Goal: Information Seeking & Learning: Learn about a topic

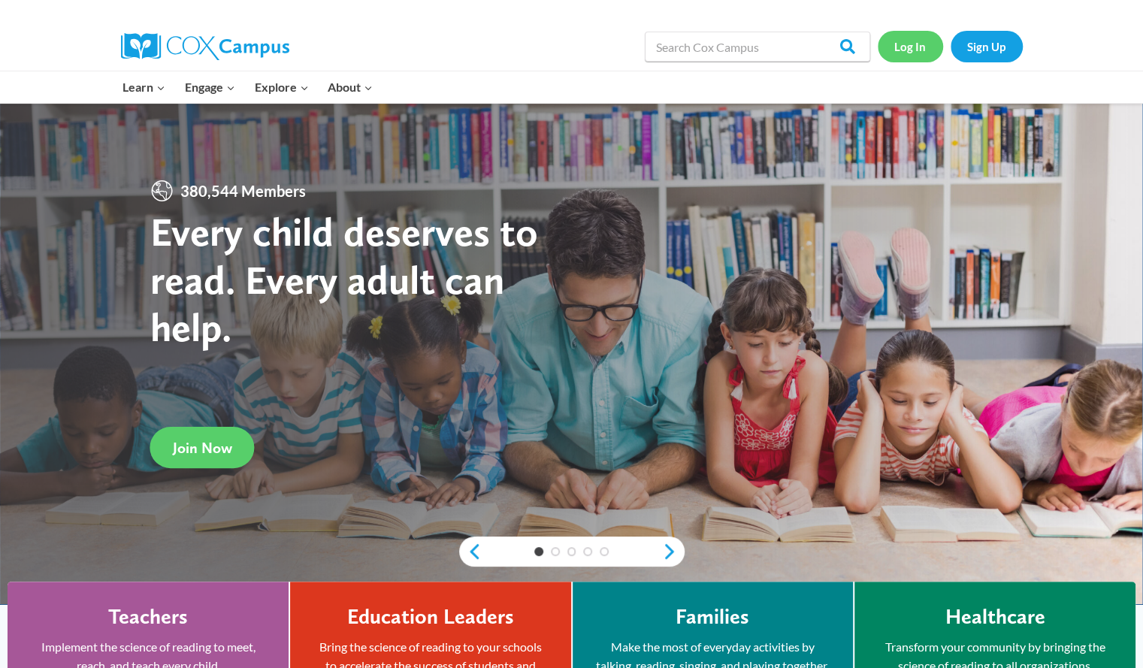
click at [912, 43] on link "Log In" at bounding box center [909, 46] width 65 height 31
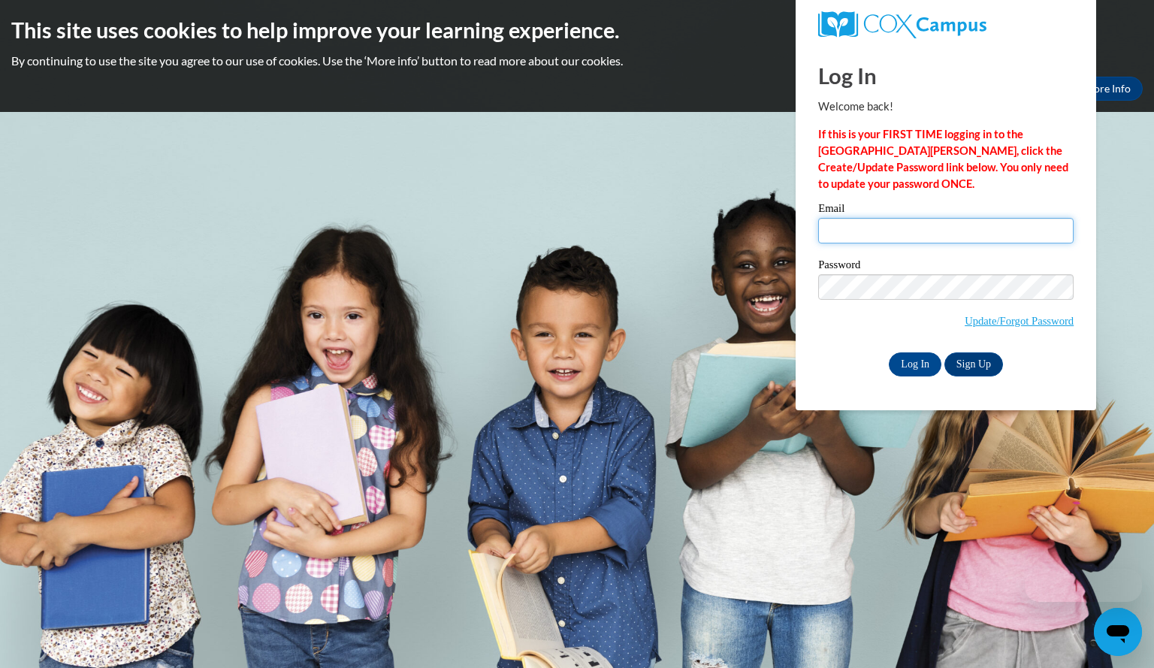
click at [855, 228] on input "Email" at bounding box center [945, 231] width 255 height 26
type input "mcinneslori@aasd.k12.wi.us"
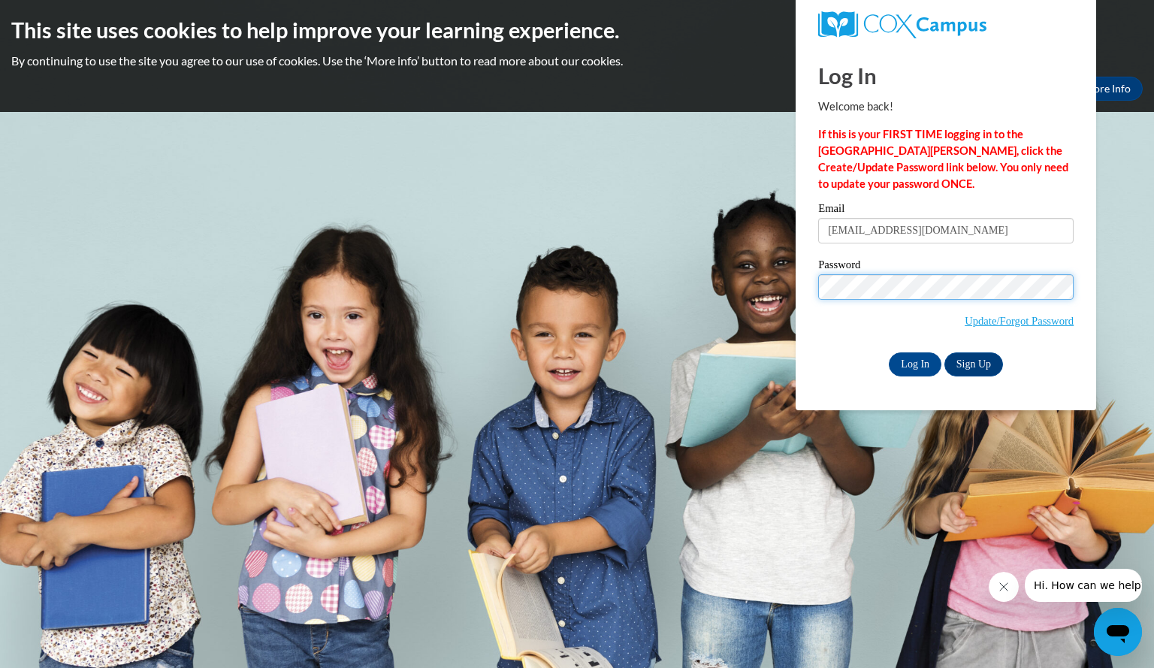
click at [889, 352] on input "Log In" at bounding box center [915, 364] width 53 height 24
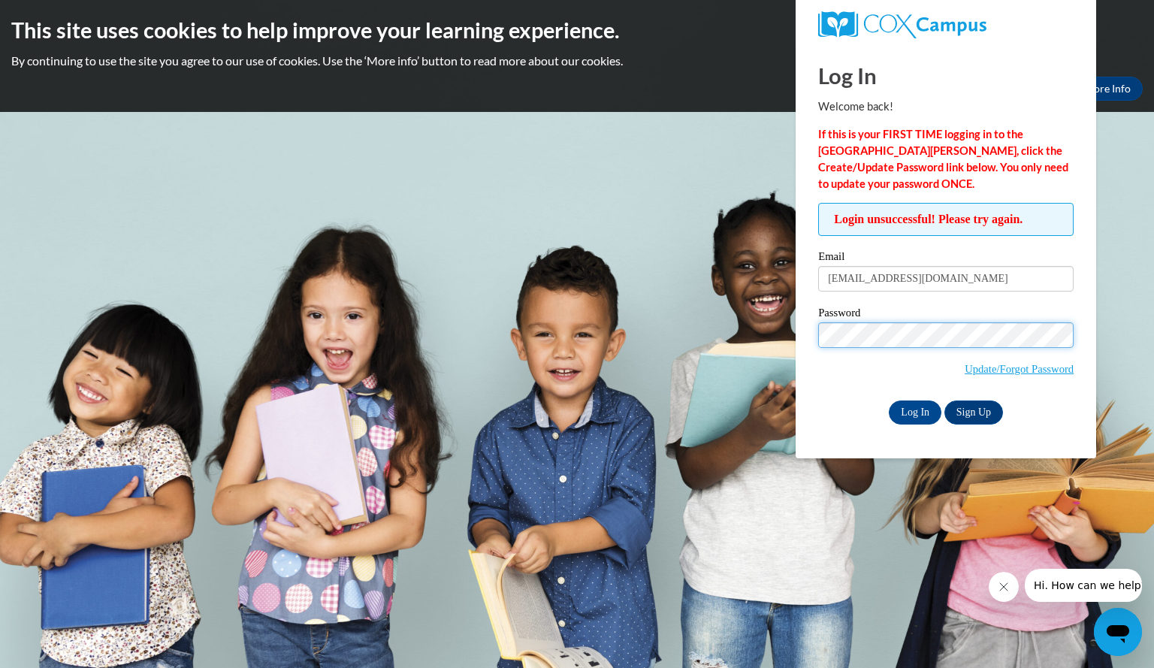
click at [889, 400] on input "Log In" at bounding box center [915, 412] width 53 height 24
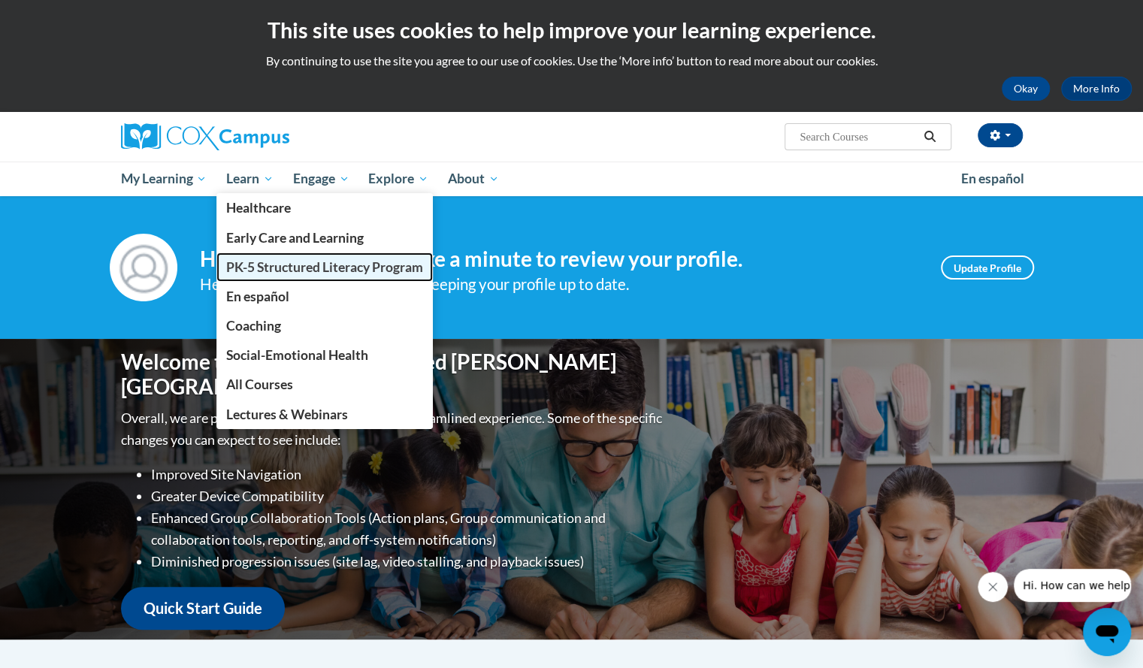
click at [267, 262] on span "PK-5 Structured Literacy Program" at bounding box center [324, 267] width 197 height 16
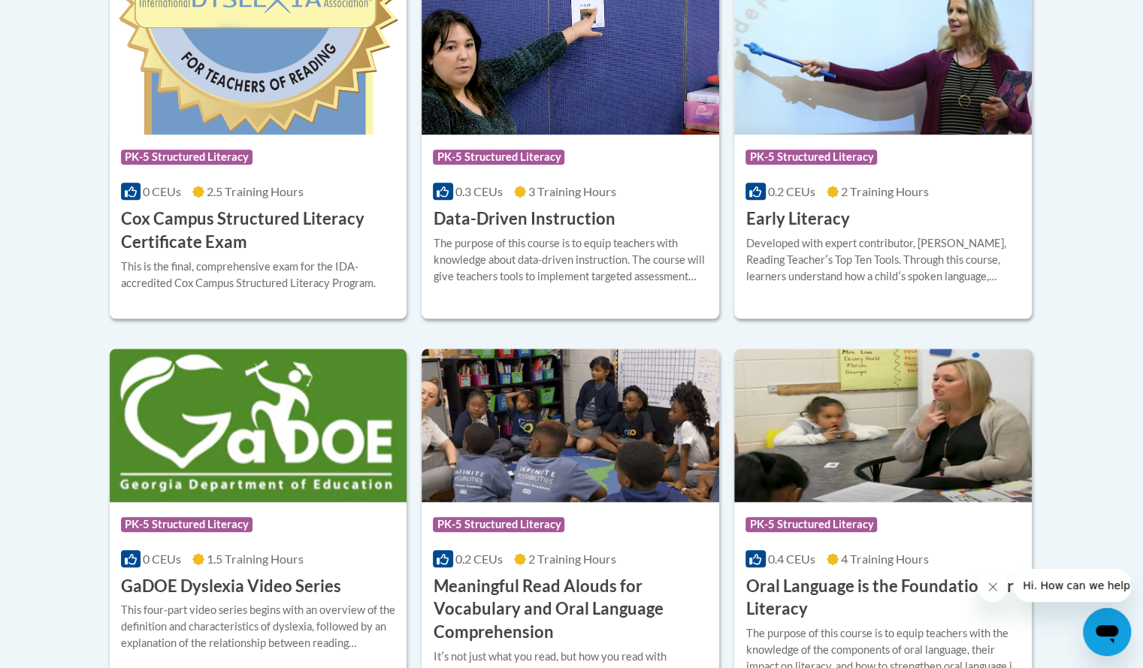
scroll to position [669, 0]
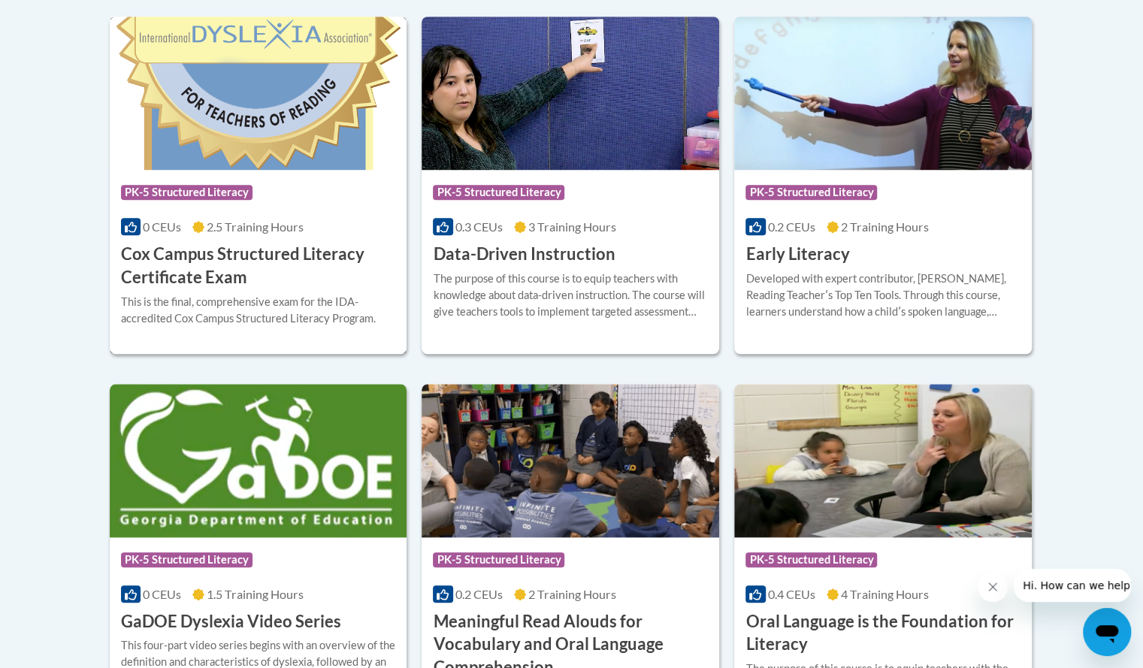
click at [265, 252] on h3 "Cox Campus Structured Literacy Certificate Exam" at bounding box center [258, 266] width 275 height 47
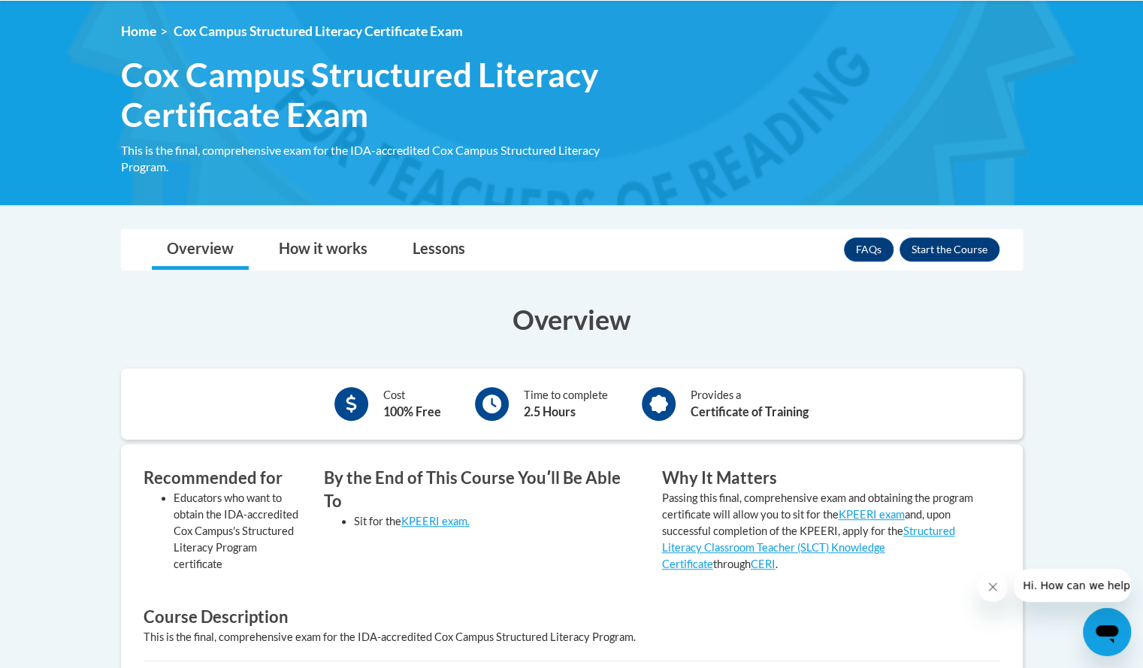
scroll to position [196, 0]
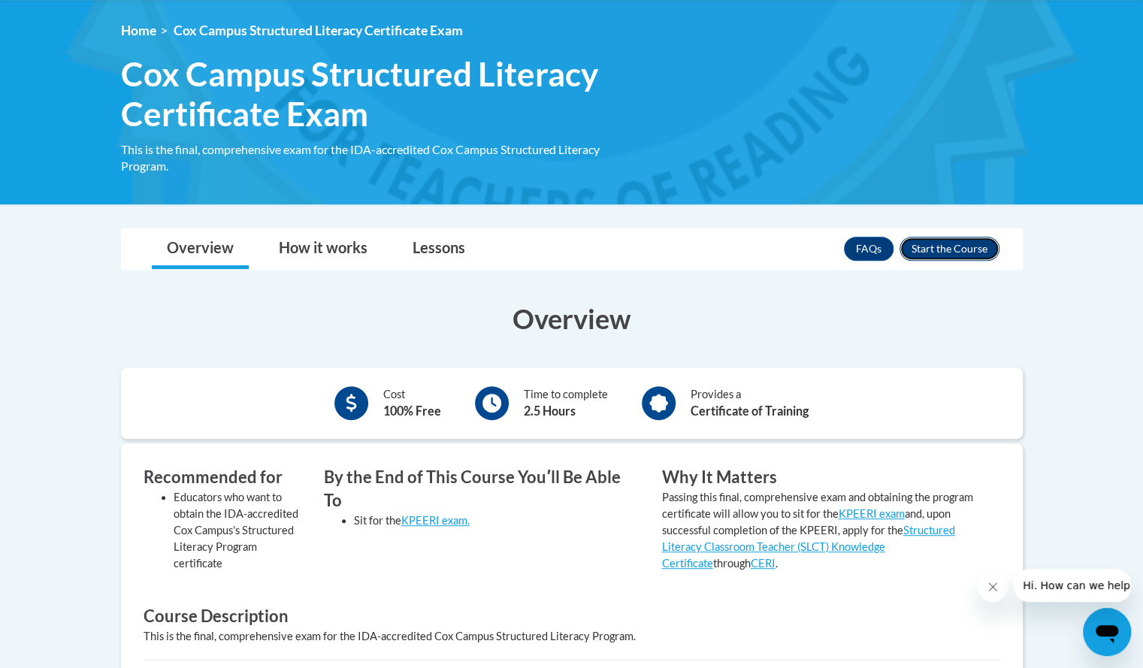
click at [941, 246] on button "Enroll" at bounding box center [949, 249] width 100 height 24
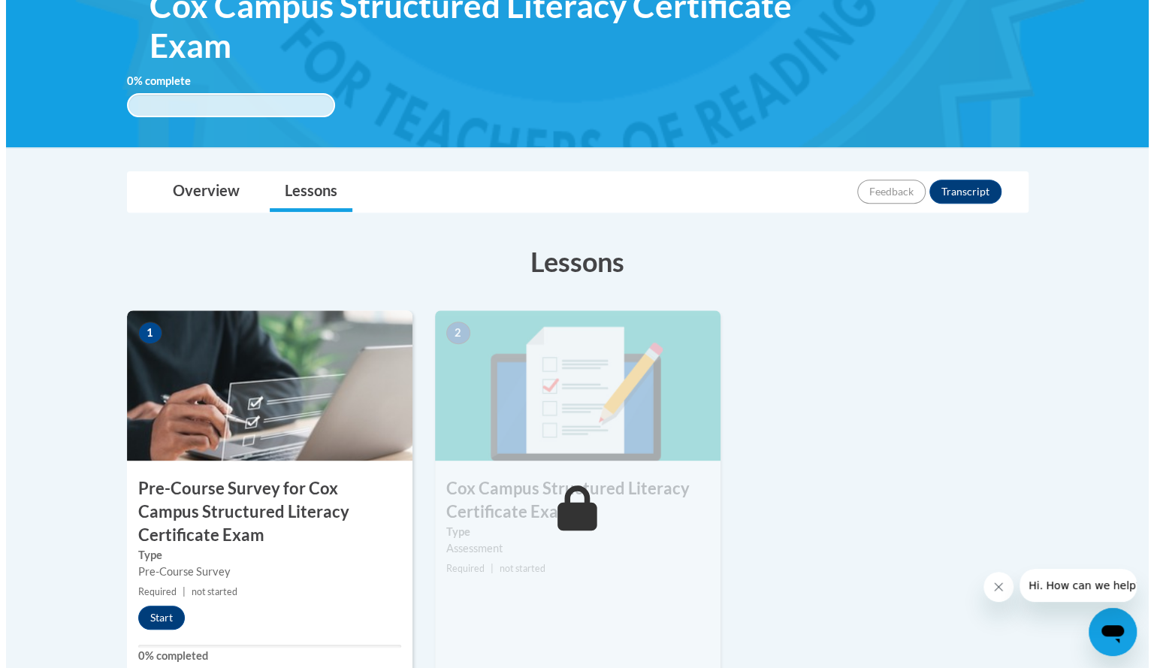
scroll to position [255, 0]
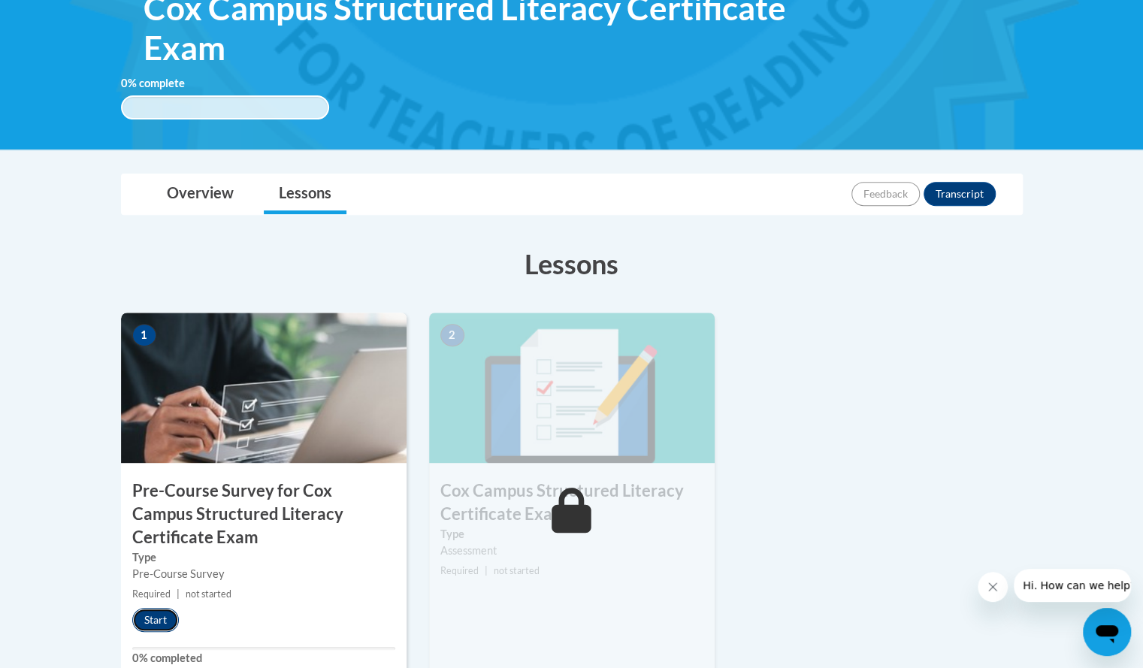
click at [156, 622] on button "Start" at bounding box center [155, 620] width 47 height 24
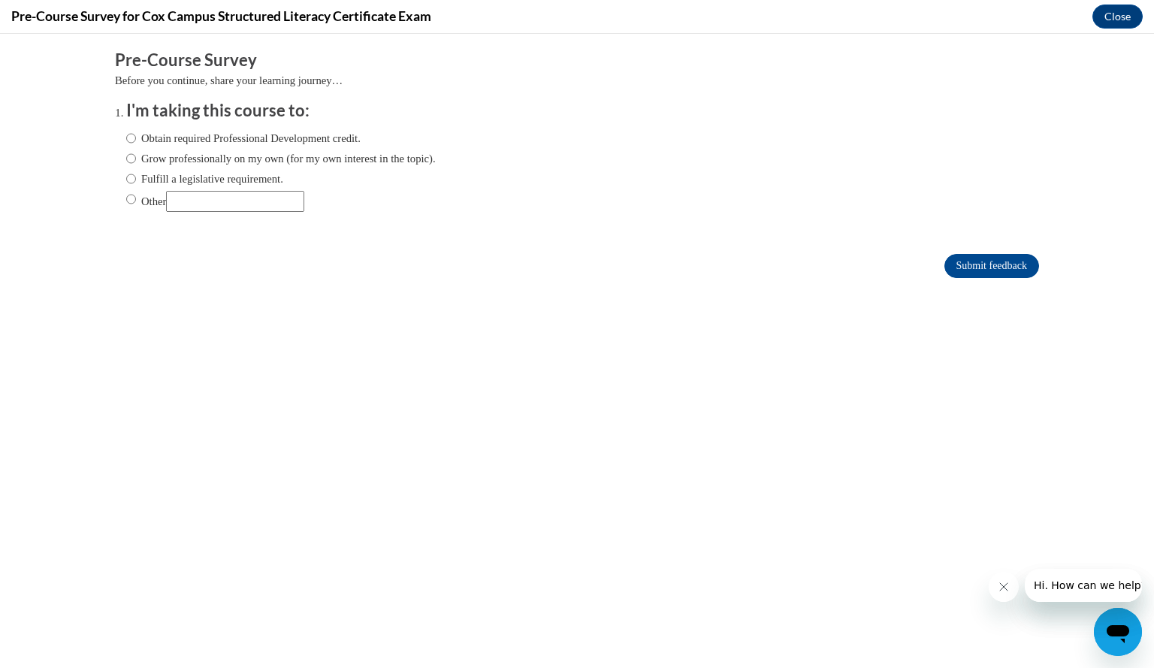
scroll to position [0, 0]
click at [126, 176] on input "Fulfill a legislative requirement." at bounding box center [131, 179] width 10 height 17
radio input "true"
click at [956, 267] on input "Submit feedback" at bounding box center [991, 266] width 95 height 24
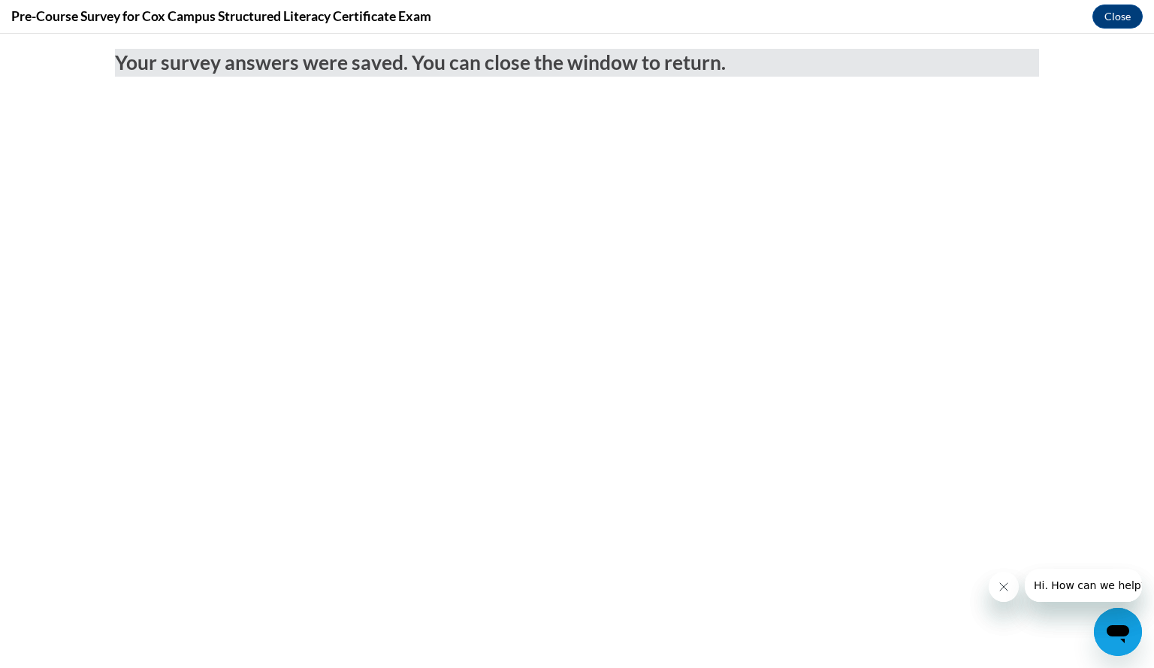
click at [999, 587] on icon "Close message from company" at bounding box center [1003, 587] width 12 height 12
click at [1009, 598] on button "Close message from company" at bounding box center [1003, 587] width 30 height 30
click at [1118, 20] on button "Close" at bounding box center [1117, 17] width 50 height 24
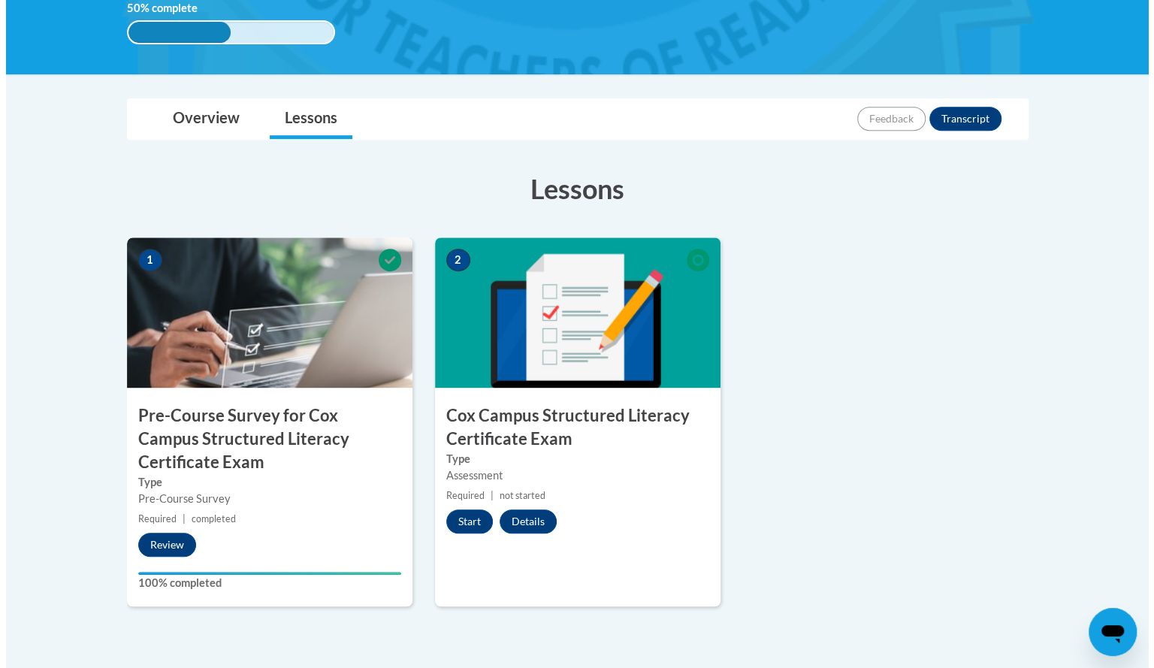
scroll to position [331, 0]
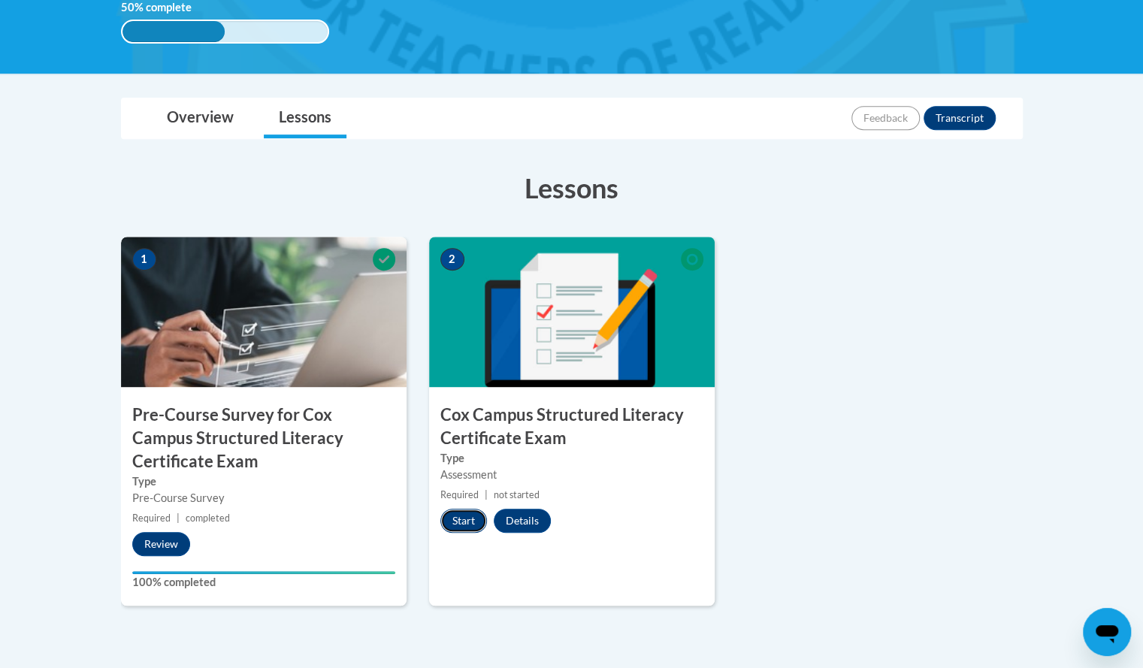
click at [467, 520] on button "Start" at bounding box center [463, 521] width 47 height 24
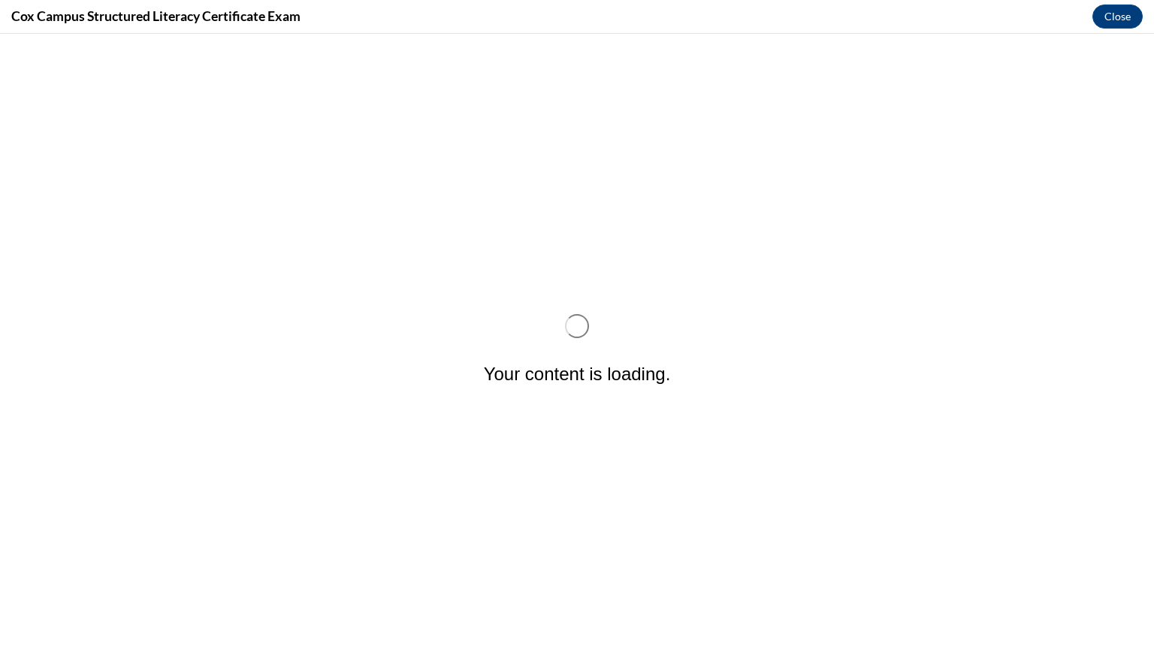
scroll to position [0, 0]
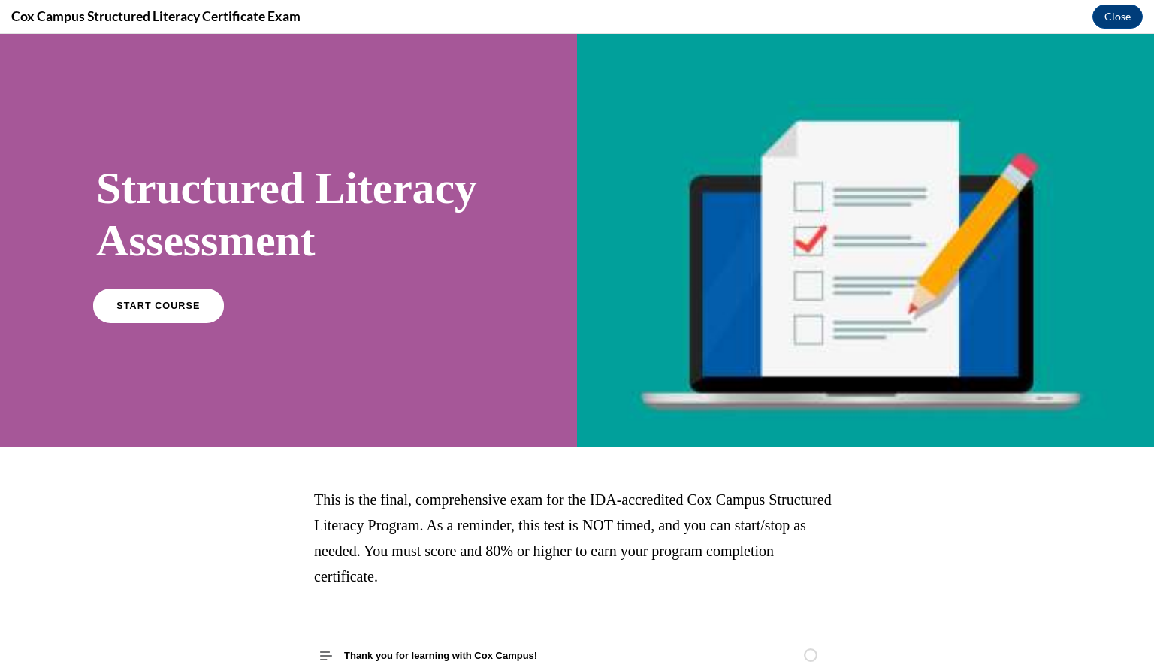
click at [189, 322] on link "START COURSE" at bounding box center [158, 305] width 131 height 35
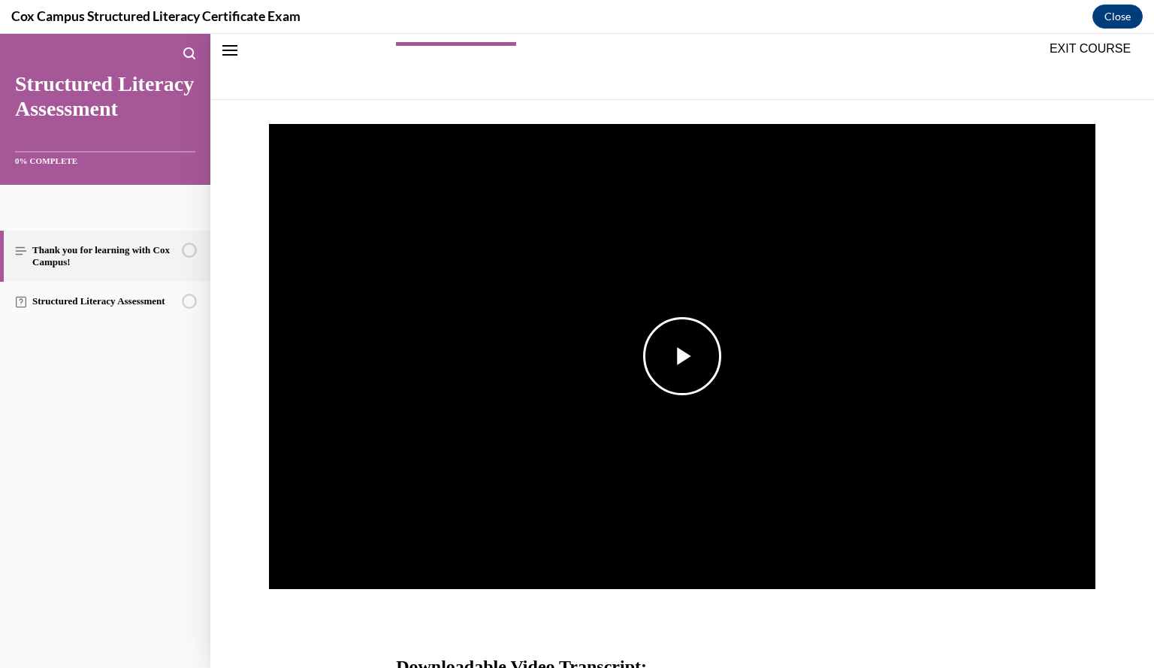
scroll to position [168, 0]
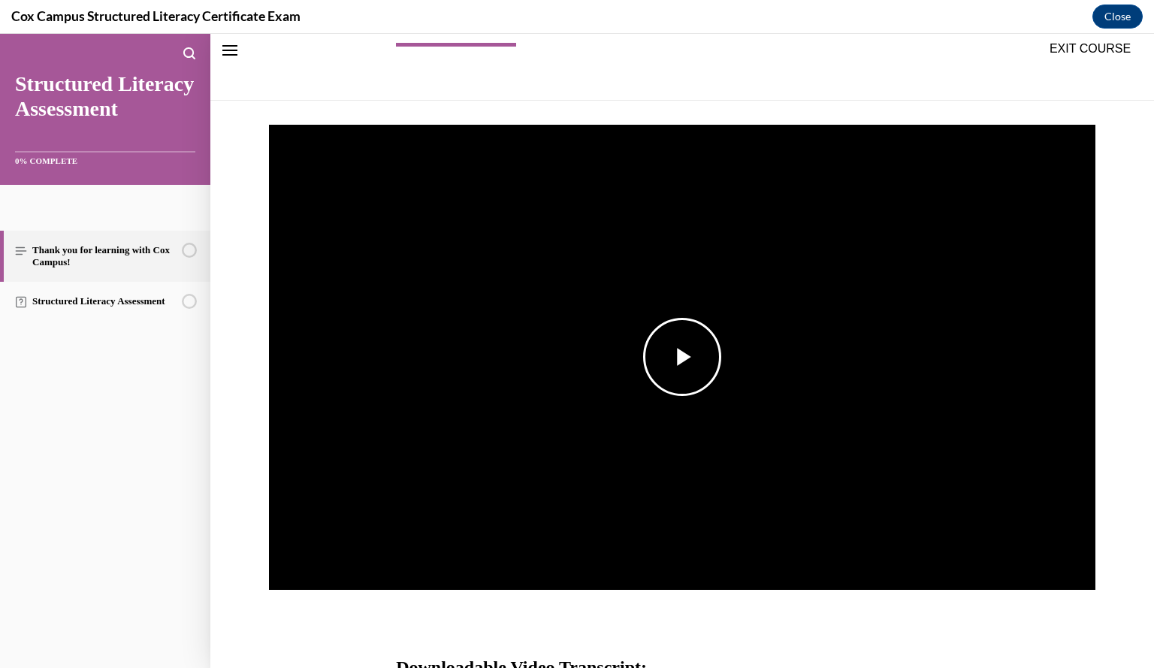
click at [682, 357] on span "Video player" at bounding box center [682, 357] width 0 height 0
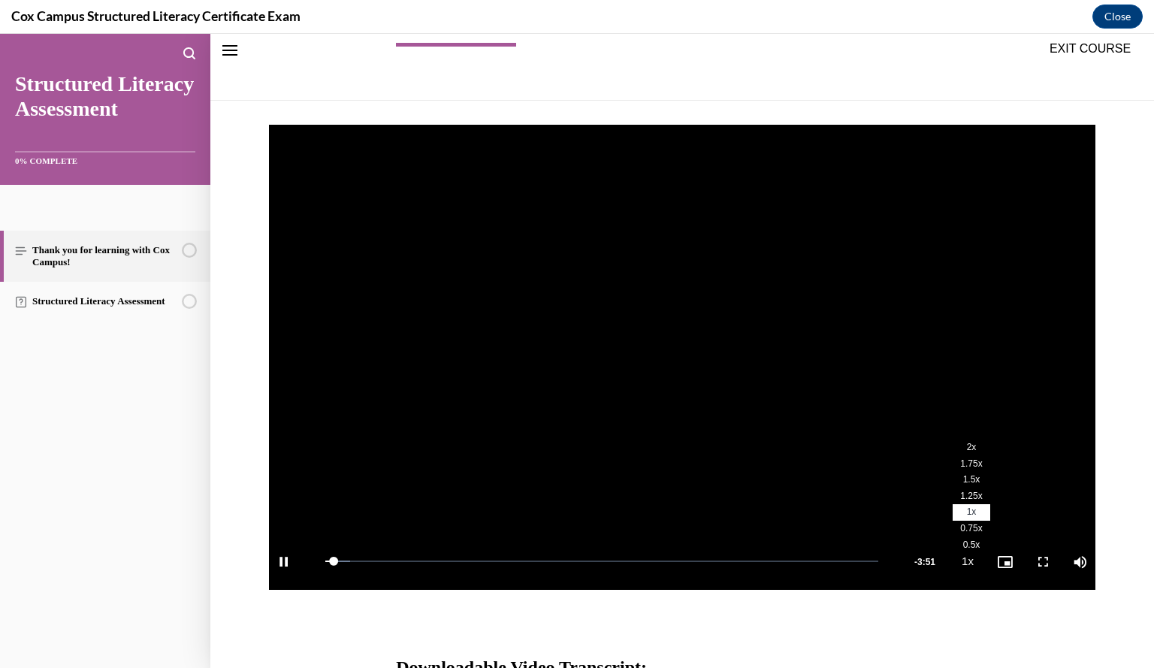
click at [959, 452] on li "2x" at bounding box center [972, 447] width 38 height 17
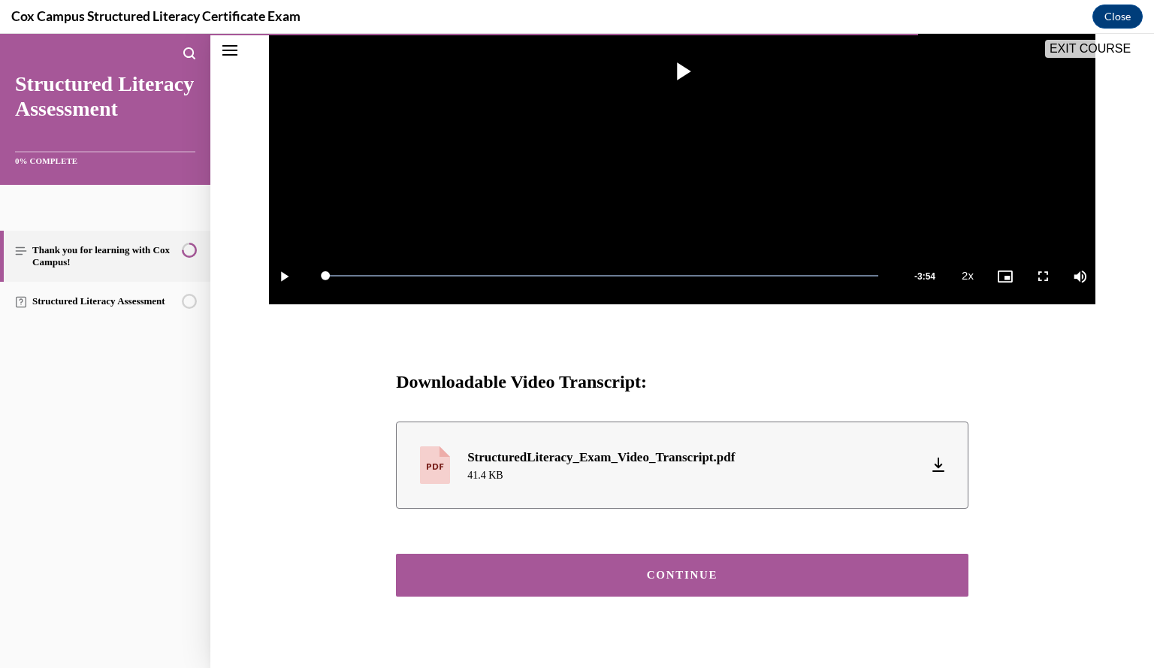
scroll to position [473, 0]
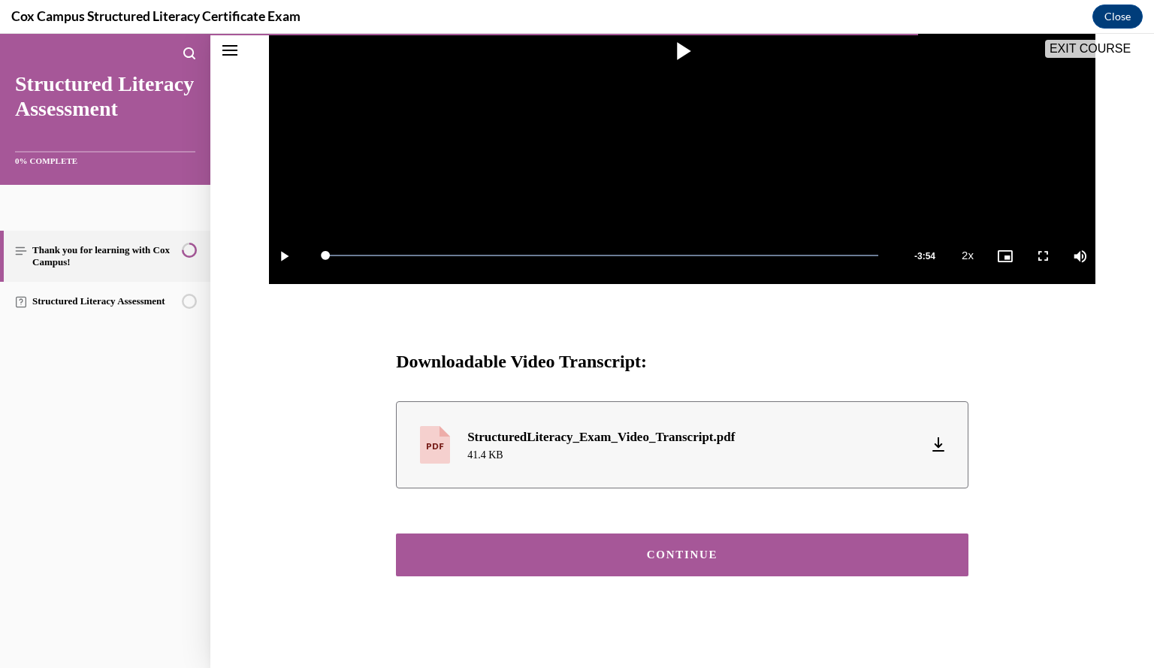
click at [493, 547] on button "CONTINUE" at bounding box center [682, 554] width 572 height 43
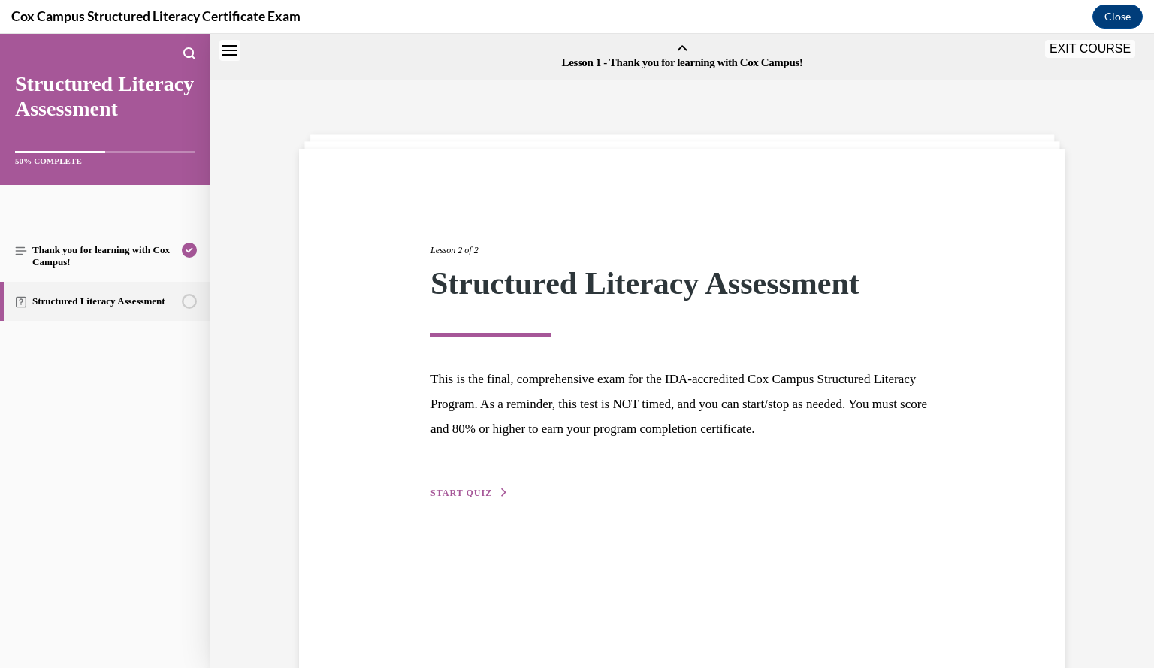
scroll to position [47, 0]
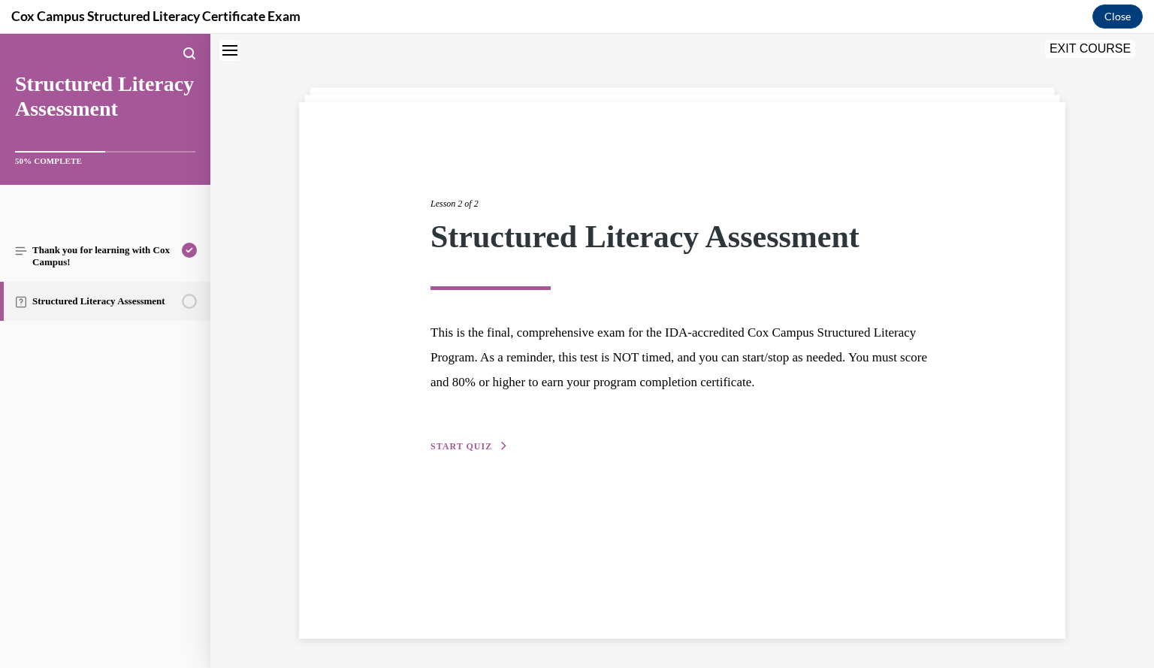
click at [476, 442] on span "START QUIZ" at bounding box center [461, 446] width 62 height 11
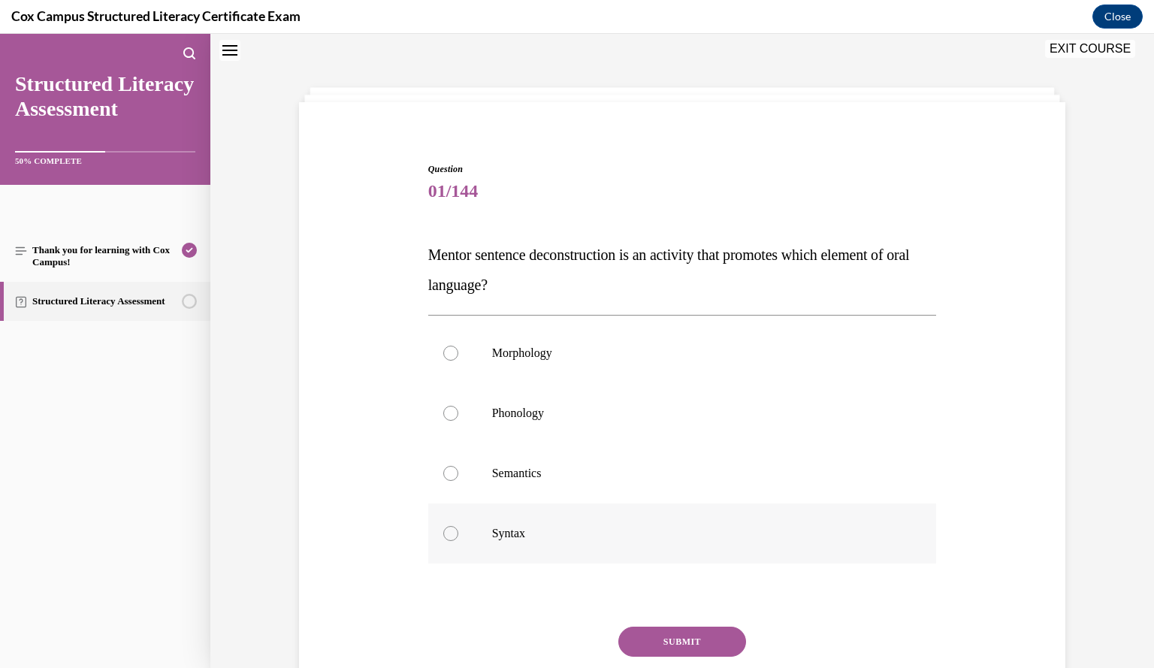
click at [536, 530] on p "Syntax" at bounding box center [695, 533] width 407 height 15
click at [458, 530] on input "Syntax" at bounding box center [450, 533] width 15 height 15
radio input "true"
click at [666, 642] on button "SUBMIT" at bounding box center [682, 642] width 128 height 30
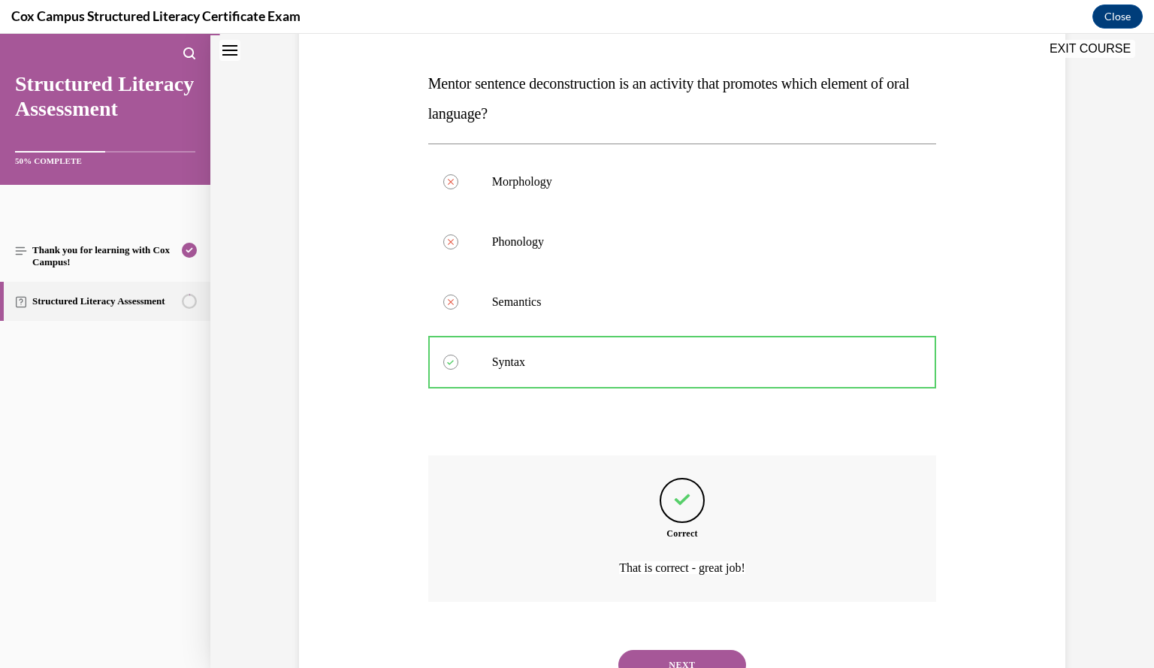
scroll to position [282, 0]
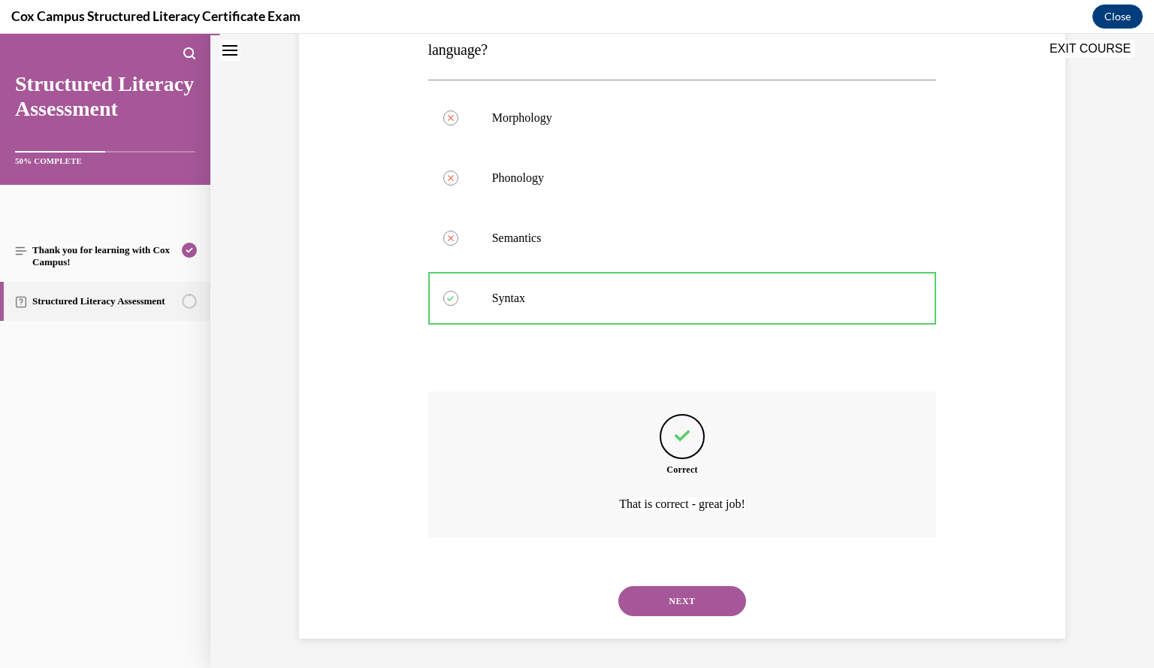
click at [672, 597] on button "NEXT" at bounding box center [682, 601] width 128 height 30
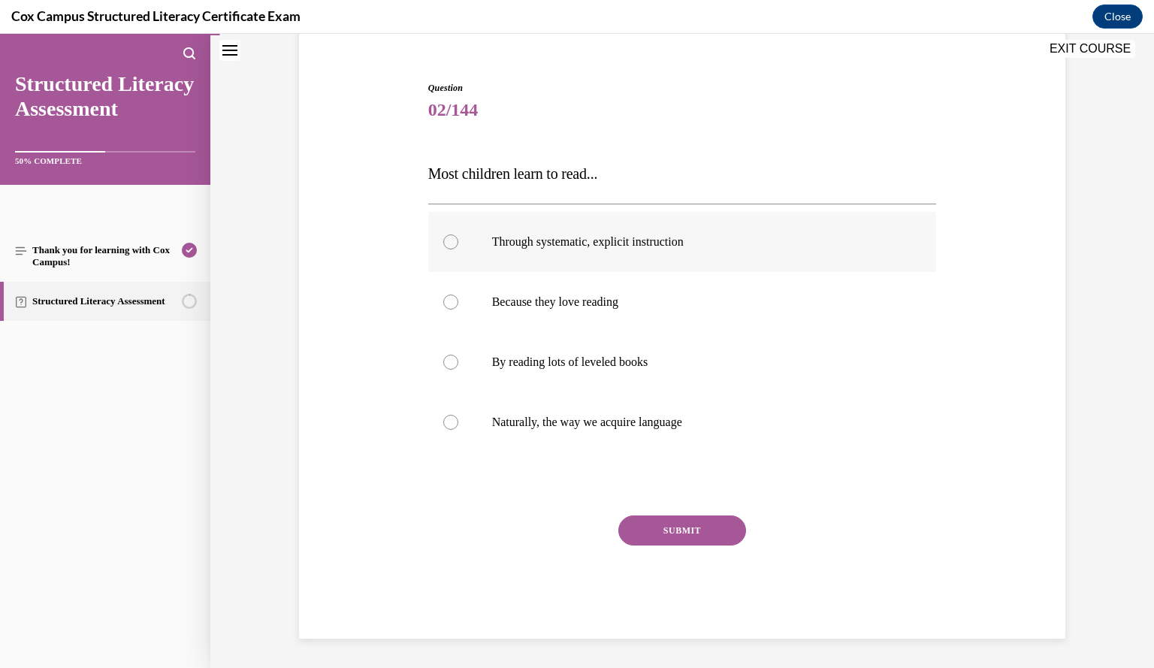
drag, startPoint x: 737, startPoint y: 247, endPoint x: 615, endPoint y: 236, distance: 122.2
click at [615, 236] on p "Through systematic, explicit instruction" at bounding box center [695, 241] width 407 height 15
click at [458, 236] on input "Through systematic, explicit instruction" at bounding box center [450, 241] width 15 height 15
radio input "true"
click at [669, 530] on button "SUBMIT" at bounding box center [682, 530] width 128 height 30
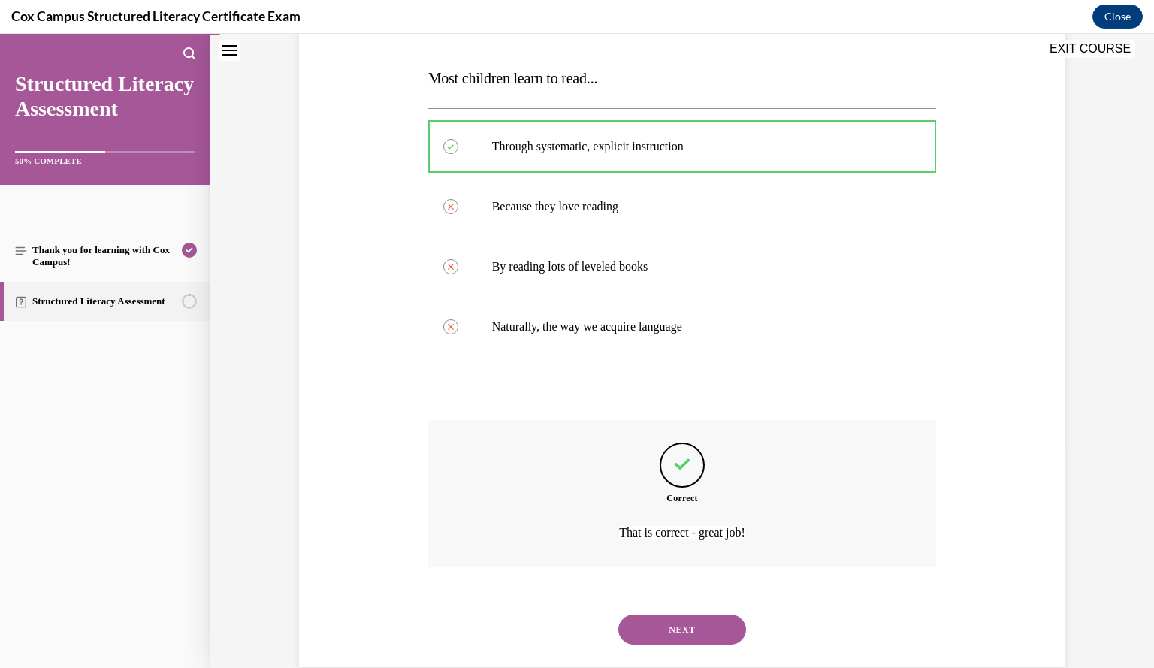
scroll to position [252, 0]
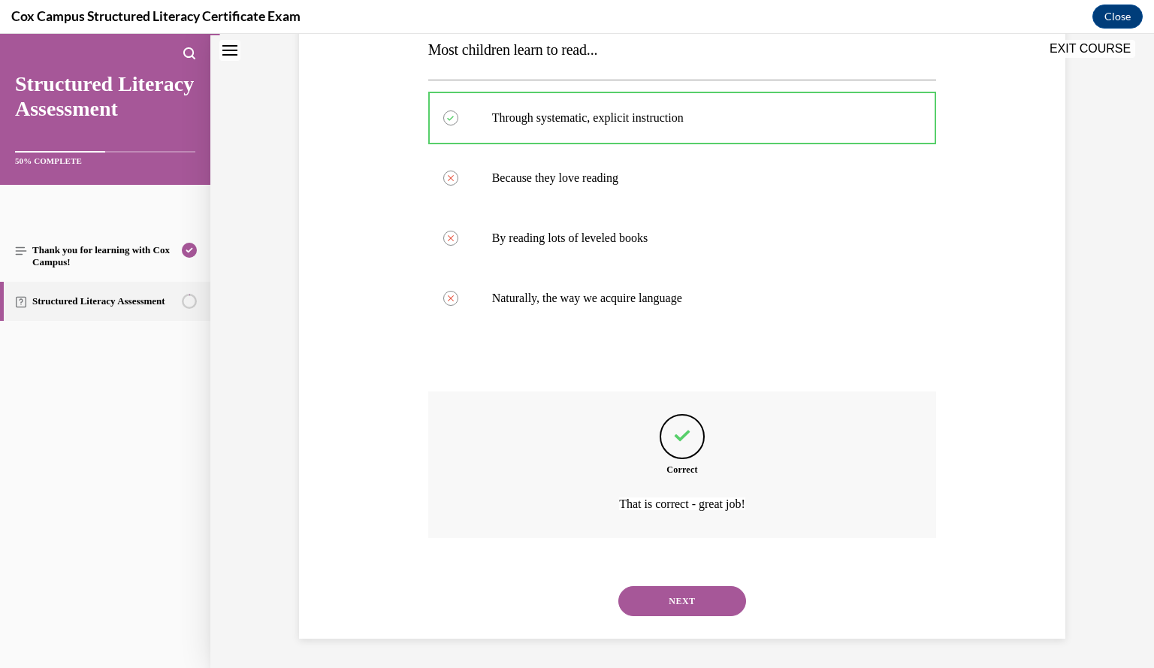
click at [689, 596] on button "NEXT" at bounding box center [682, 601] width 128 height 30
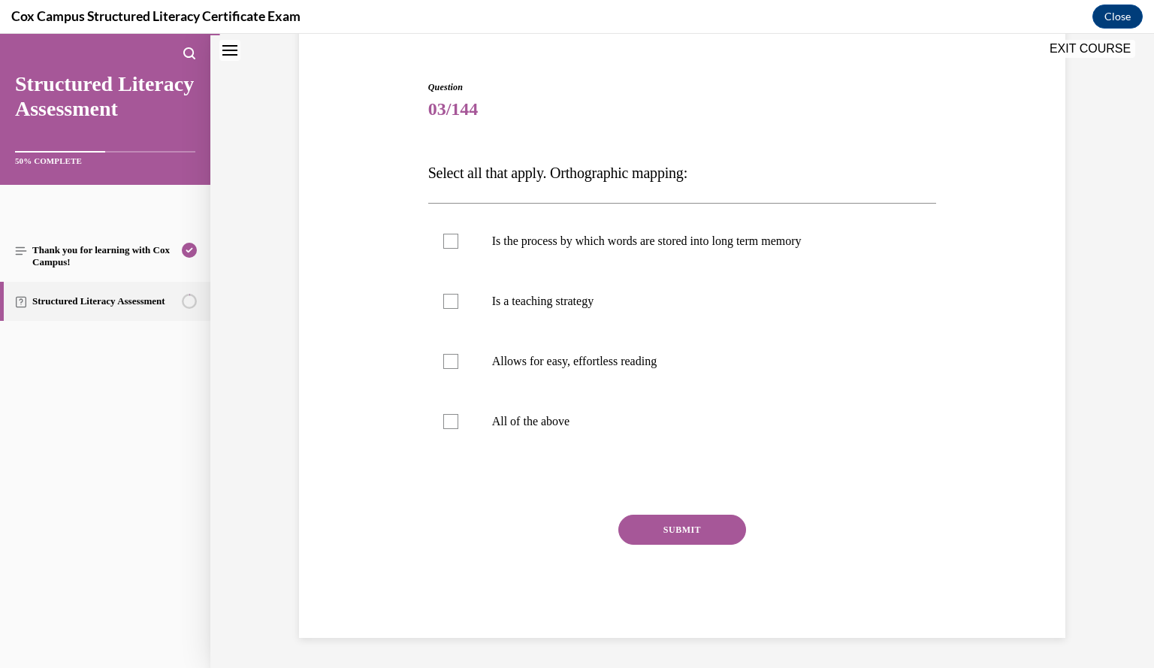
scroll to position [128, 0]
click at [454, 367] on label "Allows for easy, effortless reading" at bounding box center [682, 362] width 509 height 60
click at [454, 367] on input "Allows for easy, effortless reading" at bounding box center [450, 362] width 15 height 15
checkbox input "true"
click at [454, 250] on label "Is the process by which words are stored into long term memory" at bounding box center [682, 242] width 509 height 60
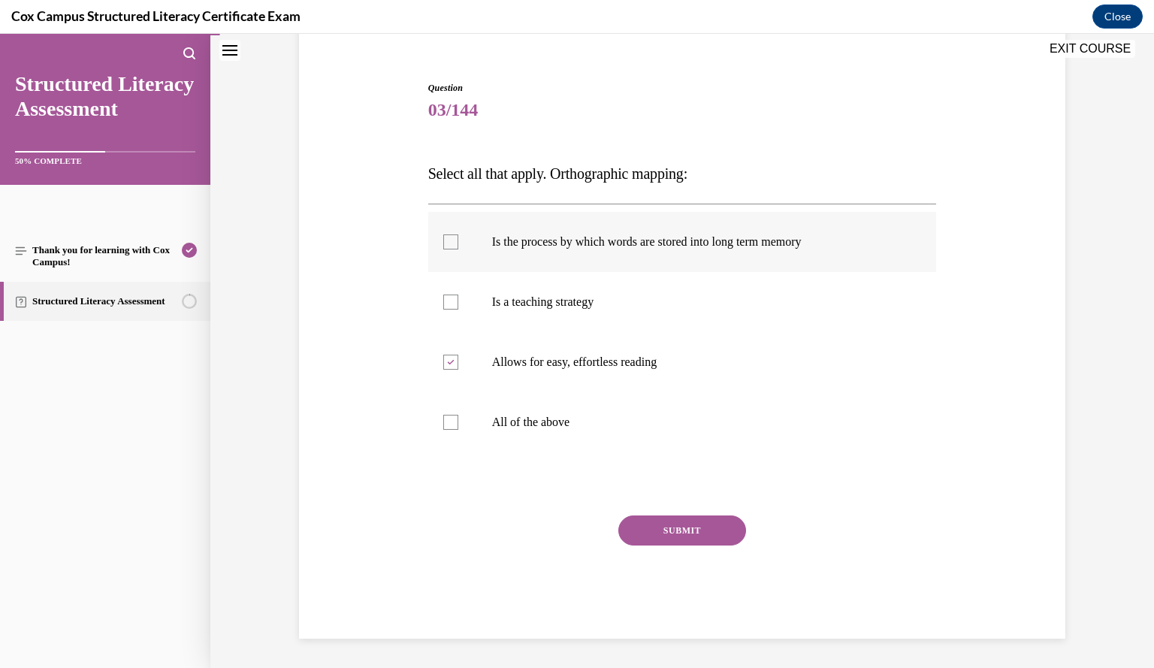
click at [454, 249] on input "Is the process by which words are stored into long term memory" at bounding box center [450, 241] width 15 height 15
checkbox input "true"
click at [695, 534] on button "SUBMIT" at bounding box center [682, 530] width 128 height 30
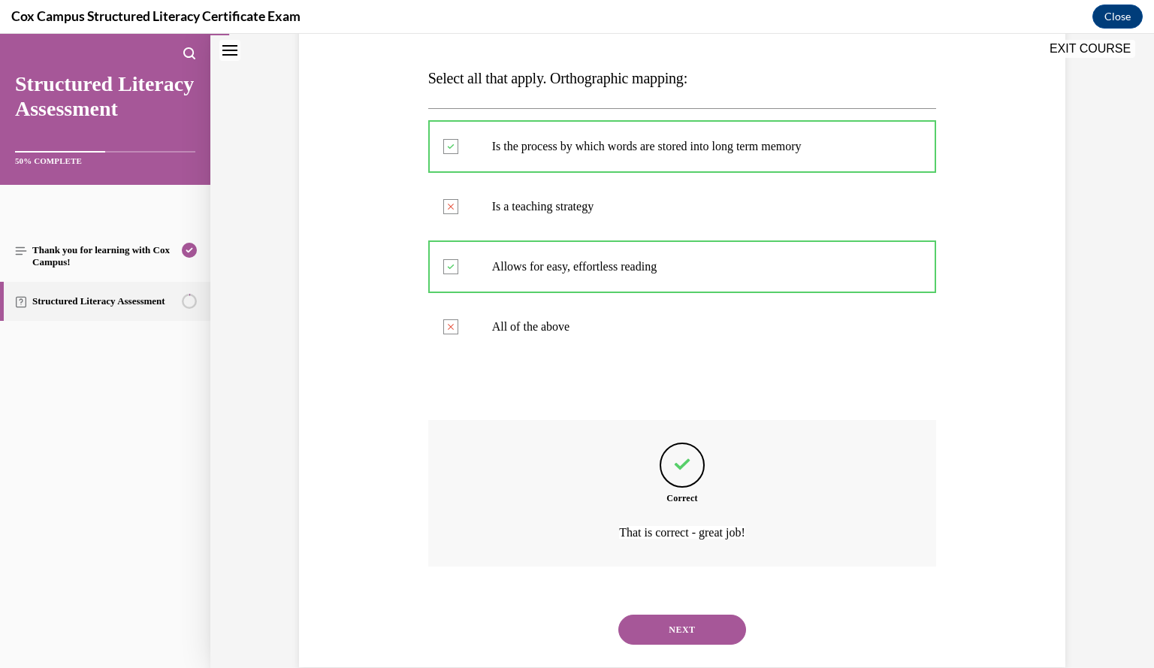
scroll to position [252, 0]
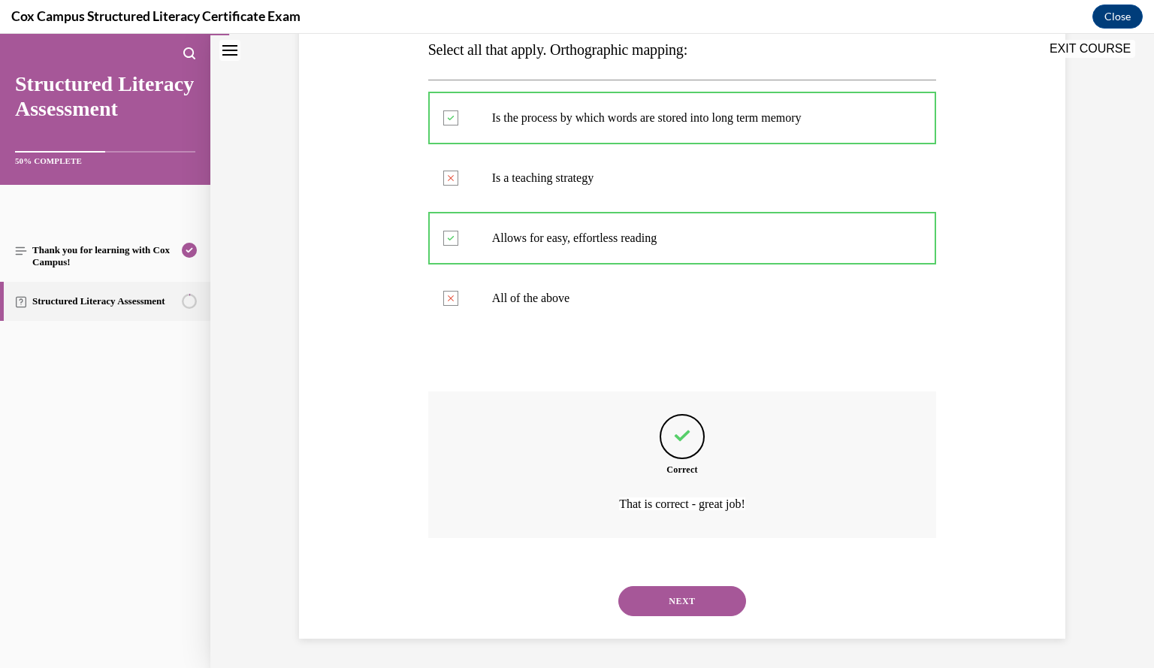
click at [669, 600] on button "NEXT" at bounding box center [682, 601] width 128 height 30
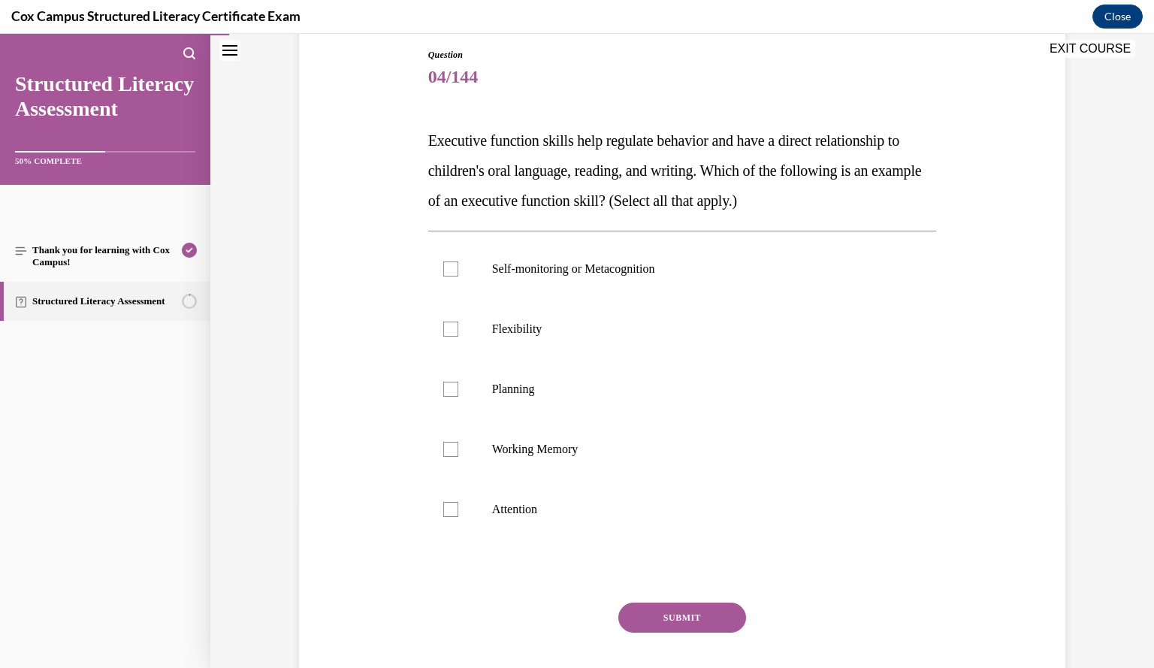
scroll to position [162, 0]
click at [445, 271] on div at bounding box center [450, 268] width 15 height 15
click at [445, 271] on input "Self-monitoring or Metacognition" at bounding box center [450, 268] width 15 height 15
checkbox input "true"
click at [445, 324] on div at bounding box center [450, 328] width 15 height 15
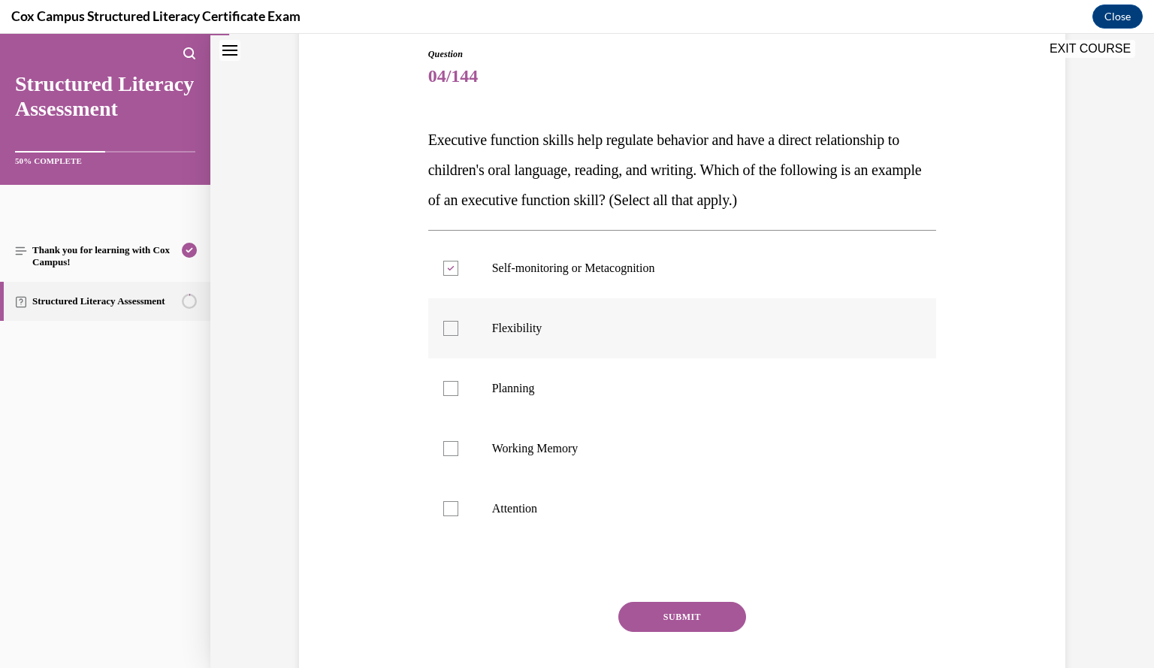
click at [445, 324] on input "Flexibility" at bounding box center [450, 328] width 15 height 15
checkbox input "true"
click at [446, 386] on div at bounding box center [450, 388] width 15 height 15
click at [446, 386] on input "Planning" at bounding box center [450, 388] width 15 height 15
checkbox input "true"
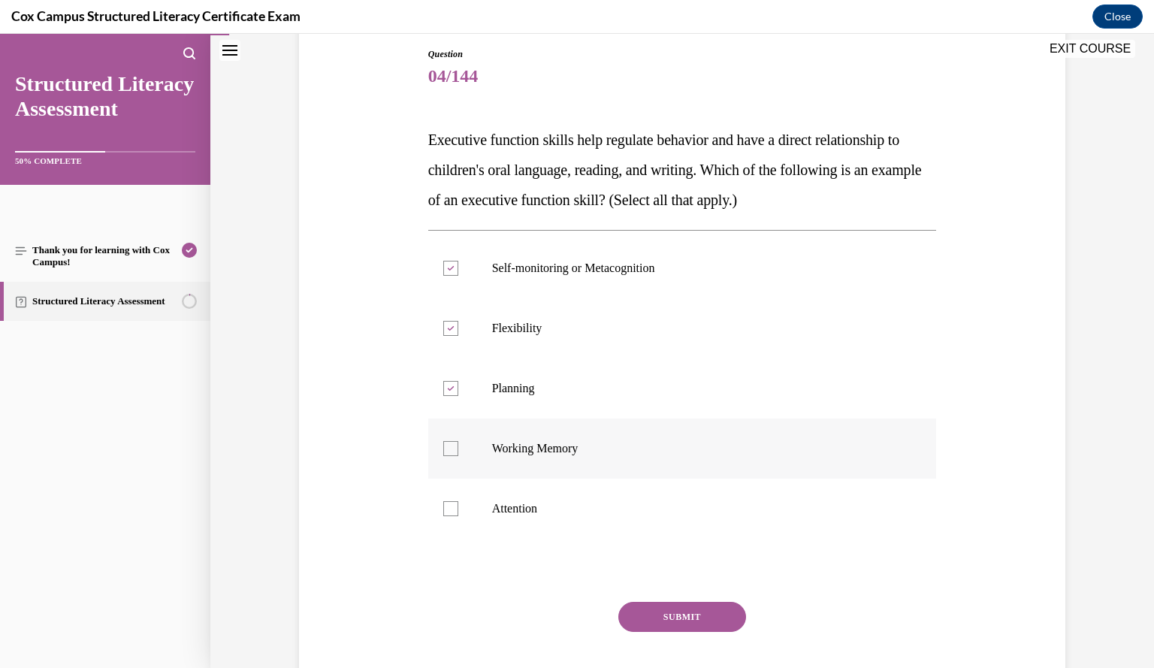
click at [445, 447] on div at bounding box center [450, 448] width 15 height 15
click at [445, 447] on input "Working Memory" at bounding box center [450, 448] width 15 height 15
checkbox input "true"
click at [446, 508] on div at bounding box center [450, 508] width 15 height 15
click at [446, 508] on input "Attention" at bounding box center [450, 508] width 15 height 15
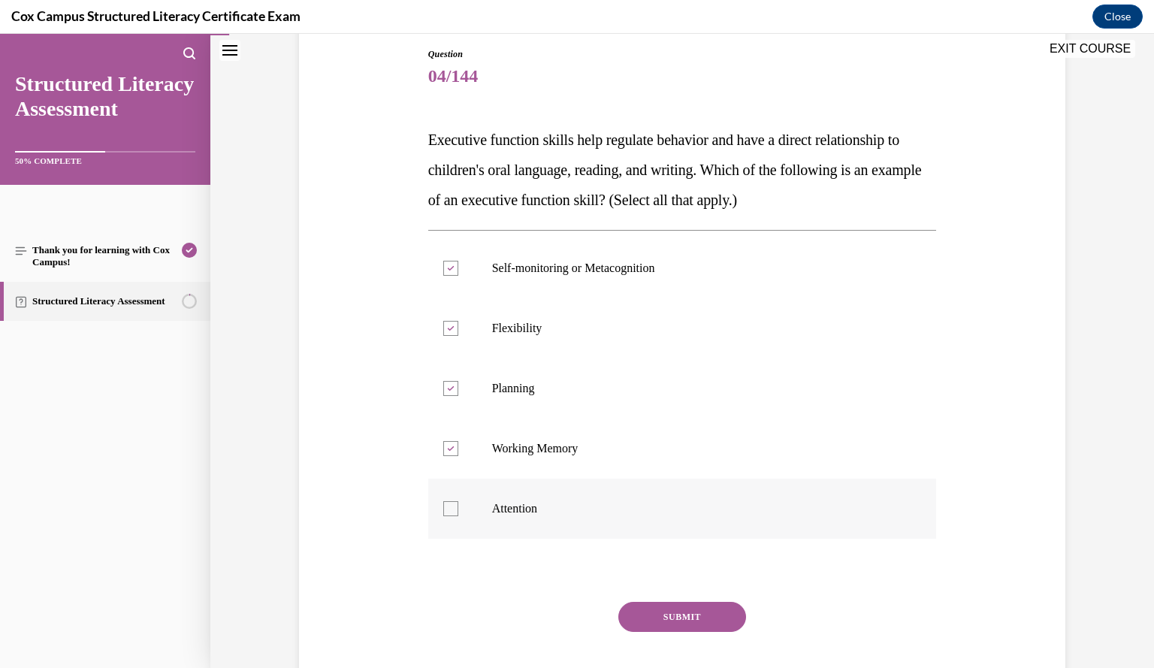
checkbox input "true"
click at [673, 612] on button "SUBMIT" at bounding box center [682, 617] width 128 height 30
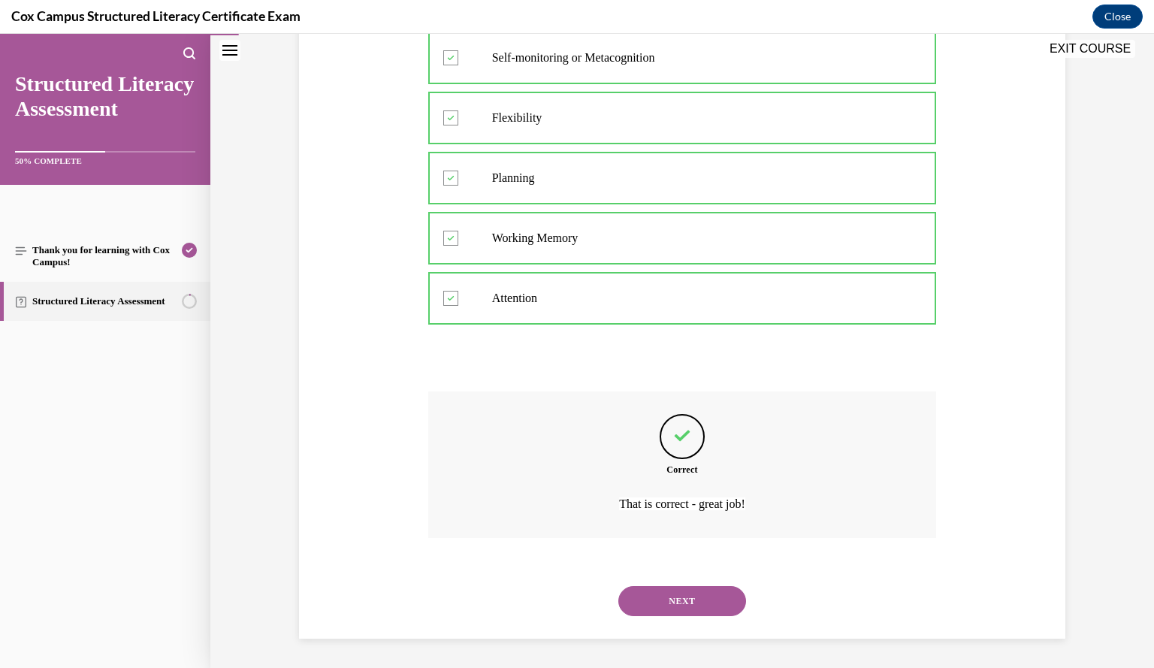
scroll to position [371, 0]
click at [703, 599] on button "NEXT" at bounding box center [682, 602] width 128 height 30
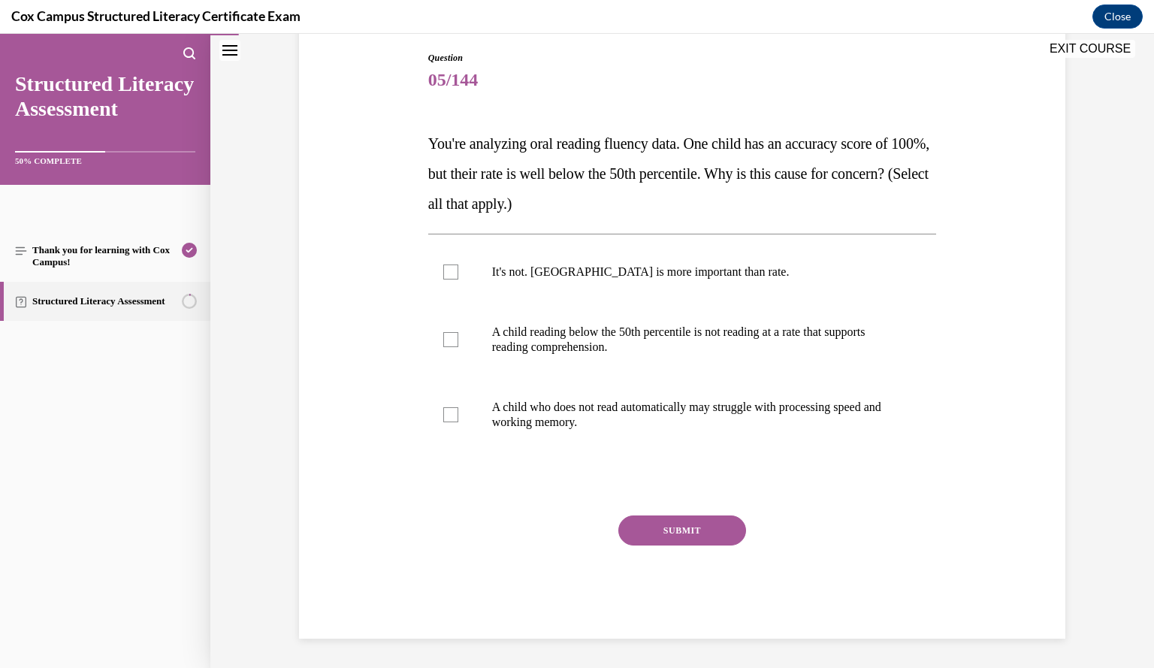
scroll to position [158, 0]
click at [448, 346] on div at bounding box center [450, 339] width 15 height 15
click at [448, 346] on input "A child reading below the 50th percentile is not reading at a rate that support…" at bounding box center [450, 339] width 15 height 15
checkbox input "true"
click at [450, 416] on div at bounding box center [450, 414] width 15 height 15
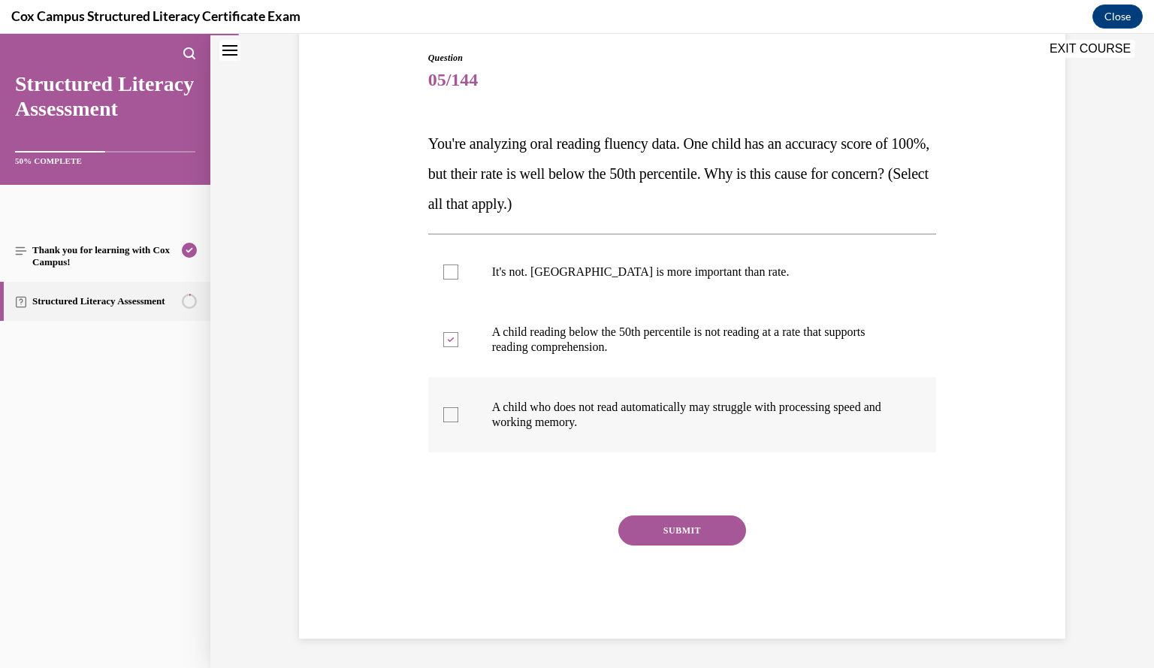
click at [450, 416] on input "A child who does not read automatically may struggle with processing speed and …" at bounding box center [450, 414] width 15 height 15
checkbox input "true"
click at [683, 537] on button "SUBMIT" at bounding box center [682, 530] width 128 height 30
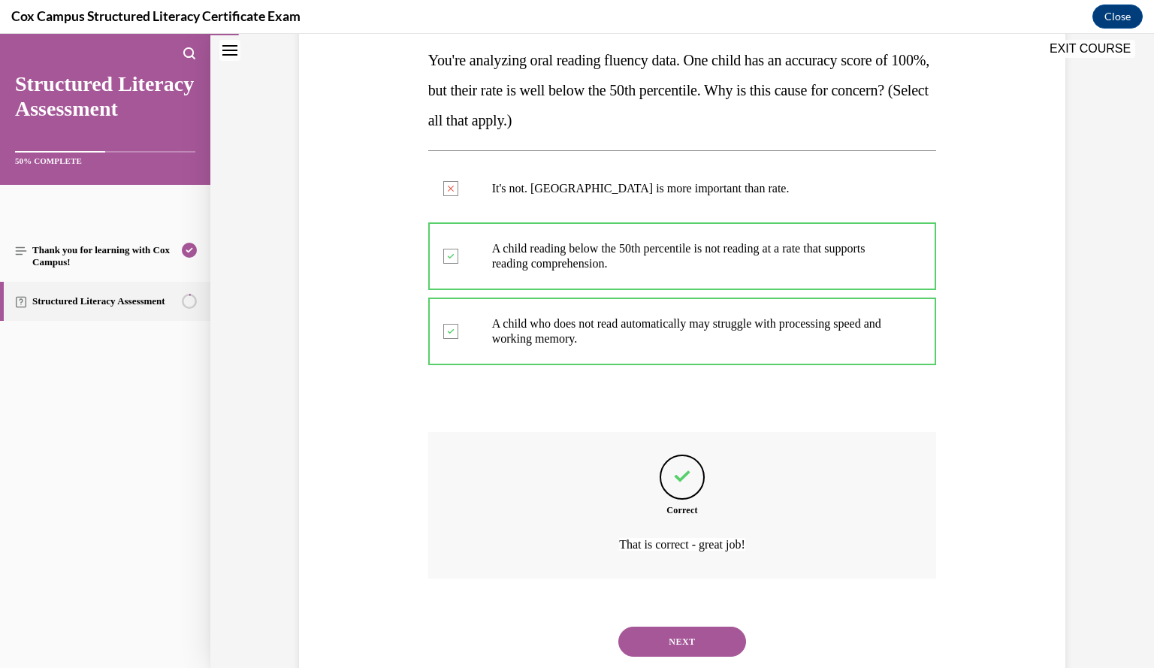
scroll to position [282, 0]
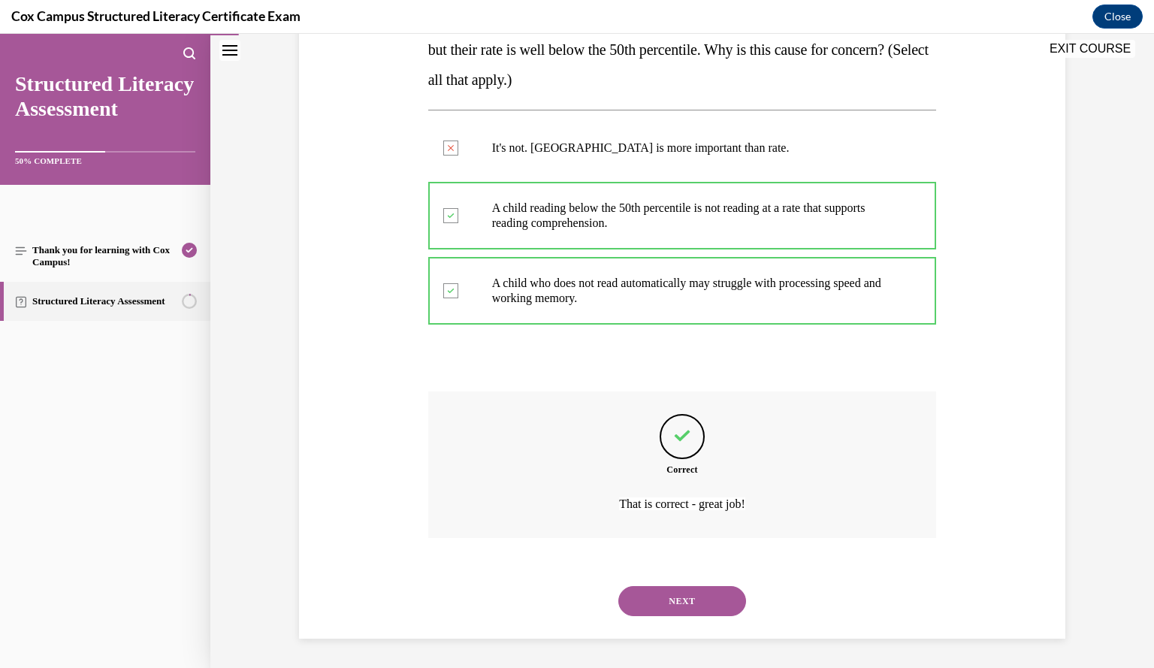
drag, startPoint x: 681, startPoint y: 607, endPoint x: 648, endPoint y: 598, distance: 35.0
click at [648, 598] on button "NEXT" at bounding box center [682, 601] width 128 height 30
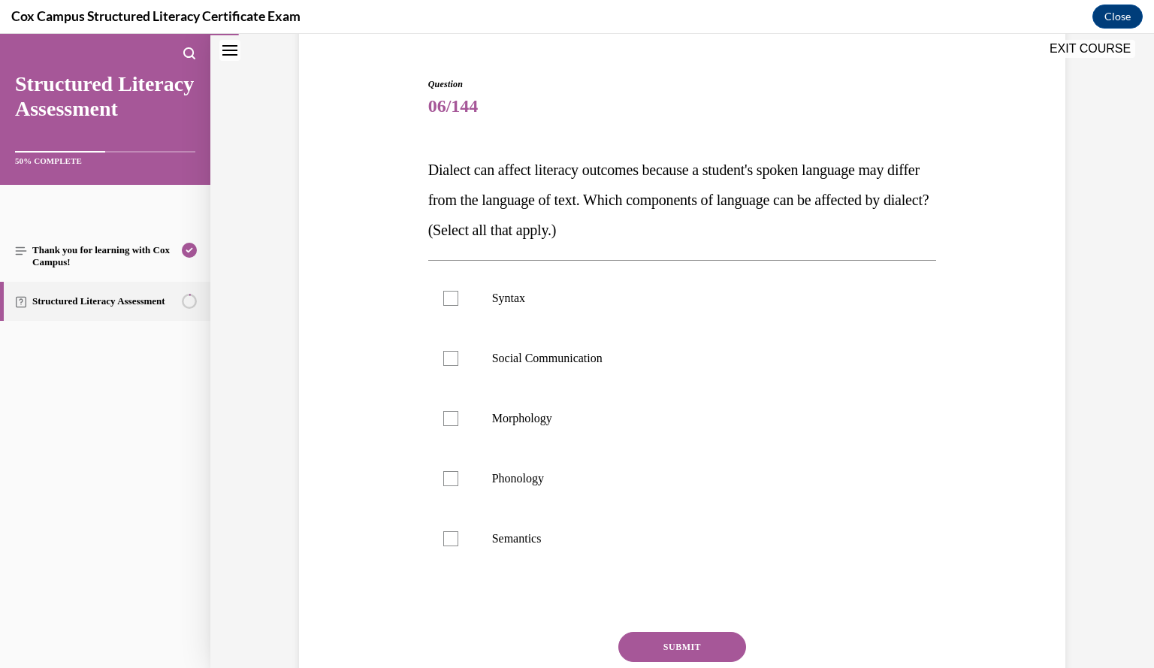
scroll to position [131, 0]
click at [543, 300] on p "Syntax" at bounding box center [695, 298] width 407 height 15
click at [458, 300] on input "Syntax" at bounding box center [450, 298] width 15 height 15
checkbox input "true"
click at [530, 341] on label "Social Communication" at bounding box center [682, 359] width 509 height 60
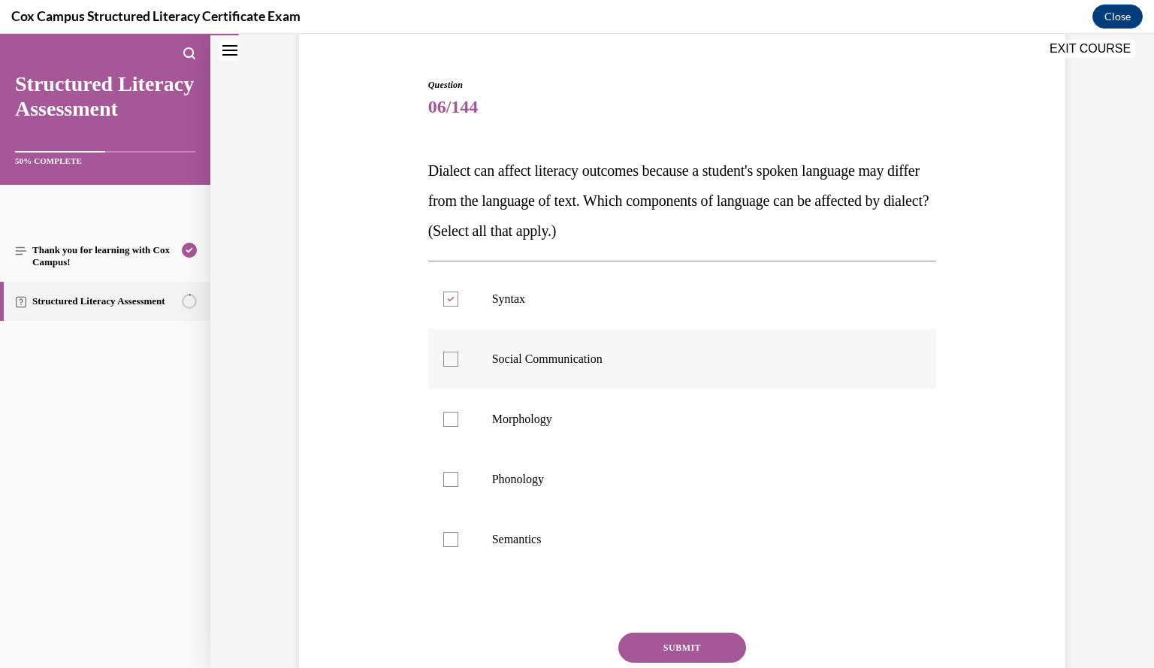
click at [458, 352] on input "Social Communication" at bounding box center [450, 359] width 15 height 15
checkbox input "true"
click at [517, 421] on span "Morphology" at bounding box center [522, 418] width 60 height 13
click at [458, 421] on input "Morphology" at bounding box center [450, 419] width 15 height 15
checkbox input "true"
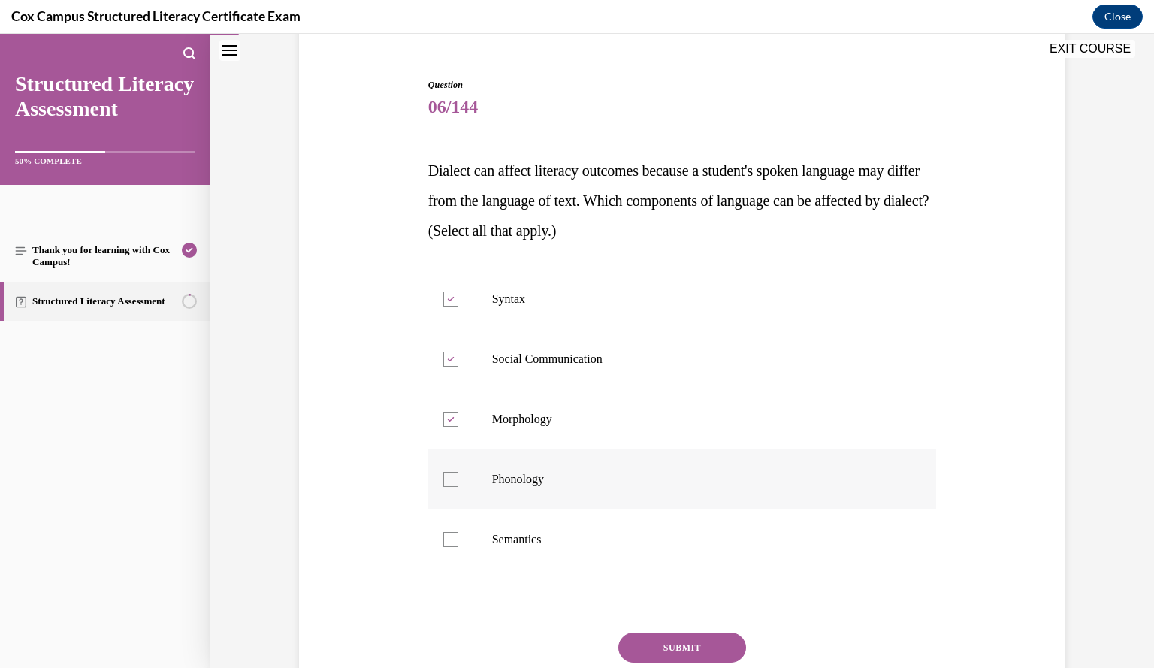
click at [509, 473] on span "Phonology" at bounding box center [518, 479] width 52 height 13
click at [458, 473] on input "Phonology" at bounding box center [450, 479] width 15 height 15
checkbox input "true"
click at [505, 532] on p "Semantics" at bounding box center [695, 539] width 407 height 15
click at [458, 532] on input "Semantics" at bounding box center [450, 539] width 15 height 15
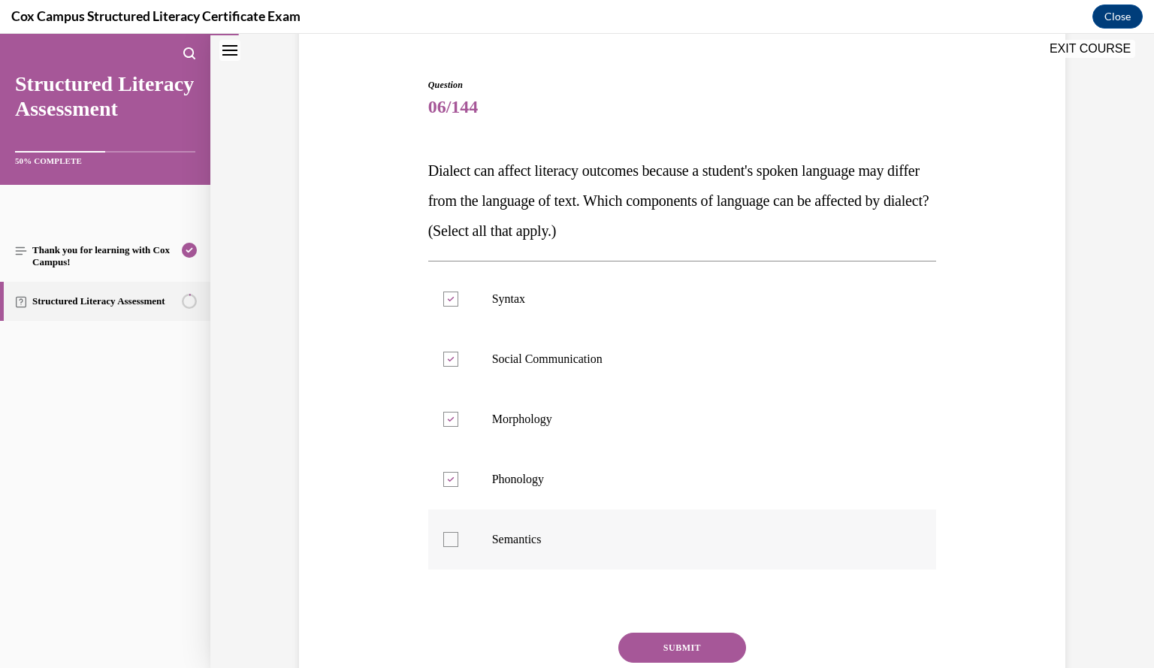
checkbox input "true"
click at [663, 646] on button "SUBMIT" at bounding box center [682, 648] width 128 height 30
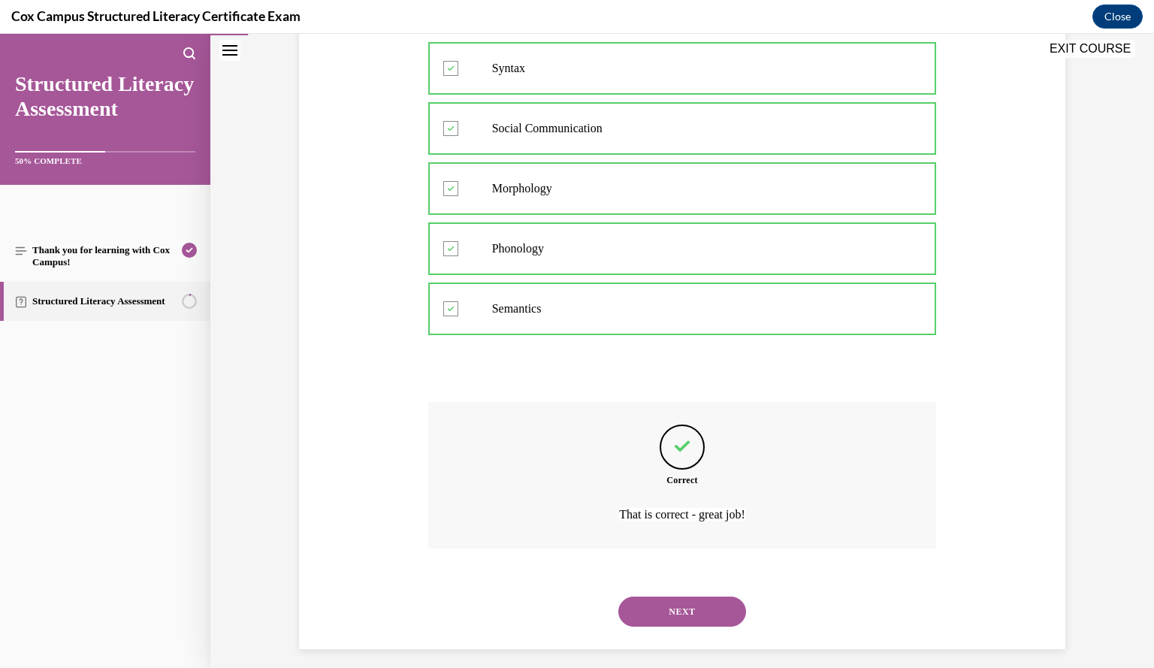
scroll to position [372, 0]
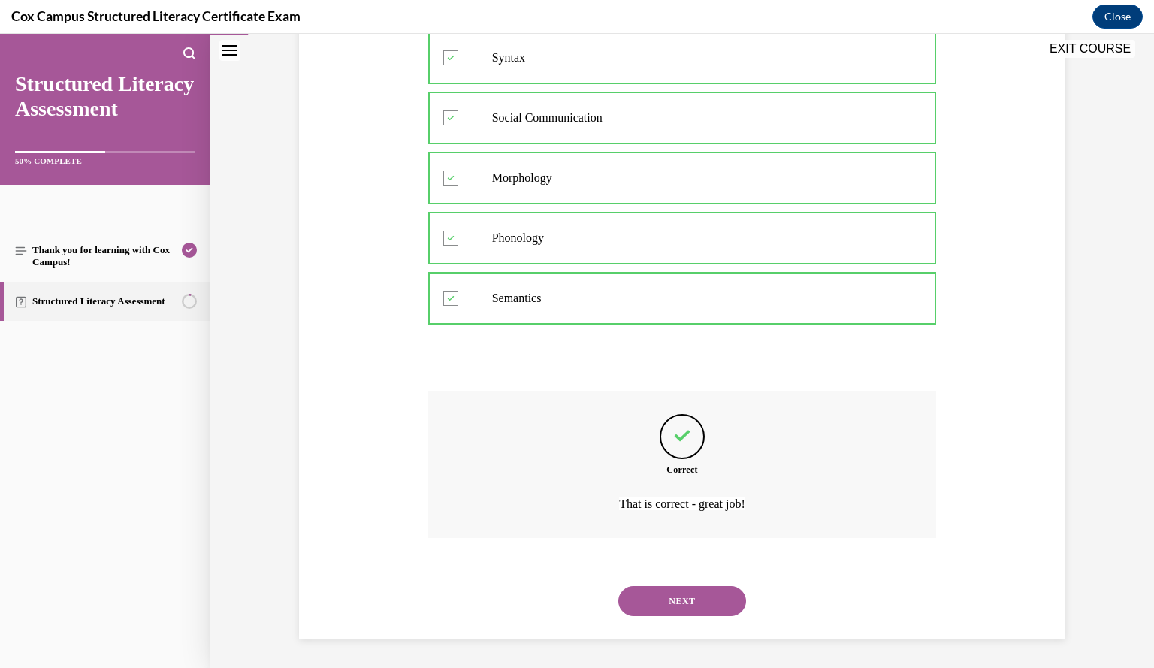
click at [697, 600] on button "NEXT" at bounding box center [682, 601] width 128 height 30
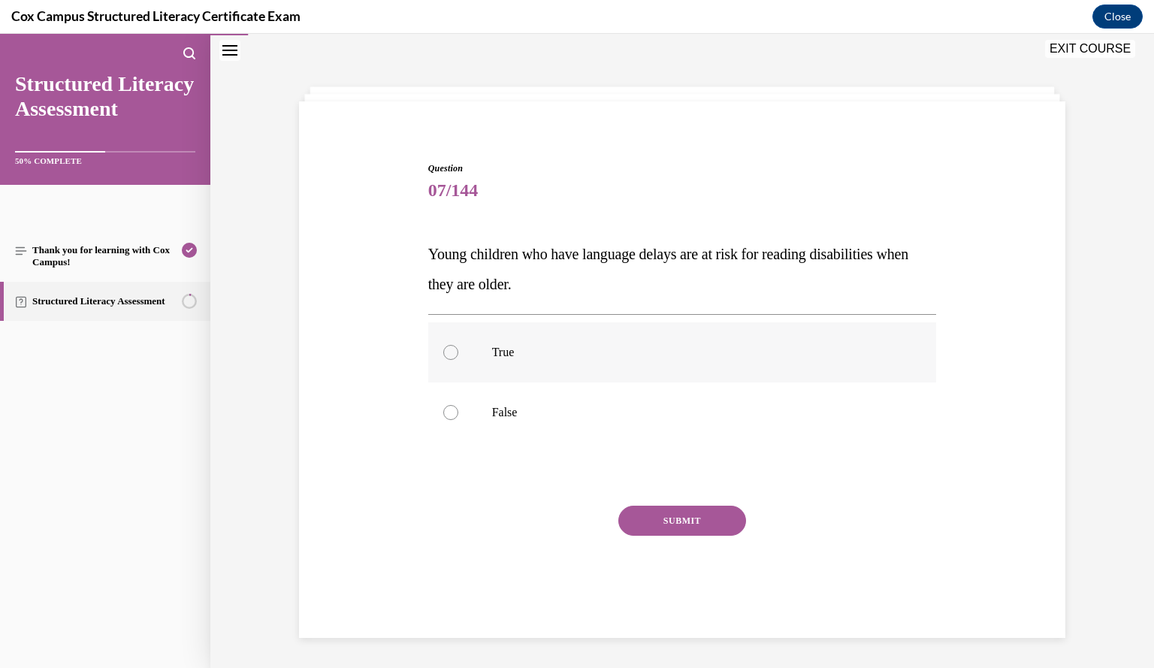
click at [575, 351] on p "True" at bounding box center [695, 352] width 407 height 15
click at [458, 351] on input "True" at bounding box center [450, 352] width 15 height 15
radio input "true"
click at [656, 526] on button "SUBMIT" at bounding box center [682, 521] width 128 height 30
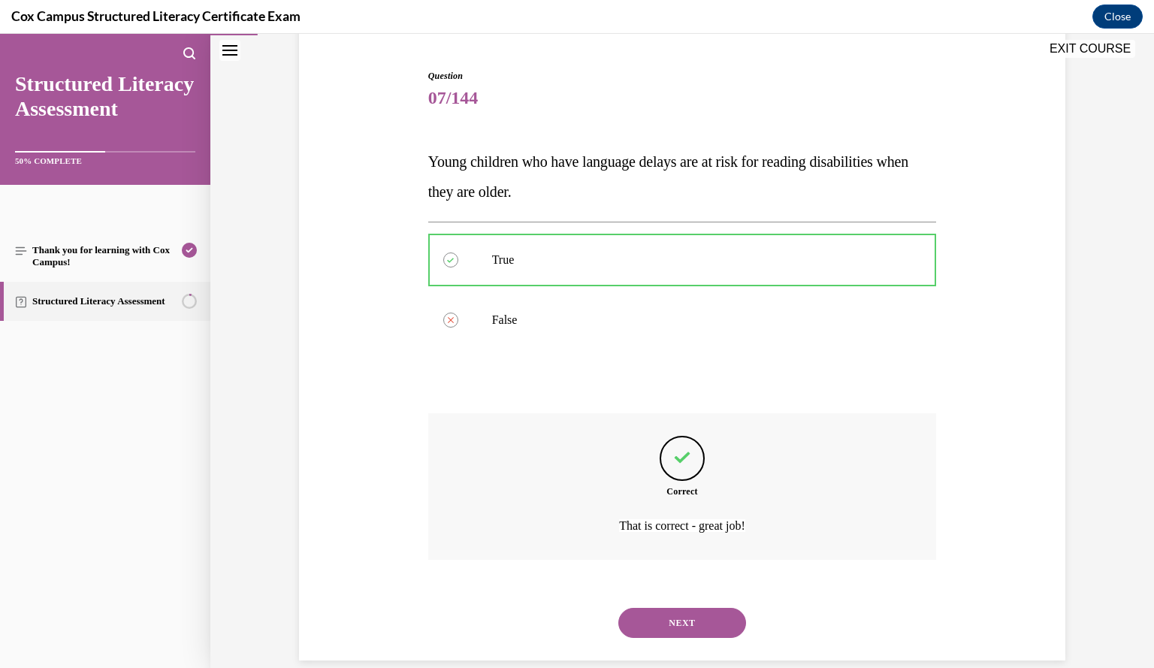
scroll to position [162, 0]
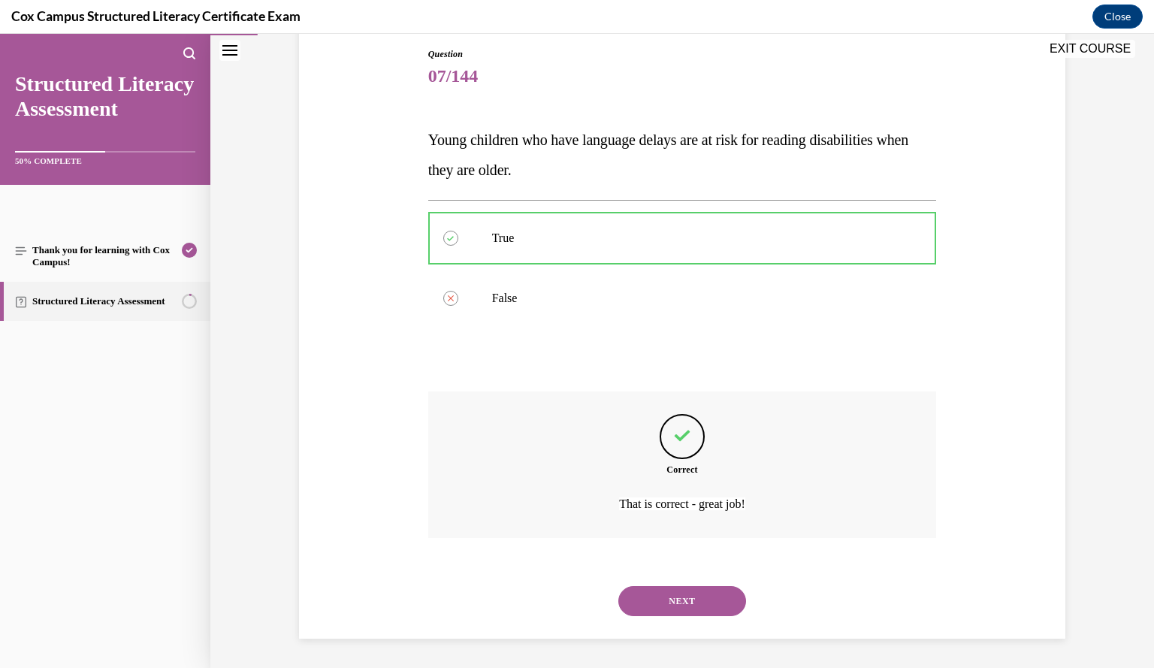
click at [658, 593] on button "NEXT" at bounding box center [682, 601] width 128 height 30
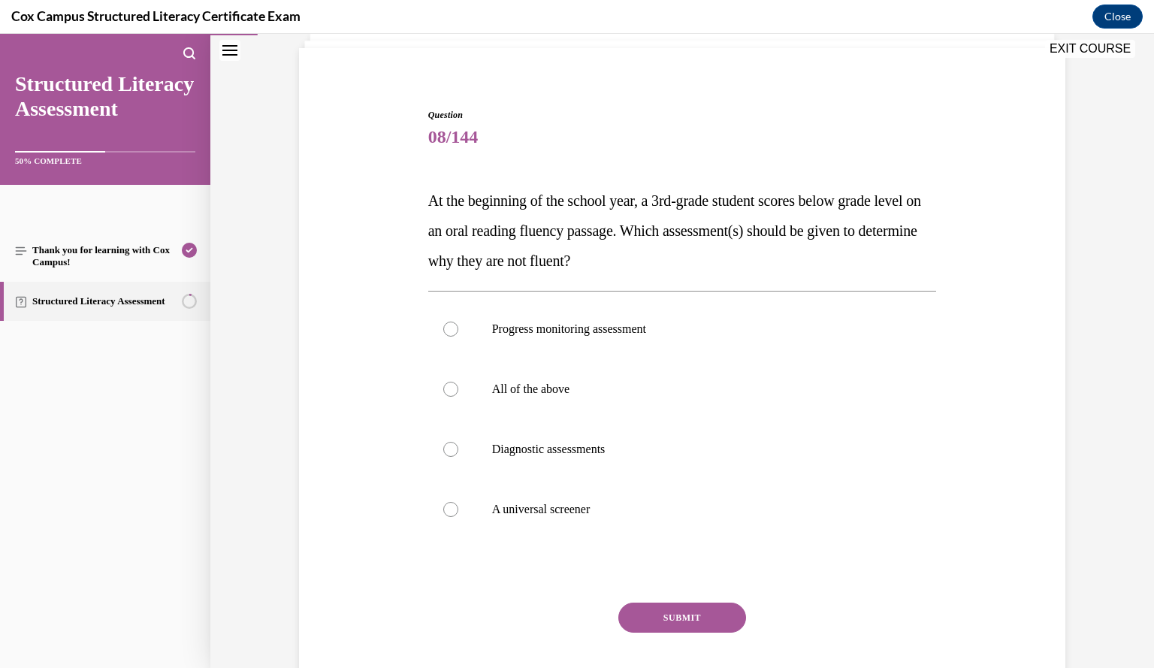
scroll to position [99, 0]
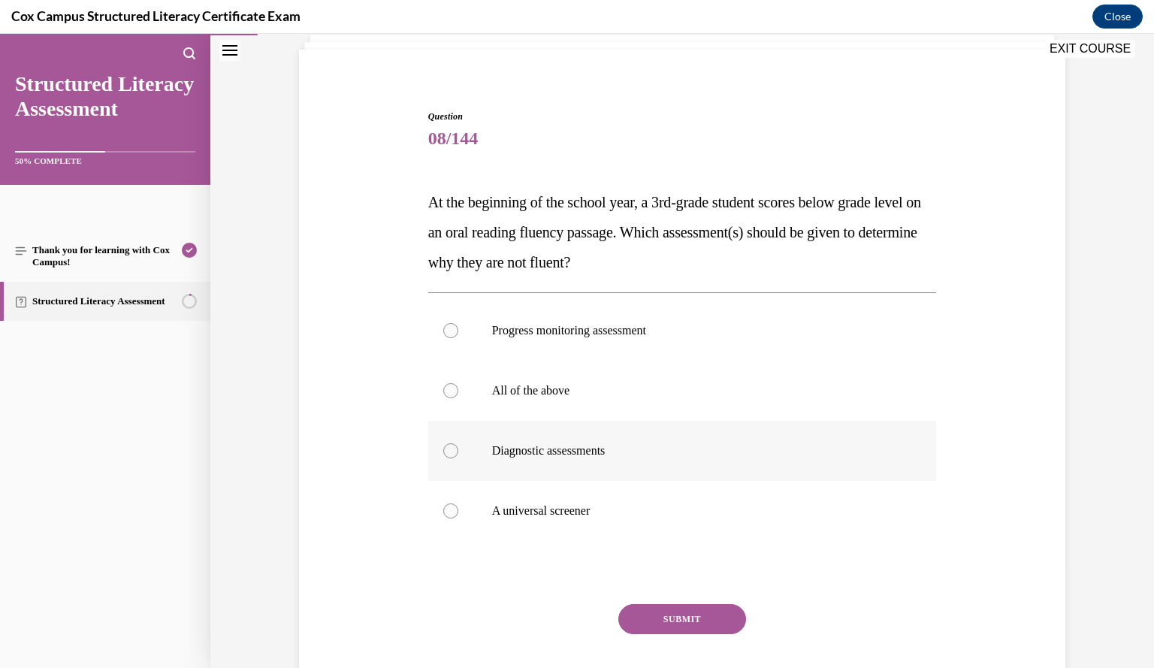
click at [726, 448] on p "Diagnostic assessments" at bounding box center [695, 450] width 407 height 15
click at [458, 448] on input "Diagnostic assessments" at bounding box center [450, 450] width 15 height 15
radio input "true"
click at [695, 622] on button "SUBMIT" at bounding box center [682, 619] width 128 height 30
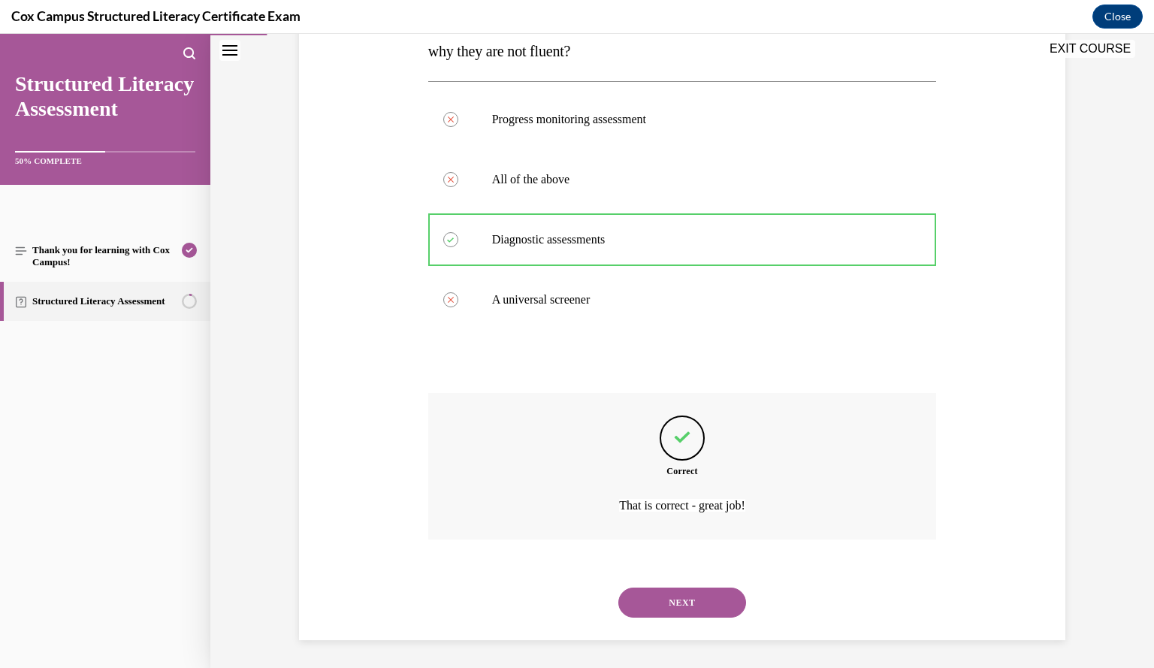
scroll to position [312, 0]
click at [695, 605] on button "NEXT" at bounding box center [682, 601] width 128 height 30
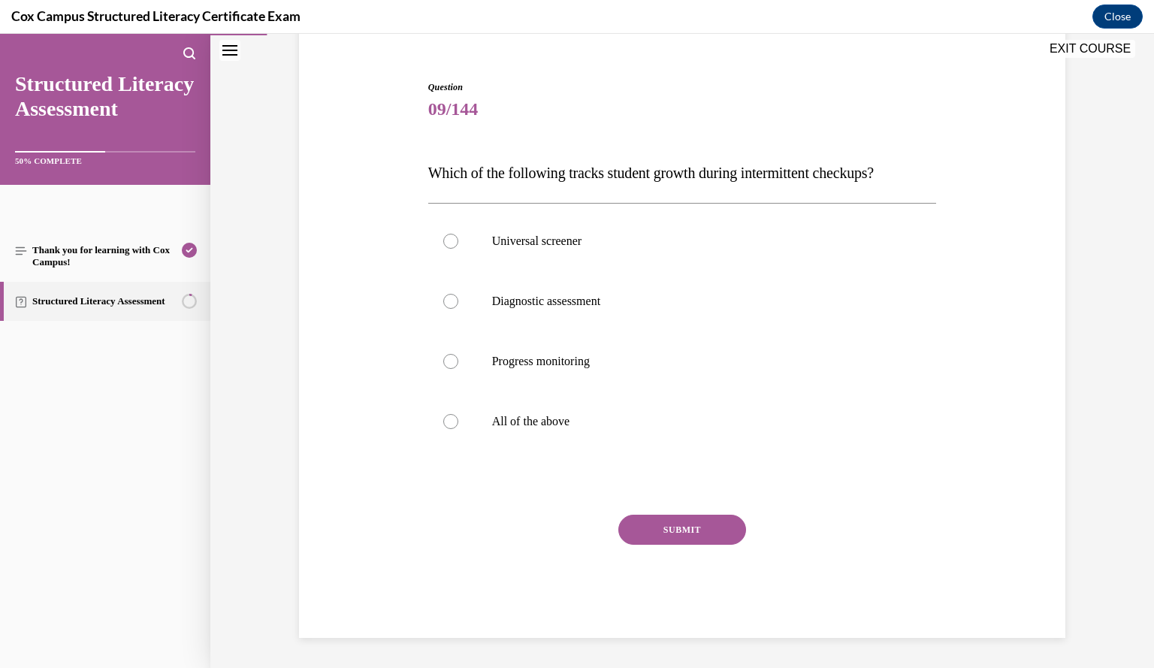
scroll to position [128, 0]
click at [622, 367] on p "Progress monitoring" at bounding box center [695, 362] width 407 height 15
click at [458, 367] on input "Progress monitoring" at bounding box center [450, 362] width 15 height 15
radio input "true"
click at [700, 527] on button "SUBMIT" at bounding box center [682, 530] width 128 height 30
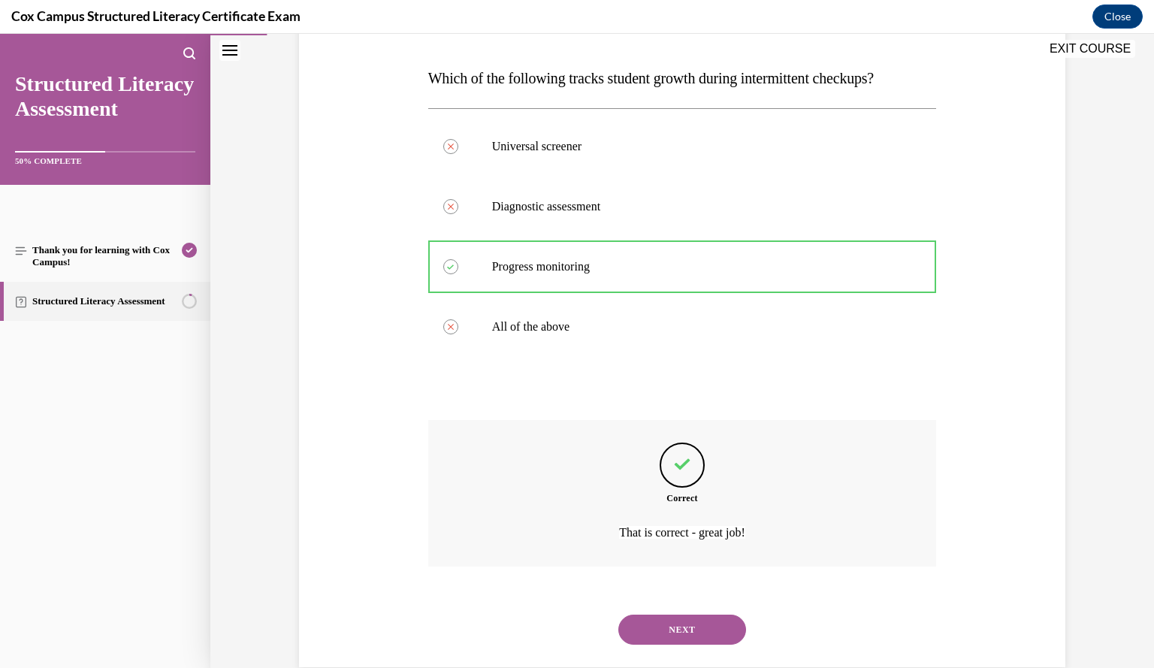
scroll to position [252, 0]
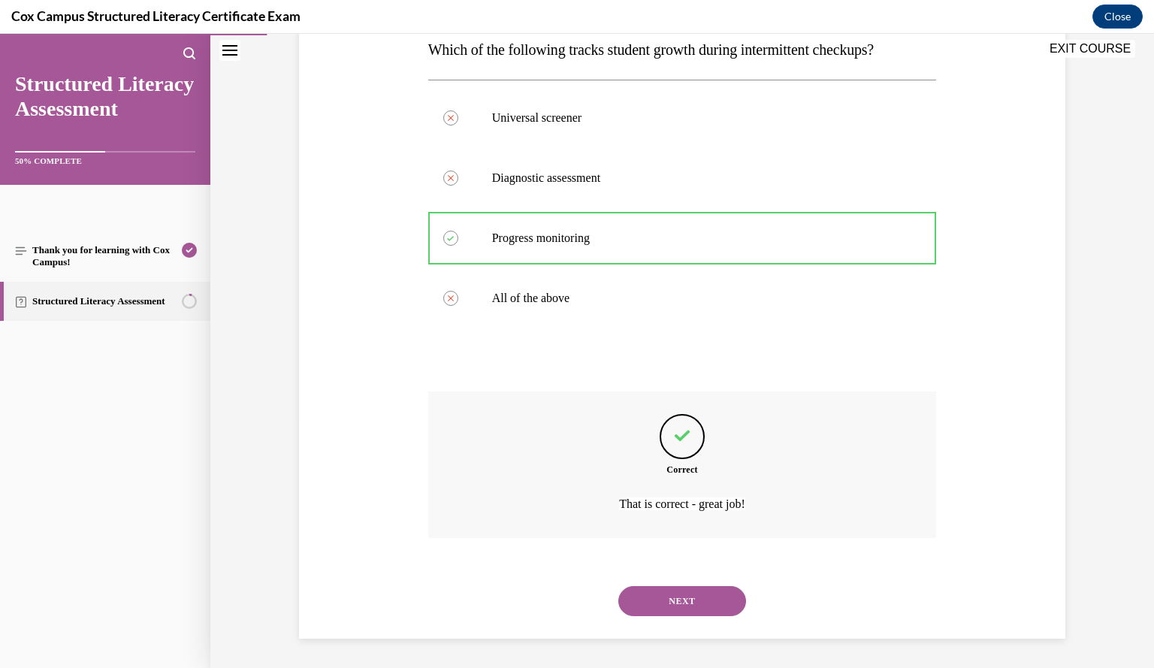
click at [673, 594] on button "NEXT" at bounding box center [682, 601] width 128 height 30
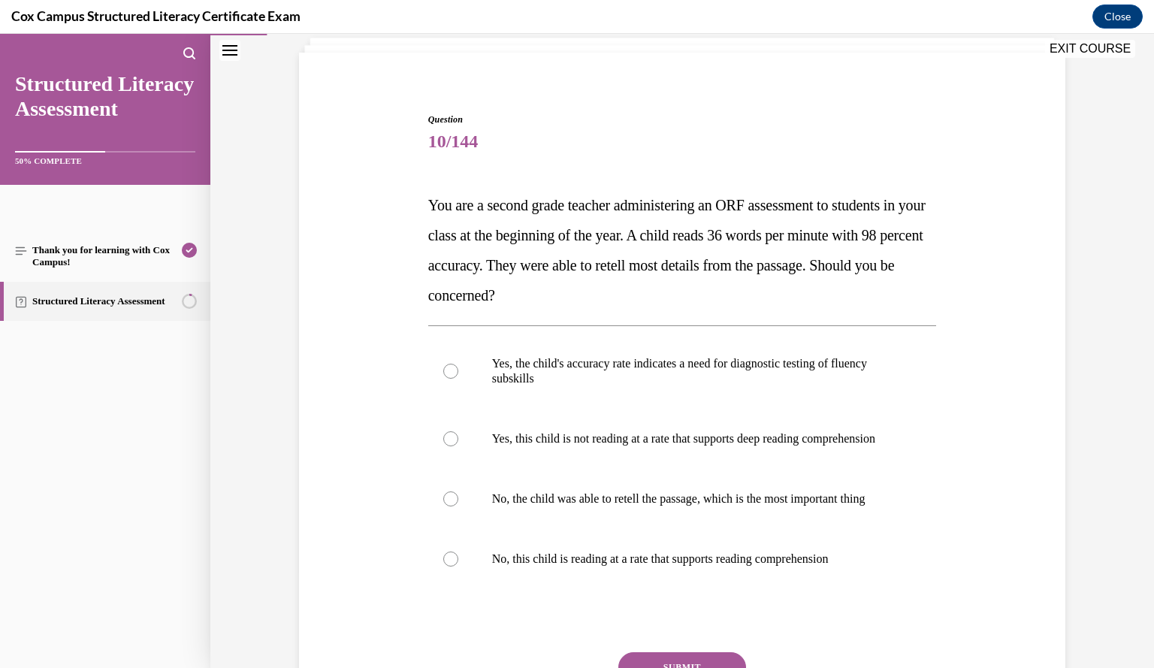
scroll to position [95, 0]
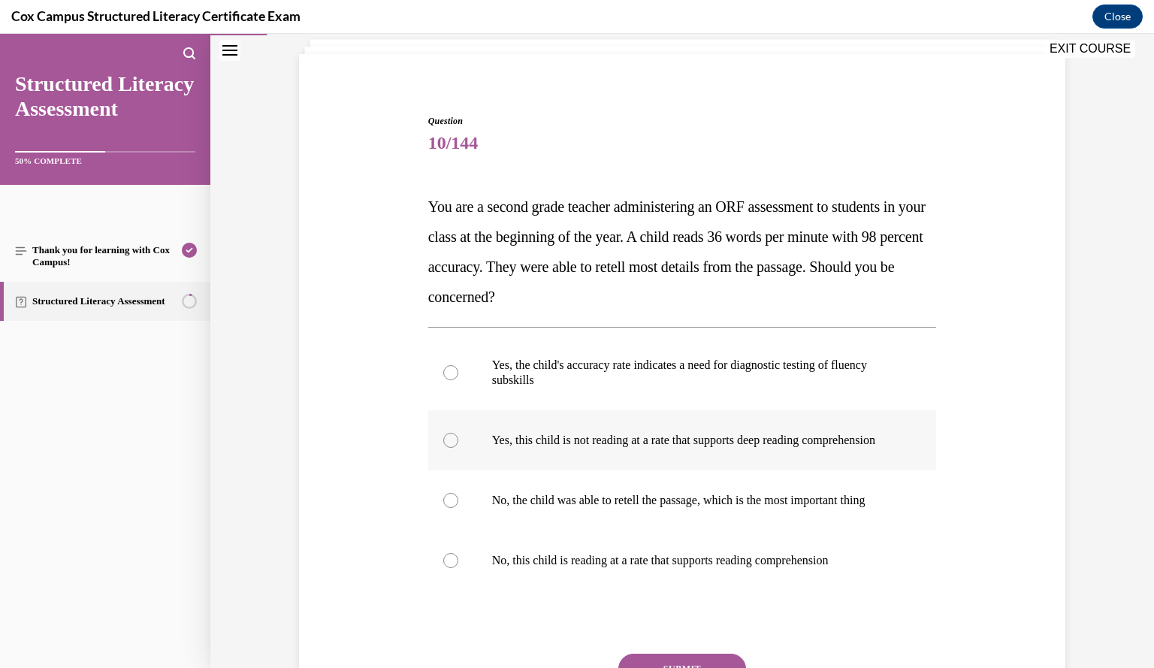
click at [600, 448] on p "Yes, this child is not reading at a rate that supports deep reading comprehensi…" at bounding box center [695, 440] width 407 height 15
click at [458, 448] on input "Yes, this child is not reading at a rate that supports deep reading comprehensi…" at bounding box center [450, 440] width 15 height 15
radio input "true"
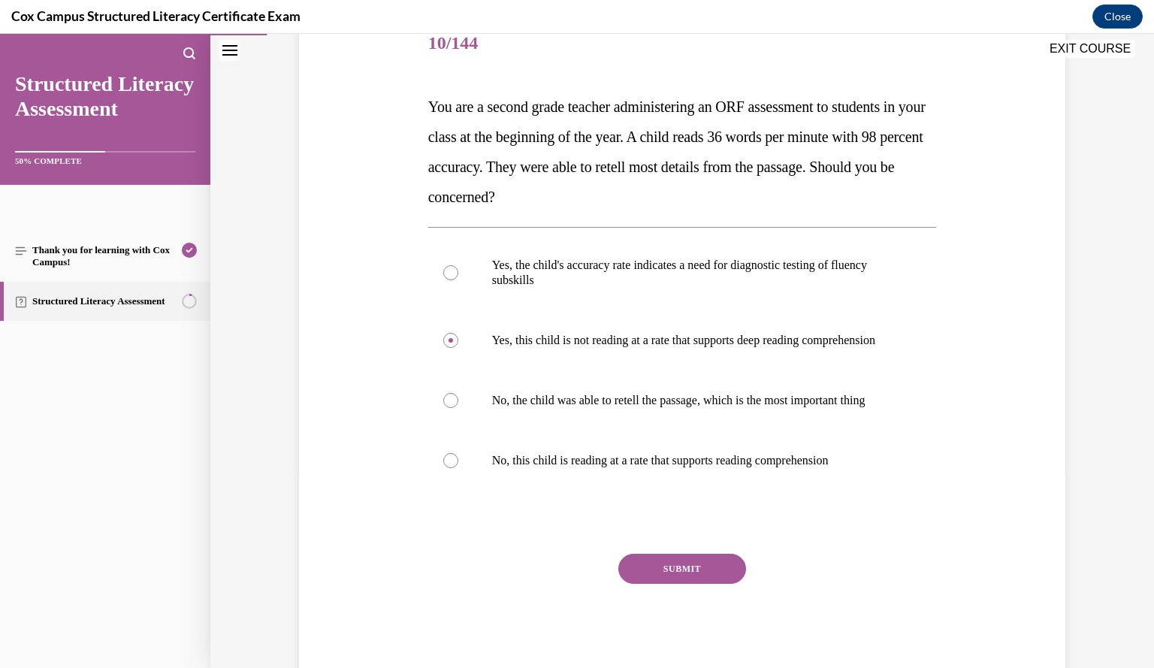
scroll to position [194, 0]
drag, startPoint x: 712, startPoint y: 593, endPoint x: 657, endPoint y: 596, distance: 55.6
click at [657, 584] on button "SUBMIT" at bounding box center [682, 569] width 128 height 30
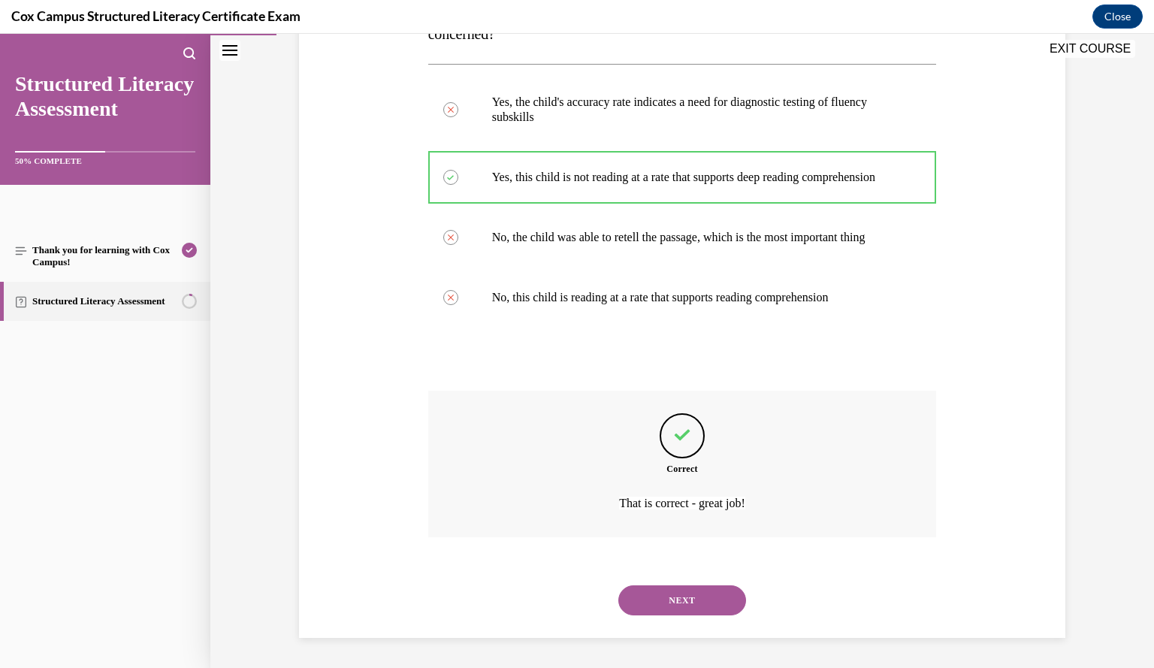
scroll to position [387, 0]
click at [670, 596] on button "NEXT" at bounding box center [682, 600] width 128 height 30
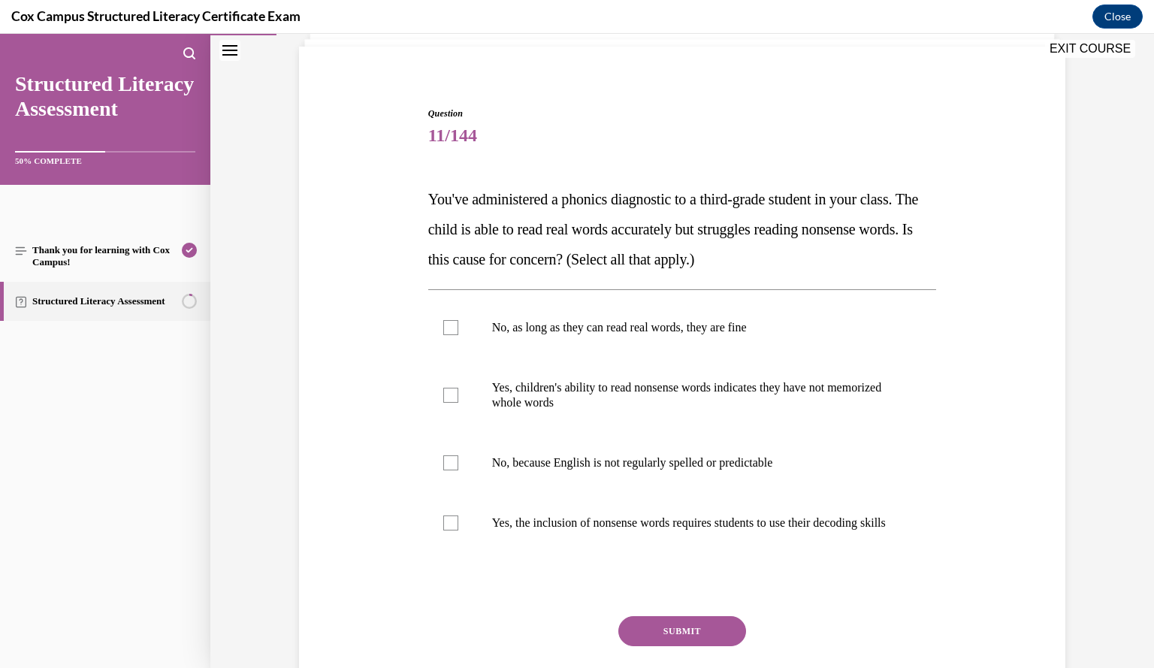
scroll to position [101, 0]
click at [817, 521] on span "Yes, the inclusion of nonsense words requires students to use their decoding sk…" at bounding box center [689, 524] width 394 height 13
click at [458, 521] on input "Yes, the inclusion of nonsense words requires students to use their decoding sk…" at bounding box center [450, 524] width 15 height 15
checkbox input "true"
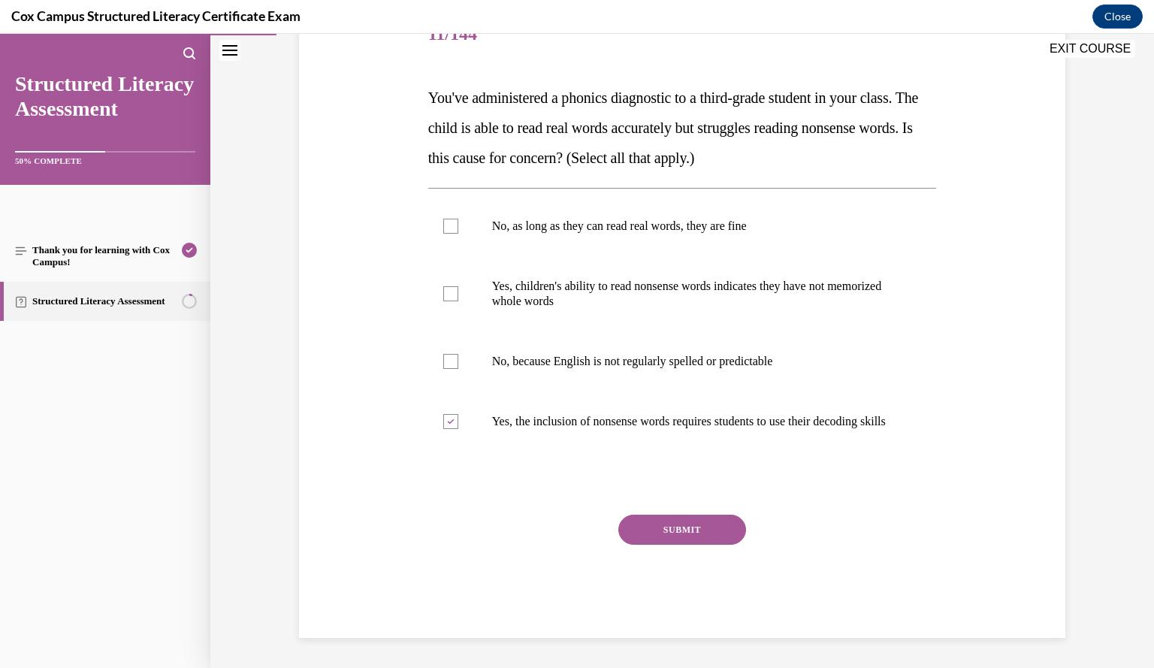
scroll to position [218, 0]
click at [645, 529] on button "SUBMIT" at bounding box center [682, 530] width 128 height 30
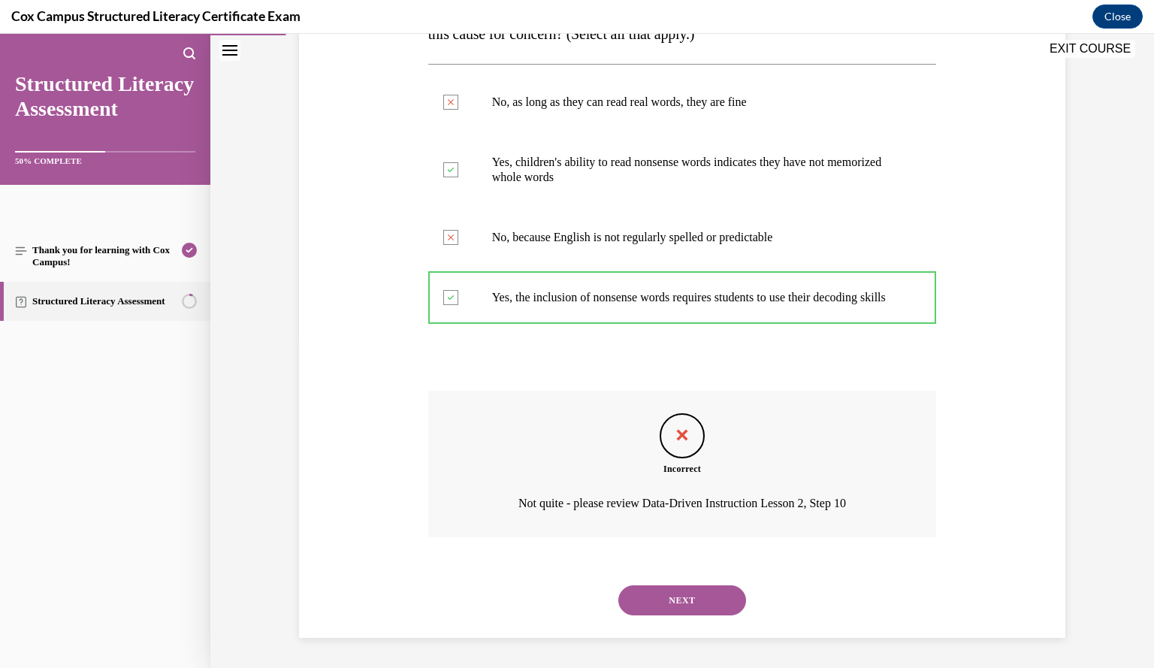
scroll to position [341, 0]
click at [706, 599] on button "NEXT" at bounding box center [682, 600] width 128 height 30
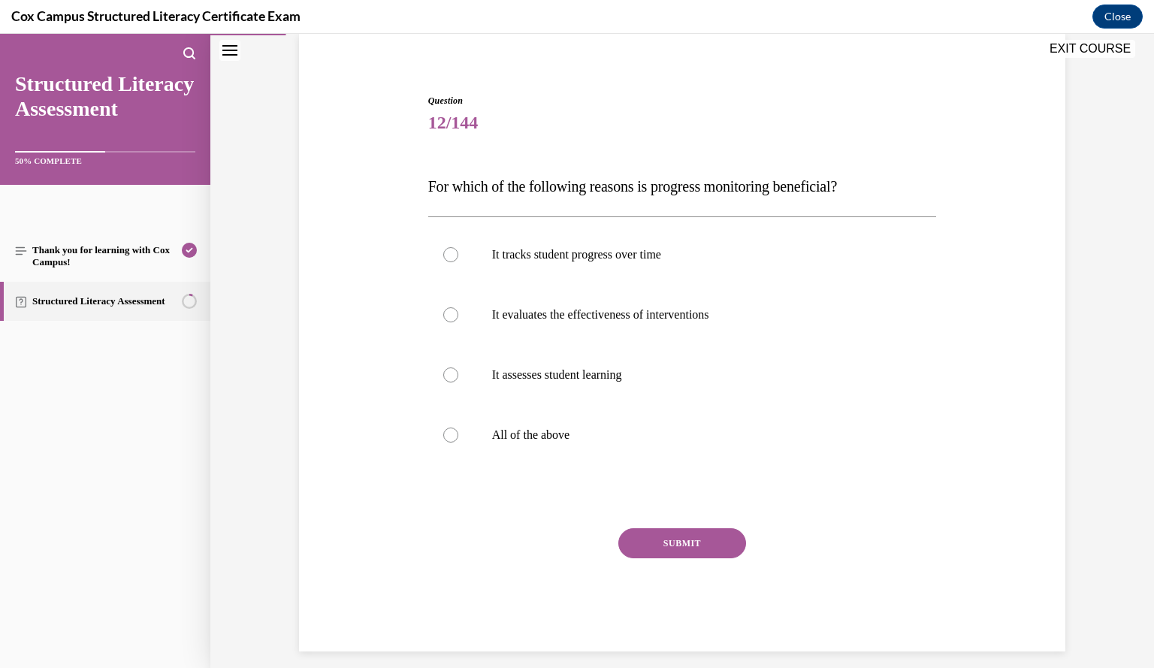
scroll to position [114, 0]
click at [445, 436] on div at bounding box center [450, 435] width 15 height 15
click at [445, 436] on input "All of the above" at bounding box center [450, 435] width 15 height 15
radio input "true"
click at [694, 551] on button "SUBMIT" at bounding box center [682, 544] width 128 height 30
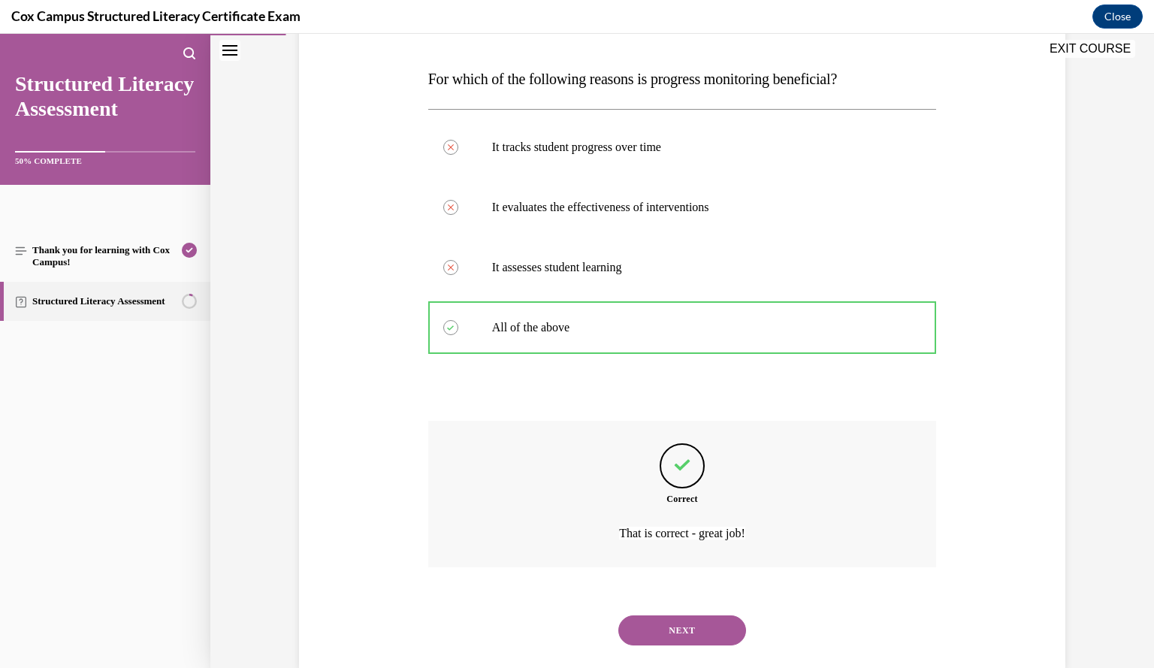
scroll to position [252, 0]
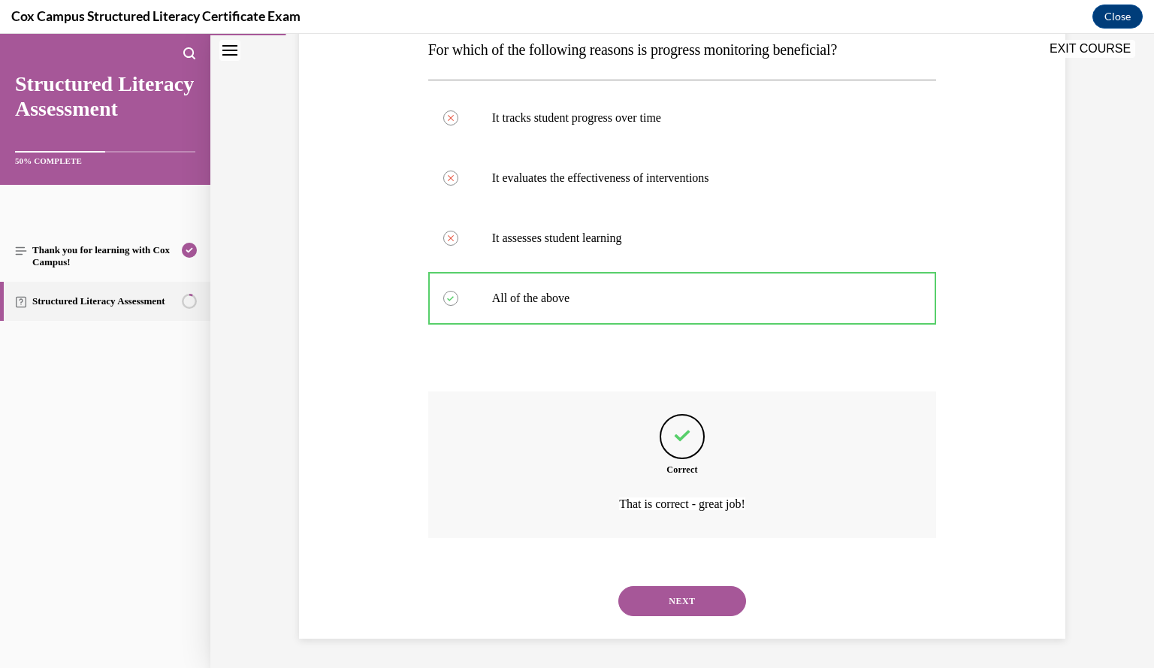
click at [679, 611] on button "NEXT" at bounding box center [682, 601] width 128 height 30
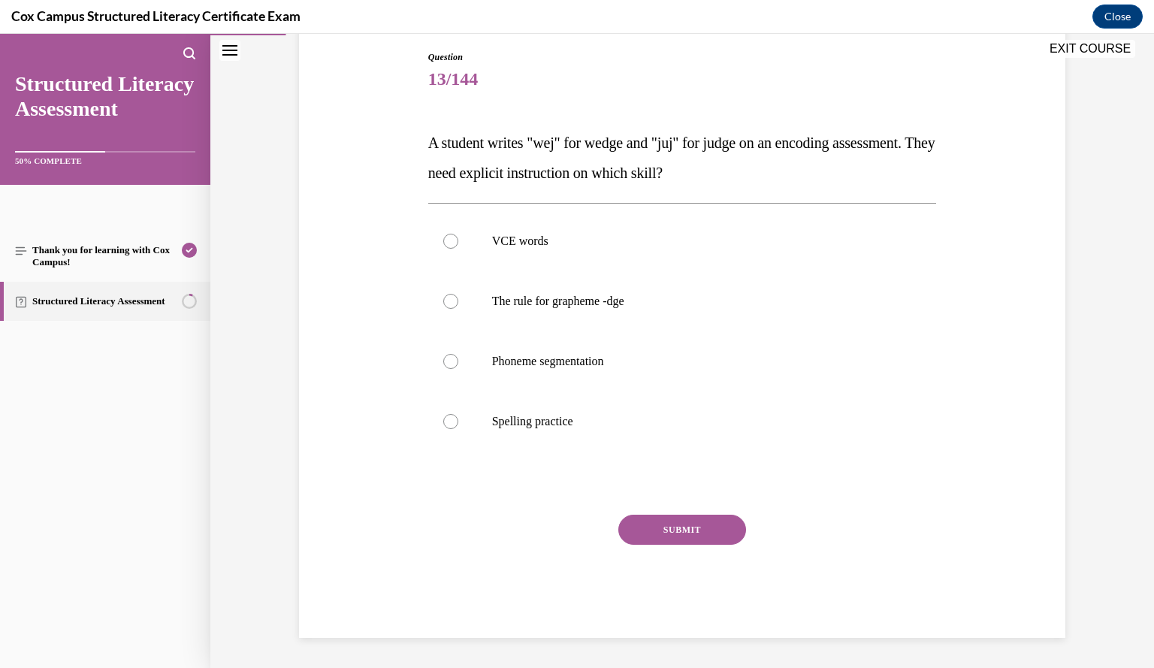
scroll to position [158, 0]
click at [634, 304] on p "The rule for grapheme -dge" at bounding box center [695, 301] width 407 height 15
click at [458, 304] on input "The rule for grapheme -dge" at bounding box center [450, 301] width 15 height 15
radio input "true"
click at [701, 526] on button "SUBMIT" at bounding box center [682, 530] width 128 height 30
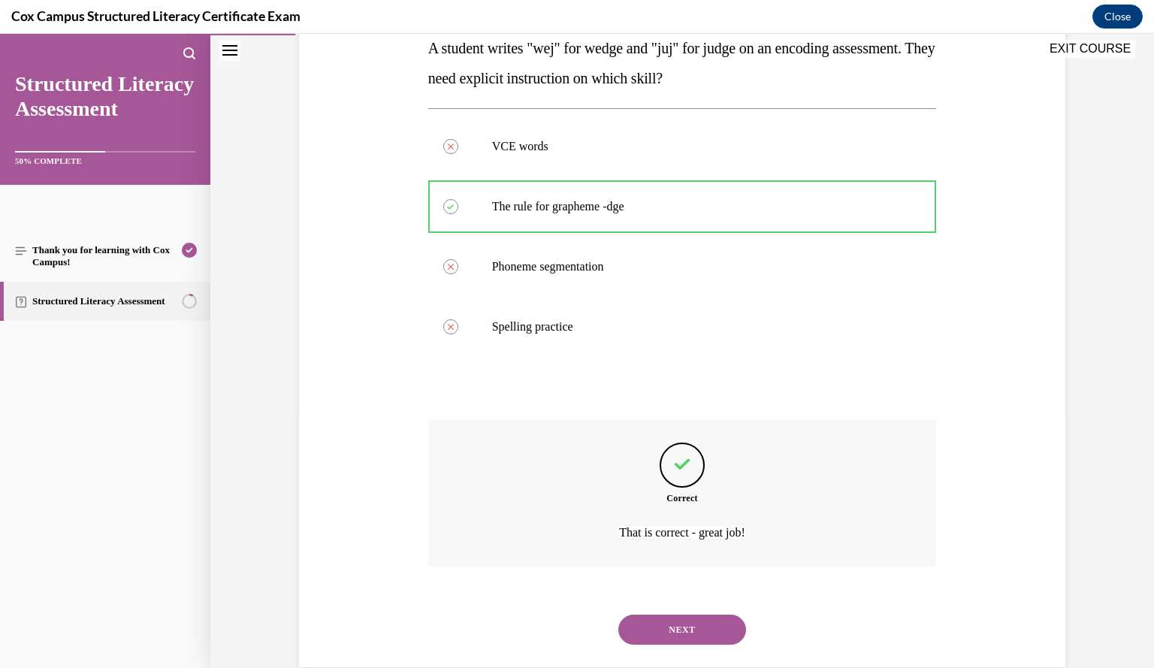
scroll to position [282, 0]
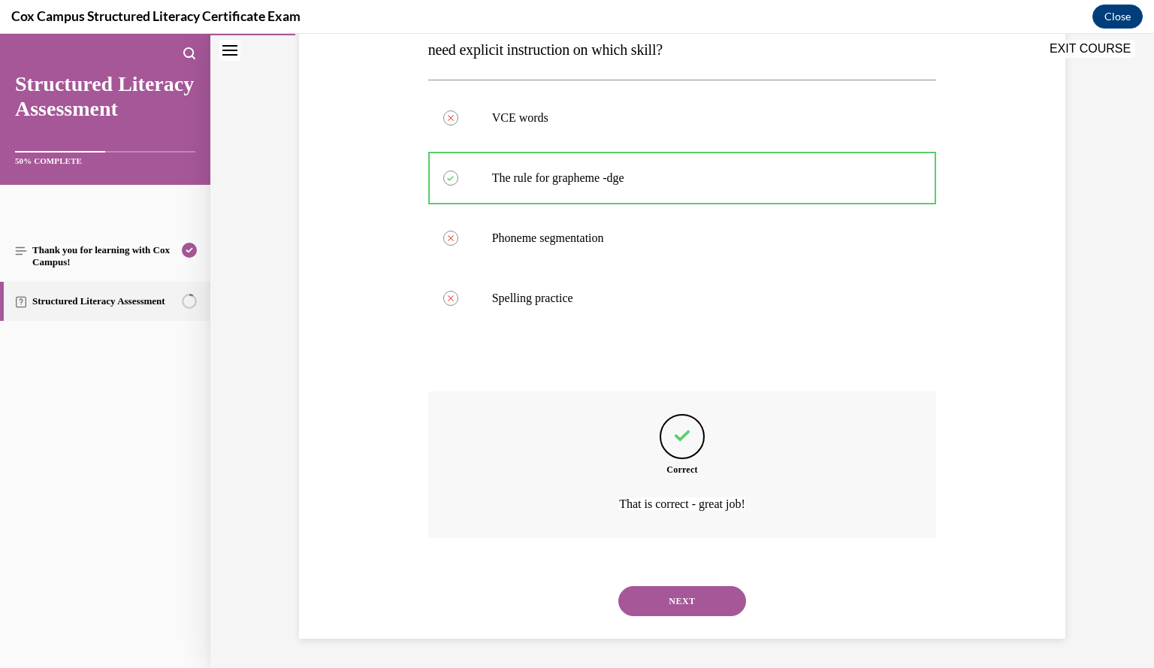
click at [681, 597] on button "NEXT" at bounding box center [682, 601] width 128 height 30
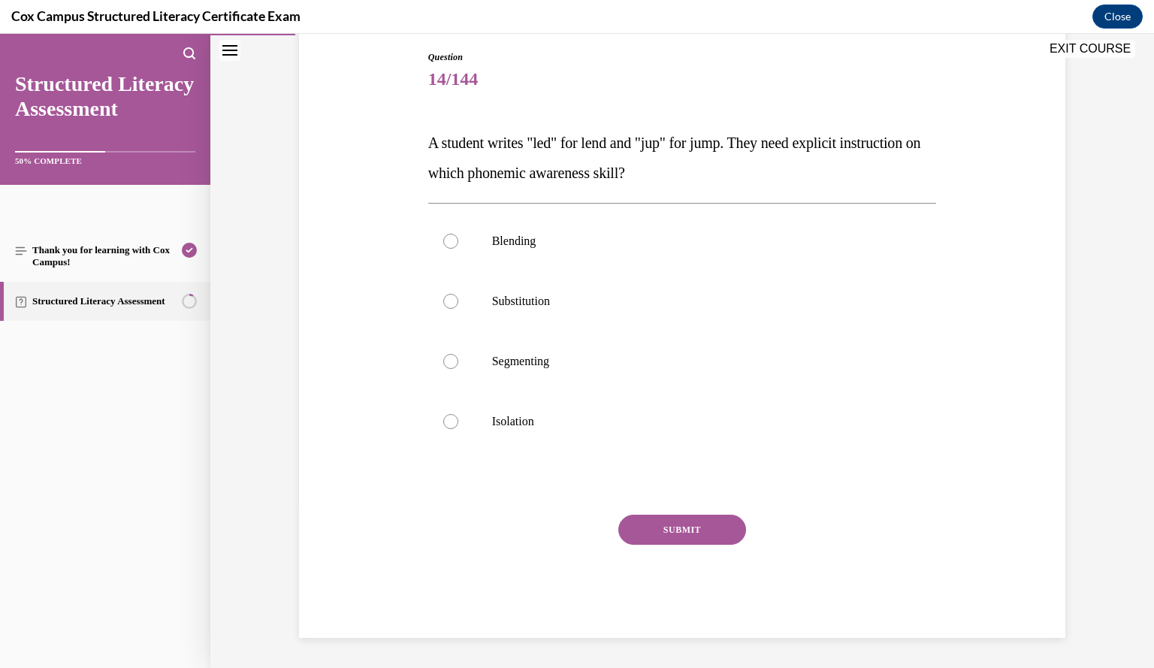
scroll to position [158, 0]
drag, startPoint x: 802, startPoint y: 371, endPoint x: 530, endPoint y: 361, distance: 271.4
click at [530, 361] on span "Segmenting" at bounding box center [520, 361] width 57 height 13
click at [458, 361] on input "Segmenting" at bounding box center [450, 362] width 15 height 15
radio input "true"
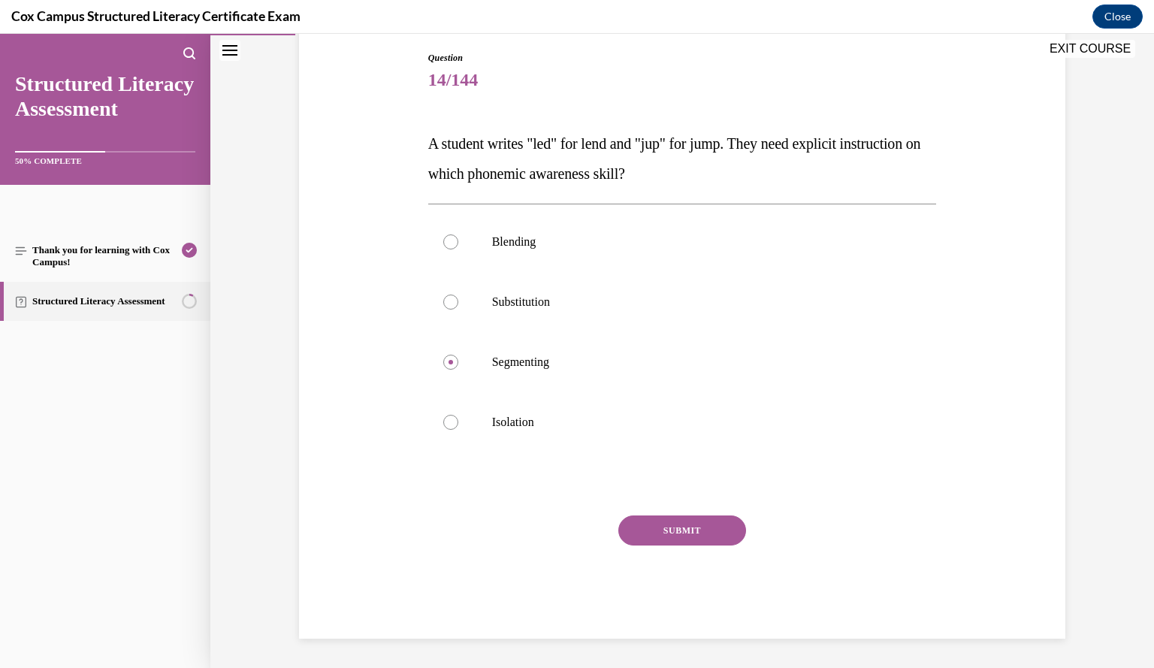
click at [682, 529] on button "SUBMIT" at bounding box center [682, 530] width 128 height 30
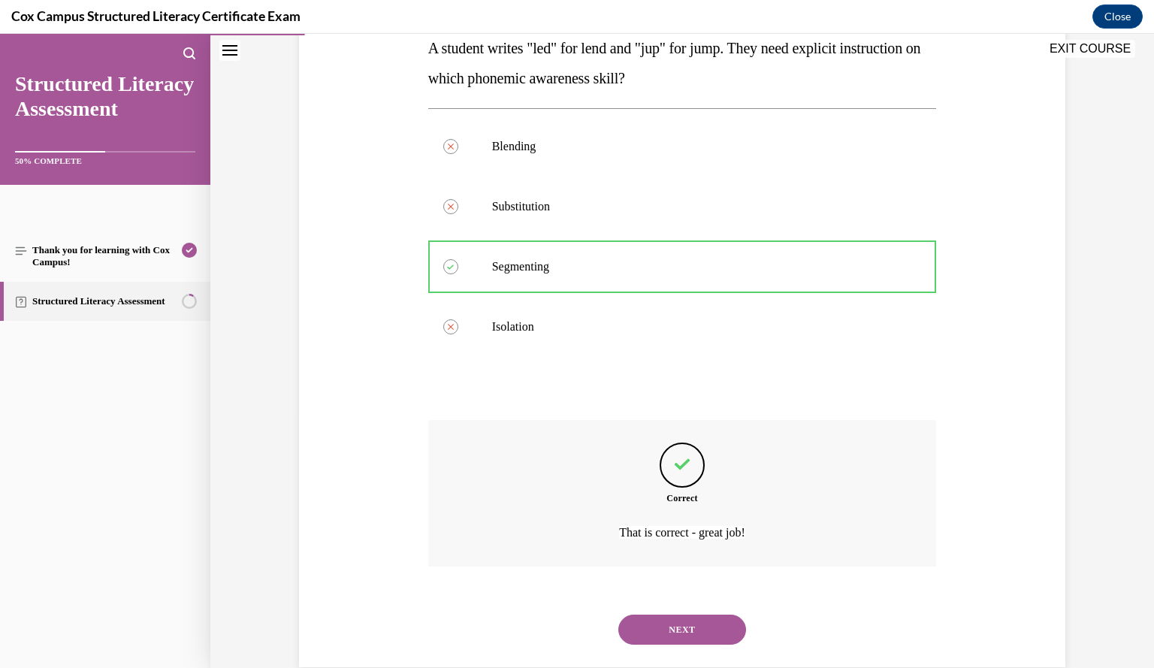
scroll to position [282, 0]
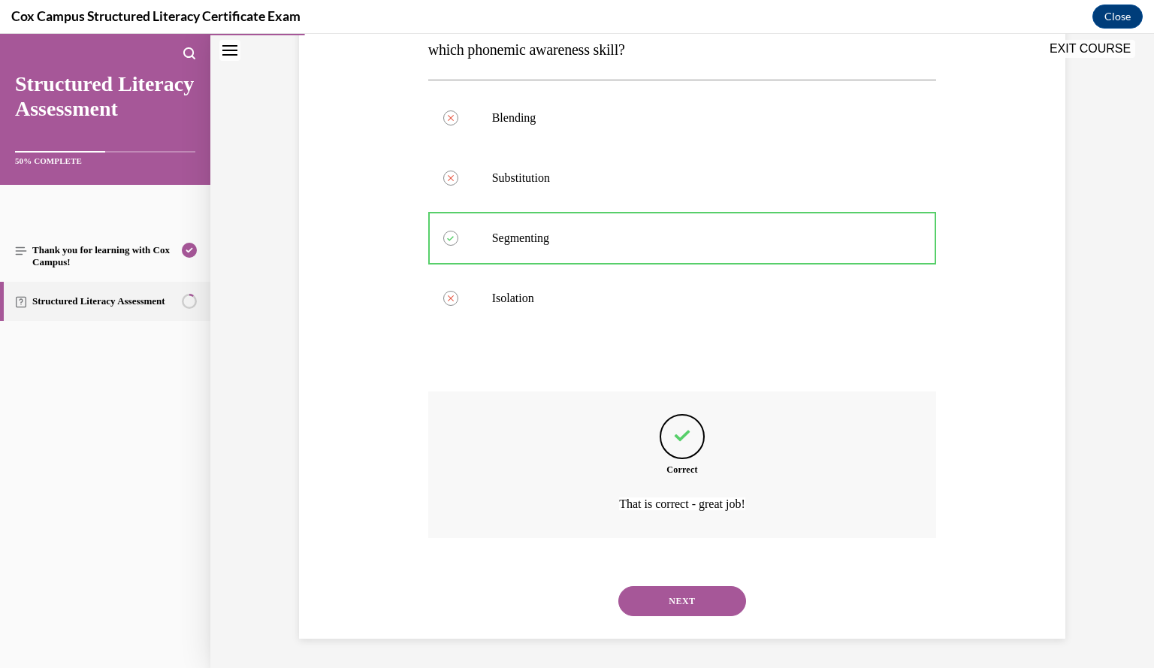
click at [702, 601] on button "NEXT" at bounding box center [682, 601] width 128 height 30
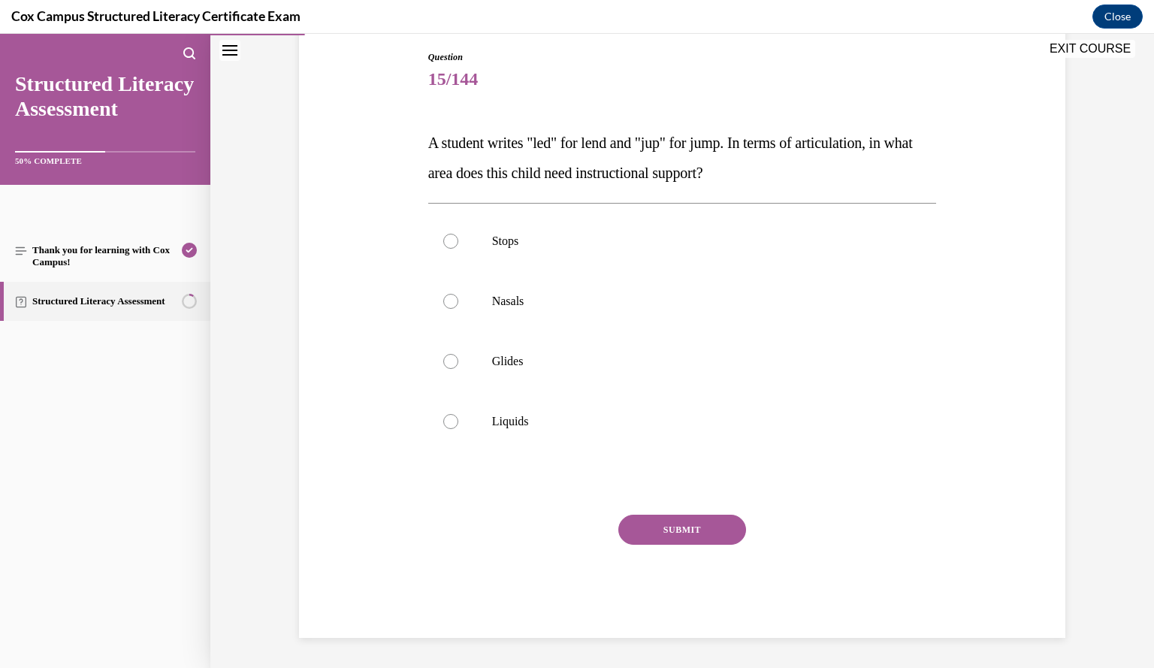
scroll to position [158, 0]
click at [493, 310] on label "Nasals" at bounding box center [682, 302] width 509 height 60
click at [458, 310] on input "Nasals" at bounding box center [450, 301] width 15 height 15
radio input "true"
click at [672, 534] on button "SUBMIT" at bounding box center [682, 530] width 128 height 30
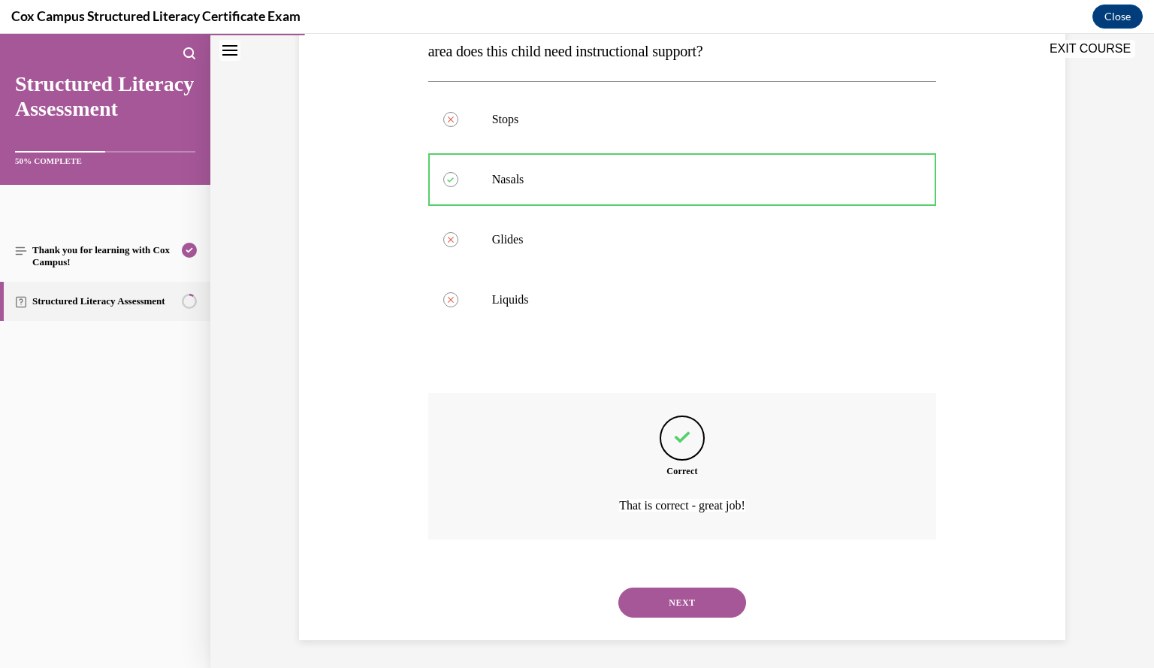
scroll to position [282, 0]
click at [664, 605] on button "NEXT" at bounding box center [682, 601] width 128 height 30
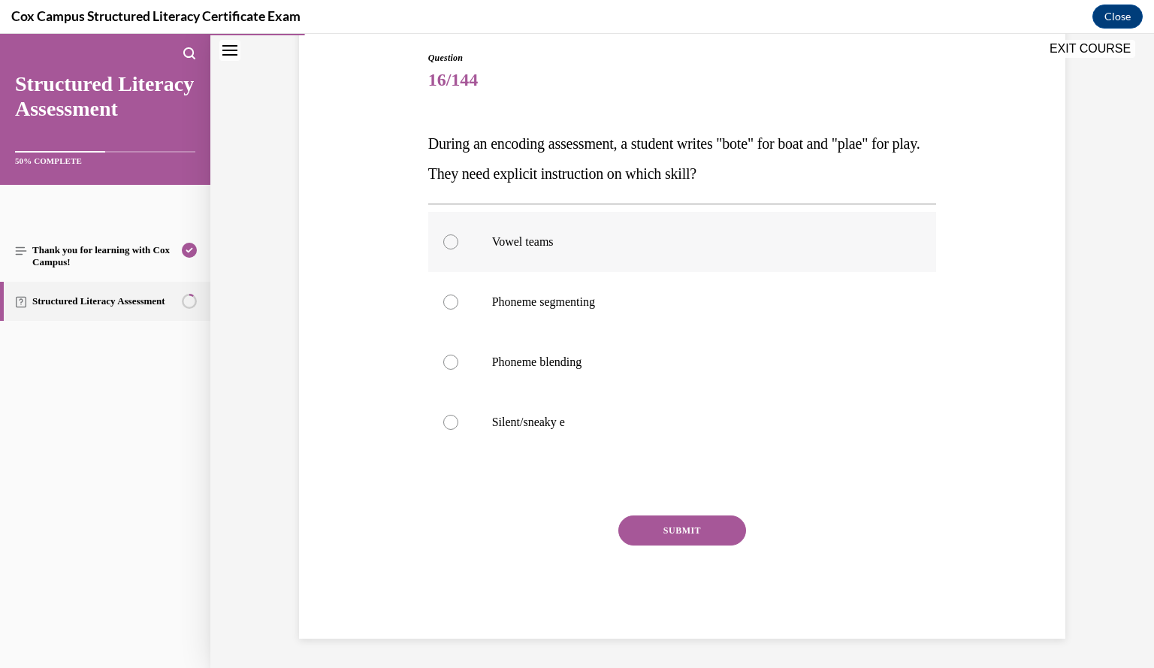
click at [493, 240] on p "Vowel teams" at bounding box center [695, 241] width 407 height 15
click at [458, 240] on input "Vowel teams" at bounding box center [450, 241] width 15 height 15
radio input "true"
click at [666, 533] on button "SUBMIT" at bounding box center [682, 530] width 128 height 30
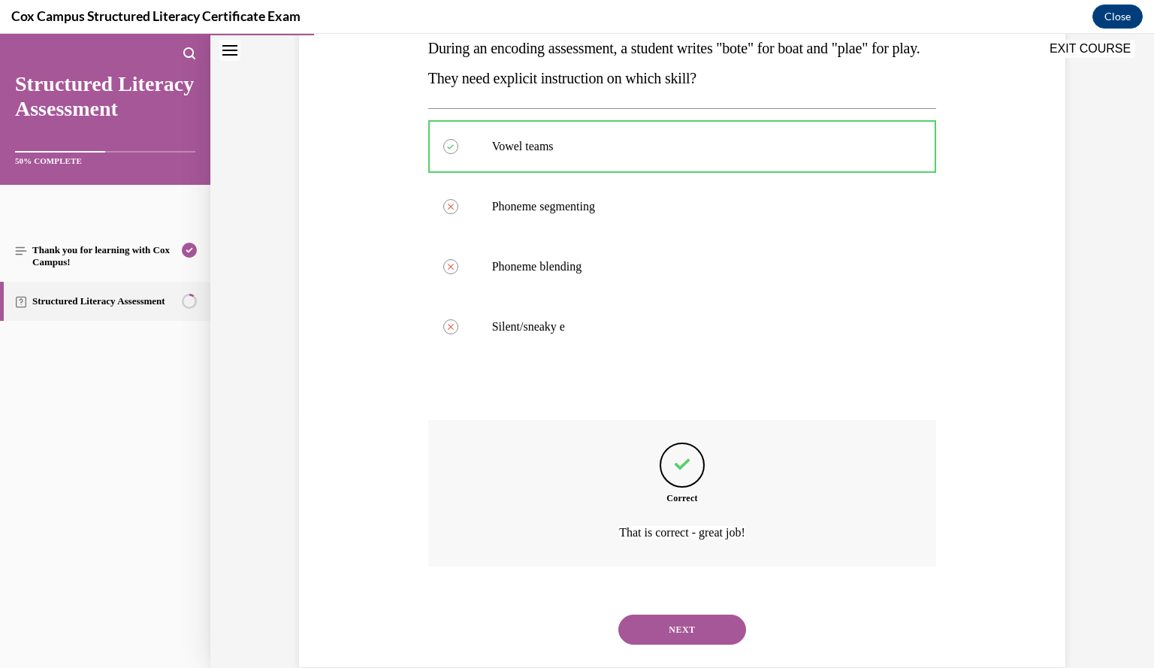
scroll to position [282, 0]
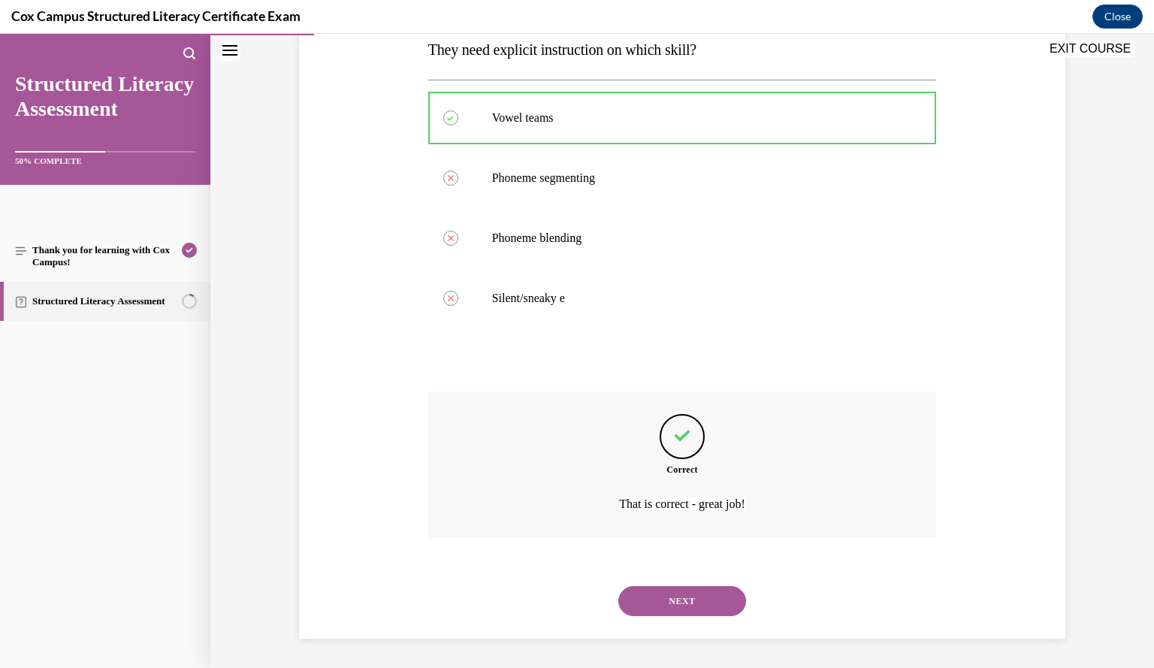
click at [668, 597] on button "NEXT" at bounding box center [682, 601] width 128 height 30
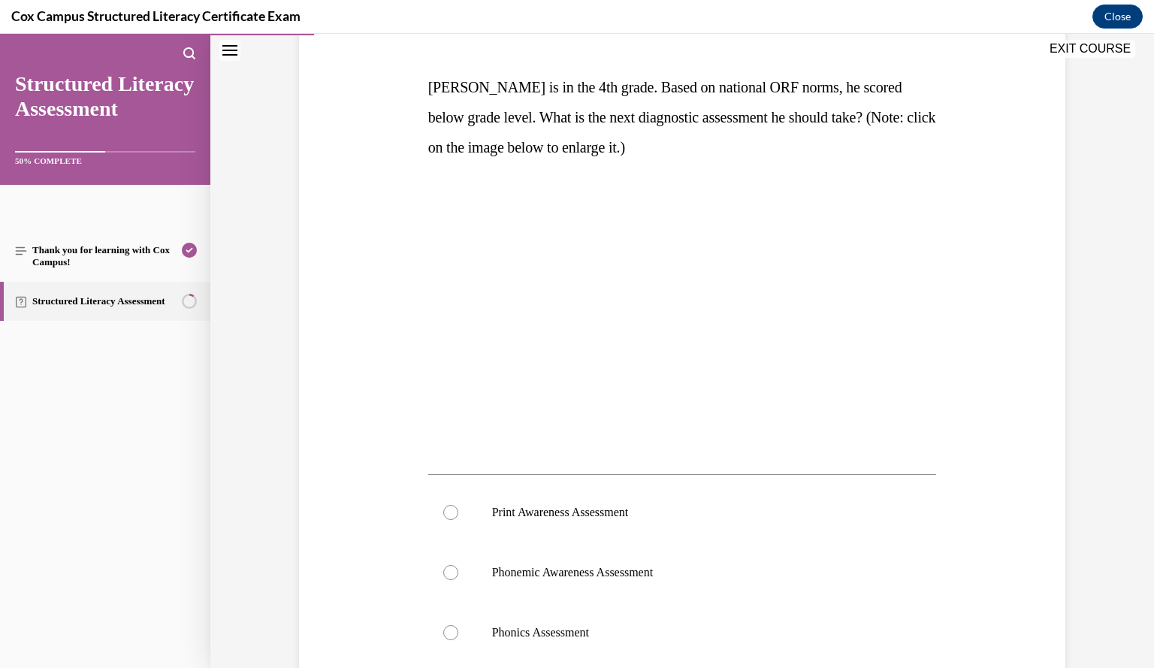
scroll to position [112, 0]
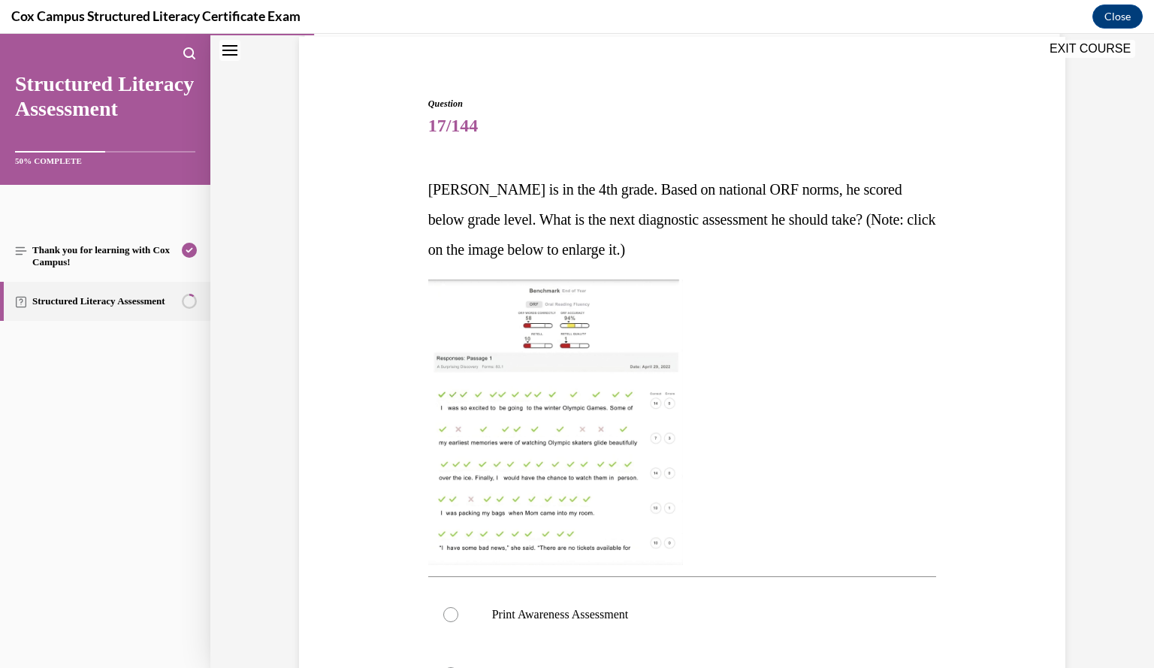
click at [563, 430] on img at bounding box center [555, 421] width 255 height 285
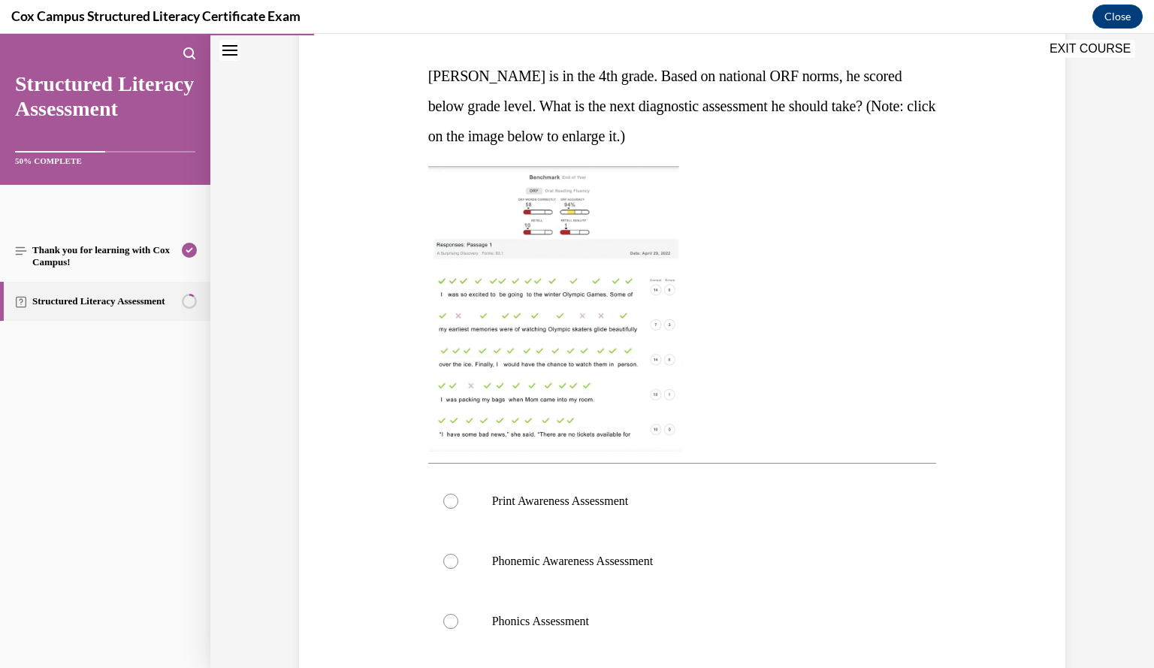
scroll to position [226, 0]
click at [559, 307] on img at bounding box center [555, 307] width 255 height 285
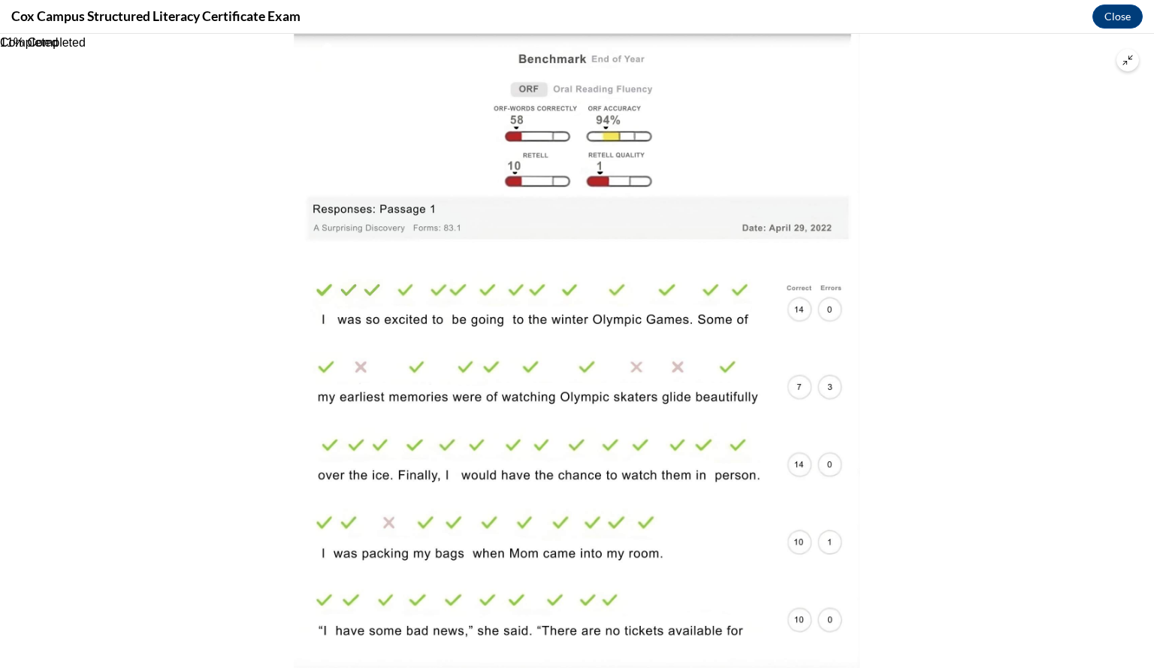
click at [1126, 65] on button "Unzoom image" at bounding box center [1127, 60] width 23 height 23
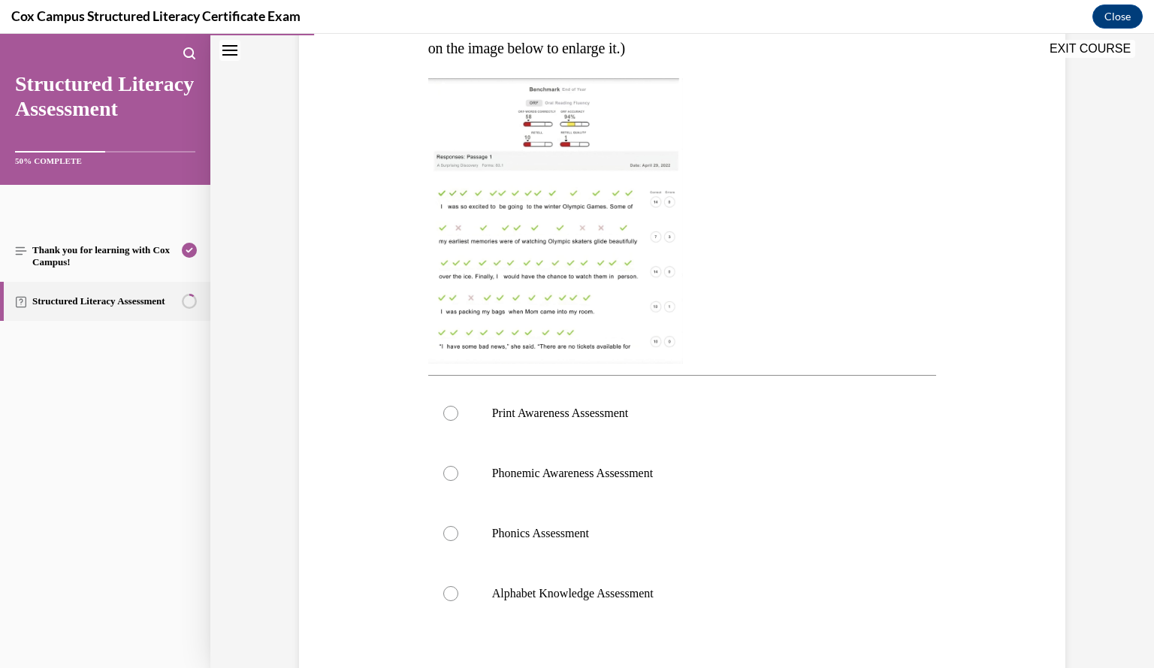
scroll to position [313, 0]
click at [652, 524] on label "Phonics Assessment" at bounding box center [682, 533] width 509 height 60
click at [458, 526] on input "Phonics Assessment" at bounding box center [450, 533] width 15 height 15
radio input "true"
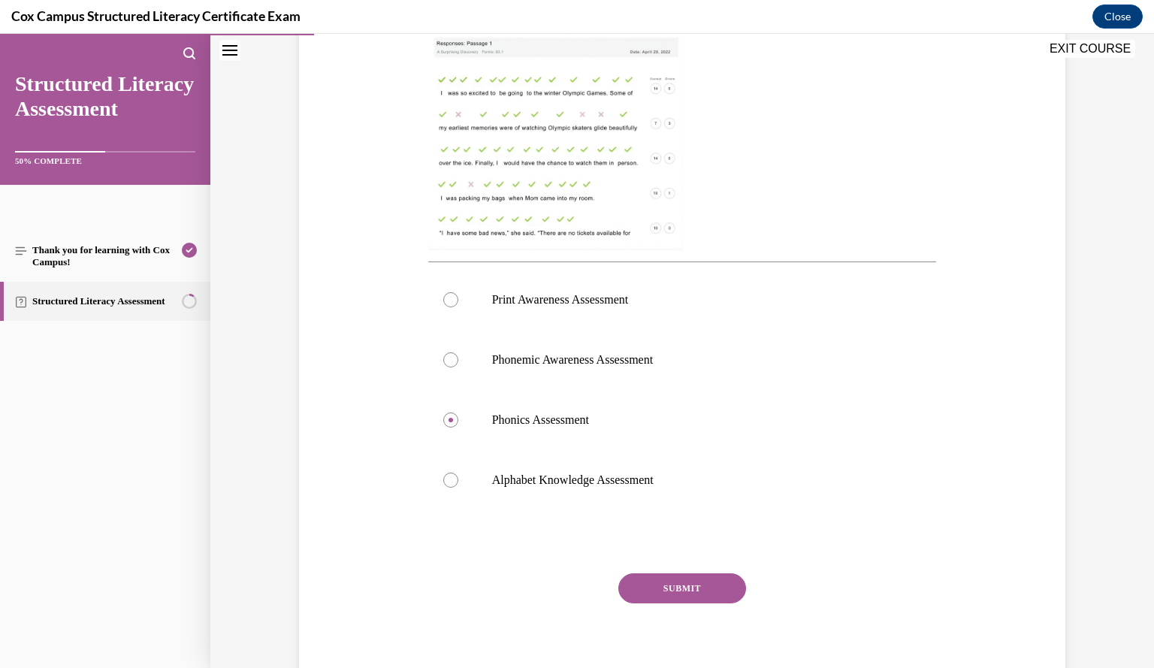
scroll to position [451, 0]
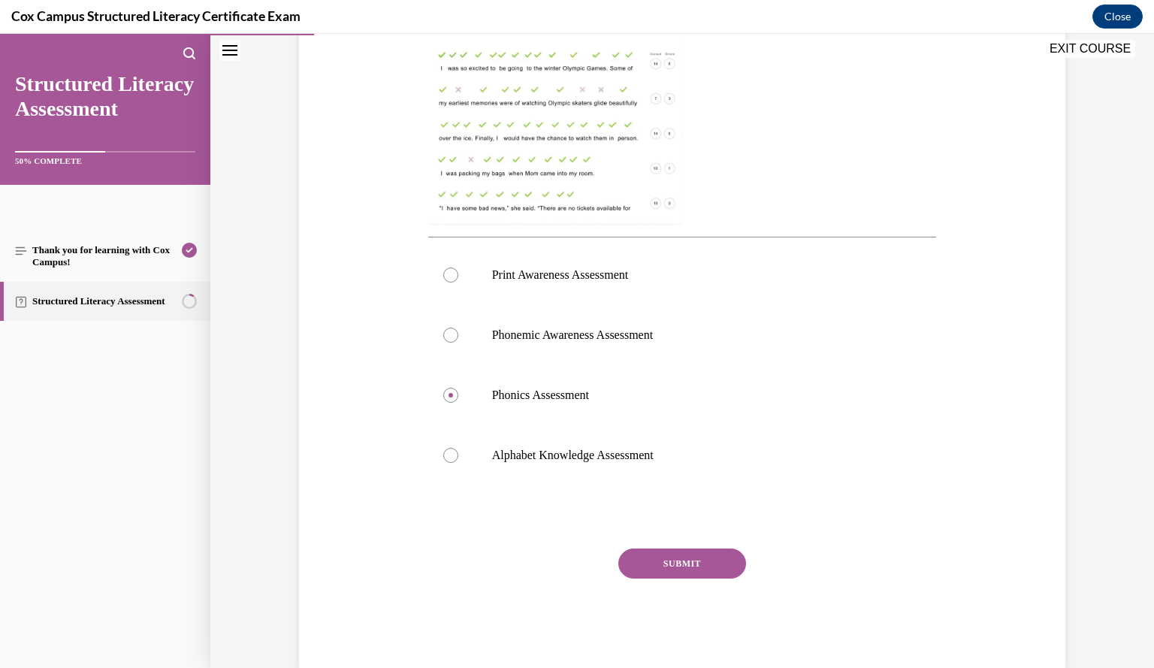
click at [690, 566] on button "SUBMIT" at bounding box center [682, 563] width 128 height 30
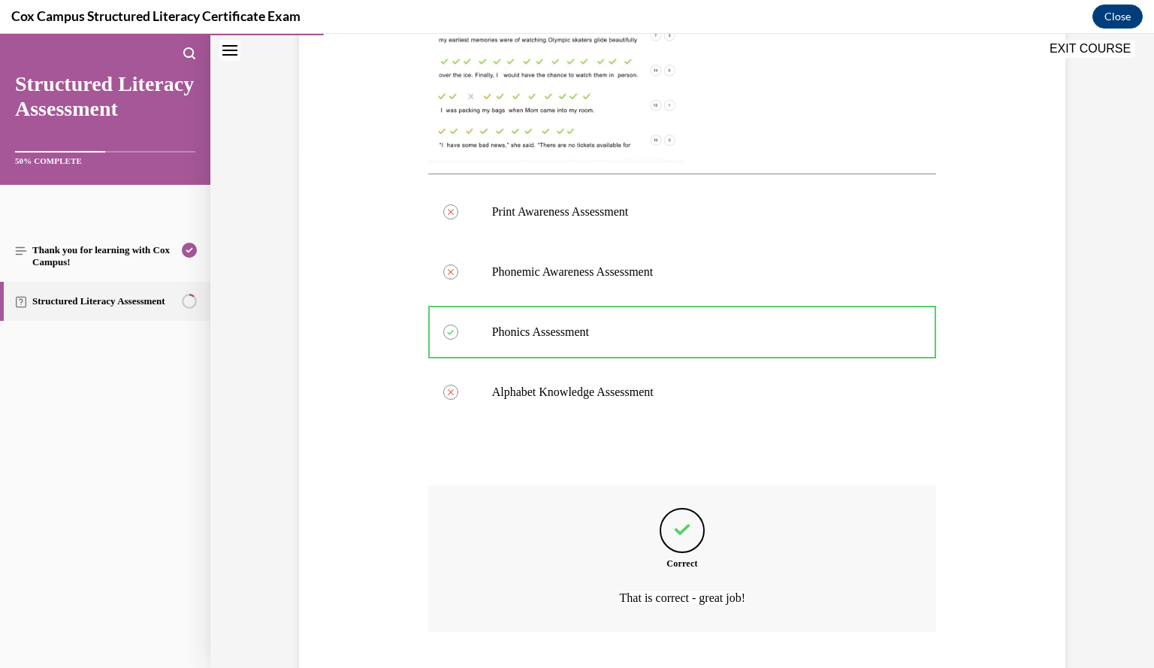
scroll to position [608, 0]
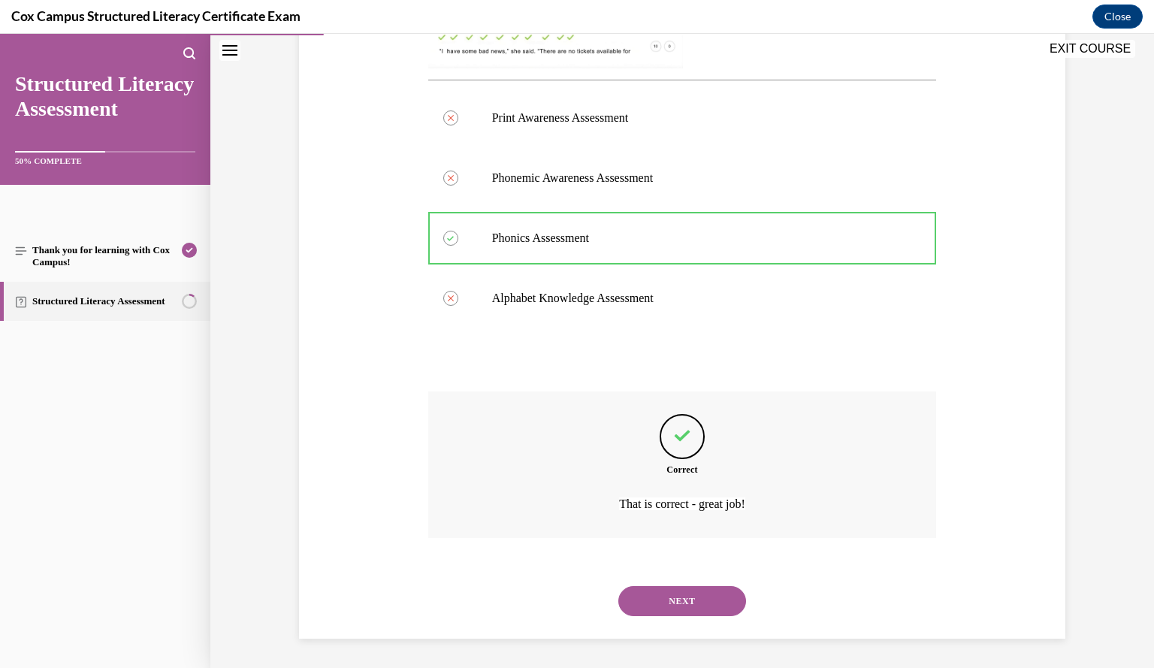
click at [682, 597] on button "NEXT" at bounding box center [682, 601] width 128 height 30
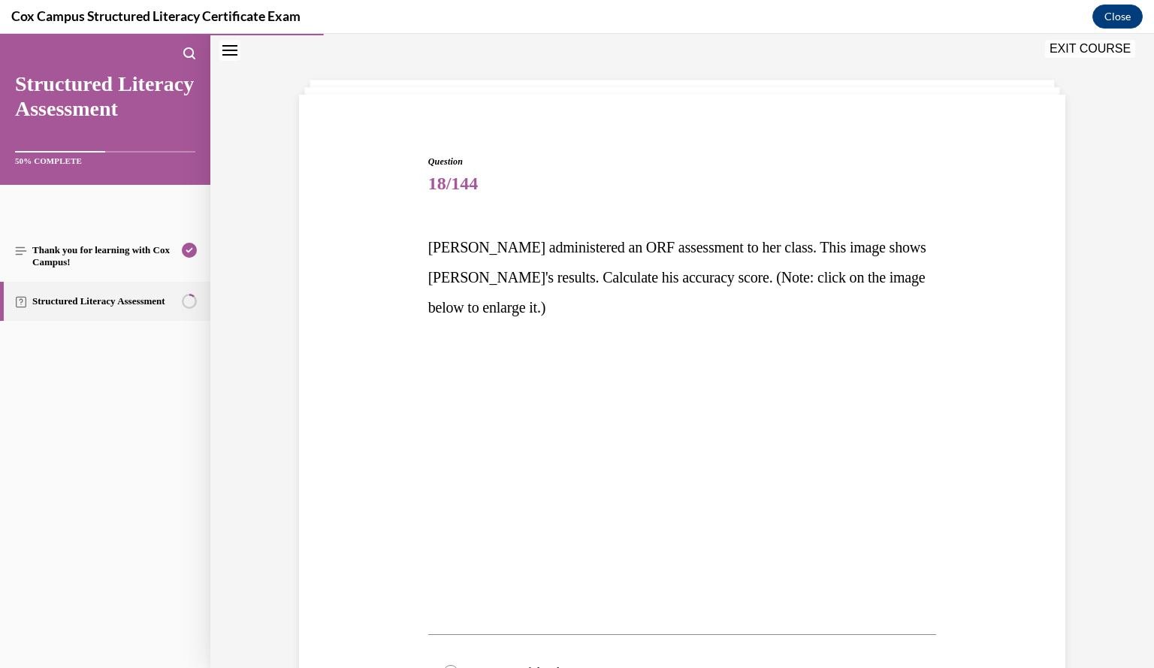
scroll to position [60, 0]
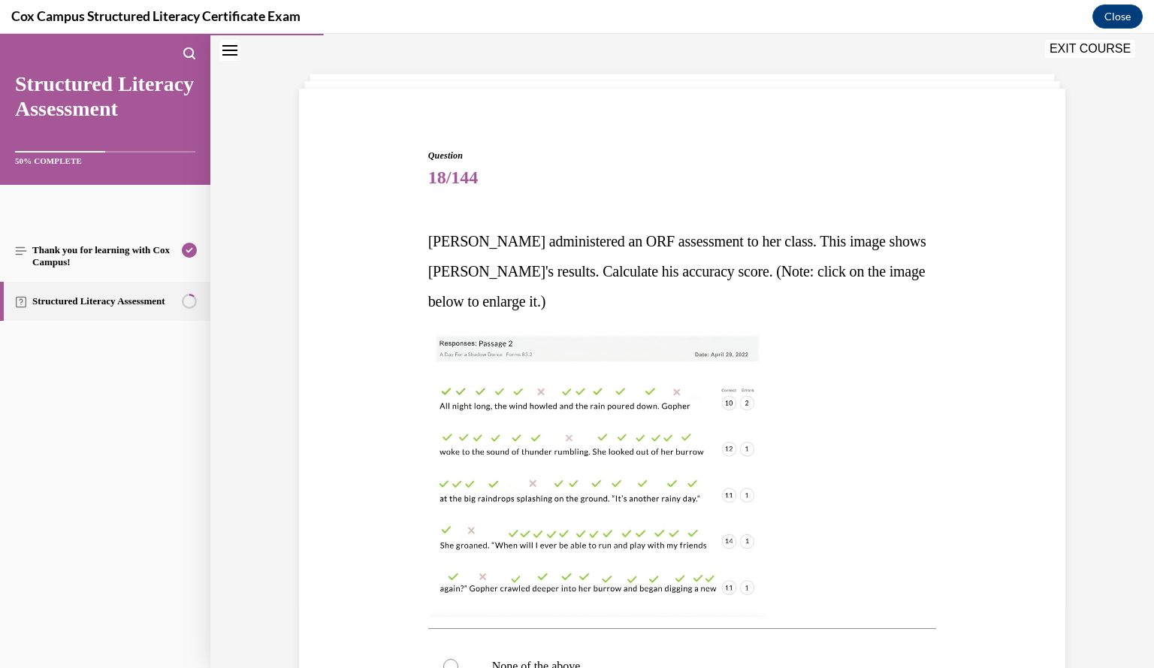
click at [605, 441] on img at bounding box center [596, 473] width 337 height 285
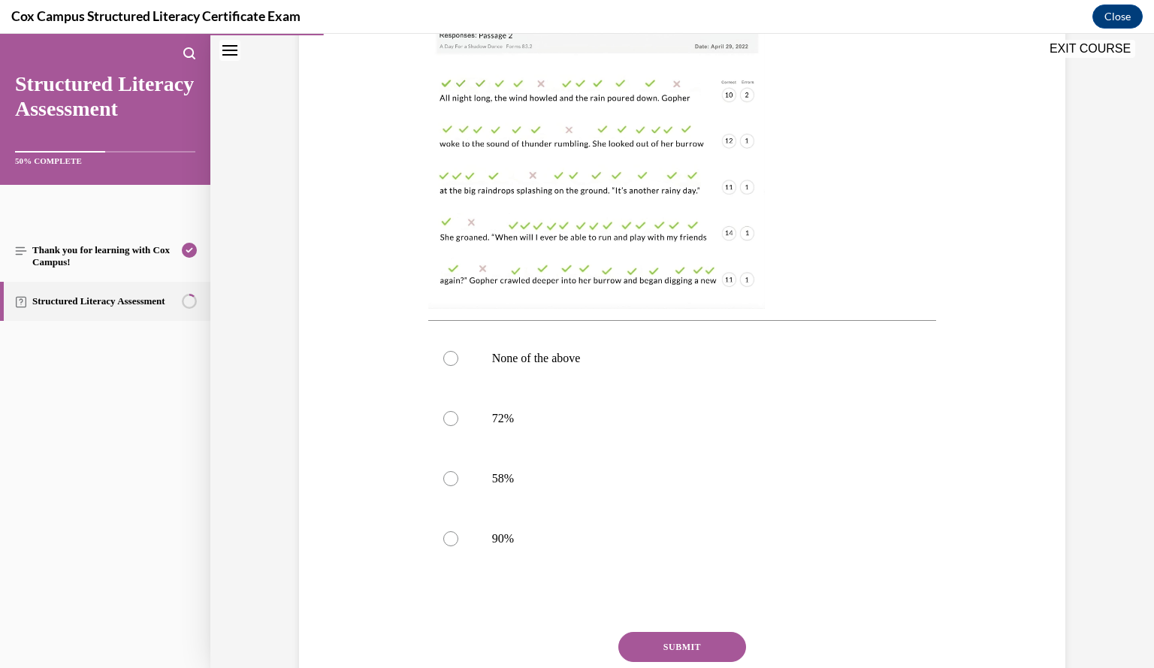
scroll to position [367, 0]
click at [712, 531] on label "90%" at bounding box center [682, 540] width 509 height 60
click at [458, 533] on input "90%" at bounding box center [450, 540] width 15 height 15
radio input "true"
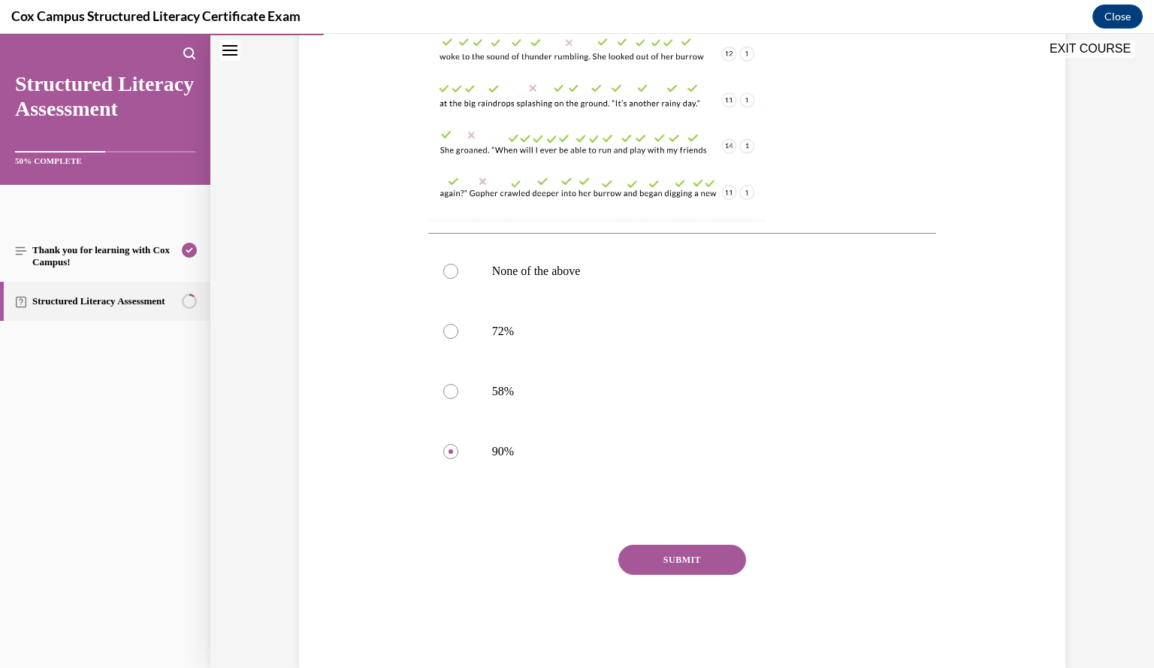
scroll to position [459, 0]
click at [705, 558] on button "SUBMIT" at bounding box center [682, 556] width 128 height 30
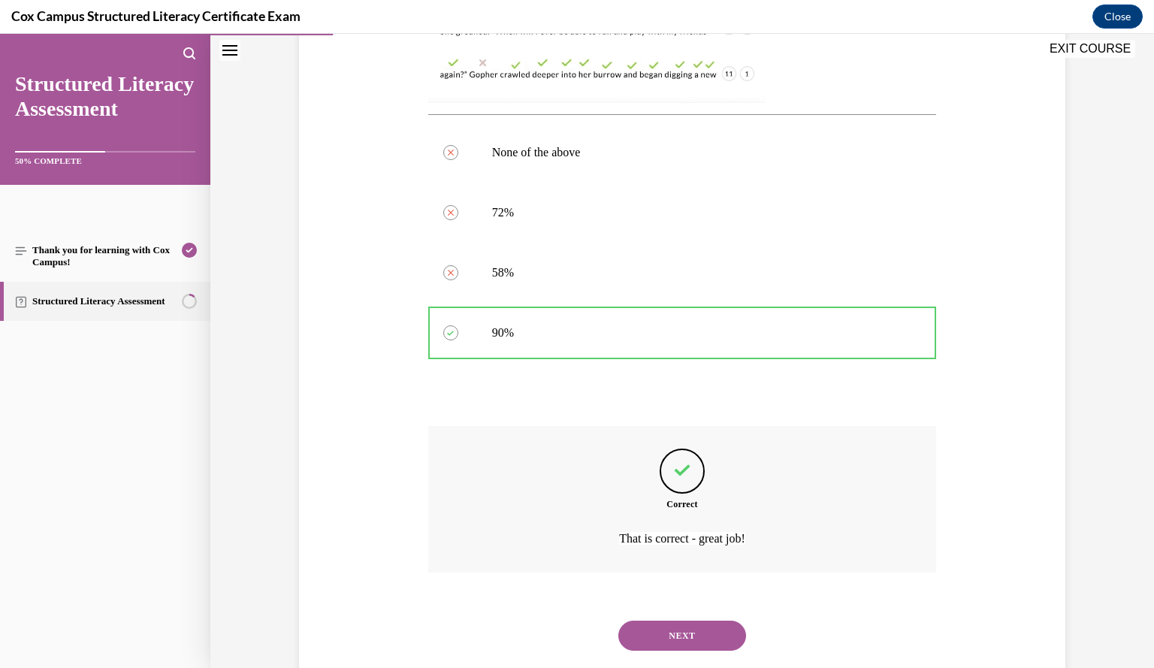
scroll to position [608, 0]
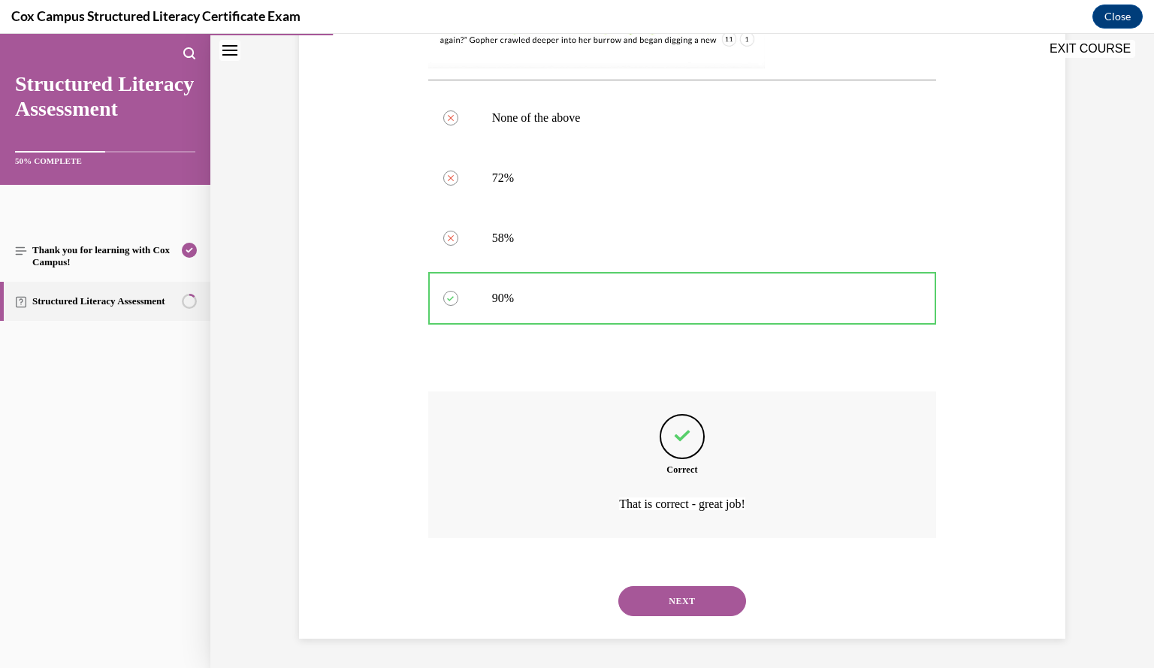
drag, startPoint x: 687, startPoint y: 602, endPoint x: 648, endPoint y: 605, distance: 39.9
click at [648, 605] on button "NEXT" at bounding box center [682, 601] width 128 height 30
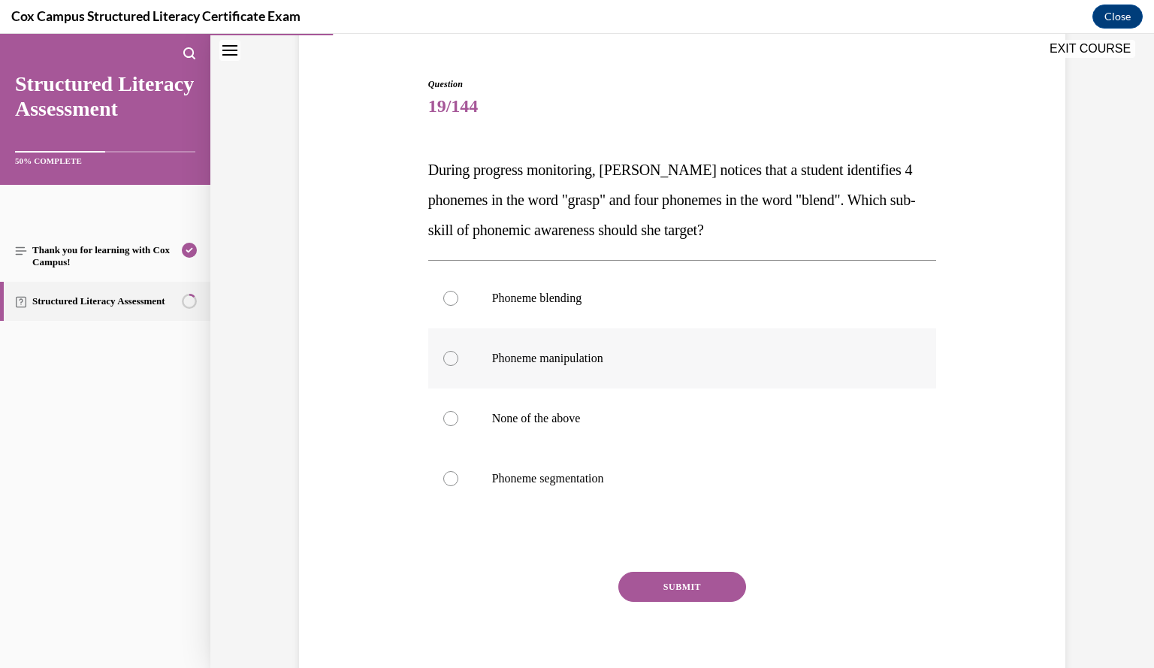
scroll to position [132, 0]
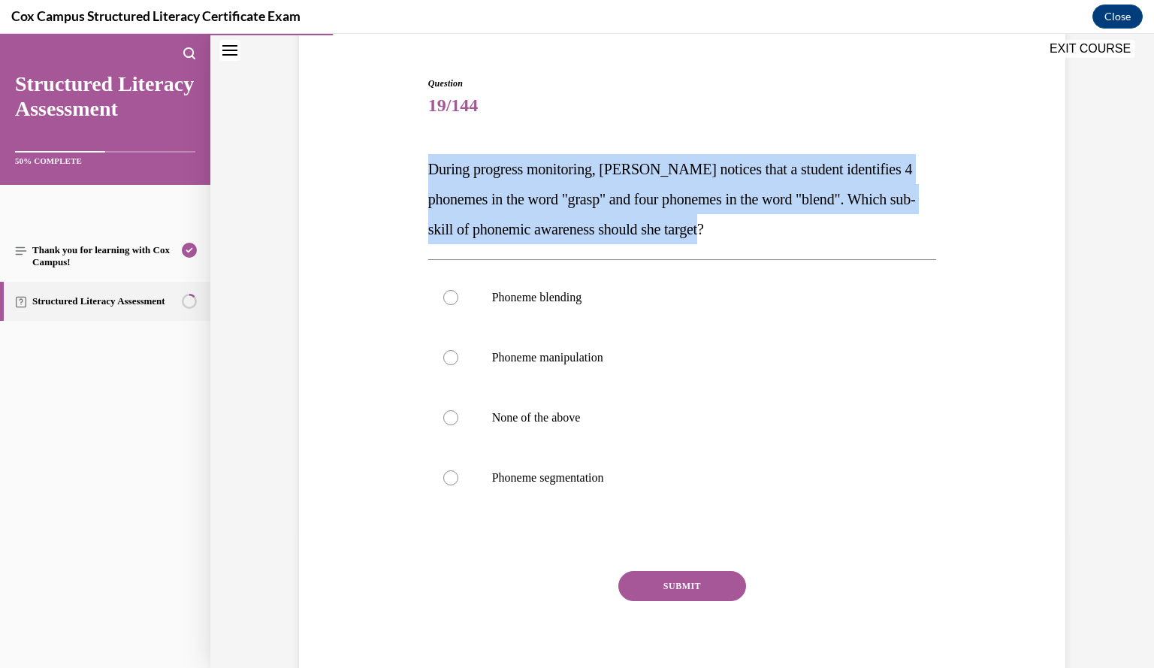
drag, startPoint x: 423, startPoint y: 168, endPoint x: 798, endPoint y: 237, distance: 381.0
click at [798, 237] on p "During progress monitoring, Mrs. Murillo notices that a student identifies 4 ph…" at bounding box center [682, 199] width 509 height 90
copy span "During progress monitoring, Mrs. Murillo notices that a student identifies 4 ph…"
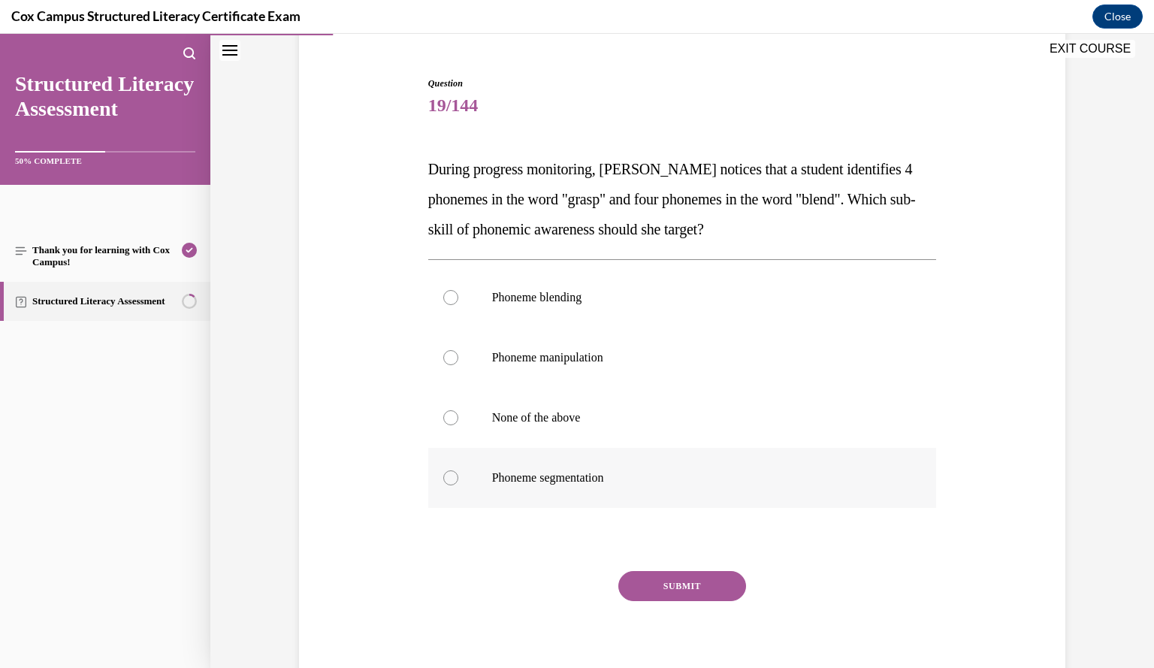
click at [443, 479] on div at bounding box center [450, 477] width 15 height 15
click at [443, 479] on input "Phoneme segmentation" at bounding box center [450, 477] width 15 height 15
radio input "true"
click at [654, 593] on button "SUBMIT" at bounding box center [682, 586] width 128 height 30
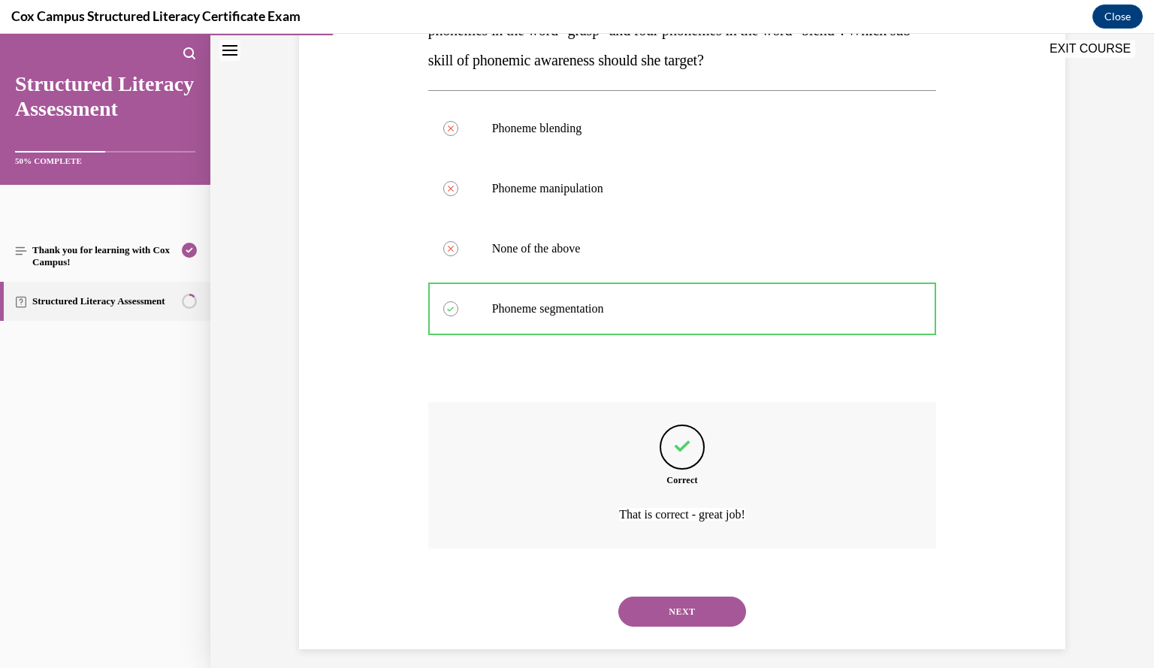
scroll to position [312, 0]
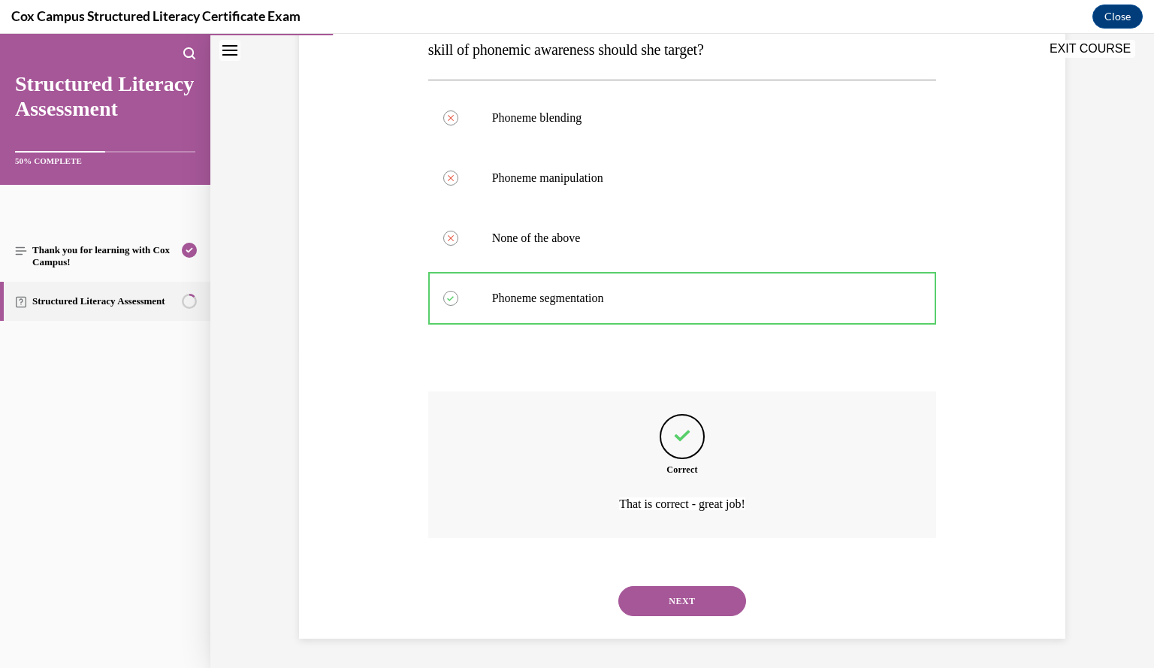
click at [665, 591] on button "NEXT" at bounding box center [682, 601] width 128 height 30
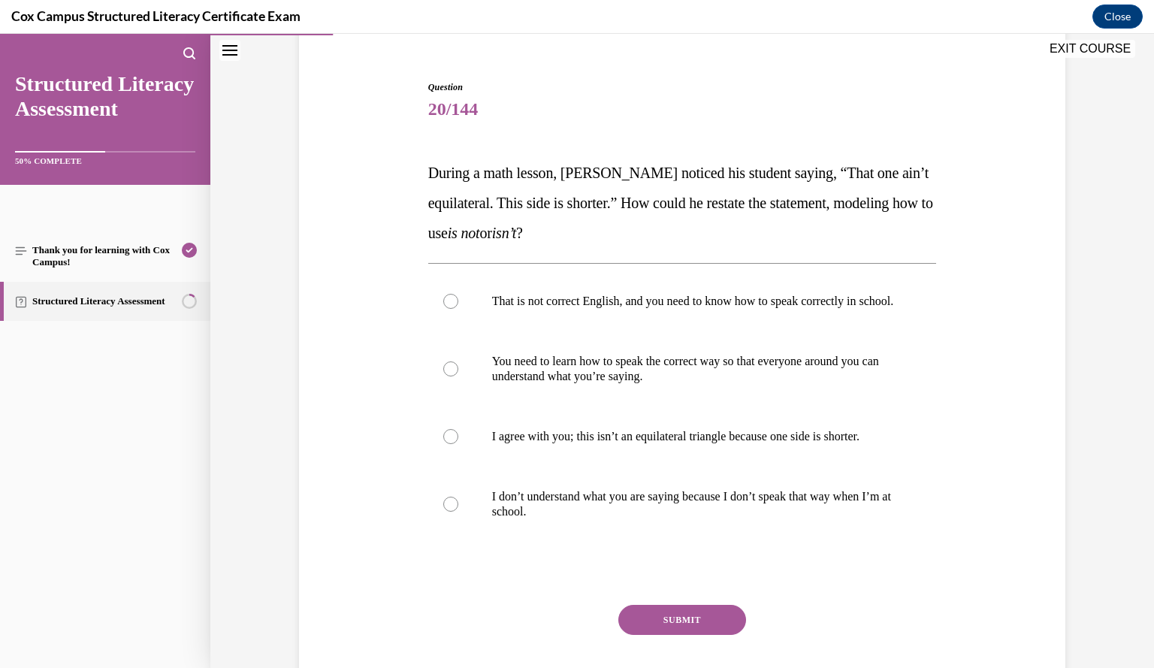
scroll to position [133, 0]
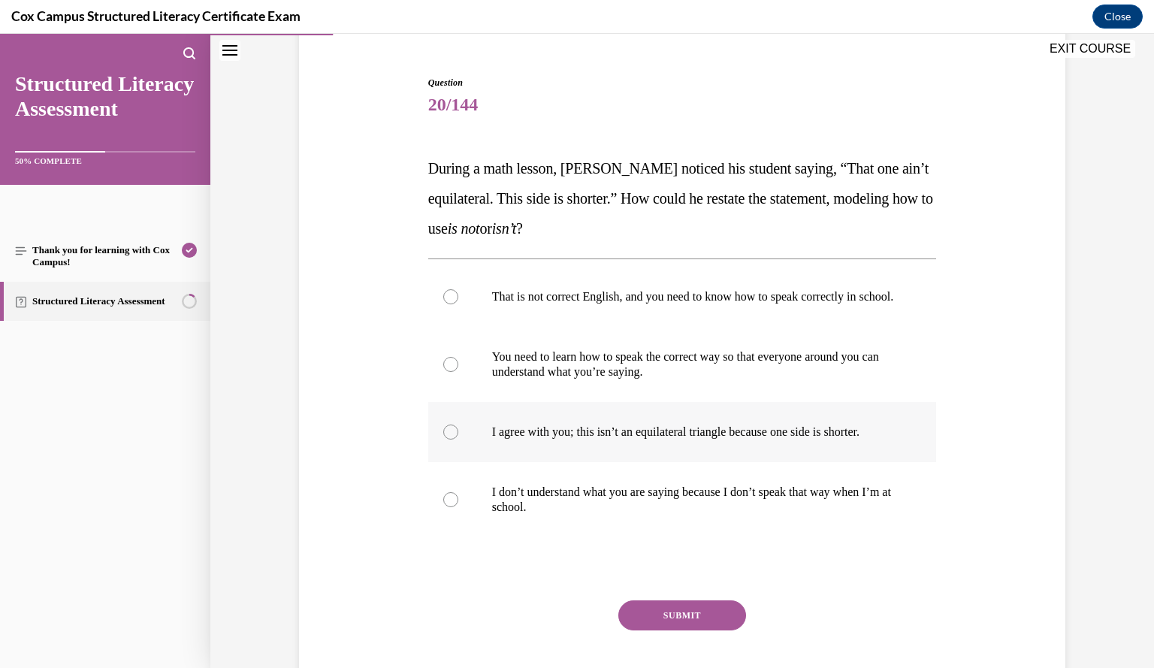
click at [587, 439] on p "I agree with you; this isn’t an equilateral triangle because one side is shorte…" at bounding box center [695, 431] width 407 height 15
click at [458, 439] on input "I agree with you; this isn’t an equilateral triangle because one side is shorte…" at bounding box center [450, 431] width 15 height 15
radio input "true"
click at [663, 627] on button "SUBMIT" at bounding box center [682, 615] width 128 height 30
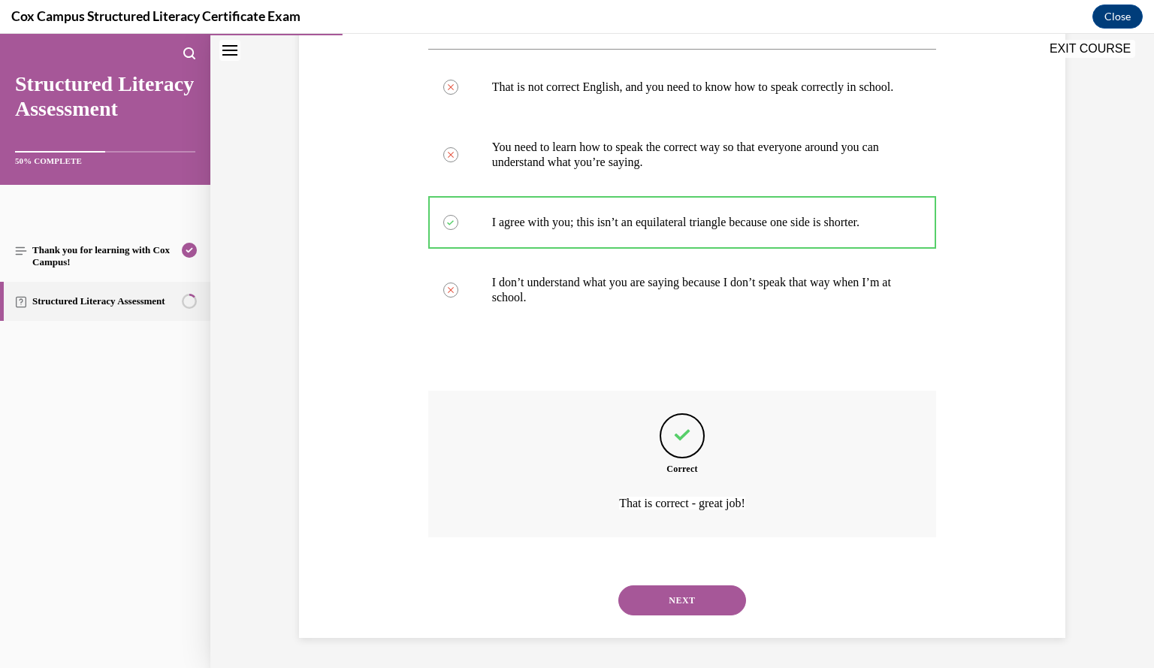
scroll to position [357, 0]
click at [687, 594] on button "NEXT" at bounding box center [682, 600] width 128 height 30
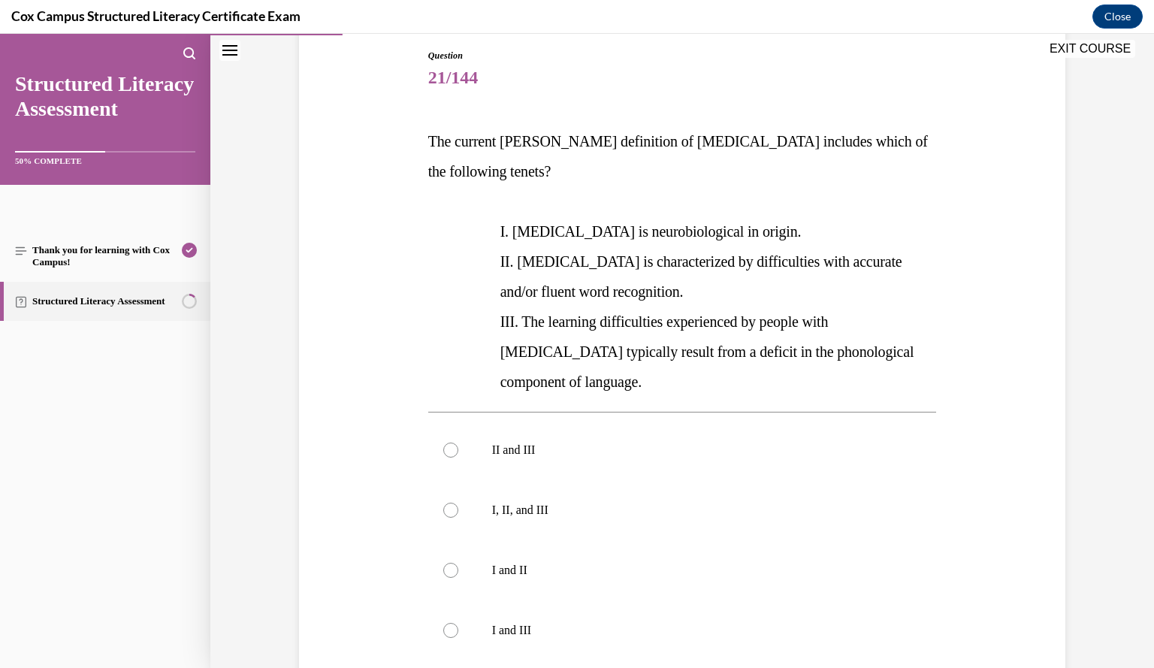
scroll to position [159, 0]
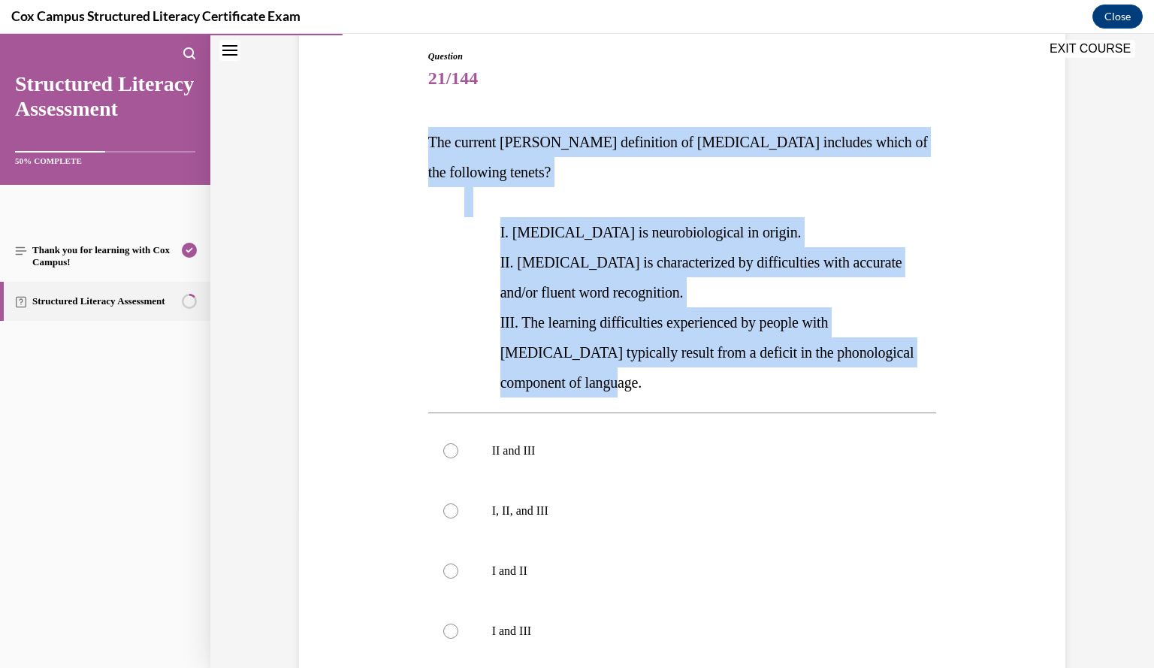
drag, startPoint x: 424, startPoint y: 138, endPoint x: 622, endPoint y: 358, distance: 295.8
click at [622, 358] on div "The current IDA definition of dyslexia includes which of the following tenets? …" at bounding box center [682, 262] width 509 height 270
copy div "The current IDA definition of dyslexia includes which of the following tenets? …"
click at [887, 217] on p "I. Dyslexia is neurobiological in origin." at bounding box center [718, 232] width 436 height 30
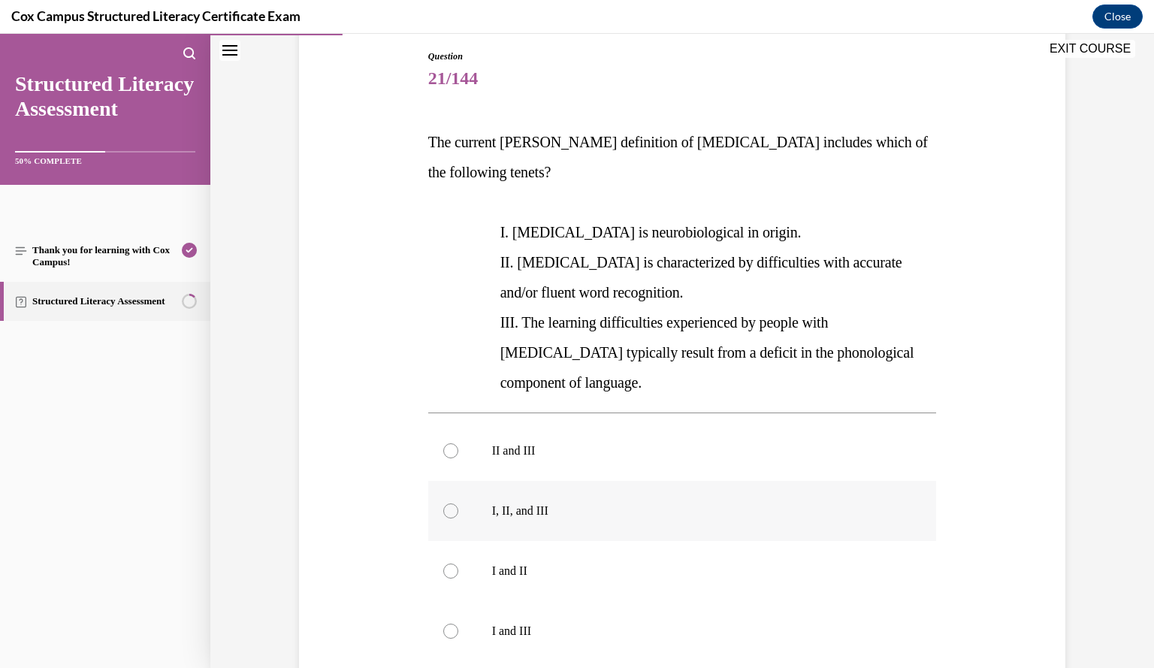
click at [739, 481] on label "I, II, and III" at bounding box center [682, 511] width 509 height 60
click at [458, 503] on input "I, II, and III" at bounding box center [450, 510] width 15 height 15
radio input "true"
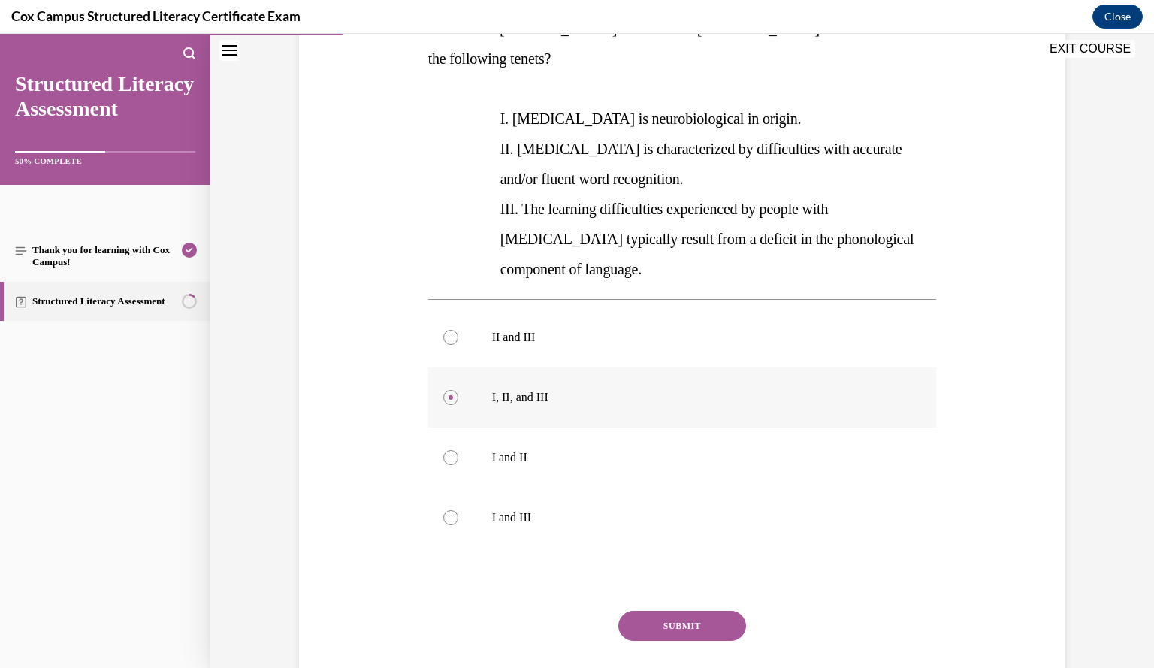
scroll to position [273, 0]
click at [693, 610] on button "SUBMIT" at bounding box center [682, 625] width 128 height 30
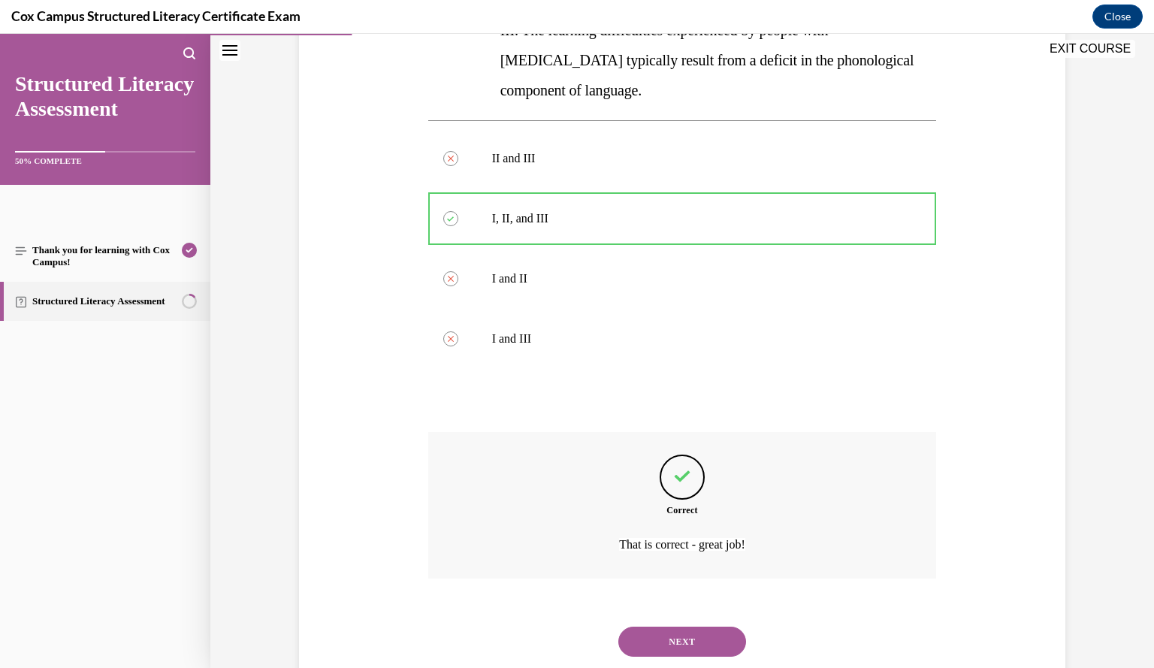
scroll to position [462, 0]
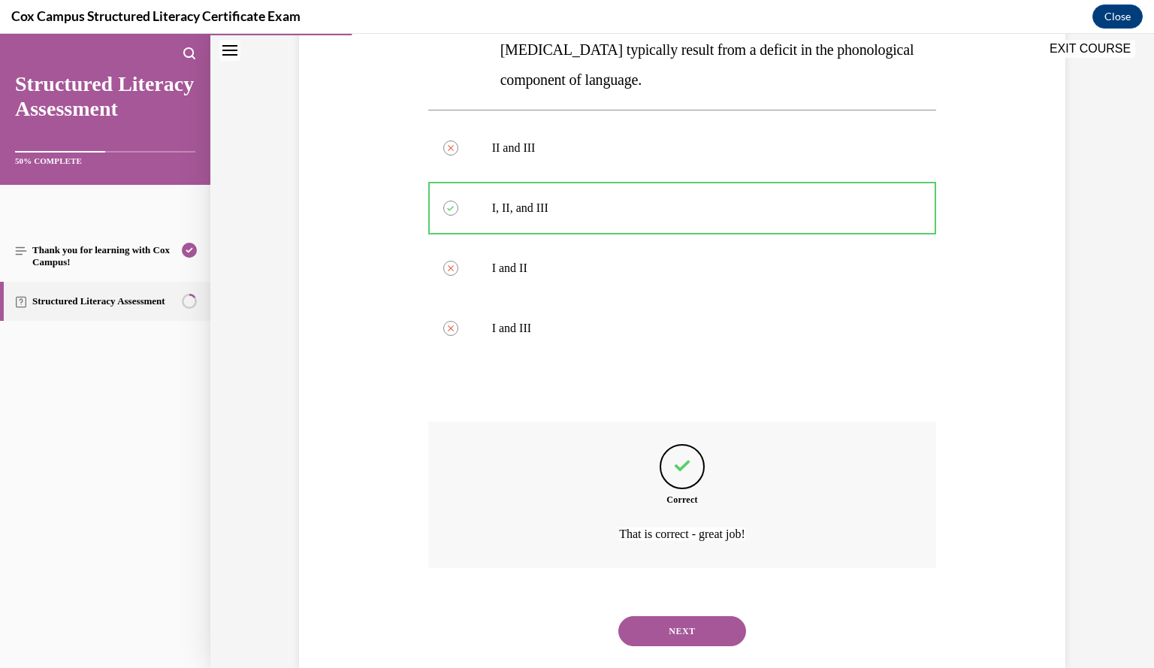
click at [691, 616] on button "NEXT" at bounding box center [682, 631] width 128 height 30
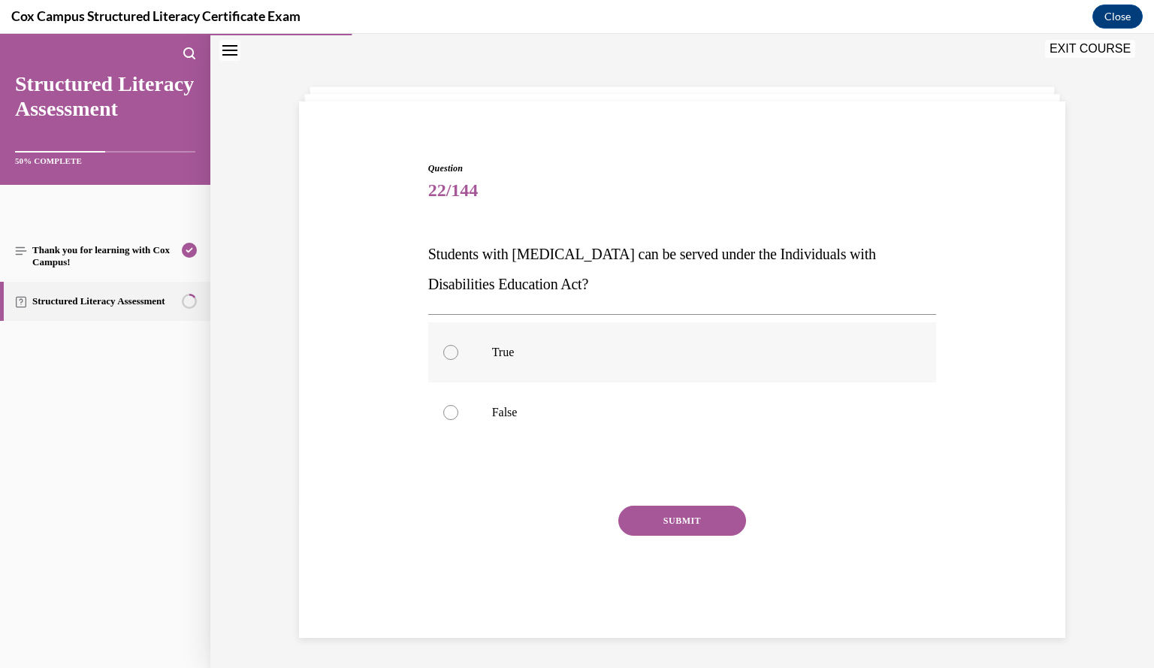
click at [842, 332] on label "True" at bounding box center [682, 352] width 509 height 60
click at [458, 345] on input "True" at bounding box center [450, 352] width 15 height 15
radio input "true"
click at [705, 522] on button "SUBMIT" at bounding box center [682, 521] width 128 height 30
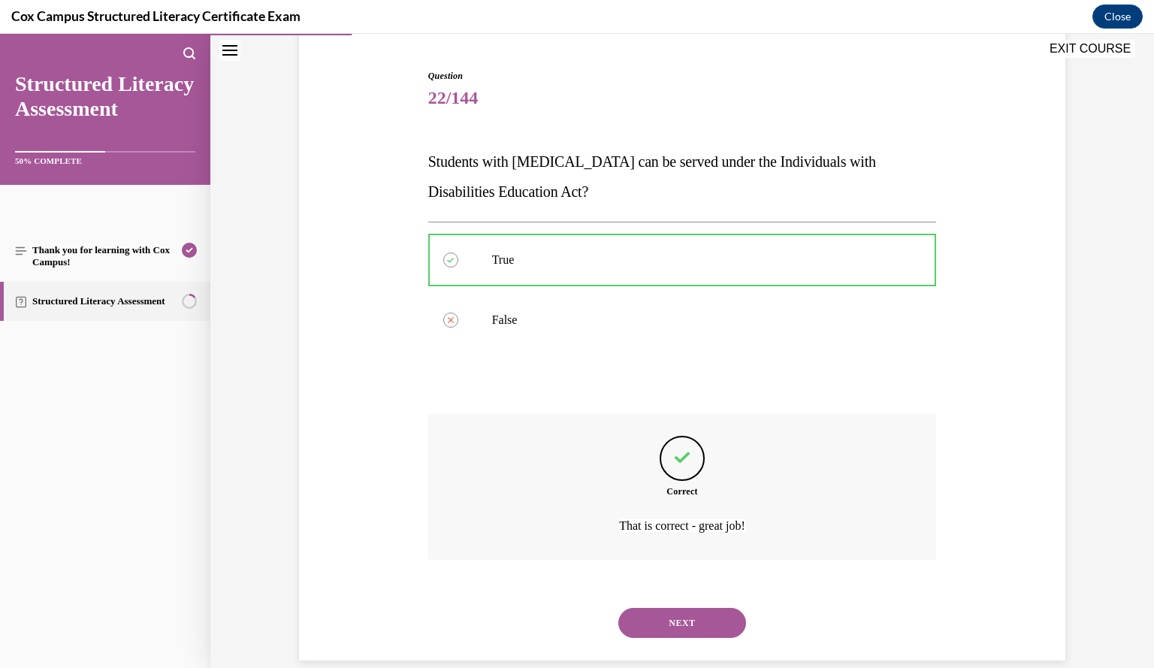
scroll to position [162, 0]
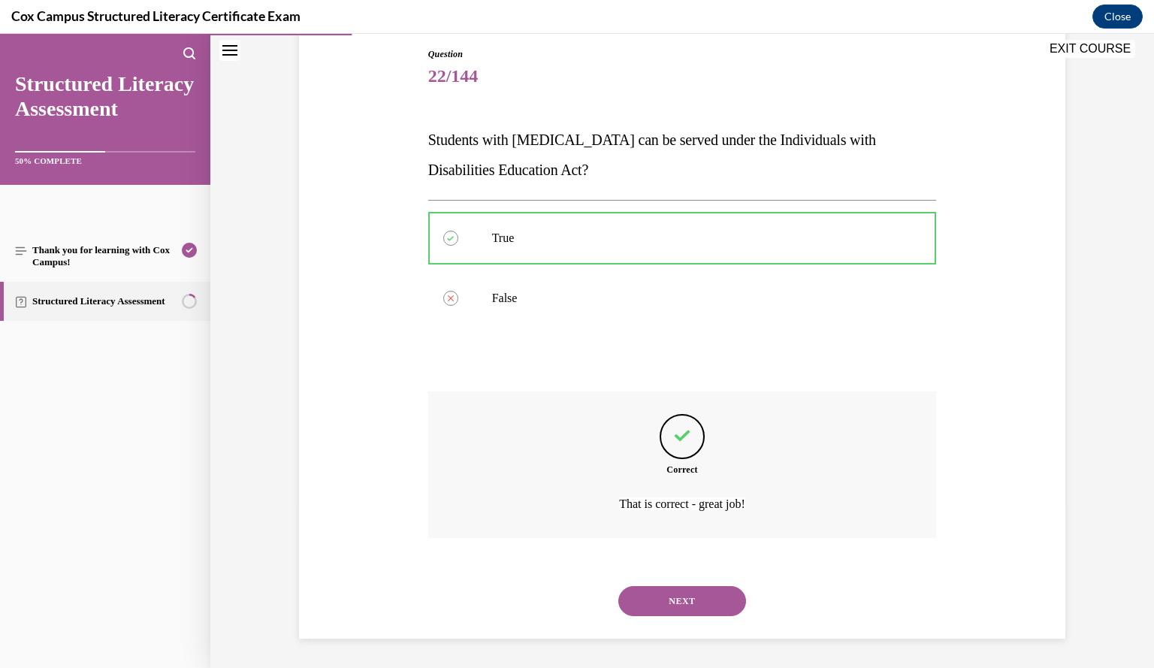
drag, startPoint x: 688, startPoint y: 600, endPoint x: 646, endPoint y: 599, distance: 42.1
click at [646, 599] on button "NEXT" at bounding box center [682, 601] width 128 height 30
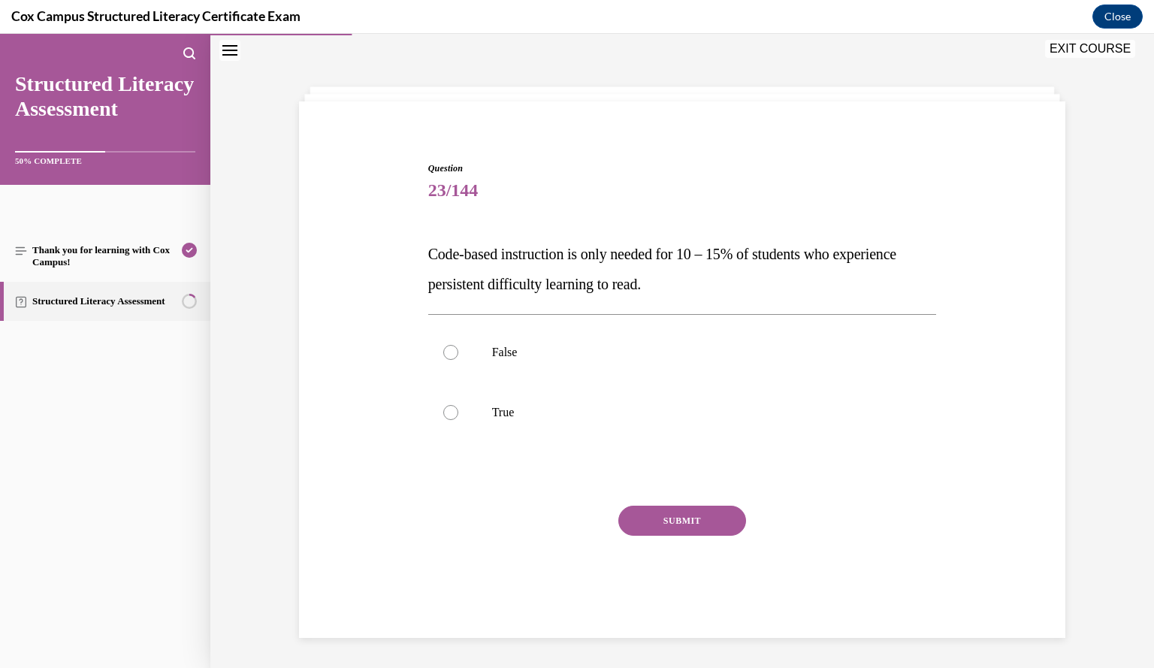
scroll to position [47, 0]
click at [495, 421] on label "True" at bounding box center [682, 412] width 509 height 60
click at [458, 420] on input "True" at bounding box center [450, 412] width 15 height 15
radio input "true"
click at [508, 364] on label "False" at bounding box center [682, 352] width 509 height 60
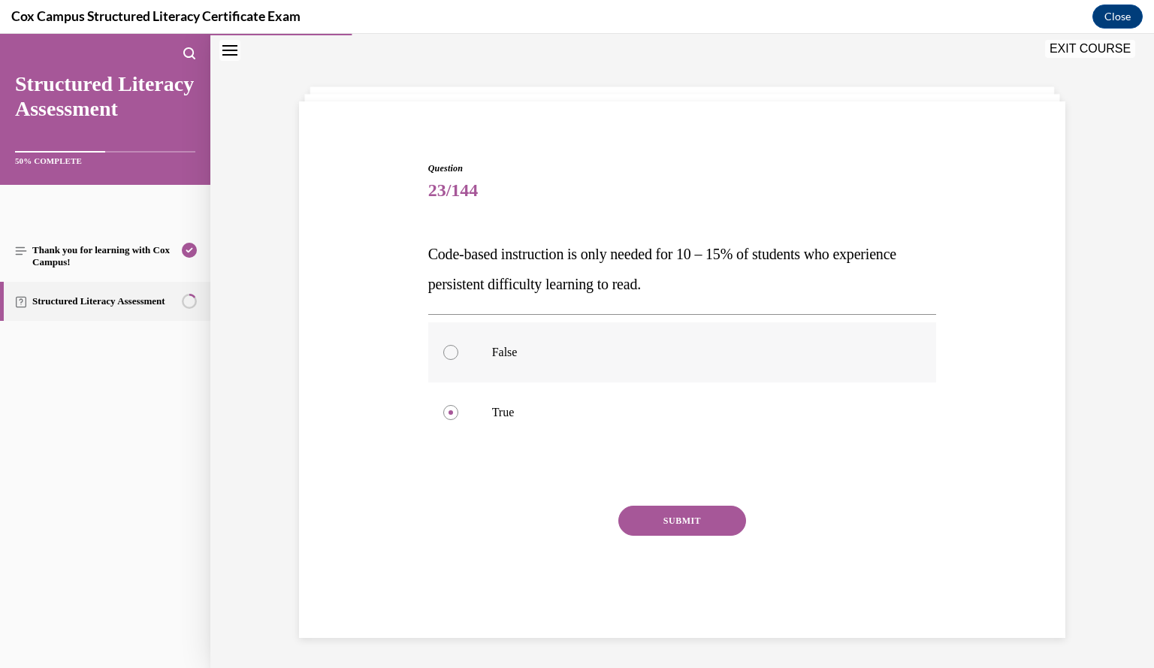
click at [458, 360] on input "False" at bounding box center [450, 352] width 15 height 15
radio input "true"
click at [658, 515] on button "SUBMIT" at bounding box center [682, 521] width 128 height 30
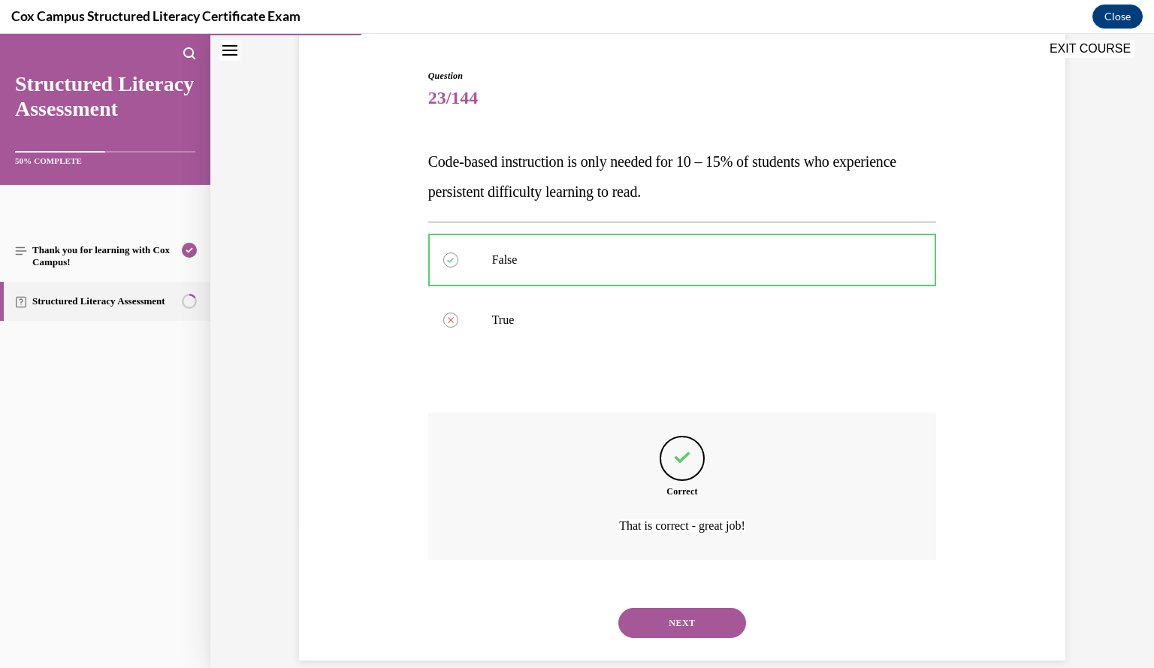
scroll to position [162, 0]
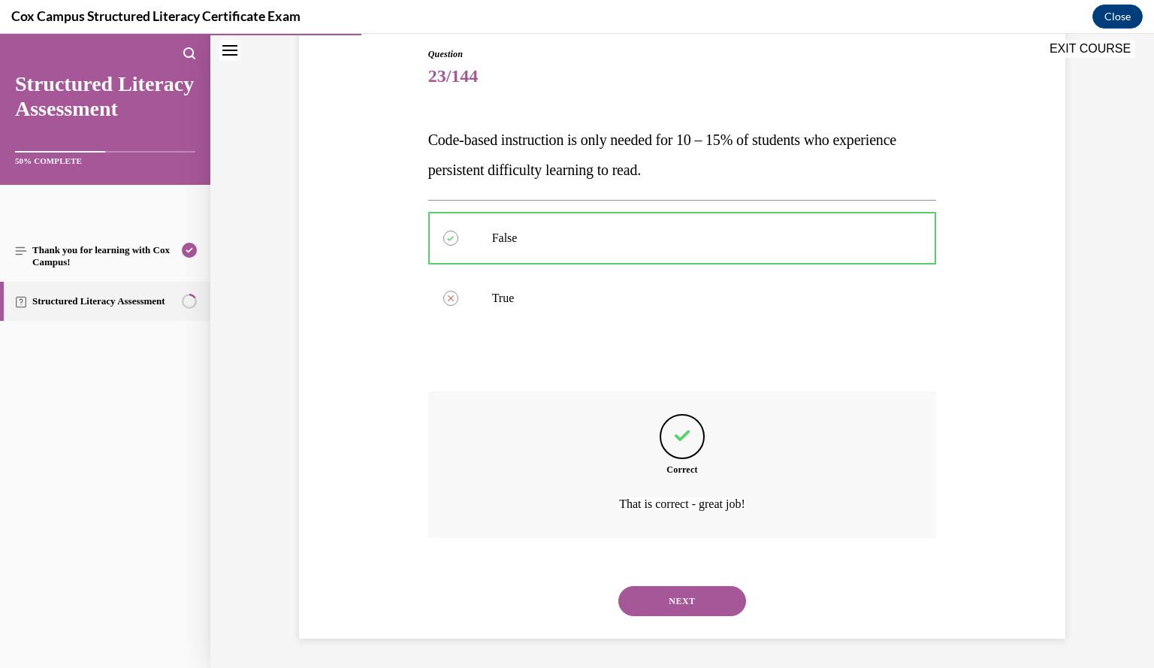
click at [657, 597] on button "NEXT" at bounding box center [682, 601] width 128 height 30
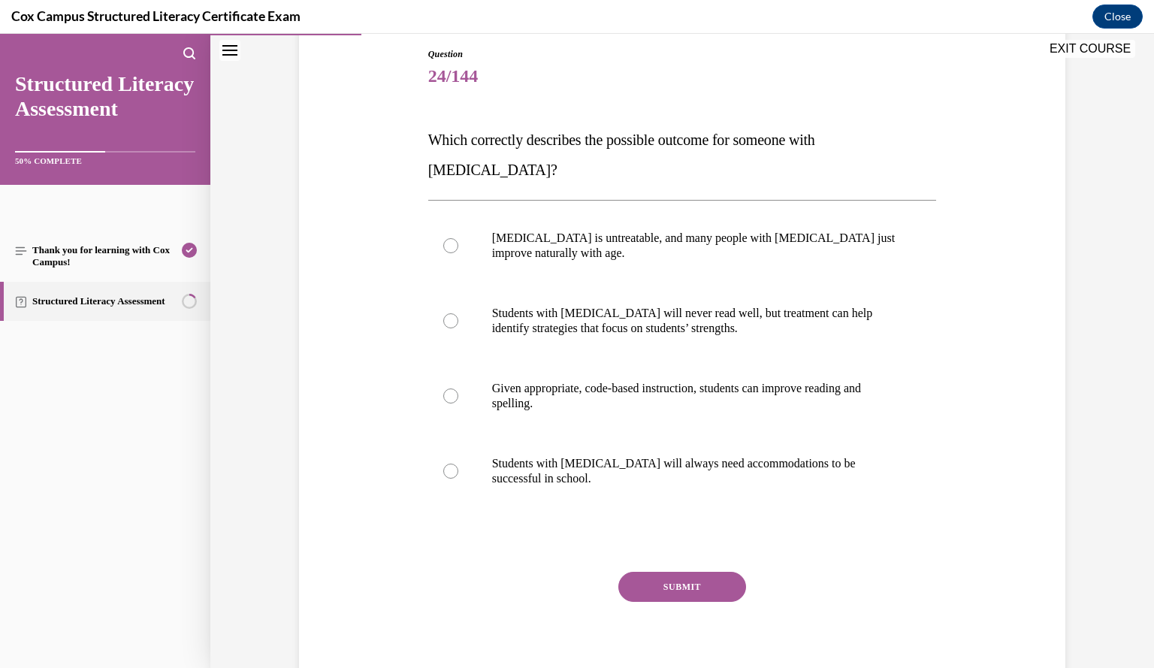
scroll to position [78, 0]
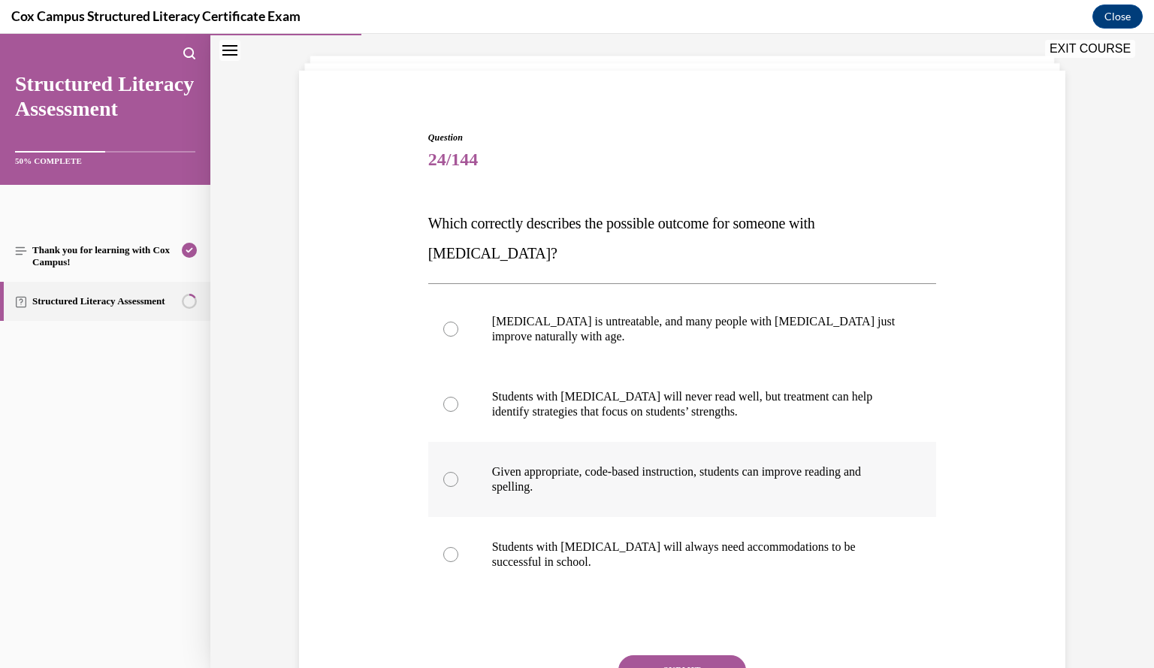
click at [852, 464] on p "Given appropriate, code-based instruction, students can improve reading and spe…" at bounding box center [695, 479] width 407 height 30
click at [458, 472] on input "Given appropriate, code-based instruction, students can improve reading and spe…" at bounding box center [450, 479] width 15 height 15
radio input "true"
click at [723, 655] on button "SUBMIT" at bounding box center [682, 670] width 128 height 30
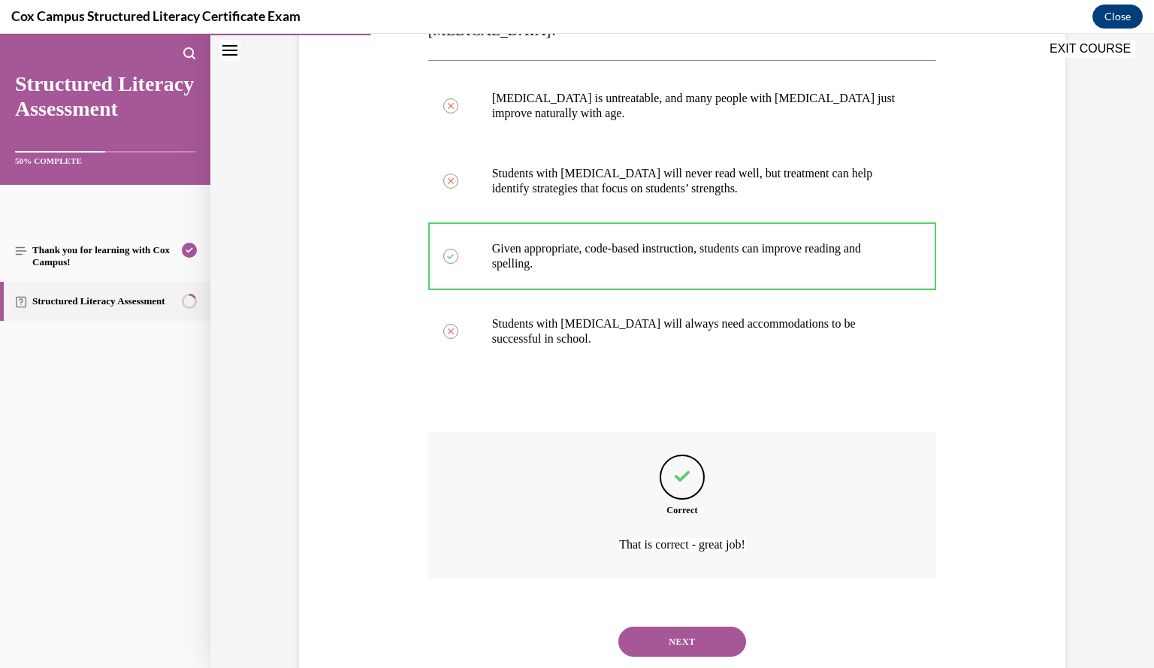
scroll to position [312, 0]
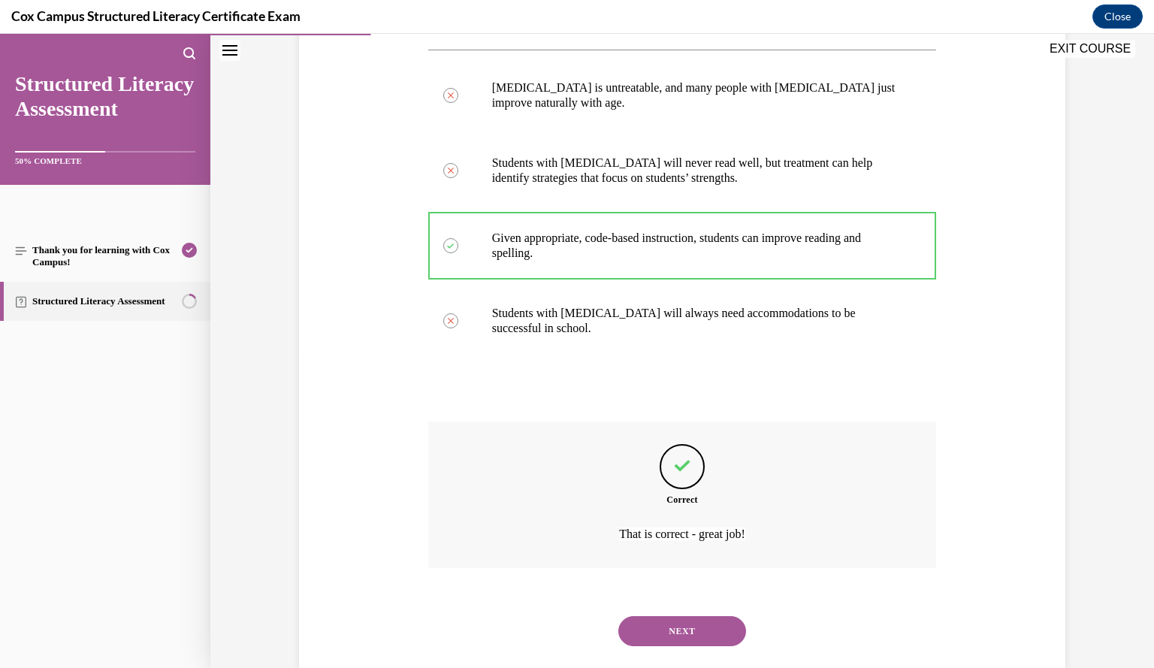
click at [719, 616] on button "NEXT" at bounding box center [682, 631] width 128 height 30
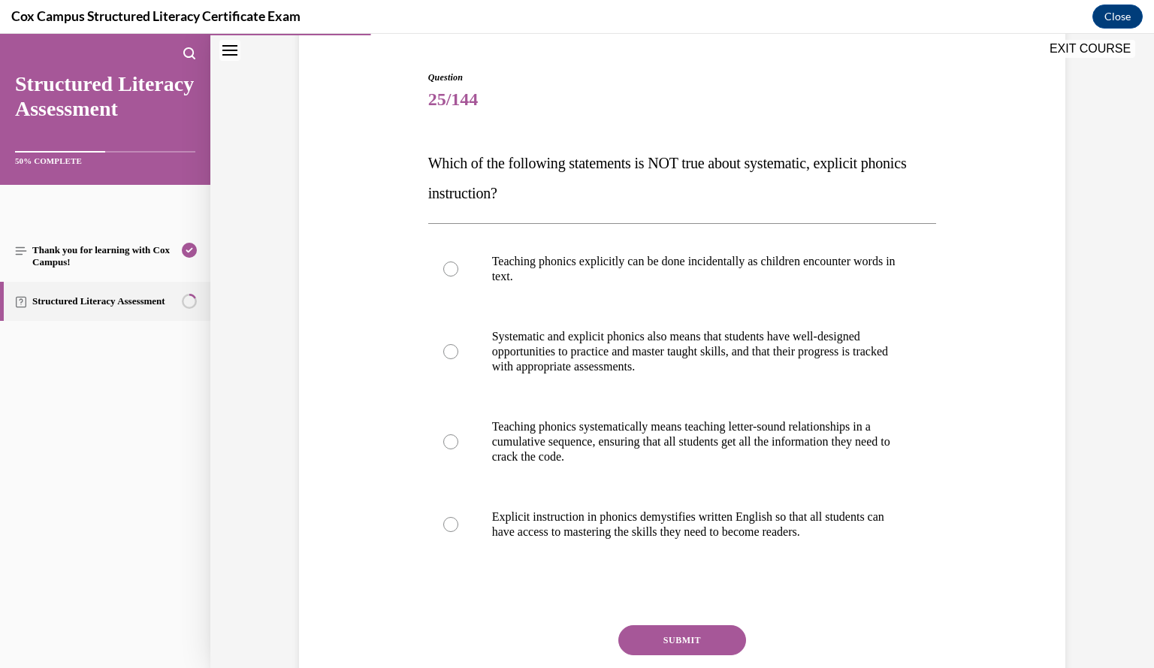
scroll to position [137, 0]
click at [796, 267] on p "Teaching phonics explicitly can be done incidentally as children encounter word…" at bounding box center [695, 270] width 407 height 30
click at [458, 267] on input "Teaching phonics explicitly can be done incidentally as children encounter word…" at bounding box center [450, 269] width 15 height 15
radio input "true"
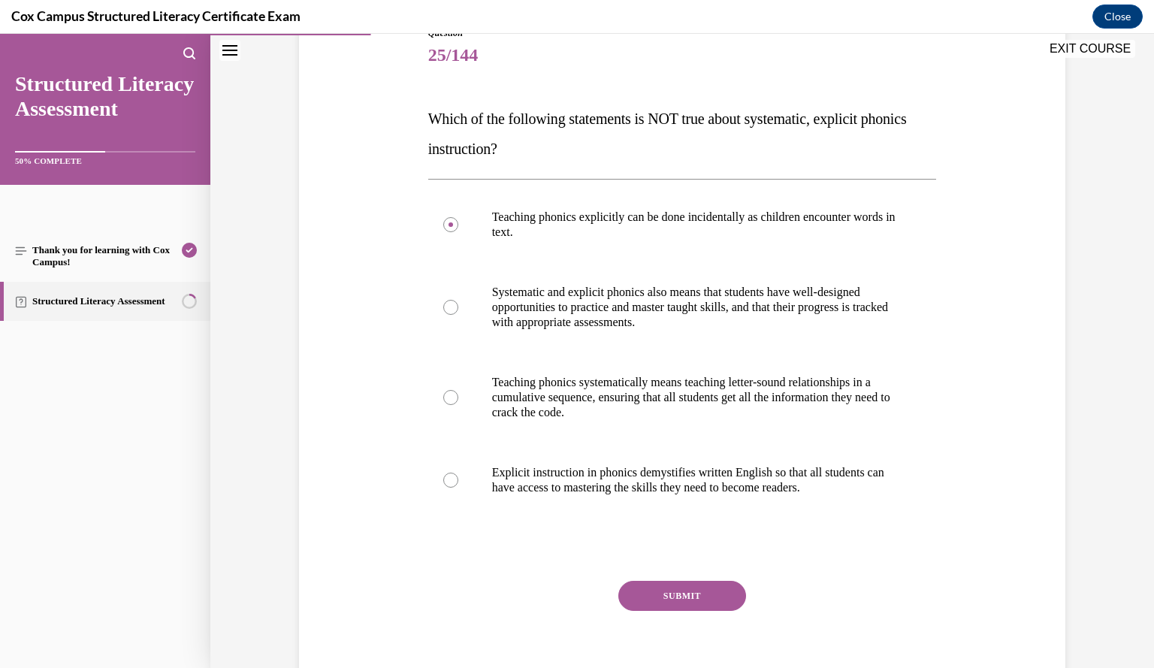
scroll to position [182, 0]
click at [691, 592] on button "SUBMIT" at bounding box center [682, 596] width 128 height 30
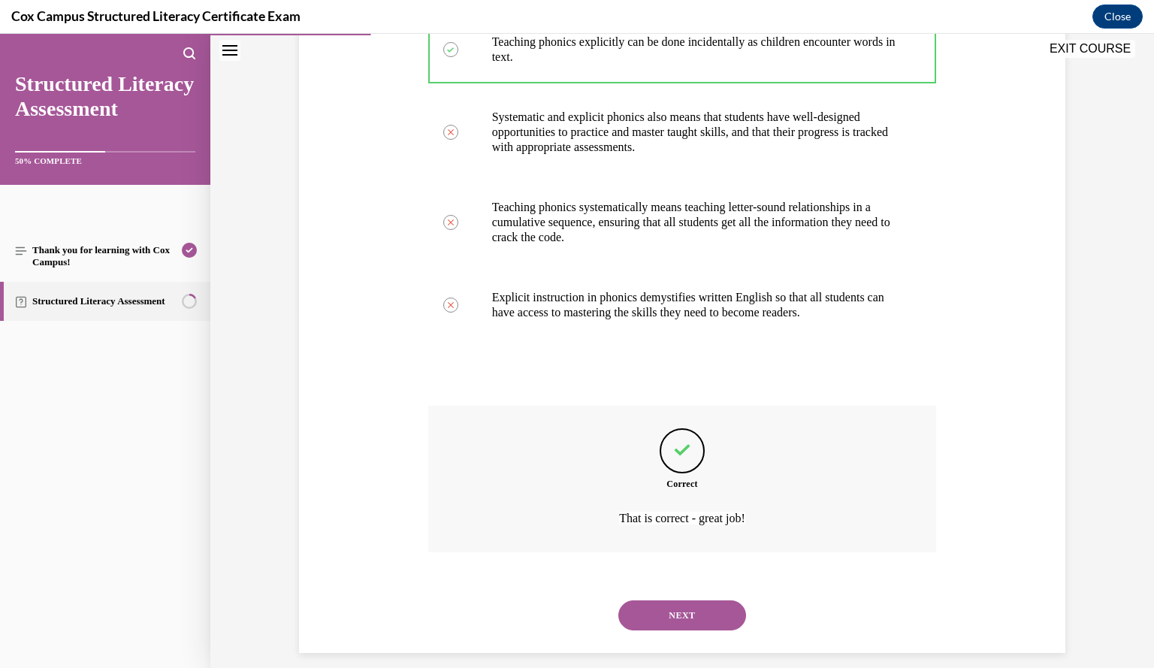
scroll to position [372, 0]
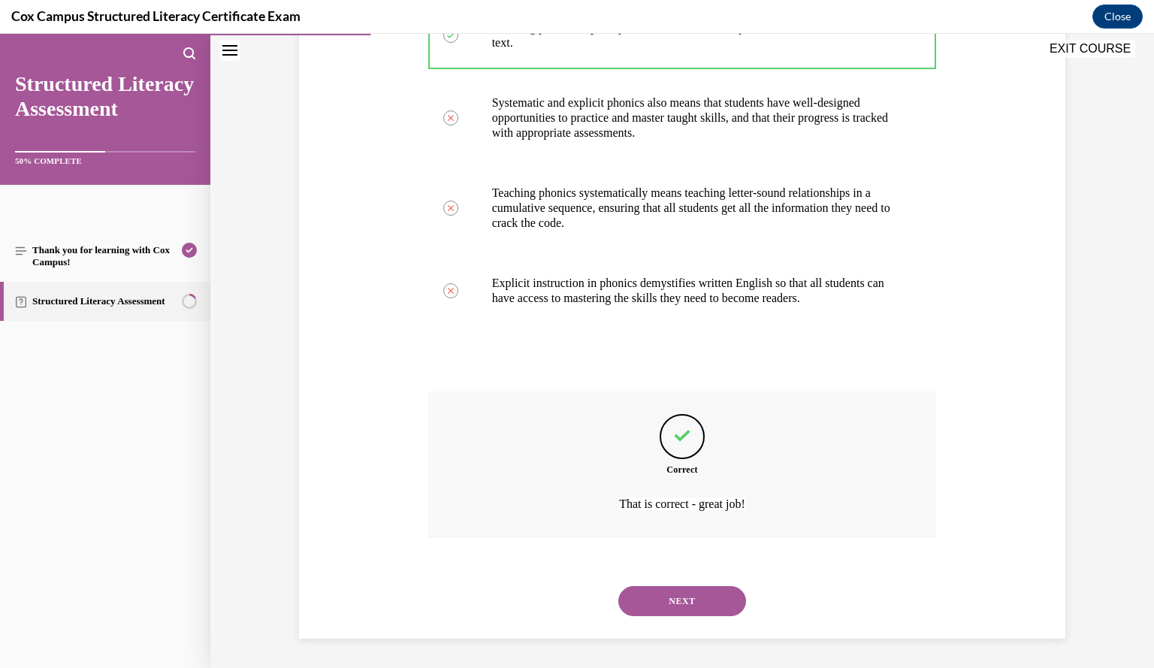
click at [689, 596] on button "NEXT" at bounding box center [682, 601] width 128 height 30
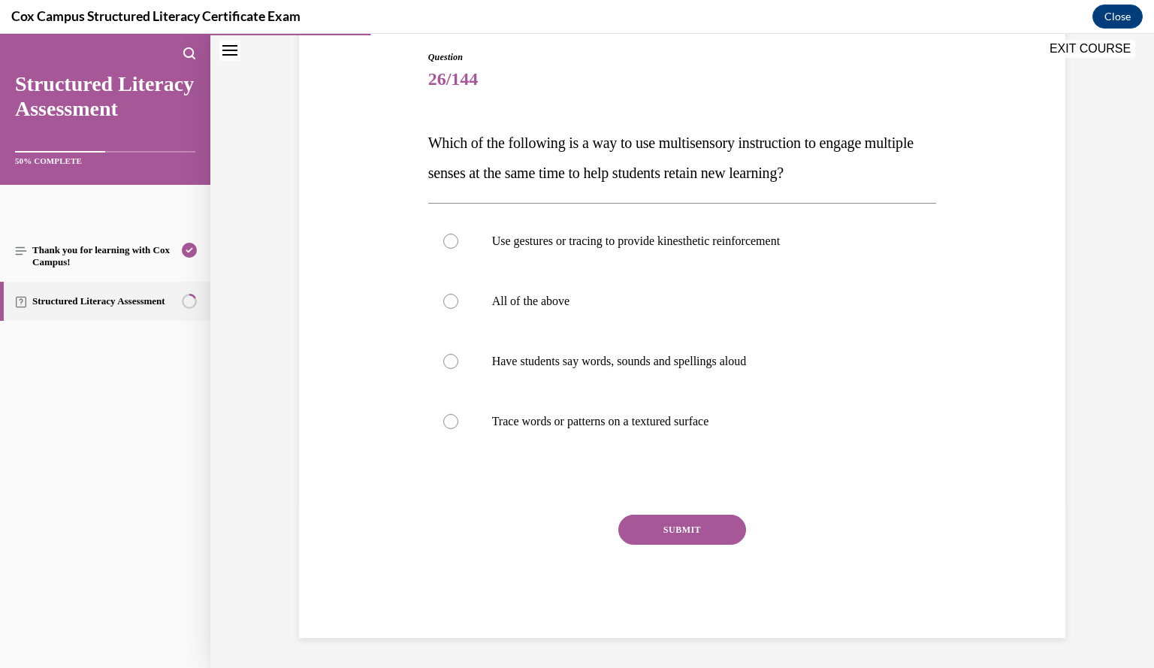
scroll to position [158, 0]
drag, startPoint x: 852, startPoint y: 303, endPoint x: 575, endPoint y: 301, distance: 276.5
click at [575, 301] on p "All of the above" at bounding box center [695, 301] width 407 height 15
click at [458, 301] on input "All of the above" at bounding box center [450, 301] width 15 height 15
radio input "true"
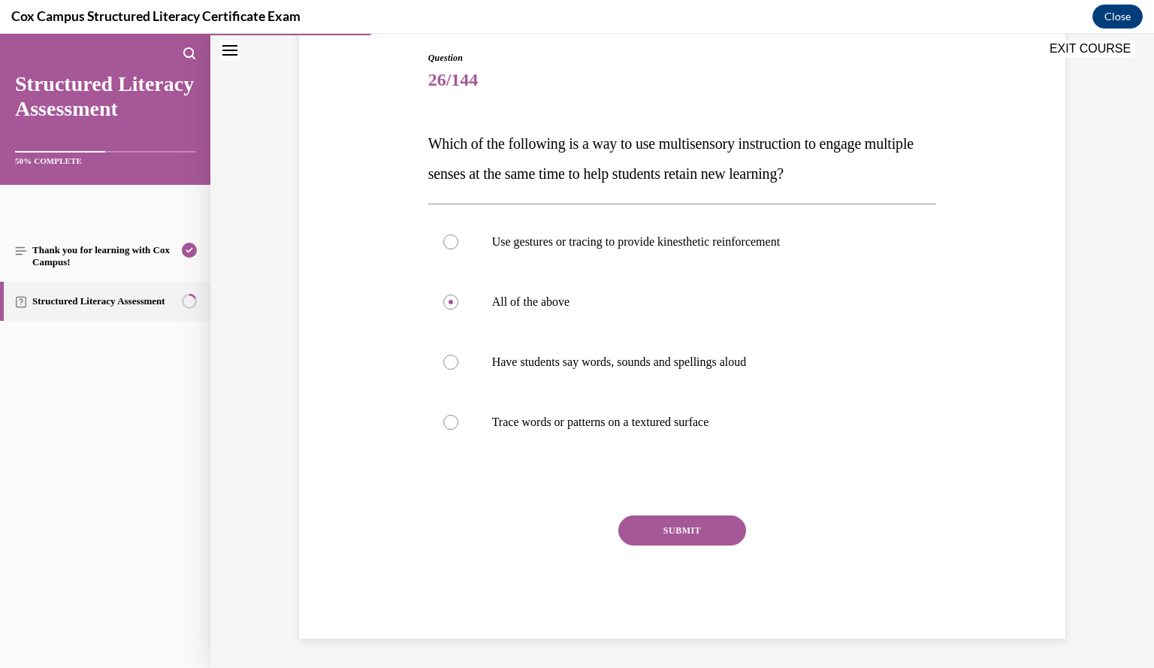
click at [720, 531] on button "SUBMIT" at bounding box center [682, 530] width 128 height 30
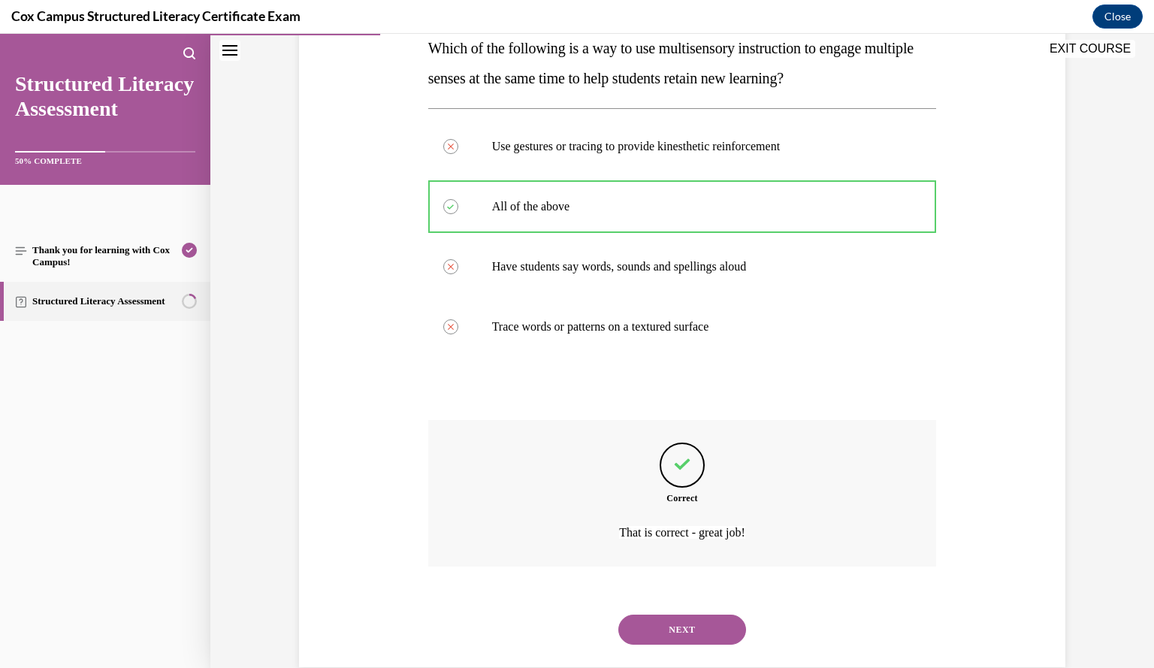
scroll to position [282, 0]
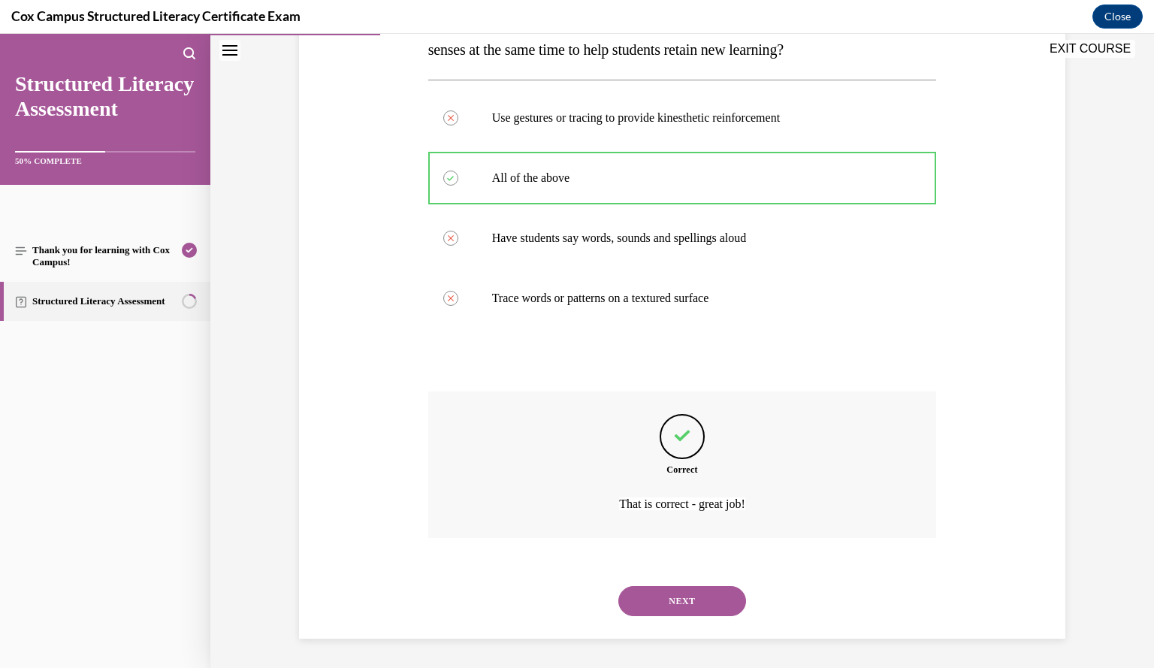
click at [681, 596] on button "NEXT" at bounding box center [682, 601] width 128 height 30
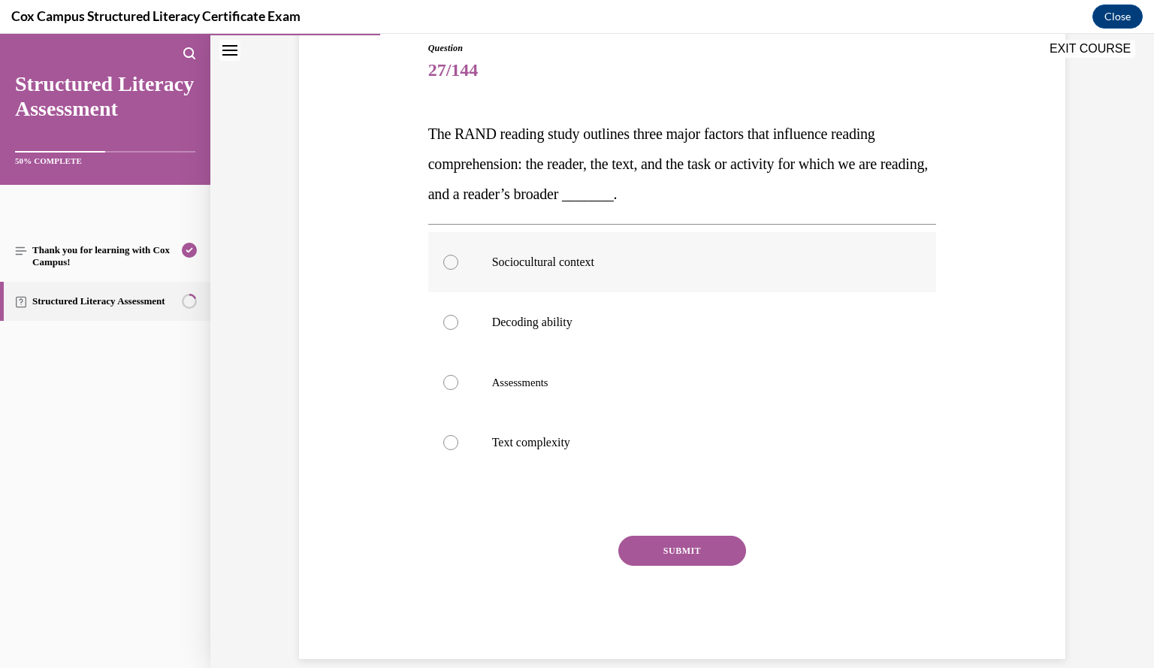
click at [696, 282] on label "Sociocultural context" at bounding box center [682, 262] width 509 height 60
click at [458, 270] on input "Sociocultural context" at bounding box center [450, 262] width 15 height 15
radio input "true"
click at [711, 542] on button "SUBMIT" at bounding box center [682, 551] width 128 height 30
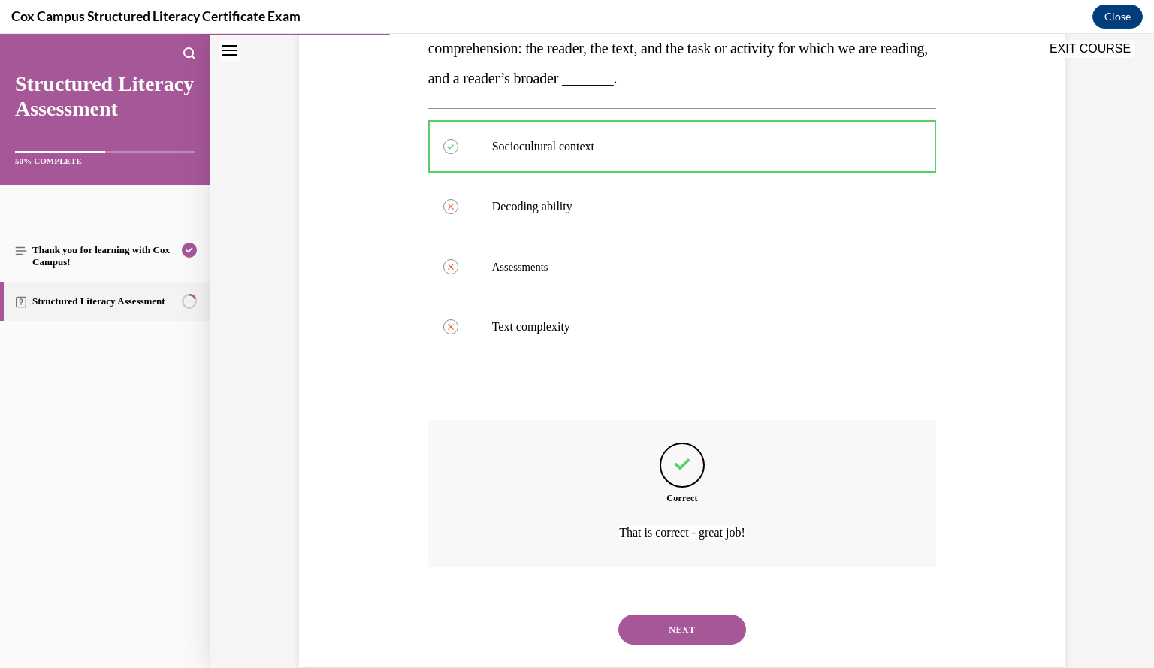
scroll to position [312, 0]
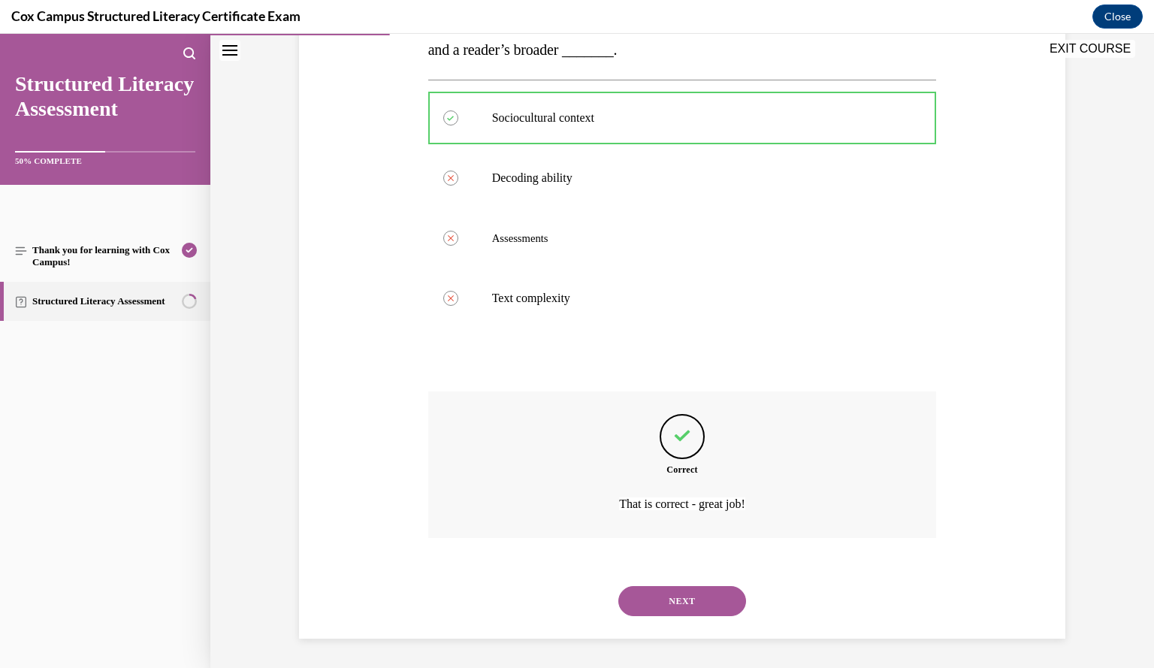
click at [703, 599] on button "NEXT" at bounding box center [682, 601] width 128 height 30
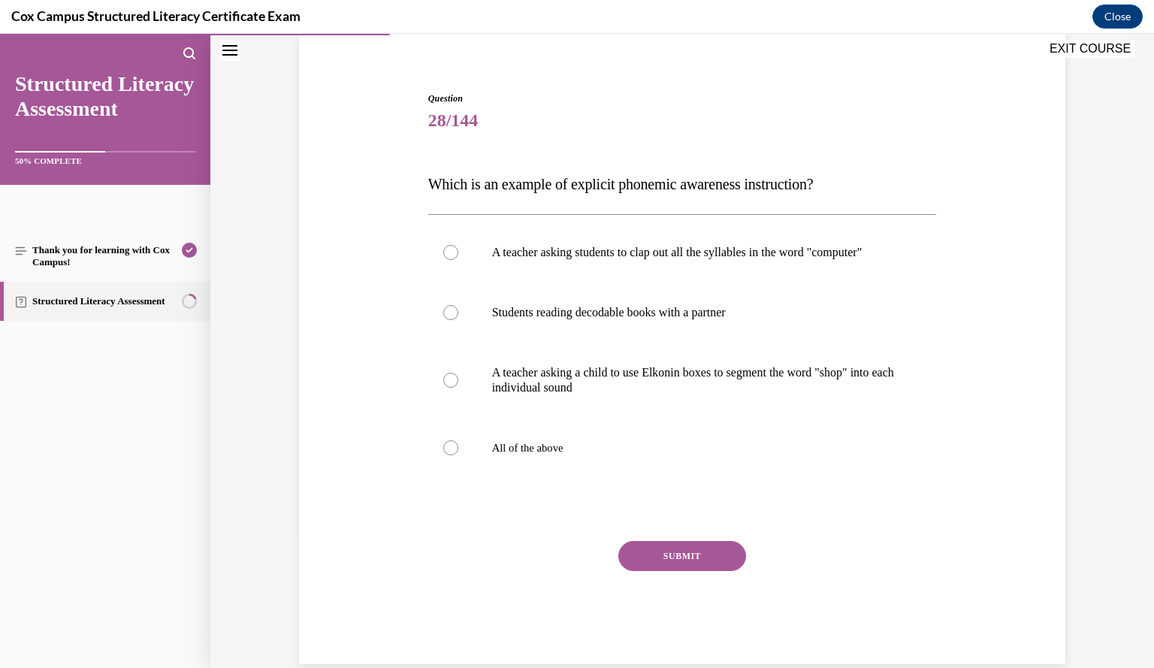
scroll to position [117, 0]
click at [599, 259] on p "A teacher asking students to clap out all the syllables in the word "computer"" at bounding box center [695, 252] width 407 height 15
click at [458, 259] on input "A teacher asking students to clap out all the syllables in the word "computer"" at bounding box center [450, 252] width 15 height 15
radio input "true"
click at [709, 571] on button "SUBMIT" at bounding box center [682, 556] width 128 height 30
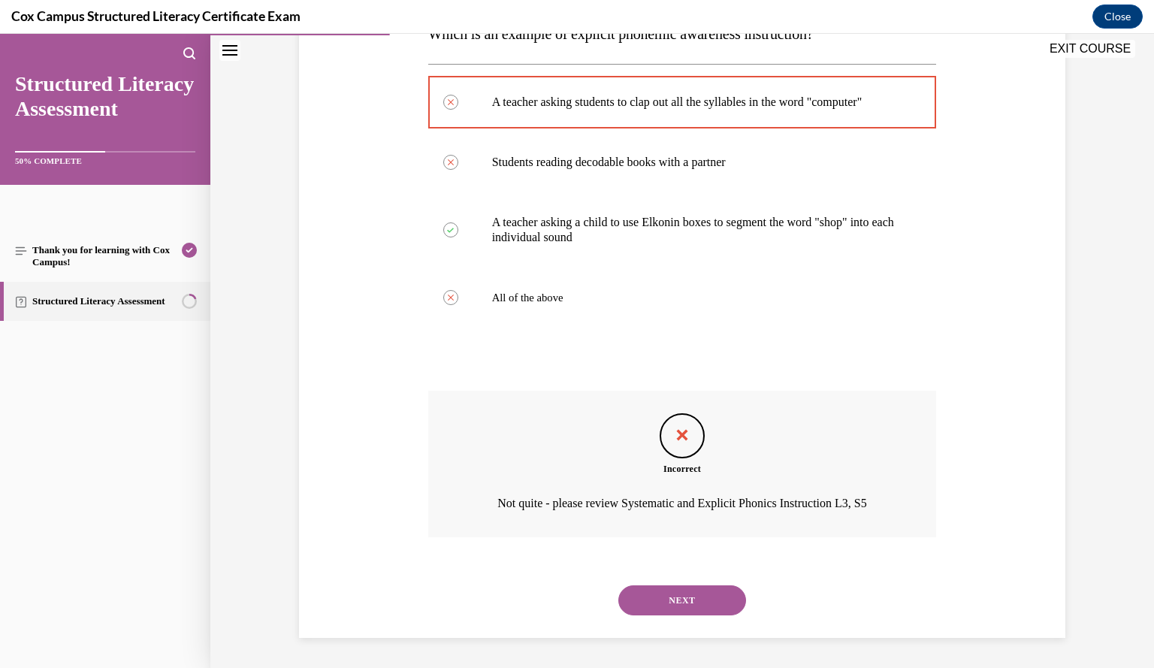
scroll to position [282, 0]
click at [690, 606] on button "NEXT" at bounding box center [682, 600] width 128 height 30
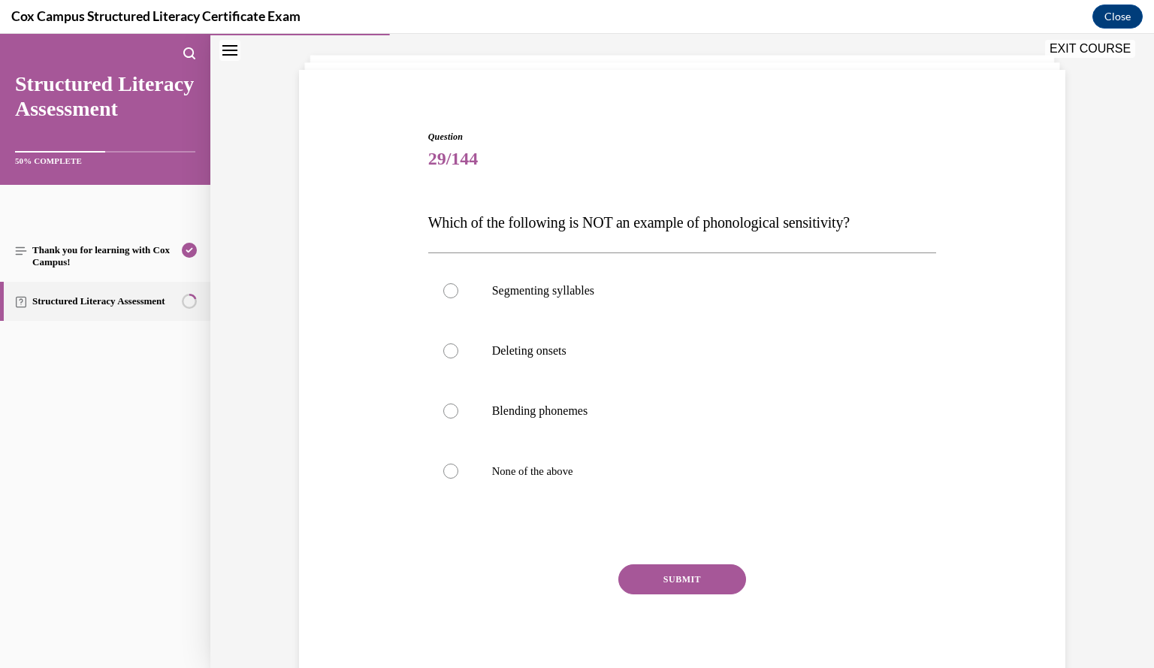
scroll to position [78, 0]
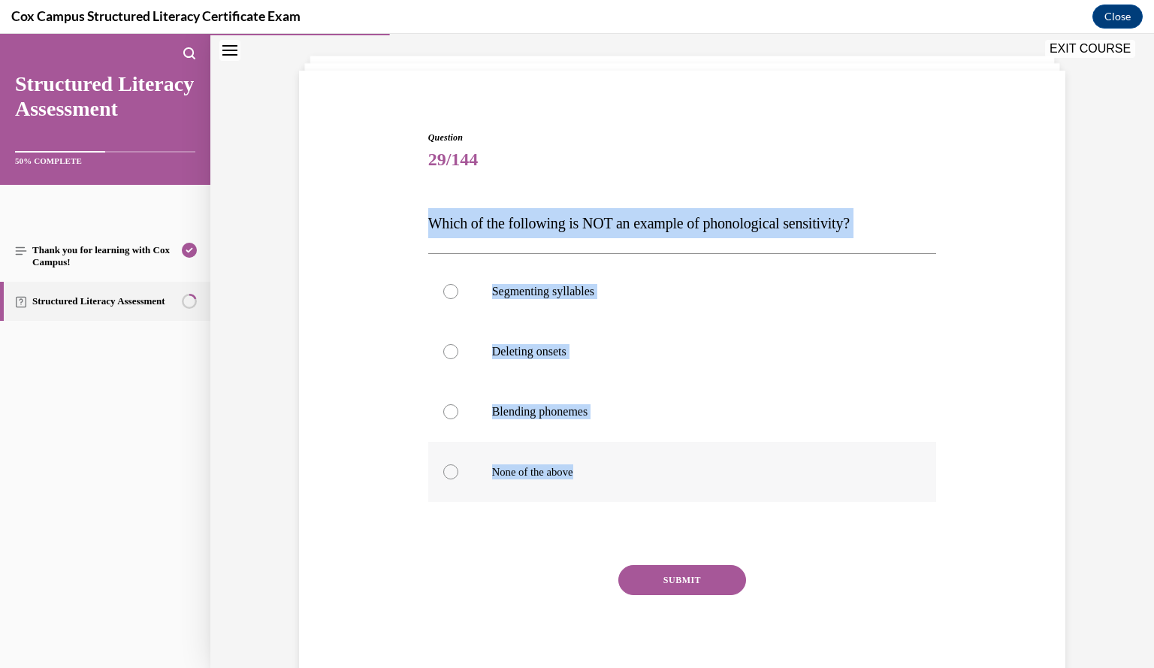
drag, startPoint x: 425, startPoint y: 222, endPoint x: 632, endPoint y: 476, distance: 327.3
click at [632, 476] on div "Question 29/144 Which of the following is NOT an example of phonological sensit…" at bounding box center [682, 409] width 509 height 557
copy div "Which of the following is NOT an example of phonological sensitivity?  Segmenti…"
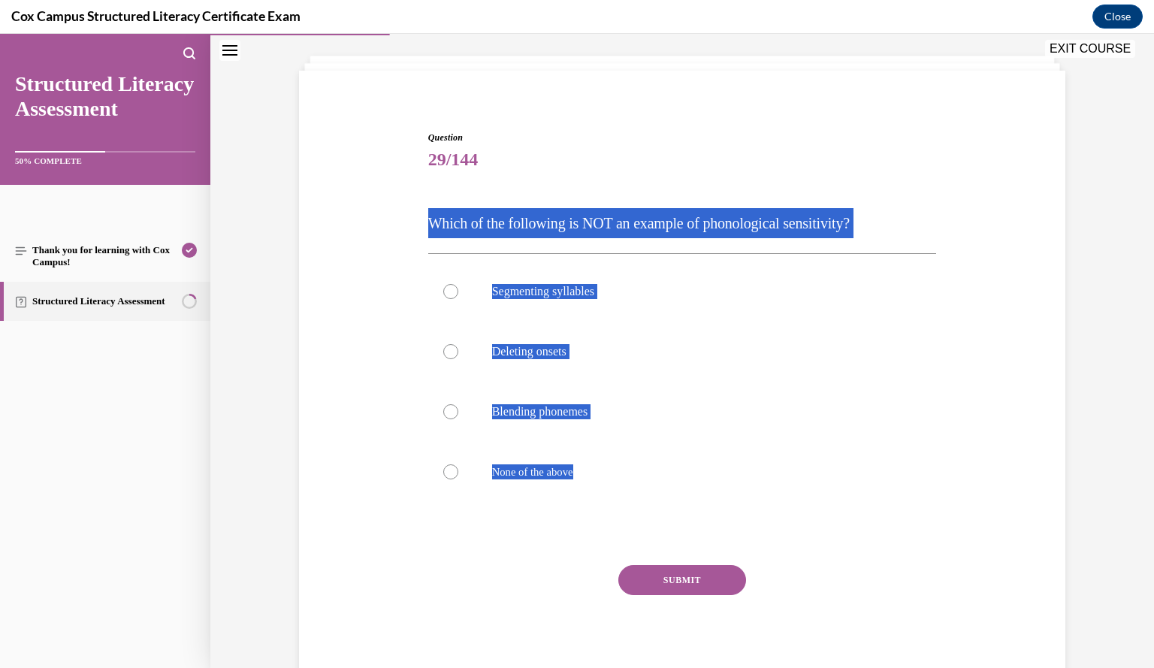
click at [847, 10] on div "Cox Campus Structured Literacy Certificate Exam Close" at bounding box center [577, 17] width 1154 height 34
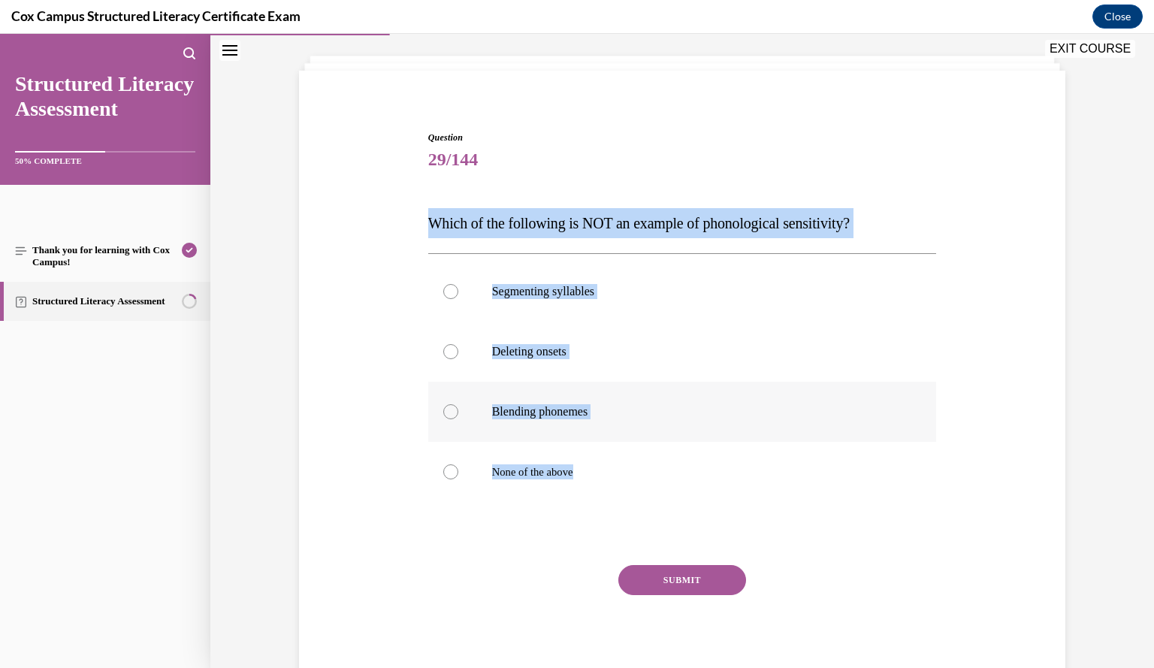
click at [736, 409] on p "Blending phonemes" at bounding box center [695, 411] width 407 height 15
click at [458, 409] on input "Blending phonemes" at bounding box center [450, 411] width 15 height 15
radio input "true"
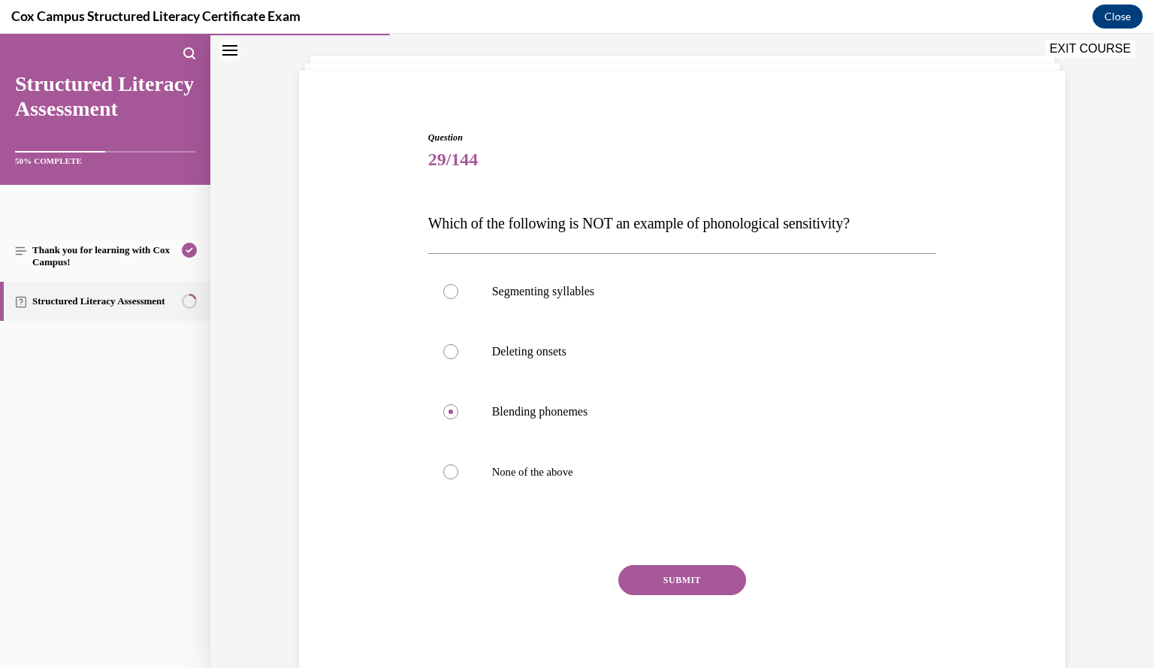
click at [695, 584] on button "SUBMIT" at bounding box center [682, 580] width 128 height 30
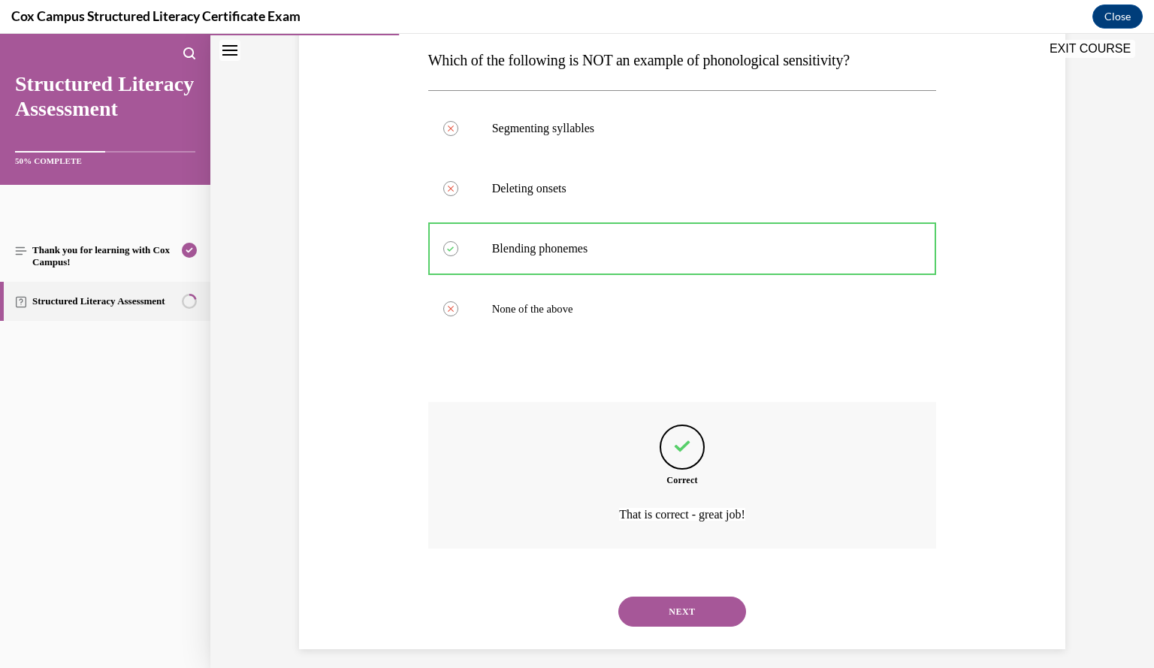
scroll to position [252, 0]
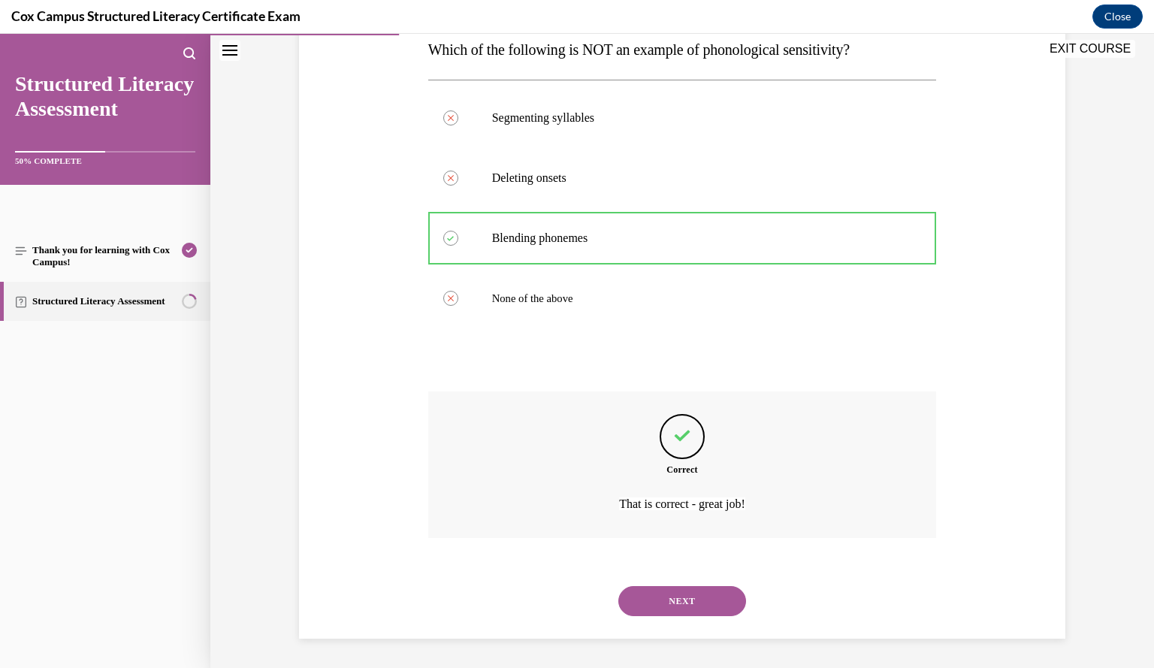
click at [681, 600] on button "NEXT" at bounding box center [682, 601] width 128 height 30
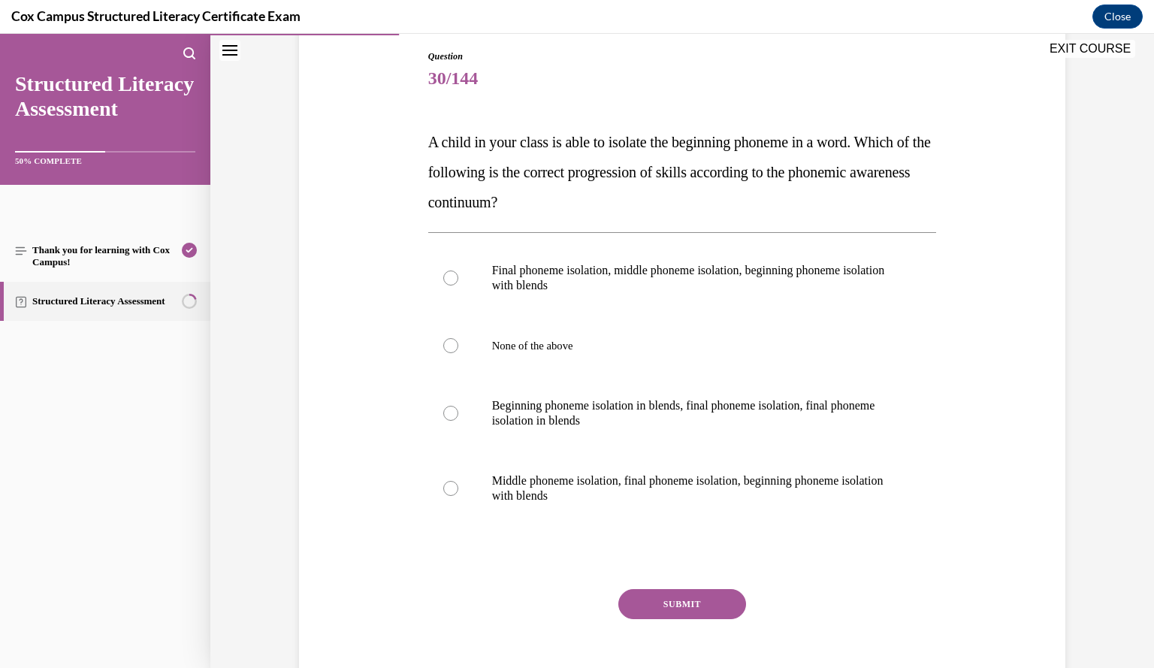
scroll to position [160, 0]
click at [663, 337] on p "None of the above" at bounding box center [695, 344] width 407 height 15
click at [458, 337] on input "None of the above" at bounding box center [450, 344] width 15 height 15
radio input "true"
click at [599, 289] on p "Final phoneme isolation, middle phoneme isolation, beginning phoneme isolation …" at bounding box center [695, 277] width 407 height 30
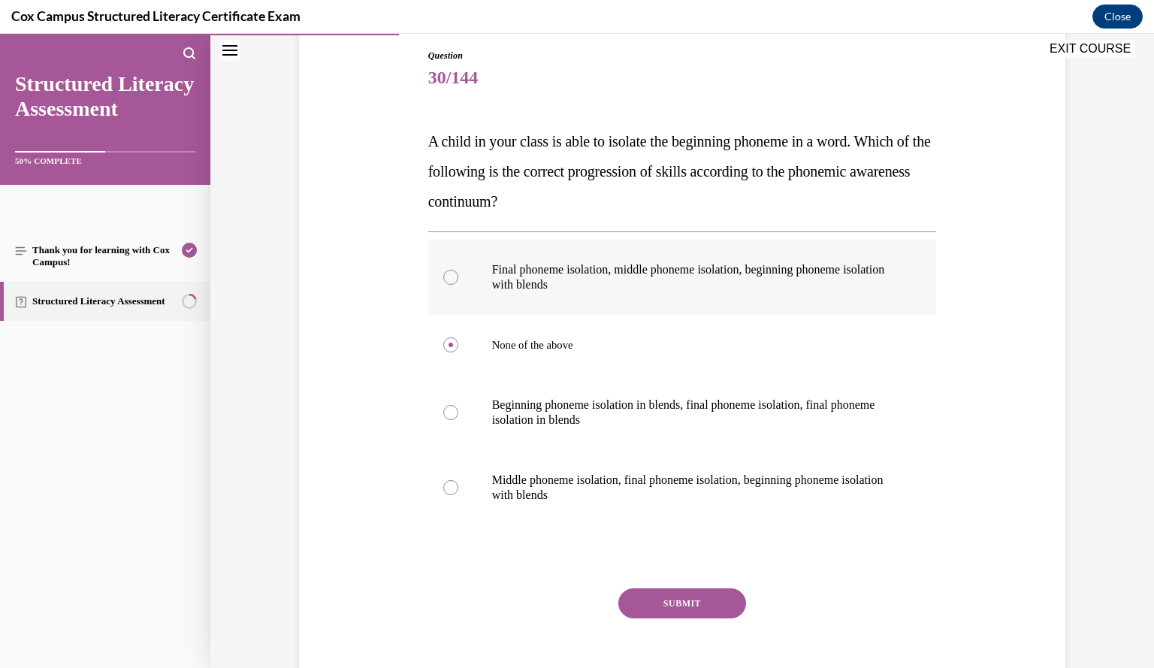
click at [458, 285] on input "Final phoneme isolation, middle phoneme isolation, beginning phoneme isolation …" at bounding box center [450, 277] width 15 height 15
radio input "true"
click at [693, 603] on button "SUBMIT" at bounding box center [682, 603] width 128 height 30
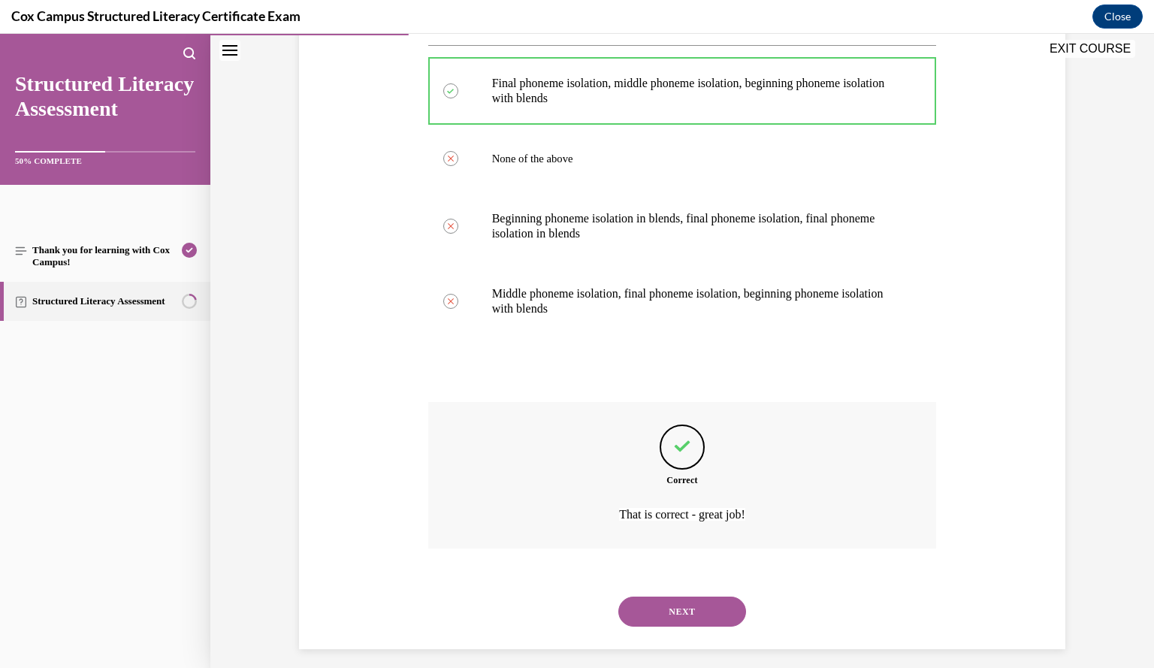
scroll to position [357, 0]
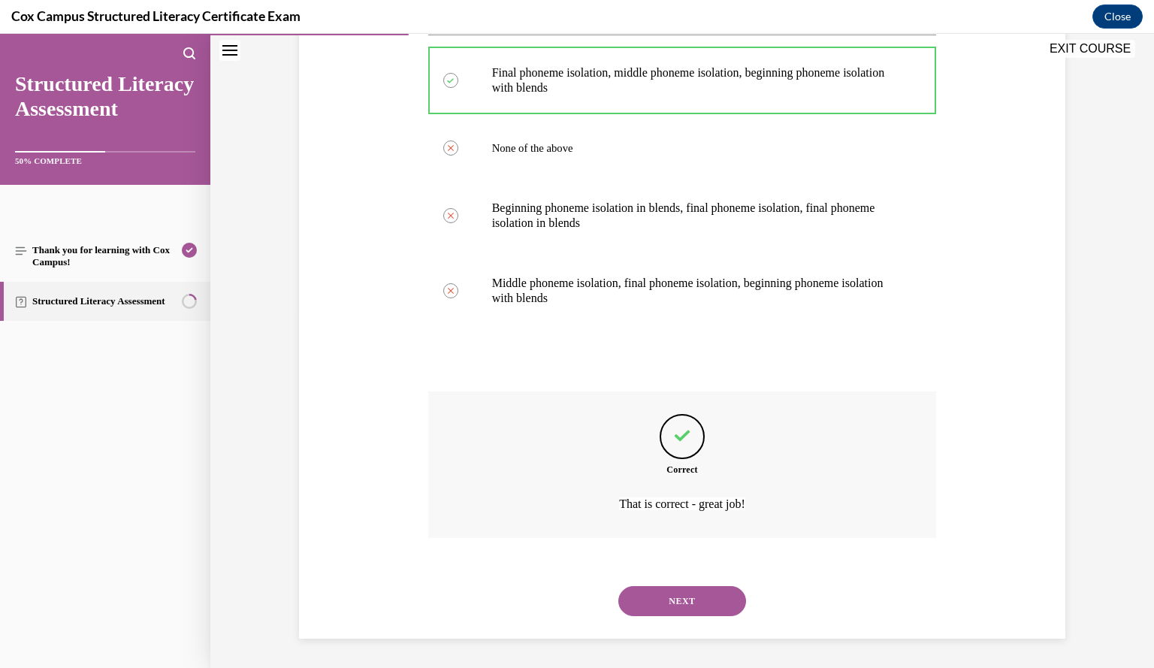
click at [702, 596] on button "NEXT" at bounding box center [682, 601] width 128 height 30
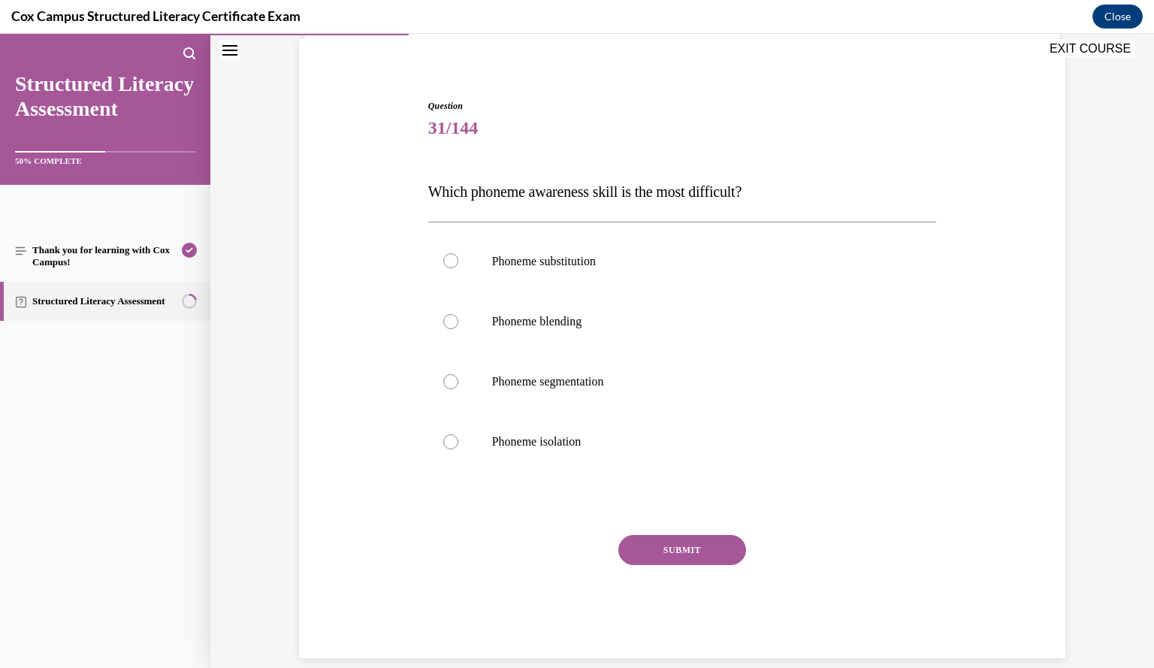
scroll to position [111, 0]
click at [755, 259] on p "Phoneme substitution" at bounding box center [695, 259] width 407 height 17
click at [458, 259] on input "Phoneme substitution" at bounding box center [450, 259] width 15 height 15
radio input "true"
click at [690, 557] on button "SUBMIT" at bounding box center [682, 548] width 128 height 30
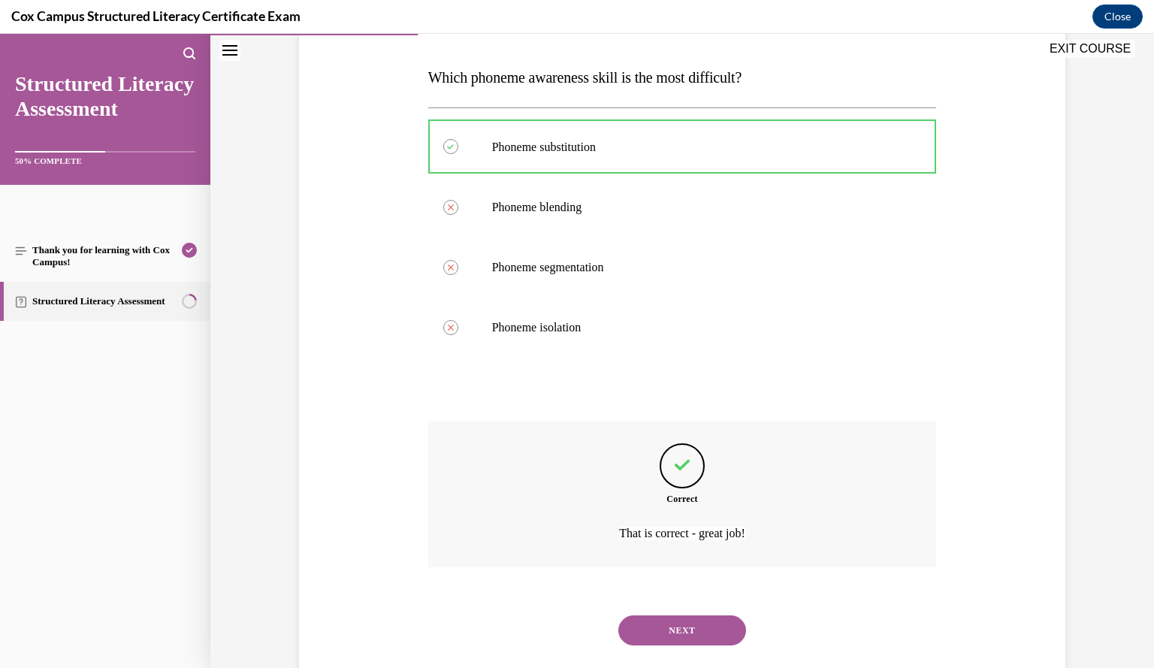
scroll to position [252, 0]
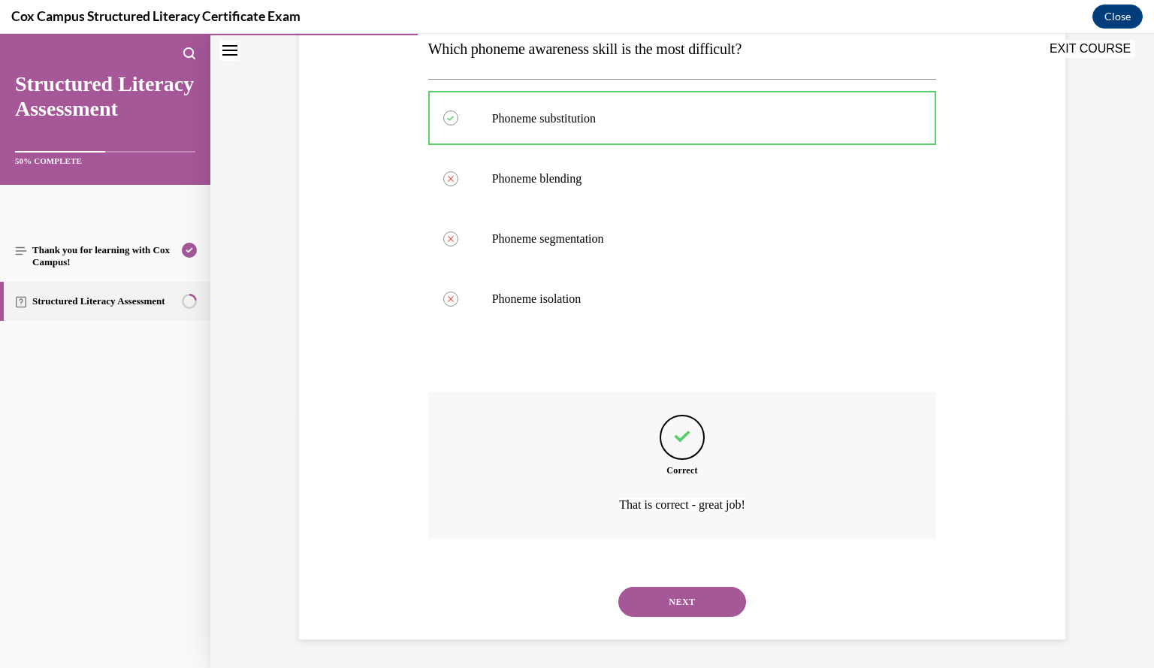
click at [709, 596] on button "NEXT" at bounding box center [682, 602] width 128 height 30
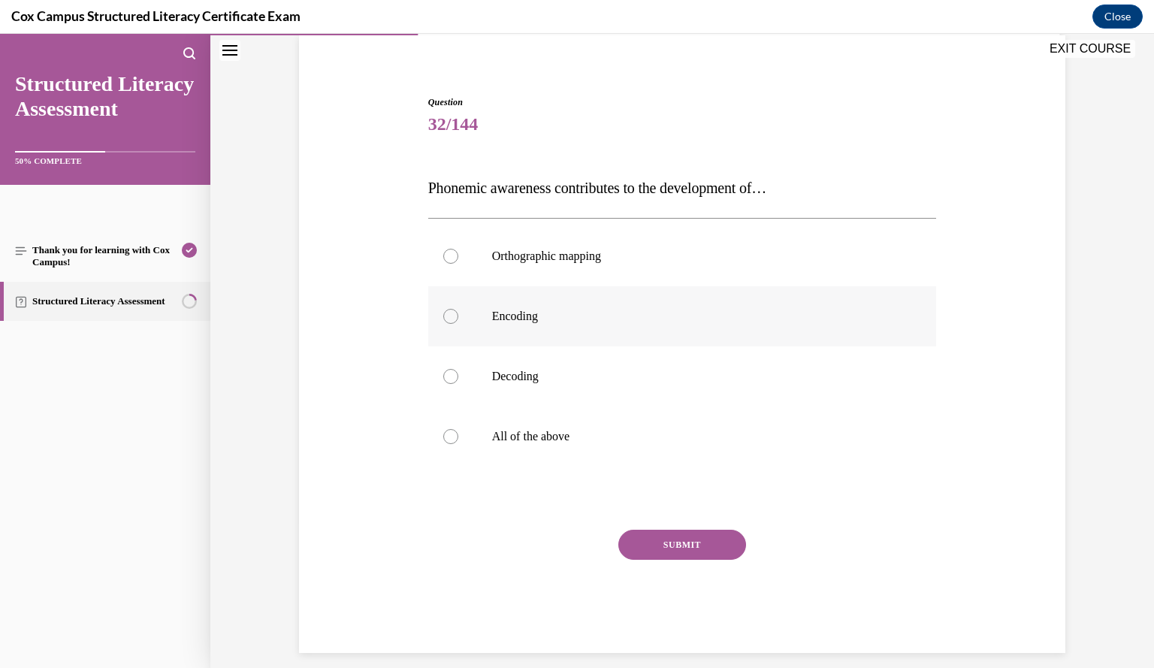
scroll to position [112, 0]
click at [786, 432] on p "All of the above" at bounding box center [695, 437] width 407 height 15
click at [458, 432] on input "All of the above" at bounding box center [450, 437] width 15 height 15
radio input "true"
click at [704, 543] on button "SUBMIT" at bounding box center [682, 546] width 128 height 30
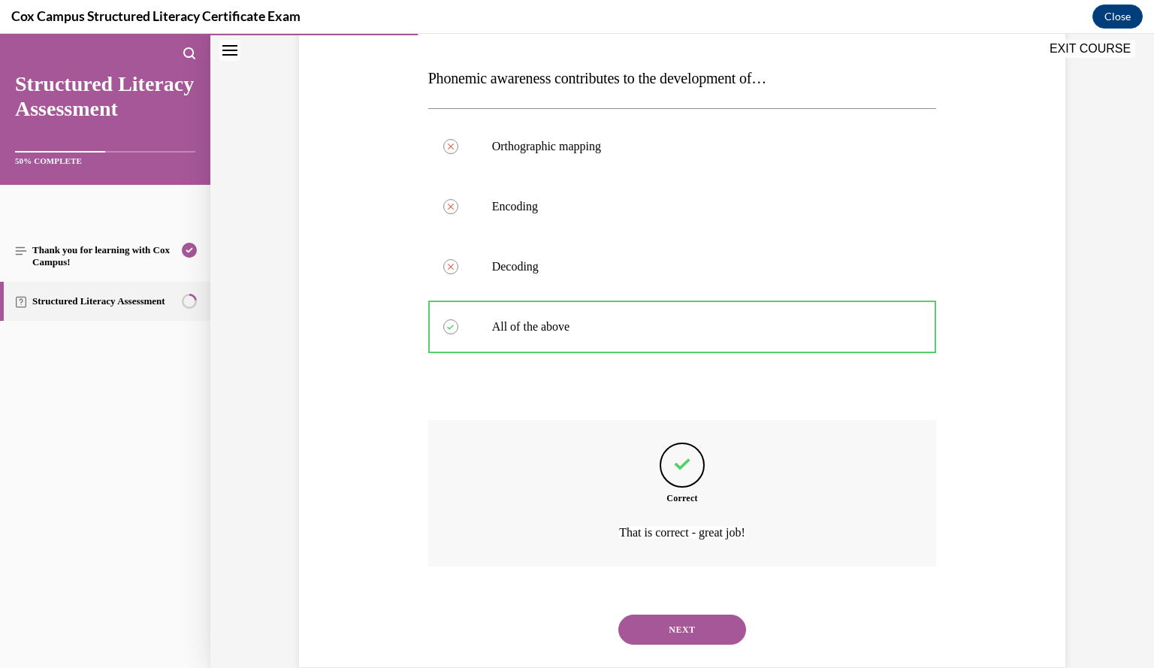
scroll to position [252, 0]
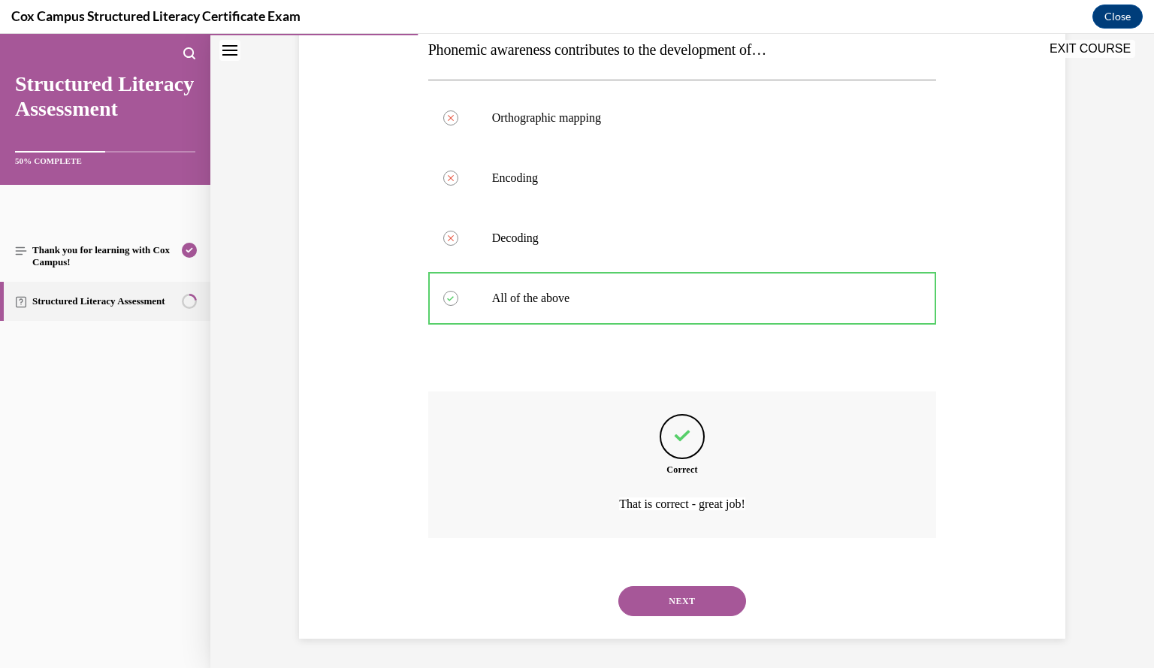
click at [696, 602] on button "NEXT" at bounding box center [682, 601] width 128 height 30
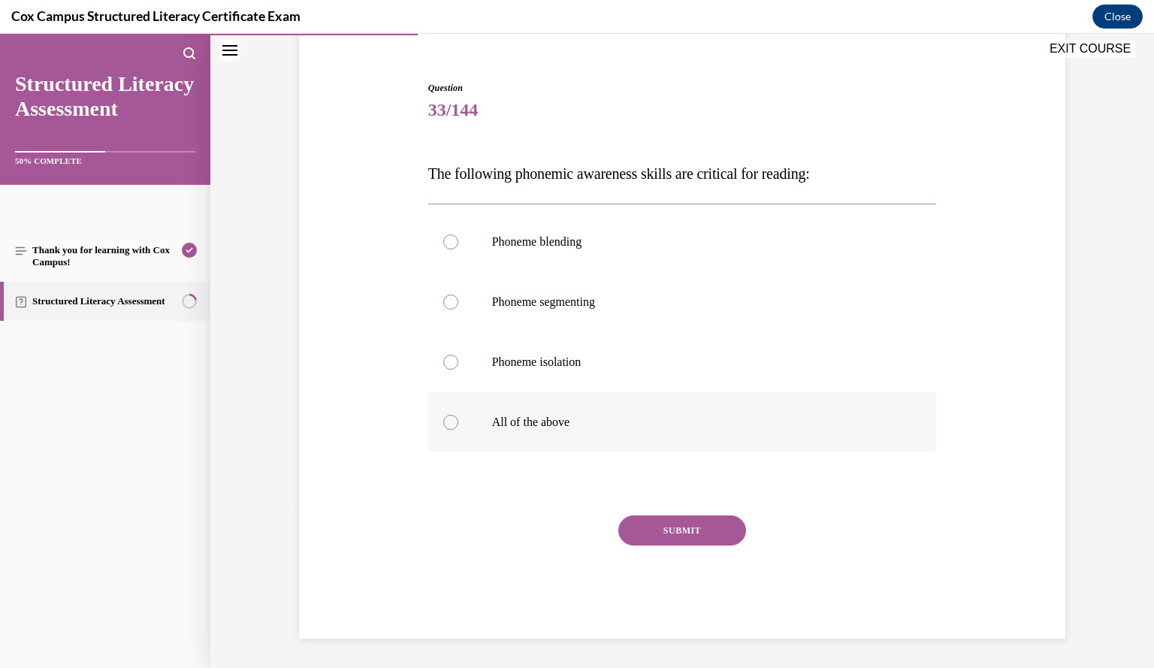
click at [823, 421] on p "All of the above" at bounding box center [695, 422] width 407 height 15
click at [458, 421] on input "All of the above" at bounding box center [450, 422] width 15 height 15
radio input "true"
click at [696, 527] on button "SUBMIT" at bounding box center [682, 530] width 128 height 30
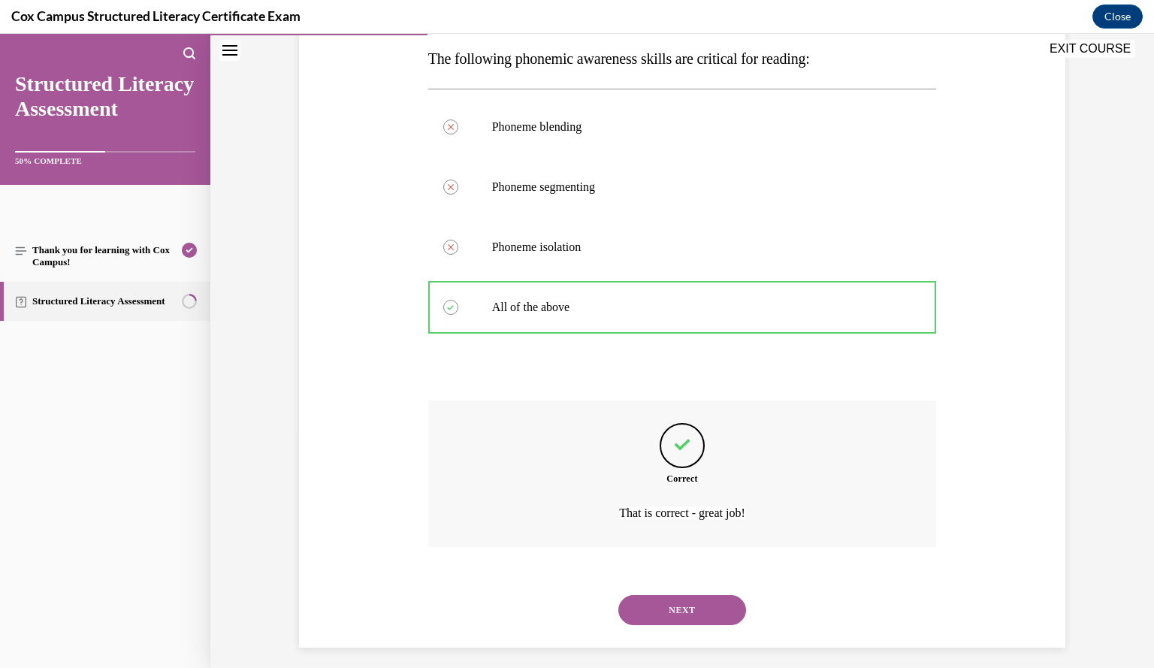
scroll to position [244, 0]
drag, startPoint x: 668, startPoint y: 610, endPoint x: 621, endPoint y: 604, distance: 47.0
click at [621, 604] on button "NEXT" at bounding box center [682, 608] width 128 height 30
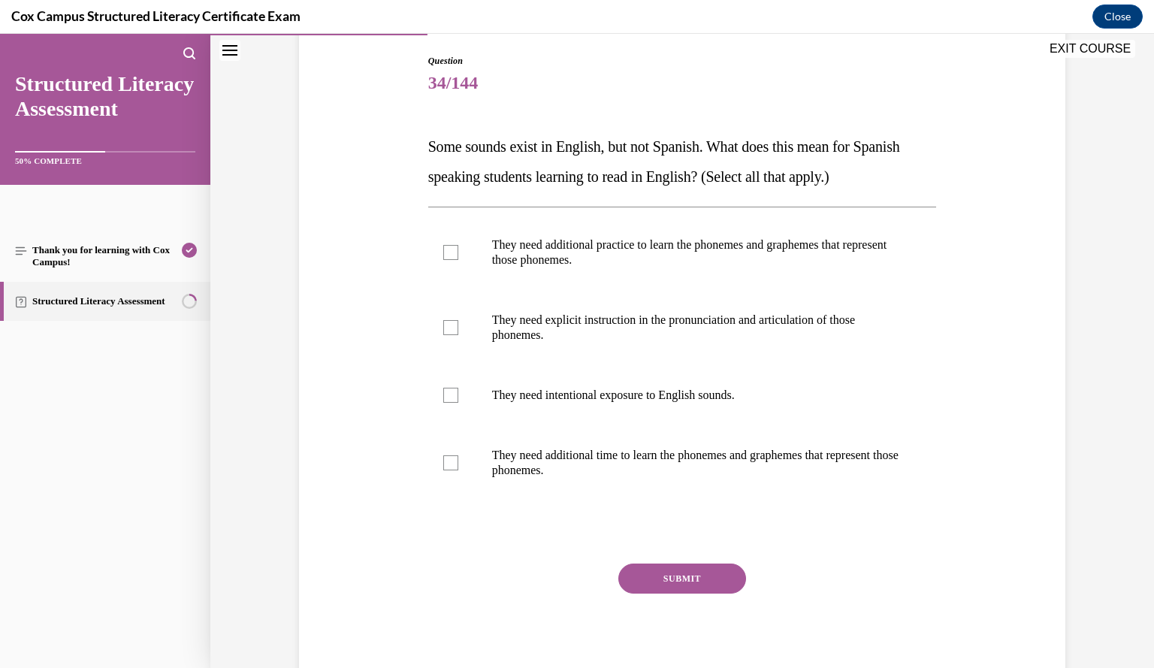
scroll to position [149, 0]
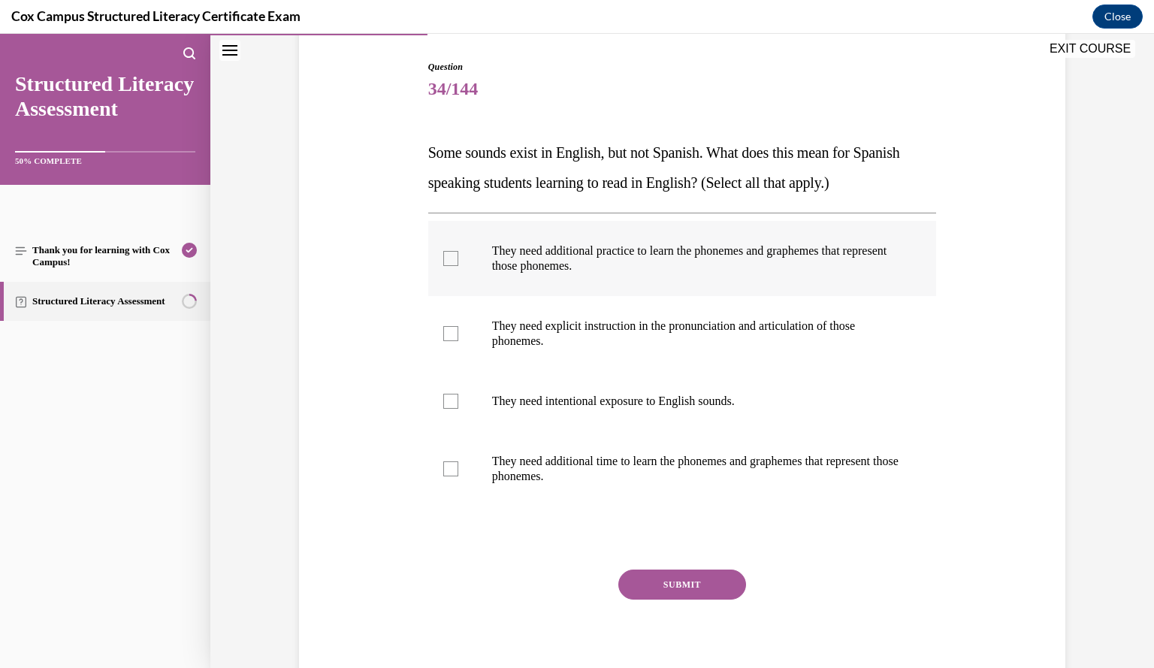
click at [443, 258] on div at bounding box center [450, 258] width 15 height 15
click at [443, 258] on input "They need additional practice to learn the phonemes and graphemes that represen…" at bounding box center [450, 258] width 15 height 15
checkbox input "true"
click at [448, 333] on div at bounding box center [450, 333] width 15 height 15
click at [448, 333] on input "They need explicit instruction in the pronunciation and articulation of those p…" at bounding box center [450, 333] width 15 height 15
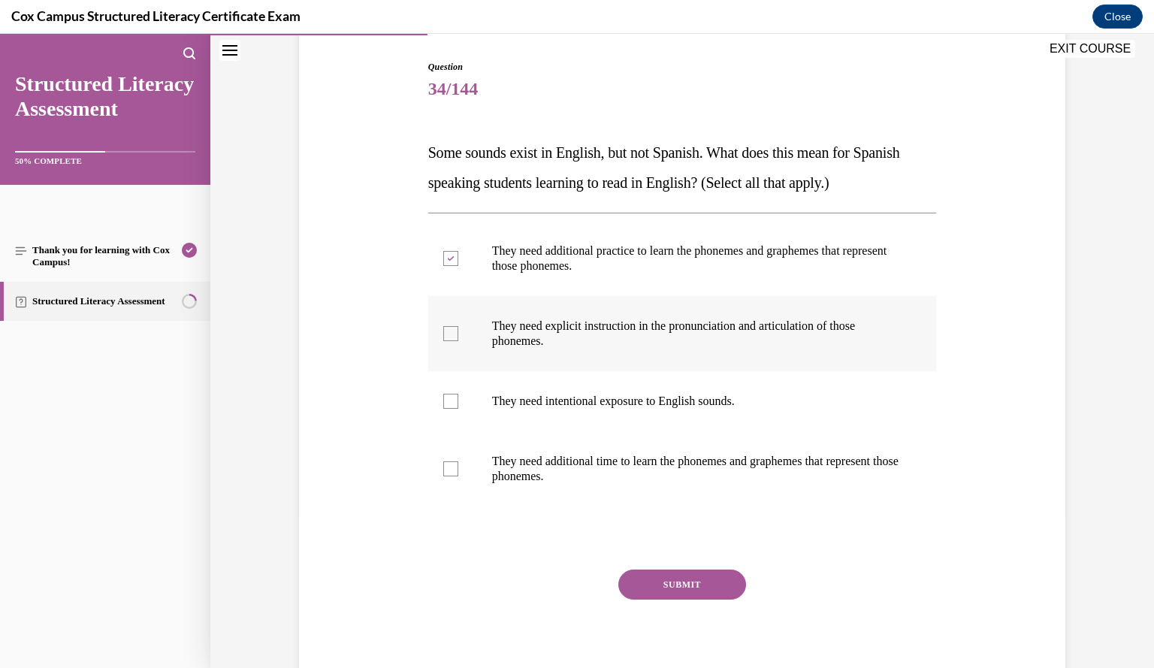
checkbox input "true"
click at [443, 401] on div at bounding box center [450, 401] width 15 height 15
click at [443, 401] on input "They need intentional exposure to English sounds." at bounding box center [450, 401] width 15 height 15
checkbox input "true"
click at [443, 467] on div at bounding box center [450, 468] width 15 height 15
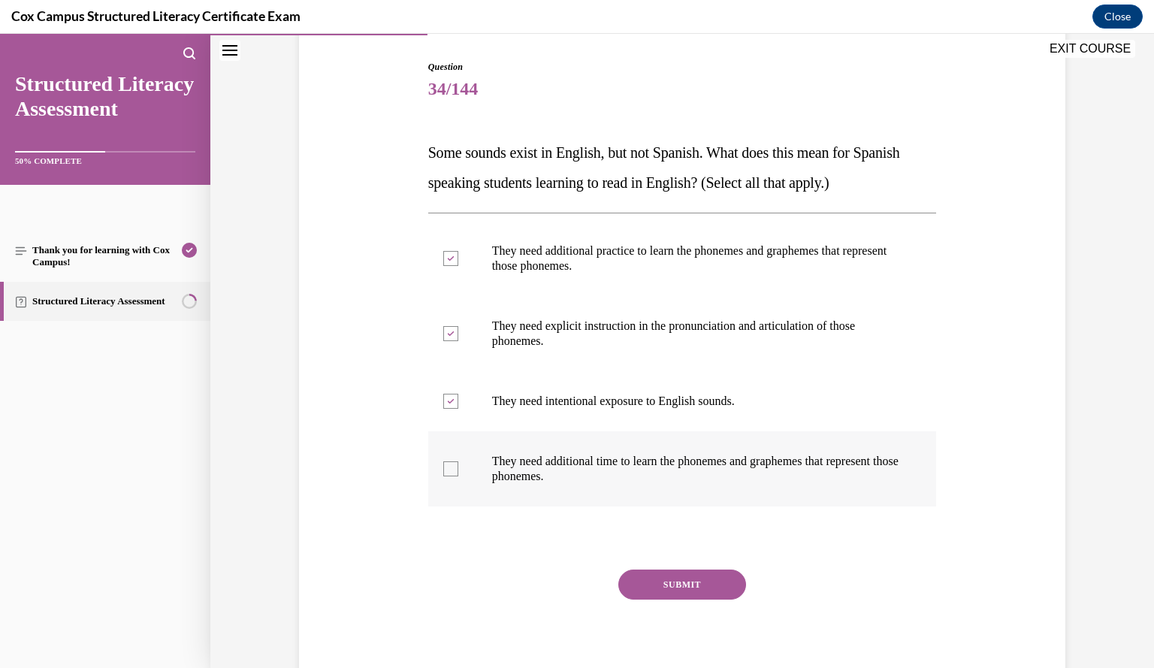
click at [443, 467] on input "They need additional time to learn the phonemes and graphemes that represent th…" at bounding box center [450, 468] width 15 height 15
checkbox input "true"
click at [428, 533] on div at bounding box center [682, 538] width 509 height 18
click at [699, 580] on button "SUBMIT" at bounding box center [682, 584] width 128 height 30
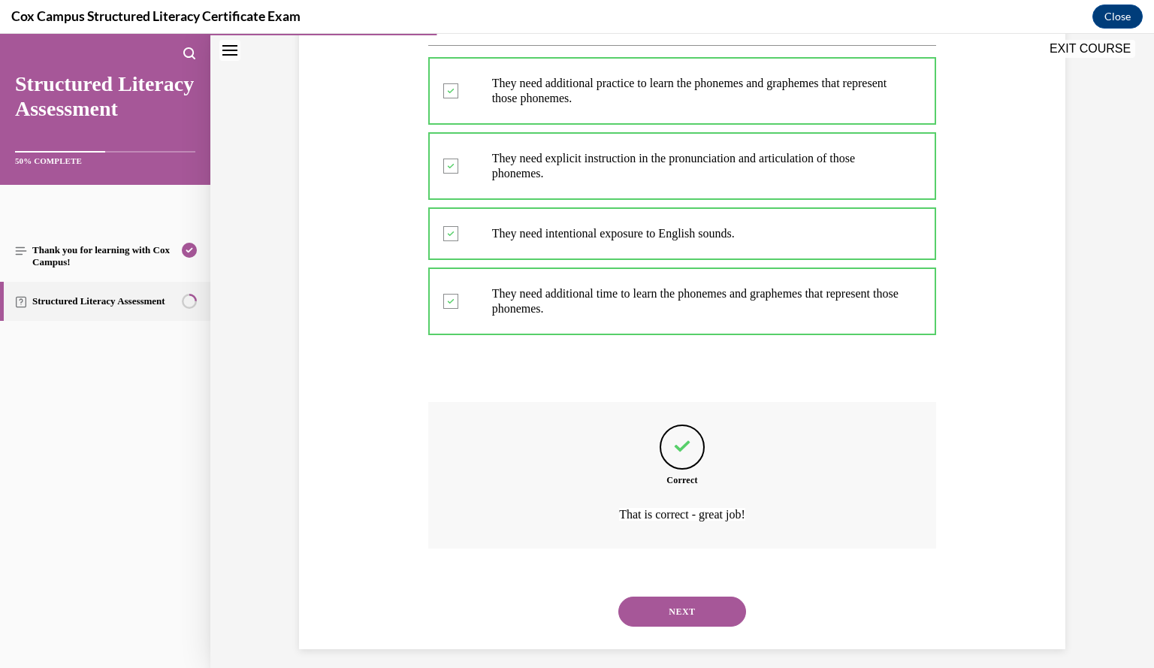
scroll to position [327, 0]
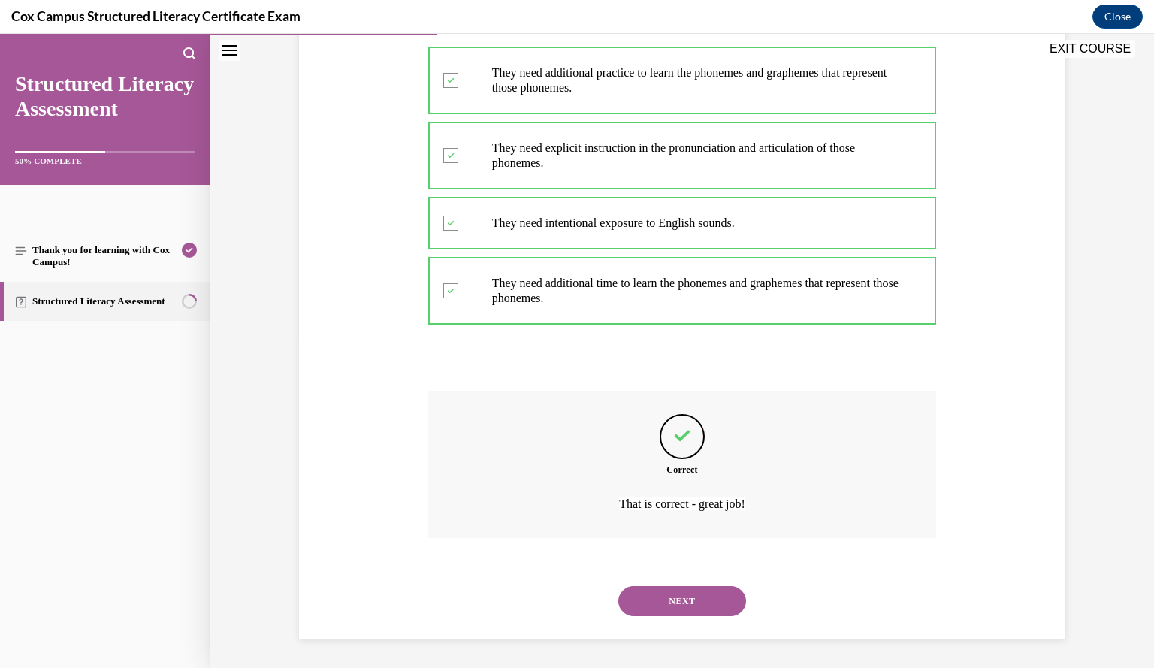
click at [690, 599] on button "NEXT" at bounding box center [682, 601] width 128 height 30
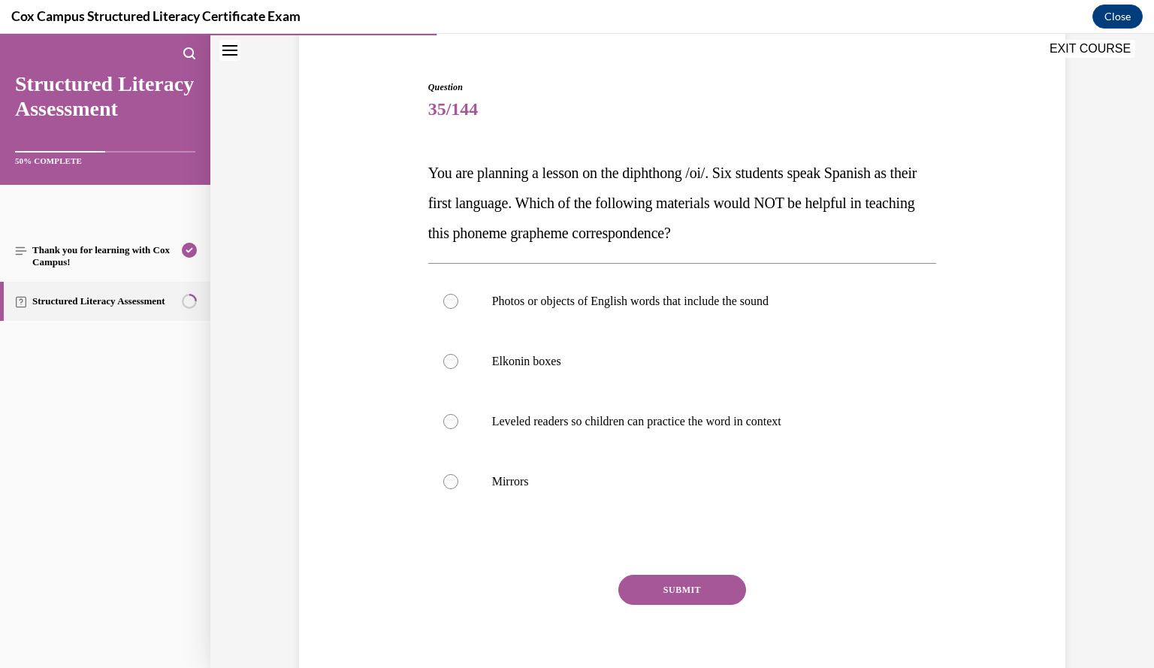
scroll to position [125, 0]
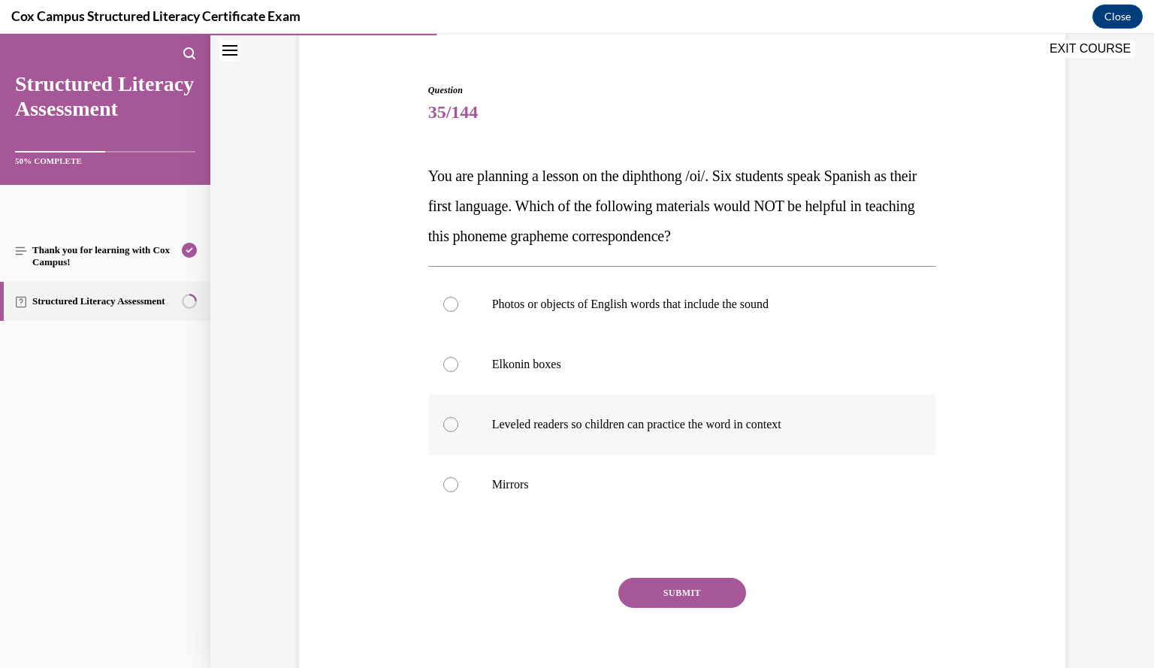
click at [743, 440] on label "Leveled readers so children can practice the word in context" at bounding box center [682, 424] width 509 height 60
click at [458, 432] on input "Leveled readers so children can practice the word in context" at bounding box center [450, 424] width 15 height 15
radio input "true"
click at [713, 593] on button "SUBMIT" at bounding box center [682, 593] width 128 height 30
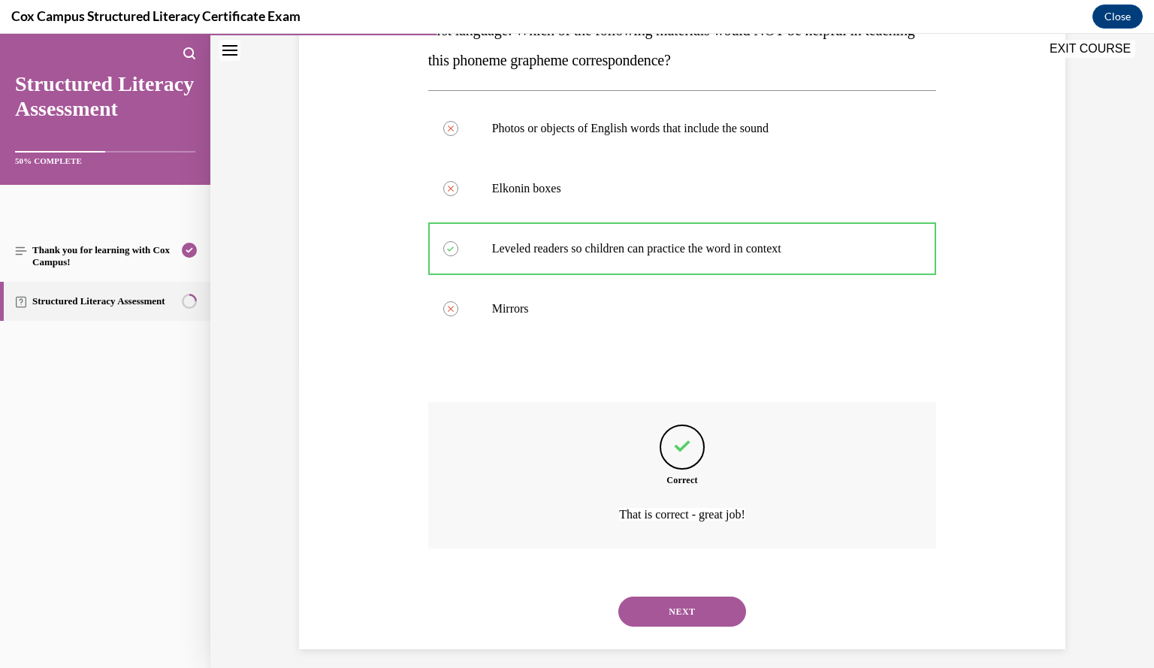
scroll to position [312, 0]
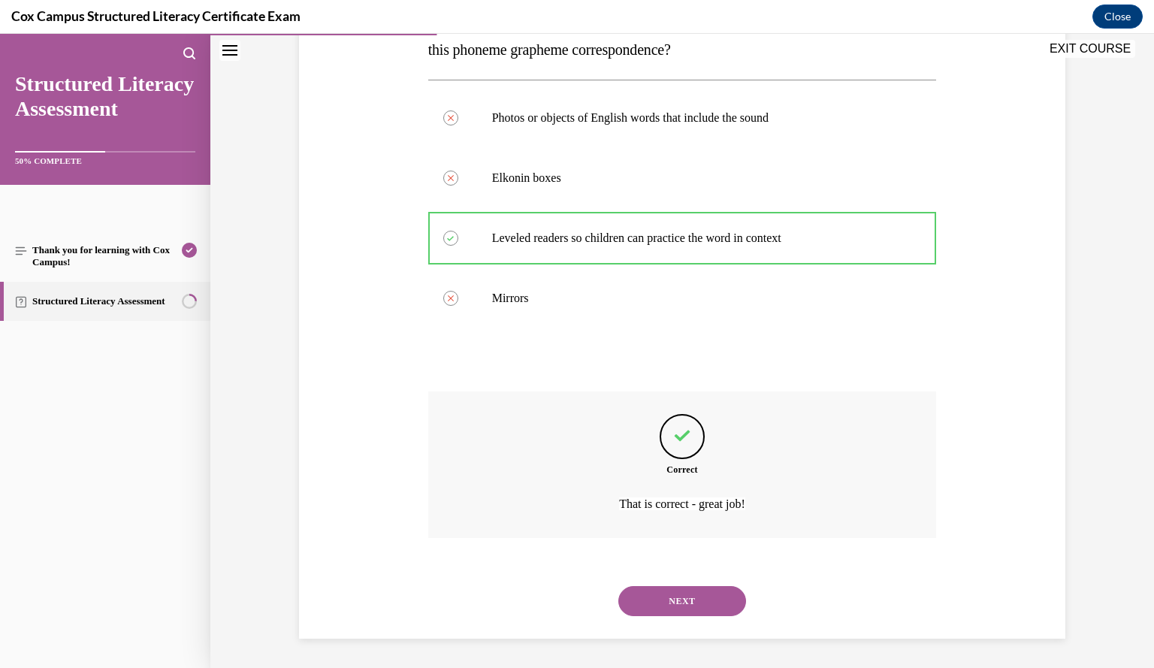
click at [701, 598] on button "NEXT" at bounding box center [682, 601] width 128 height 30
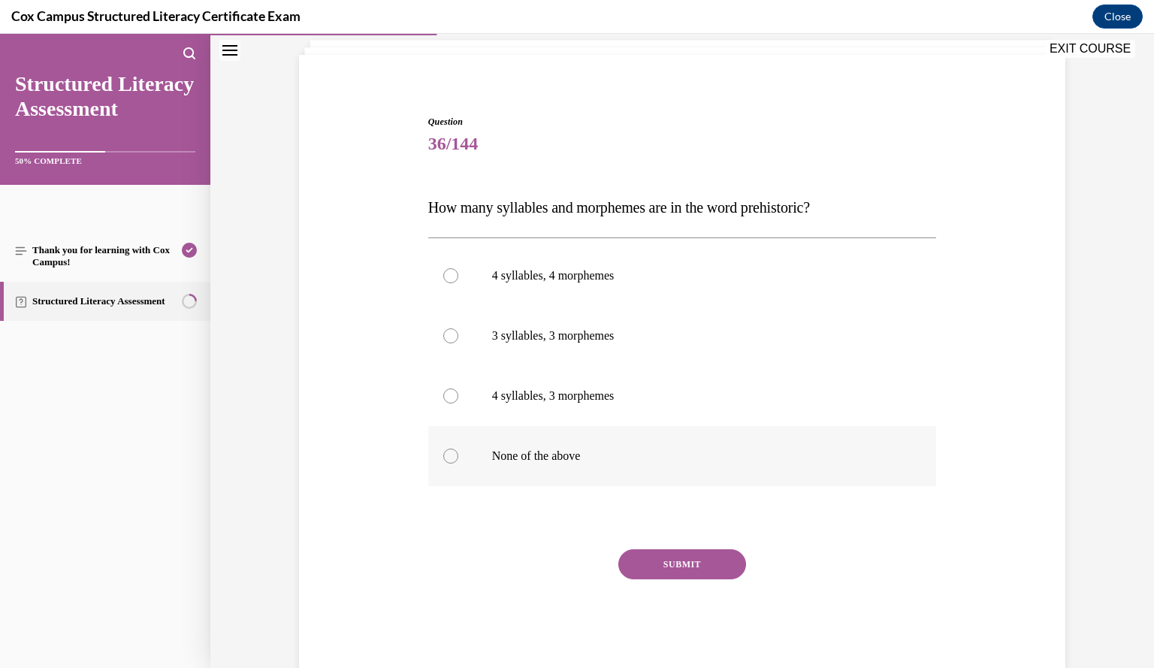
scroll to position [89, 0]
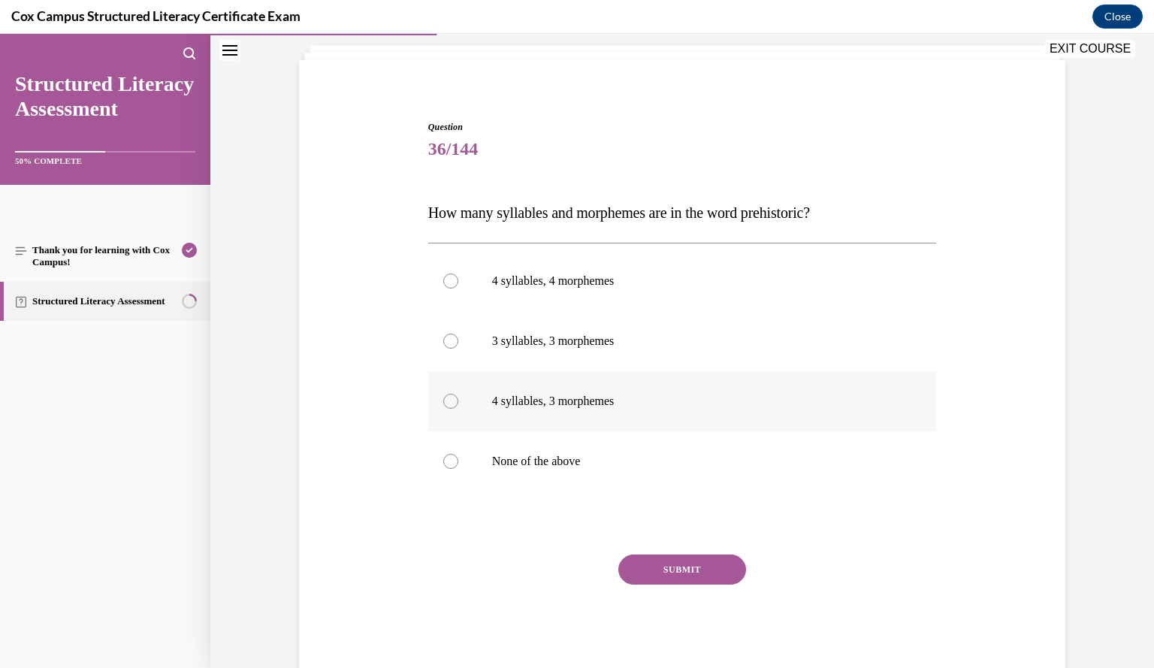
click at [642, 404] on p "4 syllables, 3 morphemes" at bounding box center [695, 401] width 407 height 15
click at [458, 404] on input "4 syllables, 3 morphemes" at bounding box center [450, 401] width 15 height 15
radio input "true"
click at [653, 569] on button "SUBMIT" at bounding box center [682, 569] width 128 height 30
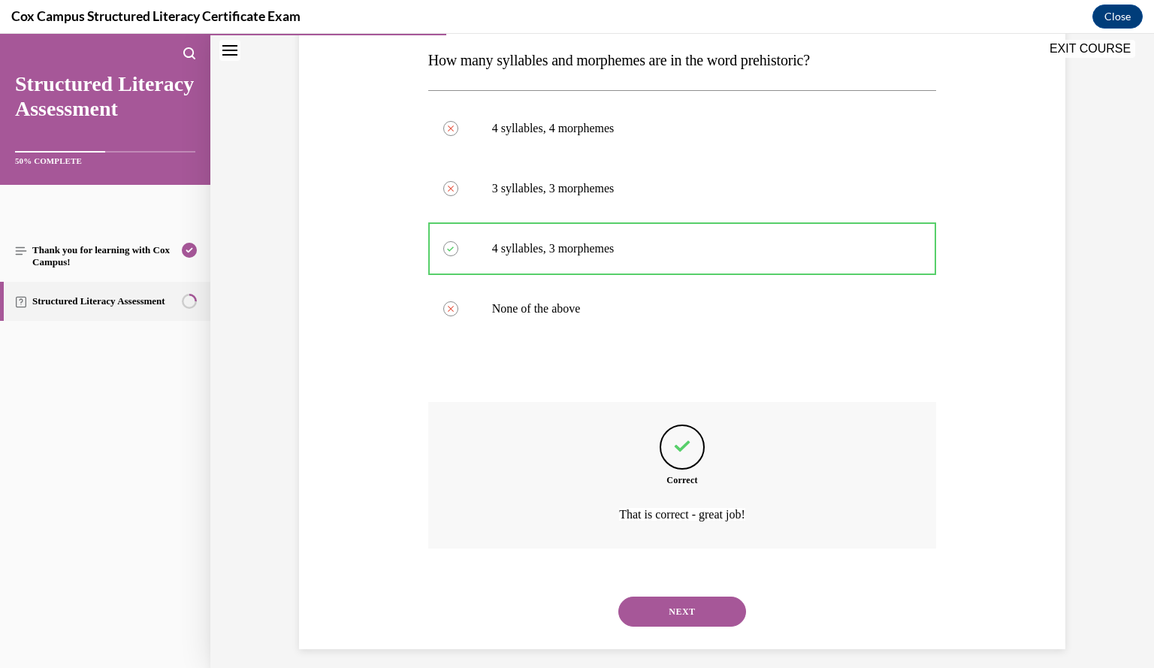
scroll to position [252, 0]
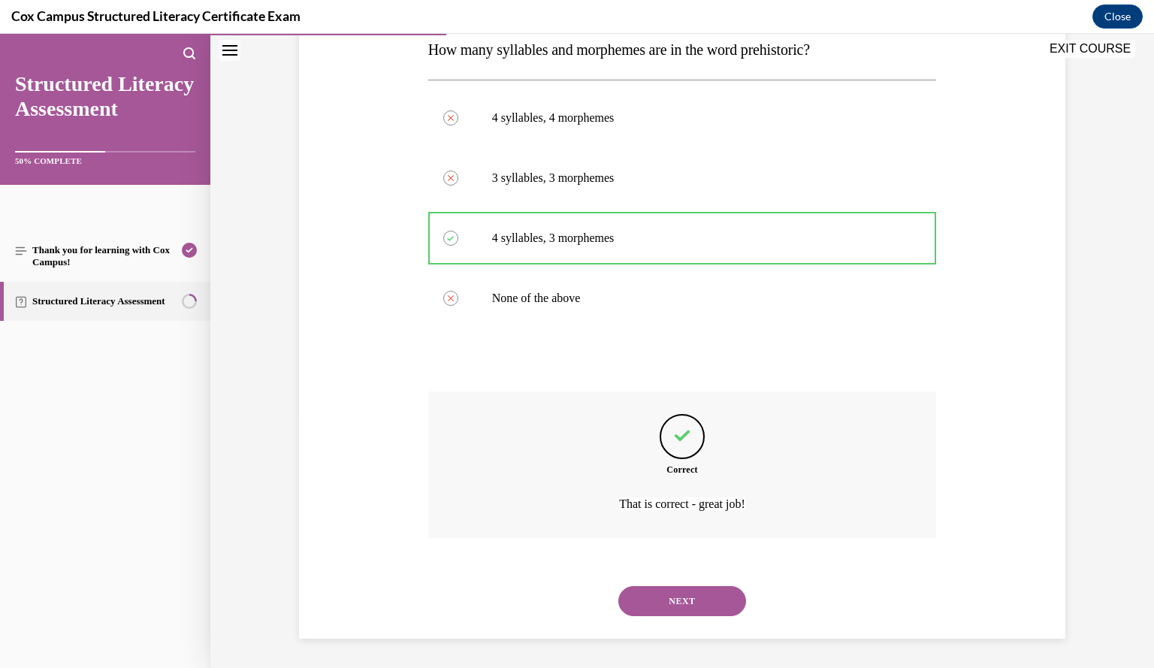
click at [653, 600] on button "NEXT" at bounding box center [682, 601] width 128 height 30
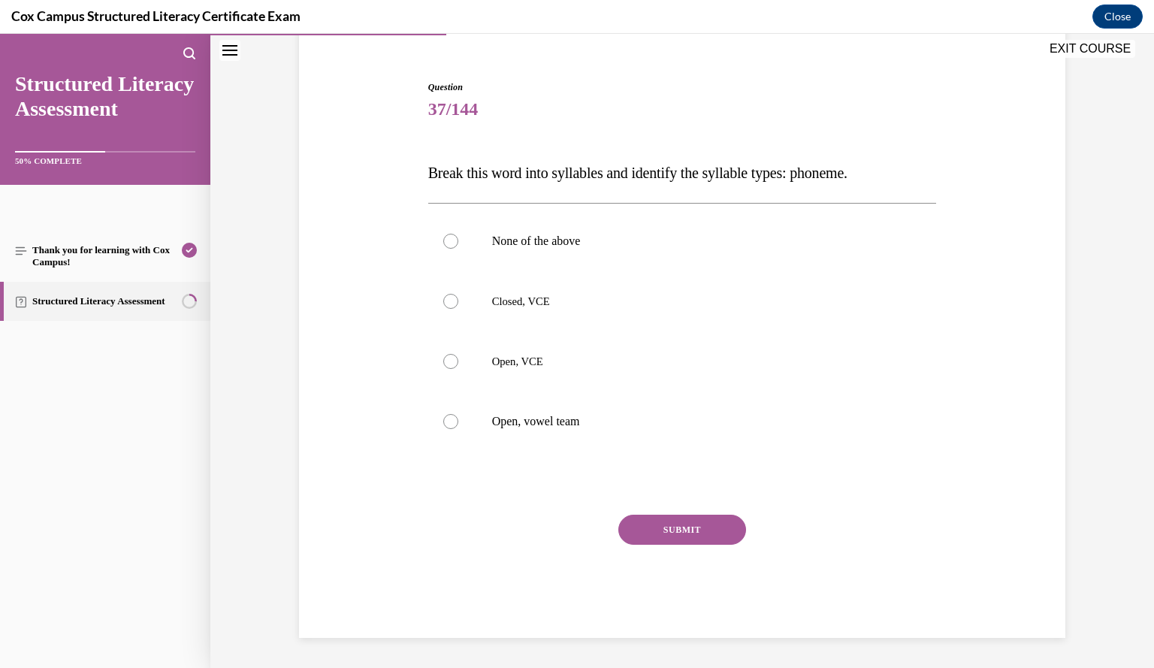
scroll to position [128, 0]
click at [723, 369] on label "Open, VCE" at bounding box center [682, 362] width 509 height 60
click at [458, 369] on input "Open, VCE" at bounding box center [450, 362] width 15 height 15
radio input "true"
click at [699, 527] on button "SUBMIT" at bounding box center [682, 530] width 128 height 30
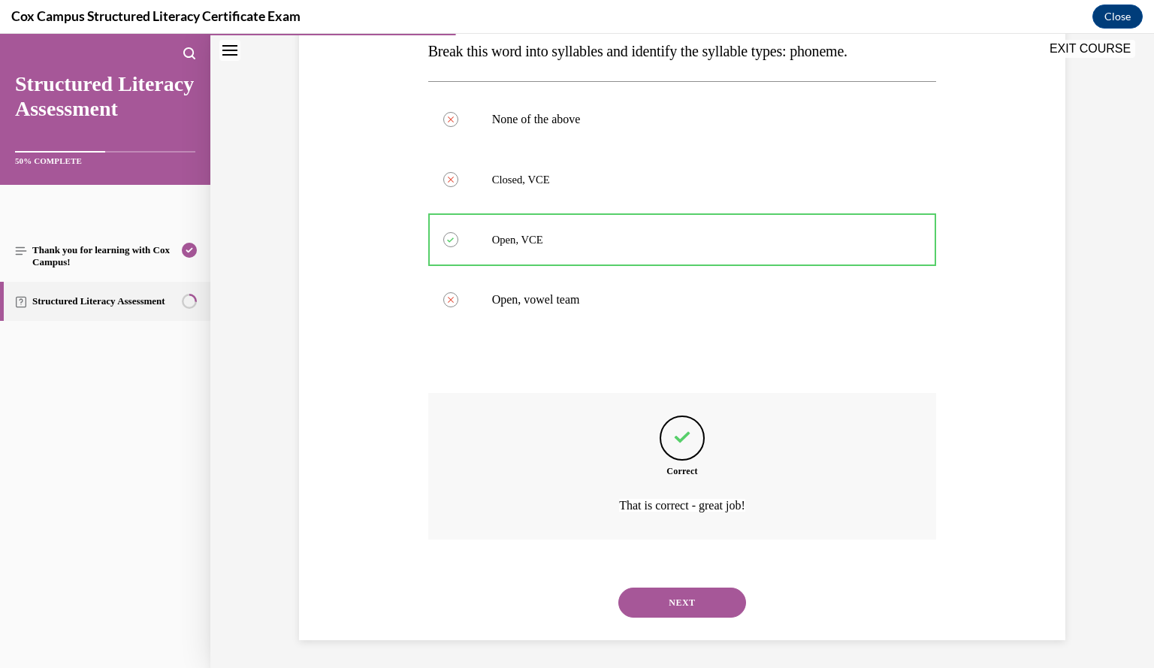
scroll to position [252, 0]
click at [664, 598] on button "NEXT" at bounding box center [682, 601] width 128 height 30
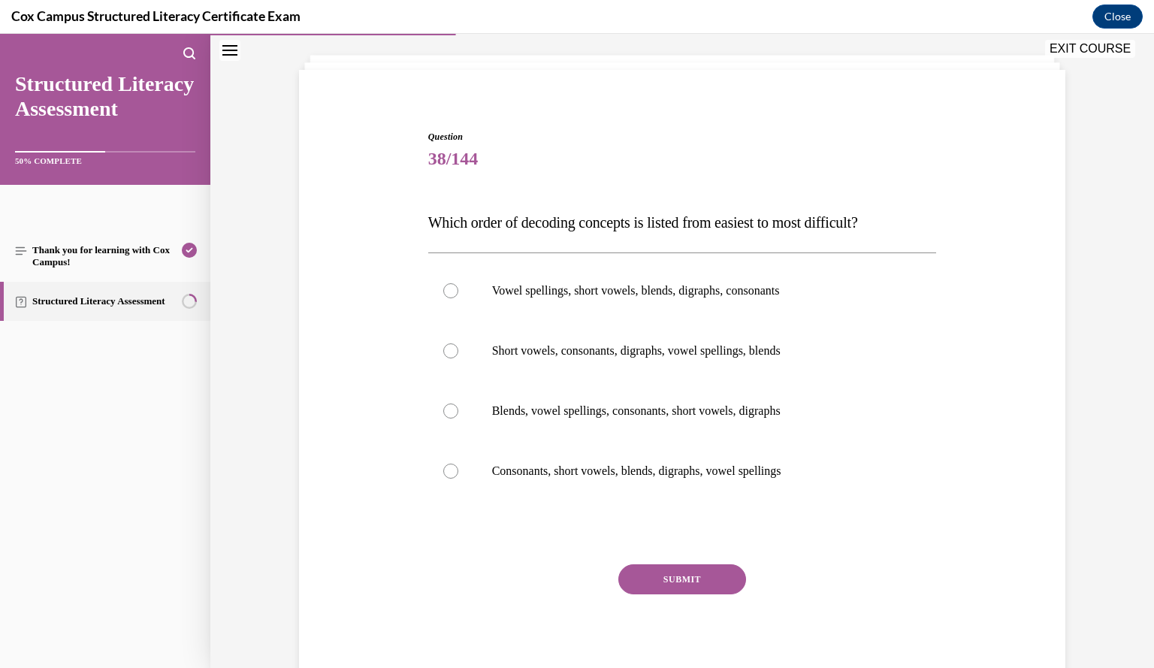
scroll to position [78, 0]
click at [828, 475] on p "Consonants, short vowels, blends, digraphs, vowel spellings" at bounding box center [695, 471] width 407 height 15
click at [458, 475] on input "Consonants, short vowels, blends, digraphs, vowel spellings" at bounding box center [450, 471] width 15 height 15
radio input "true"
click at [697, 582] on button "SUBMIT" at bounding box center [682, 580] width 128 height 30
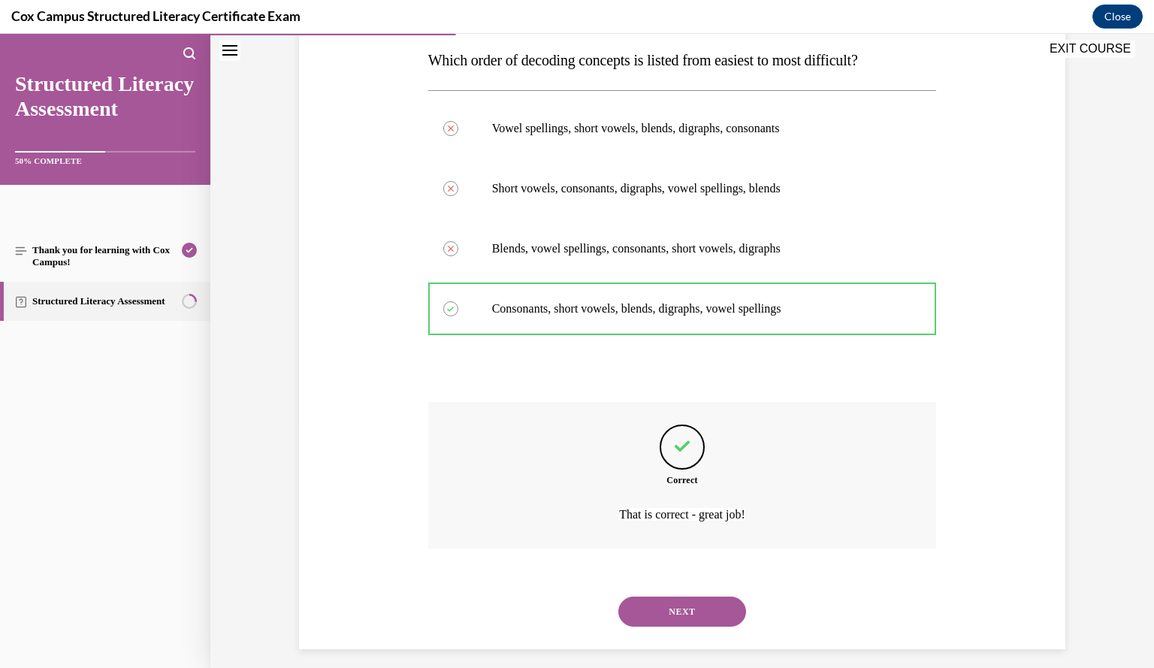
scroll to position [252, 0]
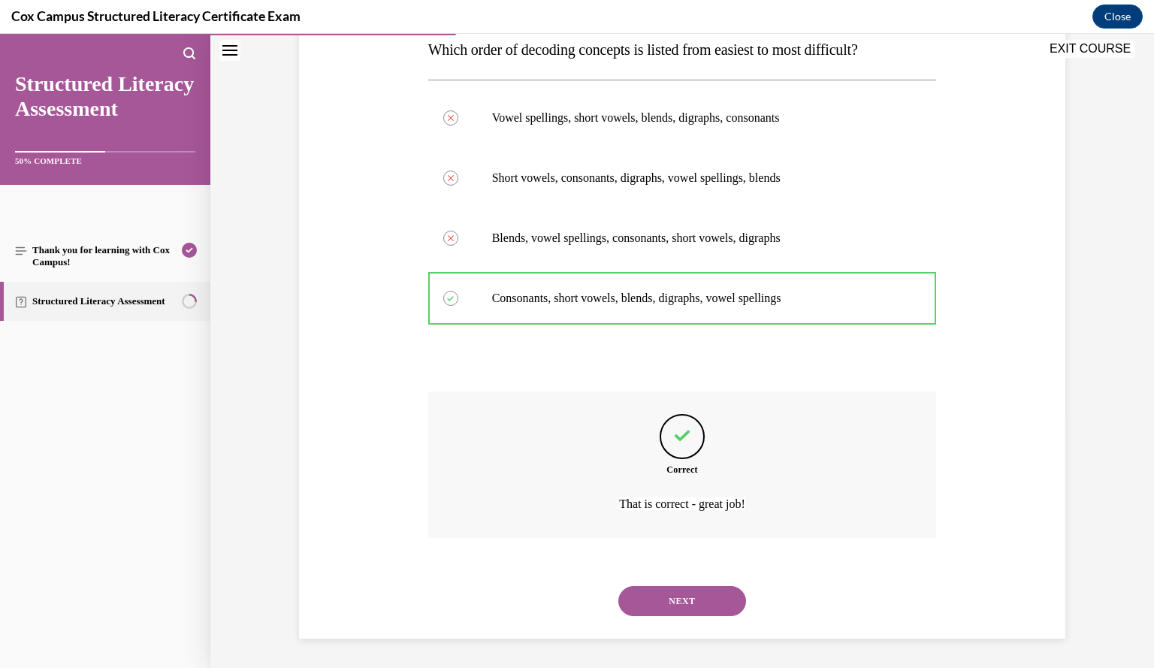
click at [671, 607] on button "NEXT" at bounding box center [682, 601] width 128 height 30
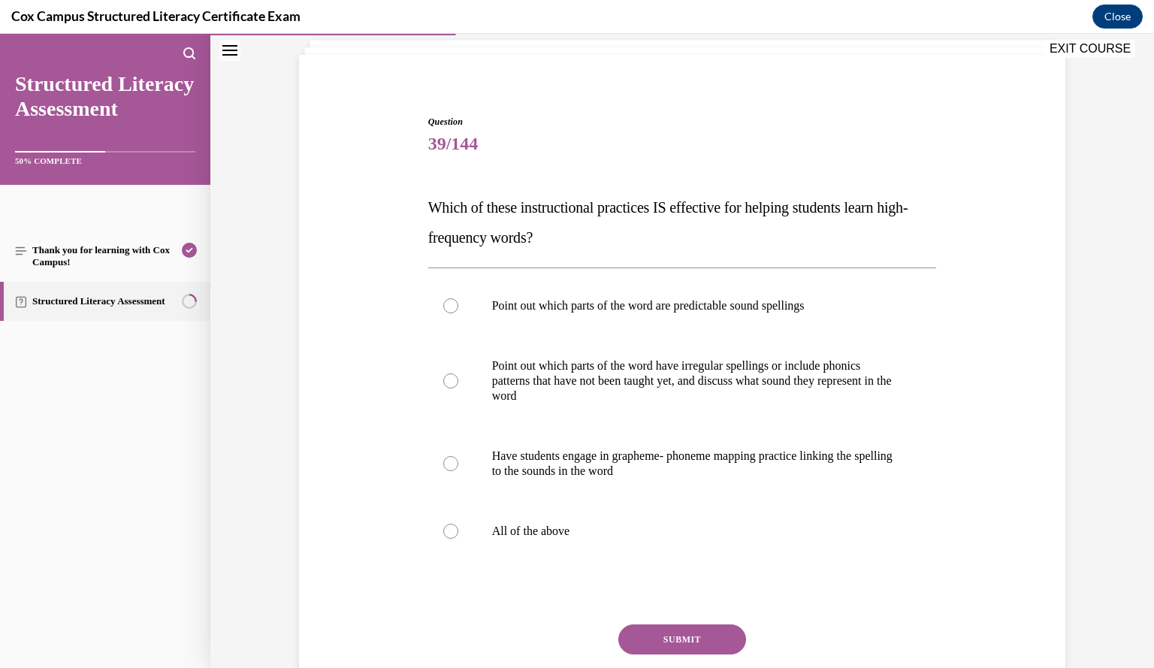
scroll to position [98, 0]
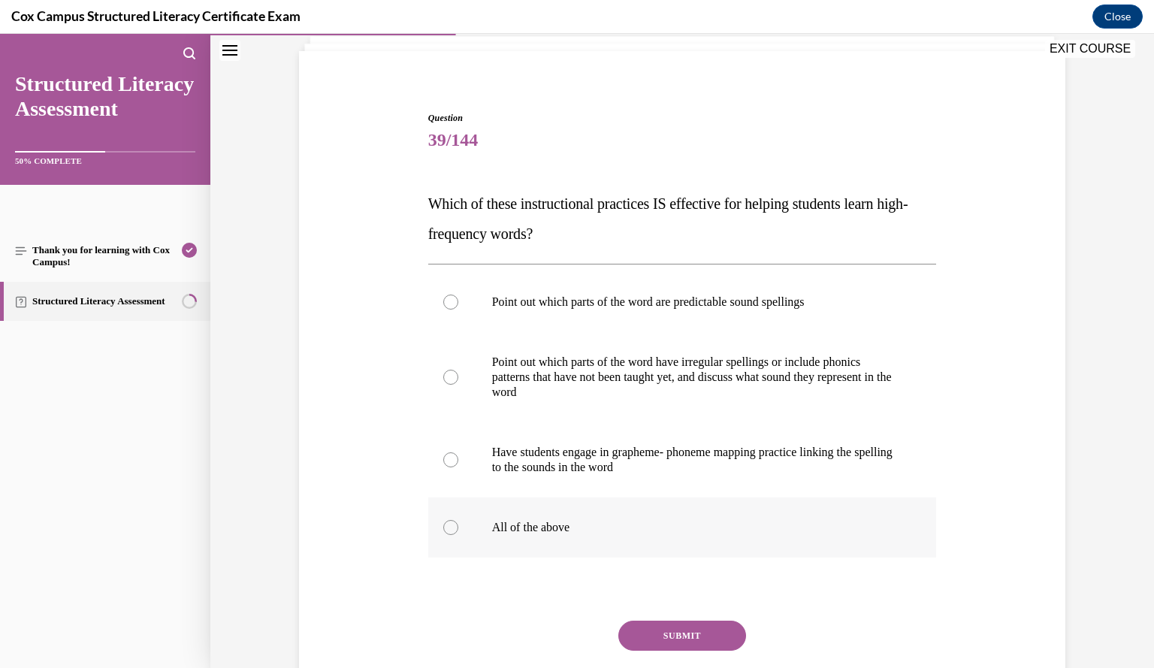
click at [696, 529] on p "All of the above" at bounding box center [695, 527] width 407 height 15
click at [458, 529] on input "All of the above" at bounding box center [450, 527] width 15 height 15
radio input "true"
click at [682, 628] on button "SUBMIT" at bounding box center [682, 636] width 128 height 30
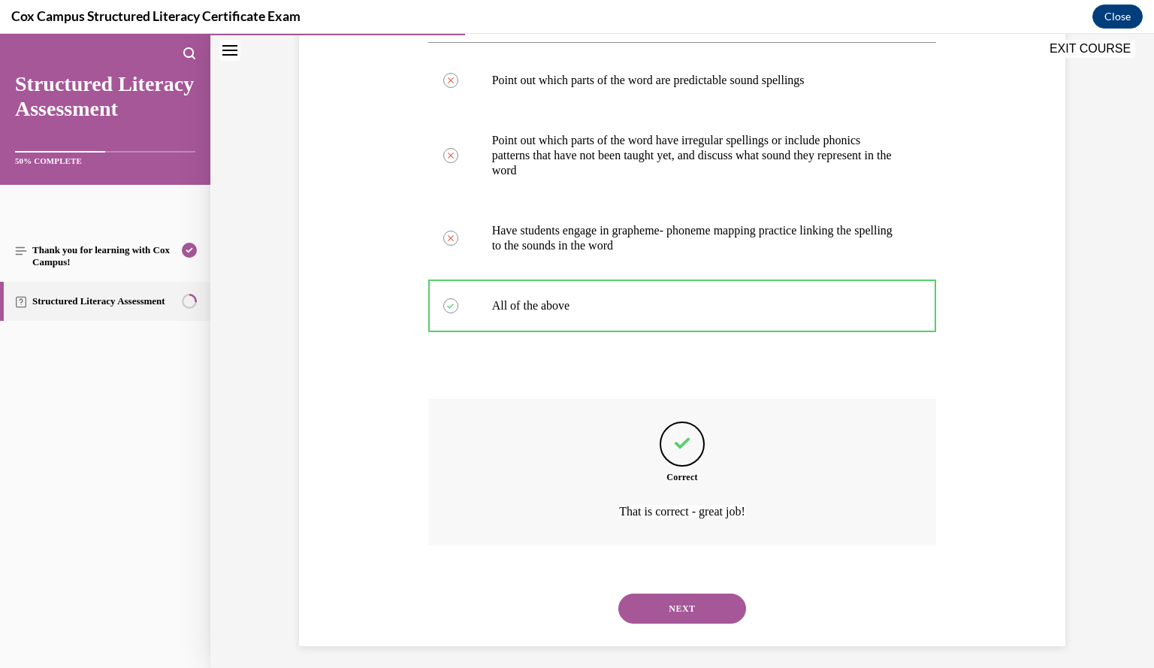
scroll to position [327, 0]
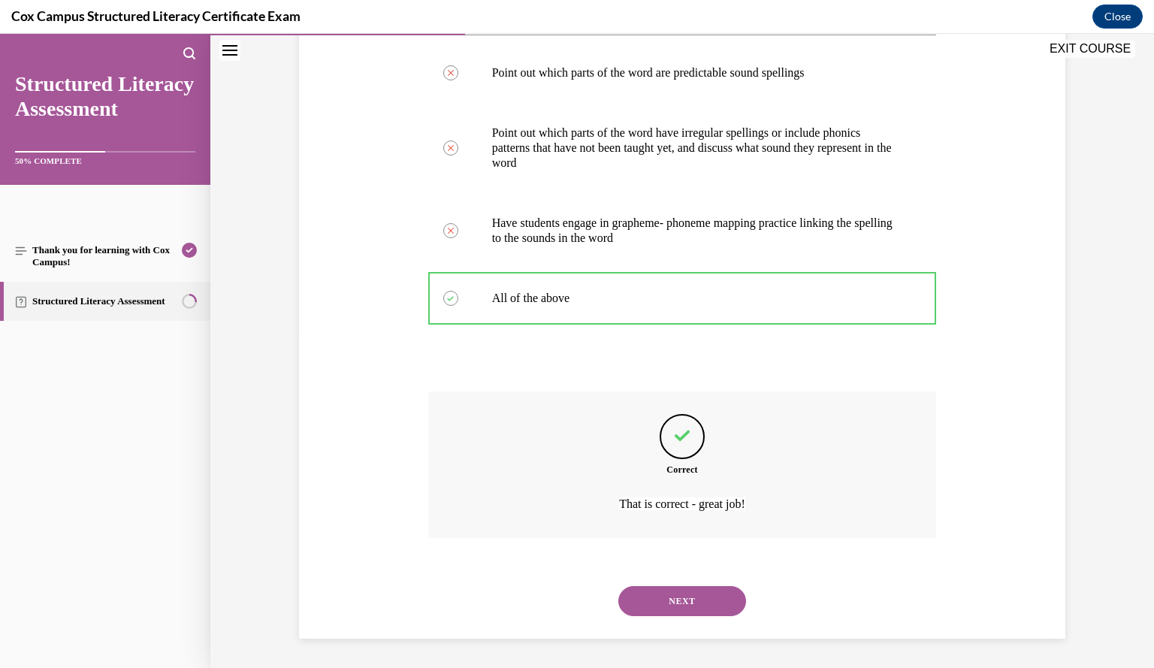
click at [693, 595] on button "NEXT" at bounding box center [682, 601] width 128 height 30
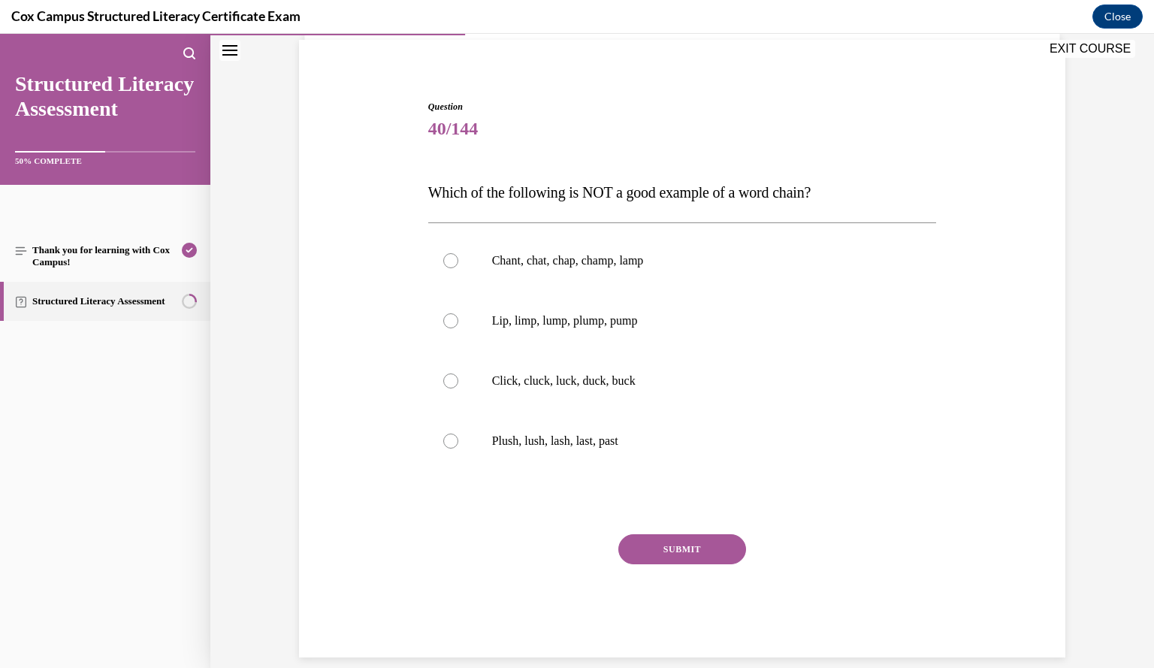
scroll to position [108, 0]
drag, startPoint x: 425, startPoint y: 192, endPoint x: 681, endPoint y: 467, distance: 375.3
click at [681, 467] on div "Question 40/144 Which of the following is NOT a good example of a word chain?  …" at bounding box center [682, 379] width 509 height 557
copy div "Which of the following is NOT a good example of a word chain?    Chant, chat, c…"
click at [818, 376] on p "Click, cluck, luck, duck, buck" at bounding box center [695, 381] width 407 height 15
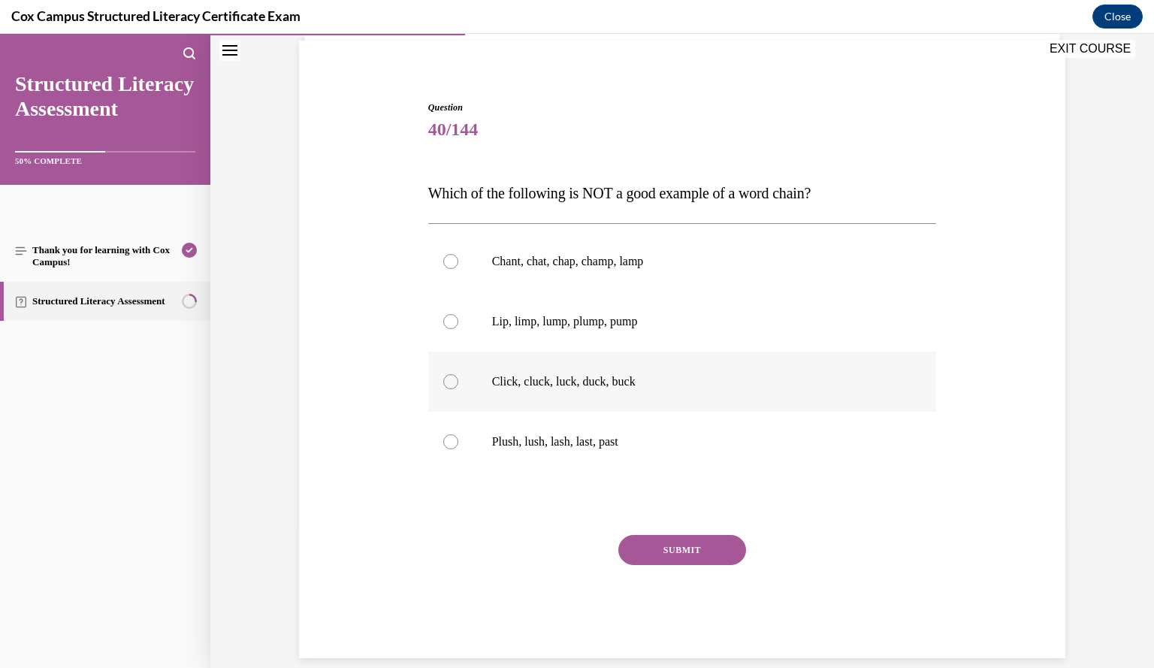
click at [458, 376] on input "Click, cluck, luck, duck, buck" at bounding box center [450, 381] width 15 height 15
radio input "true"
click at [724, 447] on p "Plush, lush, lash, last, past" at bounding box center [695, 441] width 407 height 15
click at [458, 447] on input "Plush, lush, lash, last, past" at bounding box center [450, 441] width 15 height 15
radio input "true"
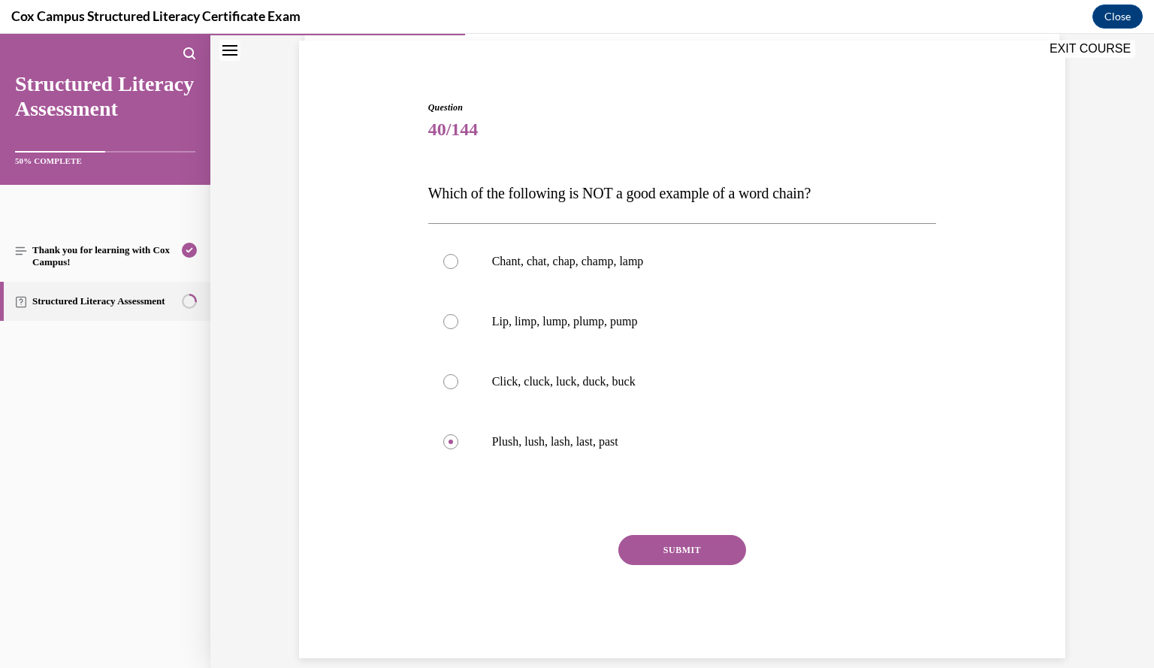
click at [676, 548] on button "SUBMIT" at bounding box center [682, 550] width 128 height 30
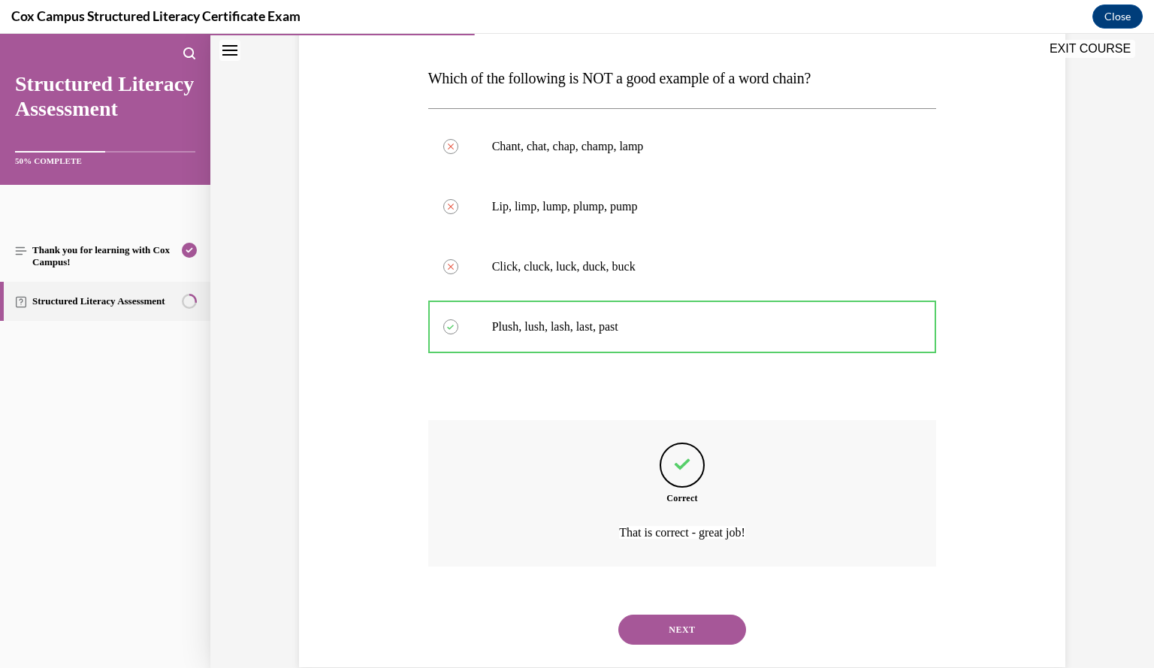
scroll to position [252, 0]
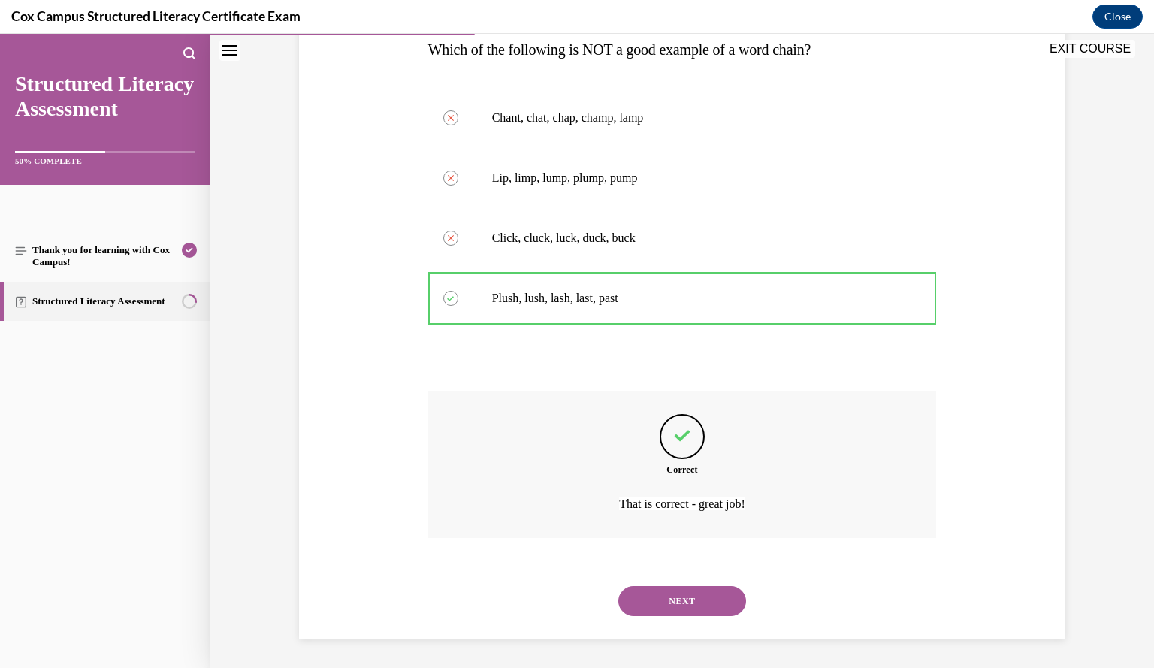
click at [673, 601] on button "NEXT" at bounding box center [682, 601] width 128 height 30
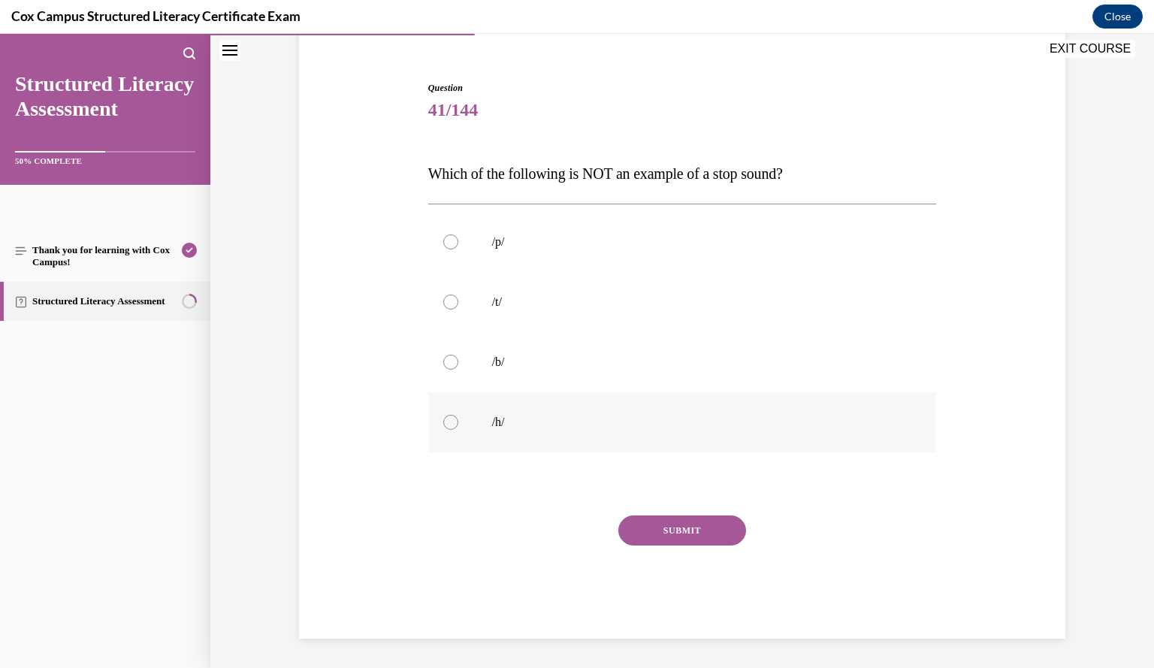
click at [495, 429] on label "/h/" at bounding box center [682, 422] width 509 height 60
click at [458, 429] on input "/h/" at bounding box center [450, 422] width 15 height 15
radio input "true"
click at [653, 529] on button "SUBMIT" at bounding box center [682, 530] width 128 height 30
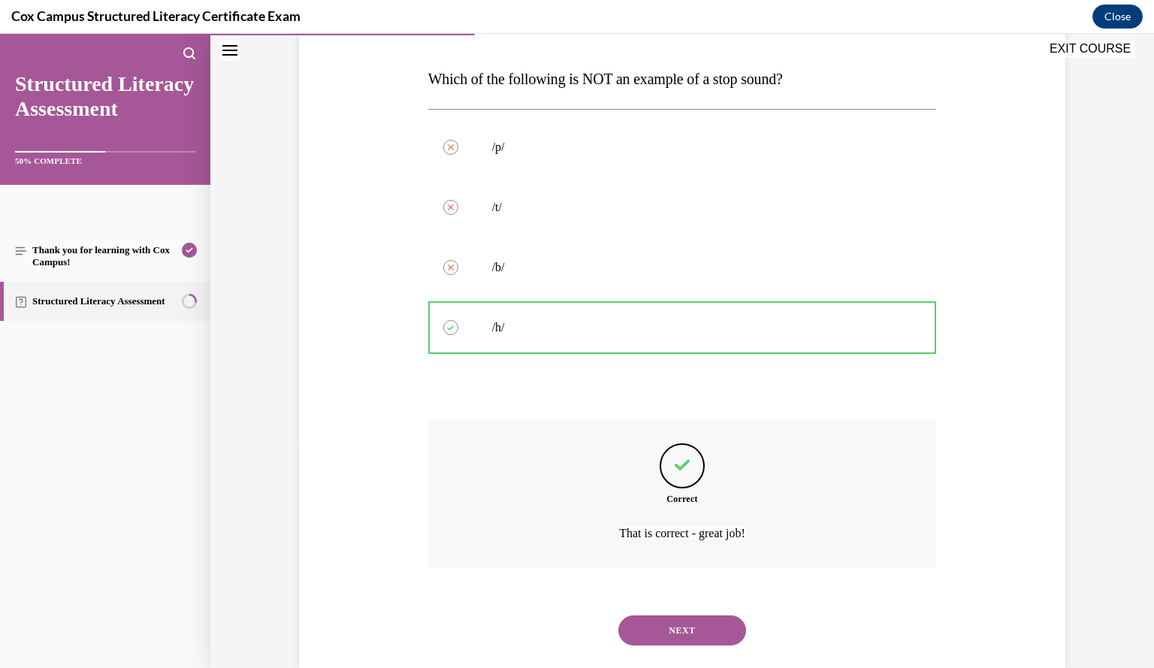
scroll to position [252, 0]
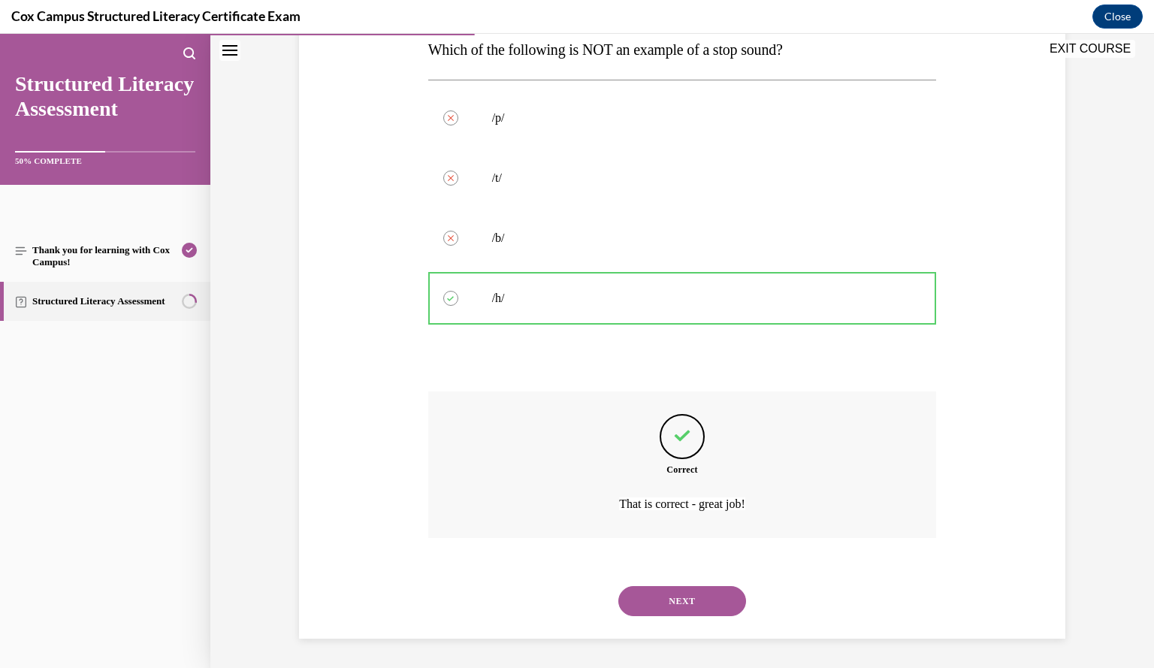
click at [654, 599] on button "NEXT" at bounding box center [682, 601] width 128 height 30
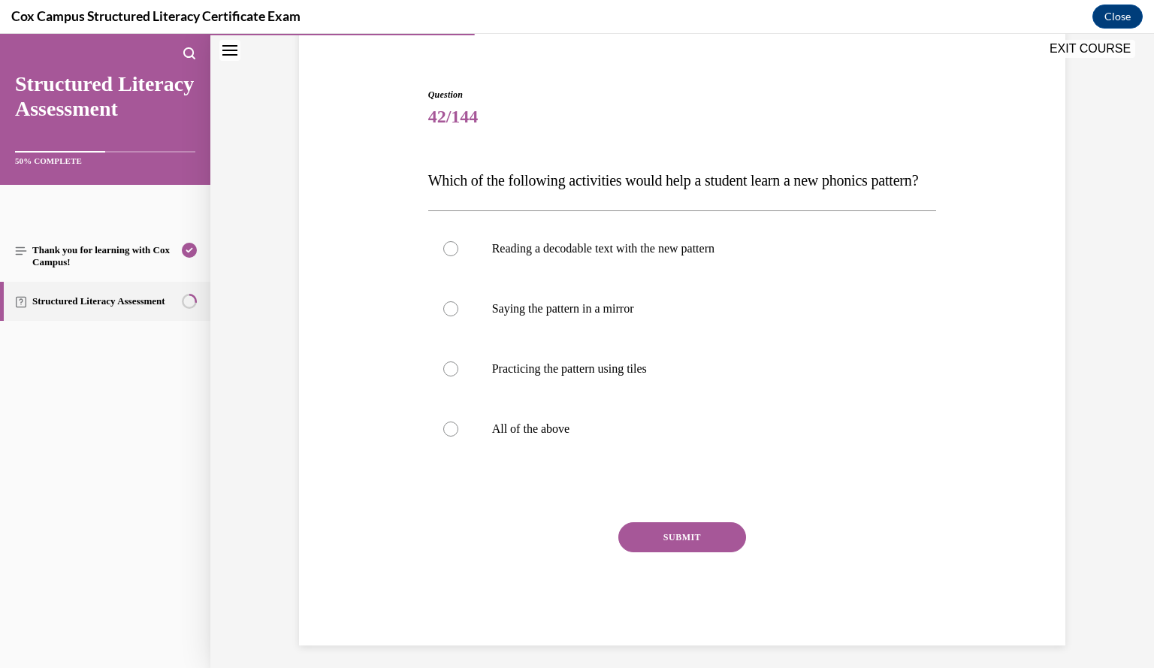
scroll to position [115, 0]
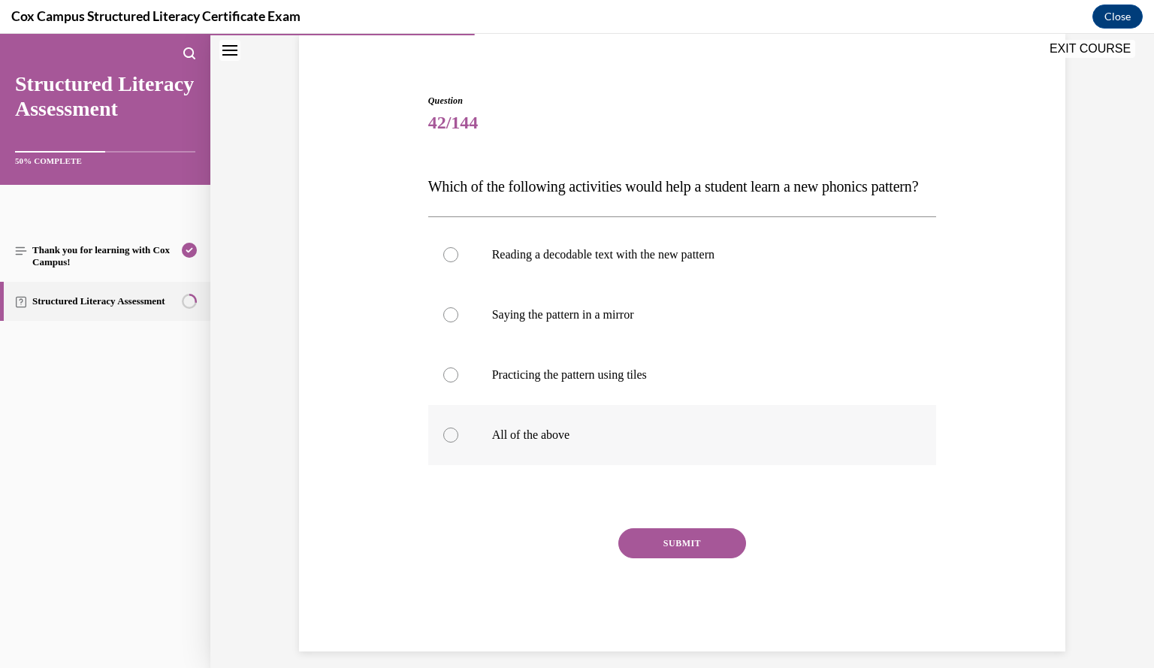
click at [757, 465] on label "All of the above" at bounding box center [682, 435] width 509 height 60
click at [458, 442] on input "All of the above" at bounding box center [450, 434] width 15 height 15
radio input "true"
click at [690, 558] on button "SUBMIT" at bounding box center [682, 543] width 128 height 30
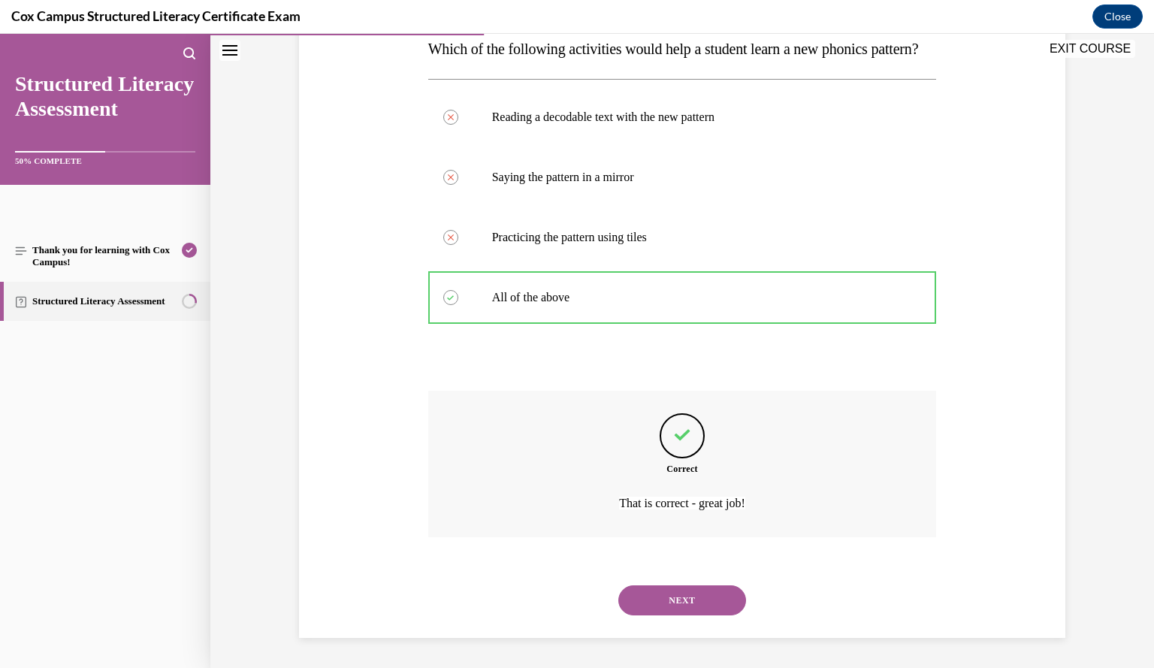
scroll to position [282, 0]
click at [687, 608] on button "NEXT" at bounding box center [682, 600] width 128 height 30
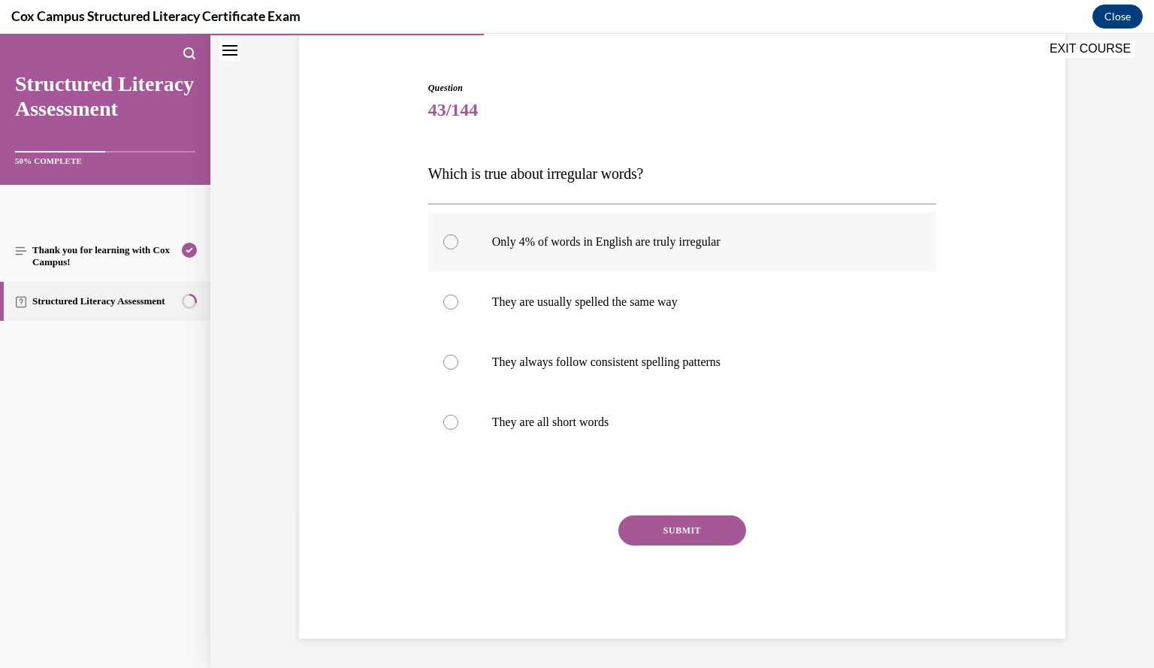
click at [799, 251] on label "Only 4% of words in English are truly irregular" at bounding box center [682, 242] width 509 height 60
click at [458, 249] on input "Only 4% of words in English are truly irregular" at bounding box center [450, 241] width 15 height 15
radio input "true"
click at [714, 539] on button "SUBMIT" at bounding box center [682, 530] width 128 height 30
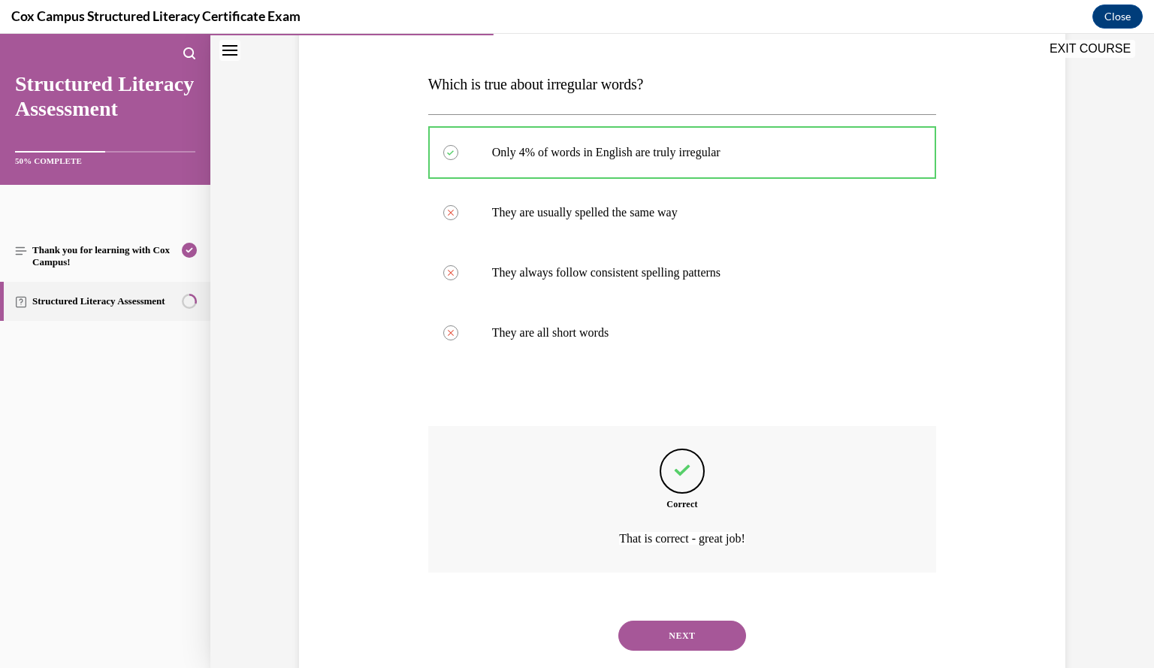
scroll to position [252, 0]
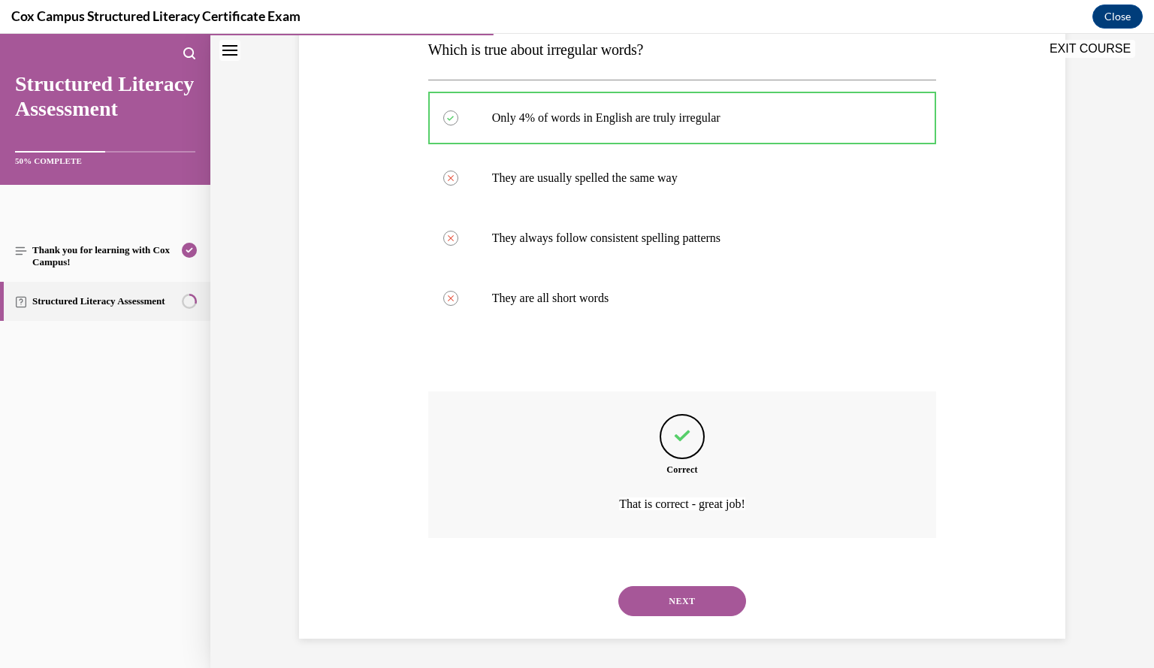
click at [687, 603] on button "NEXT" at bounding box center [682, 601] width 128 height 30
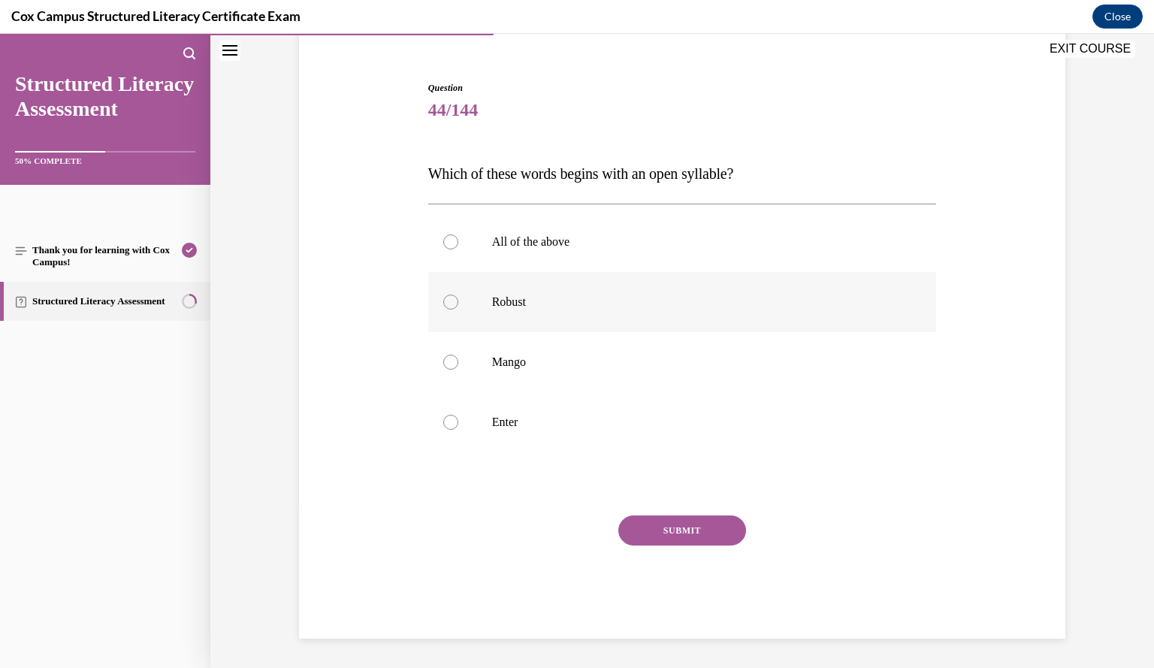
click at [735, 311] on label "Robust" at bounding box center [682, 302] width 509 height 60
click at [458, 310] on input "Robust" at bounding box center [450, 301] width 15 height 15
radio input "true"
click at [690, 536] on button "SUBMIT" at bounding box center [682, 530] width 128 height 30
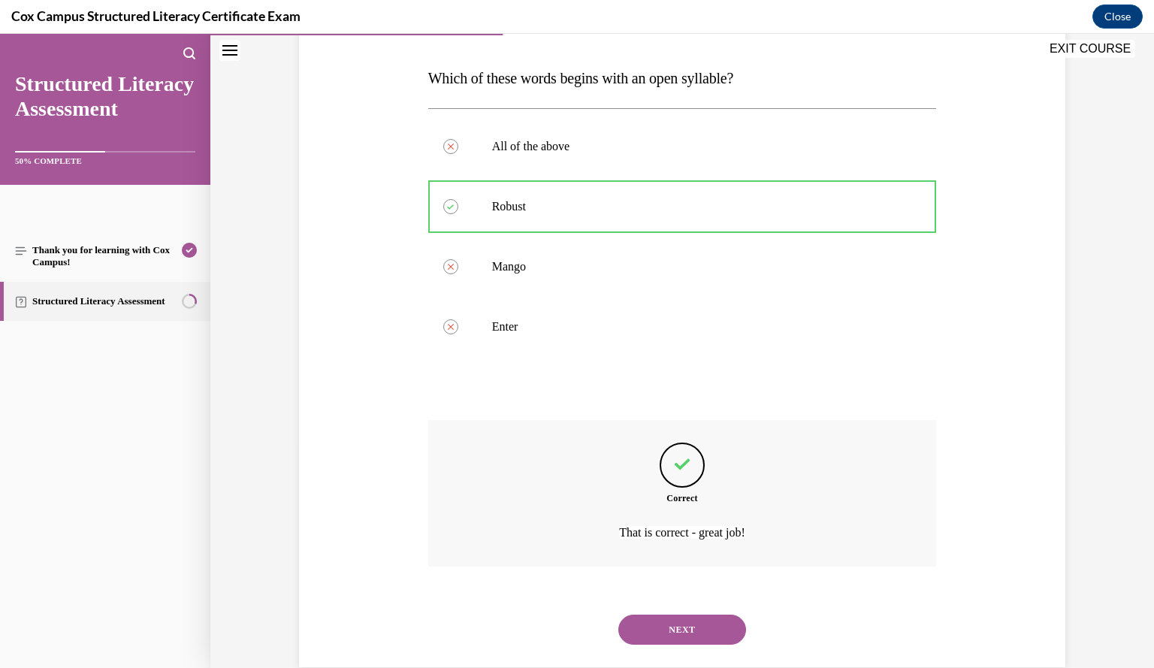
scroll to position [252, 0]
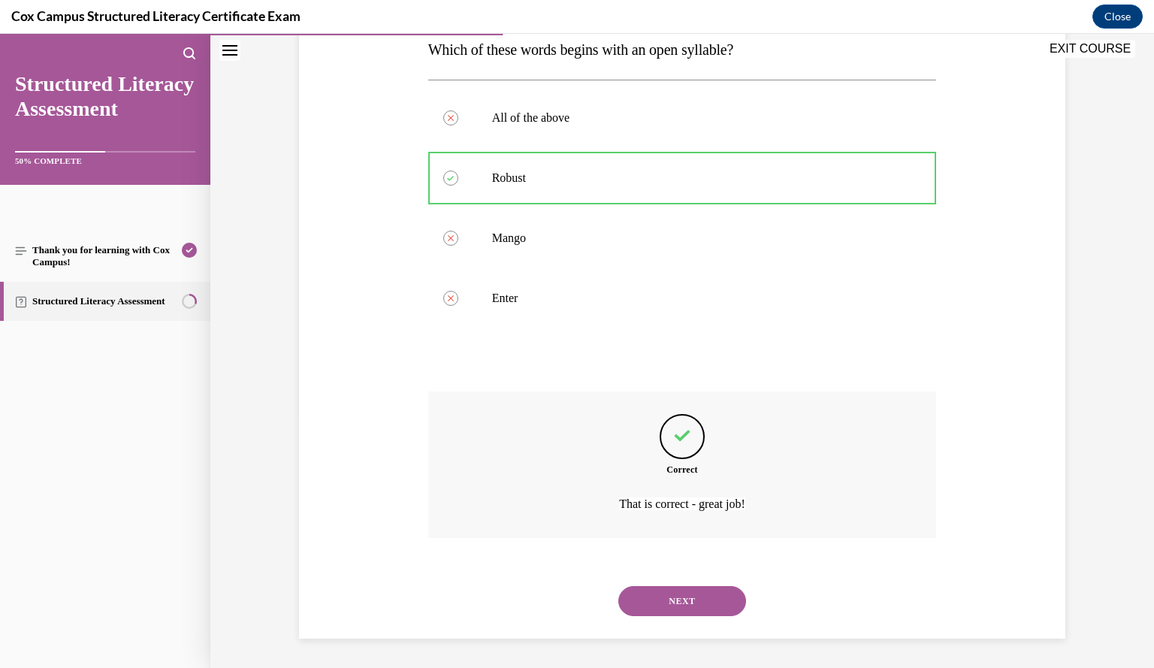
click at [687, 602] on button "NEXT" at bounding box center [682, 601] width 128 height 30
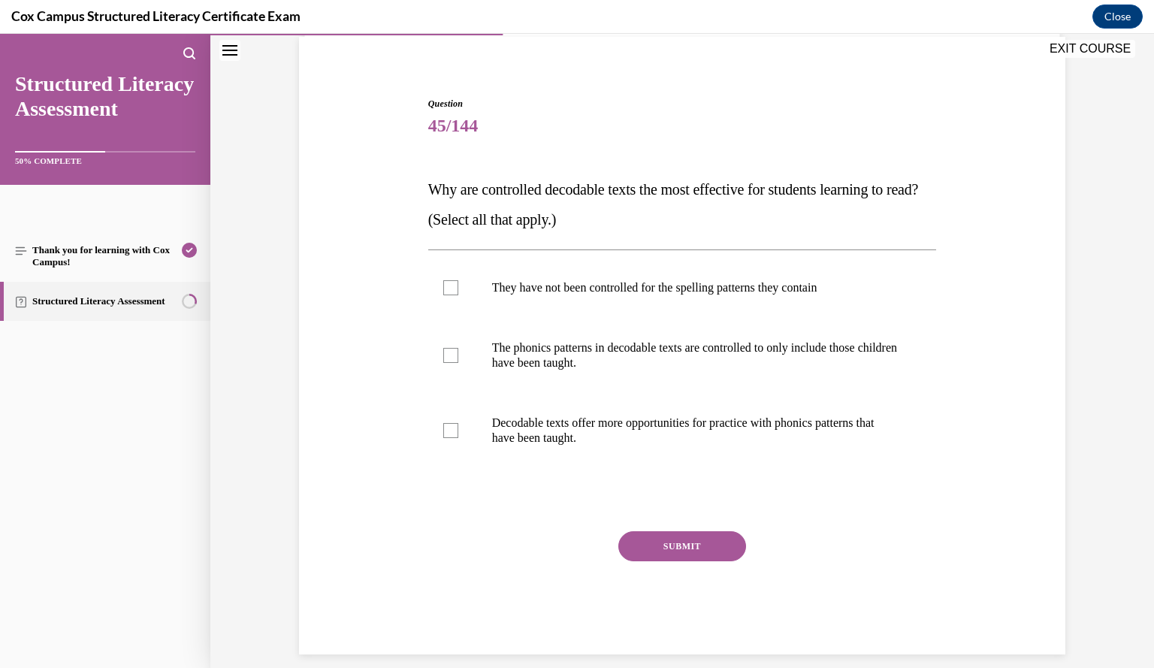
scroll to position [107, 0]
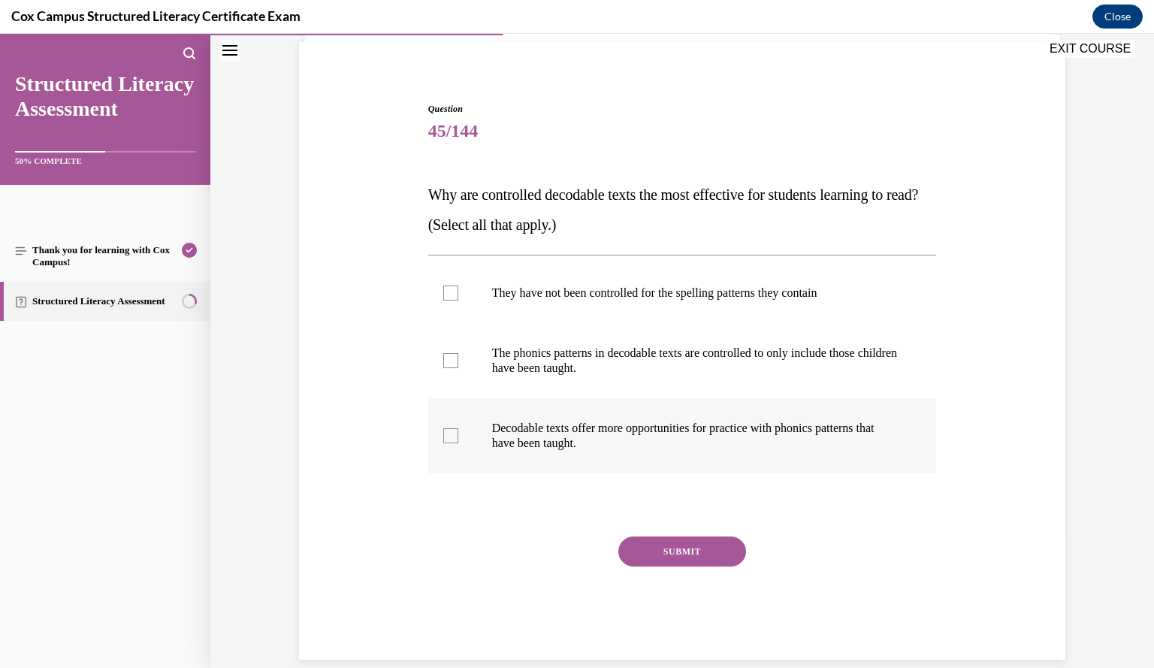
click at [765, 442] on p "Decodable texts offer more opportunities for practice with phonics patterns tha…" at bounding box center [695, 436] width 407 height 30
click at [458, 442] on input "Decodable texts offer more opportunities for practice with phonics patterns tha…" at bounding box center [450, 435] width 15 height 15
checkbox input "true"
click at [655, 370] on p "The phonics patterns in decodable texts are controlled to only include those ch…" at bounding box center [695, 361] width 407 height 30
click at [458, 368] on input "The phonics patterns in decodable texts are controlled to only include those ch…" at bounding box center [450, 360] width 15 height 15
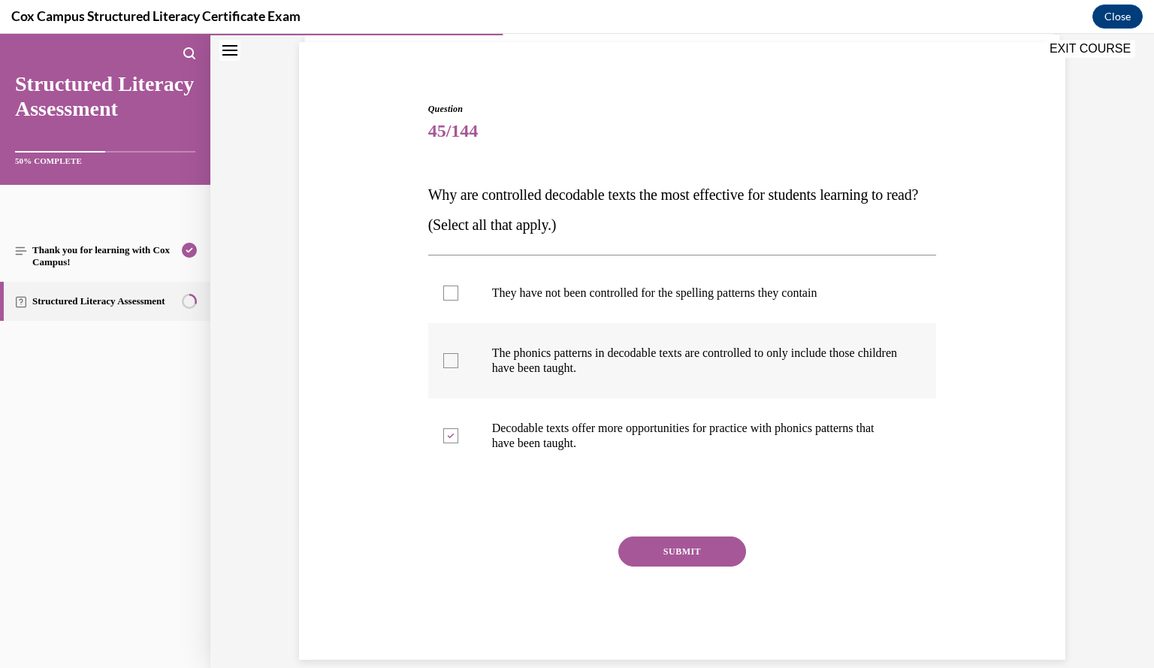
checkbox input "true"
click at [687, 548] on button "SUBMIT" at bounding box center [682, 551] width 128 height 30
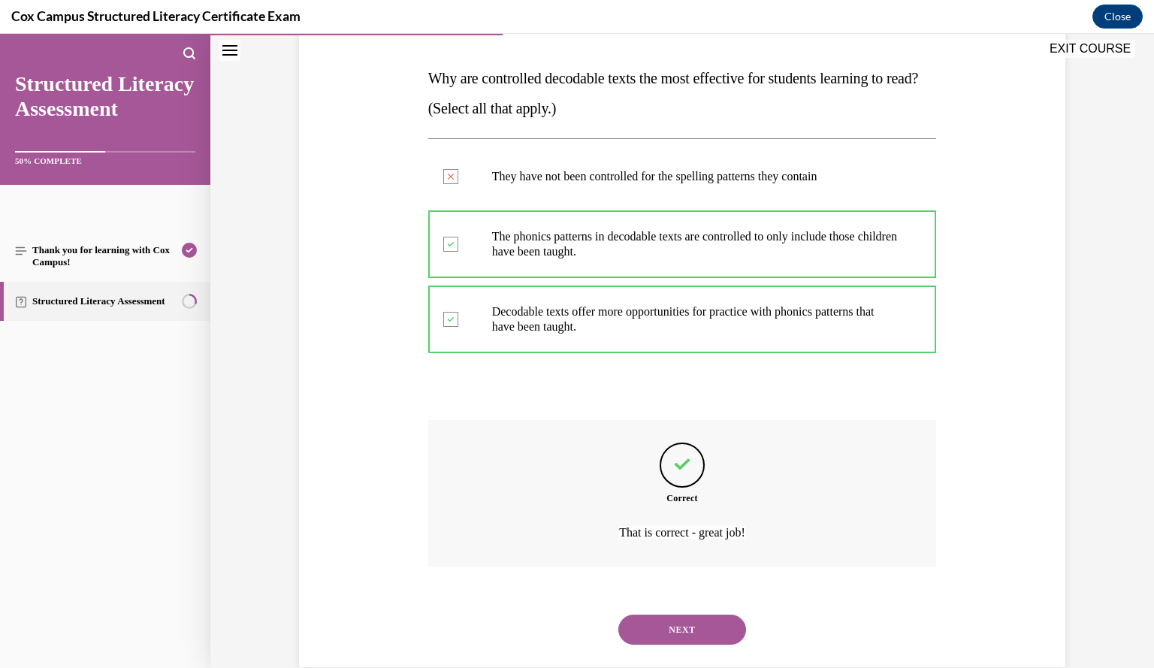
scroll to position [252, 0]
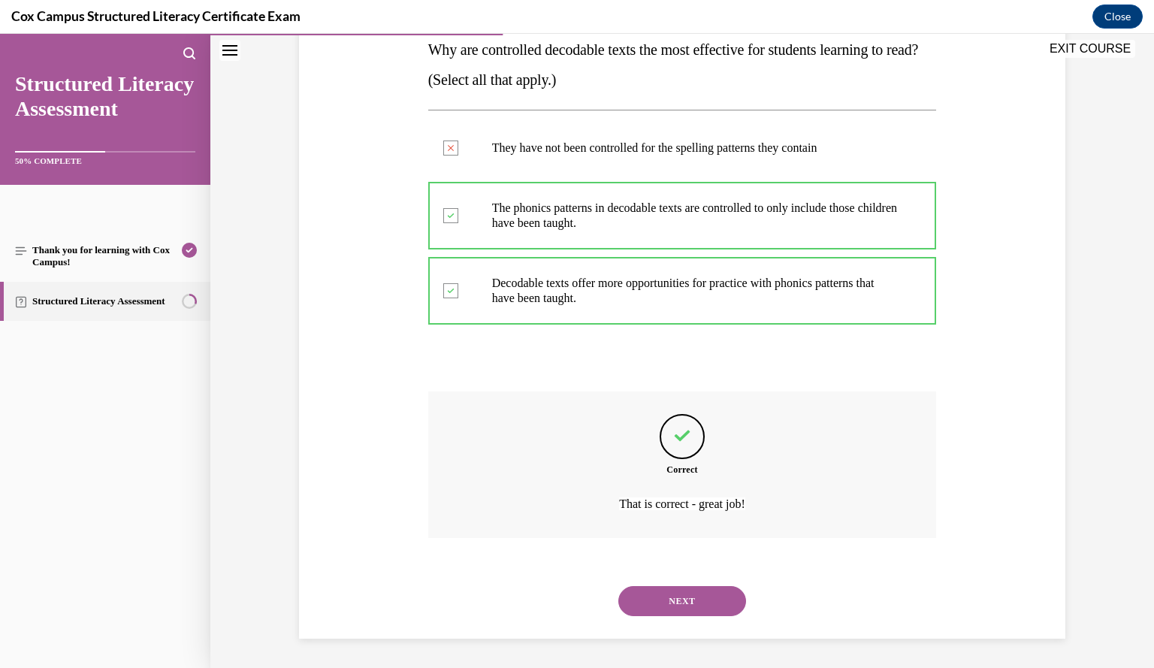
click at [679, 605] on button "NEXT" at bounding box center [682, 601] width 128 height 30
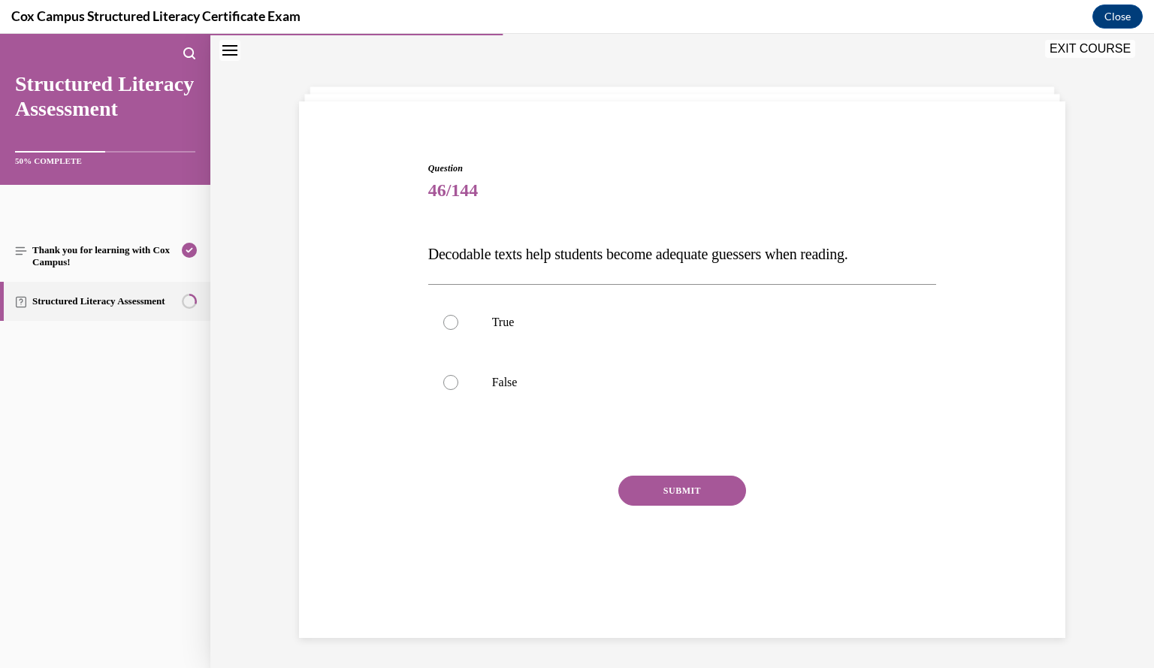
scroll to position [47, 0]
click at [760, 393] on label "False" at bounding box center [682, 382] width 509 height 60
click at [458, 390] on input "False" at bounding box center [450, 382] width 15 height 15
radio input "true"
click at [688, 491] on button "SUBMIT" at bounding box center [682, 491] width 128 height 30
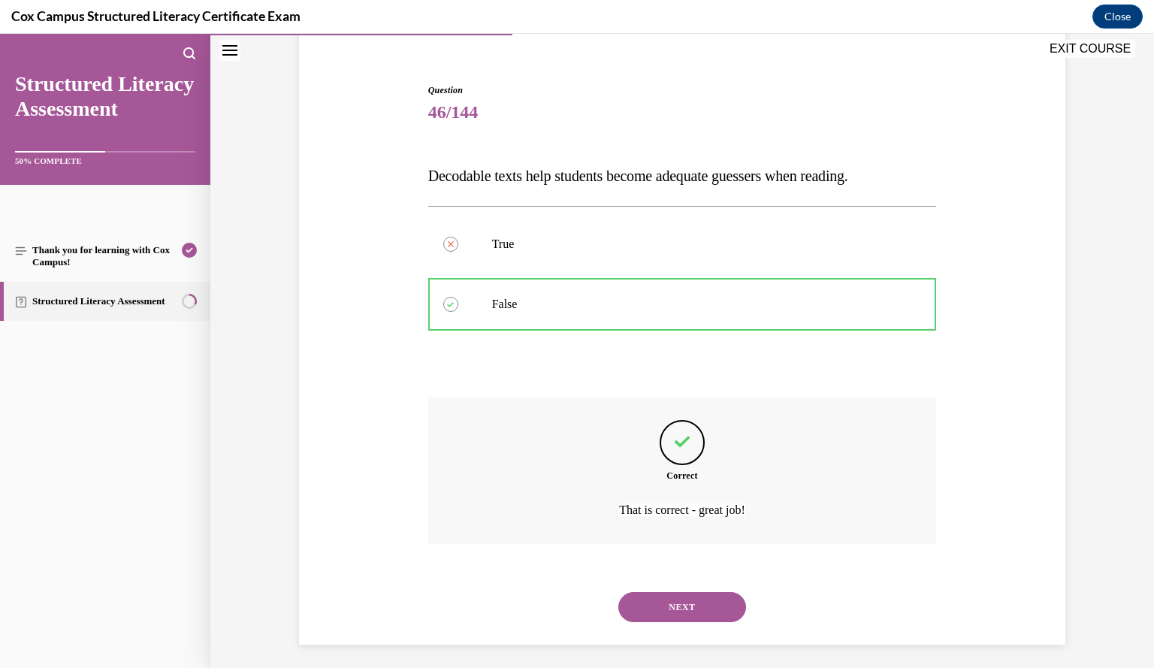
scroll to position [131, 0]
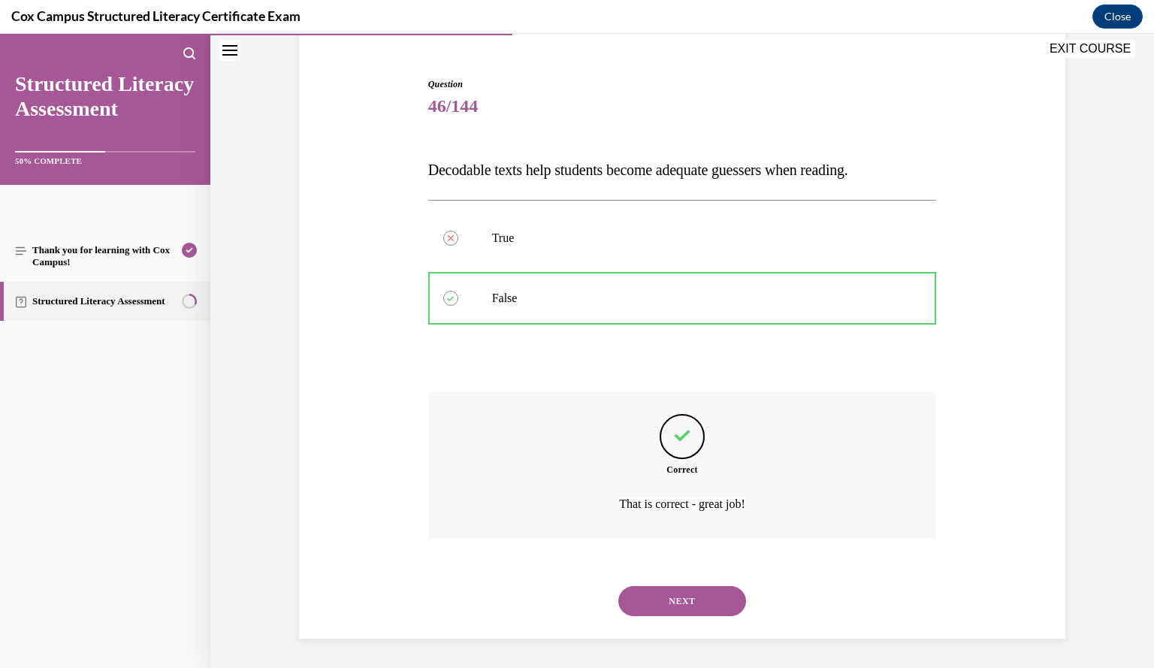
click at [691, 596] on button "NEXT" at bounding box center [682, 601] width 128 height 30
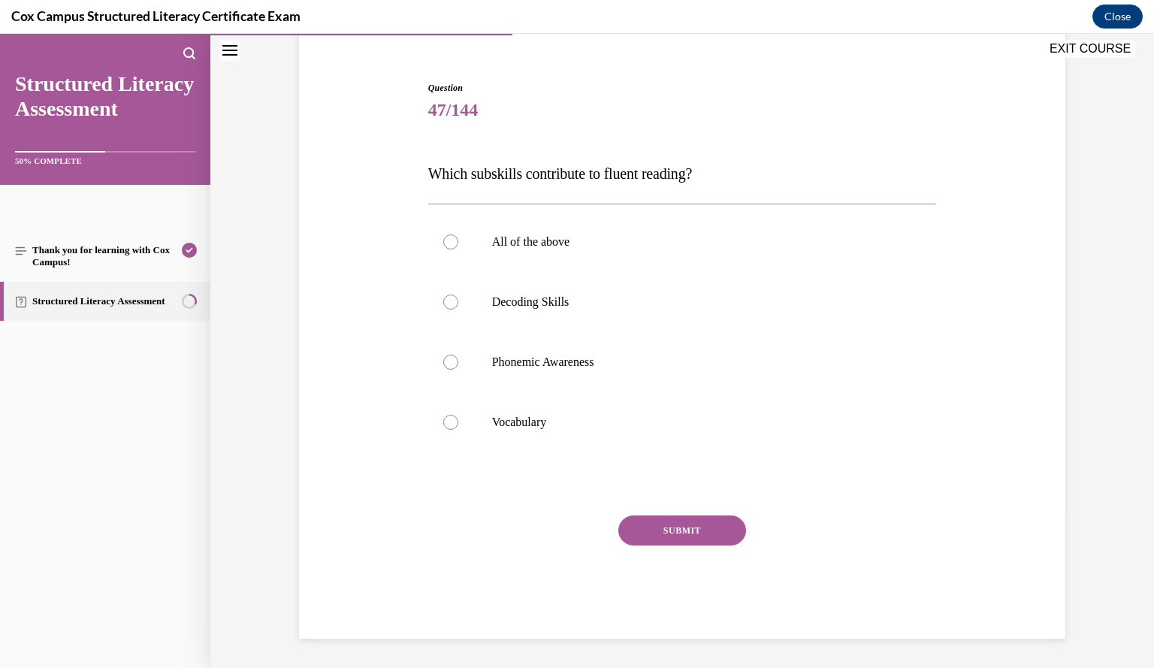
scroll to position [74, 0]
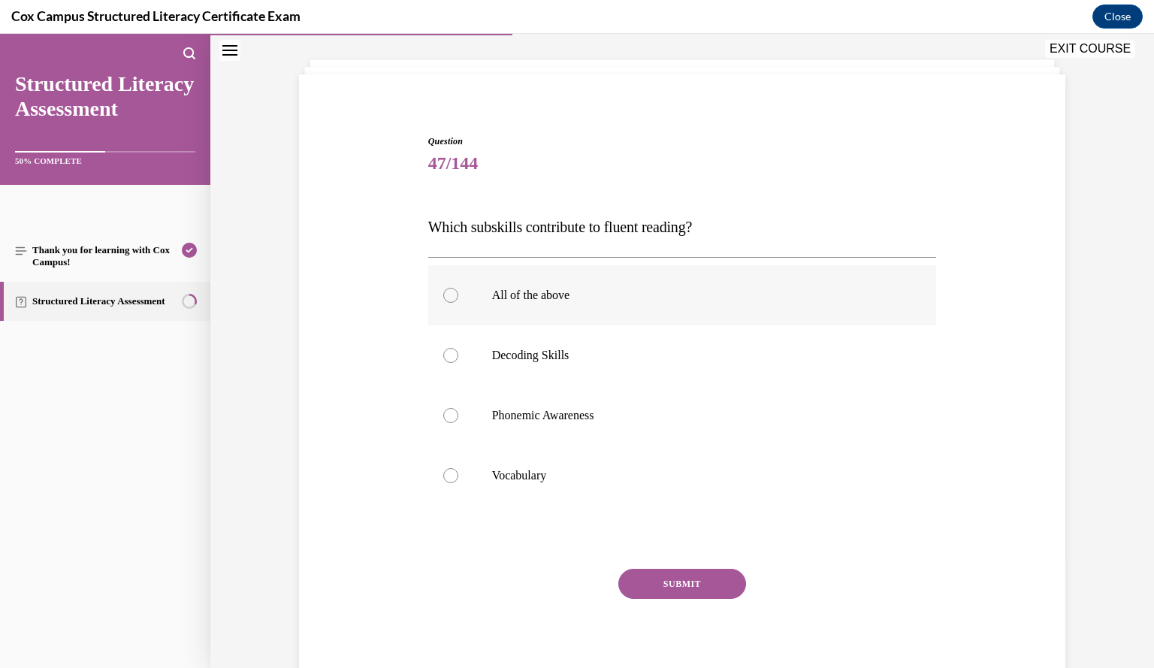
click at [623, 299] on p "All of the above" at bounding box center [695, 295] width 407 height 15
click at [458, 299] on input "All of the above" at bounding box center [450, 295] width 15 height 15
radio input "true"
click at [686, 584] on button "SUBMIT" at bounding box center [682, 584] width 128 height 30
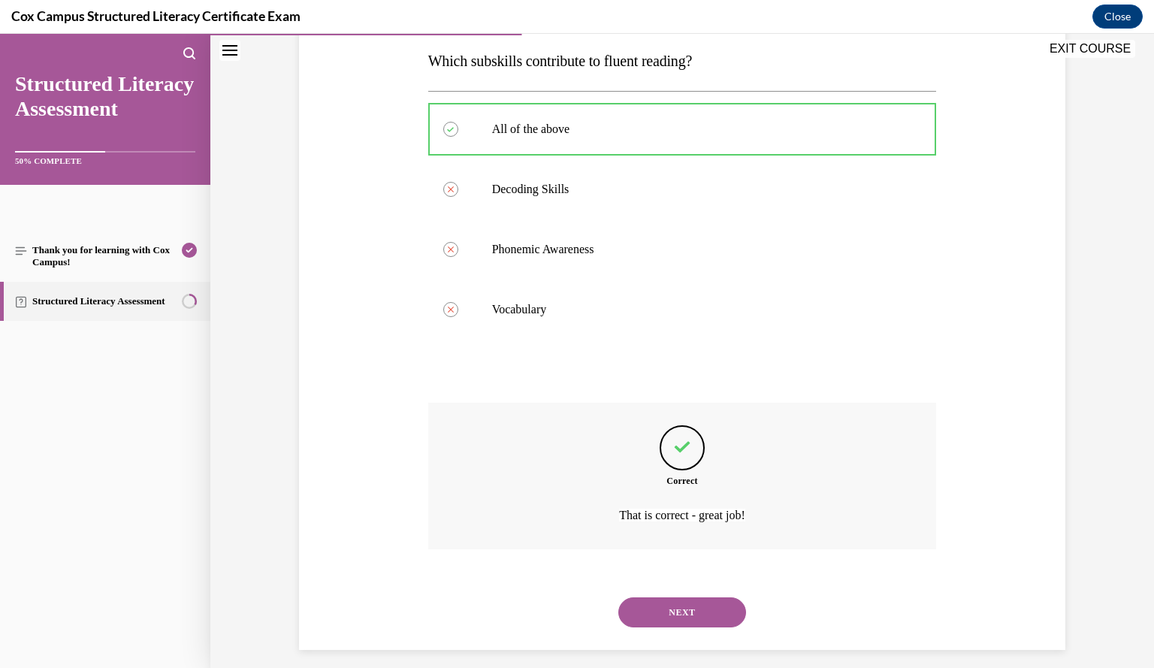
scroll to position [252, 0]
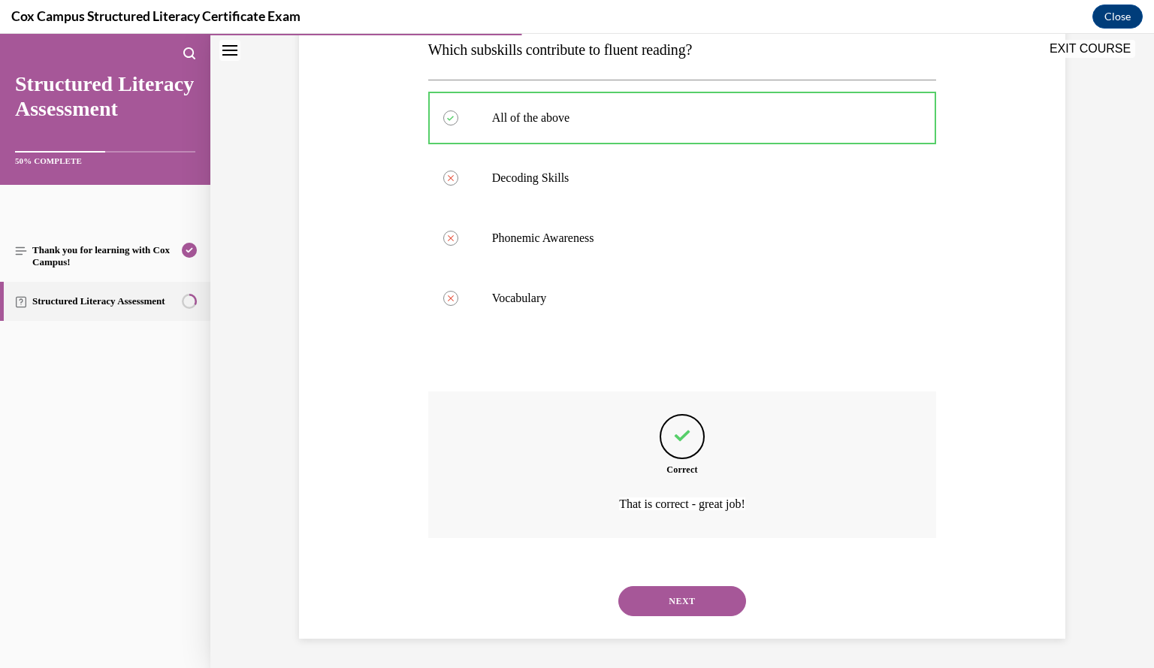
click at [685, 603] on button "NEXT" at bounding box center [682, 601] width 128 height 30
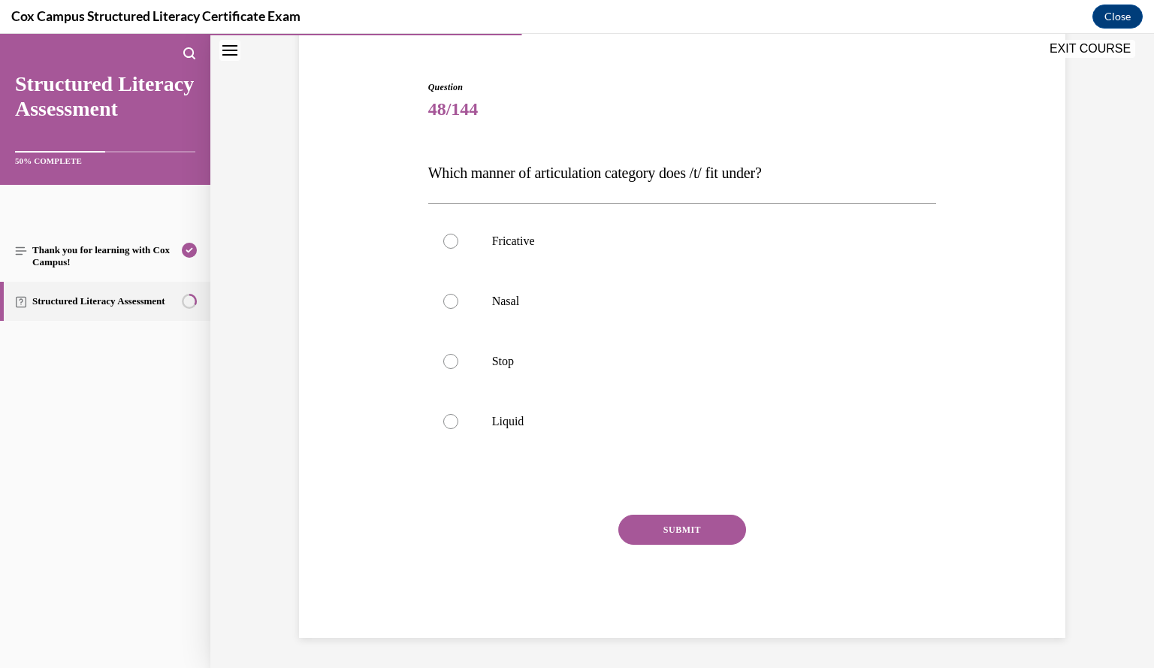
scroll to position [128, 0]
click at [840, 358] on p "Stop" at bounding box center [695, 362] width 407 height 15
click at [458, 358] on input "Stop" at bounding box center [450, 362] width 15 height 15
radio input "true"
click at [715, 531] on button "SUBMIT" at bounding box center [682, 530] width 128 height 30
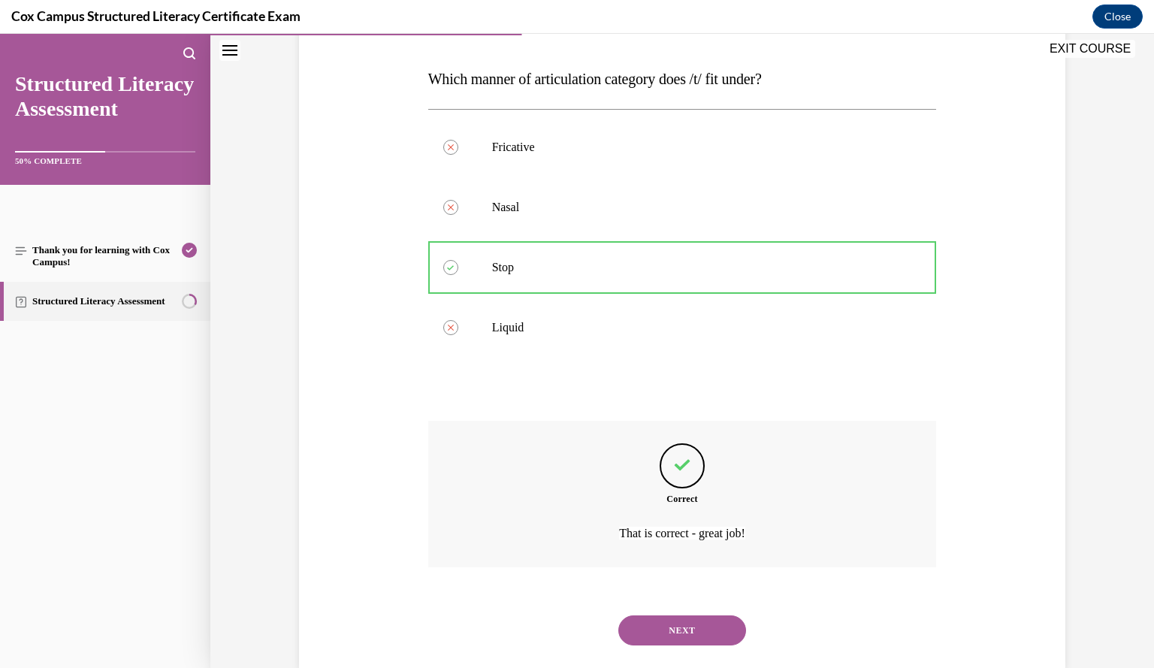
scroll to position [252, 0]
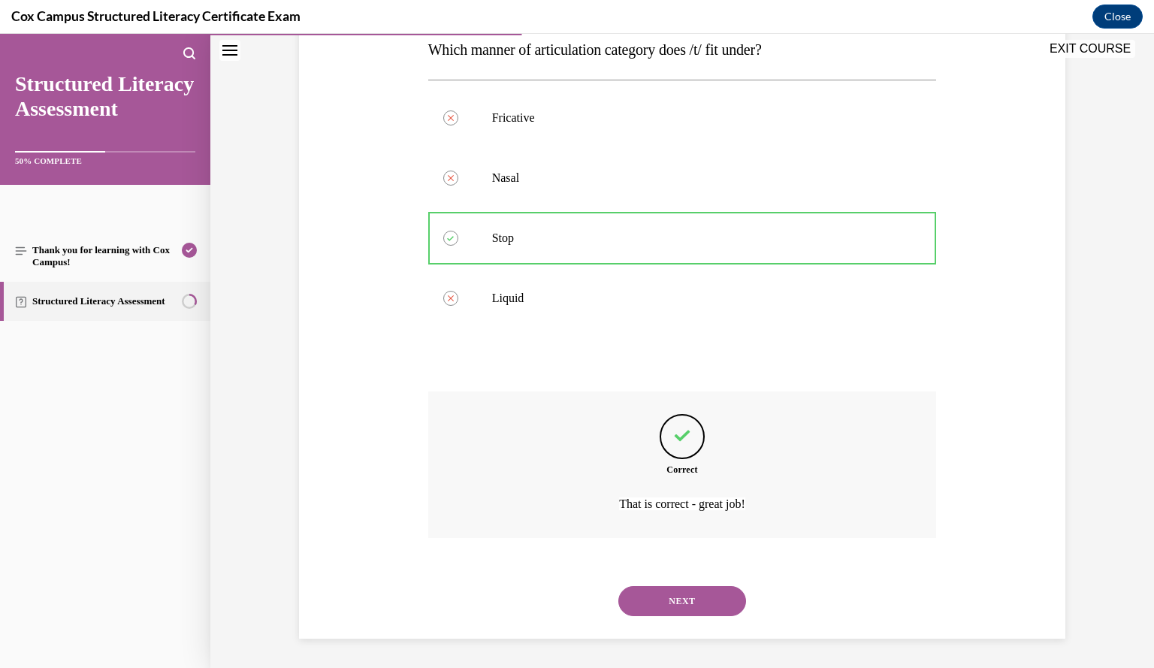
click at [682, 602] on button "NEXT" at bounding box center [682, 601] width 128 height 30
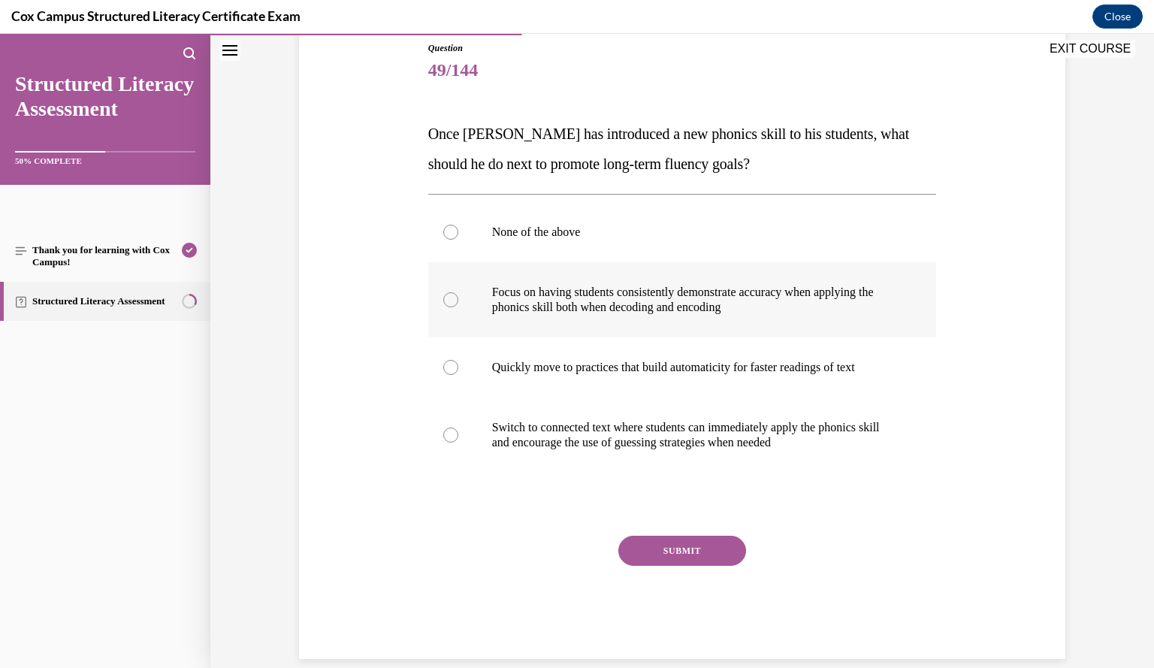
click at [784, 300] on p "Focus on having students consistently demonstrate accuracy when applying the ph…" at bounding box center [695, 300] width 407 height 30
click at [458, 300] on input "Focus on having students consistently demonstrate accuracy when applying the ph…" at bounding box center [450, 299] width 15 height 15
radio input "true"
click at [701, 554] on button "SUBMIT" at bounding box center [682, 551] width 128 height 30
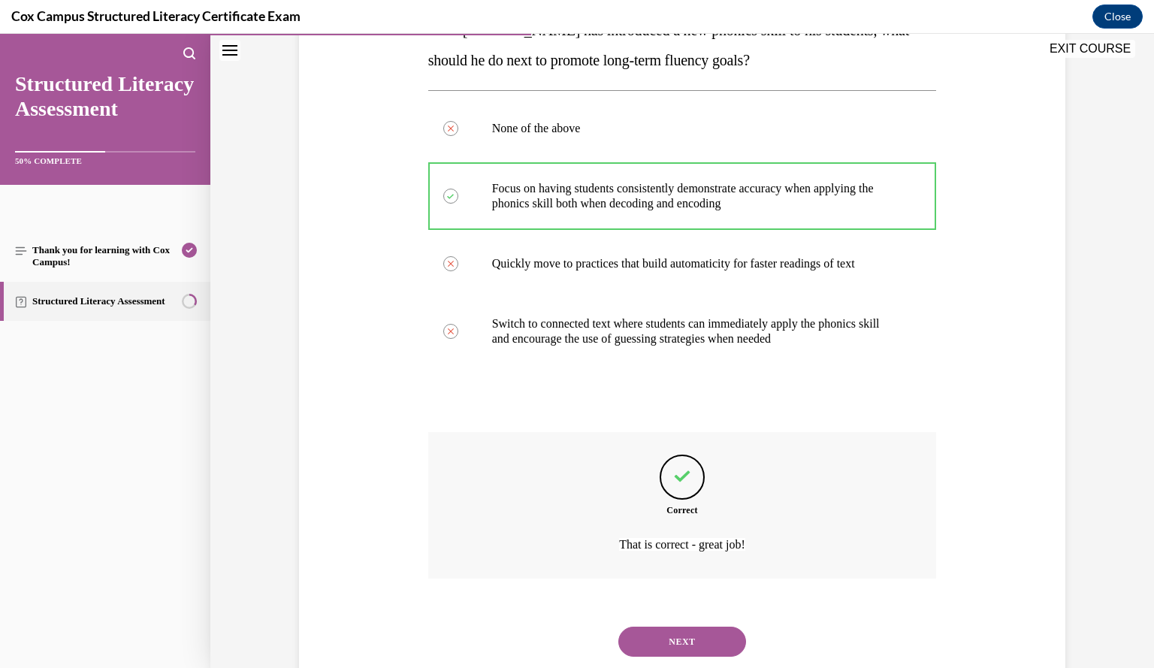
scroll to position [312, 0]
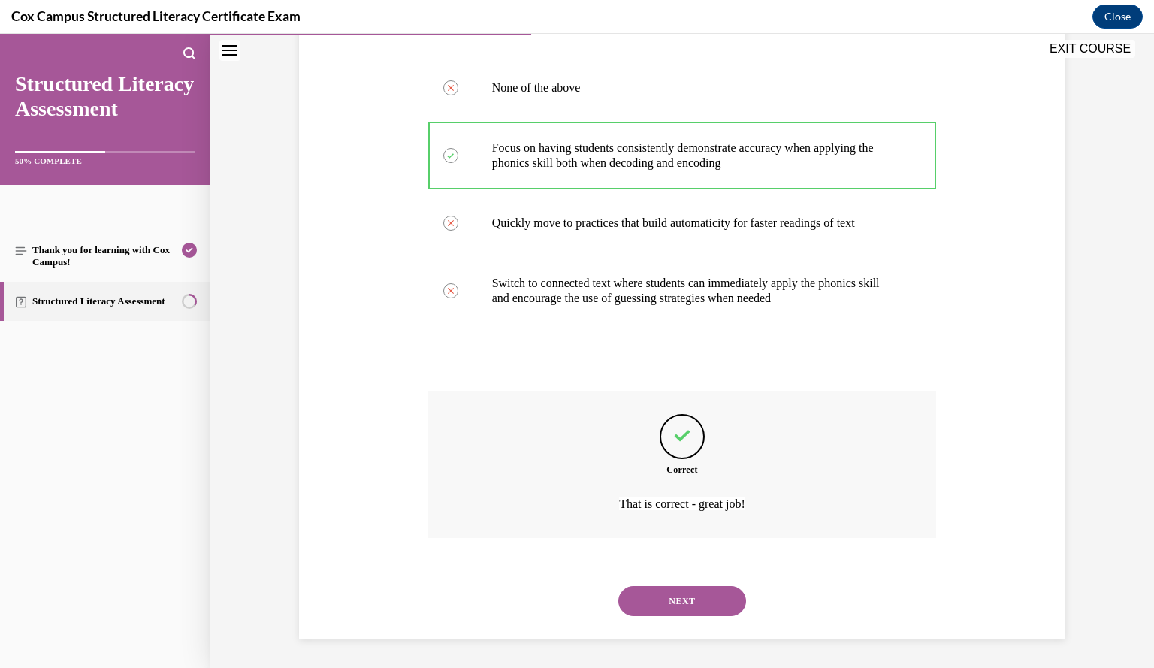
click at [682, 603] on button "NEXT" at bounding box center [682, 601] width 128 height 30
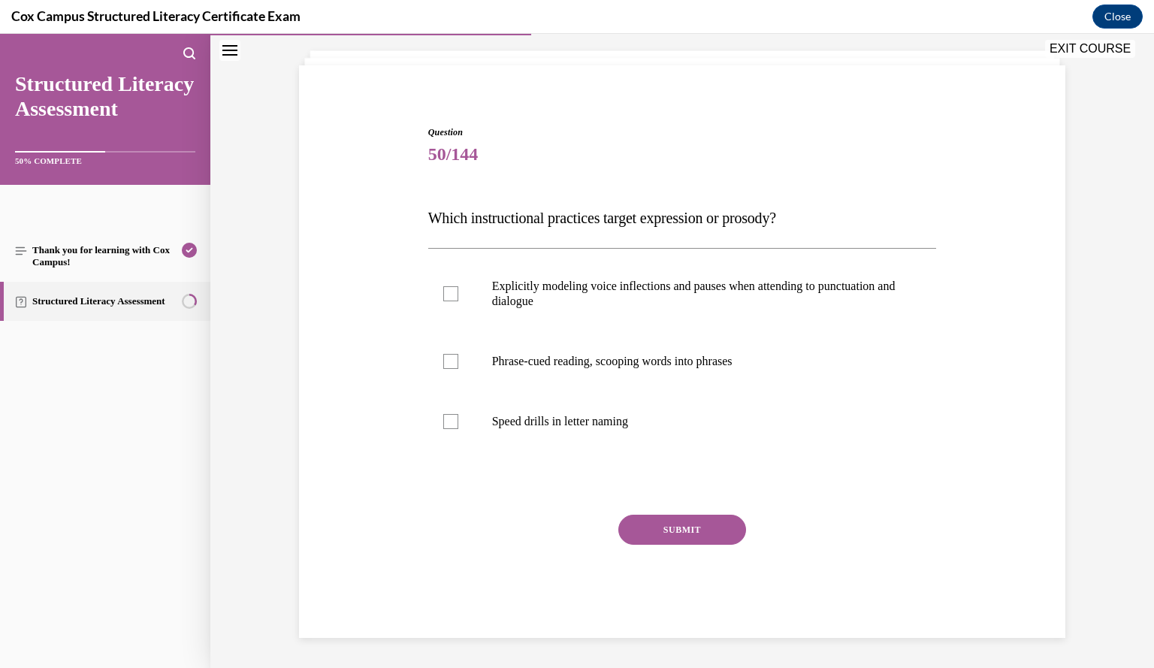
scroll to position [83, 0]
click at [855, 296] on p "Explicitly modeling voice inflections and pauses when attending to punctuation …" at bounding box center [695, 294] width 407 height 30
click at [458, 296] on input "Explicitly modeling voice inflections and pauses when attending to punctuation …" at bounding box center [450, 294] width 15 height 15
checkbox input "true"
click at [765, 361] on p "Phrase-cued reading, scooping words into phrases" at bounding box center [695, 362] width 407 height 15
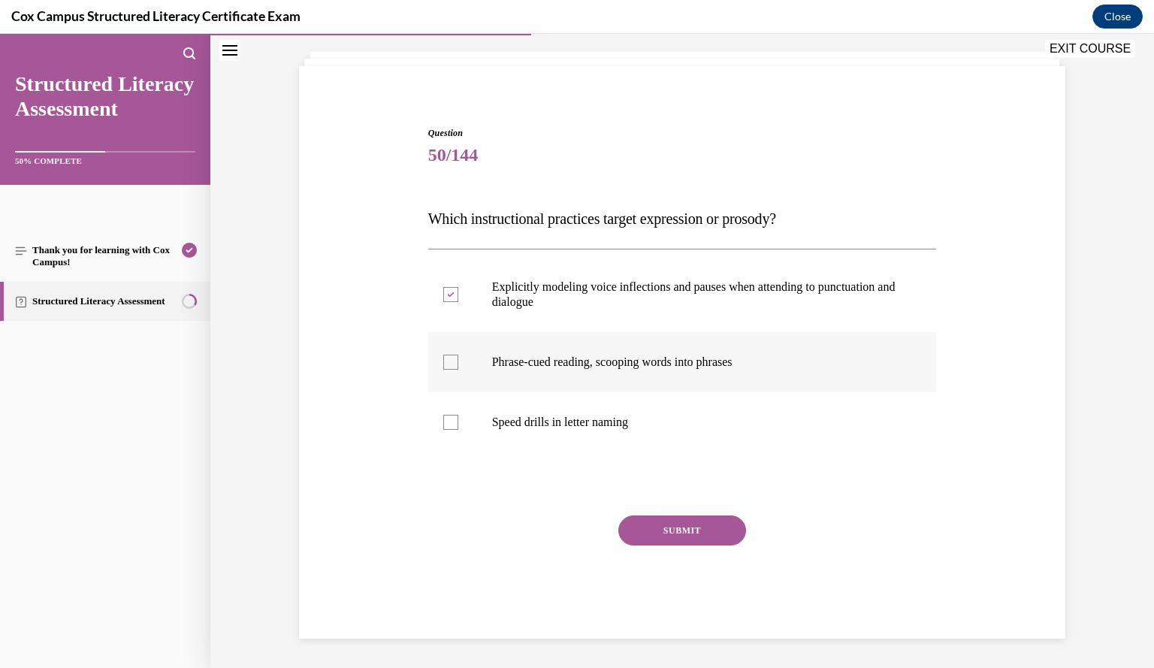
click at [458, 361] on input "Phrase-cued reading, scooping words into phrases" at bounding box center [450, 362] width 15 height 15
checkbox input "true"
click at [693, 534] on button "SUBMIT" at bounding box center [682, 530] width 128 height 30
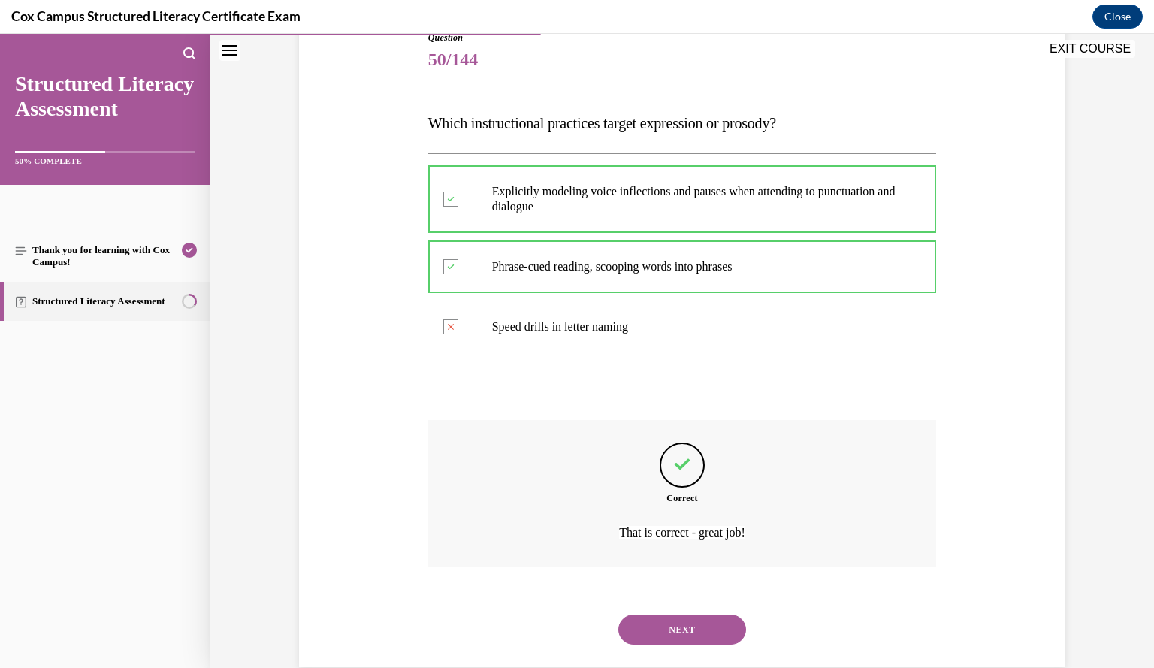
scroll to position [207, 0]
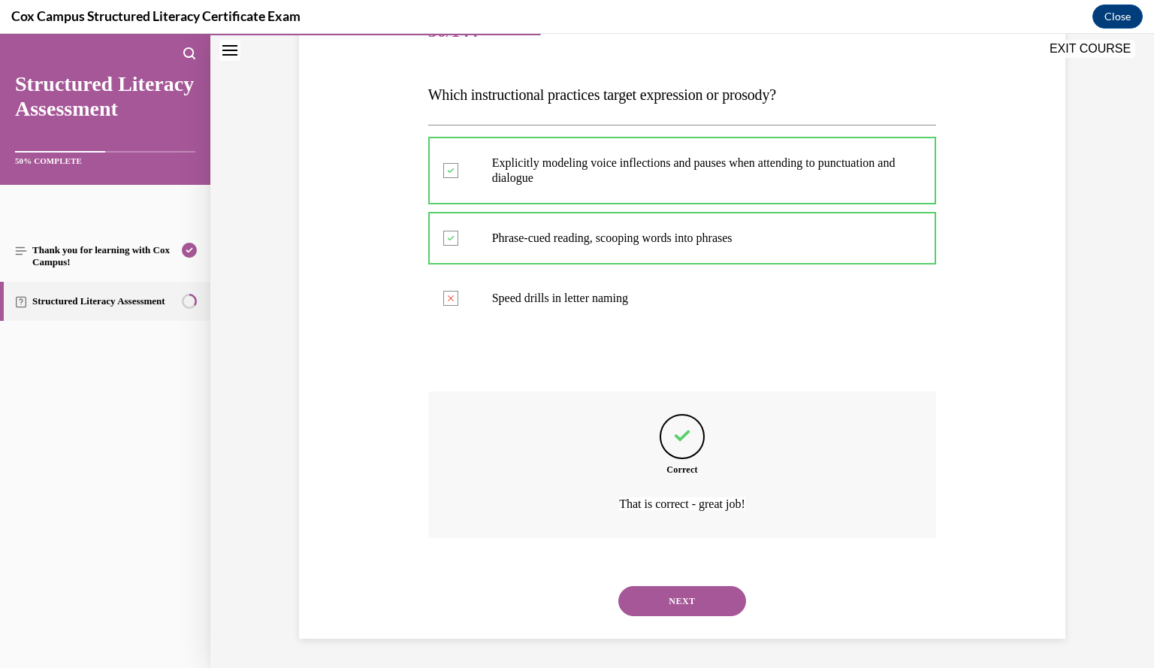
click at [684, 596] on button "NEXT" at bounding box center [682, 601] width 128 height 30
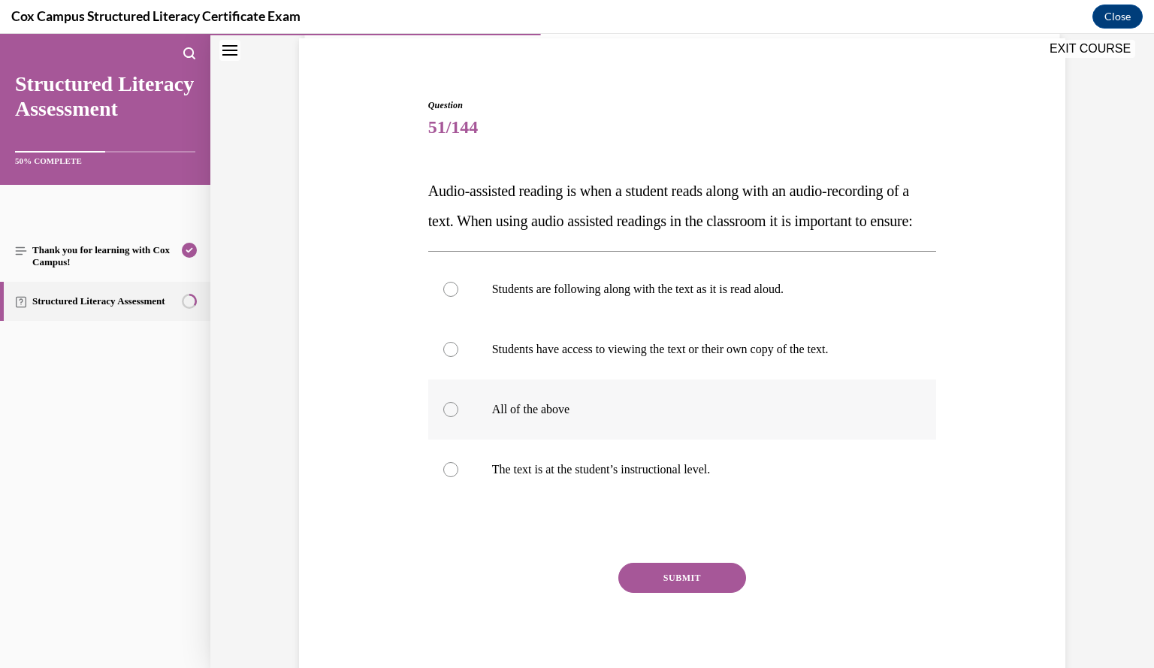
scroll to position [111, 0]
click at [605, 416] on p "All of the above" at bounding box center [695, 408] width 407 height 15
click at [458, 416] on input "All of the above" at bounding box center [450, 408] width 15 height 15
radio input "true"
click at [645, 592] on button "SUBMIT" at bounding box center [682, 577] width 128 height 30
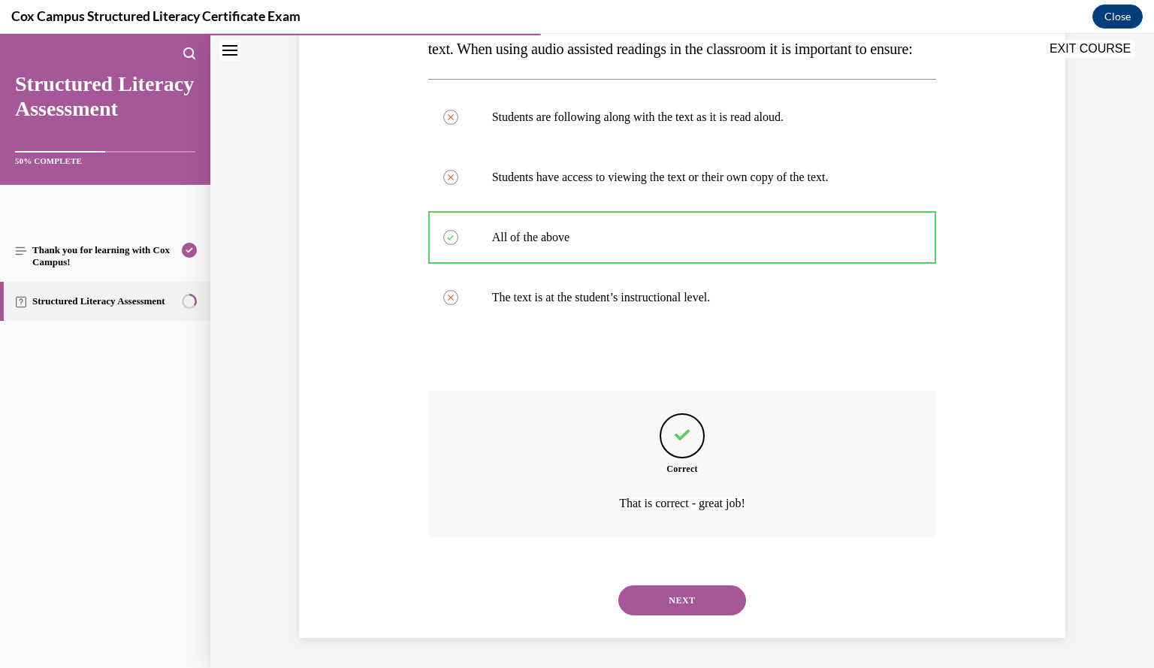
scroll to position [312, 0]
click at [645, 606] on button "NEXT" at bounding box center [682, 600] width 128 height 30
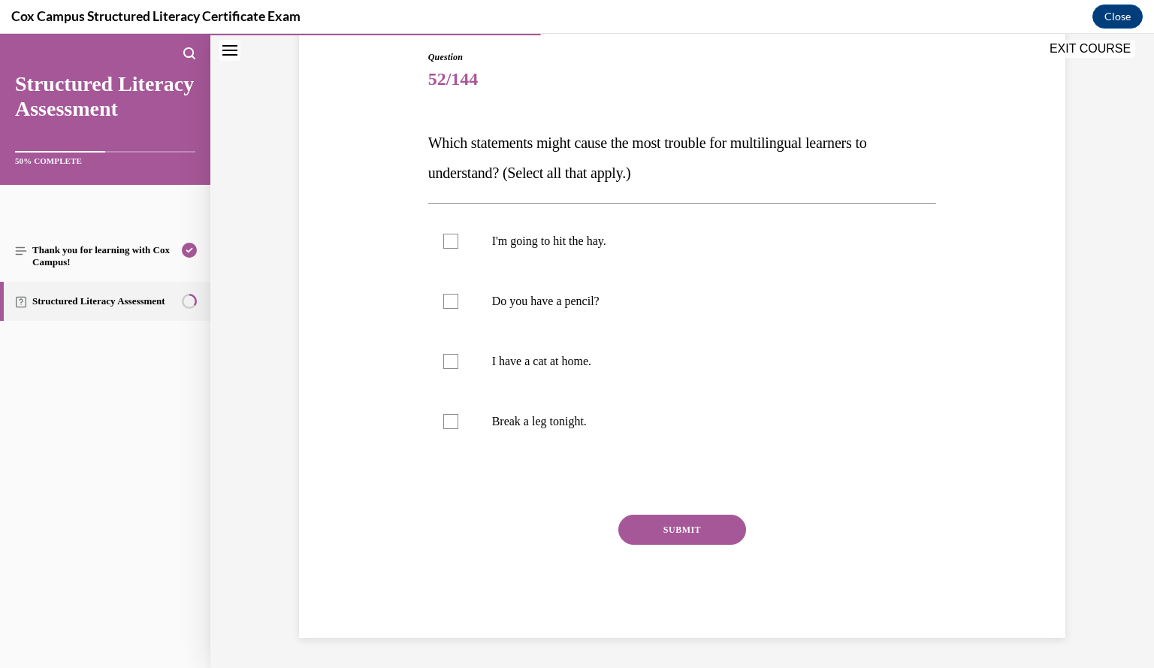
scroll to position [158, 0]
click at [738, 249] on p "I'm going to hit the hay." at bounding box center [695, 241] width 407 height 15
click at [458, 249] on input "I'm going to hit the hay." at bounding box center [450, 241] width 15 height 15
checkbox input "true"
click at [681, 421] on p "Break a leg tonight." at bounding box center [695, 422] width 407 height 15
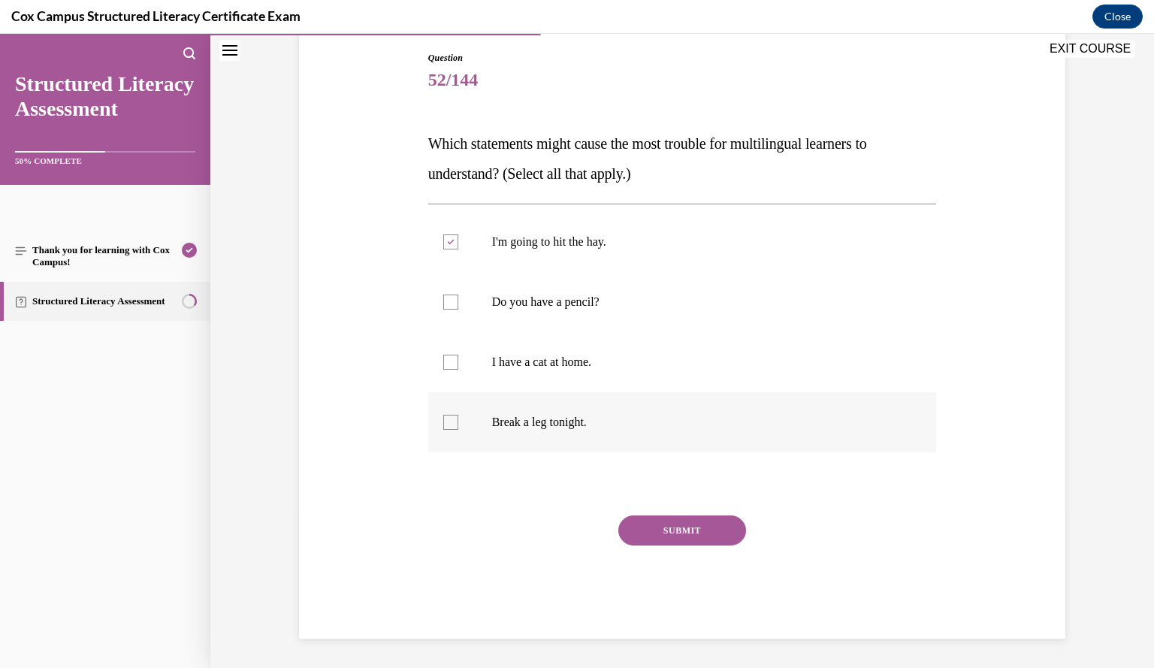
click at [458, 421] on input "Break a leg tonight." at bounding box center [450, 422] width 15 height 15
checkbox input "true"
click at [708, 536] on button "SUBMIT" at bounding box center [682, 530] width 128 height 30
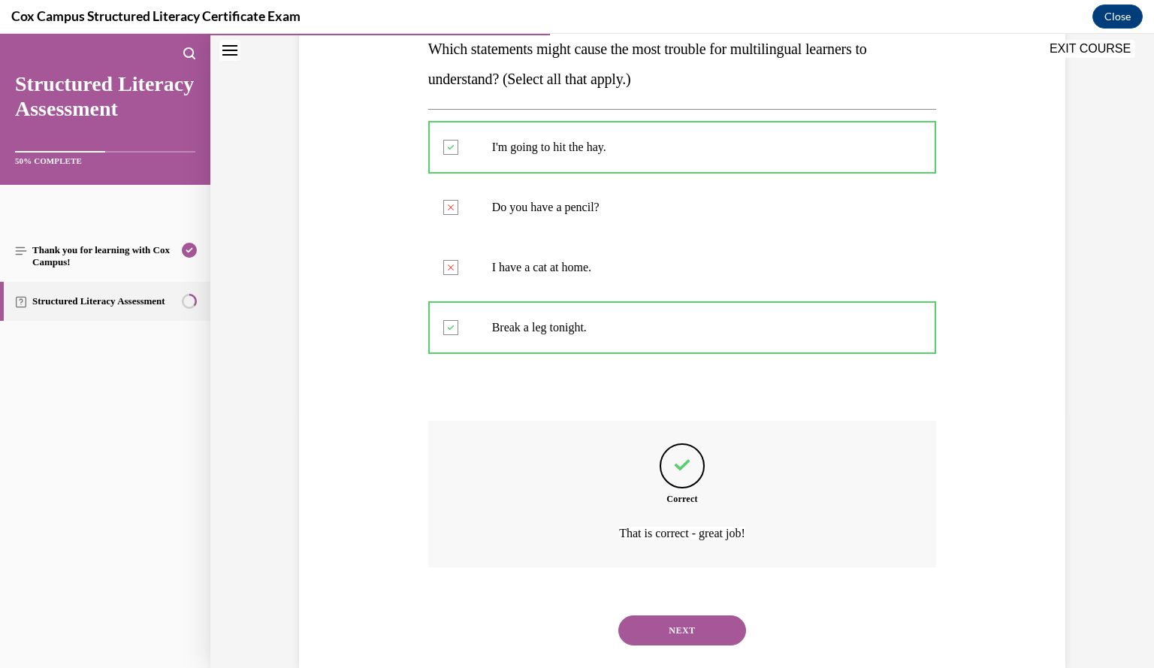
scroll to position [282, 0]
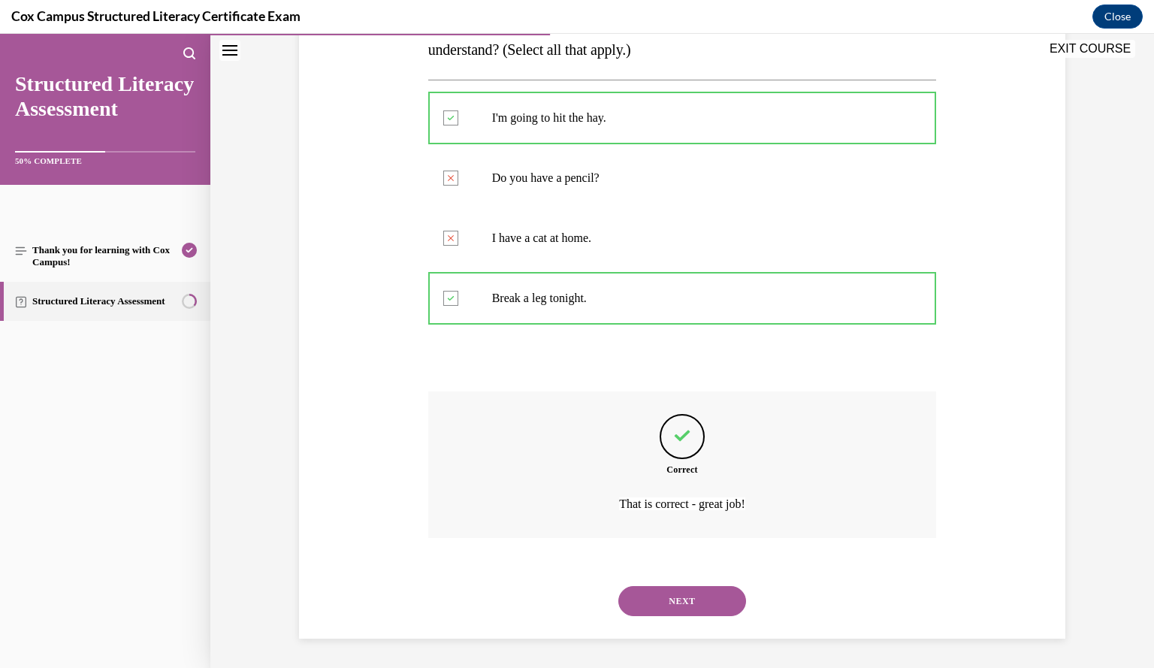
click at [669, 600] on button "NEXT" at bounding box center [682, 601] width 128 height 30
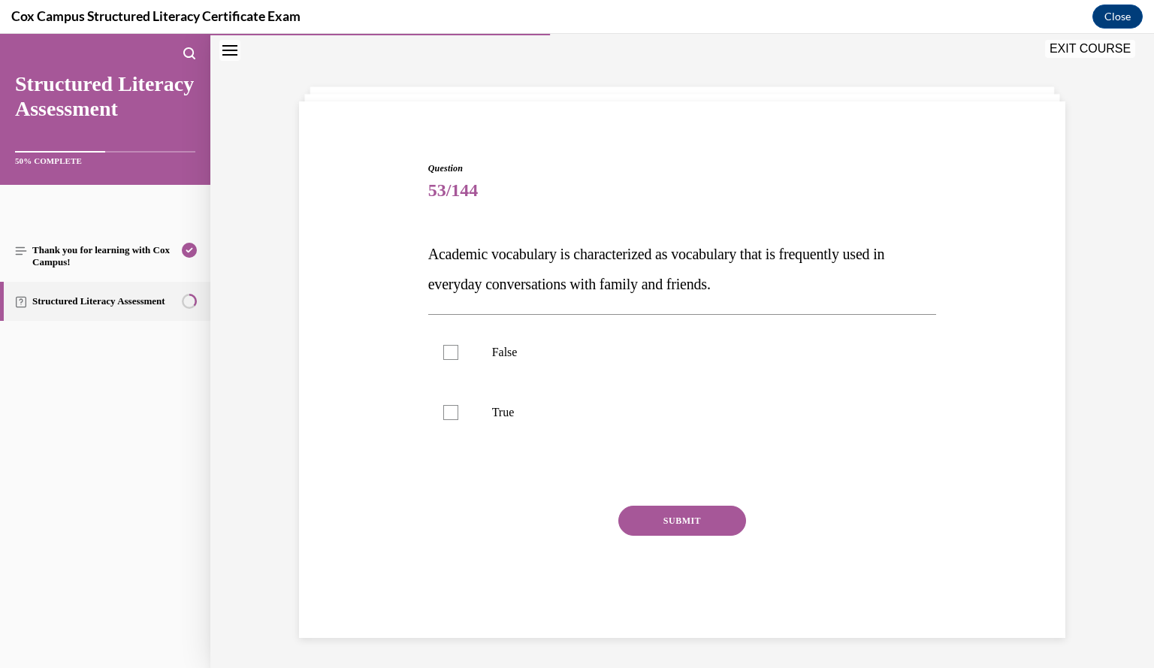
scroll to position [47, 0]
drag, startPoint x: 789, startPoint y: 357, endPoint x: 507, endPoint y: 352, distance: 281.7
click at [507, 352] on p "False" at bounding box center [695, 352] width 407 height 15
click at [458, 352] on input "False" at bounding box center [450, 352] width 15 height 15
checkbox input "true"
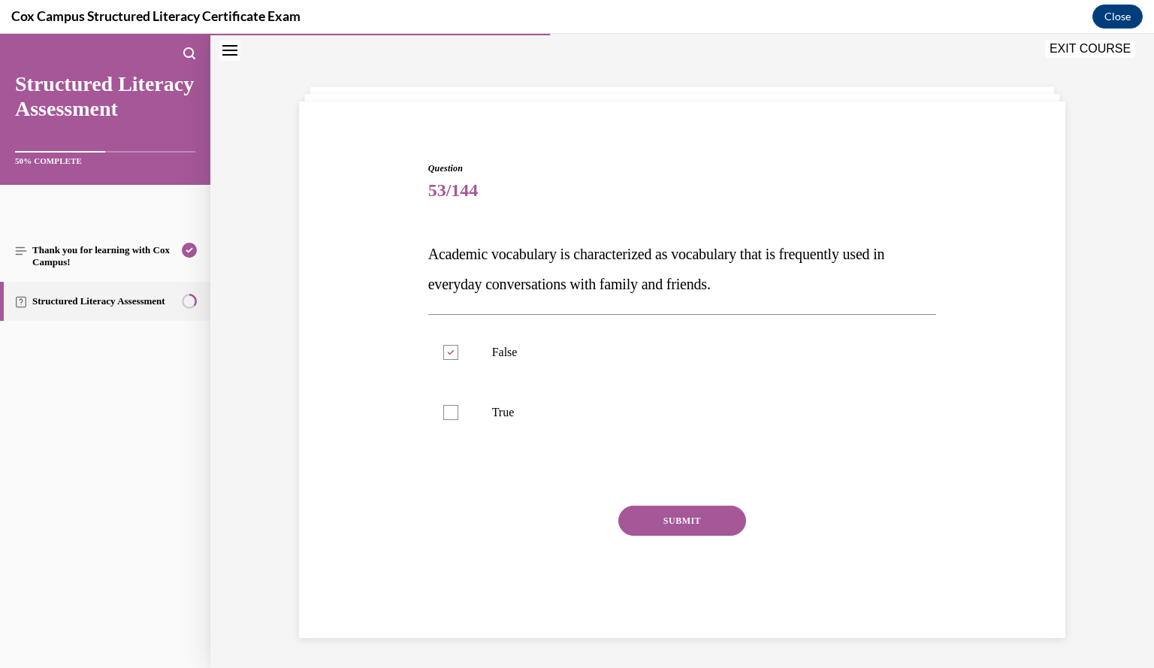
click at [702, 521] on button "SUBMIT" at bounding box center [682, 521] width 128 height 30
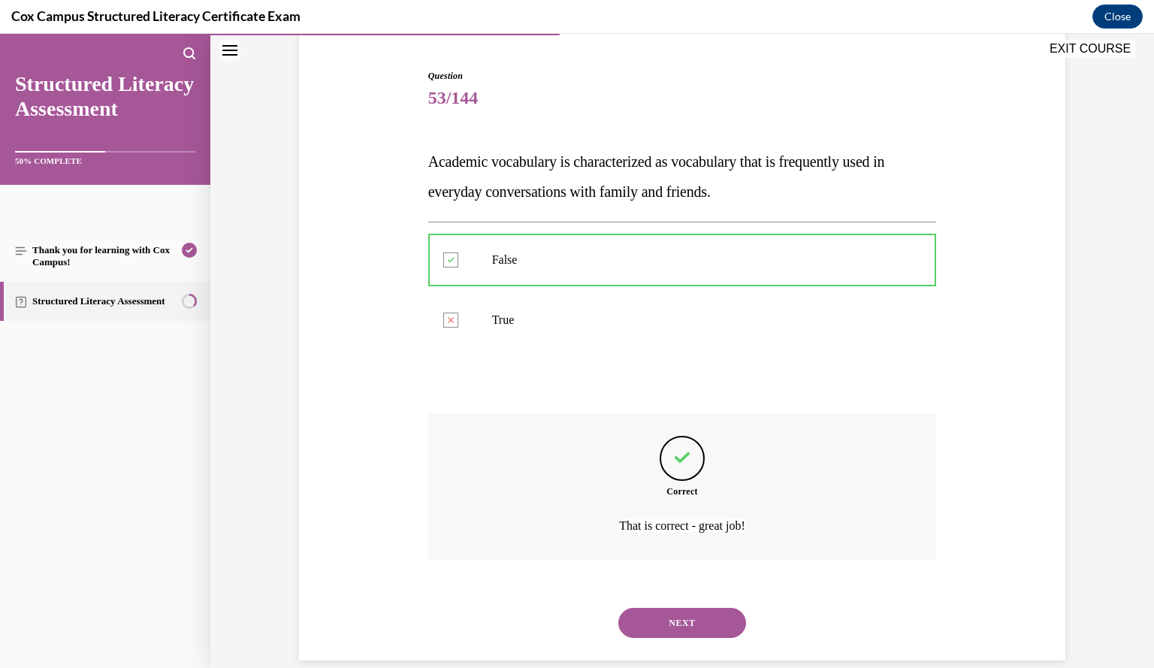
scroll to position [162, 0]
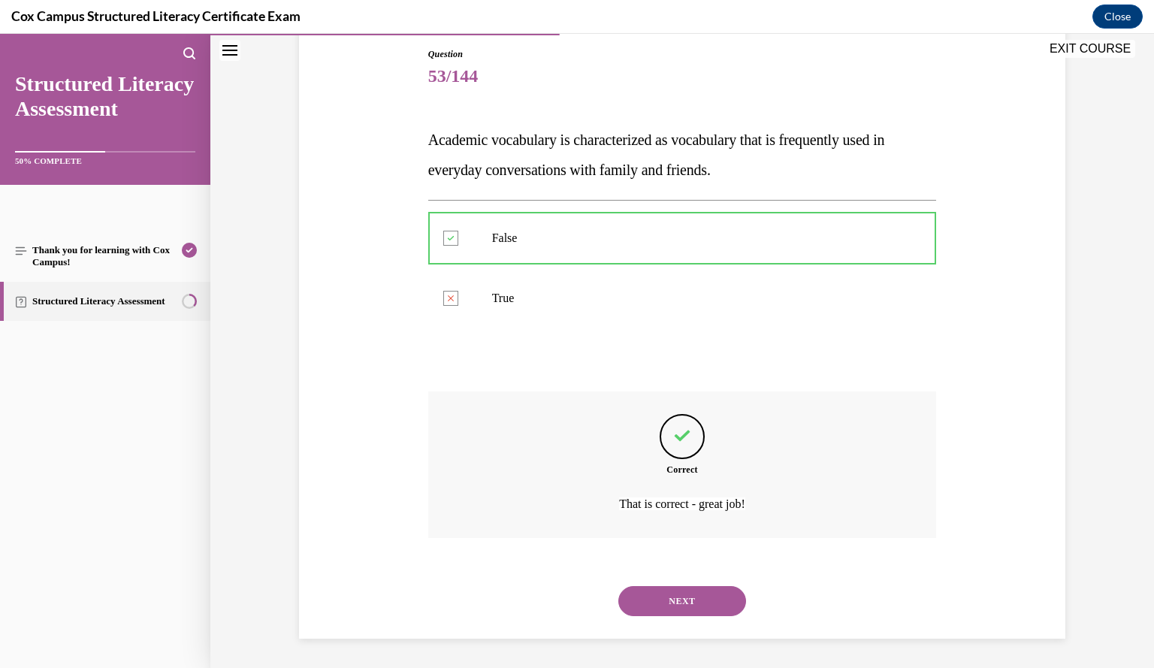
click at [673, 599] on button "NEXT" at bounding box center [682, 601] width 128 height 30
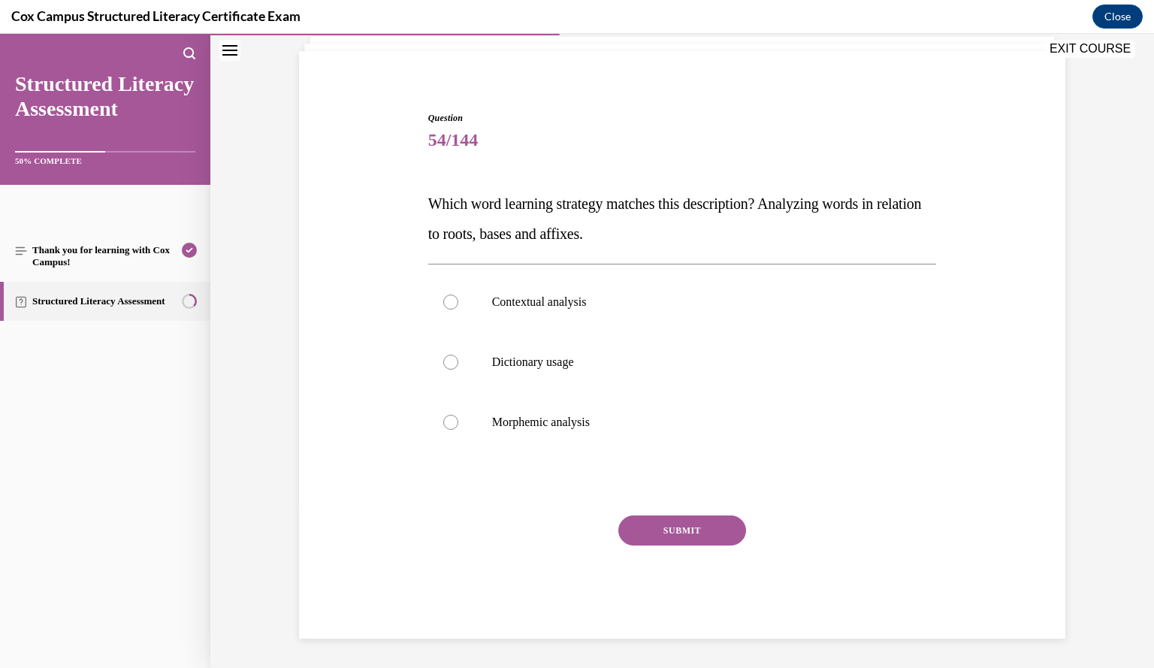
scroll to position [50, 0]
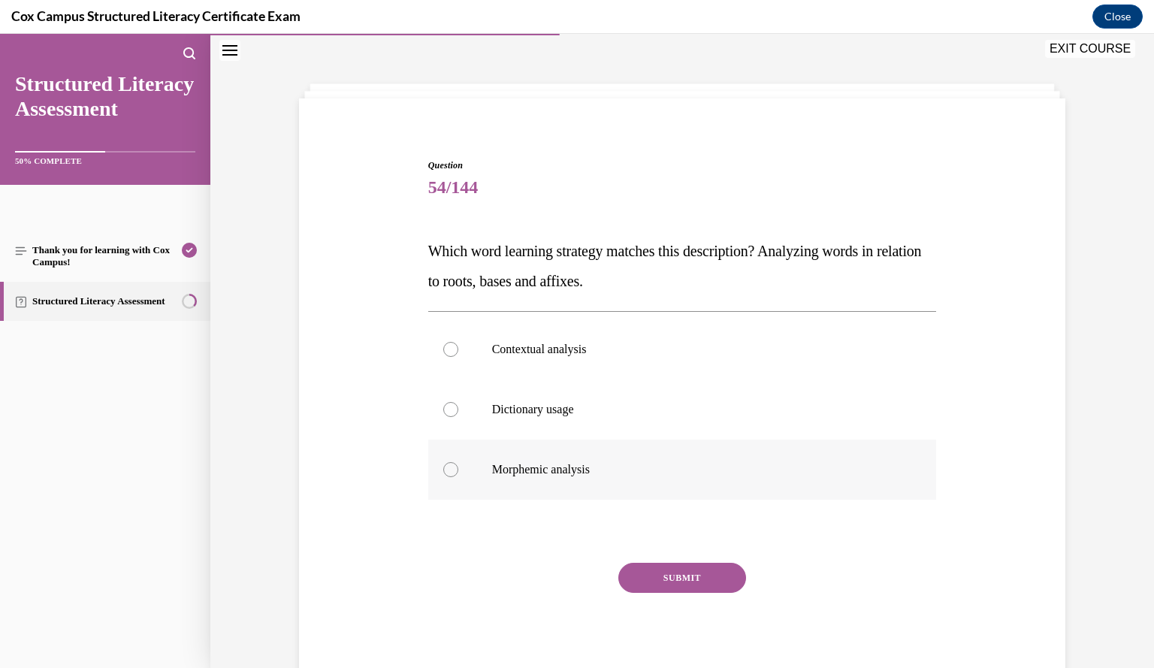
click at [774, 470] on p "Morphemic analysis" at bounding box center [695, 469] width 407 height 15
click at [458, 470] on input "Morphemic analysis" at bounding box center [450, 469] width 15 height 15
radio input "true"
click at [705, 583] on button "SUBMIT" at bounding box center [682, 578] width 128 height 30
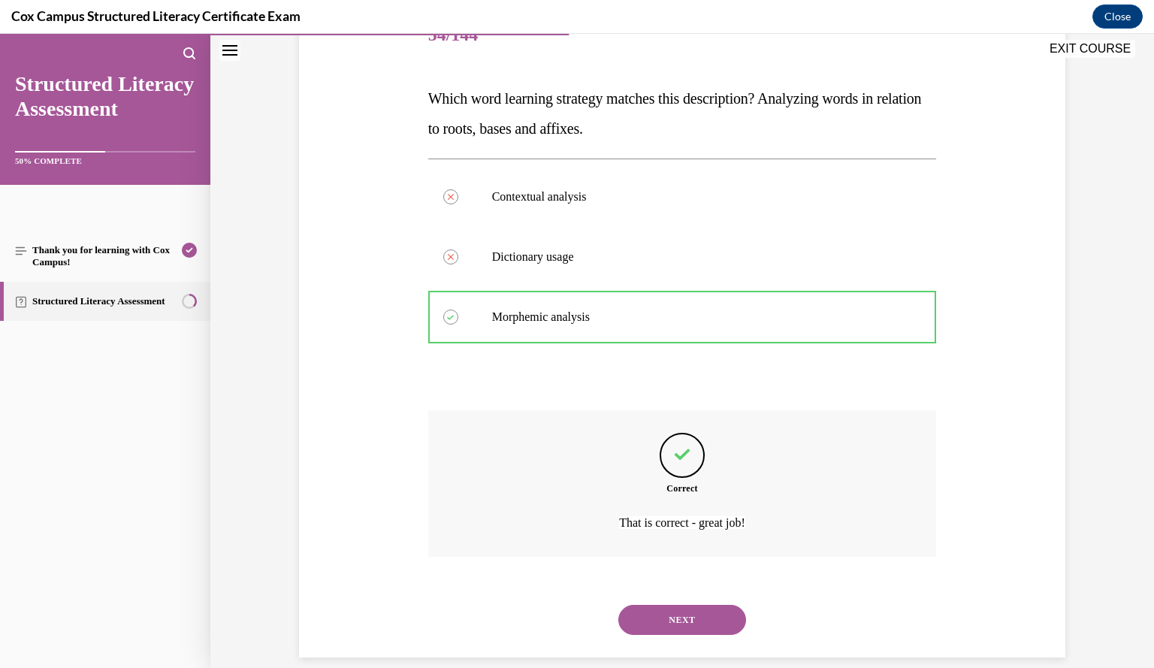
scroll to position [222, 0]
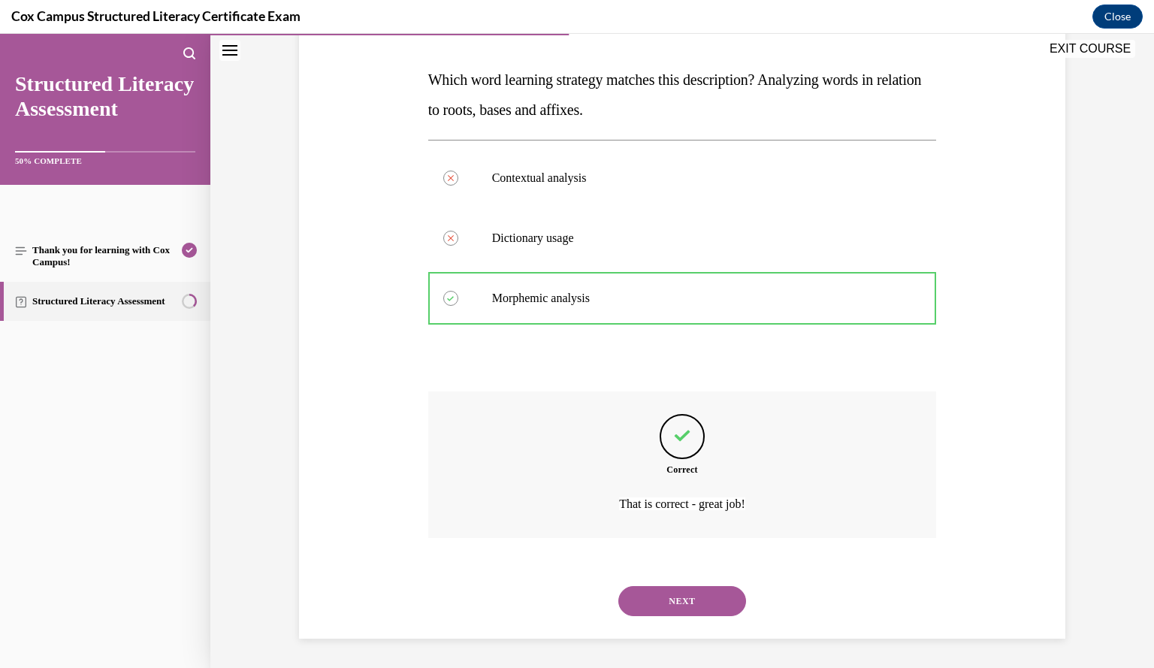
click at [688, 597] on button "NEXT" at bounding box center [682, 601] width 128 height 30
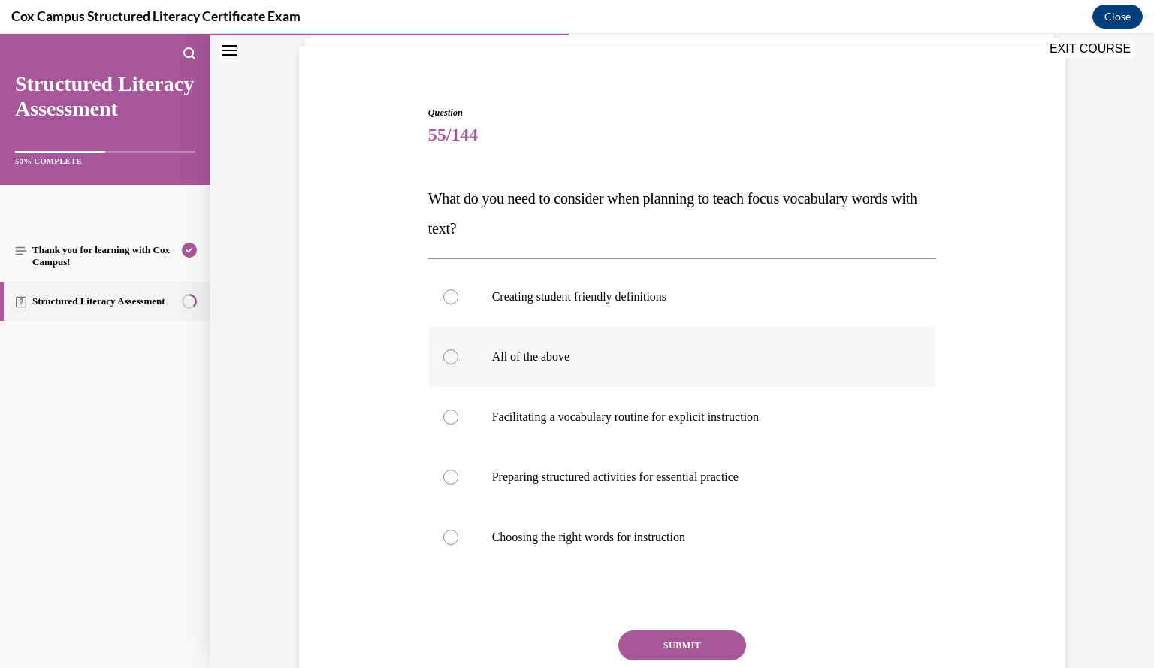
scroll to position [102, 0]
click at [571, 366] on label "All of the above" at bounding box center [682, 358] width 509 height 60
click at [458, 365] on input "All of the above" at bounding box center [450, 357] width 15 height 15
radio input "true"
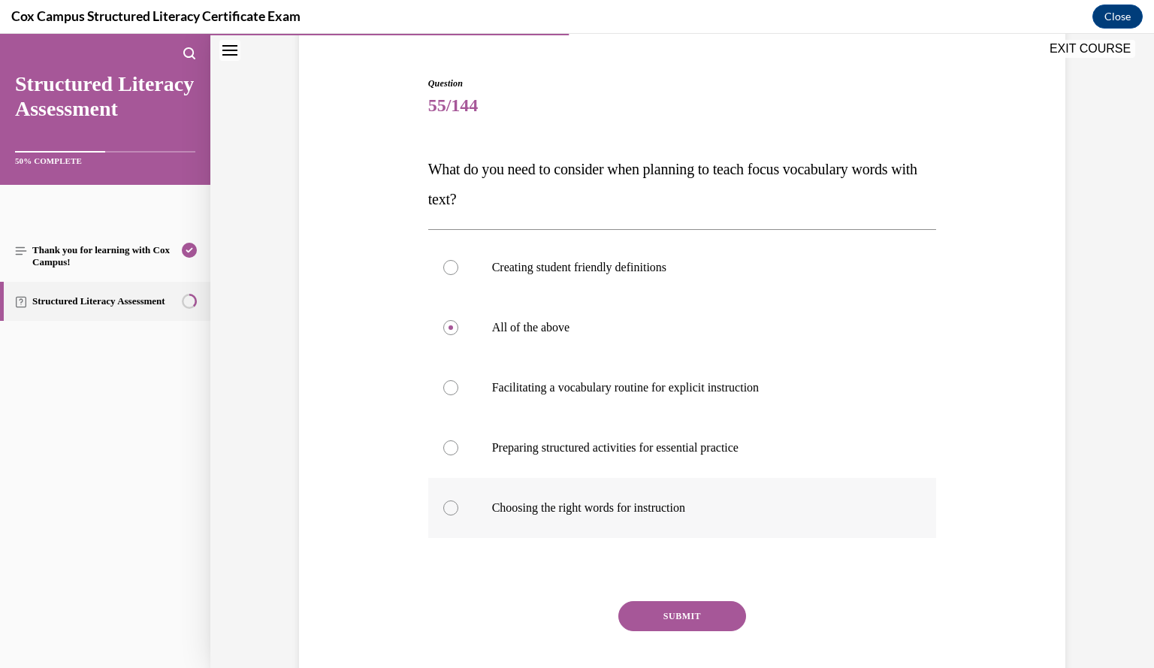
scroll to position [132, 0]
click at [704, 615] on button "SUBMIT" at bounding box center [682, 616] width 128 height 30
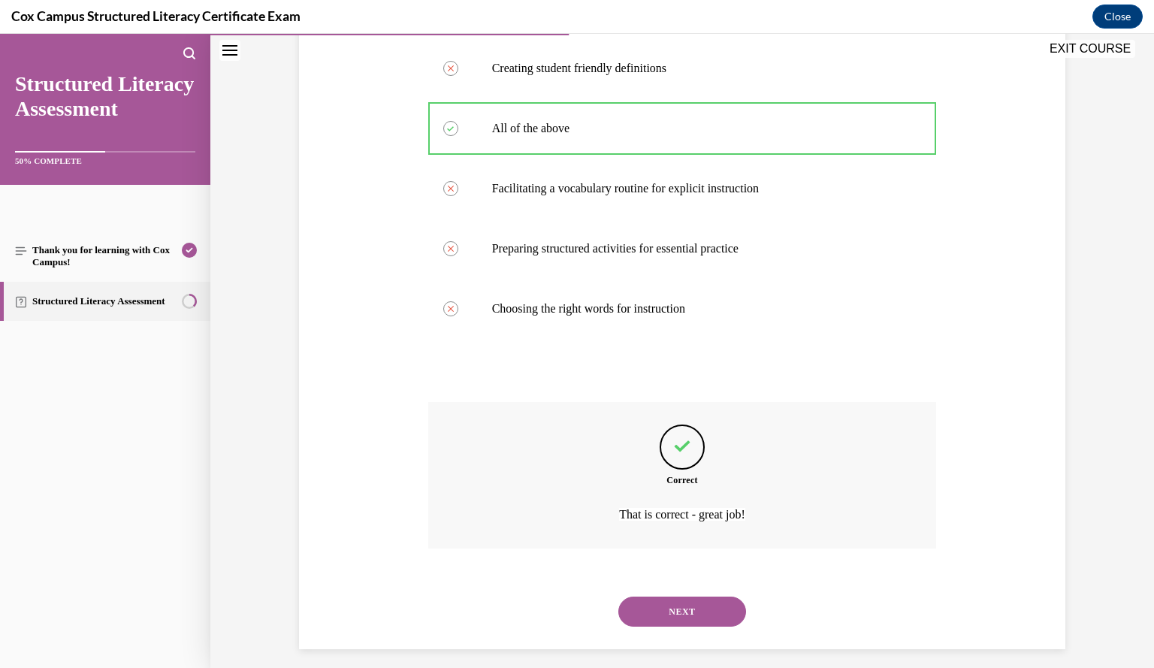
scroll to position [342, 0]
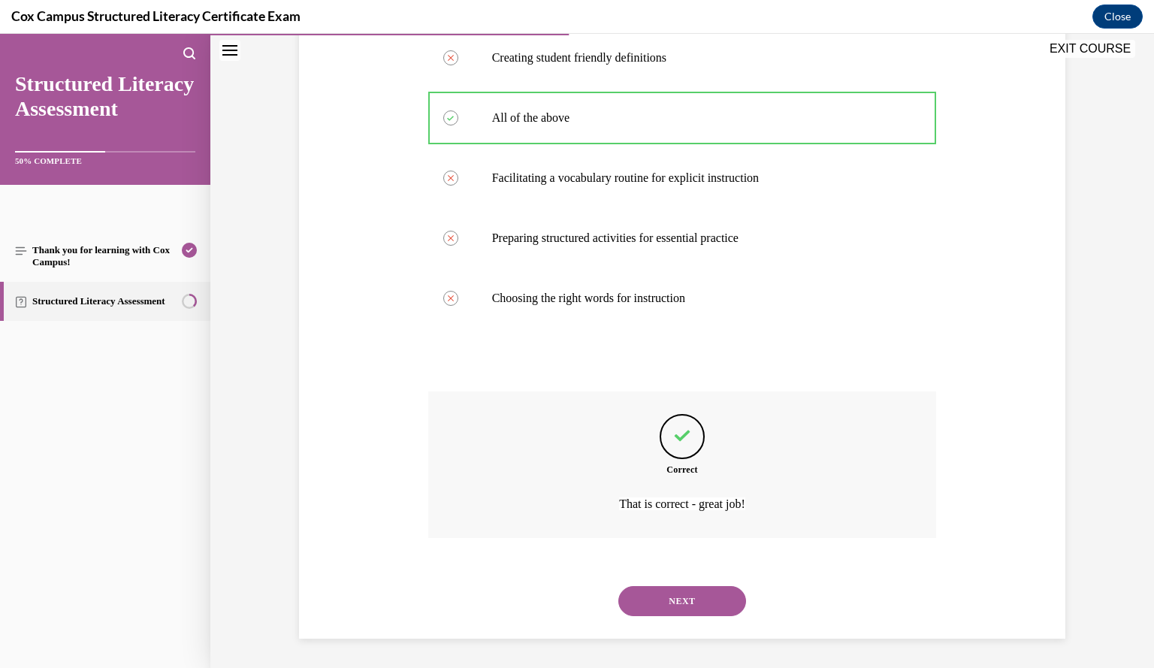
click at [699, 605] on button "NEXT" at bounding box center [682, 601] width 128 height 30
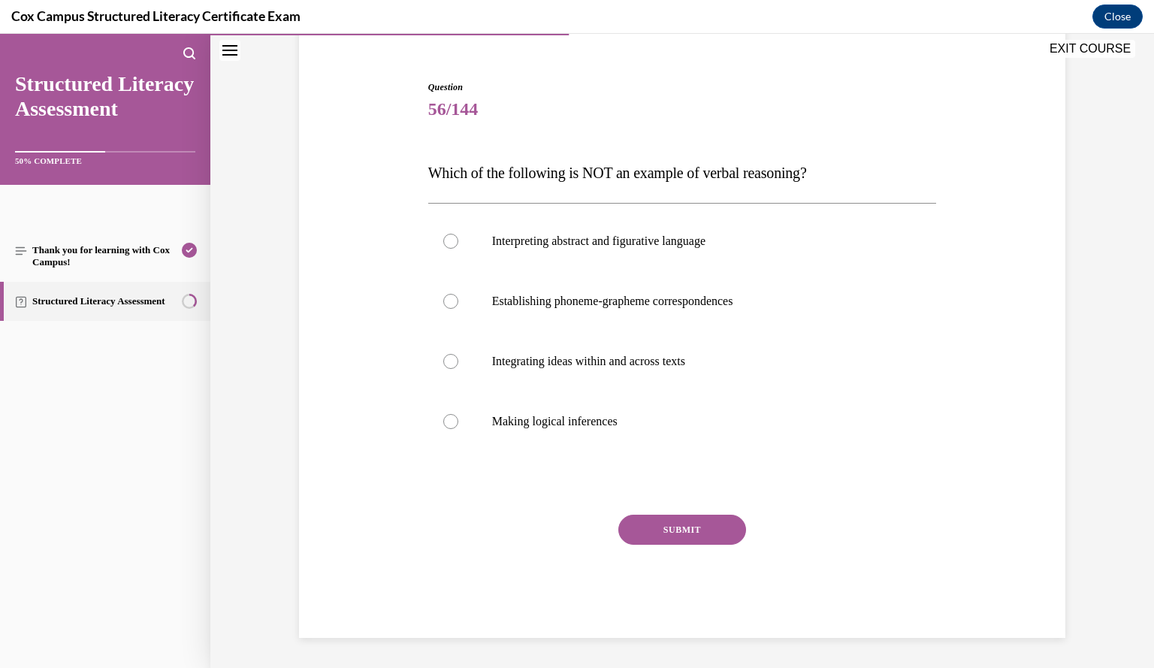
scroll to position [128, 0]
click at [698, 315] on label "Establishing phoneme-grapheme correspondences" at bounding box center [682, 302] width 509 height 60
click at [458, 310] on input "Establishing phoneme-grapheme correspondences" at bounding box center [450, 301] width 15 height 15
radio input "true"
click at [692, 524] on button "SUBMIT" at bounding box center [682, 530] width 128 height 30
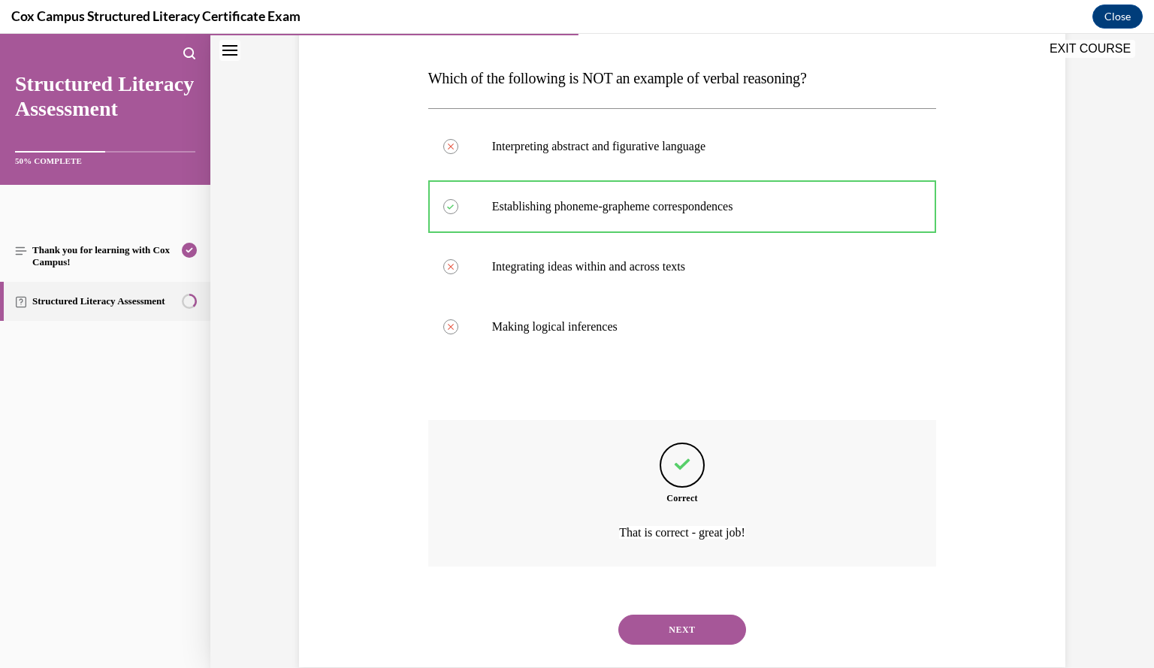
scroll to position [252, 0]
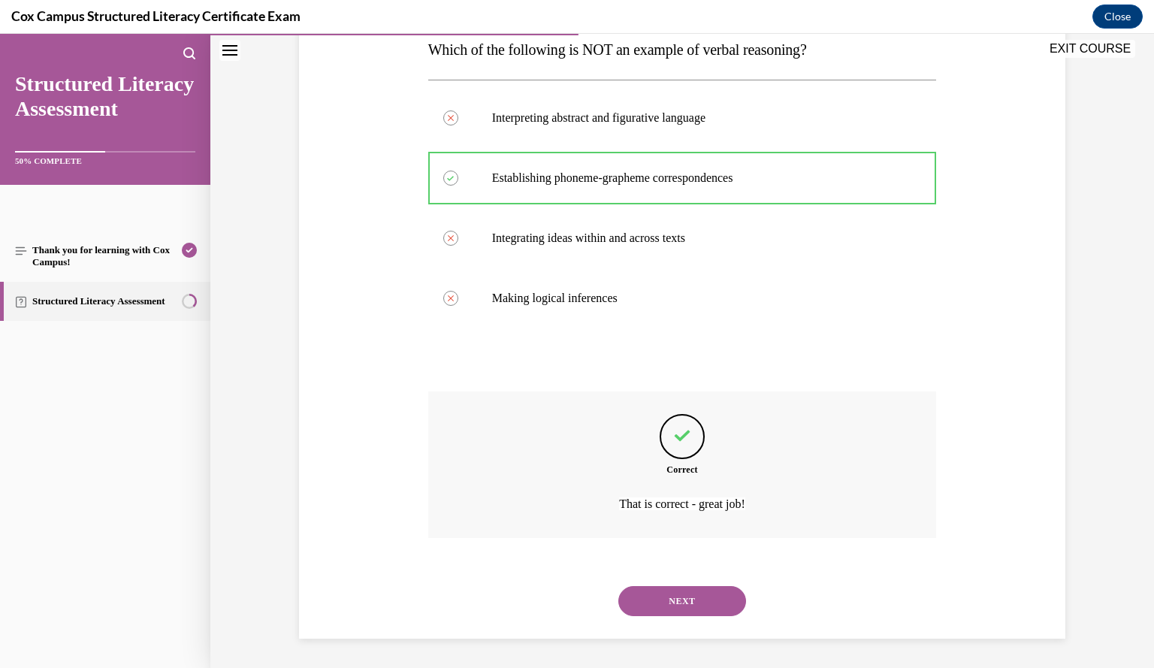
click at [681, 602] on button "NEXT" at bounding box center [682, 601] width 128 height 30
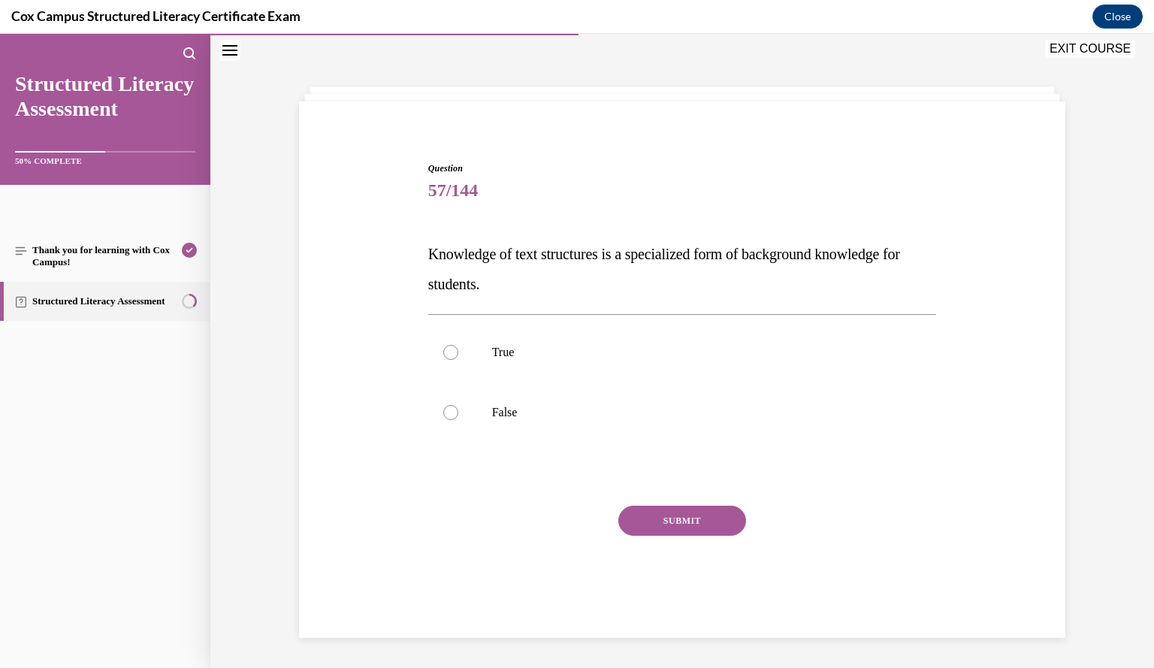
scroll to position [47, 0]
click at [599, 349] on p "True" at bounding box center [695, 352] width 407 height 15
click at [458, 349] on input "True" at bounding box center [450, 352] width 15 height 15
radio input "true"
click at [708, 513] on button "SUBMIT" at bounding box center [682, 521] width 128 height 30
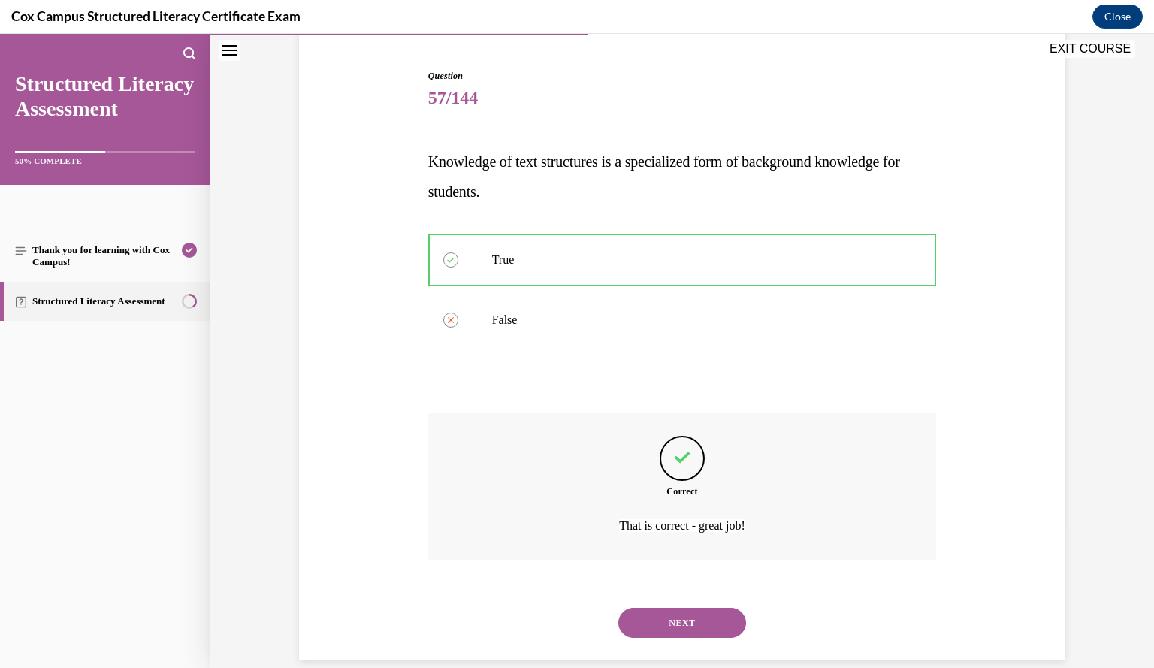
scroll to position [162, 0]
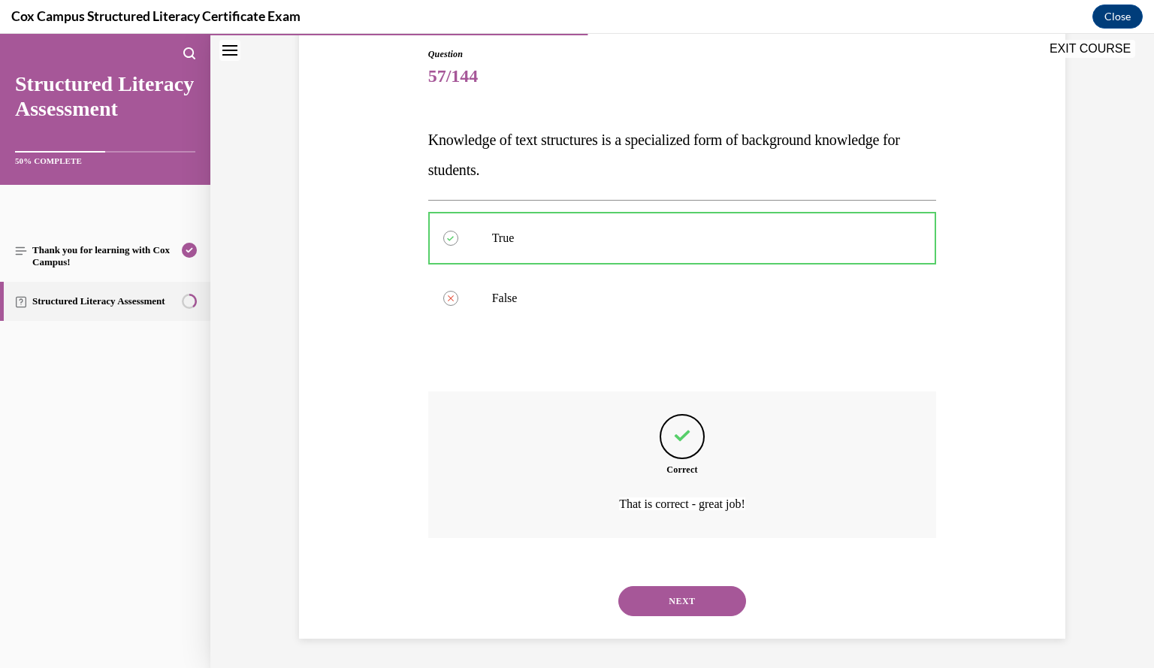
click at [680, 601] on button "NEXT" at bounding box center [682, 601] width 128 height 30
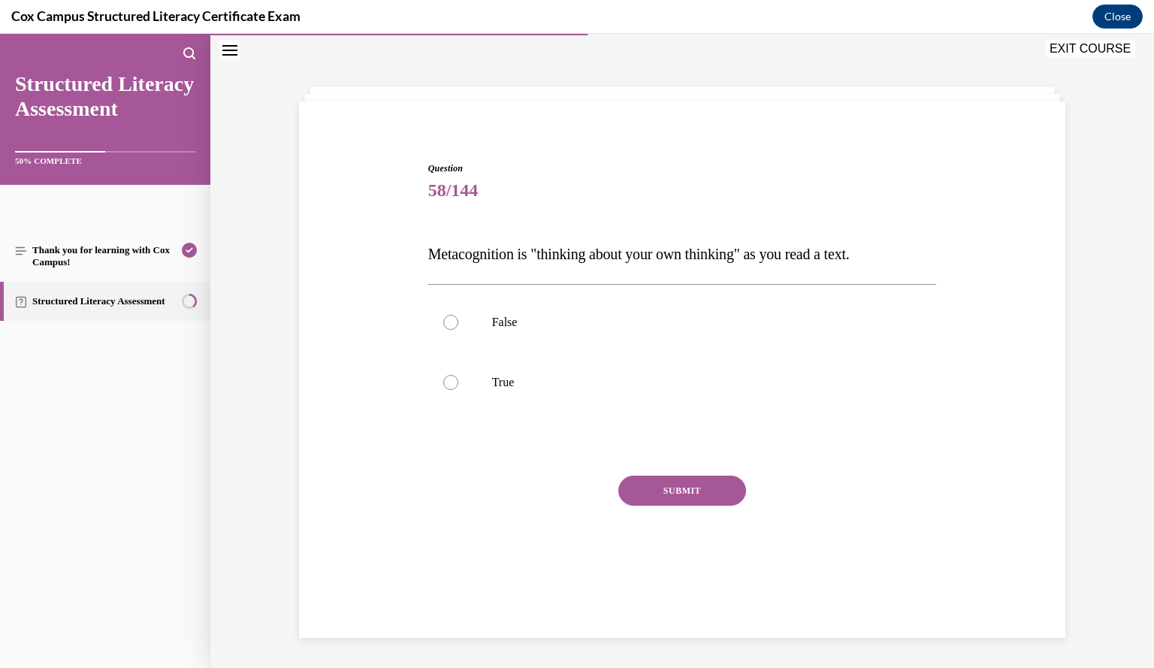
scroll to position [47, 0]
click at [795, 393] on label "True" at bounding box center [682, 382] width 509 height 60
click at [458, 390] on input "True" at bounding box center [450, 382] width 15 height 15
radio input "true"
click at [709, 484] on button "SUBMIT" at bounding box center [682, 491] width 128 height 30
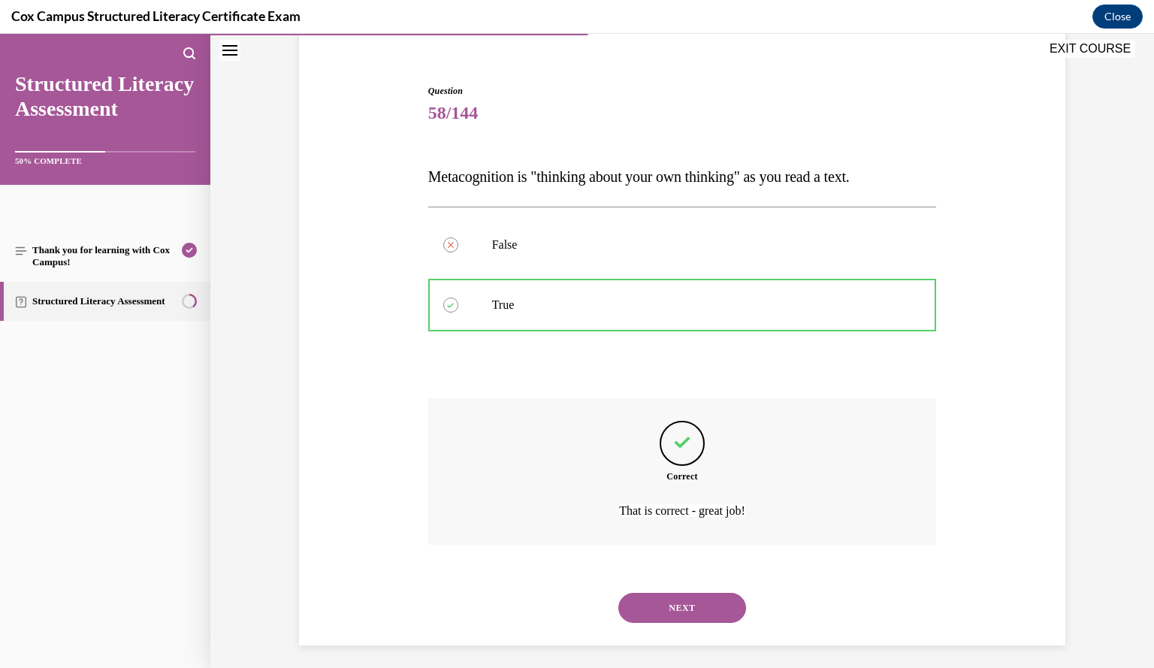
scroll to position [131, 0]
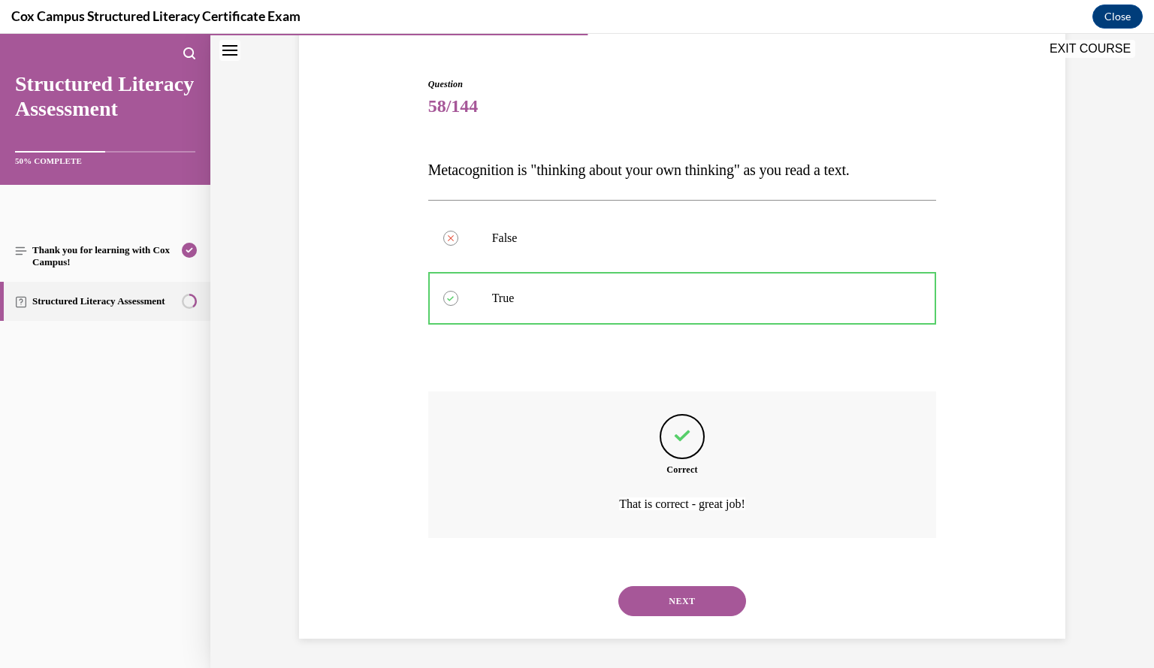
click at [691, 600] on button "NEXT" at bounding box center [682, 601] width 128 height 30
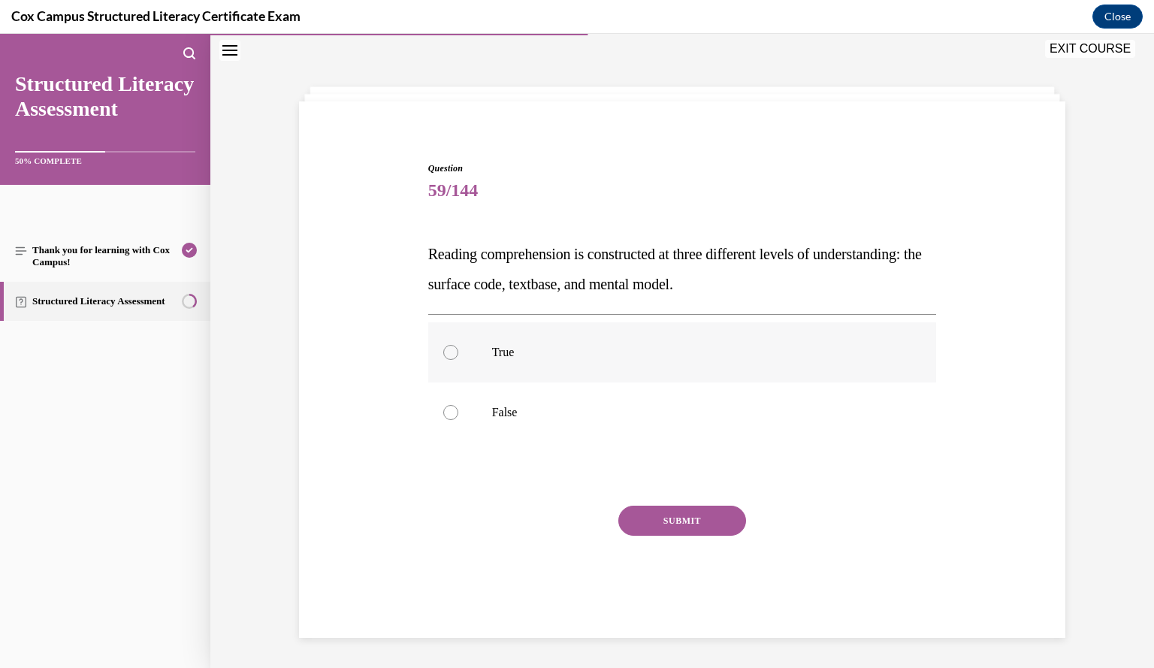
click at [548, 363] on label "True" at bounding box center [682, 352] width 509 height 60
click at [458, 360] on input "True" at bounding box center [450, 352] width 15 height 15
radio input "true"
click at [652, 512] on button "SUBMIT" at bounding box center [682, 521] width 128 height 30
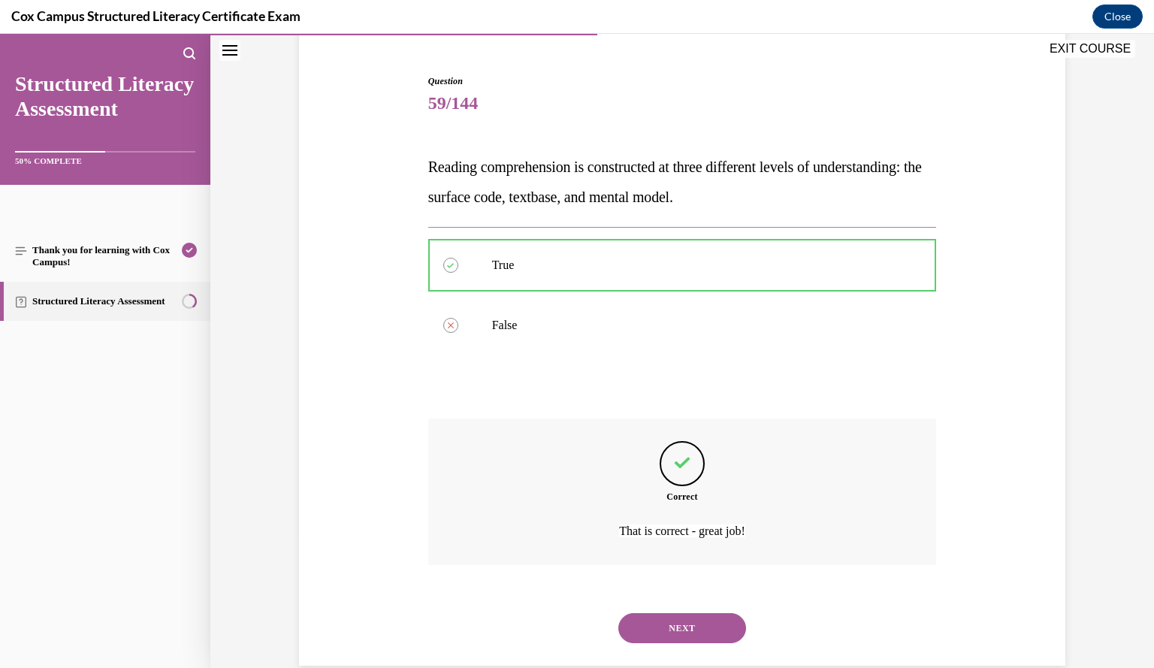
scroll to position [162, 0]
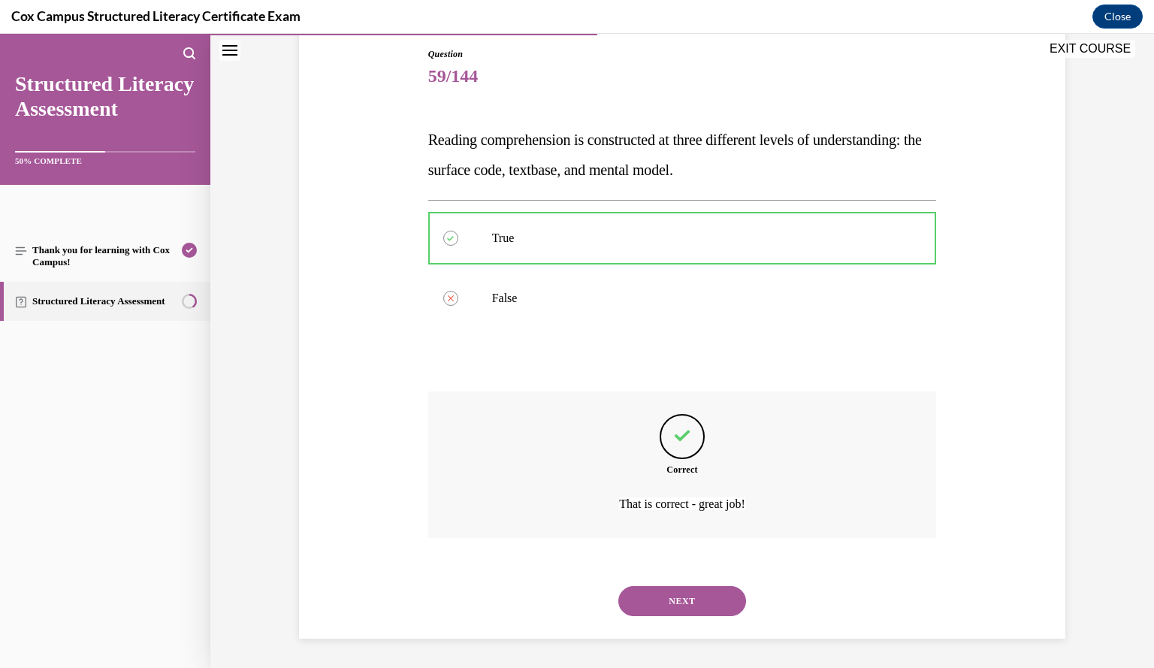
click at [696, 608] on button "NEXT" at bounding box center [682, 601] width 128 height 30
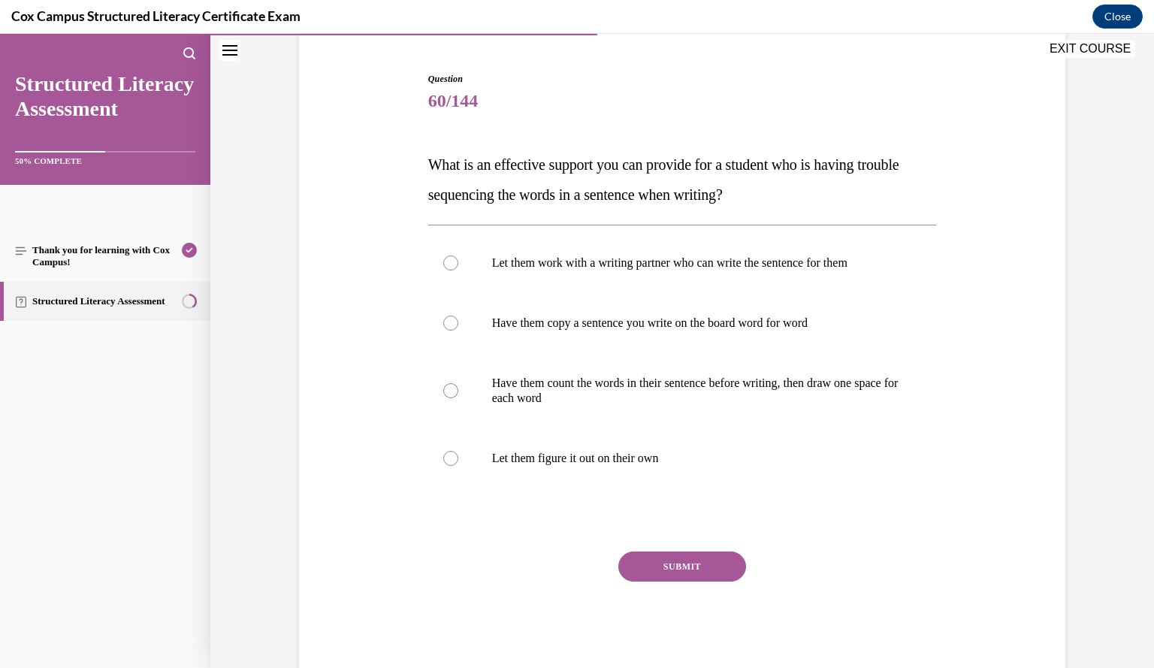
scroll to position [135, 0]
click at [724, 401] on p "Have them count the words in their sentence before writing, then draw one space…" at bounding box center [695, 392] width 407 height 30
click at [458, 400] on input "Have them count the words in their sentence before writing, then draw one space…" at bounding box center [450, 392] width 15 height 15
radio input "true"
click at [686, 572] on button "SUBMIT" at bounding box center [682, 568] width 128 height 30
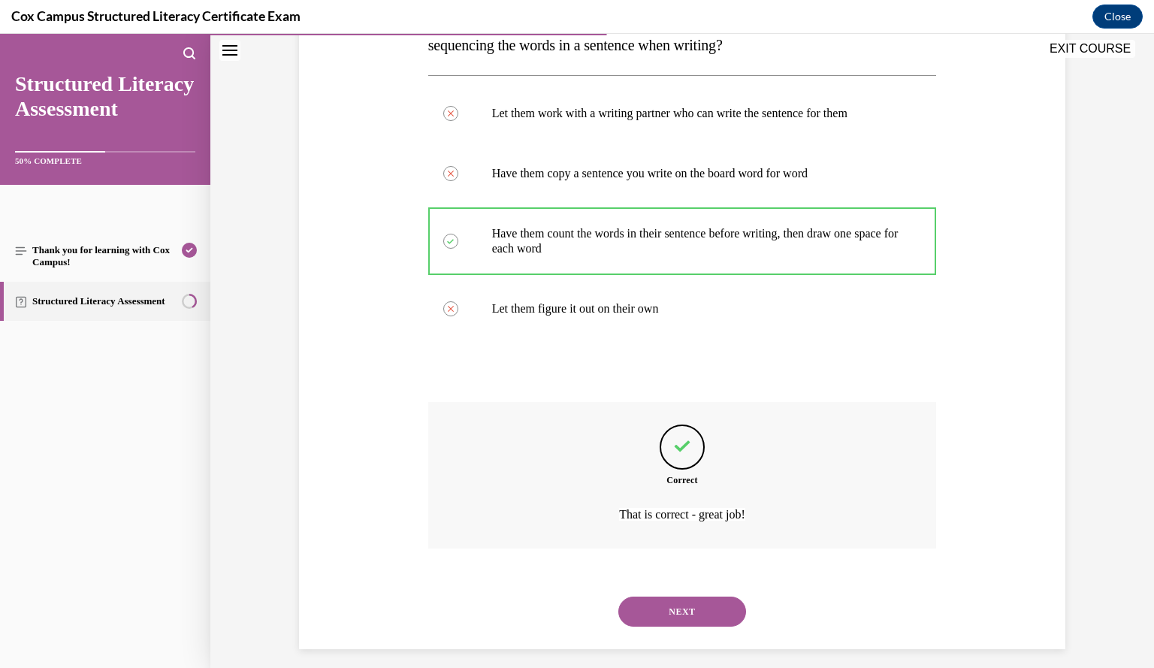
scroll to position [297, 0]
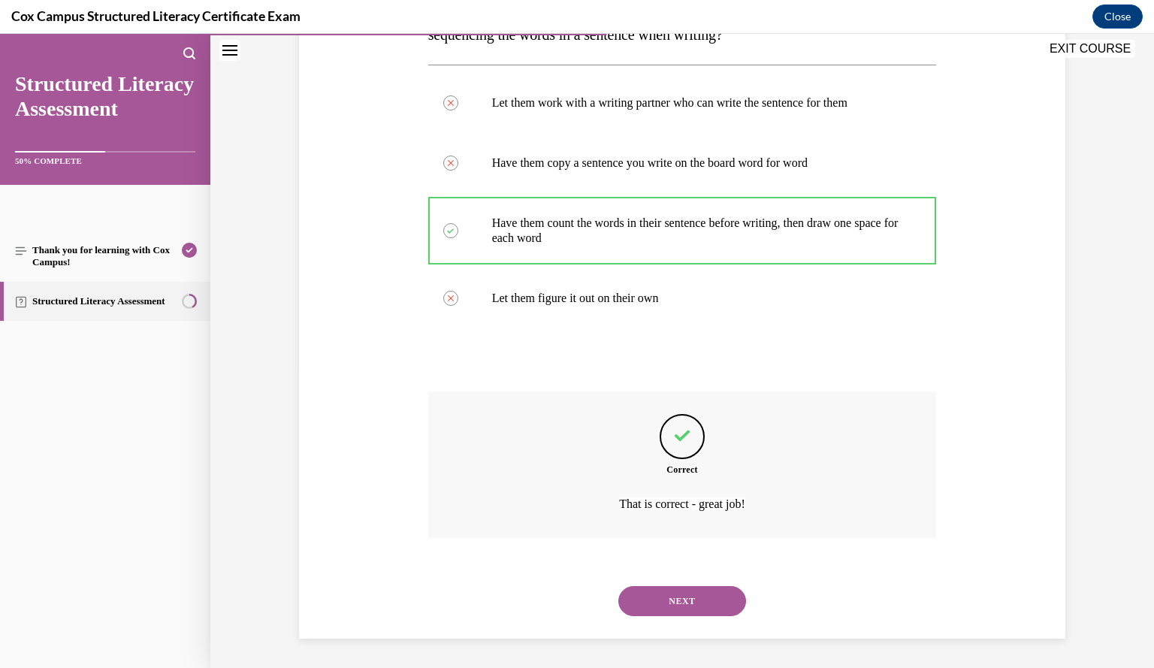
click at [683, 598] on button "NEXT" at bounding box center [682, 601] width 128 height 30
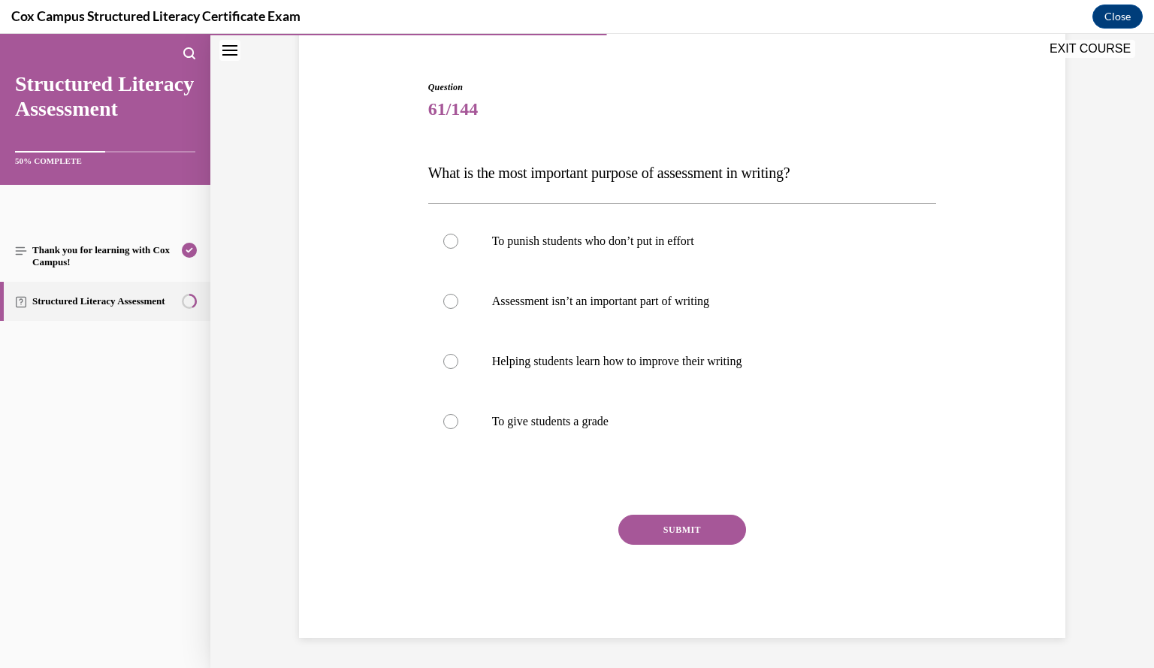
scroll to position [128, 0]
click at [811, 370] on label "Helping students learn how to improve their writing" at bounding box center [682, 362] width 509 height 60
click at [458, 370] on input "Helping students learn how to improve their writing" at bounding box center [450, 362] width 15 height 15
radio input "true"
click at [703, 531] on button "SUBMIT" at bounding box center [682, 530] width 128 height 30
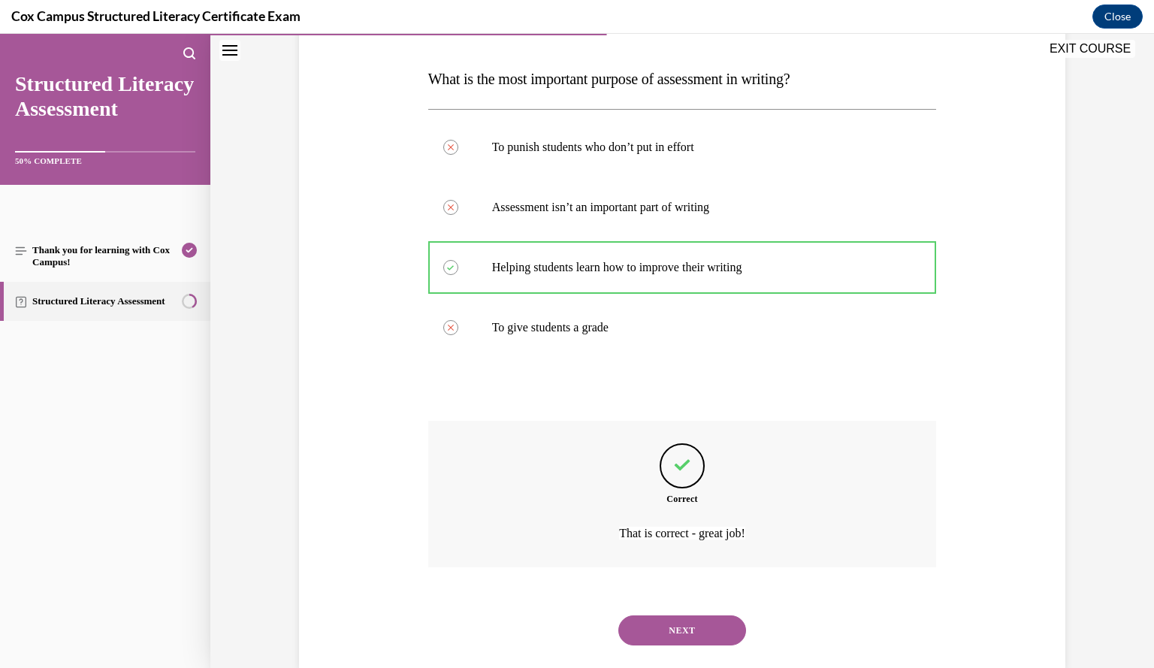
scroll to position [252, 0]
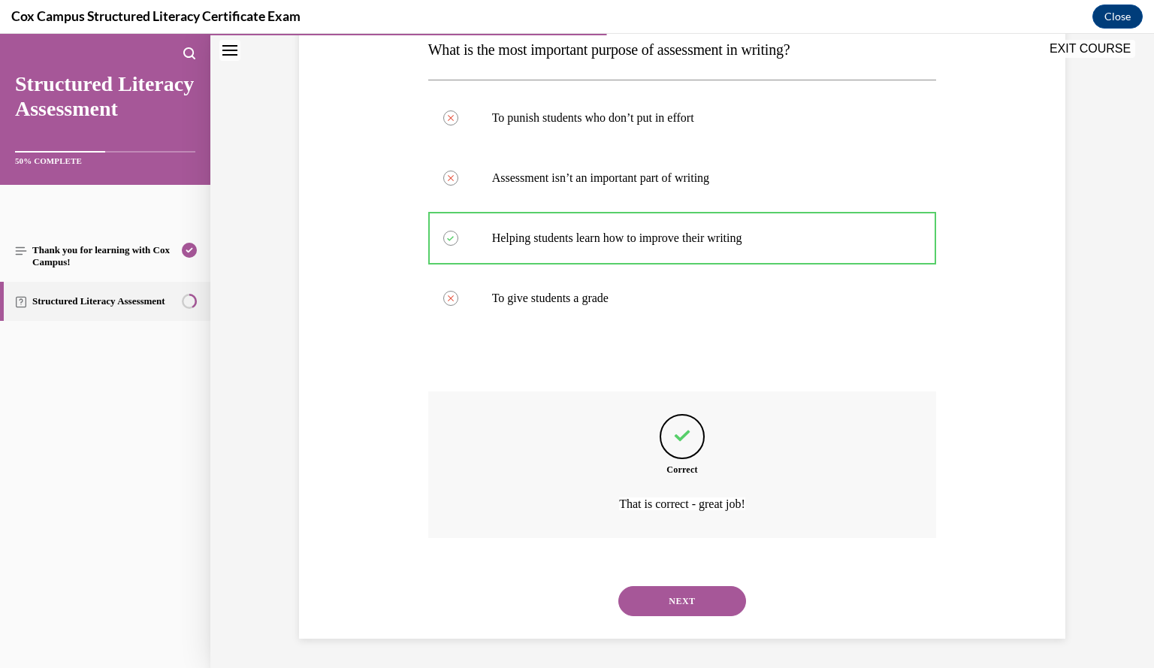
click at [699, 599] on button "NEXT" at bounding box center [682, 601] width 128 height 30
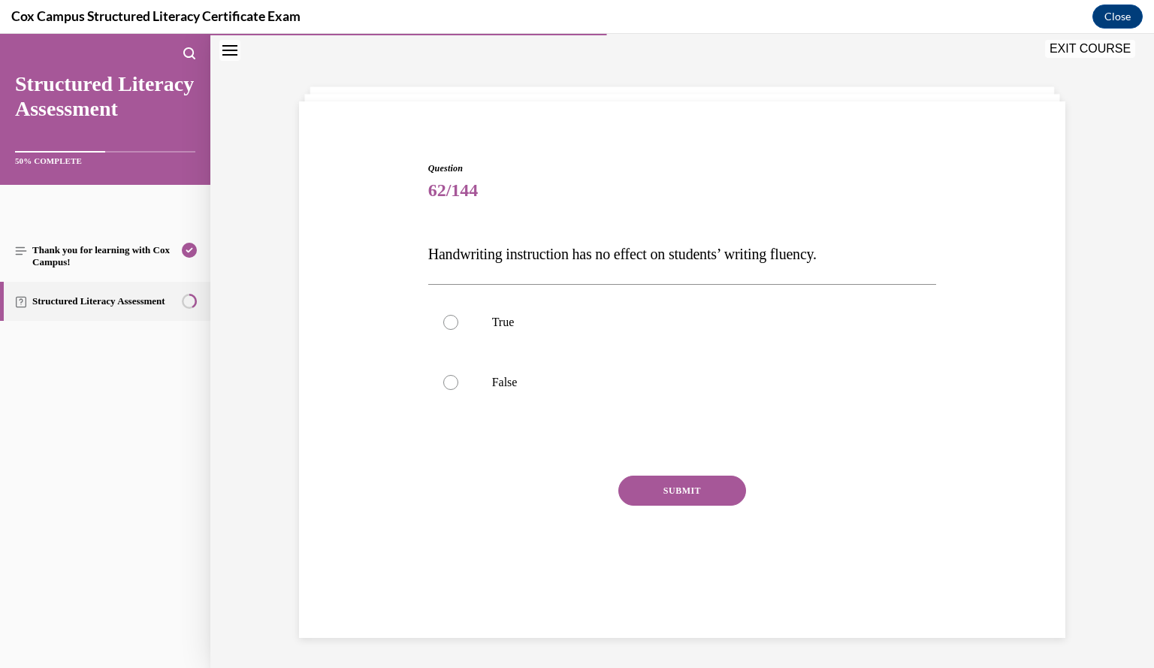
scroll to position [47, 0]
click at [512, 394] on label "False" at bounding box center [682, 382] width 509 height 60
click at [458, 390] on input "False" at bounding box center [450, 382] width 15 height 15
radio input "true"
click at [663, 494] on button "SUBMIT" at bounding box center [682, 491] width 128 height 30
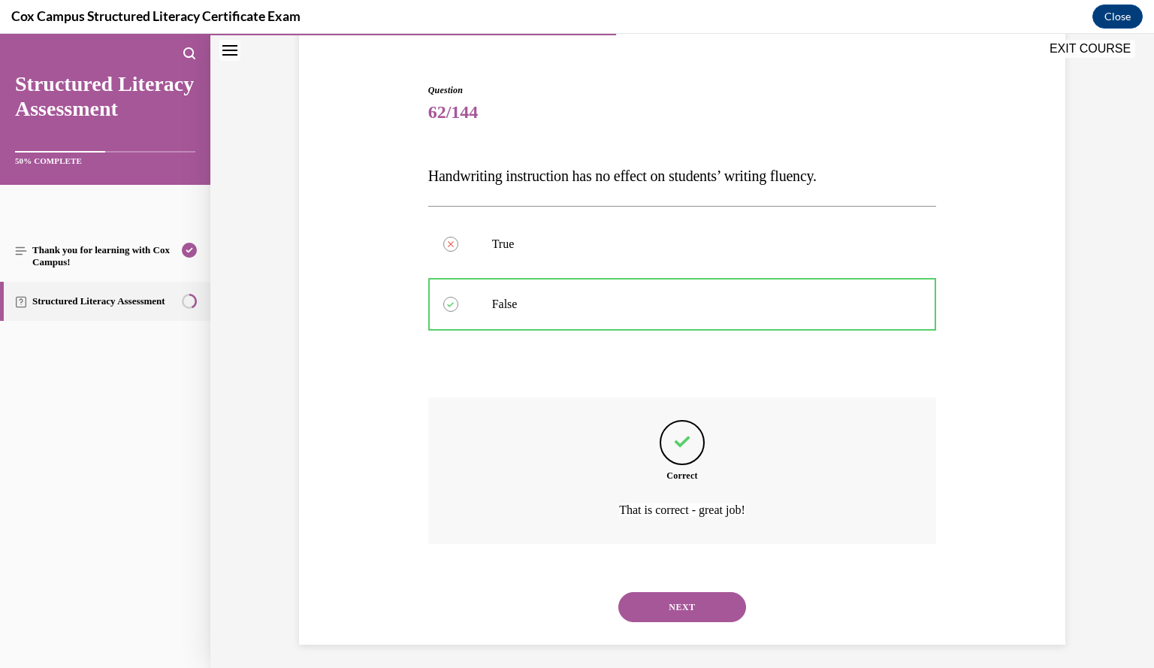
scroll to position [131, 0]
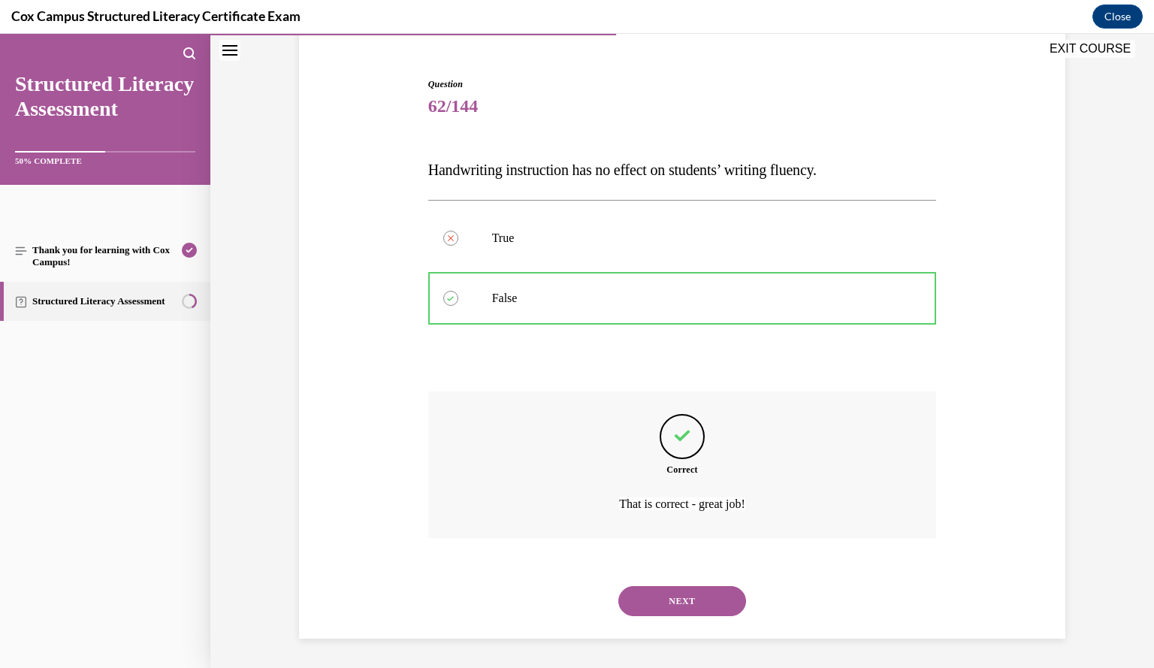
click at [688, 610] on button "NEXT" at bounding box center [682, 601] width 128 height 30
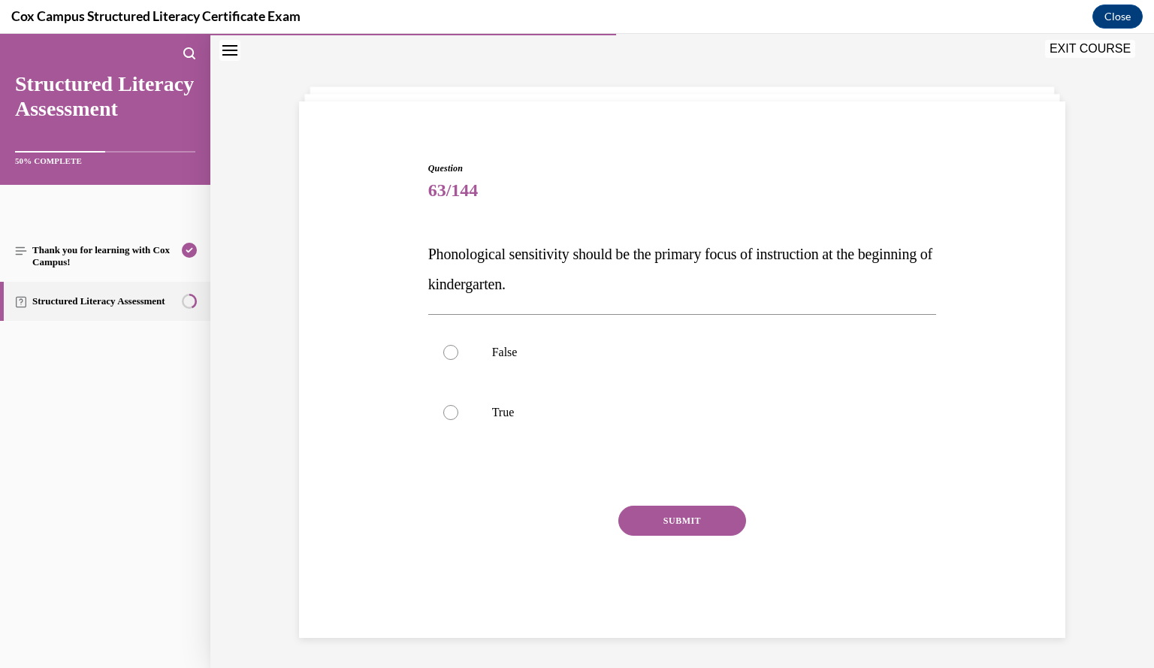
scroll to position [47, 0]
drag, startPoint x: 425, startPoint y: 253, endPoint x: 617, endPoint y: 282, distance: 193.7
click at [617, 282] on p "Phonological sensitivity should be the primary focus of instruction at the begi…" at bounding box center [682, 269] width 509 height 60
copy span "Phonological sensitivity should be the primary focus of instruction at the begi…"
click at [467, 337] on label "False" at bounding box center [682, 352] width 509 height 60
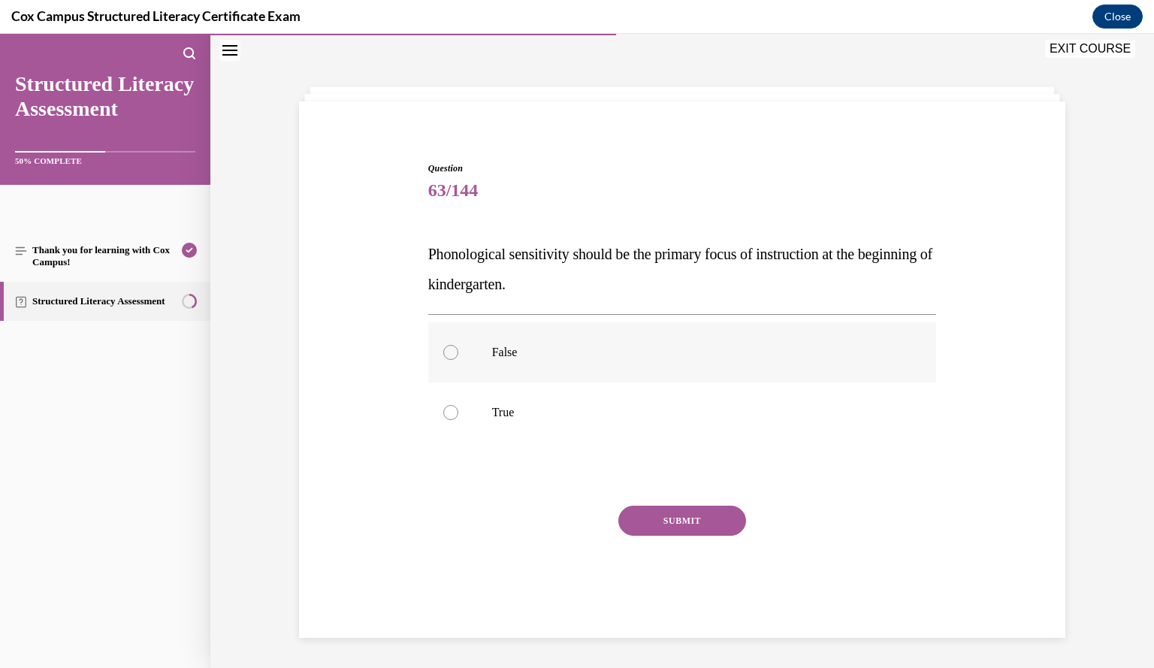
click at [458, 345] on input "False" at bounding box center [450, 352] width 15 height 15
radio input "true"
click at [651, 523] on button "SUBMIT" at bounding box center [682, 521] width 128 height 30
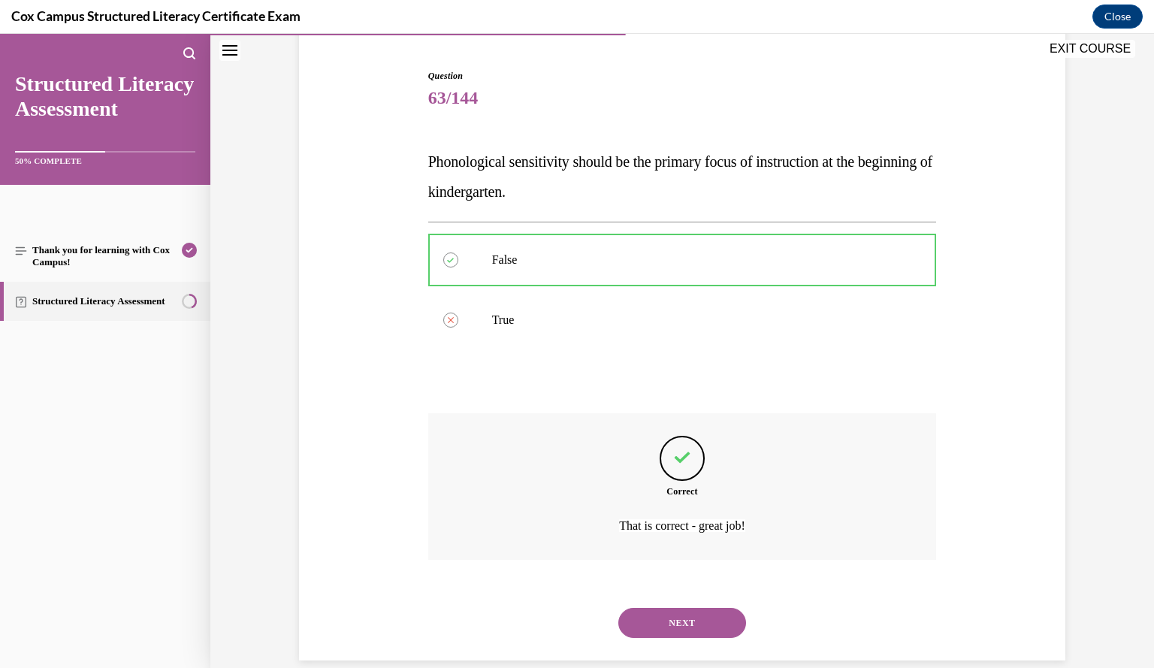
scroll to position [162, 0]
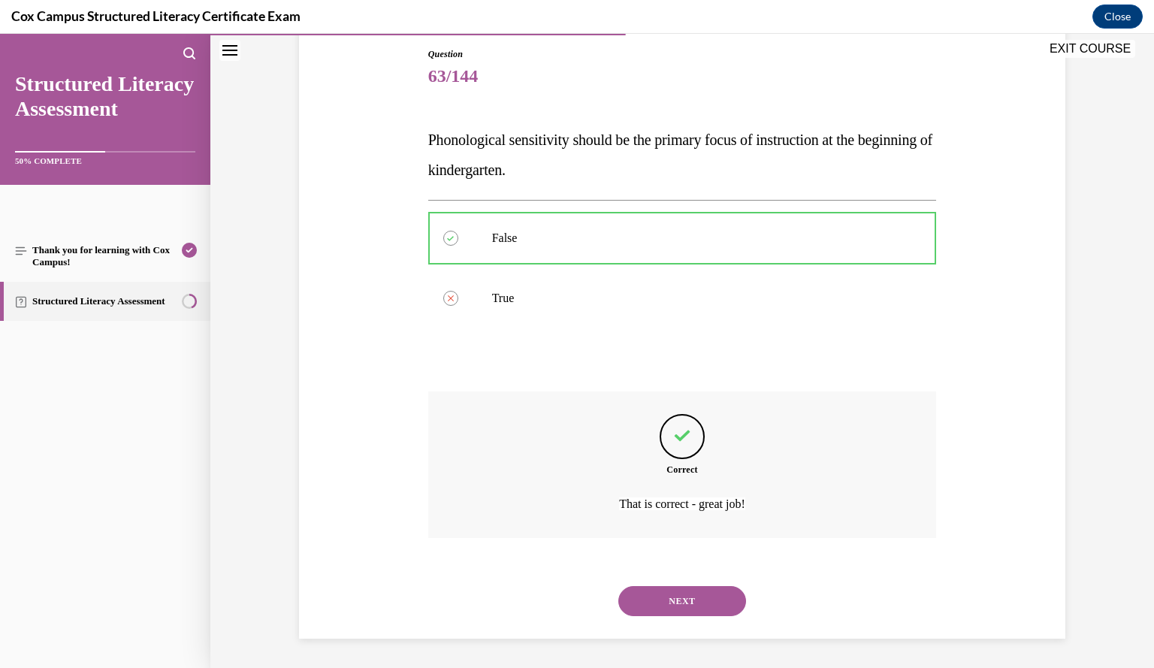
click at [690, 594] on button "NEXT" at bounding box center [682, 601] width 128 height 30
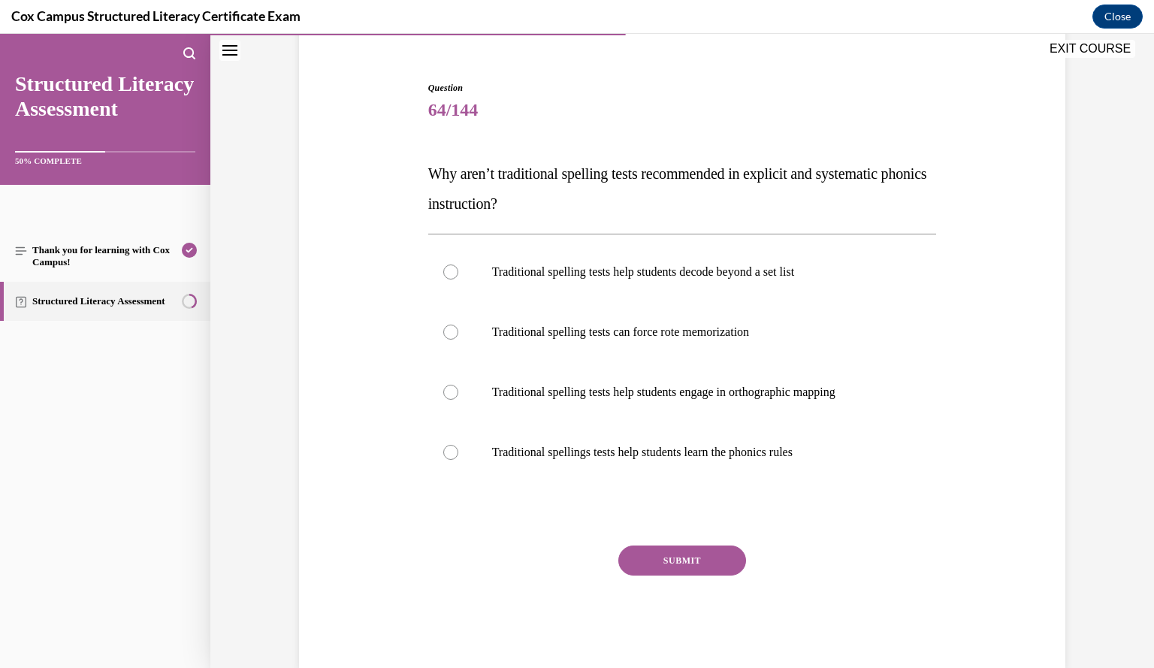
scroll to position [127, 0]
click at [717, 343] on label "Traditional spelling tests can force rote memorization" at bounding box center [682, 333] width 509 height 60
click at [458, 340] on input "Traditional spelling tests can force rote memorization" at bounding box center [450, 332] width 15 height 15
radio input "true"
click at [710, 563] on button "SUBMIT" at bounding box center [682, 561] width 128 height 30
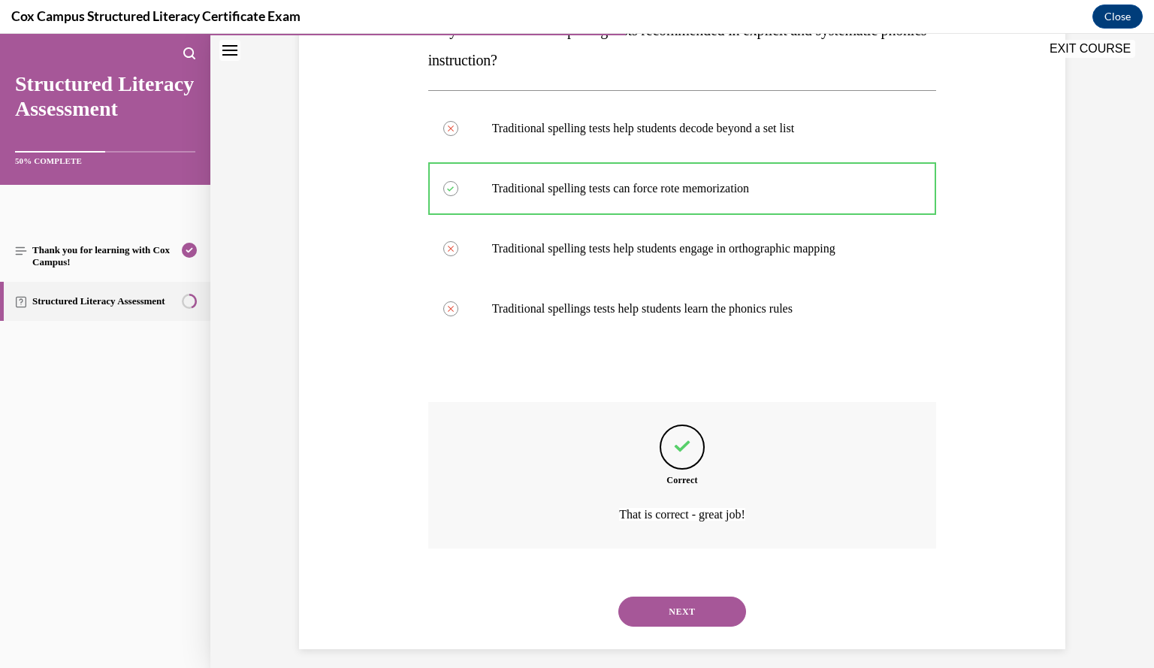
scroll to position [282, 0]
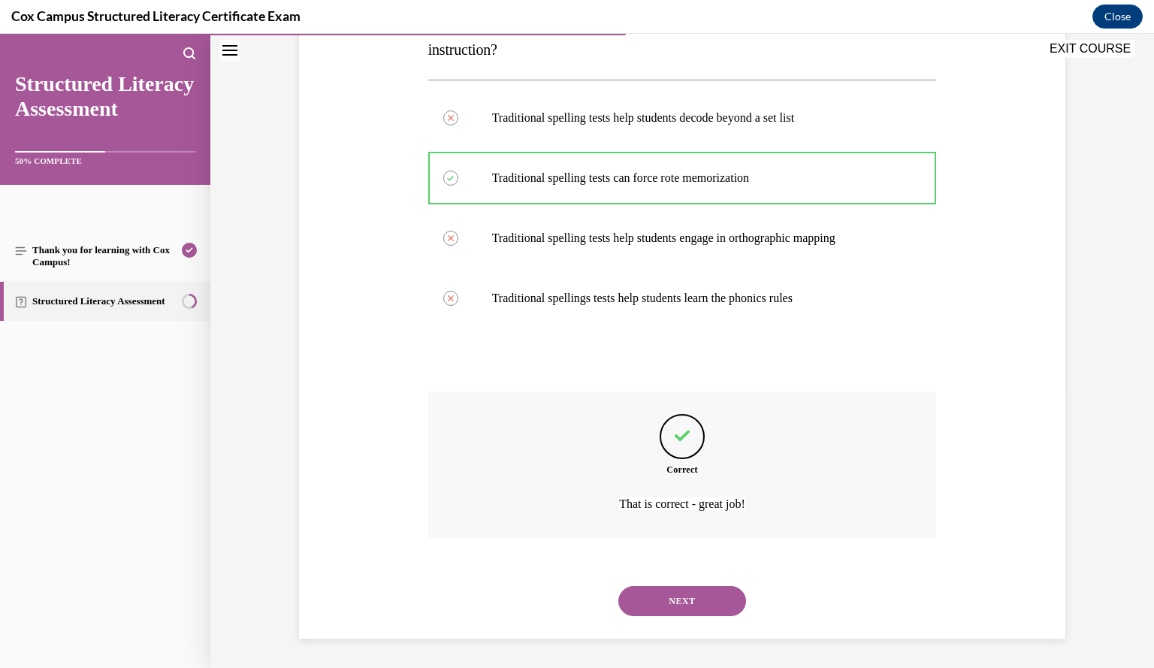
click at [680, 605] on button "NEXT" at bounding box center [682, 601] width 128 height 30
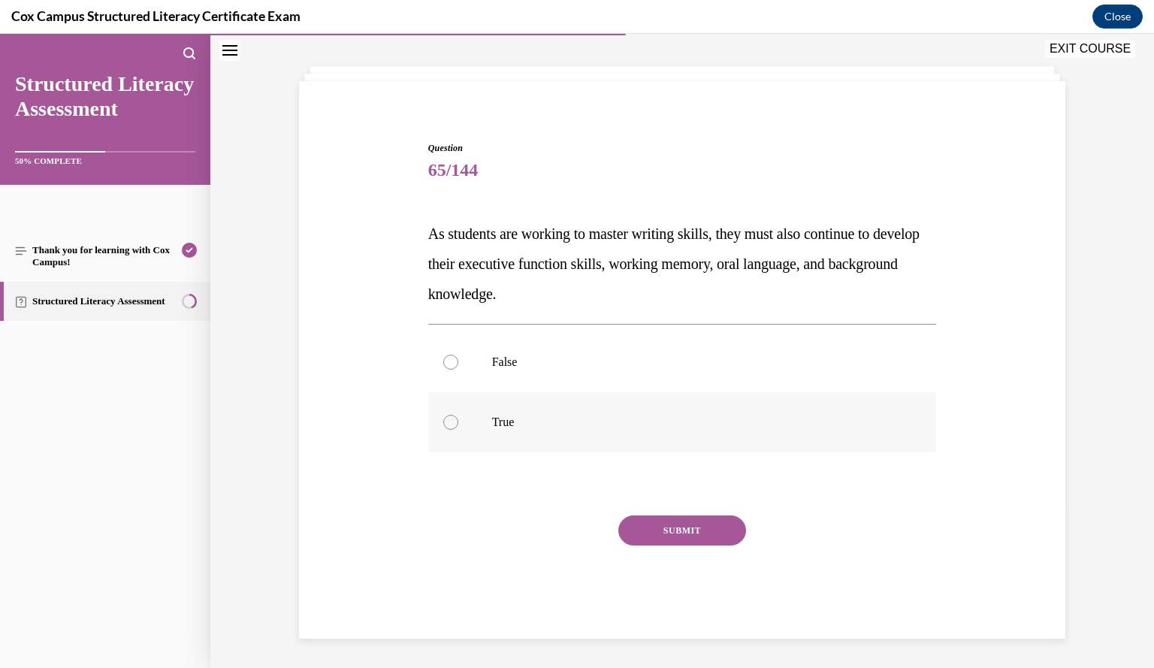
click at [492, 415] on p "True" at bounding box center [695, 422] width 407 height 15
click at [458, 415] on input "True" at bounding box center [450, 422] width 15 height 15
radio input "true"
click at [663, 531] on button "SUBMIT" at bounding box center [682, 530] width 128 height 30
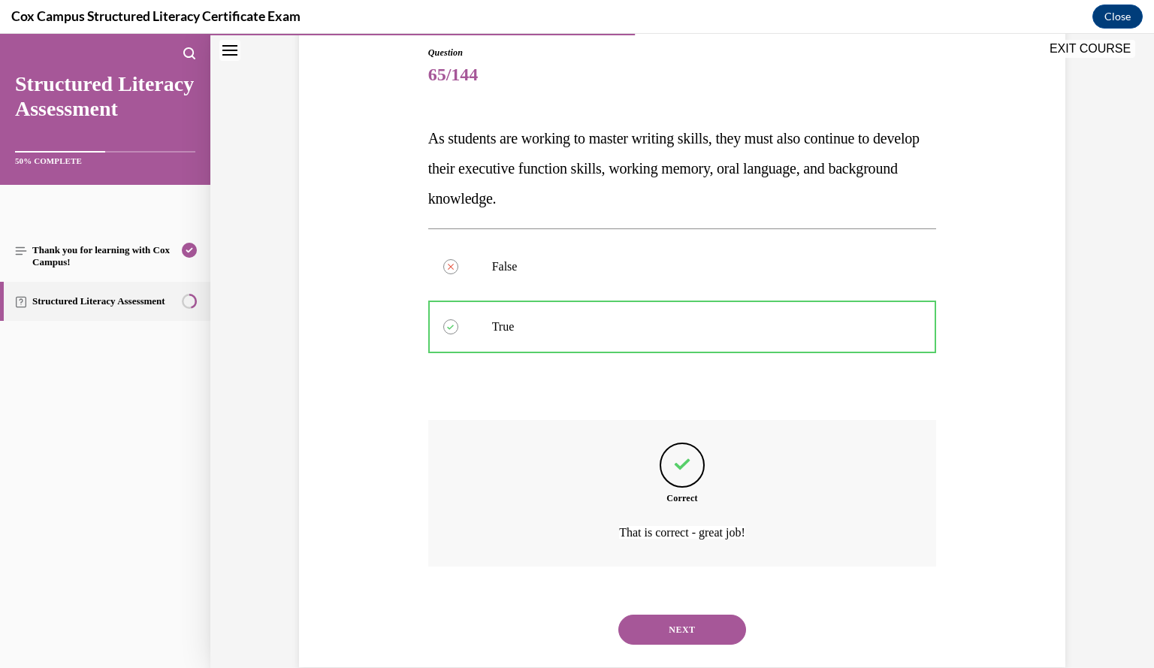
scroll to position [192, 0]
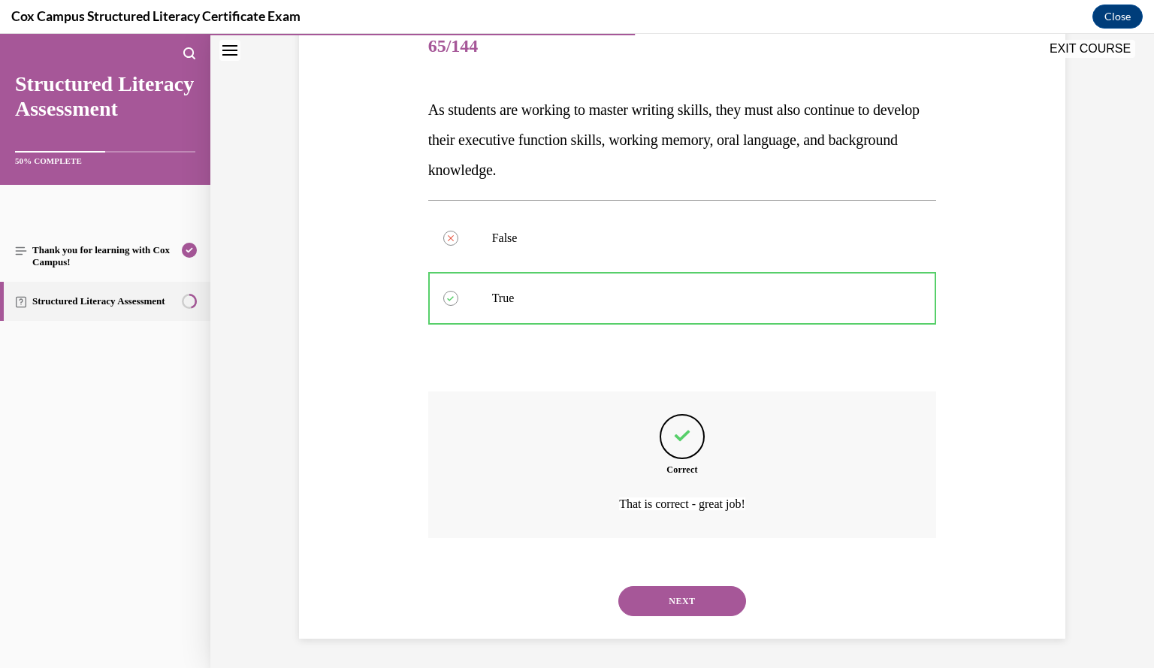
click at [681, 600] on button "NEXT" at bounding box center [682, 601] width 128 height 30
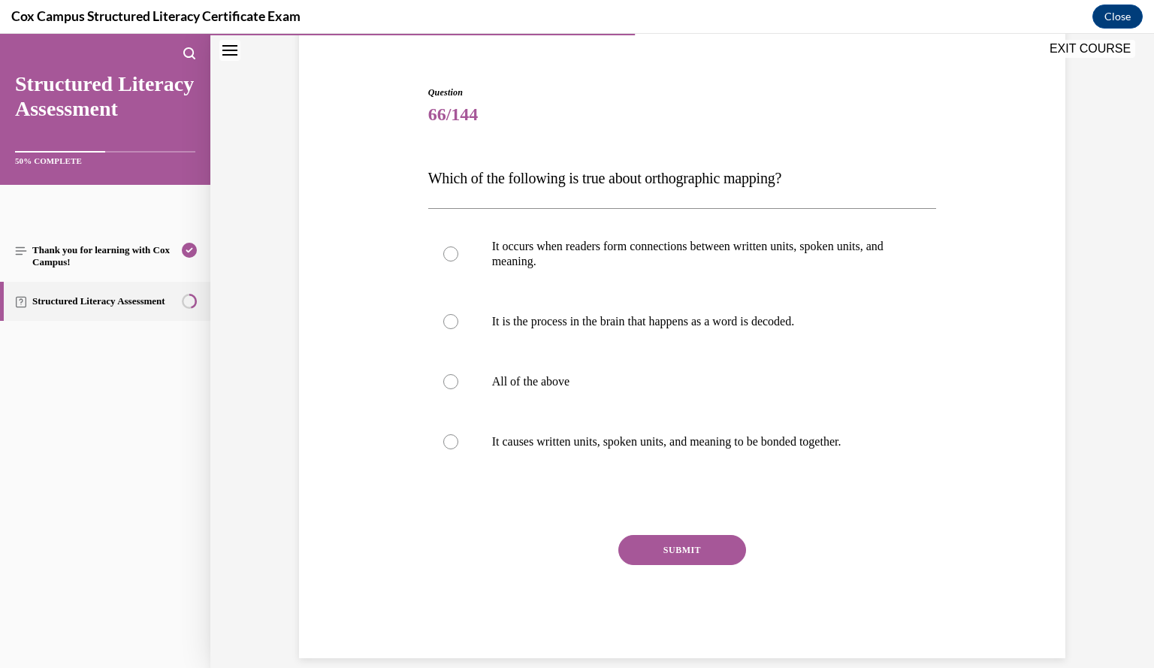
scroll to position [123, 0]
click at [554, 385] on p "All of the above" at bounding box center [695, 381] width 407 height 15
click at [458, 385] on input "All of the above" at bounding box center [450, 381] width 15 height 15
radio input "true"
click at [703, 554] on button "SUBMIT" at bounding box center [682, 550] width 128 height 30
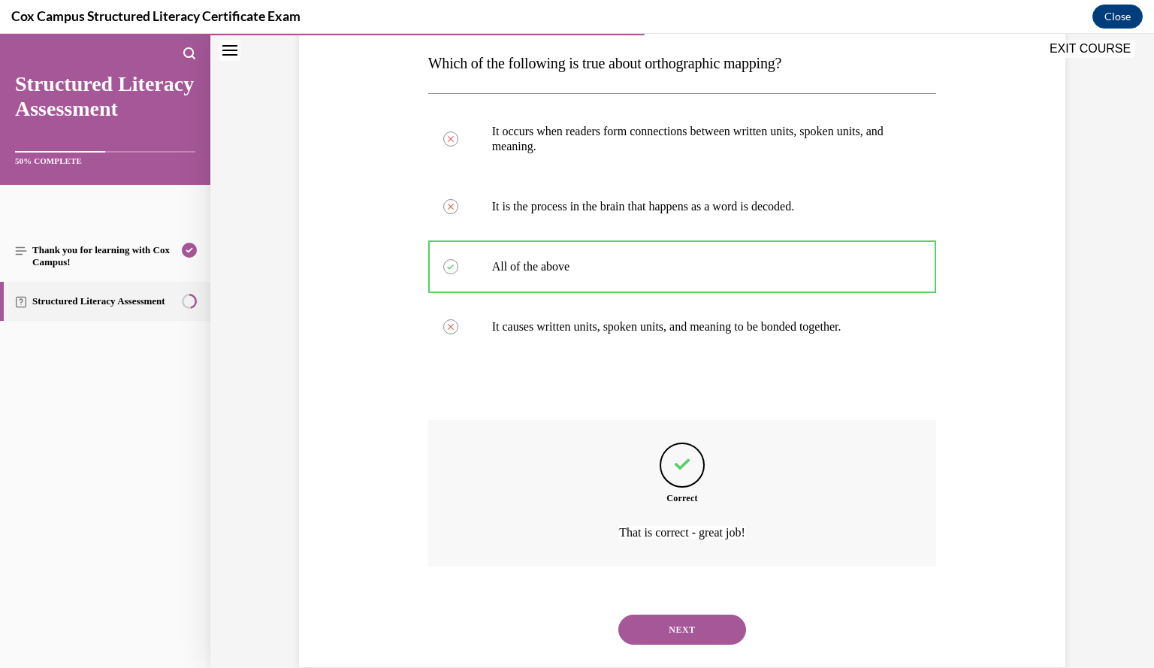
scroll to position [267, 0]
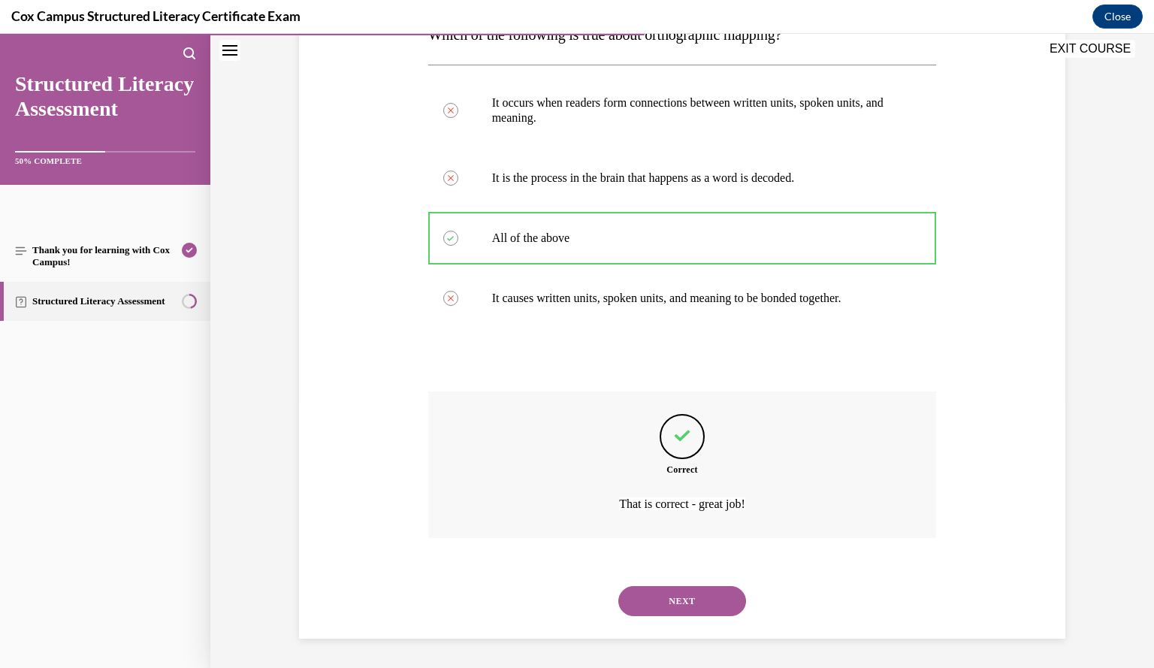
click at [685, 600] on button "NEXT" at bounding box center [682, 601] width 128 height 30
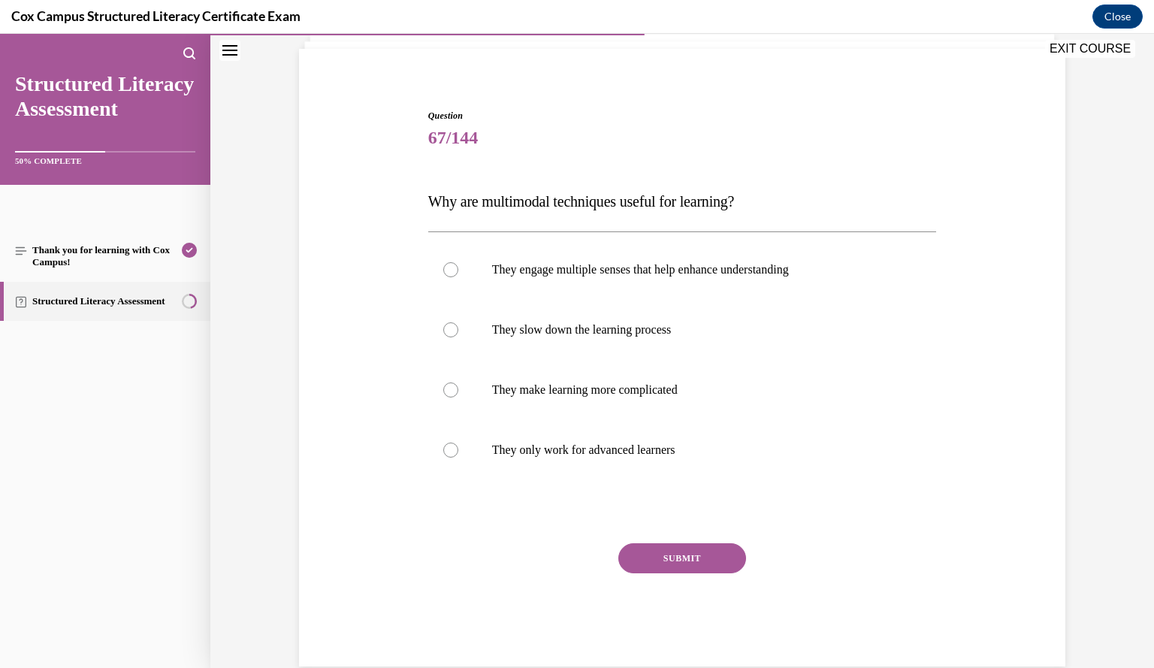
scroll to position [99, 0]
click at [781, 280] on label "They engage multiple senses that help enhance understanding" at bounding box center [682, 270] width 509 height 60
click at [458, 278] on input "They engage multiple senses that help enhance understanding" at bounding box center [450, 270] width 15 height 15
radio input "true"
click at [693, 564] on button "SUBMIT" at bounding box center [682, 559] width 128 height 30
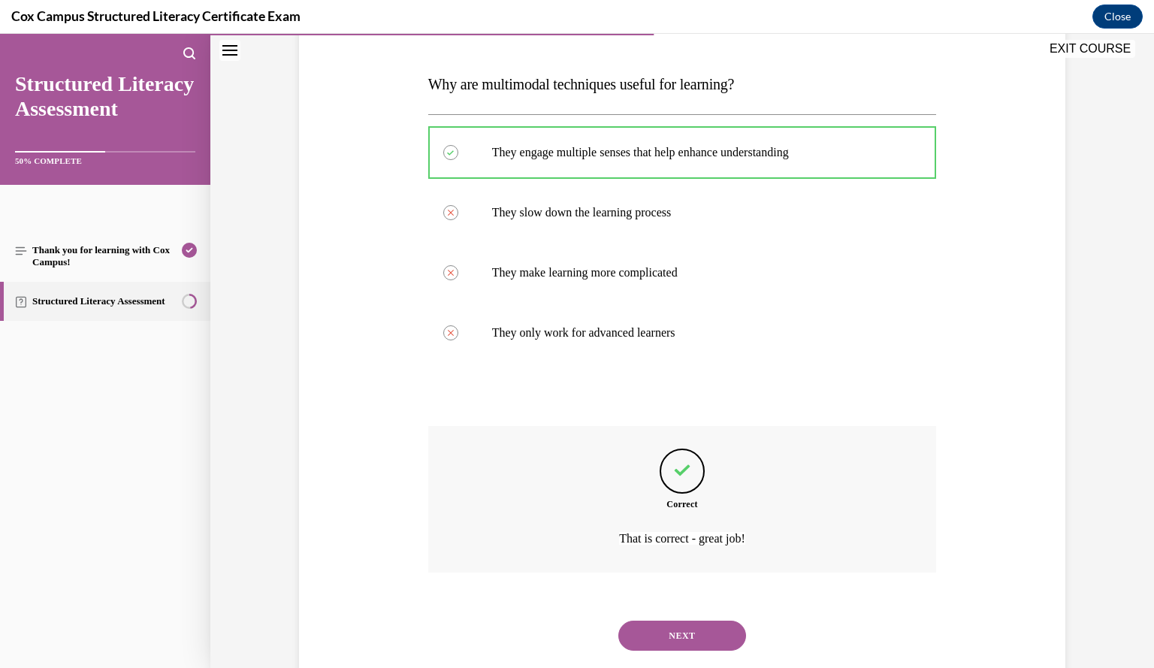
scroll to position [252, 0]
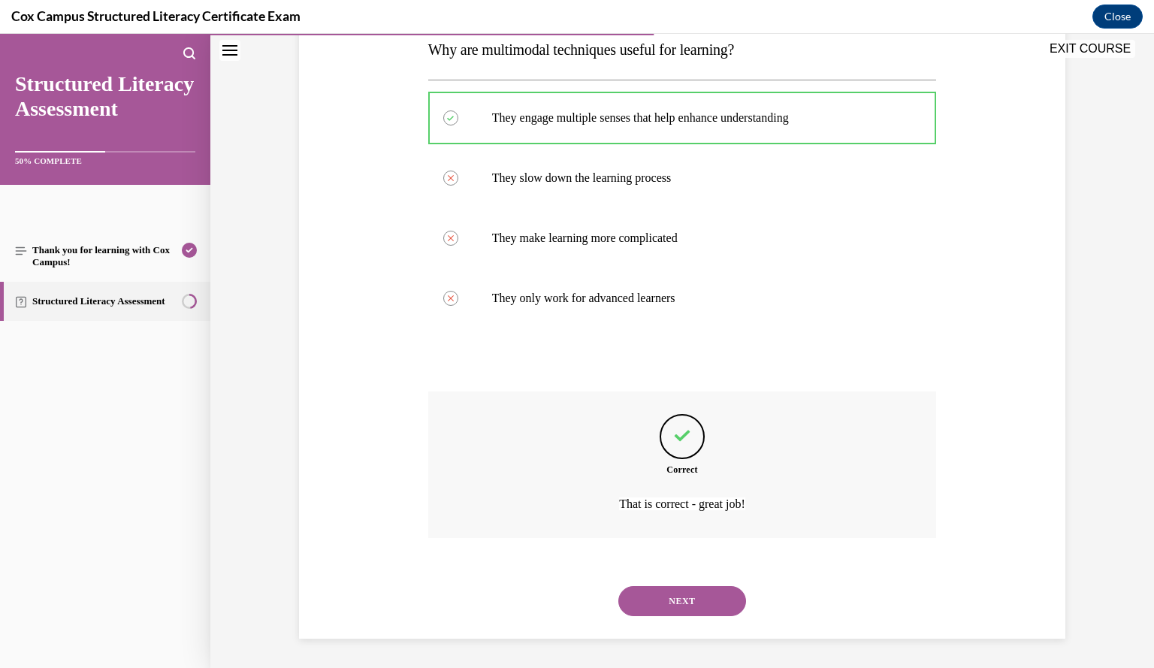
click at [667, 599] on button "NEXT" at bounding box center [682, 601] width 128 height 30
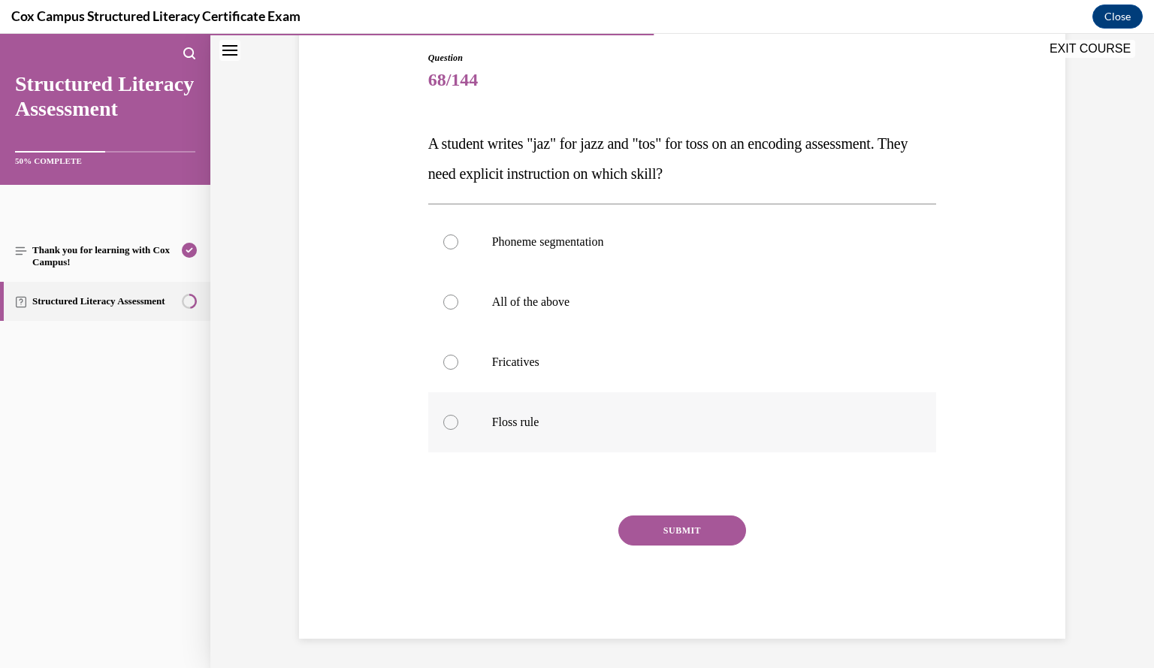
click at [624, 423] on p "Floss rule" at bounding box center [695, 422] width 407 height 15
click at [458, 423] on input "Floss rule" at bounding box center [450, 422] width 15 height 15
radio input "true"
click at [682, 530] on button "SUBMIT" at bounding box center [682, 530] width 128 height 30
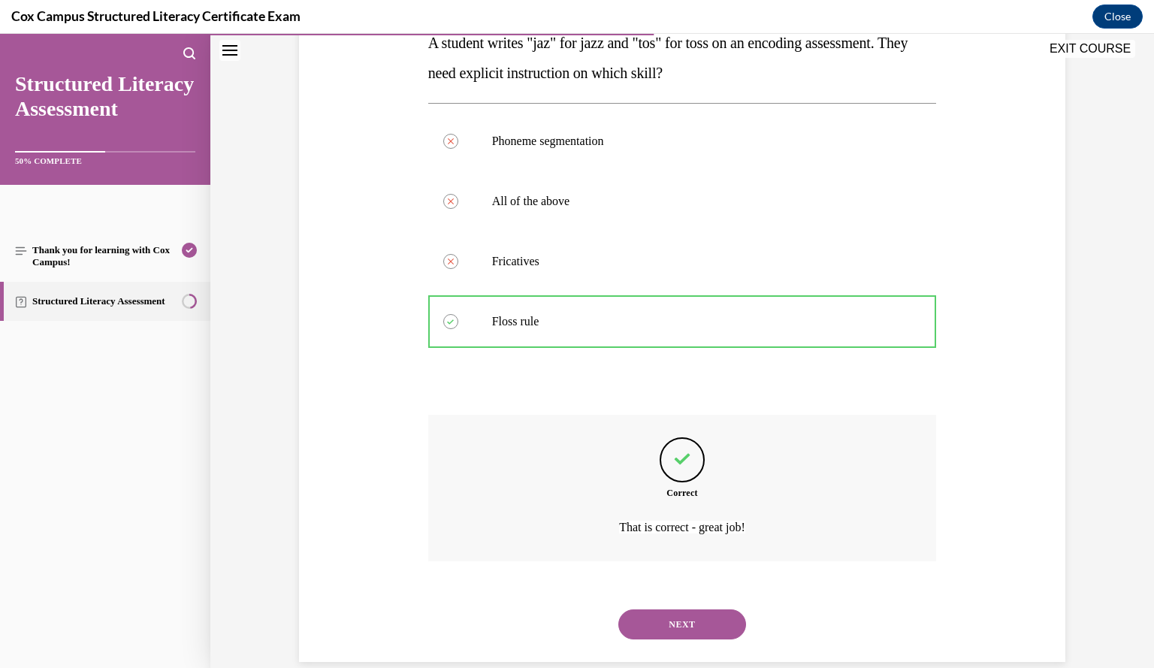
scroll to position [282, 0]
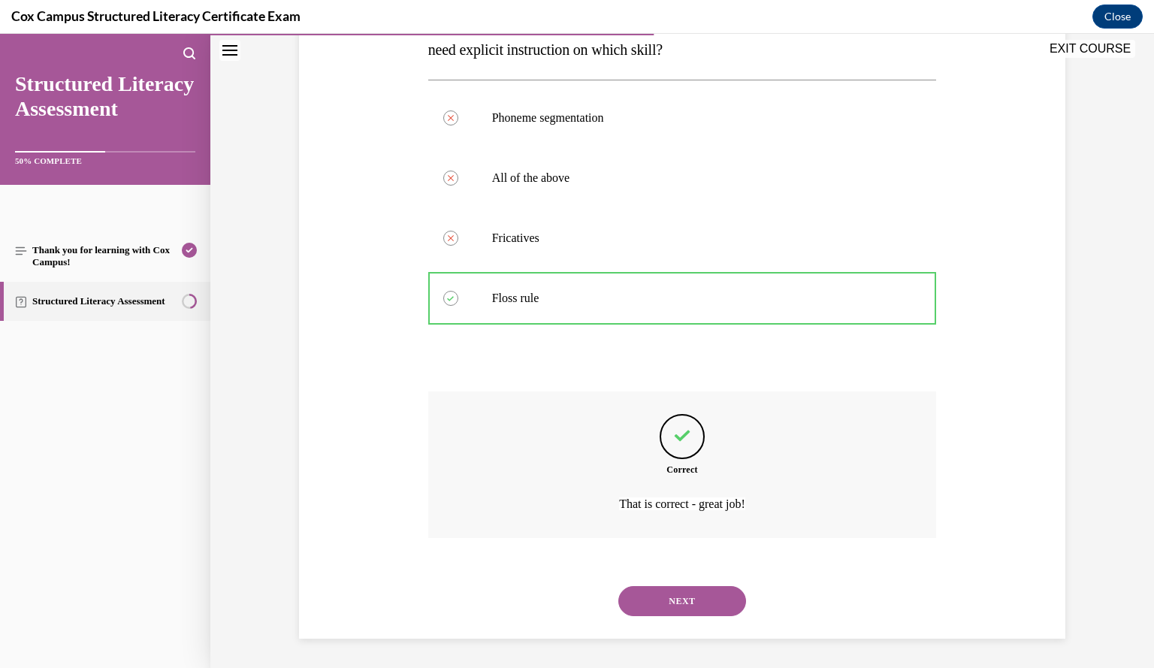
click at [691, 599] on button "NEXT" at bounding box center [682, 601] width 128 height 30
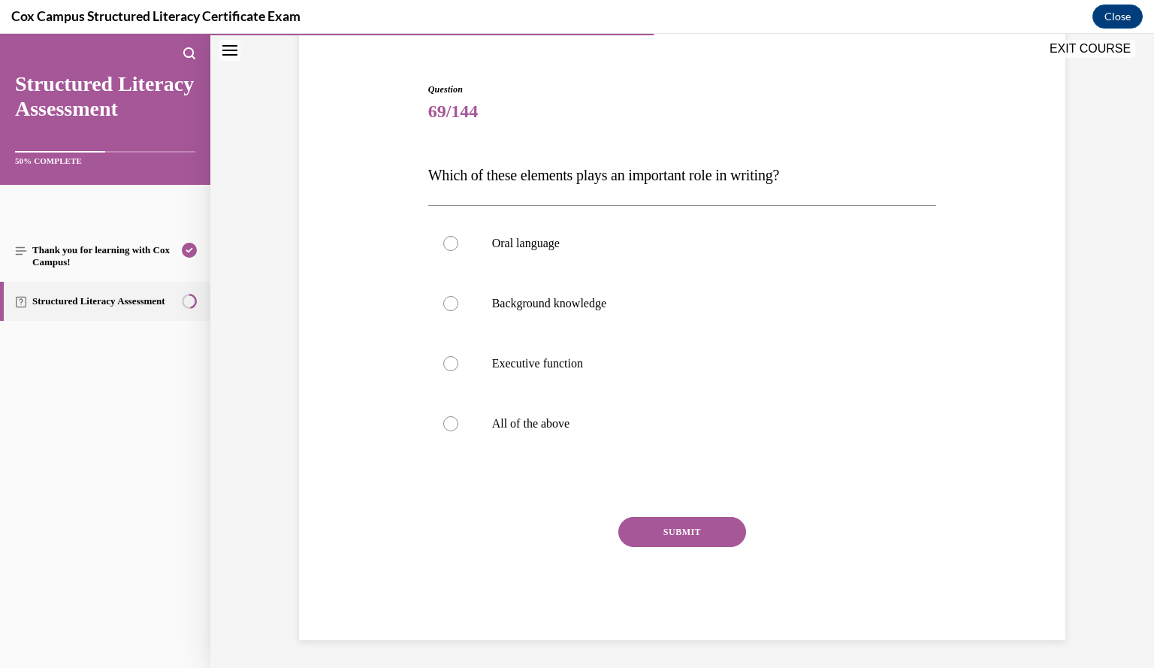
scroll to position [128, 0]
click at [492, 423] on p "All of the above" at bounding box center [695, 422] width 407 height 15
click at [458, 423] on input "All of the above" at bounding box center [450, 422] width 15 height 15
radio input "true"
click at [675, 527] on button "SUBMIT" at bounding box center [682, 530] width 128 height 30
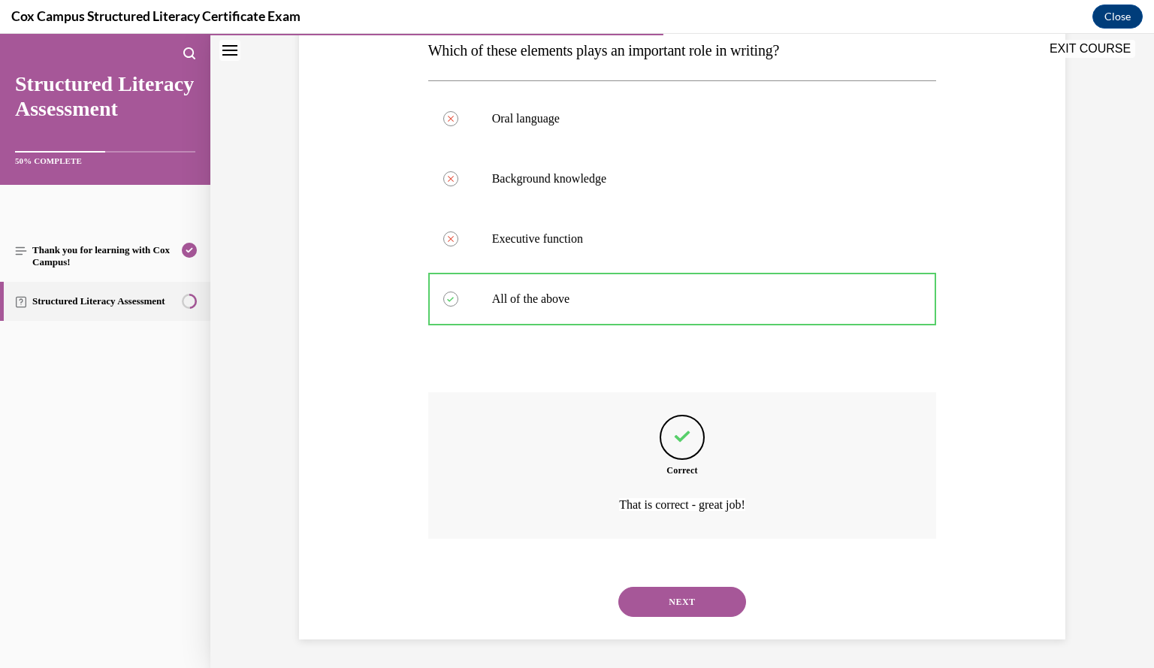
scroll to position [252, 0]
click at [675, 597] on button "NEXT" at bounding box center [682, 601] width 128 height 30
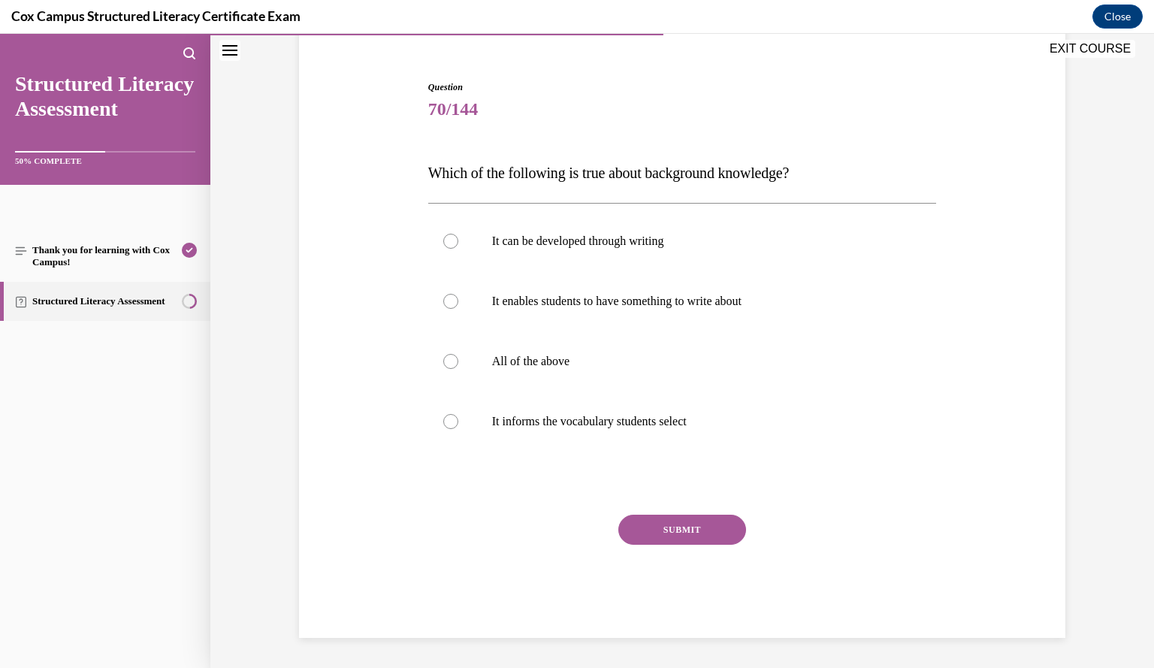
scroll to position [128, 0]
click at [693, 363] on p "All of the above" at bounding box center [695, 362] width 407 height 15
click at [458, 363] on input "All of the above" at bounding box center [450, 362] width 15 height 15
radio input "true"
click at [694, 534] on button "SUBMIT" at bounding box center [682, 530] width 128 height 30
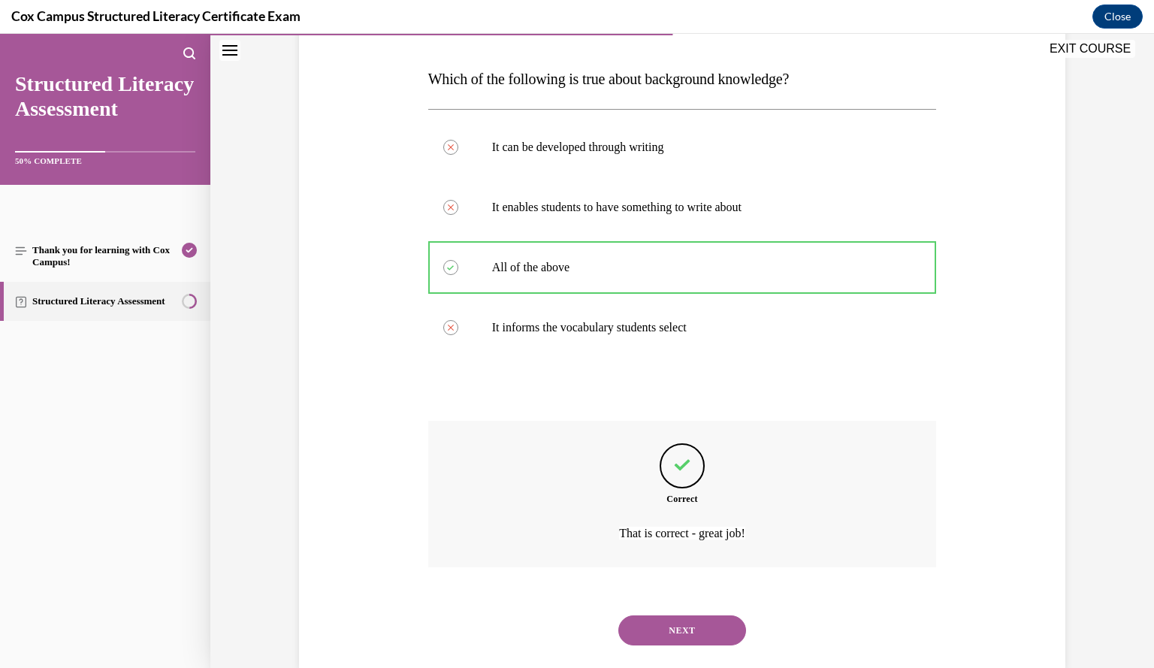
scroll to position [252, 0]
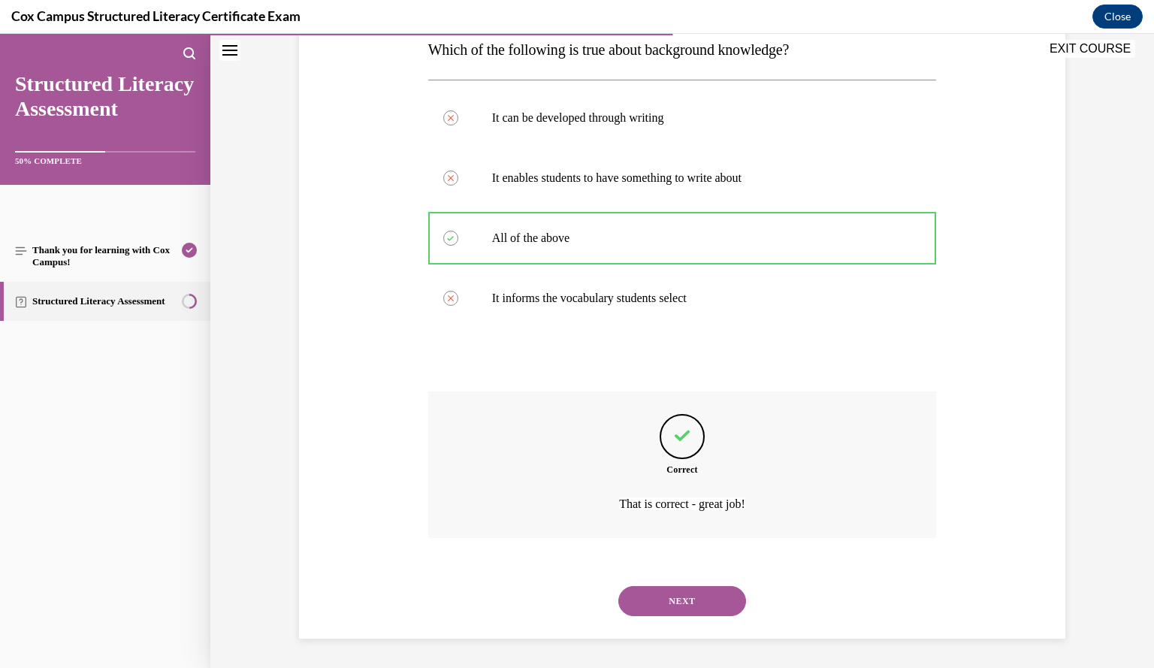
click at [694, 599] on button "NEXT" at bounding box center [682, 601] width 128 height 30
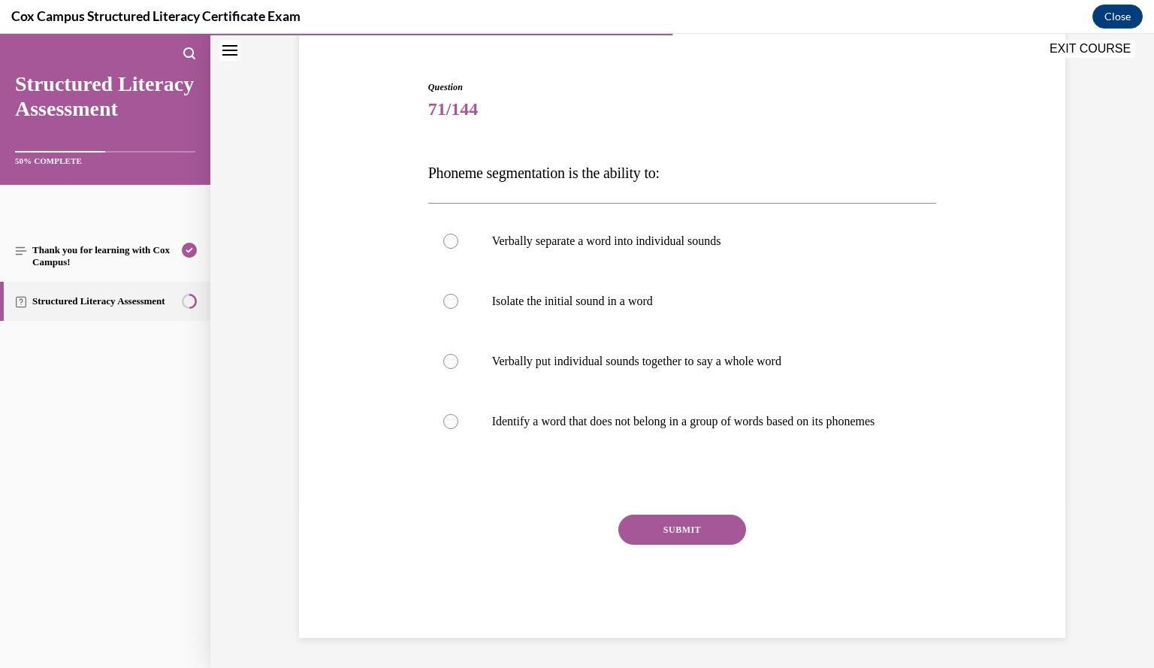
scroll to position [143, 0]
click at [688, 235] on label "Verbally separate a word into individual sounds" at bounding box center [682, 241] width 509 height 60
click at [458, 235] on input "Verbally separate a word into individual sounds" at bounding box center [450, 241] width 15 height 15
radio input "true"
click at [719, 522] on button "SUBMIT" at bounding box center [682, 530] width 128 height 30
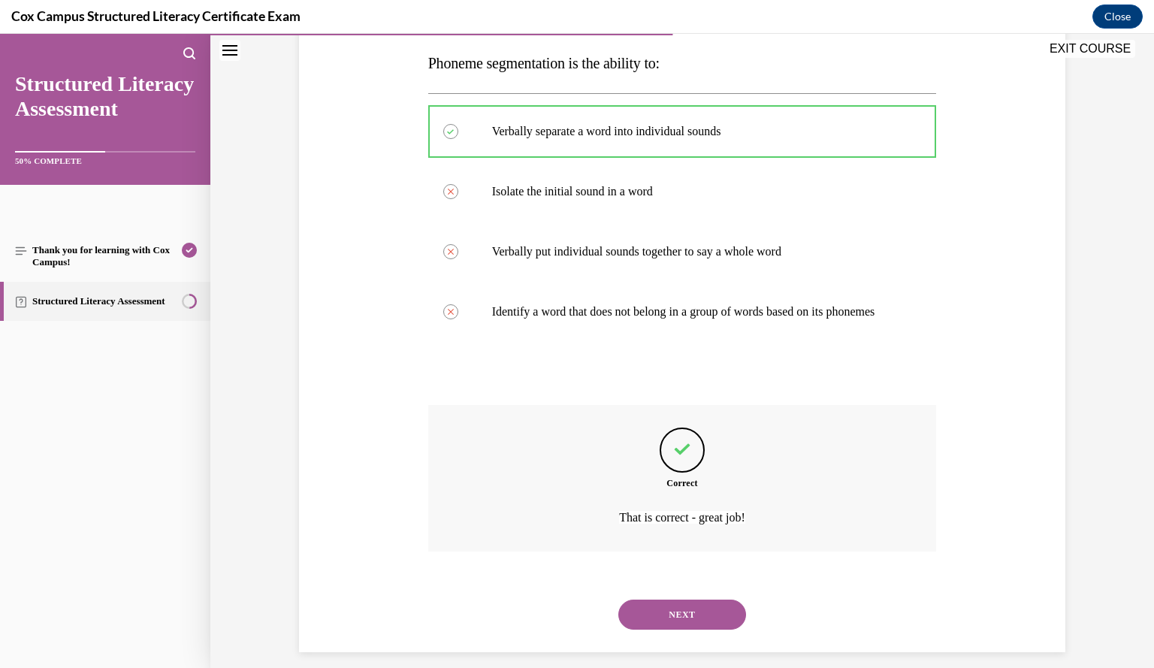
scroll to position [267, 0]
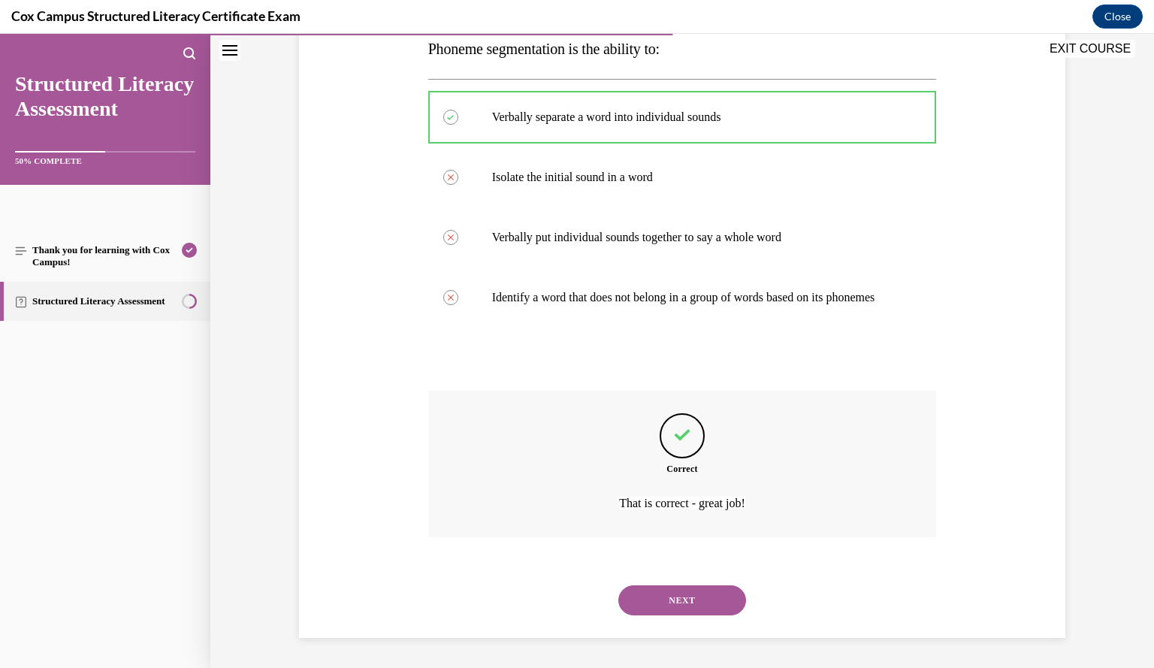
click at [700, 594] on button "NEXT" at bounding box center [682, 600] width 128 height 30
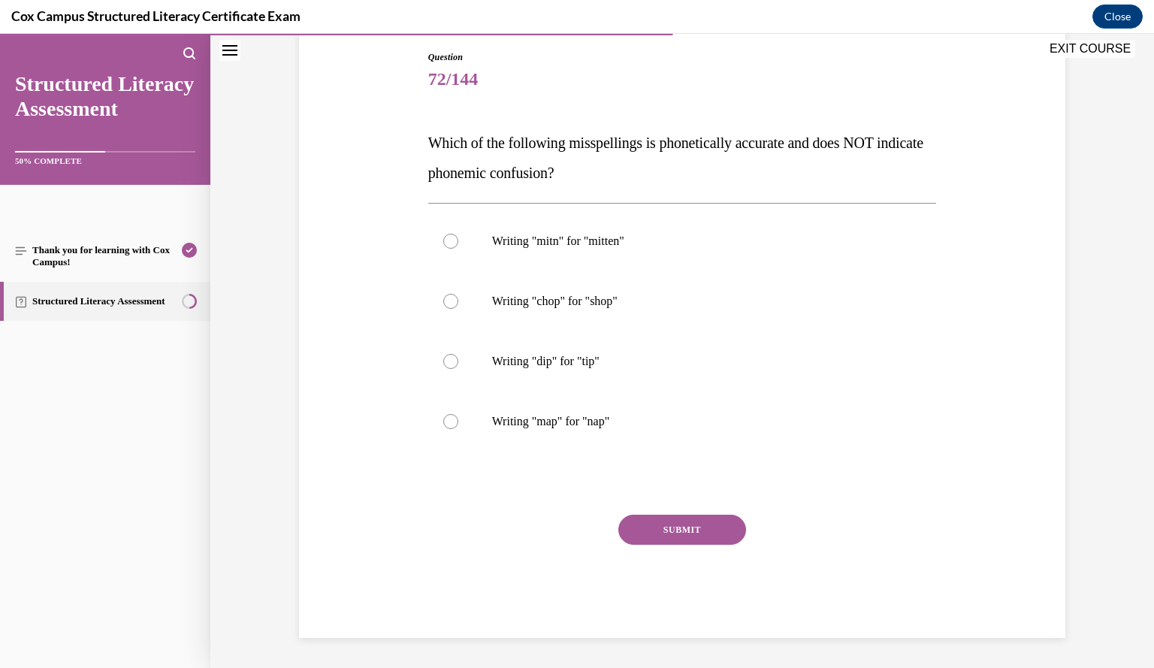
scroll to position [158, 0]
click at [678, 223] on label "Writing "mitn" for "mitten"" at bounding box center [682, 242] width 509 height 60
click at [458, 234] on input "Writing "mitn" for "mitten"" at bounding box center [450, 241] width 15 height 15
radio input "true"
click at [700, 539] on button "SUBMIT" at bounding box center [682, 530] width 128 height 30
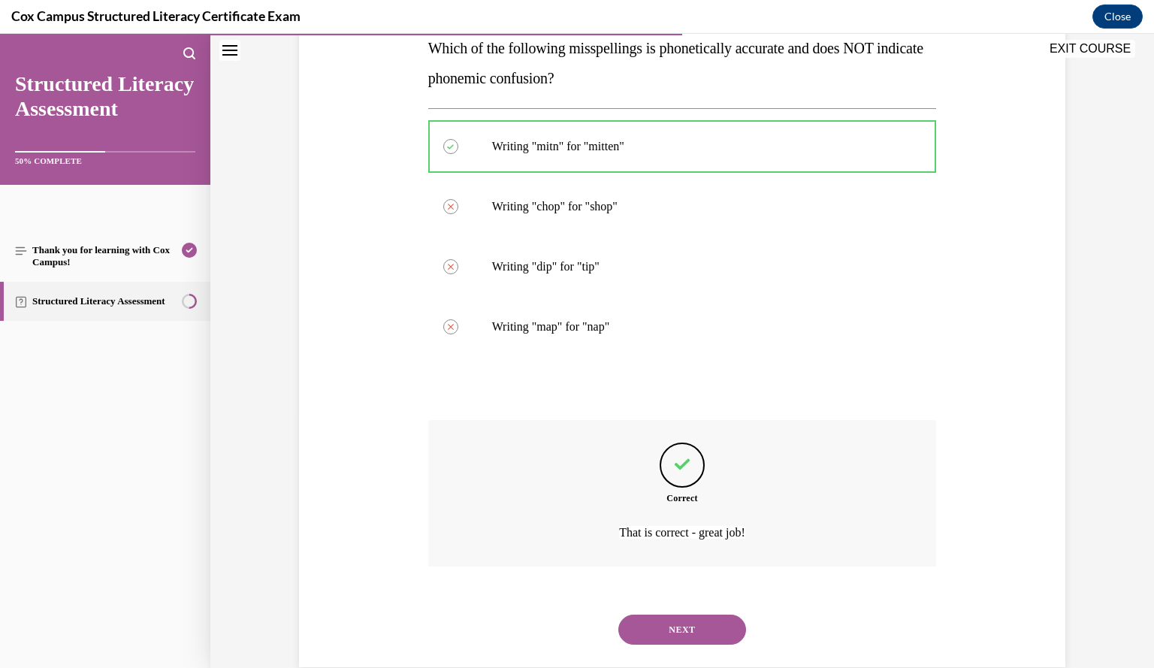
scroll to position [282, 0]
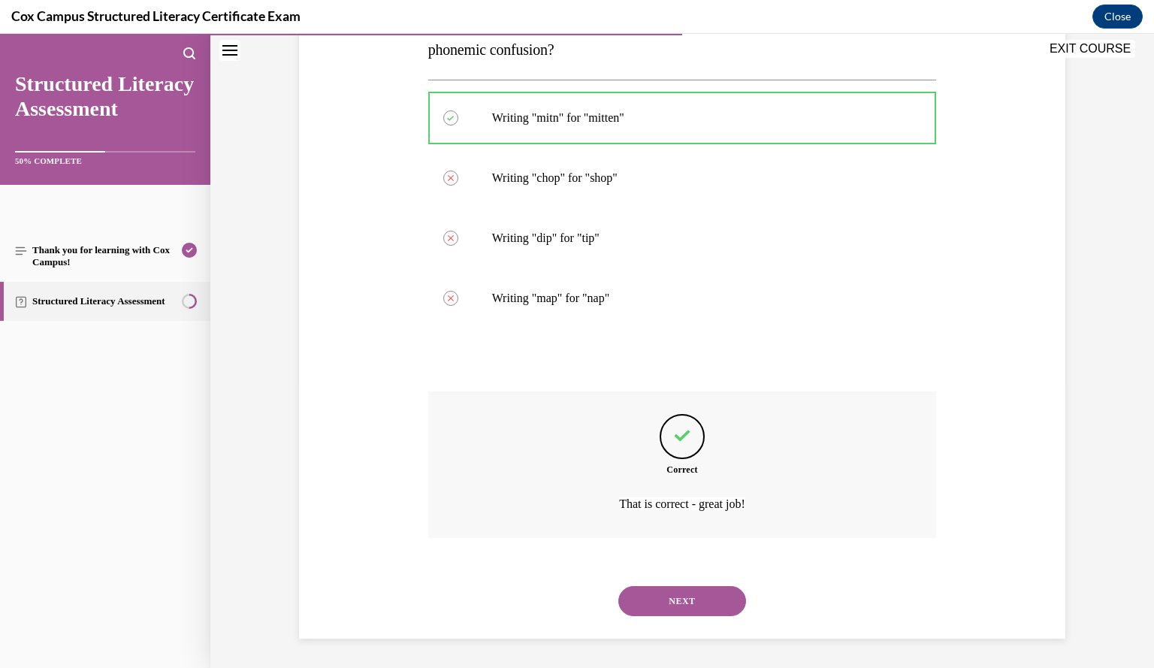
click at [685, 597] on button "NEXT" at bounding box center [682, 601] width 128 height 30
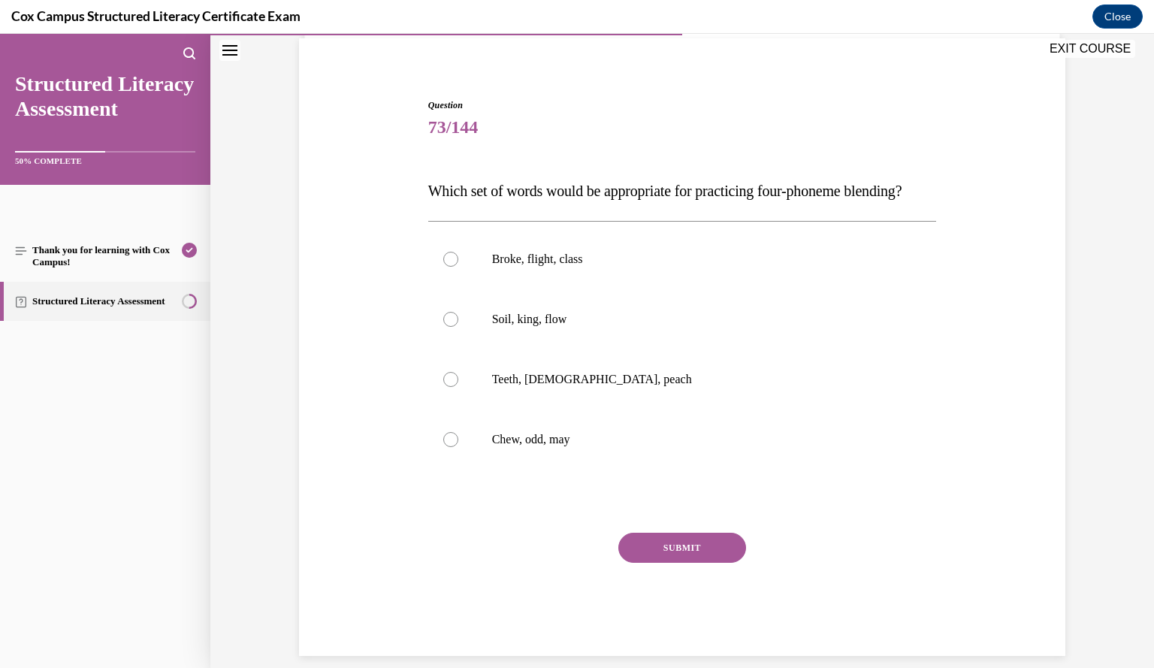
scroll to position [111, 0]
click at [639, 266] on p "Broke, flight, class" at bounding box center [695, 258] width 407 height 15
click at [458, 266] on input "Broke, flight, class" at bounding box center [450, 258] width 15 height 15
radio input "true"
click at [699, 562] on button "SUBMIT" at bounding box center [682, 547] width 128 height 30
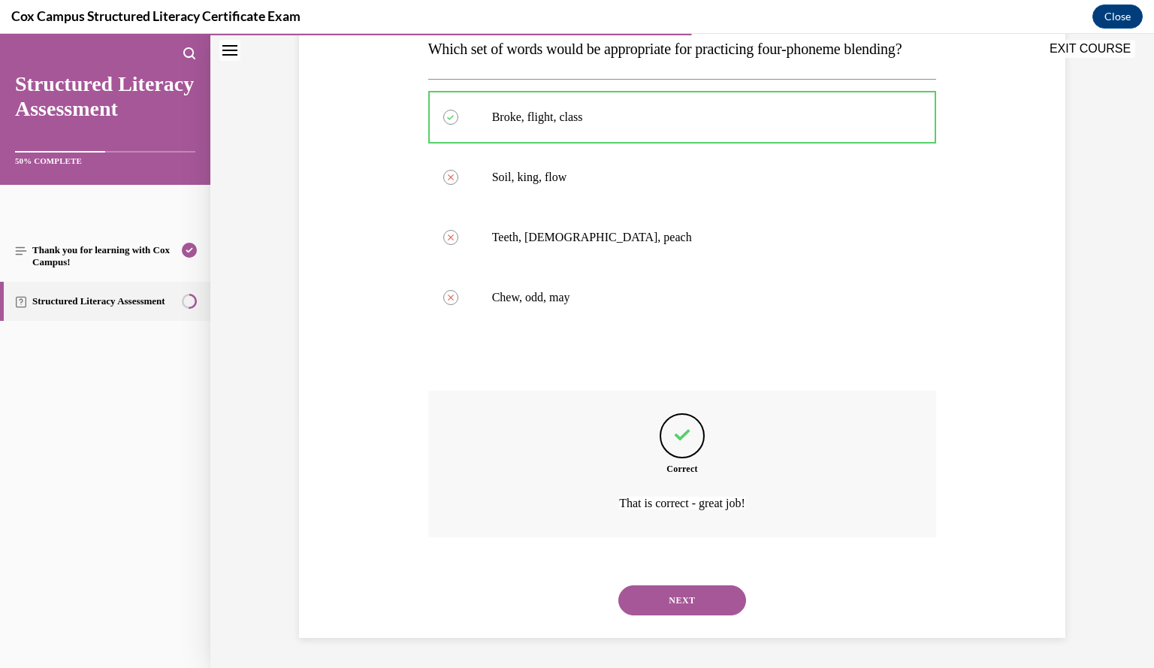
scroll to position [282, 0]
click at [685, 594] on button "NEXT" at bounding box center [682, 600] width 128 height 30
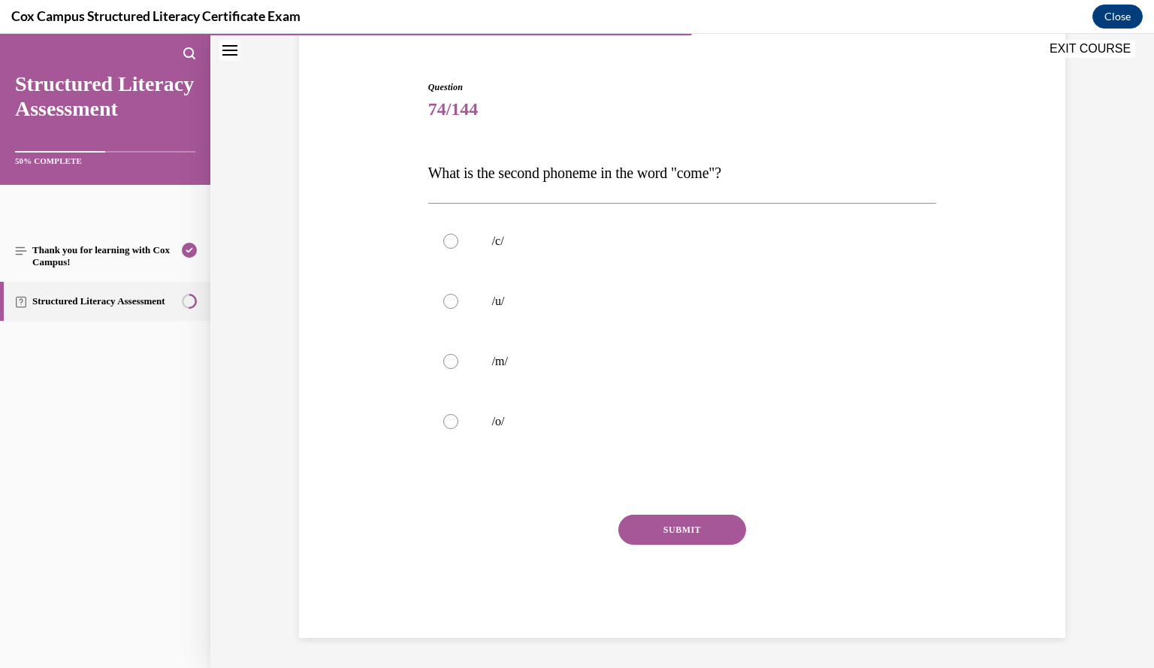
scroll to position [128, 0]
click at [824, 314] on label "/u/" at bounding box center [682, 302] width 509 height 60
click at [458, 310] on input "/u/" at bounding box center [450, 301] width 15 height 15
radio input "true"
click at [720, 533] on button "SUBMIT" at bounding box center [682, 530] width 128 height 30
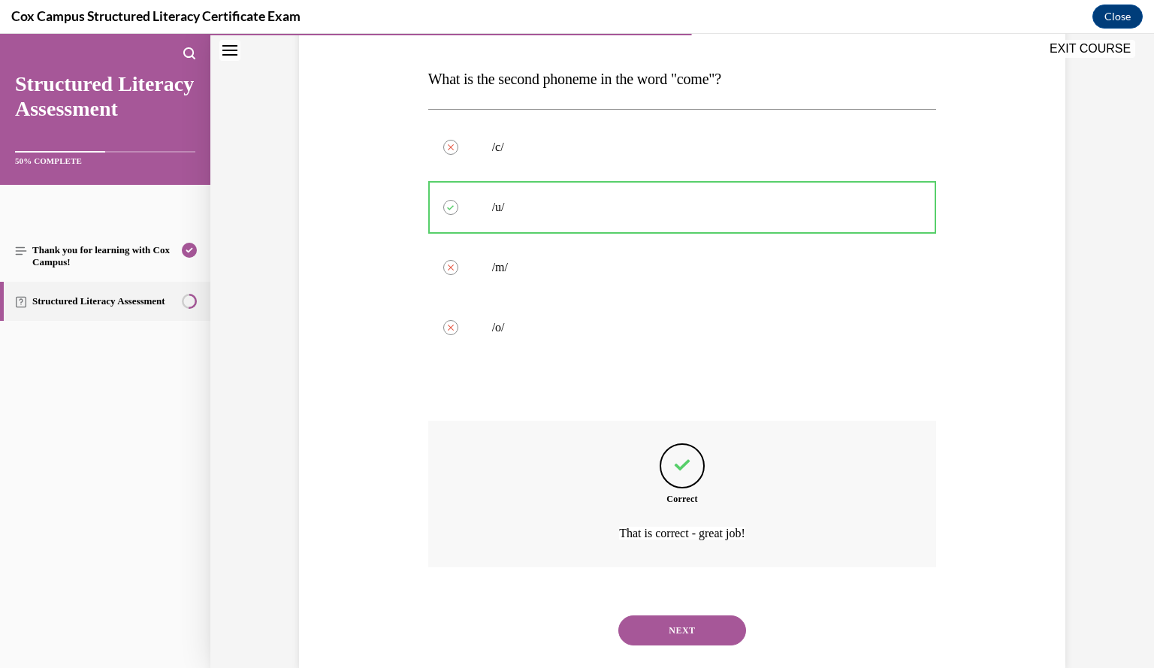
scroll to position [252, 0]
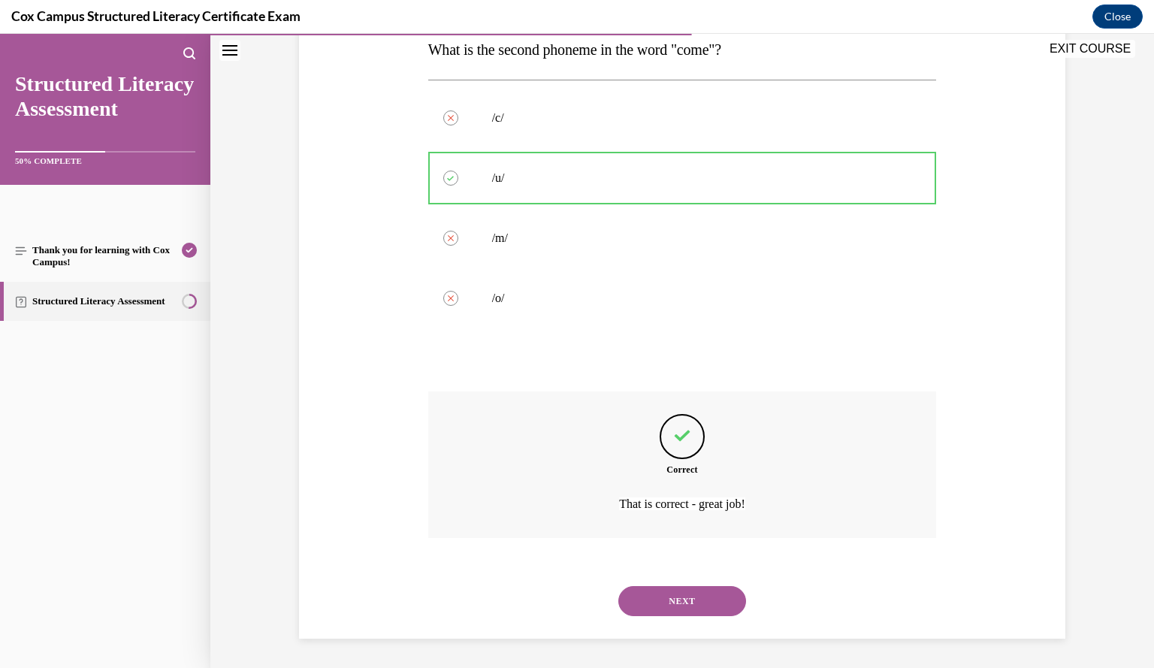
click at [714, 599] on button "NEXT" at bounding box center [682, 601] width 128 height 30
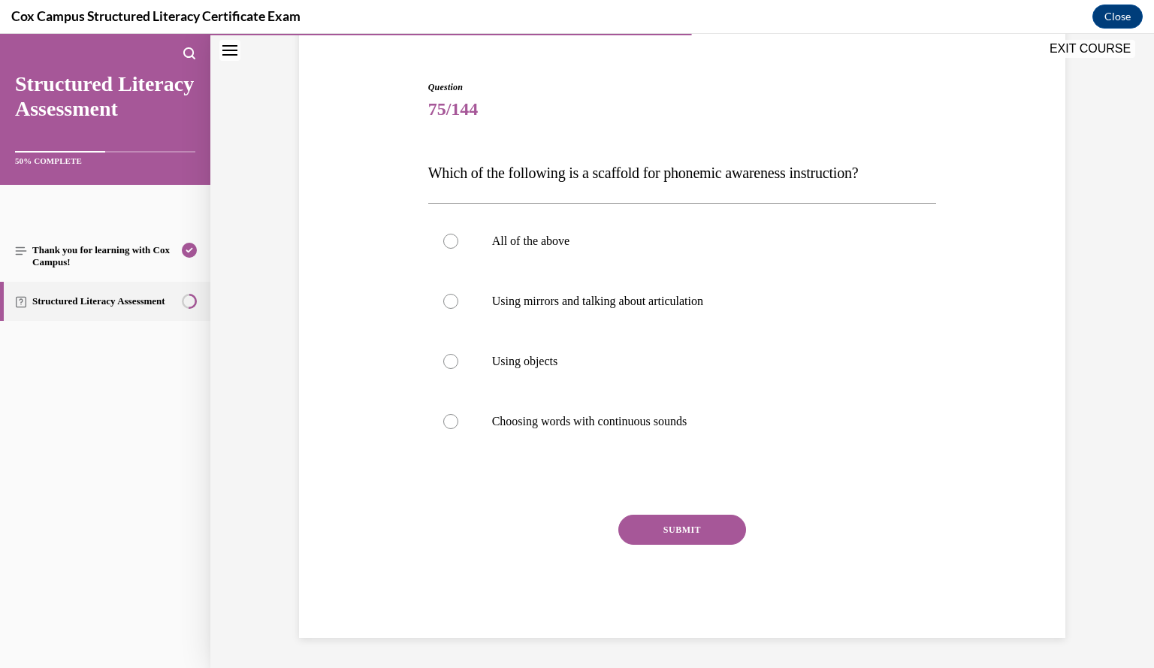
scroll to position [128, 0]
click at [448, 247] on div at bounding box center [450, 241] width 15 height 15
click at [448, 247] on input "All of the above" at bounding box center [450, 241] width 15 height 15
radio input "true"
click at [706, 530] on button "SUBMIT" at bounding box center [682, 530] width 128 height 30
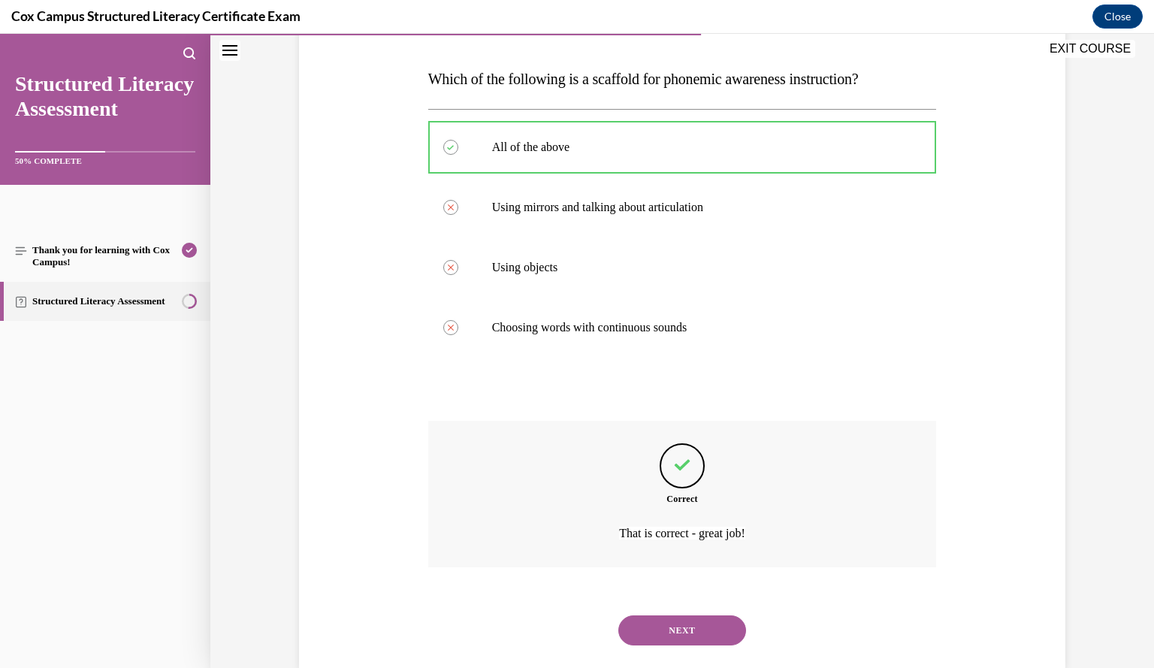
scroll to position [252, 0]
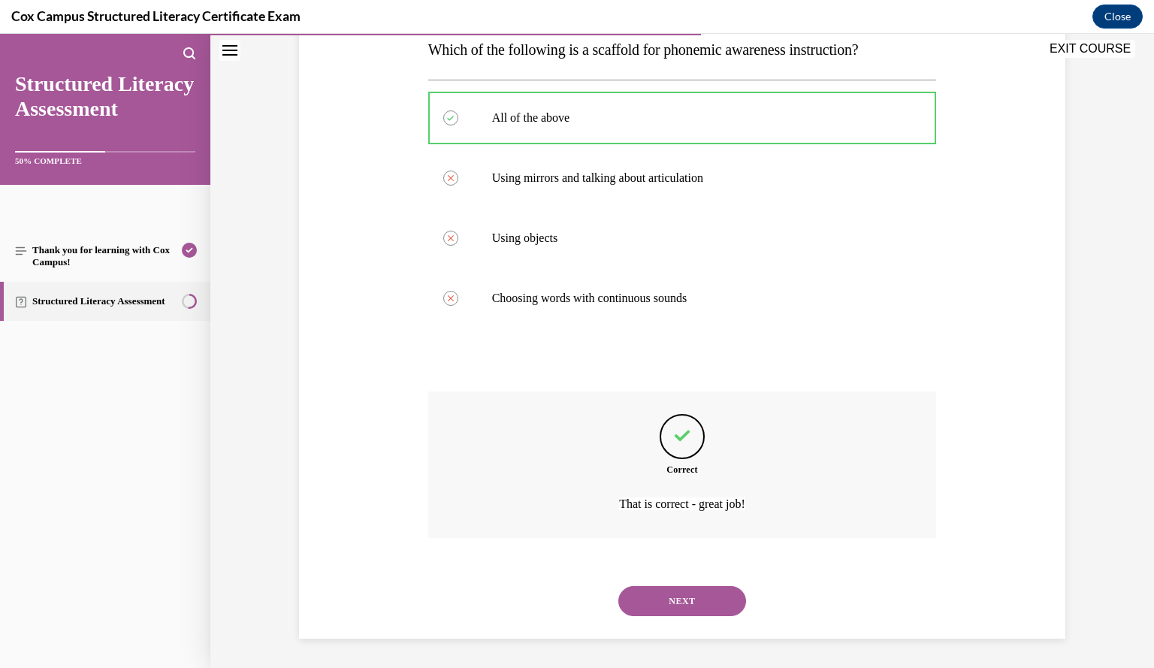
click at [700, 599] on button "NEXT" at bounding box center [682, 601] width 128 height 30
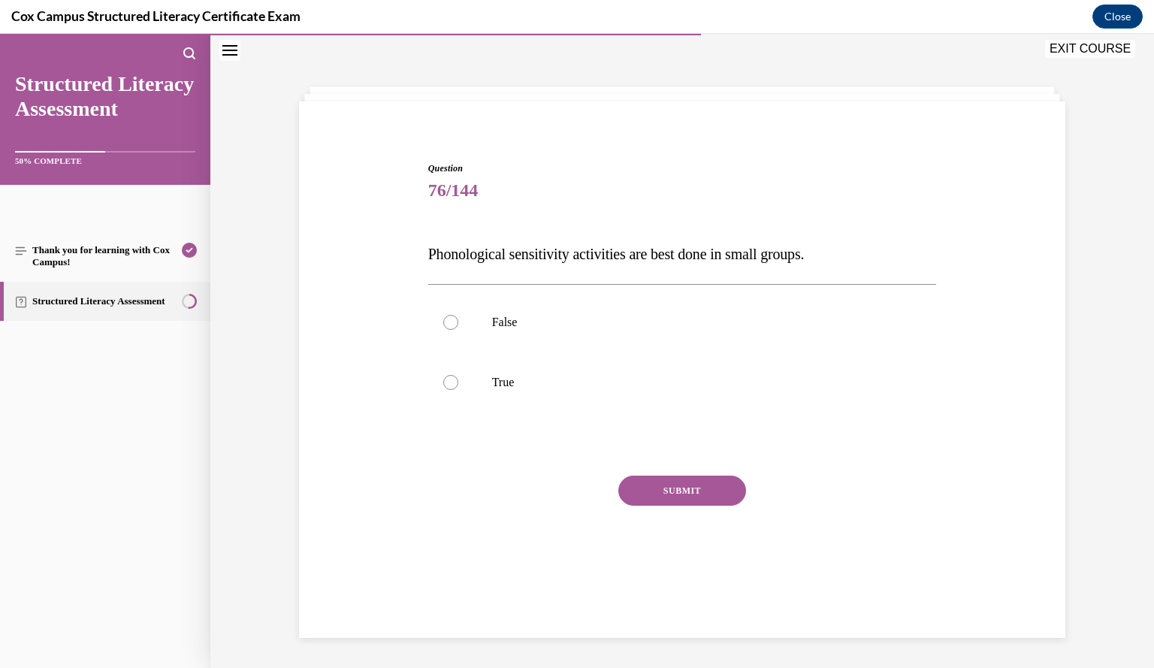
scroll to position [47, 0]
drag, startPoint x: 424, startPoint y: 254, endPoint x: 850, endPoint y: 252, distance: 426.7
click at [850, 252] on p "Phonological sensitivity activities are best done in small groups." at bounding box center [682, 254] width 509 height 30
drag, startPoint x: 832, startPoint y: 256, endPoint x: 410, endPoint y: 239, distance: 422.5
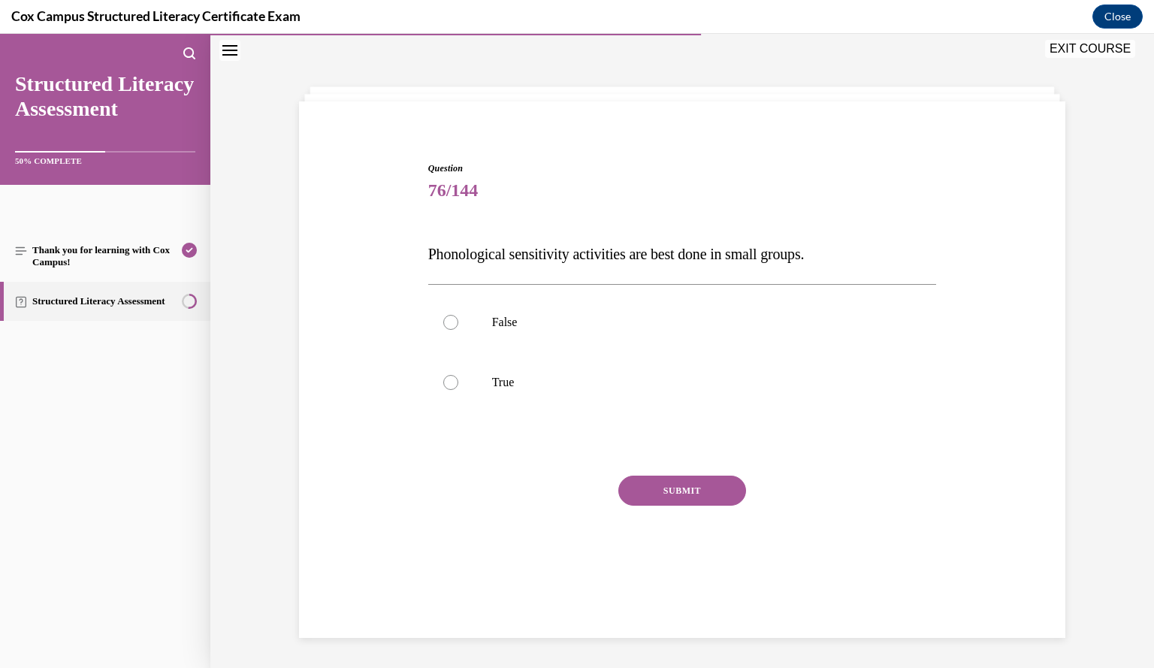
click at [410, 239] on div "Question 76/144 Phonological sensitivity activities are best done in small grou…" at bounding box center [682, 357] width 774 height 482
copy span "Phonological sensitivity activities are best done in small groups."
click at [696, 334] on label "False" at bounding box center [682, 322] width 509 height 60
click at [458, 330] on input "False" at bounding box center [450, 322] width 15 height 15
radio input "true"
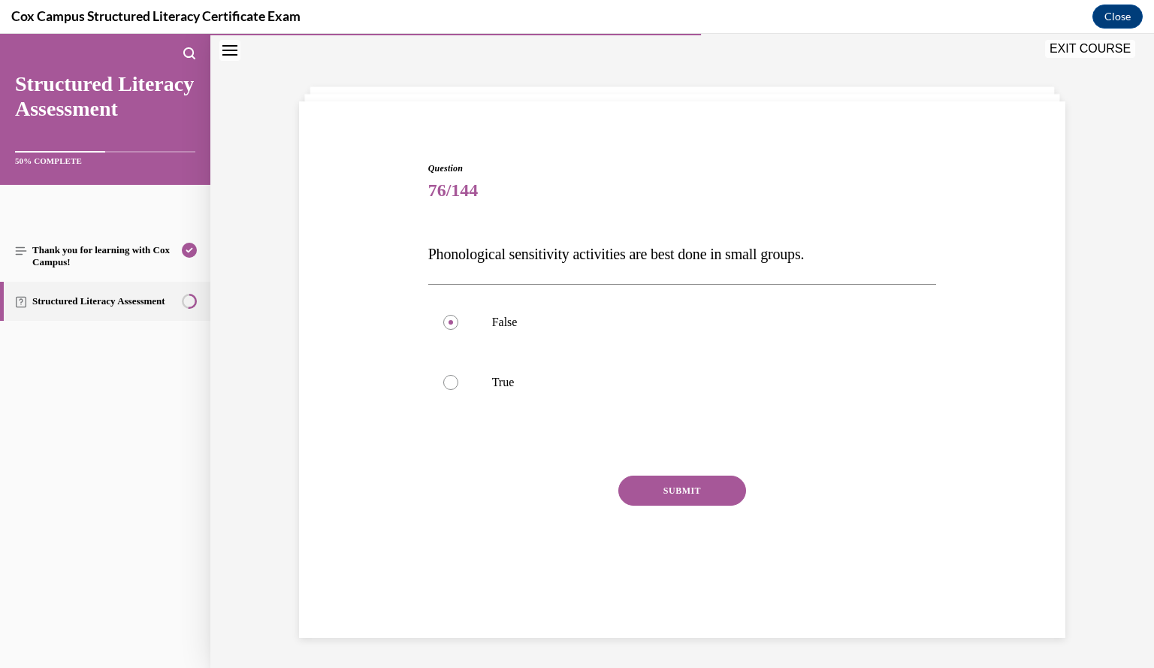
click at [690, 499] on button "SUBMIT" at bounding box center [682, 491] width 128 height 30
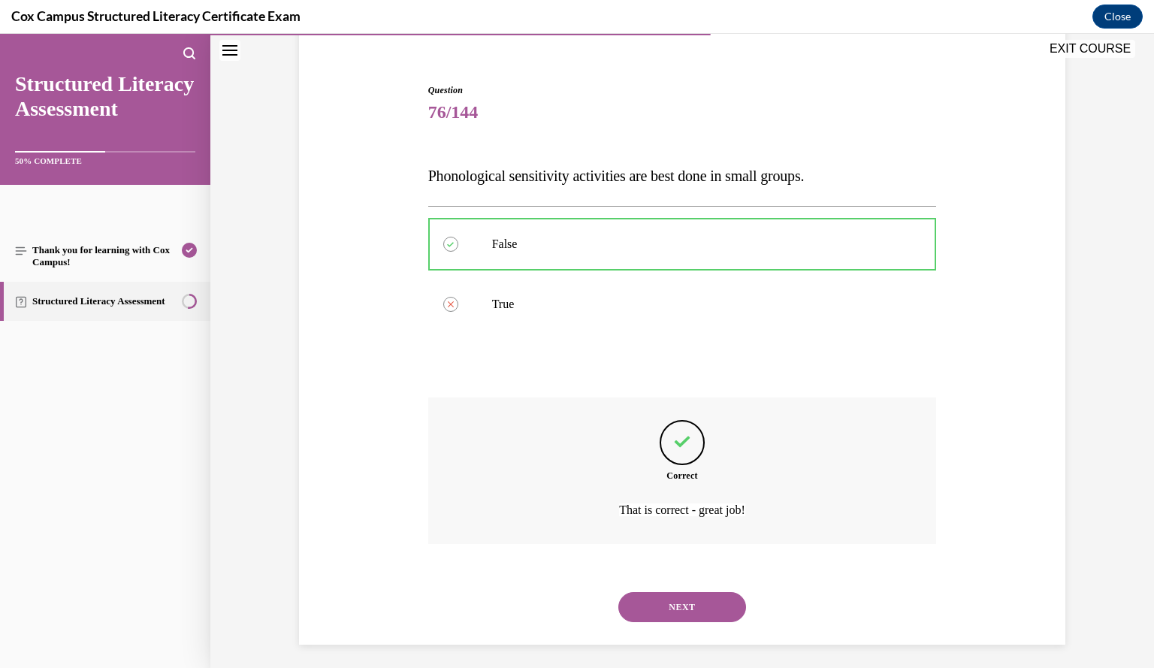
scroll to position [131, 0]
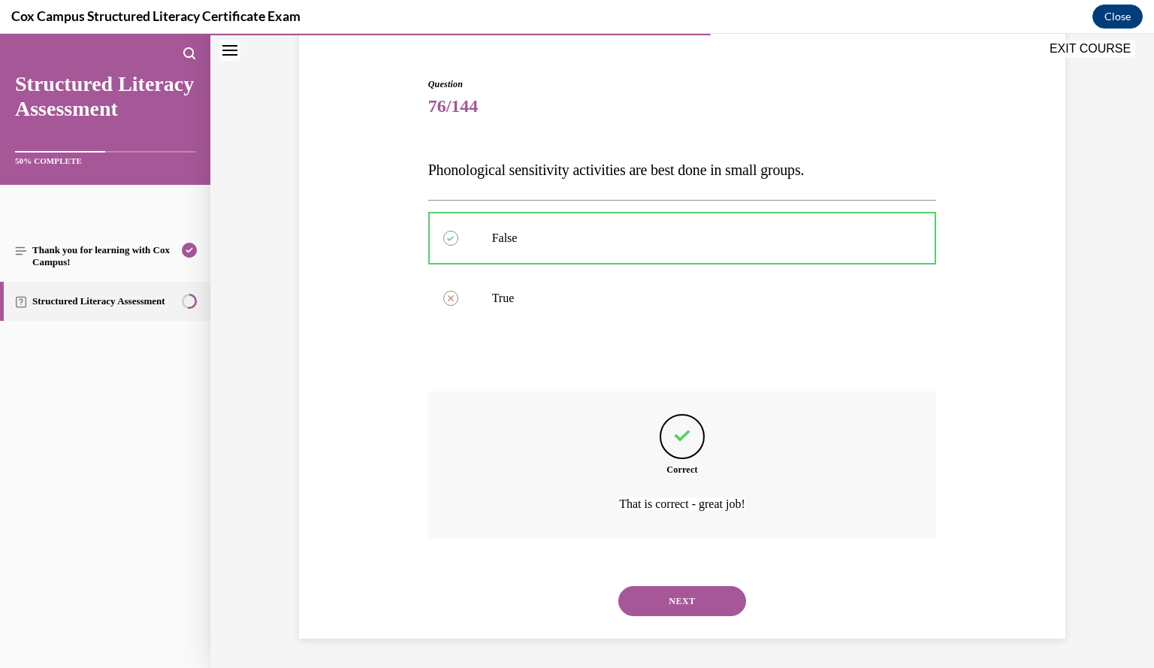
click at [675, 597] on button "NEXT" at bounding box center [682, 601] width 128 height 30
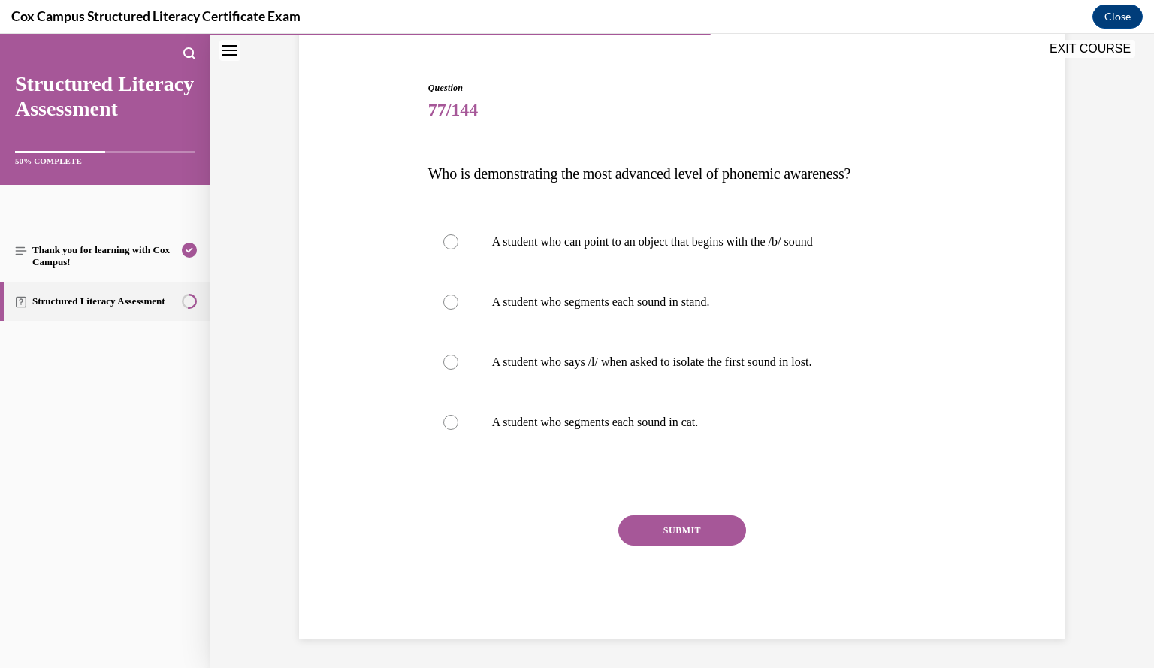
scroll to position [74, 0]
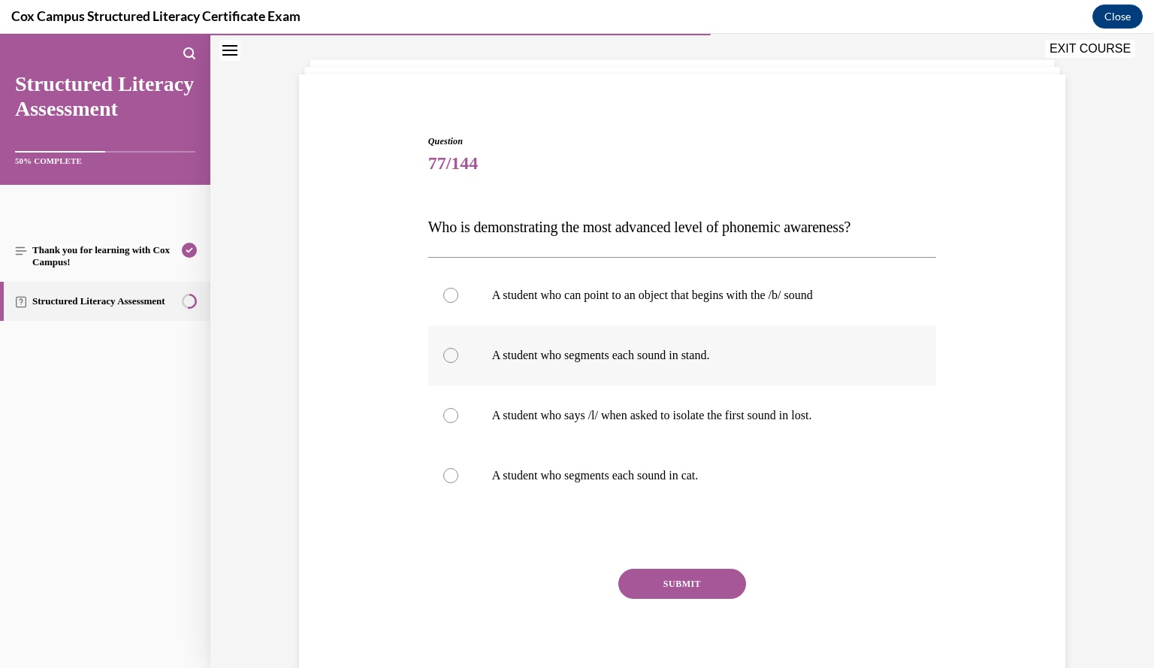
click at [665, 352] on p "A student who segments each sound in stand." at bounding box center [695, 355] width 407 height 15
click at [458, 352] on input "A student who segments each sound in stand." at bounding box center [450, 355] width 15 height 15
radio input "true"
click at [685, 577] on button "SUBMIT" at bounding box center [682, 584] width 128 height 30
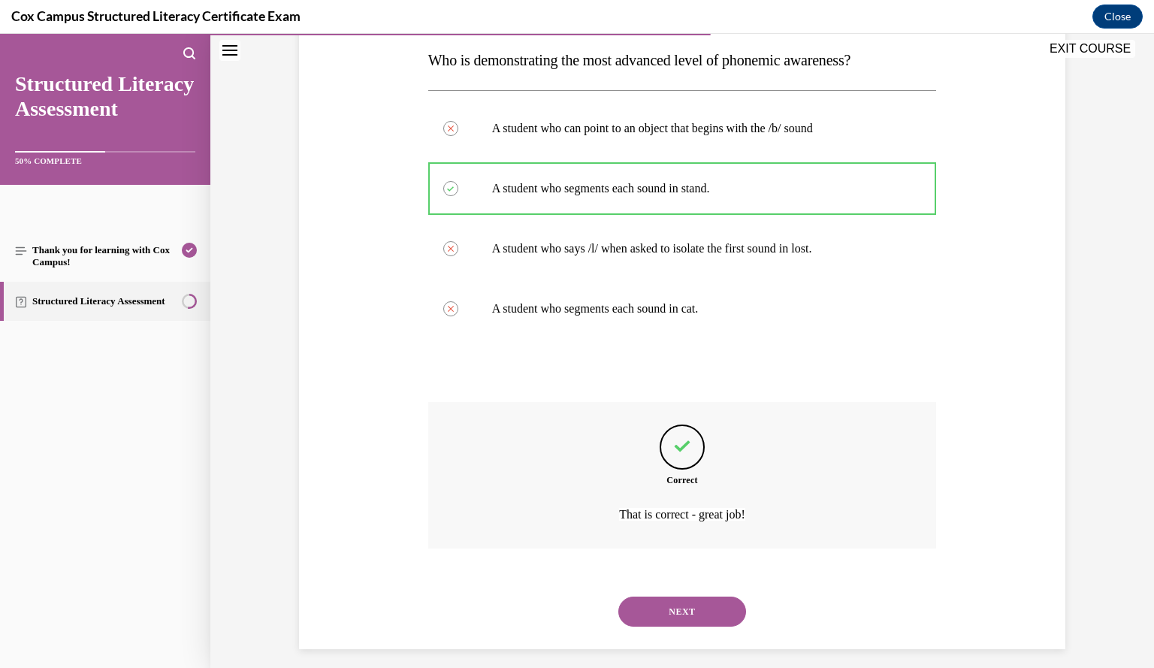
scroll to position [252, 0]
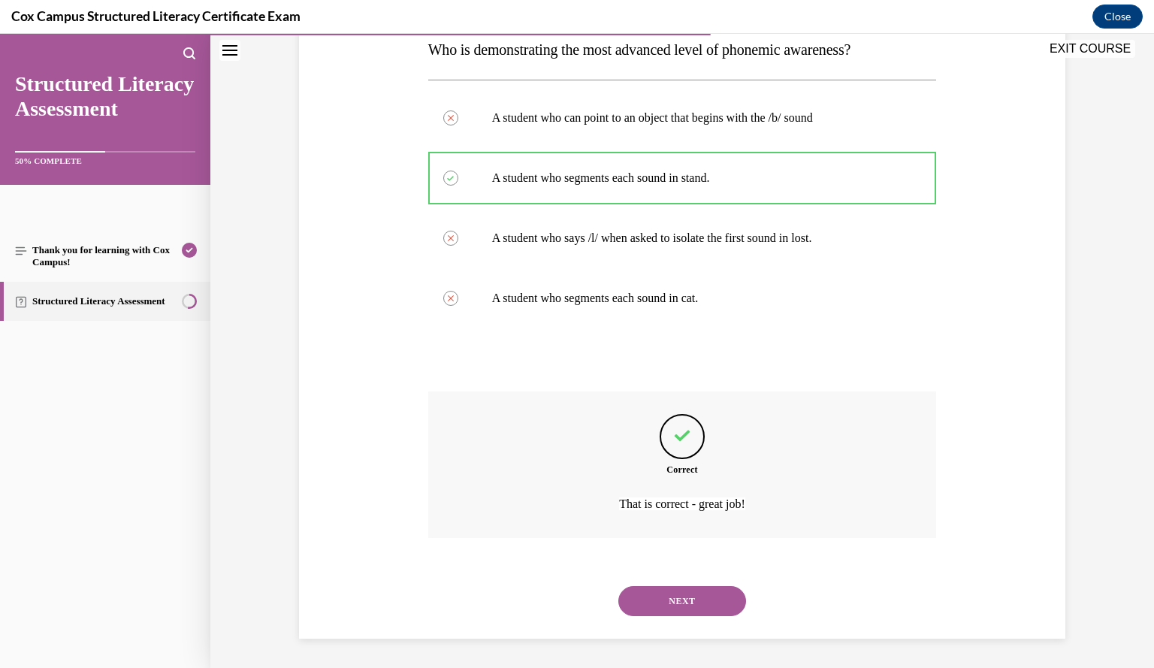
click at [678, 603] on button "NEXT" at bounding box center [682, 601] width 128 height 30
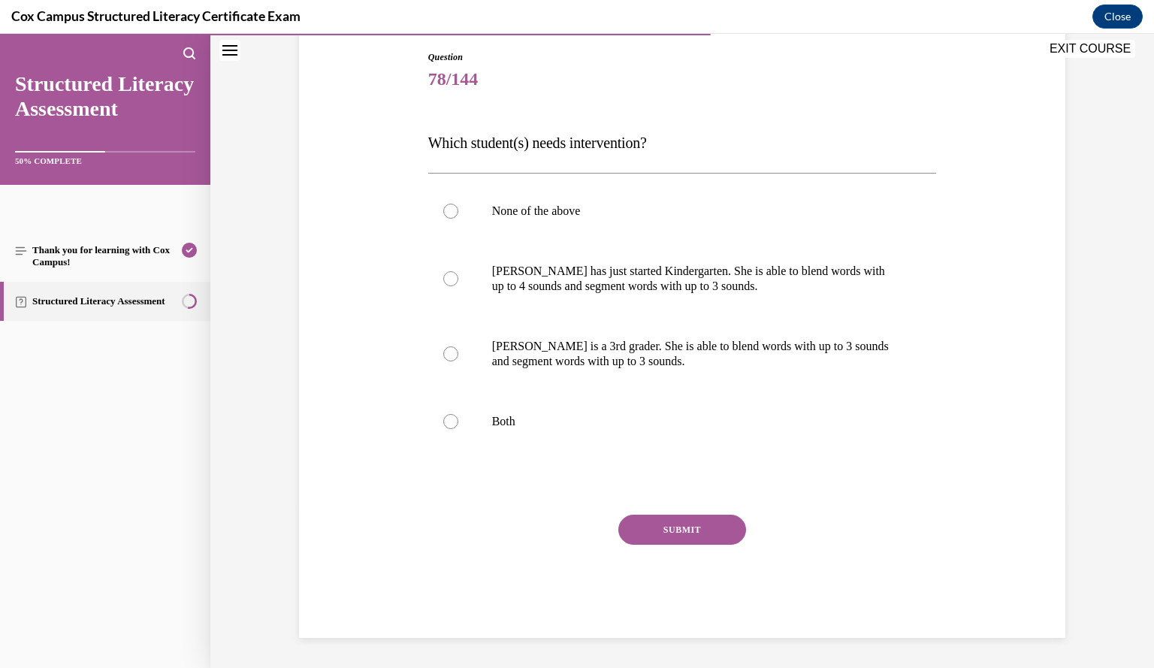
scroll to position [158, 0]
click at [741, 366] on p "Ella is a 3rd grader. She is able to blend words with up to 3 sounds and segmen…" at bounding box center [695, 355] width 407 height 30
click at [458, 362] on input "Ella is a 3rd grader. She is able to blend words with up to 3 sounds and segmen…" at bounding box center [450, 354] width 15 height 15
radio input "true"
click at [682, 525] on button "SUBMIT" at bounding box center [682, 530] width 128 height 30
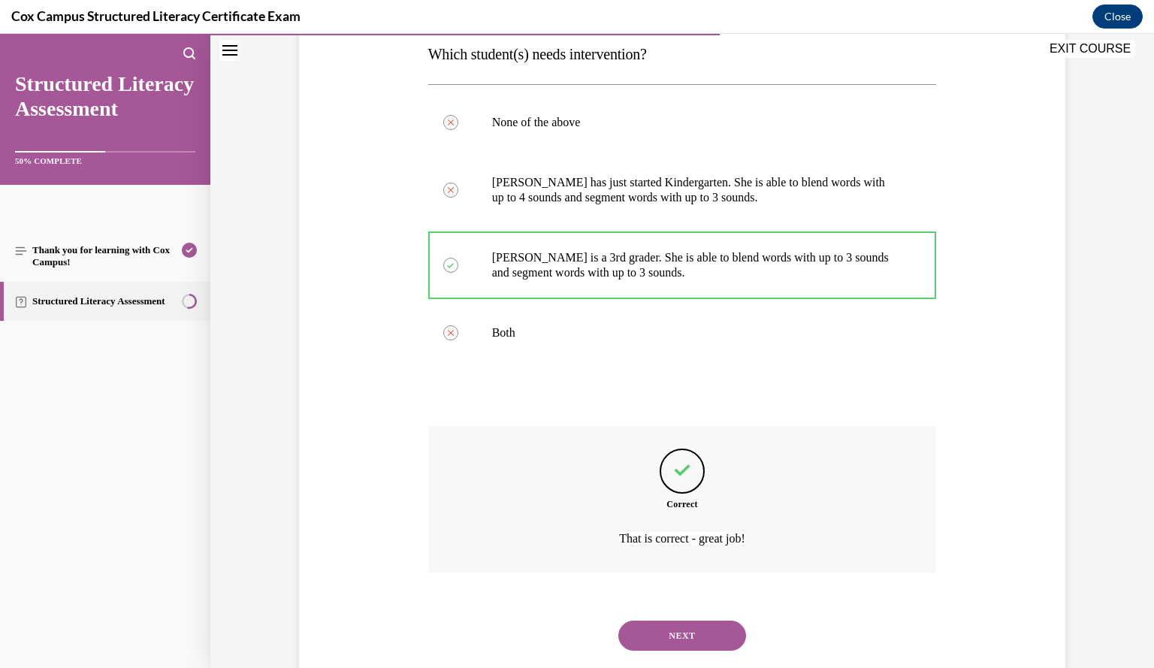
scroll to position [282, 0]
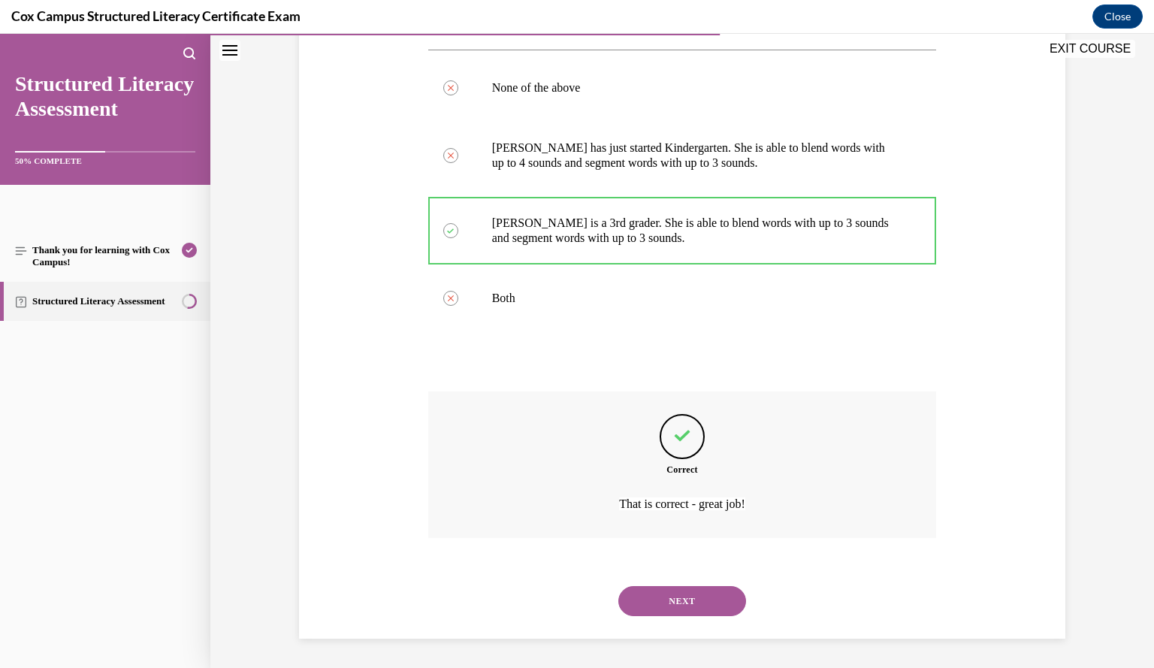
click at [699, 590] on button "NEXT" at bounding box center [682, 601] width 128 height 30
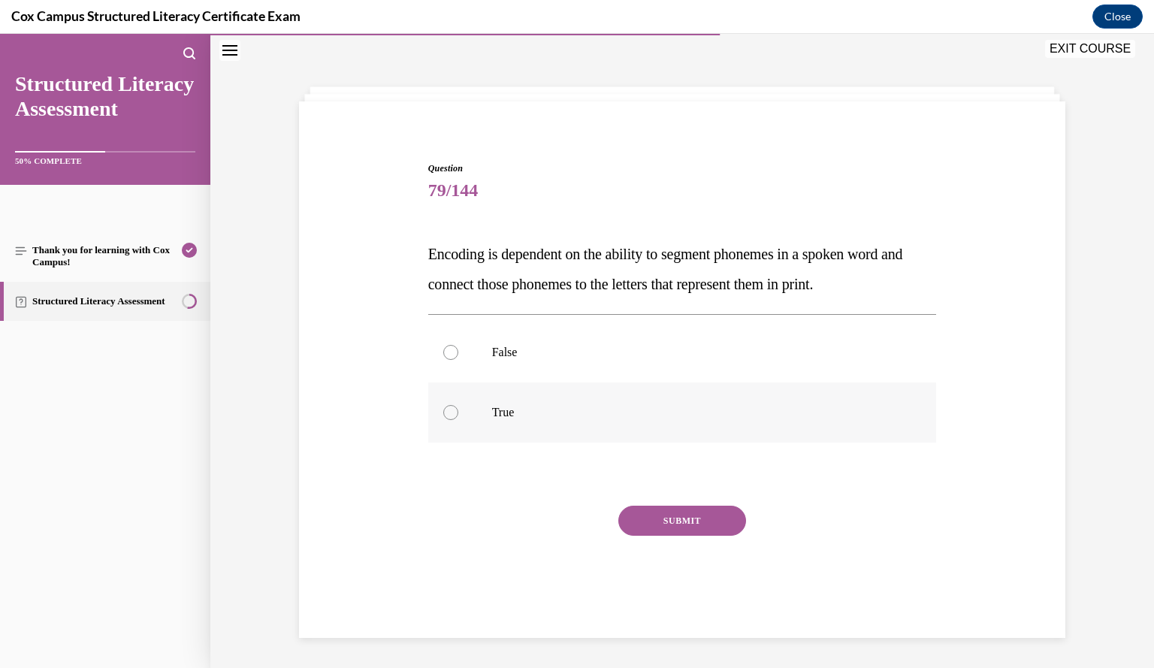
click at [591, 415] on p "True" at bounding box center [695, 412] width 407 height 15
click at [458, 415] on input "True" at bounding box center [450, 412] width 15 height 15
radio input "true"
click at [714, 515] on button "SUBMIT" at bounding box center [682, 521] width 128 height 30
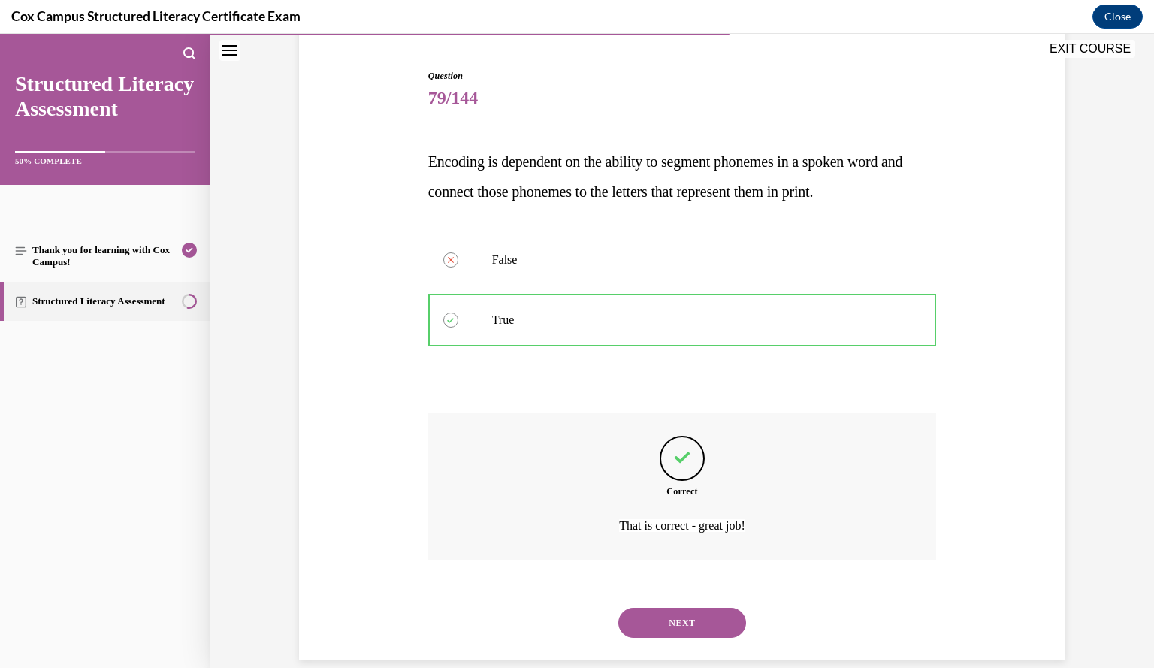
scroll to position [162, 0]
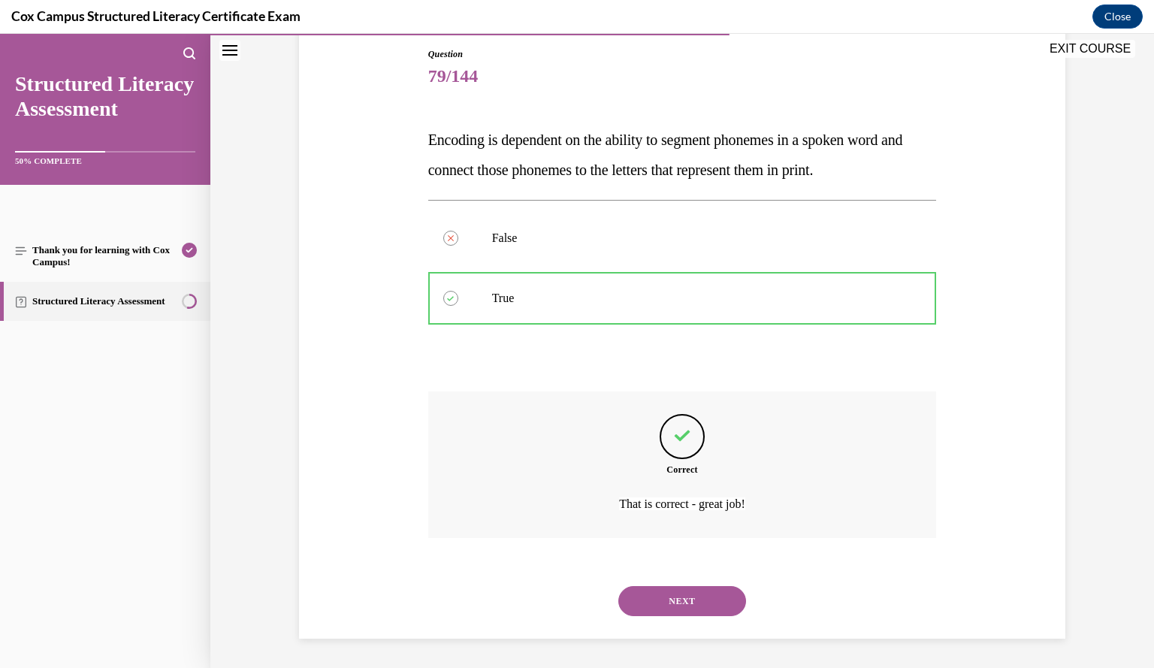
click at [708, 590] on button "NEXT" at bounding box center [682, 601] width 128 height 30
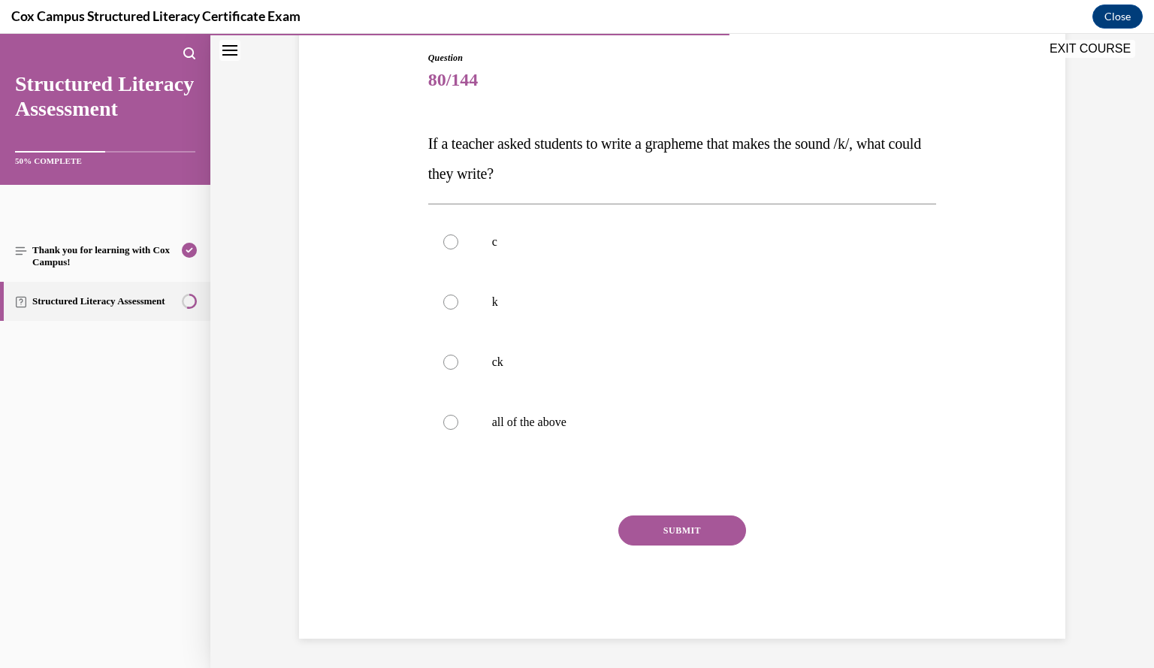
scroll to position [74, 0]
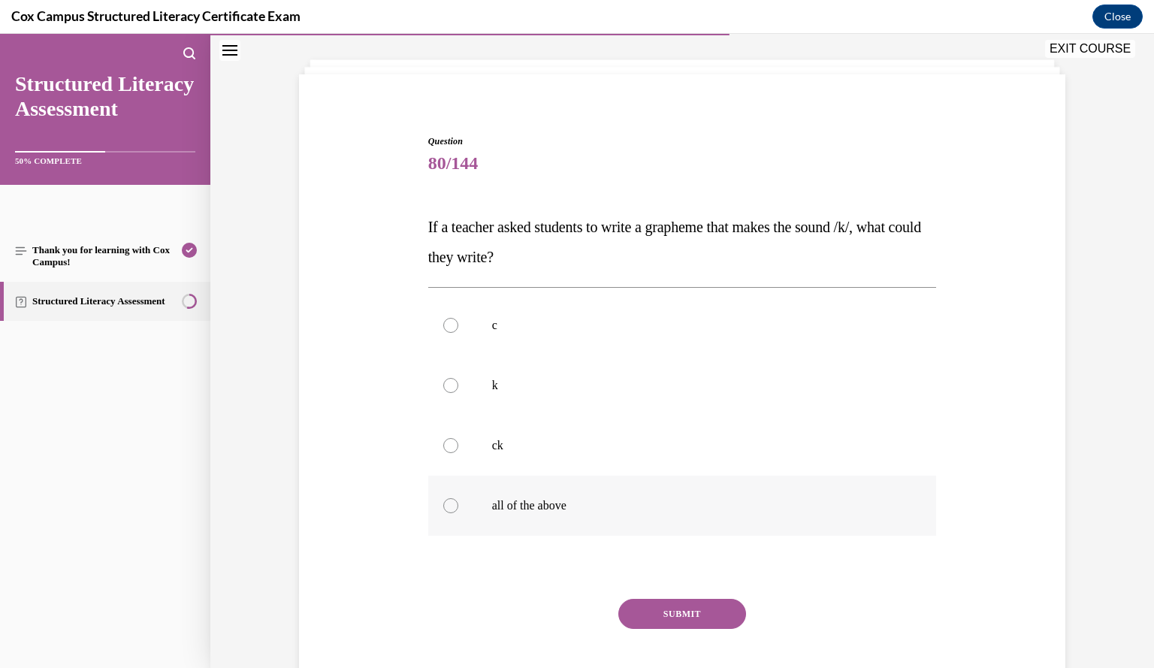
click at [619, 500] on p "all of the above" at bounding box center [695, 505] width 407 height 15
click at [458, 500] on input "all of the above" at bounding box center [450, 505] width 15 height 15
radio input "true"
click at [665, 612] on button "SUBMIT" at bounding box center [682, 614] width 128 height 30
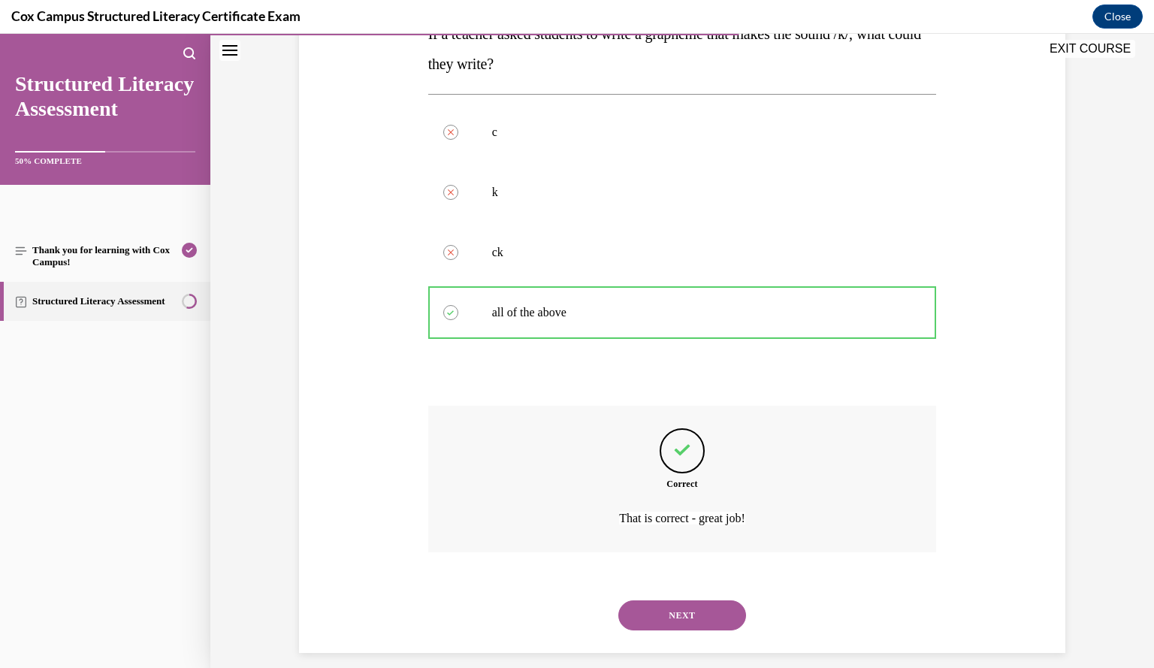
scroll to position [282, 0]
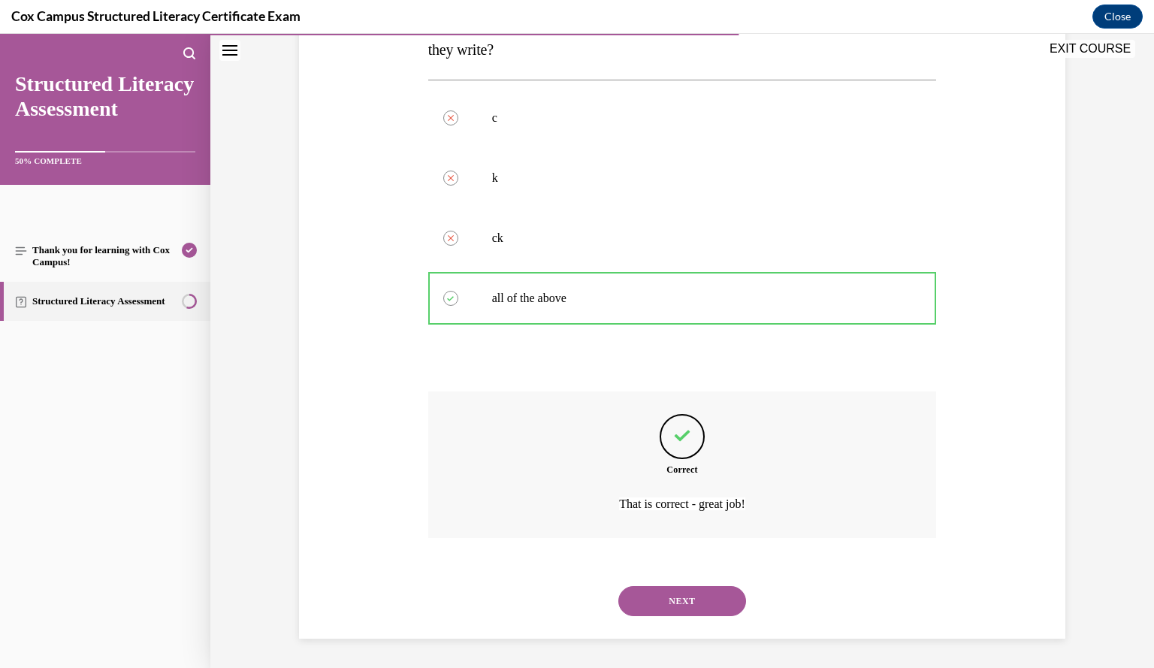
click at [678, 605] on button "NEXT" at bounding box center [682, 601] width 128 height 30
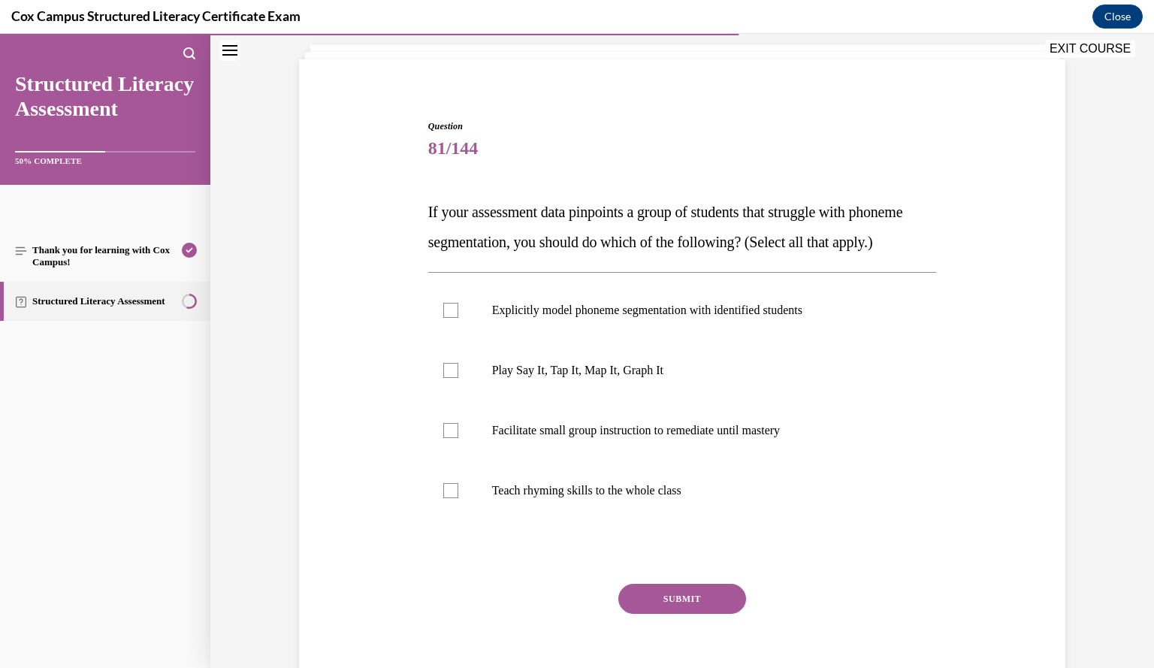
scroll to position [87, 0]
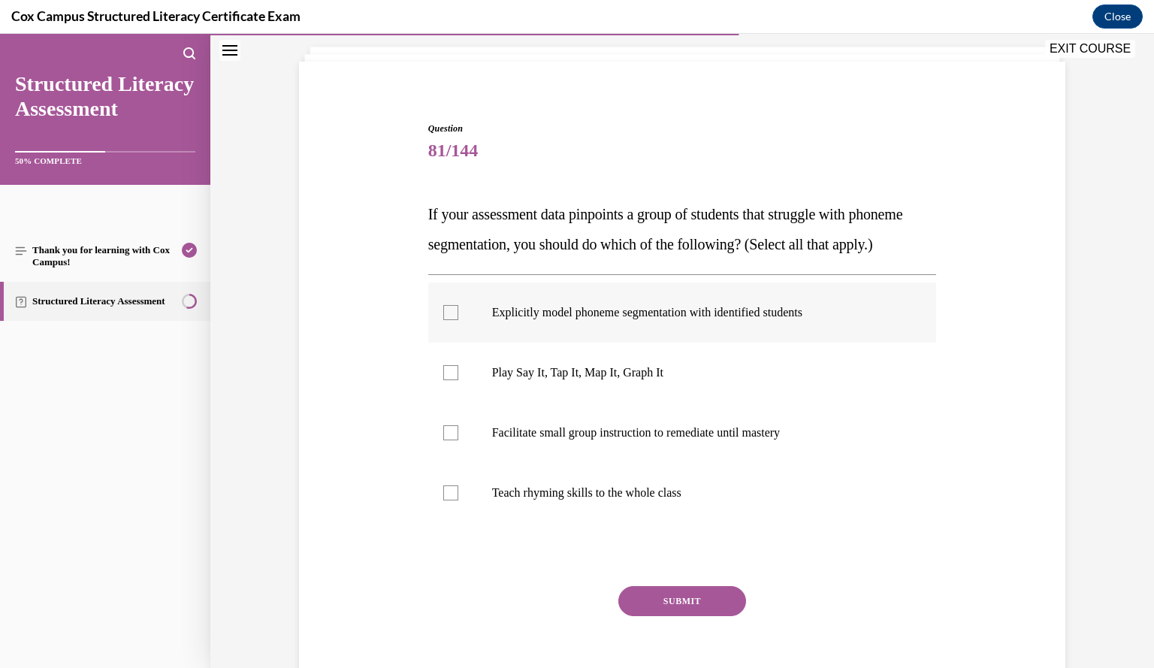
click at [833, 343] on label "Explicitly model phoneme segmentation with identified students" at bounding box center [682, 312] width 509 height 60
click at [458, 320] on input "Explicitly model phoneme segmentation with identified students" at bounding box center [450, 312] width 15 height 15
checkbox input "true"
drag, startPoint x: 489, startPoint y: 397, endPoint x: 669, endPoint y: 409, distance: 179.9
click at [669, 380] on p "Play Say It, Tap It, Map It, Graph It" at bounding box center [695, 372] width 407 height 15
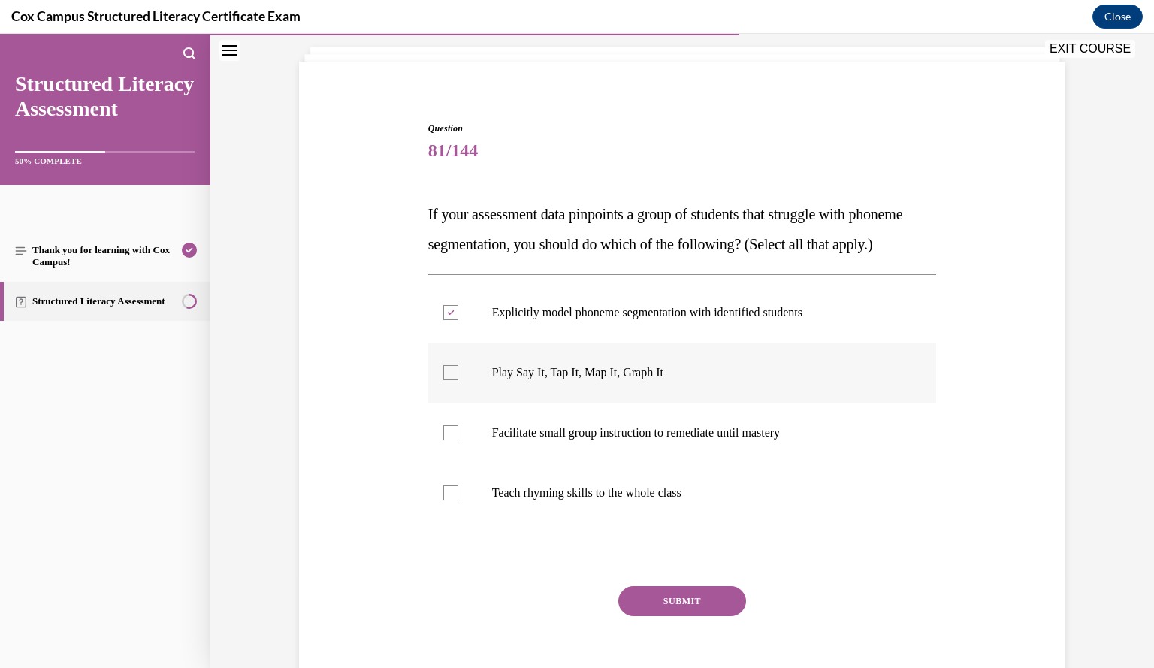
copy p "Play Say It, Tap It, Map It, Graph It"
click at [760, 440] on p "Facilitate small group instruction to remediate until mastery" at bounding box center [695, 432] width 407 height 15
click at [458, 440] on input "Facilitate small group instruction to remediate until mastery" at bounding box center [450, 432] width 15 height 15
checkbox input "true"
click at [443, 380] on div at bounding box center [450, 372] width 15 height 15
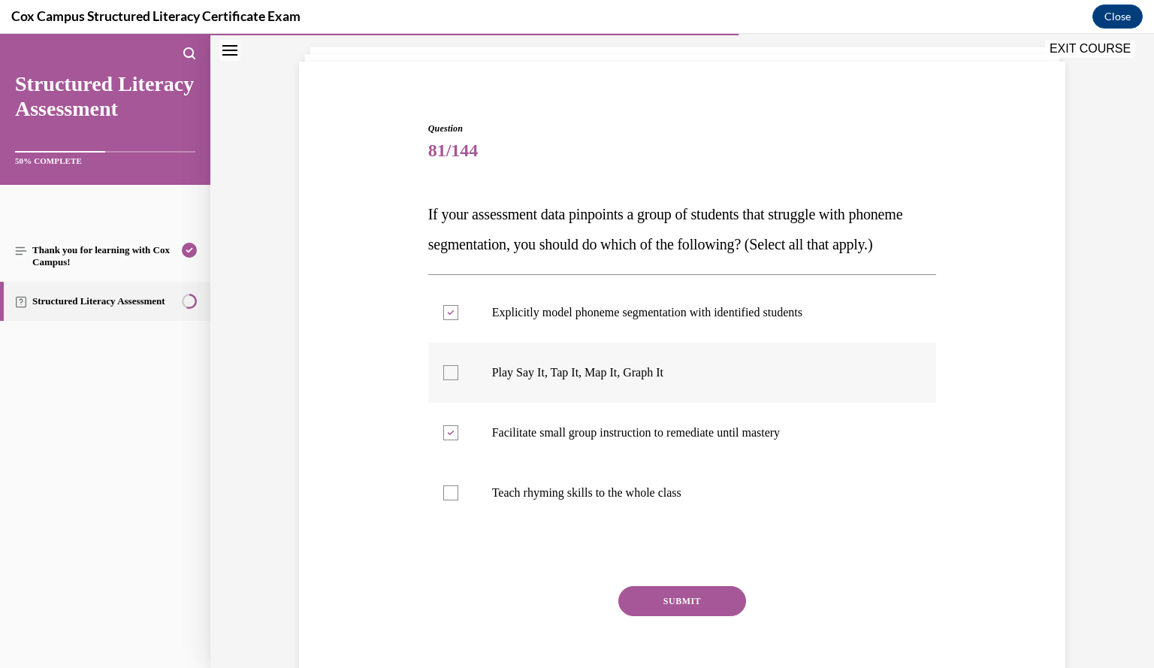
click at [443, 380] on input "Play Say It, Tap It, Map It, Graph It" at bounding box center [450, 372] width 15 height 15
checkbox input "true"
click at [708, 616] on button "SUBMIT" at bounding box center [682, 601] width 128 height 30
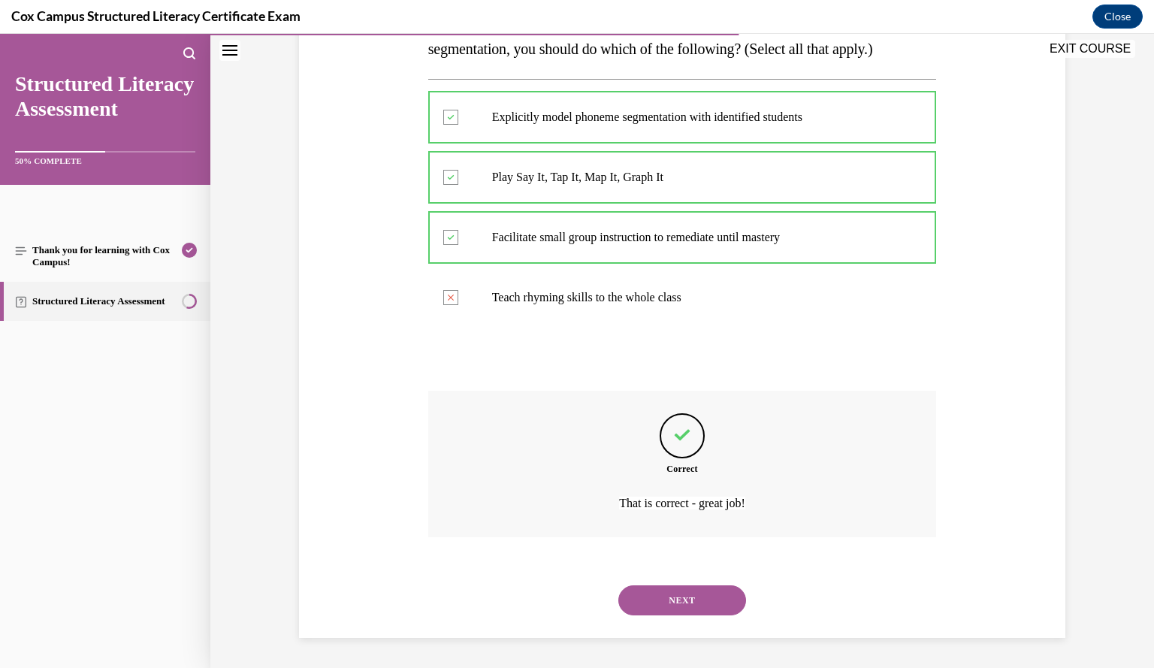
scroll to position [312, 0]
click at [682, 602] on button "NEXT" at bounding box center [682, 600] width 128 height 30
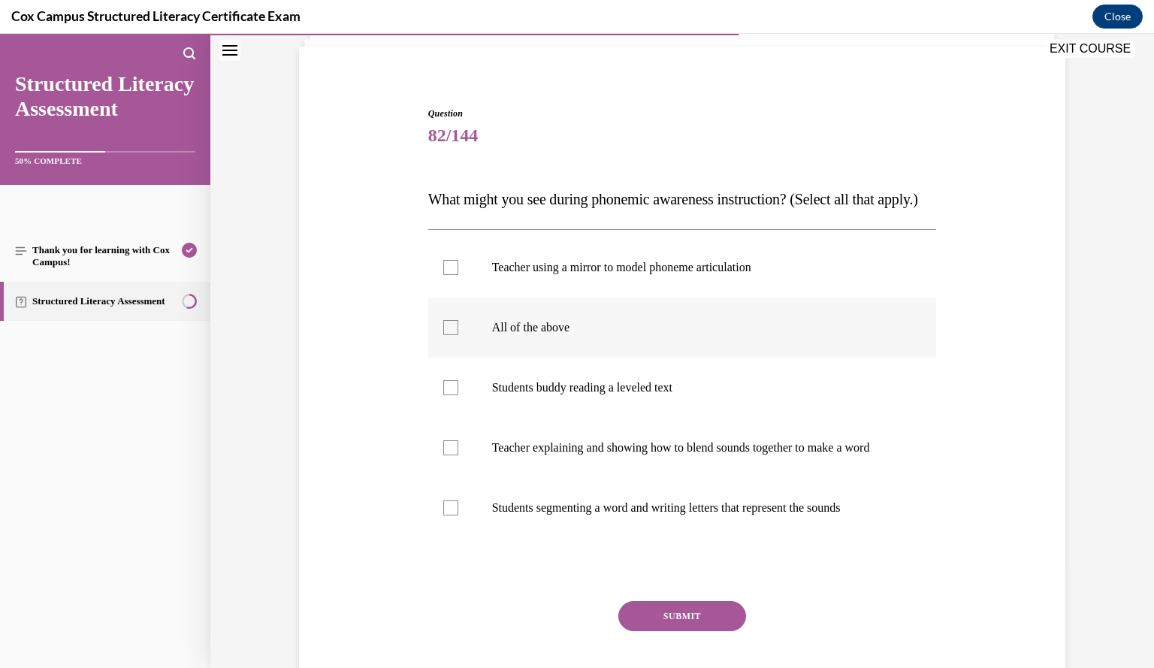
scroll to position [101, 0]
click at [736, 298] on label "Teacher using a mirror to model phoneme articulation" at bounding box center [682, 268] width 509 height 60
click at [458, 276] on input "Teacher using a mirror to model phoneme articulation" at bounding box center [450, 268] width 15 height 15
checkbox input "true"
click at [702, 457] on label "Teacher explaining and showing how to blend sounds together to make a word" at bounding box center [682, 448] width 509 height 60
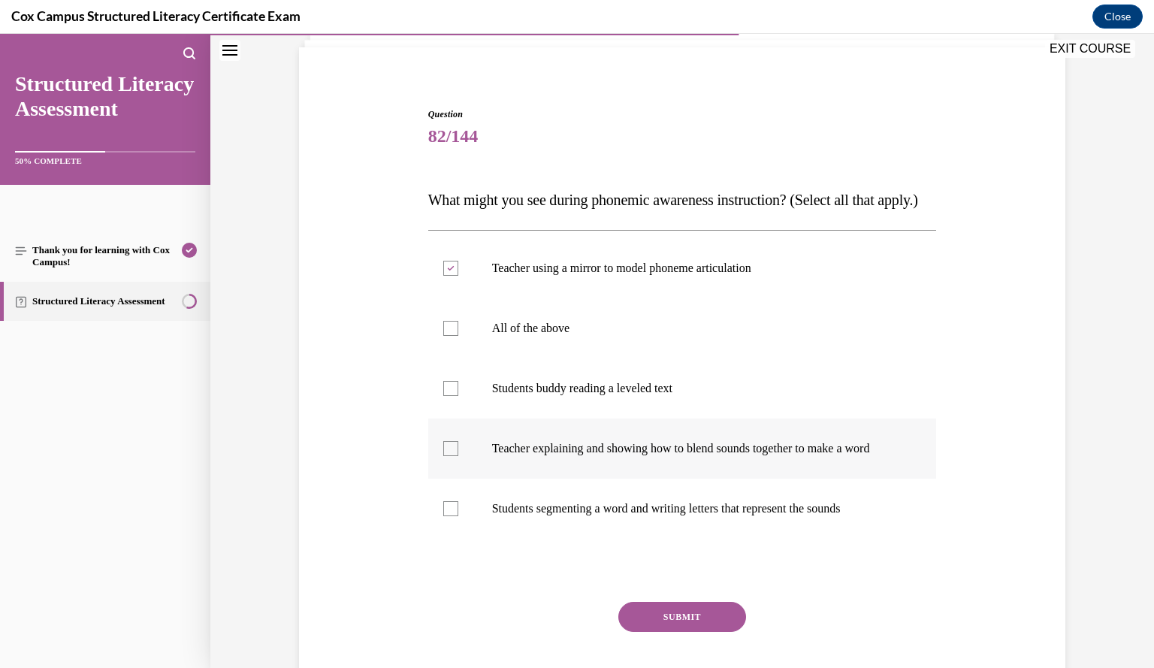
click at [458, 456] on input "Teacher explaining and showing how to blend sounds together to make a word" at bounding box center [450, 448] width 15 height 15
checkbox input "true"
click at [764, 516] on p "Students segmenting a word and writing letters that represent the sounds" at bounding box center [695, 508] width 407 height 15
click at [458, 516] on input "Students segmenting a word and writing letters that represent the sounds" at bounding box center [450, 508] width 15 height 15
checkbox input "true"
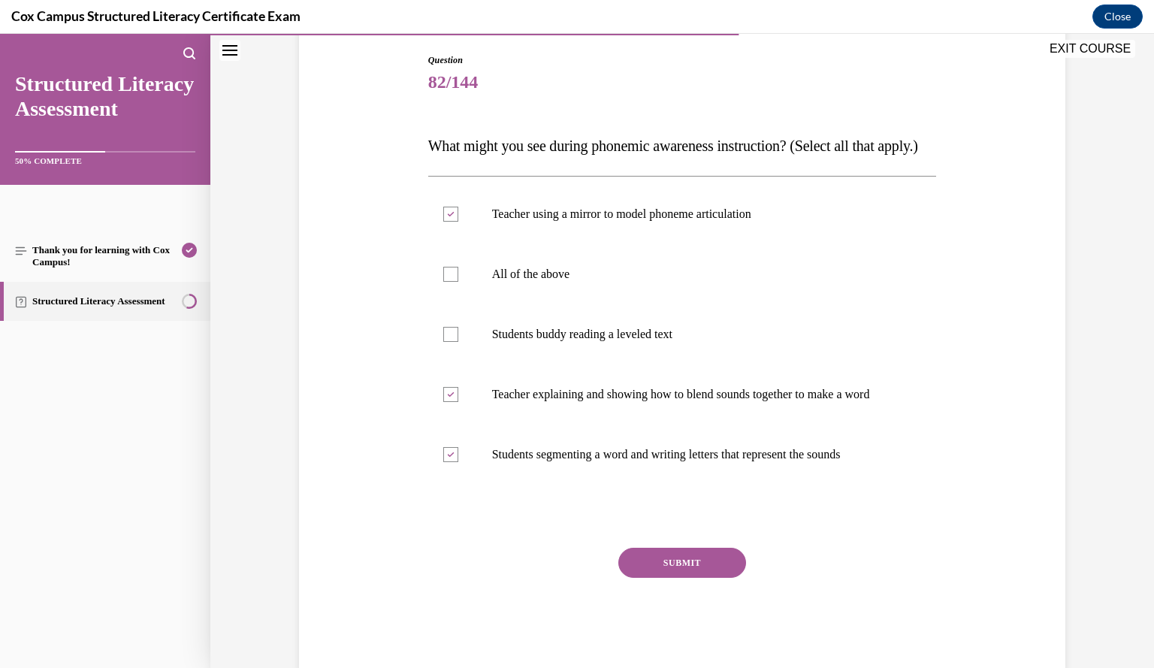
scroll to position [151, 0]
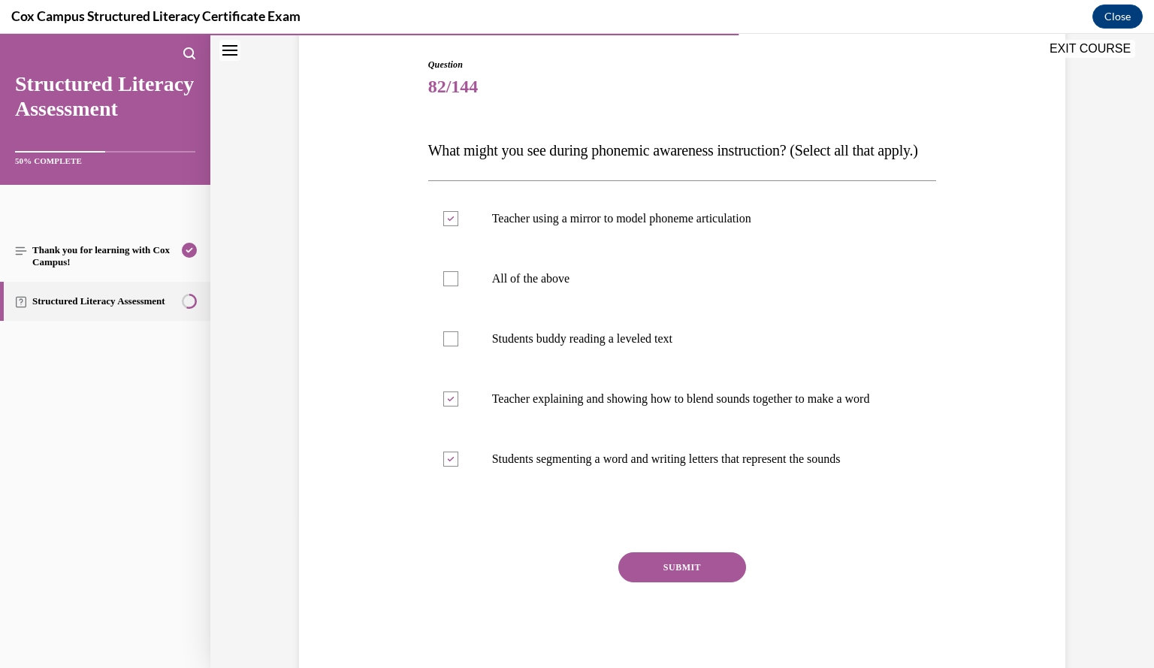
click at [702, 582] on button "SUBMIT" at bounding box center [682, 567] width 128 height 30
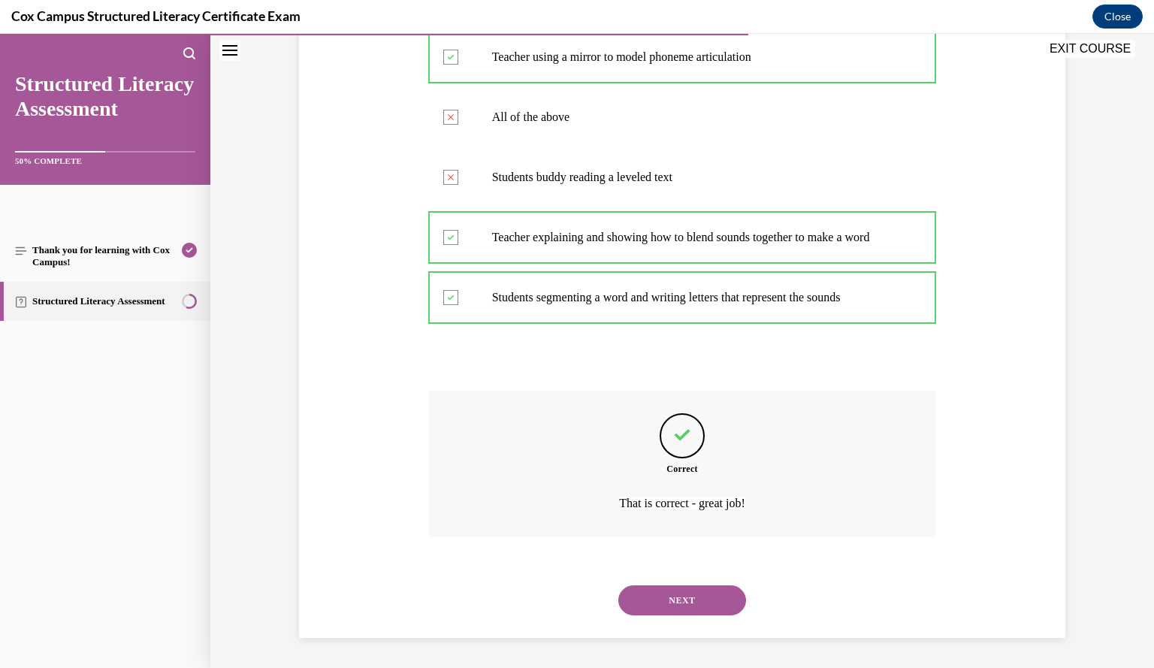
scroll to position [357, 0]
click at [676, 599] on button "NEXT" at bounding box center [682, 600] width 128 height 30
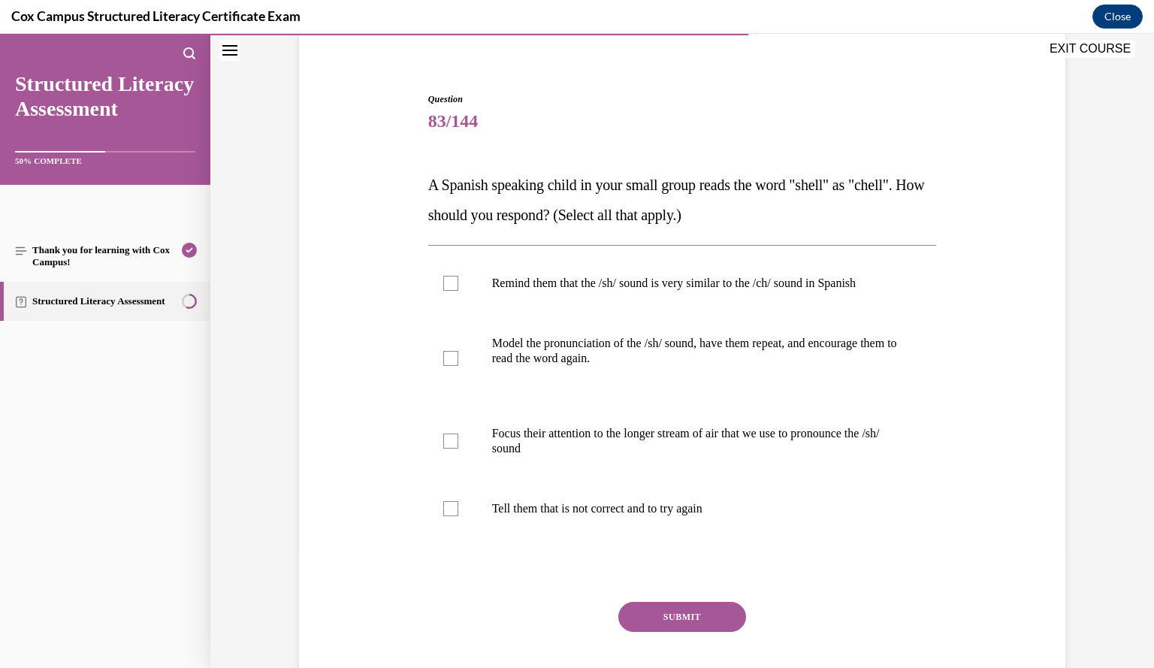
scroll to position [117, 0]
drag, startPoint x: 637, startPoint y: 450, endPoint x: 445, endPoint y: 439, distance: 192.6
click at [445, 439] on div at bounding box center [450, 440] width 15 height 15
click at [445, 439] on input "Focus their attention to the longer stream of air that we use to pronounce the …" at bounding box center [450, 440] width 15 height 15
checkbox input "true"
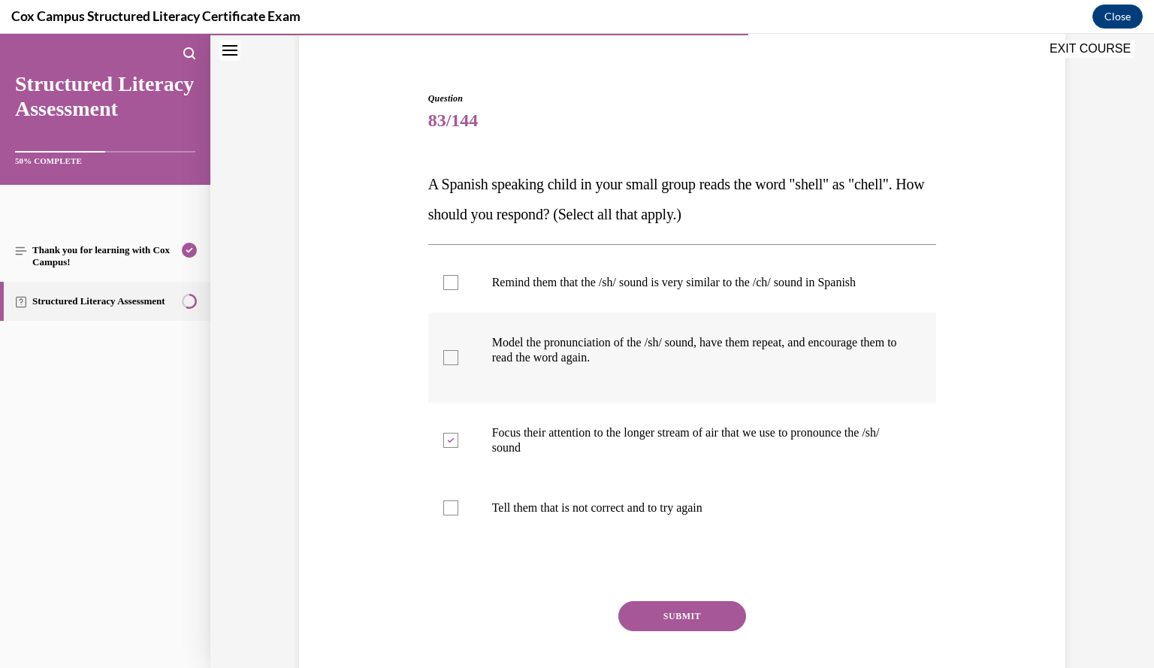
click at [444, 361] on div at bounding box center [450, 357] width 15 height 15
click at [444, 361] on input "Model the pronunciation of the /sh/ sound, have them repeat, and encourage them…" at bounding box center [450, 357] width 15 height 15
checkbox input "true"
click at [443, 283] on div at bounding box center [450, 282] width 15 height 15
click at [443, 283] on input "Remind them that the /sh/ sound is very similar to the /ch/ sound in Spanish" at bounding box center [450, 282] width 15 height 15
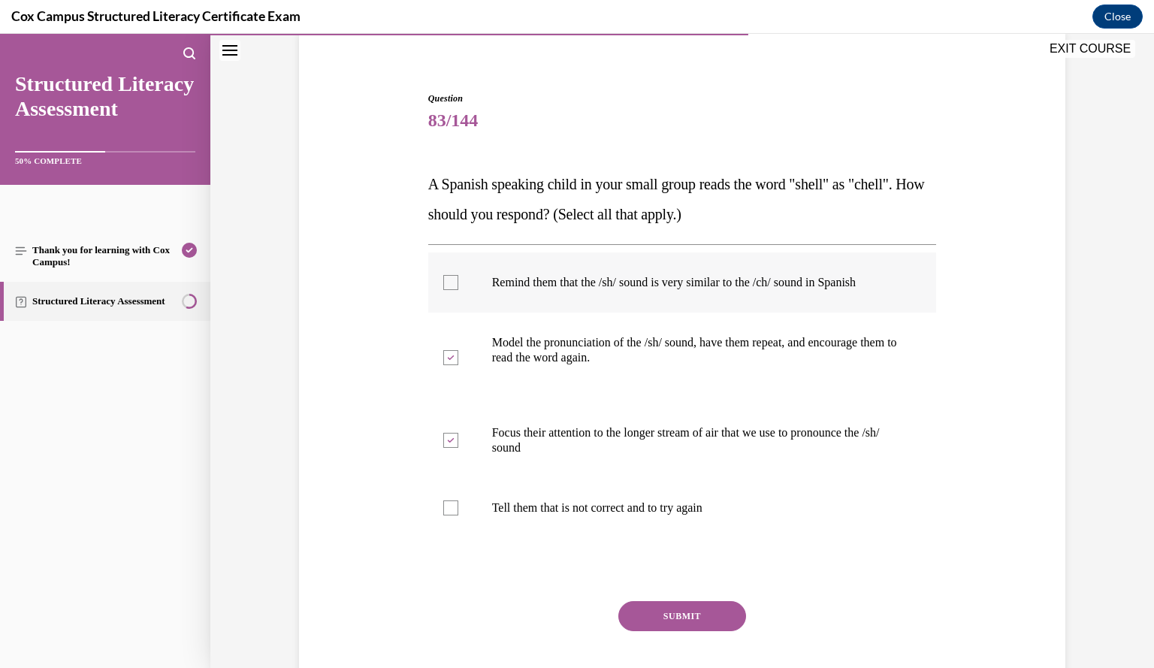
checkbox input "true"
click at [718, 618] on button "SUBMIT" at bounding box center [682, 616] width 128 height 30
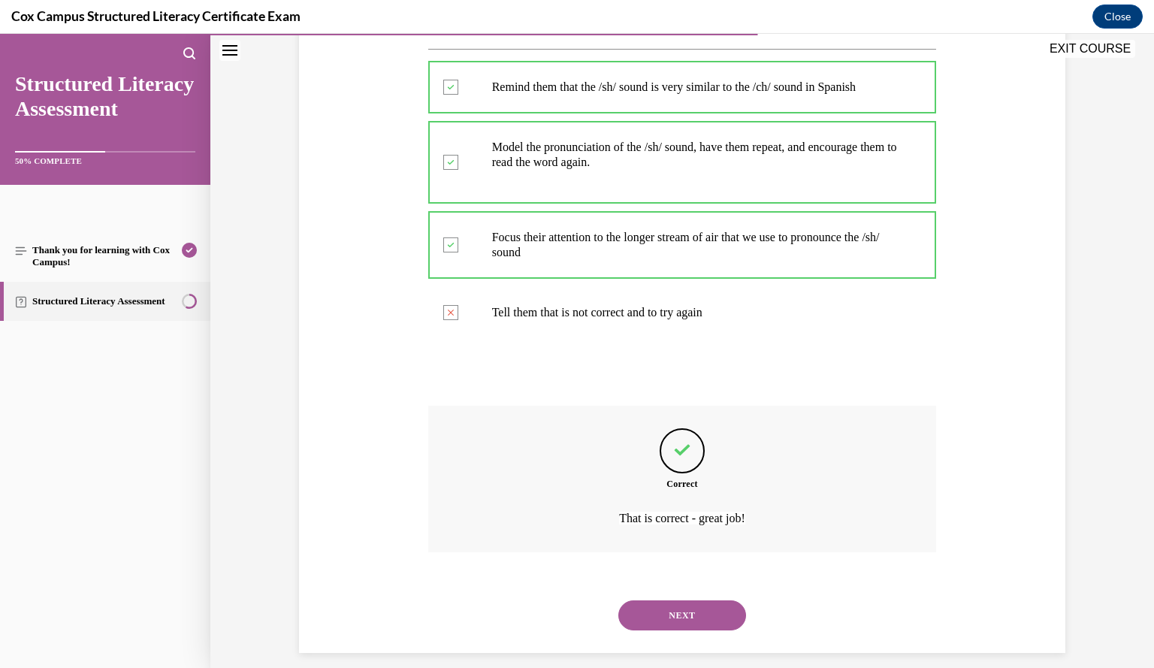
scroll to position [327, 0]
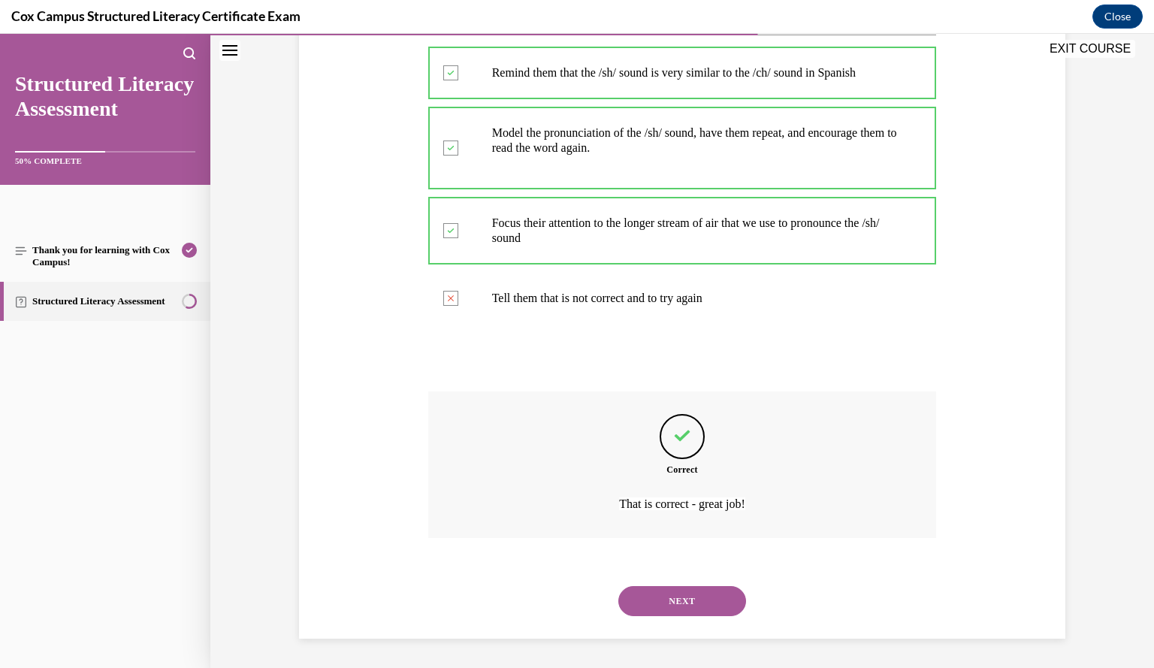
click at [704, 595] on button "NEXT" at bounding box center [682, 601] width 128 height 30
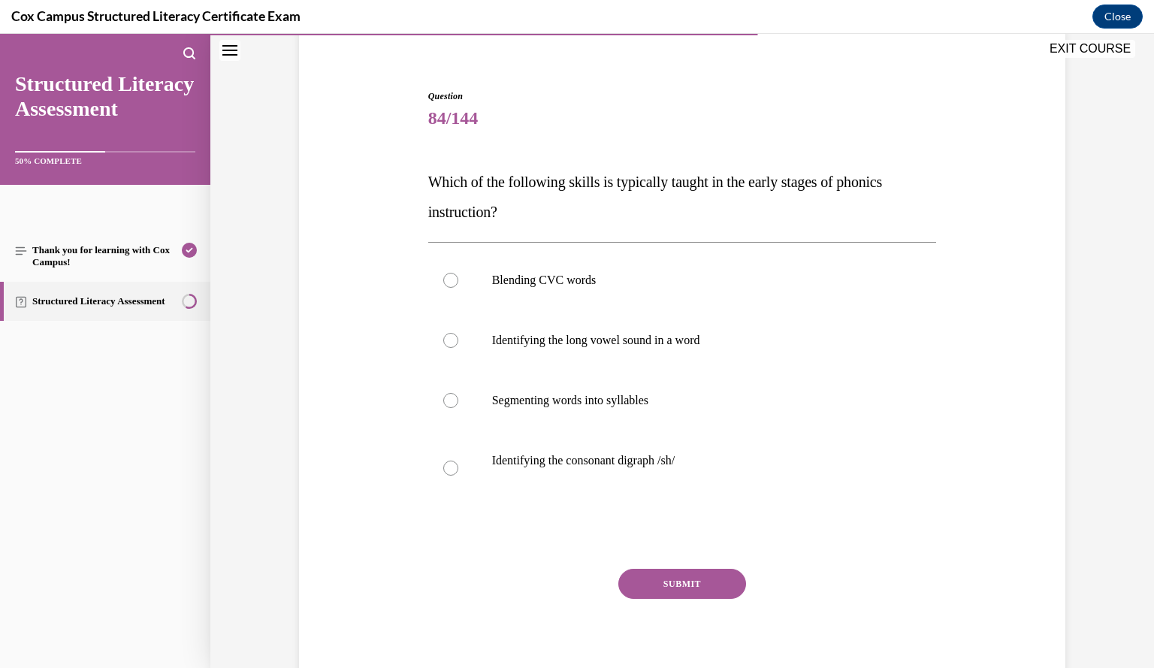
scroll to position [117, 0]
click at [649, 285] on p "Blending CVC words" at bounding box center [695, 282] width 407 height 15
click at [458, 285] on input "Blending CVC words" at bounding box center [450, 282] width 15 height 15
radio input "true"
drag, startPoint x: 688, startPoint y: 590, endPoint x: 648, endPoint y: 585, distance: 40.9
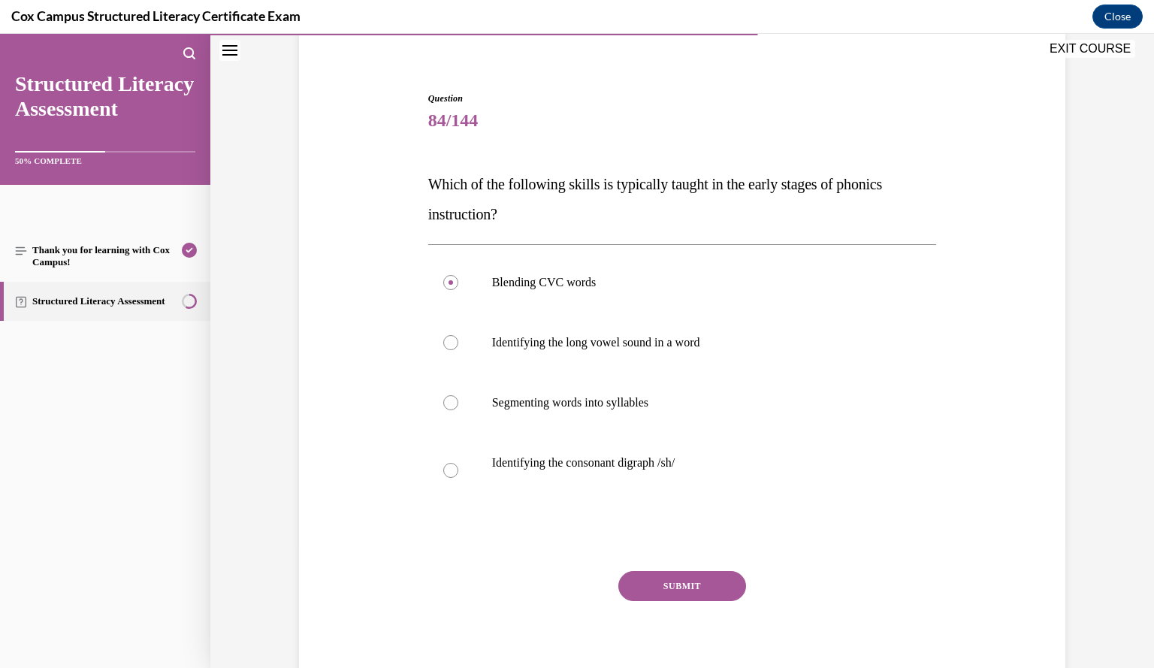
click at [648, 585] on button "SUBMIT" at bounding box center [682, 586] width 128 height 30
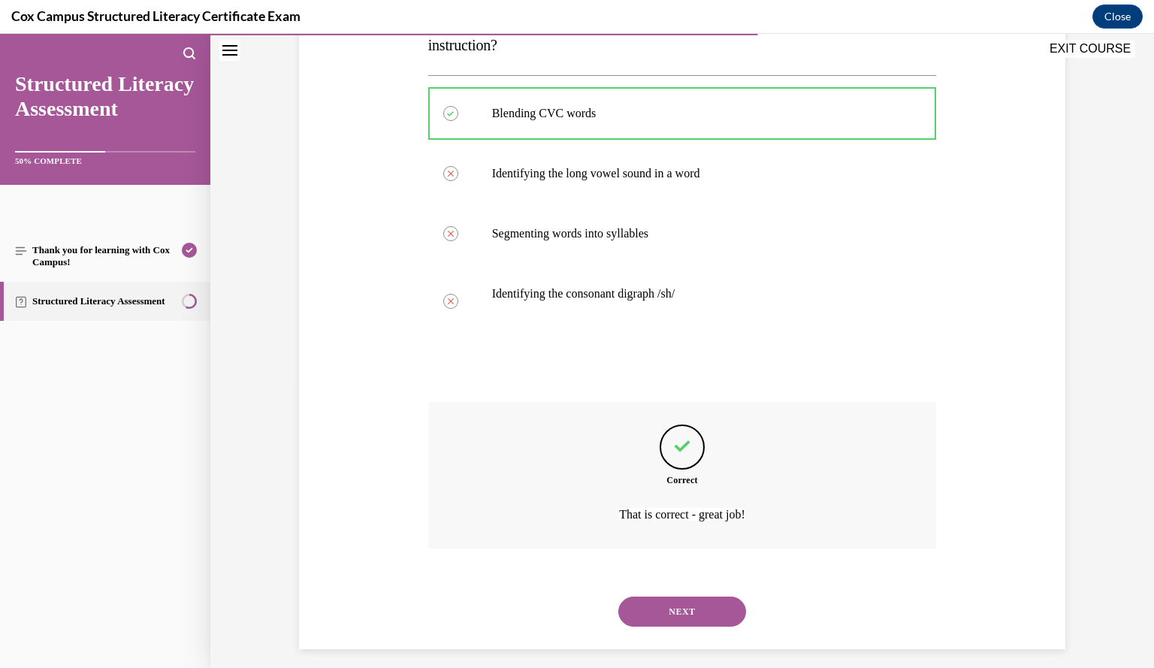
scroll to position [297, 0]
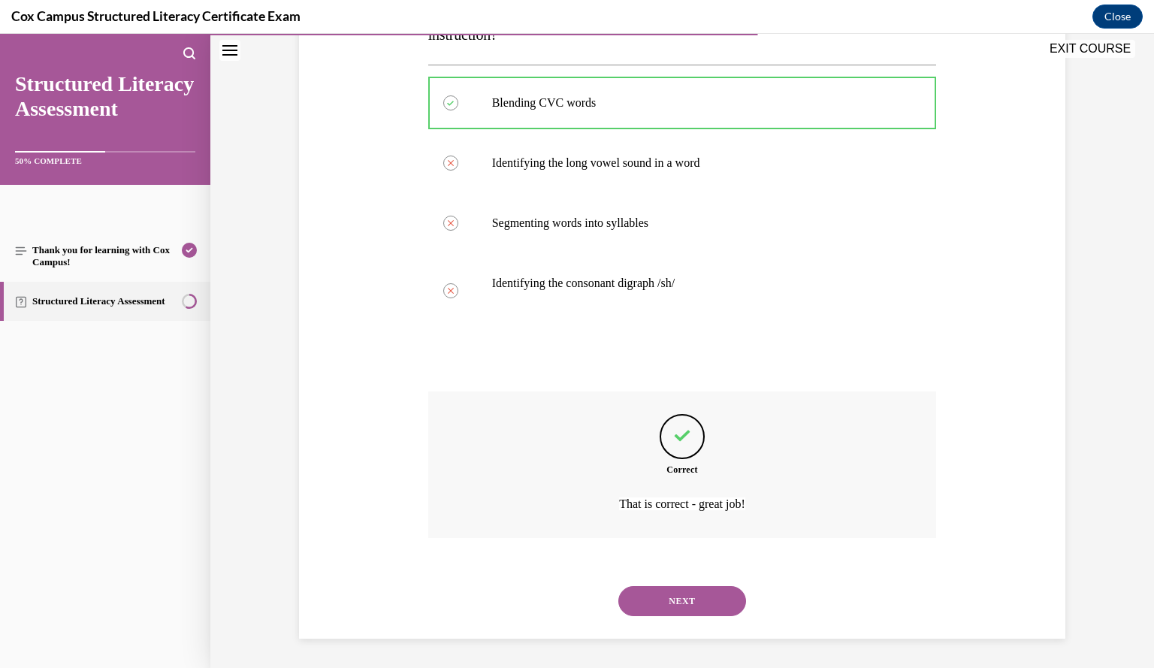
click at [653, 605] on button "NEXT" at bounding box center [682, 601] width 128 height 30
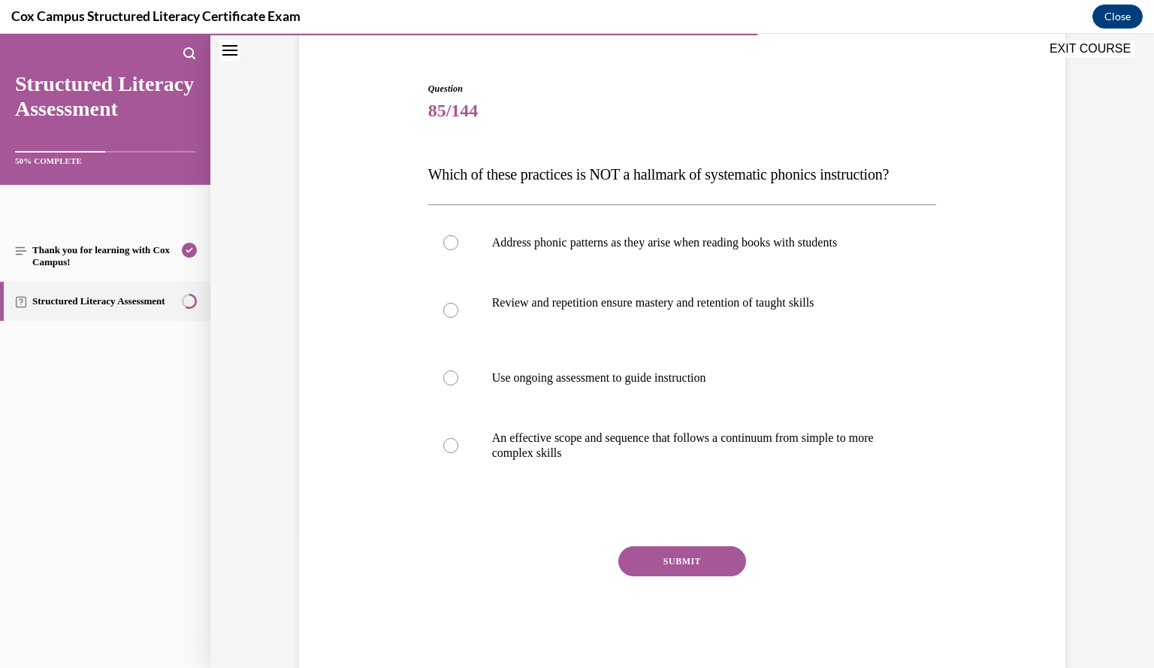
scroll to position [126, 0]
click at [832, 273] on label "Address phonic patterns as they arise when reading books with students" at bounding box center [682, 243] width 509 height 60
click at [458, 251] on input "Address phonic patterns as they arise when reading books with students" at bounding box center [450, 243] width 15 height 15
radio input "true"
click at [713, 577] on button "SUBMIT" at bounding box center [682, 562] width 128 height 30
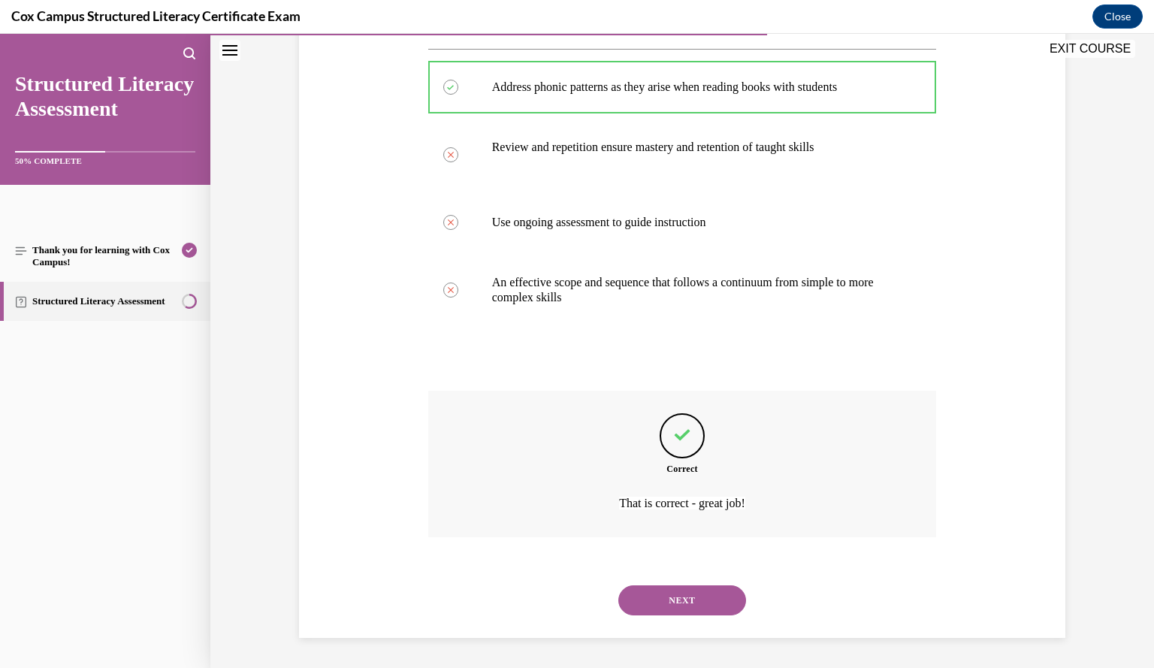
scroll to position [312, 0]
click at [708, 602] on button "NEXT" at bounding box center [682, 600] width 128 height 30
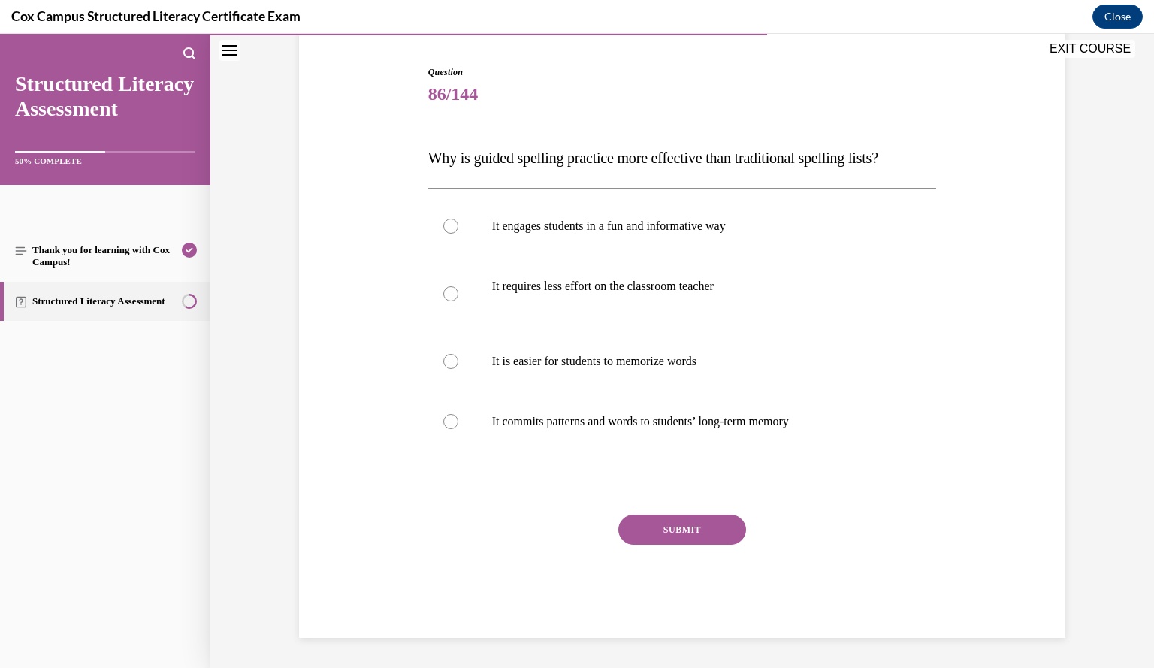
scroll to position [143, 0]
click at [846, 418] on p "It commits patterns and words to students’ long-term memory" at bounding box center [695, 422] width 407 height 15
click at [458, 418] on input "It commits patterns and words to students’ long-term memory" at bounding box center [450, 422] width 15 height 15
radio input "true"
click at [671, 532] on button "SUBMIT" at bounding box center [682, 530] width 128 height 30
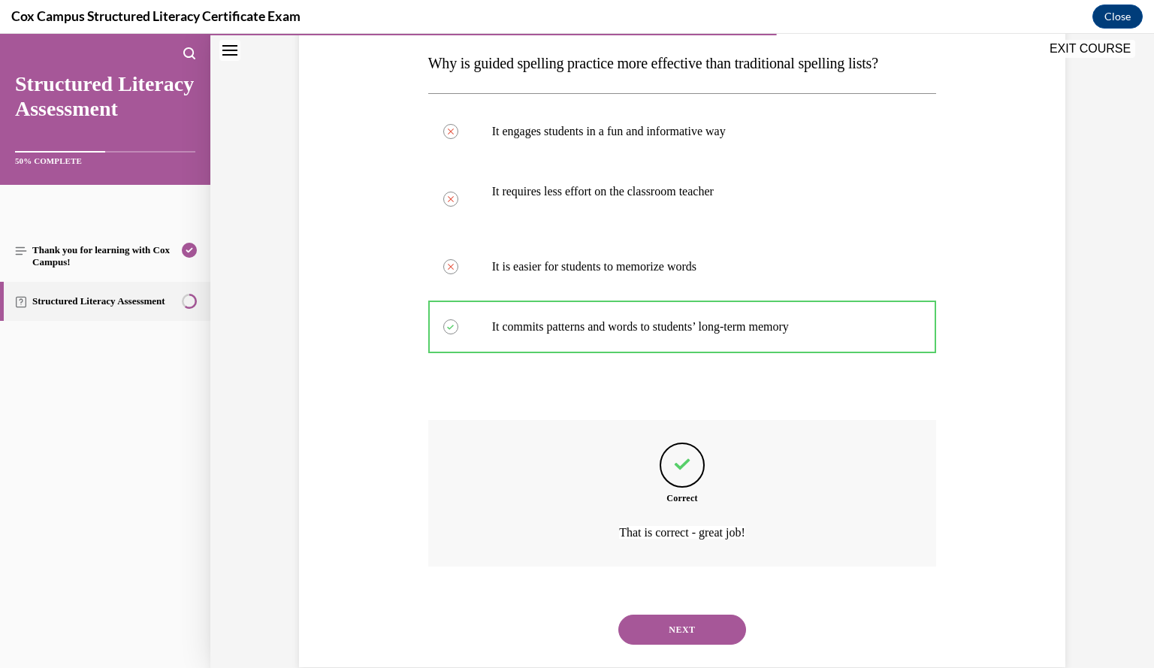
scroll to position [267, 0]
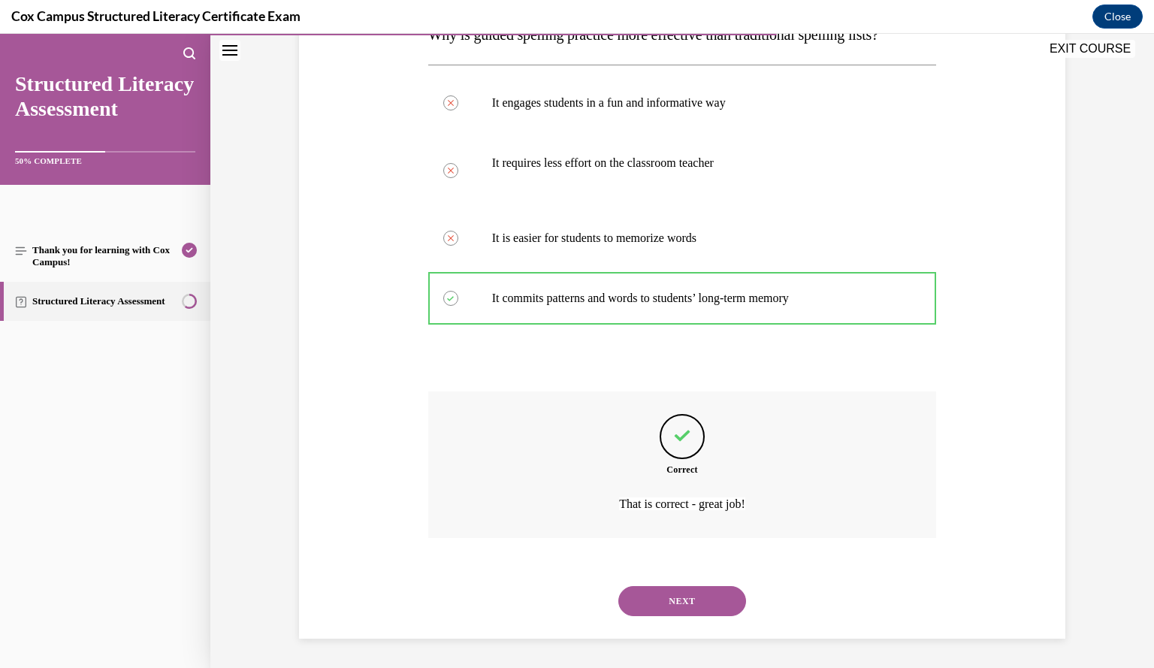
click at [709, 604] on button "NEXT" at bounding box center [682, 601] width 128 height 30
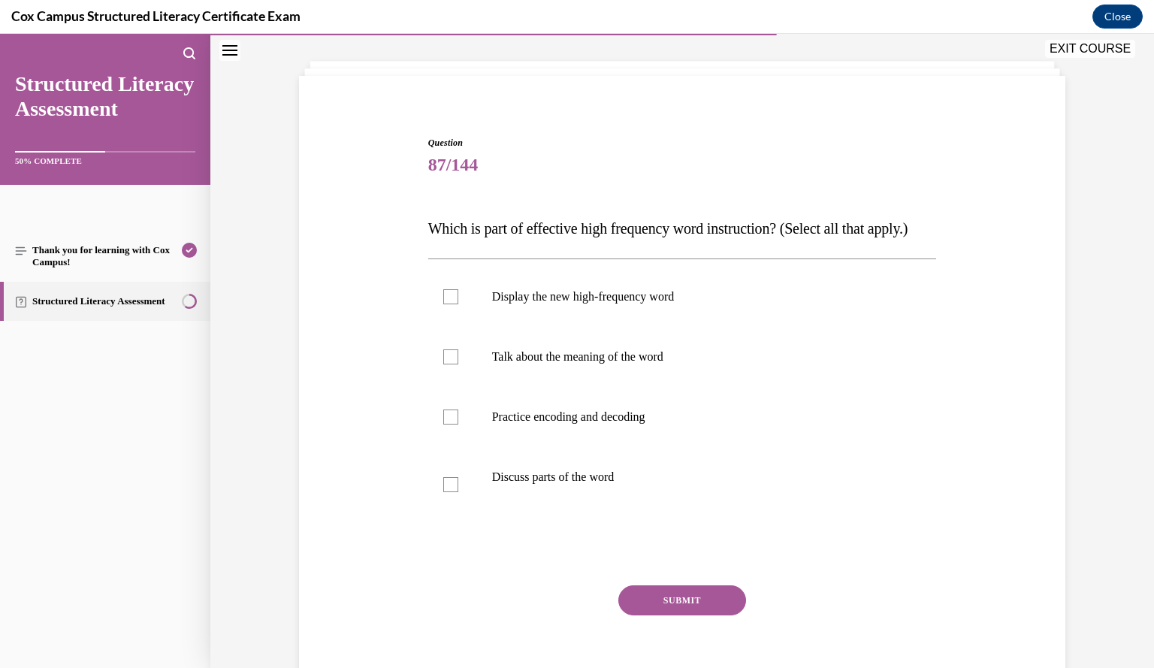
scroll to position [73, 0]
click at [457, 327] on label "Display the new high-frequency word" at bounding box center [682, 297] width 509 height 60
click at [457, 304] on input "Display the new high-frequency word" at bounding box center [450, 296] width 15 height 15
checkbox input "true"
click at [454, 382] on label "Talk about the meaning of the word" at bounding box center [682, 357] width 509 height 60
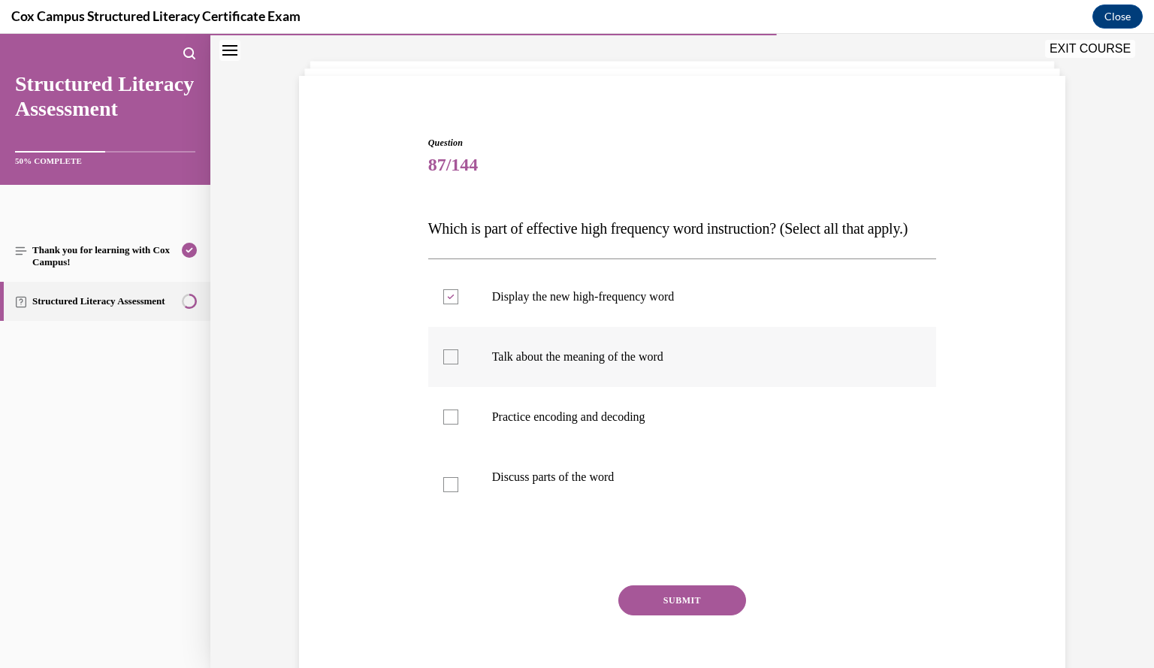
click at [454, 364] on input "Talk about the meaning of the word" at bounding box center [450, 356] width 15 height 15
checkbox input "true"
click at [446, 424] on div at bounding box center [450, 416] width 15 height 15
click at [446, 424] on input "Practice encoding and decoding" at bounding box center [450, 416] width 15 height 15
checkbox input "true"
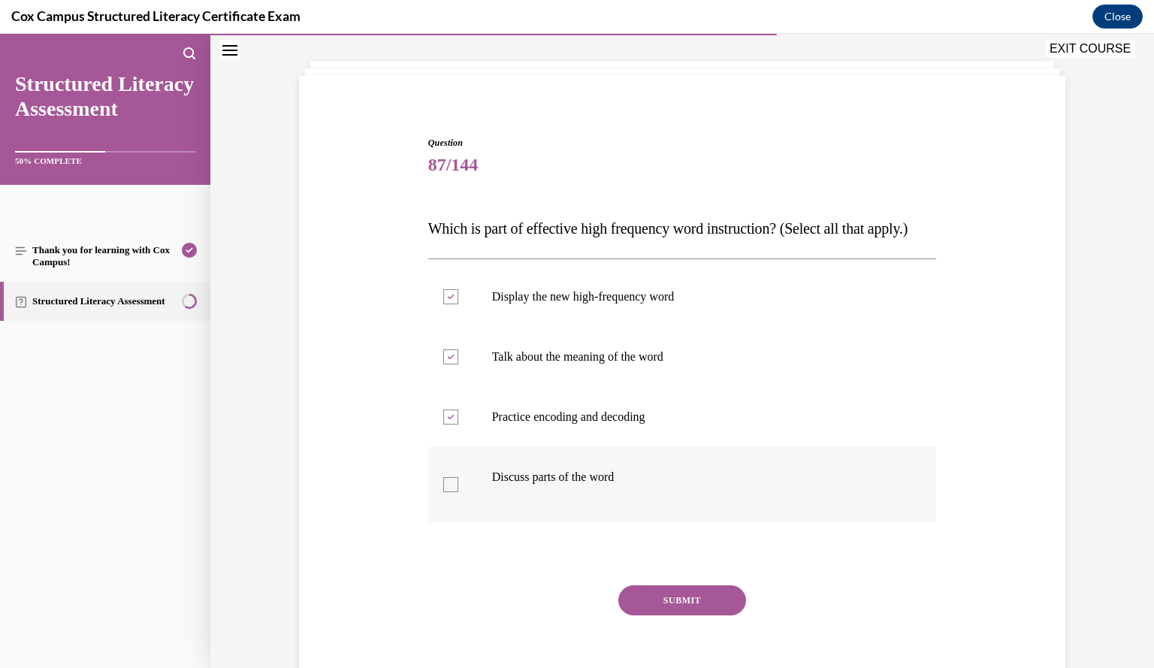
click at [452, 515] on label "Discuss parts of the word" at bounding box center [682, 484] width 509 height 75
click at [452, 492] on input "Discuss parts of the word" at bounding box center [450, 484] width 15 height 15
checkbox input "true"
drag, startPoint x: 424, startPoint y: 225, endPoint x: 711, endPoint y: 502, distance: 398.4
click at [711, 502] on div "Question 87/144 Which is part of effective high frequency word instruction? (Se…" at bounding box center [682, 422] width 509 height 572
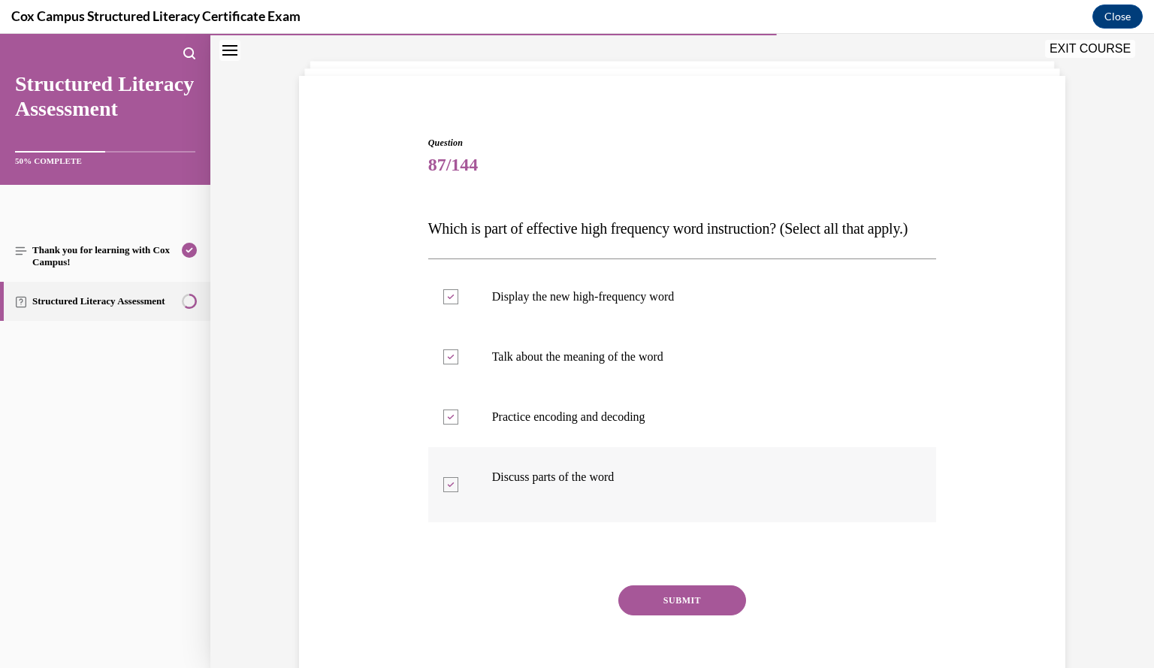
copy div "Which is part of effective high frequency word instruction? (Select all that ap…"
click at [847, 364] on p "Talk about the meaning of the word" at bounding box center [695, 356] width 407 height 15
click at [458, 364] on input "Talk about the meaning of the word" at bounding box center [450, 356] width 15 height 15
click at [651, 376] on label "Talk about the meaning of the word" at bounding box center [682, 357] width 509 height 60
click at [458, 364] on input "Talk about the meaning of the word" at bounding box center [450, 356] width 15 height 15
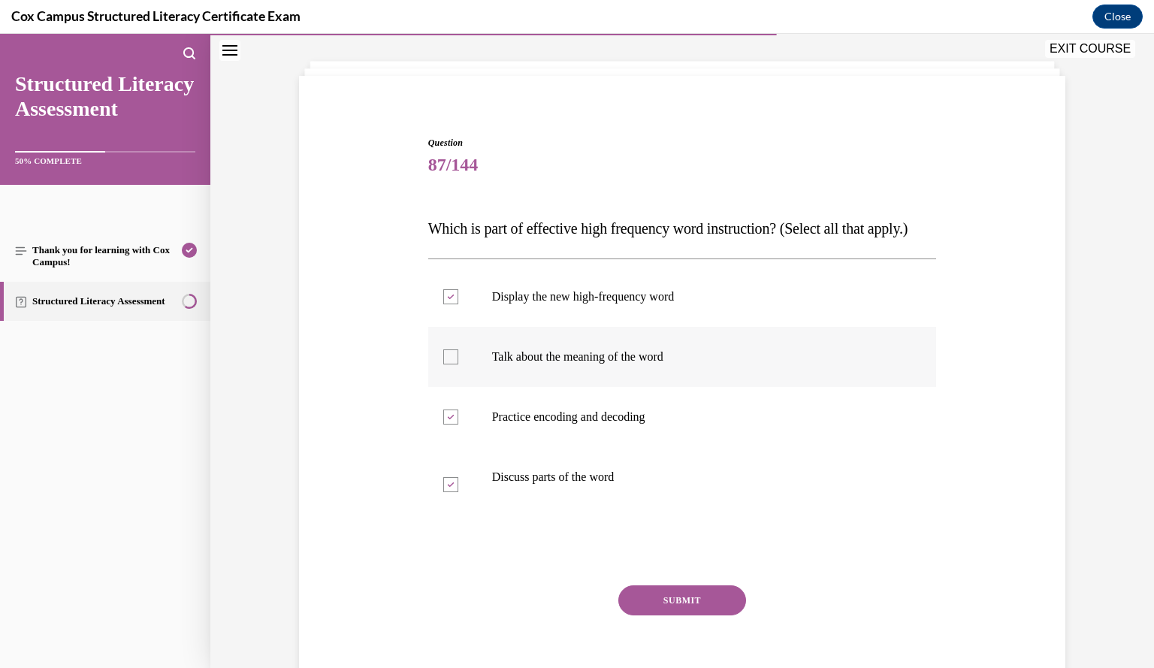
checkbox input "true"
click at [711, 615] on button "SUBMIT" at bounding box center [682, 600] width 128 height 30
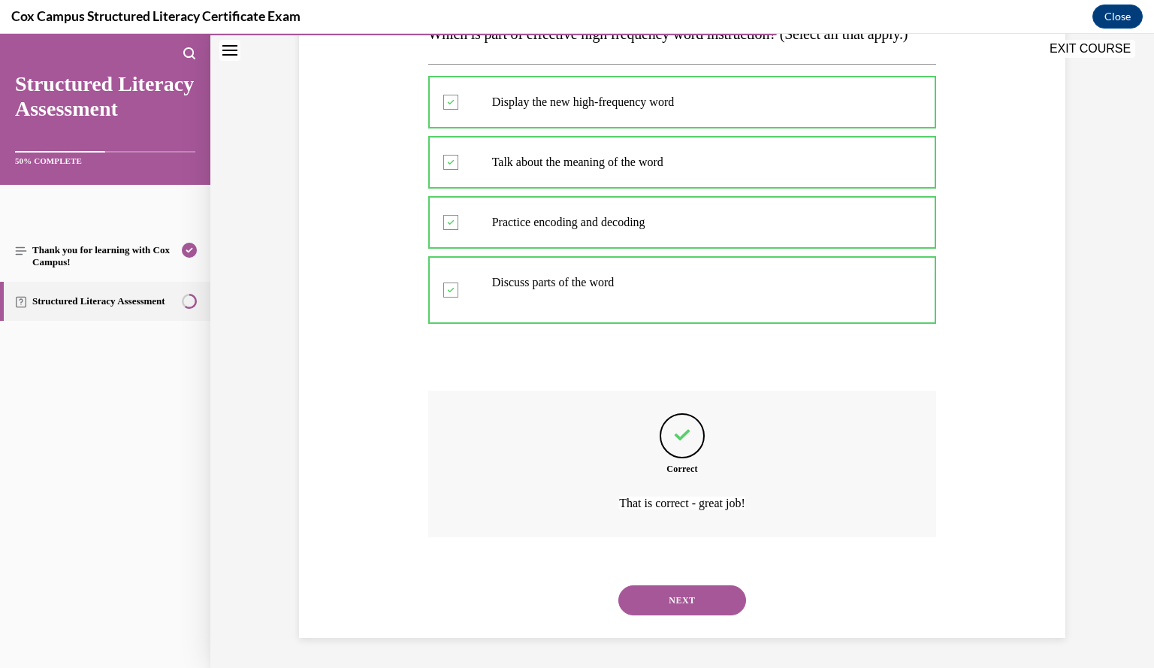
scroll to position [297, 0]
click at [700, 600] on button "NEXT" at bounding box center [682, 600] width 128 height 30
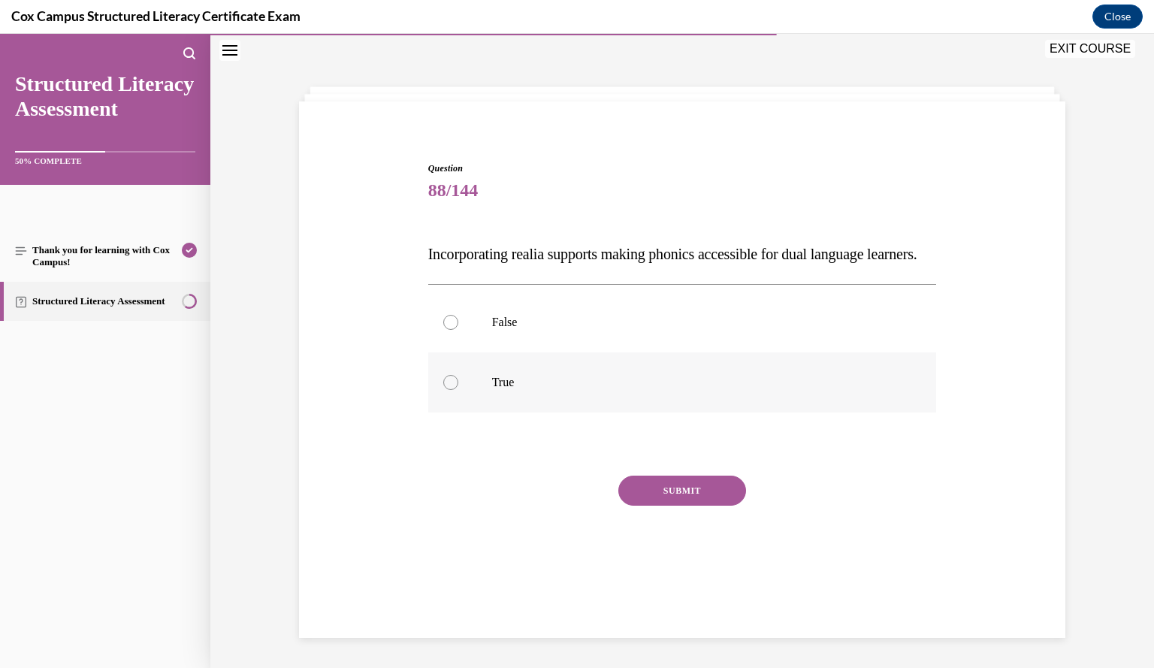
click at [588, 390] on p "True" at bounding box center [695, 382] width 407 height 15
click at [458, 390] on input "True" at bounding box center [450, 382] width 15 height 15
radio input "true"
click at [649, 506] on button "SUBMIT" at bounding box center [682, 491] width 128 height 30
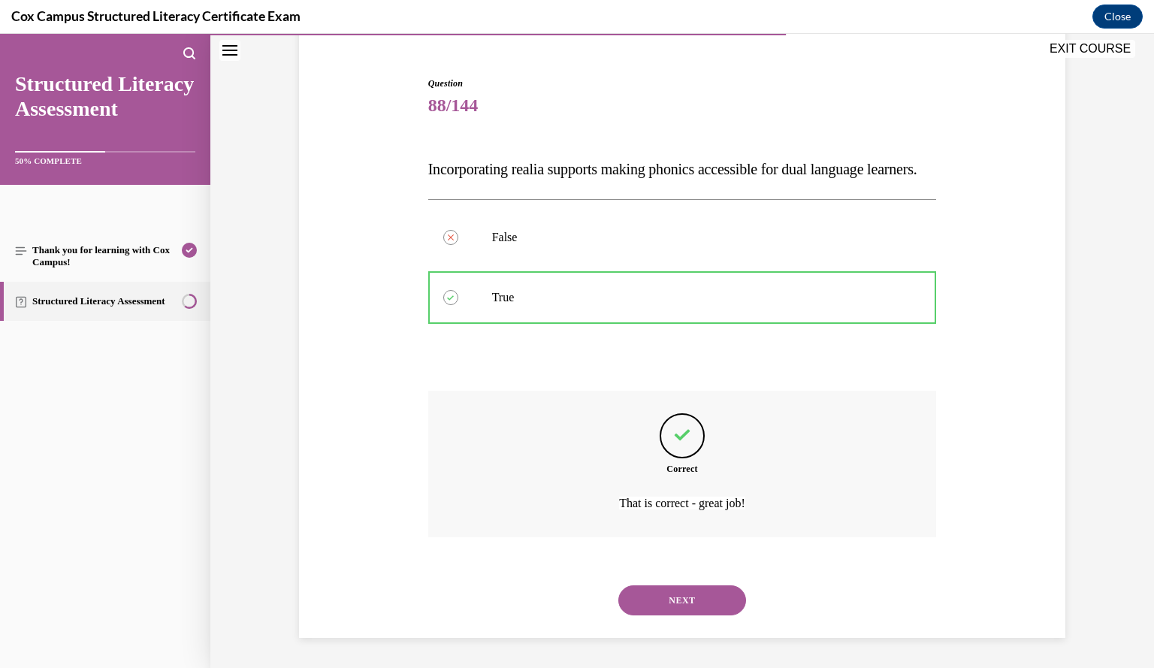
scroll to position [162, 0]
click at [688, 605] on button "NEXT" at bounding box center [682, 600] width 128 height 30
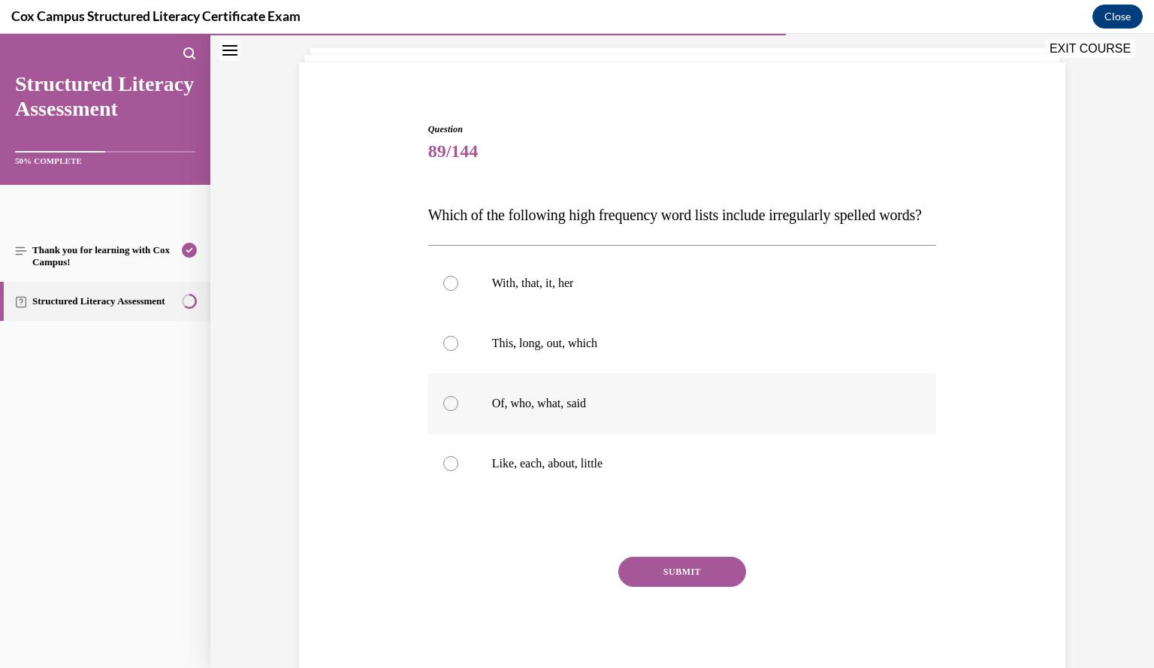
scroll to position [88, 0]
click at [812, 432] on label "Of, who, what, said" at bounding box center [682, 402] width 509 height 60
click at [458, 409] on input "Of, who, what, said" at bounding box center [450, 401] width 15 height 15
radio input "true"
click at [721, 585] on button "SUBMIT" at bounding box center [682, 570] width 128 height 30
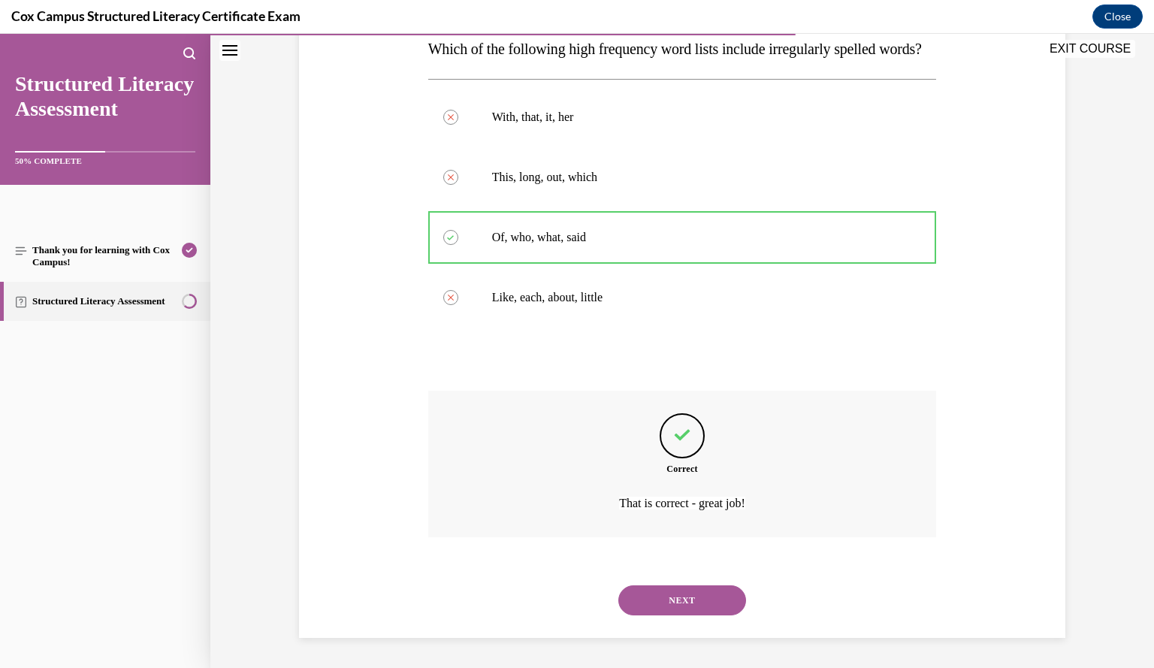
scroll to position [282, 0]
click at [721, 604] on button "NEXT" at bounding box center [682, 600] width 128 height 30
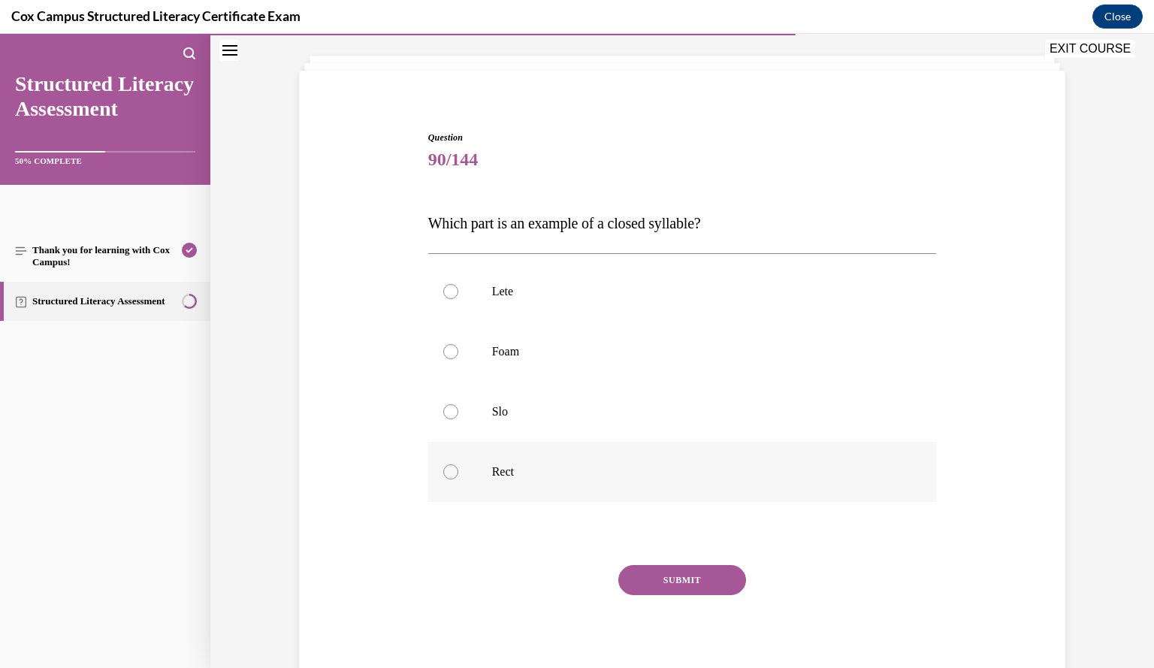
scroll to position [80, 0]
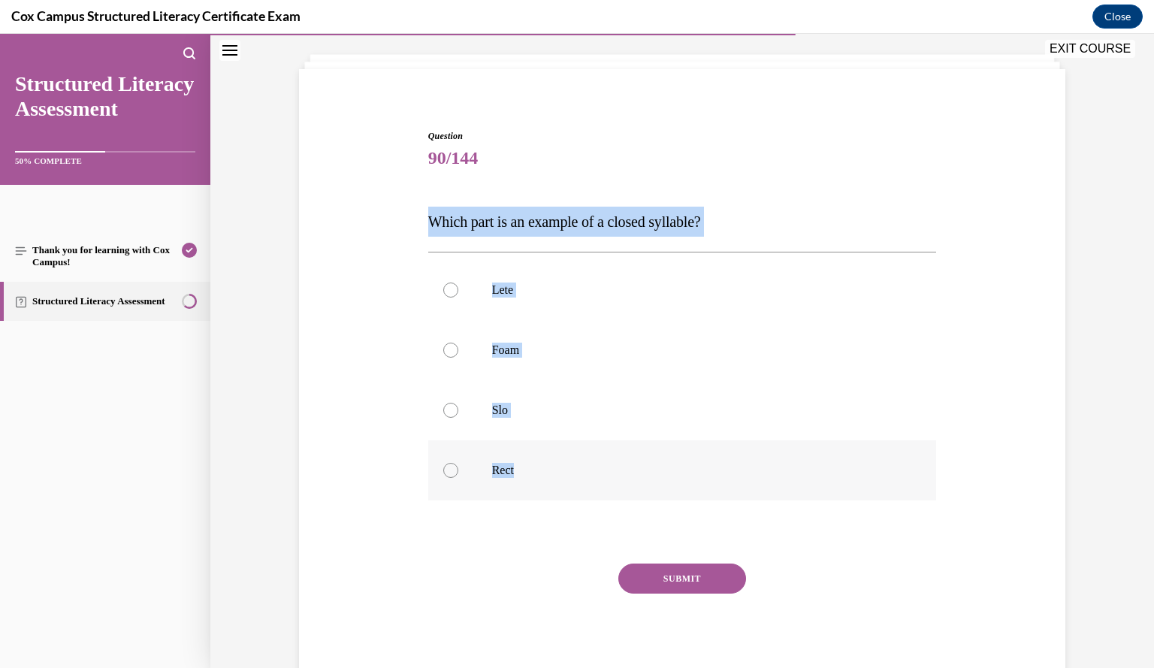
drag, startPoint x: 424, startPoint y: 223, endPoint x: 565, endPoint y: 480, distance: 293.2
click at [565, 480] on div "Question 90/144 Which part is an example of a closed syllable?   Lete Foam Slo …" at bounding box center [682, 407] width 509 height 557
copy div "Which part is an example of a closed syllable?   Lete Foam Slo Rect"
click at [637, 352] on p "Foam" at bounding box center [695, 350] width 407 height 15
click at [458, 352] on input "Foam" at bounding box center [450, 350] width 15 height 15
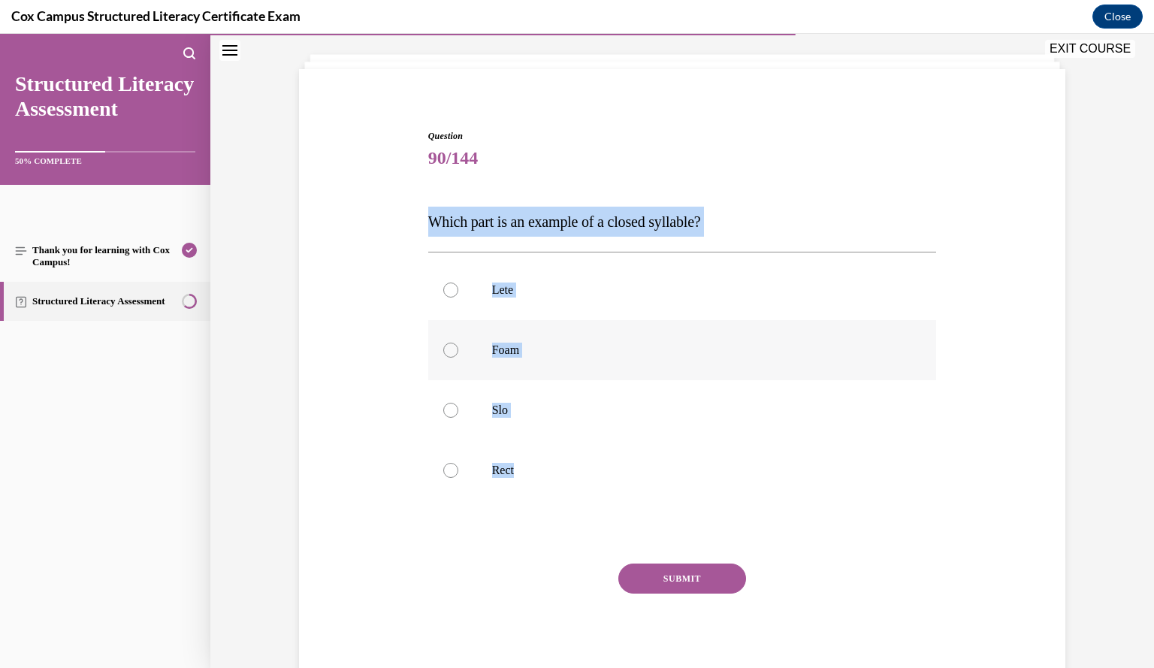
radio input "true"
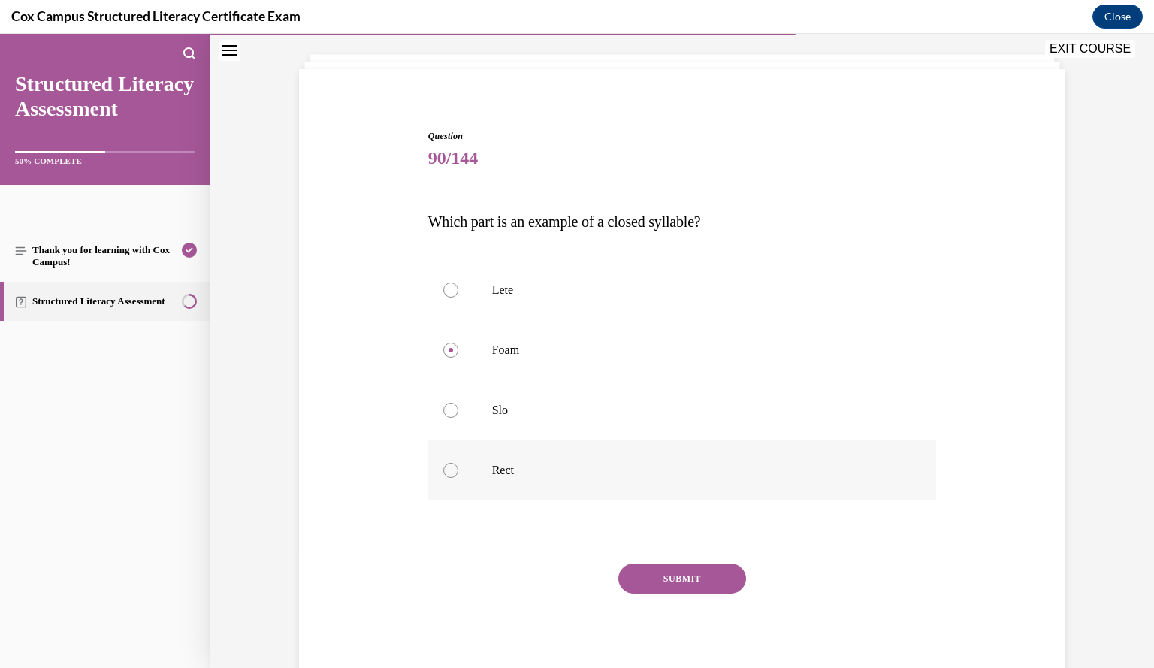
click at [563, 470] on p "Rect" at bounding box center [695, 470] width 407 height 15
click at [458, 470] on input "Rect" at bounding box center [450, 470] width 15 height 15
radio input "true"
click at [672, 580] on button "SUBMIT" at bounding box center [682, 578] width 128 height 30
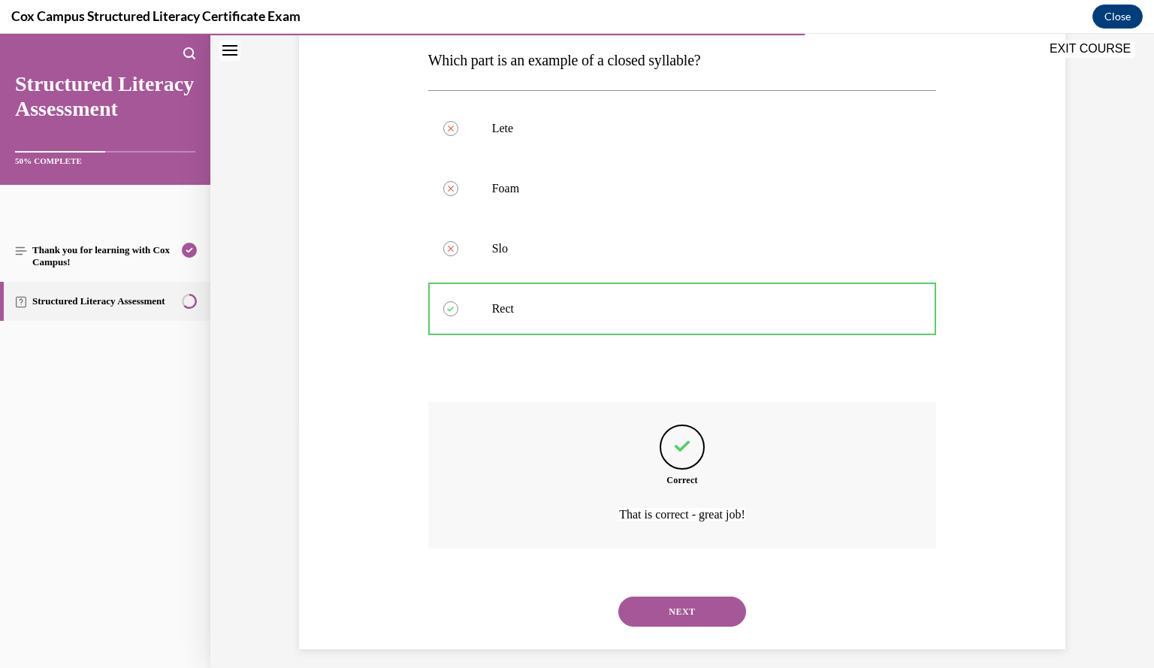
scroll to position [252, 0]
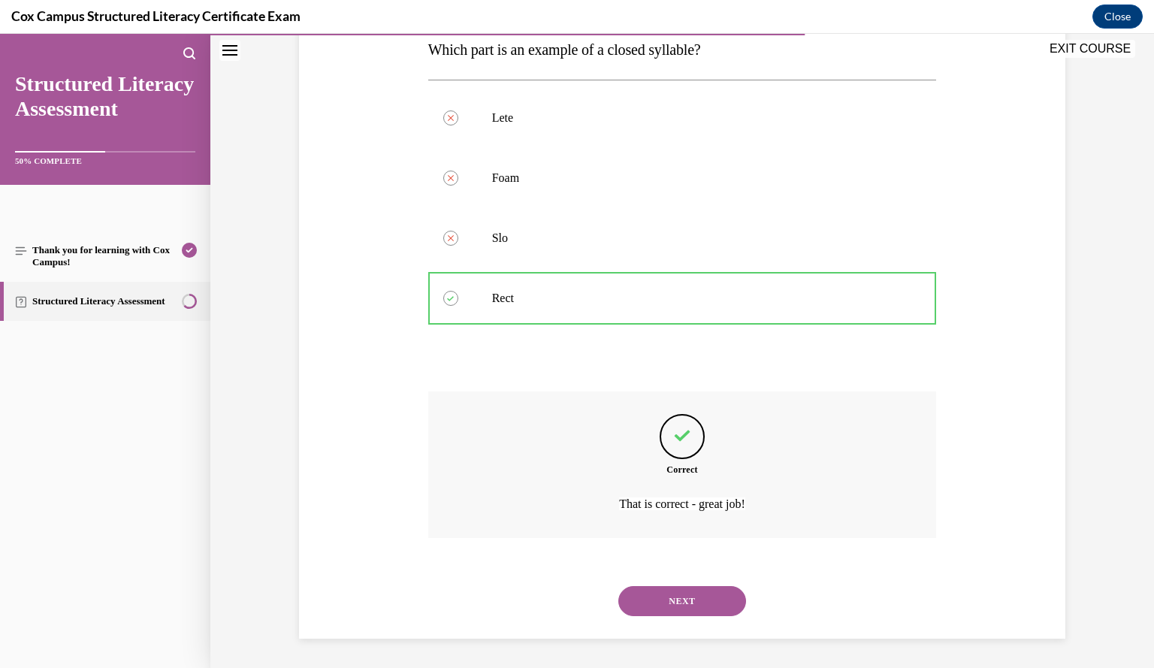
click at [684, 603] on button "NEXT" at bounding box center [682, 601] width 128 height 30
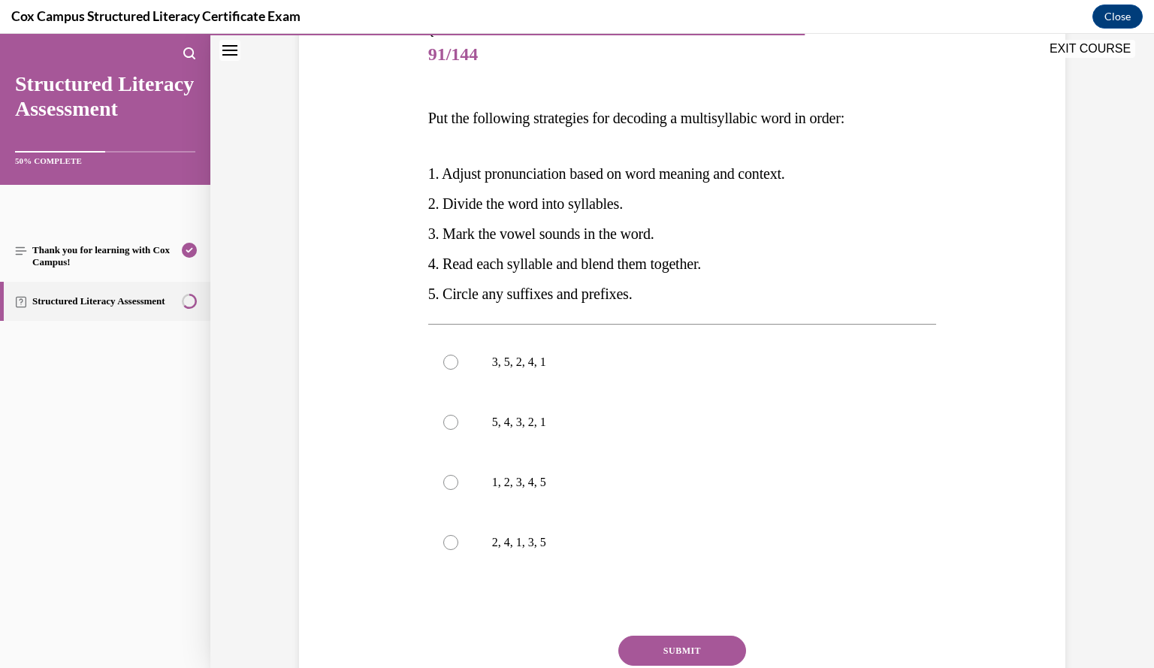
scroll to position [185, 0]
click at [821, 373] on label "3, 5, 2, 4, 1" at bounding box center [682, 361] width 509 height 60
click at [458, 368] on input "3, 5, 2, 4, 1" at bounding box center [450, 360] width 15 height 15
radio input "true"
click at [702, 642] on button "SUBMIT" at bounding box center [682, 649] width 128 height 30
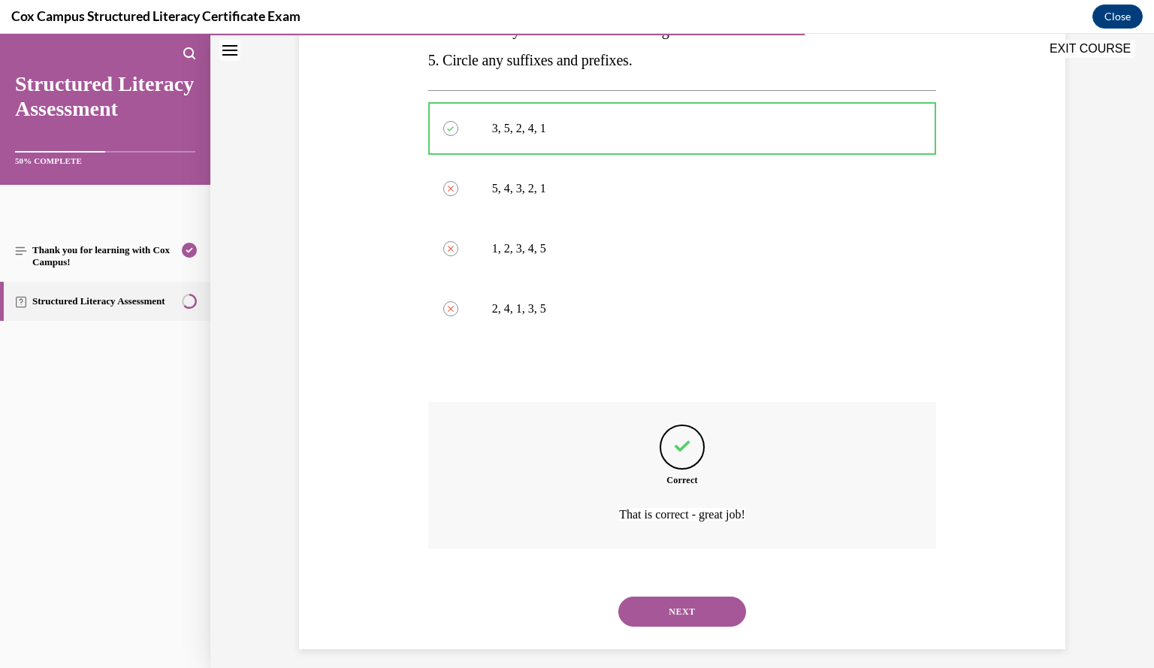
scroll to position [427, 0]
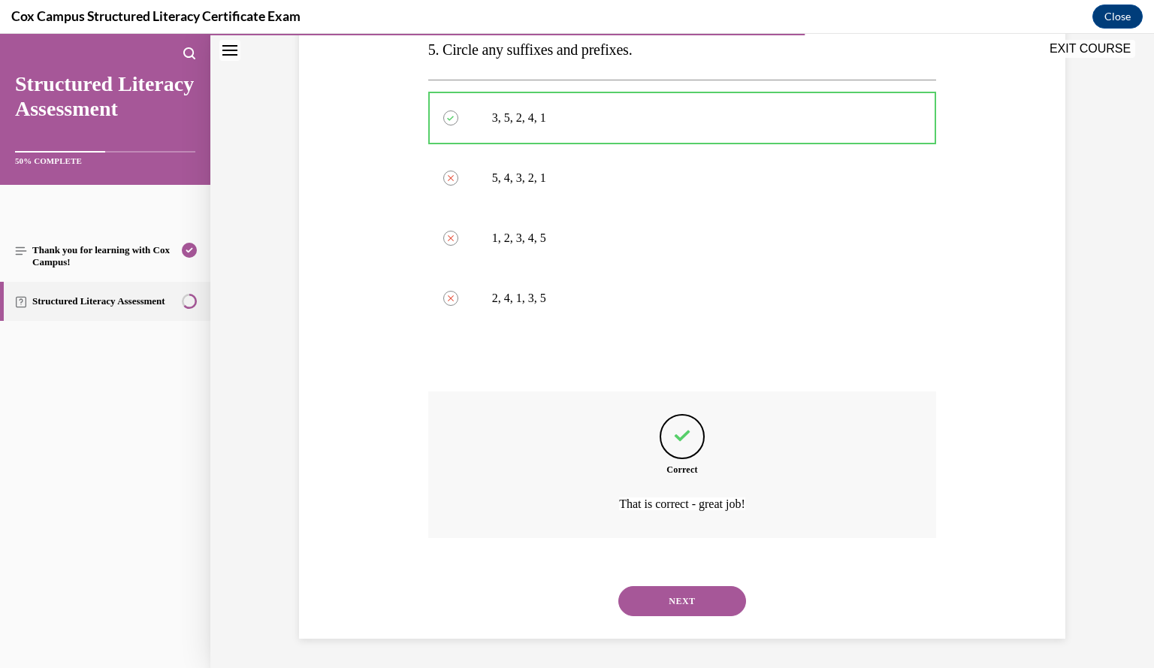
drag, startPoint x: 680, startPoint y: 607, endPoint x: 656, endPoint y: 605, distance: 24.1
click at [656, 605] on button "NEXT" at bounding box center [682, 601] width 128 height 30
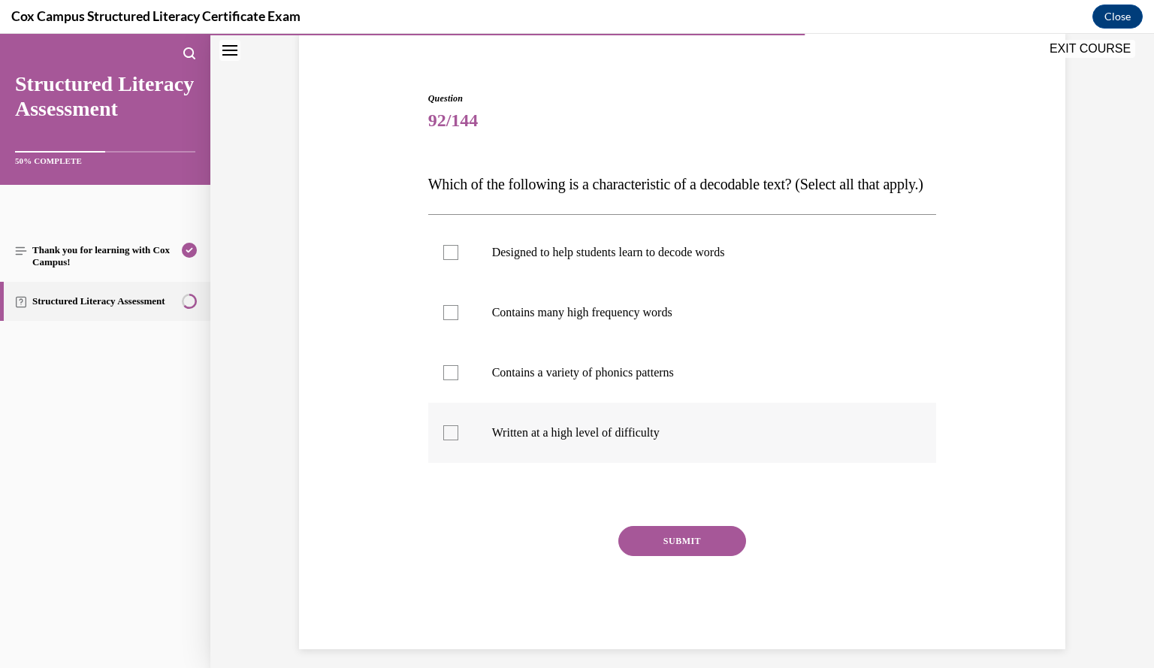
scroll to position [116, 0]
click at [810, 261] on p "Designed to help students learn to decode words" at bounding box center [695, 253] width 407 height 15
click at [458, 261] on input "Designed to help students learn to decode words" at bounding box center [450, 253] width 15 height 15
checkbox input "true"
click at [708, 557] on button "SUBMIT" at bounding box center [682, 542] width 128 height 30
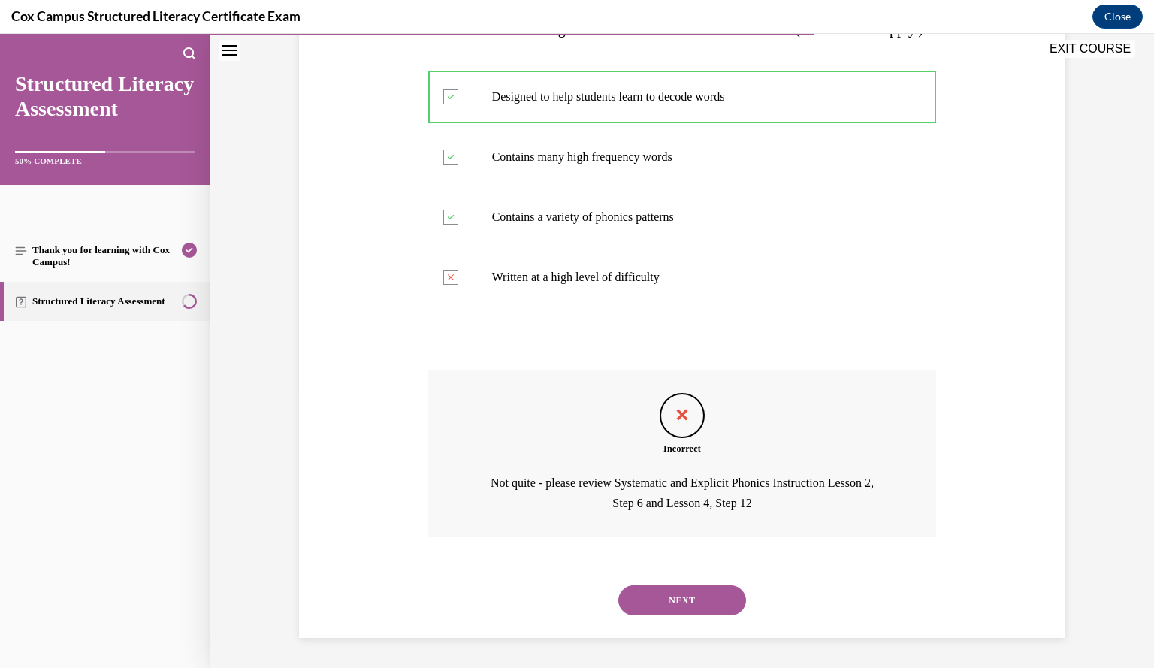
scroll to position [302, 0]
drag, startPoint x: 675, startPoint y: 608, endPoint x: 640, endPoint y: 603, distance: 35.6
click at [640, 603] on button "NEXT" at bounding box center [682, 600] width 128 height 30
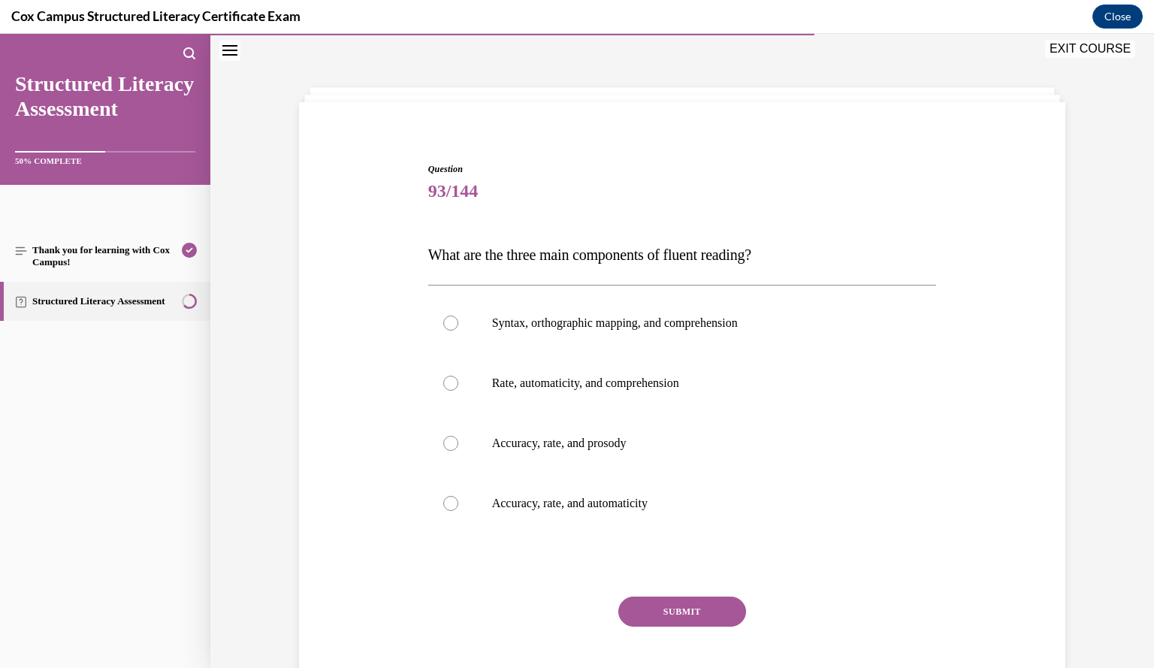
scroll to position [47, 0]
click at [886, 451] on label "Accuracy, rate, and prosody" at bounding box center [682, 442] width 509 height 60
click at [458, 450] on input "Accuracy, rate, and prosody" at bounding box center [450, 442] width 15 height 15
radio input "true"
click at [678, 603] on button "SUBMIT" at bounding box center [682, 611] width 128 height 30
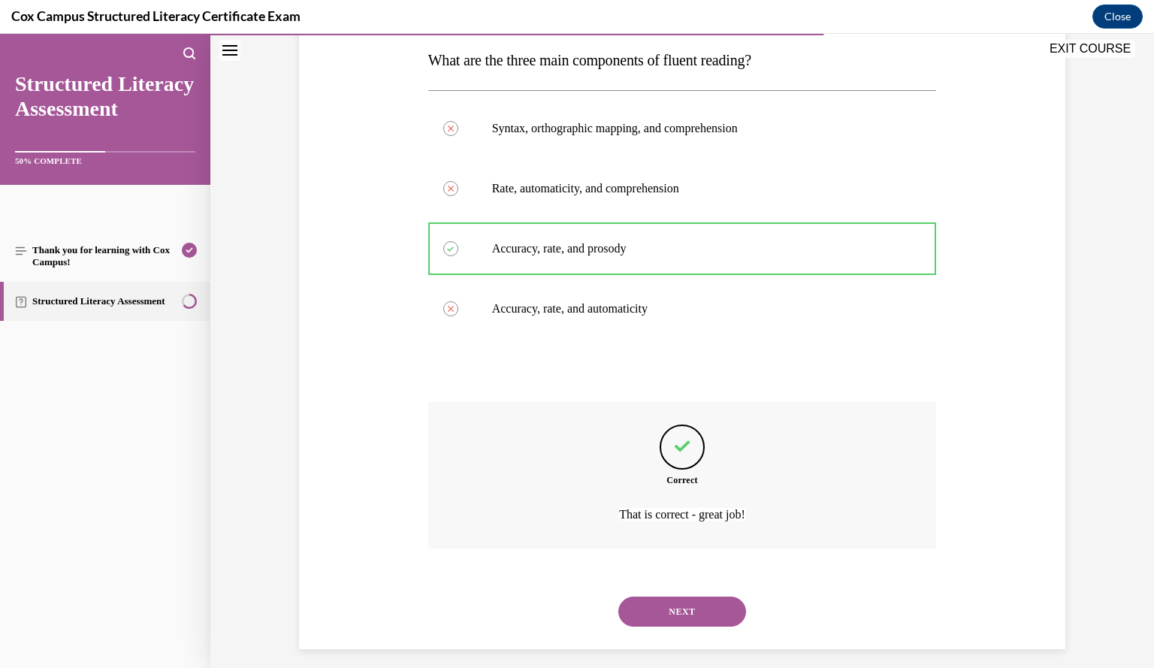
scroll to position [252, 0]
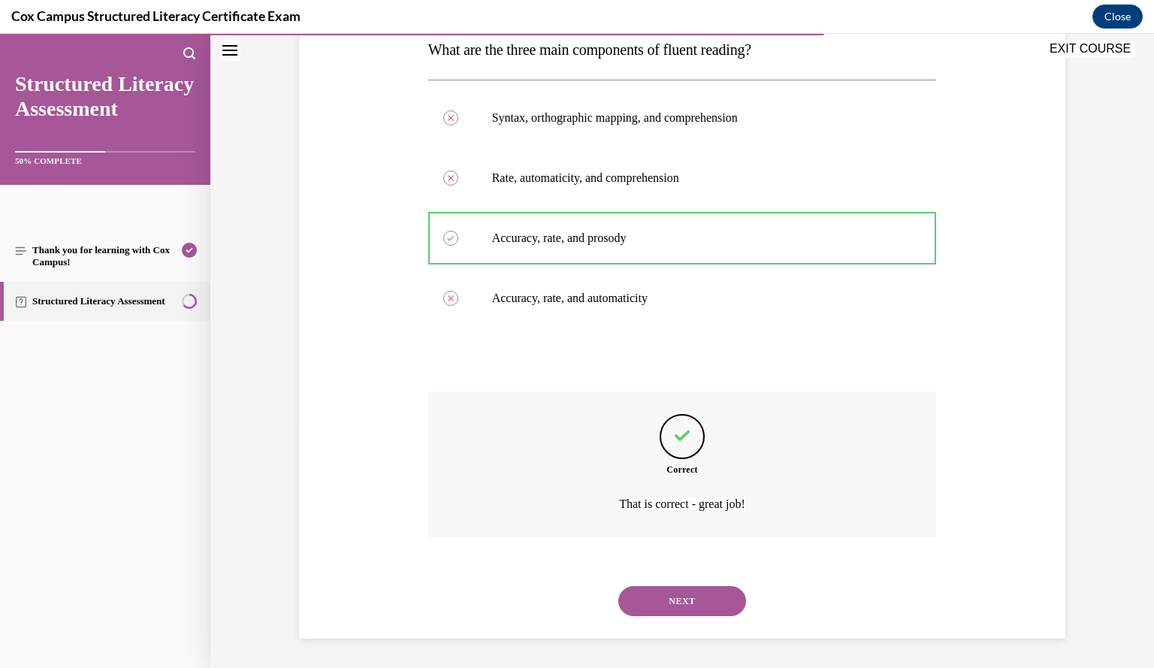
click at [678, 603] on button "NEXT" at bounding box center [682, 601] width 128 height 30
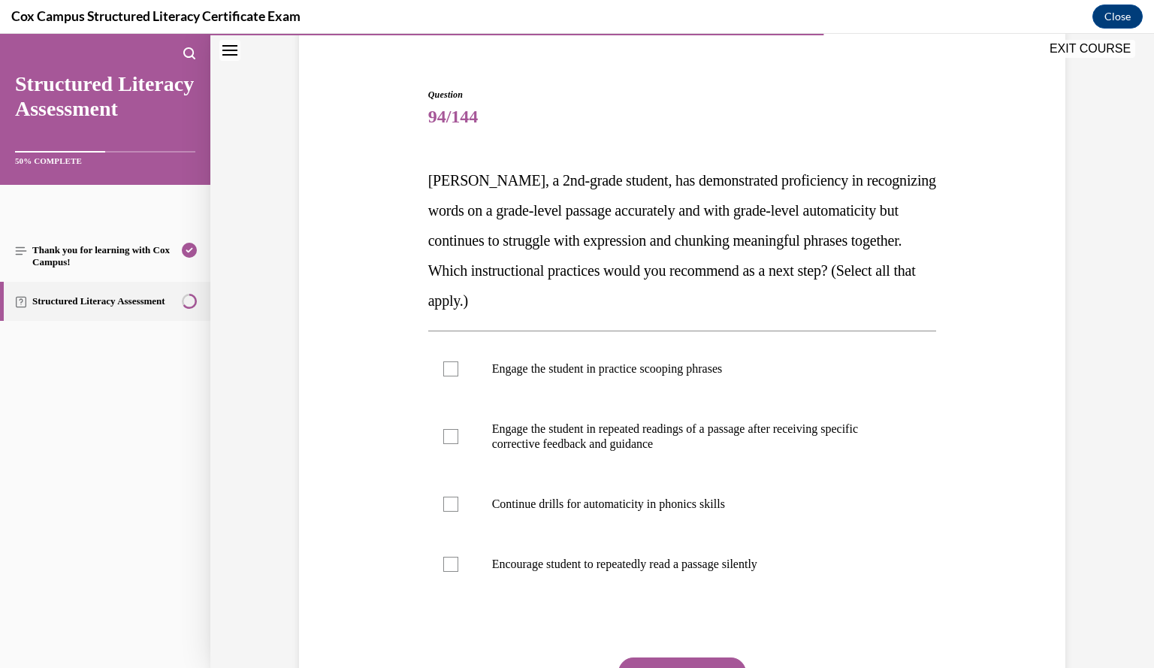
scroll to position [118, 0]
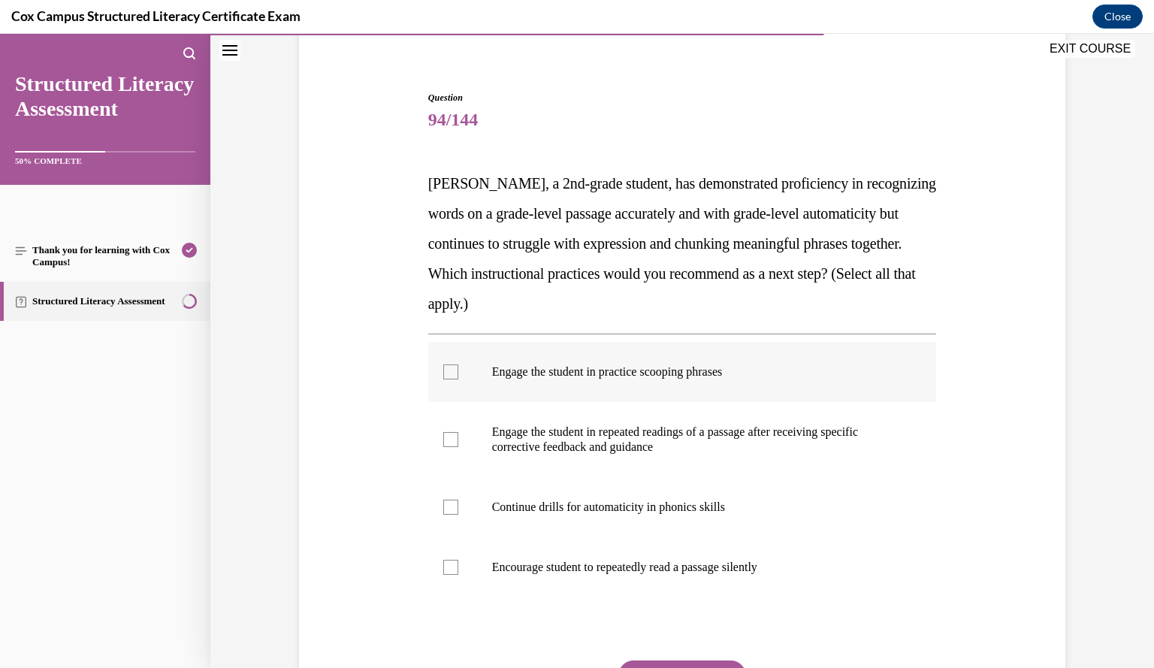
click at [761, 365] on p "Engage the student in practice scooping phrases" at bounding box center [695, 371] width 407 height 15
click at [458, 365] on input "Engage the student in practice scooping phrases" at bounding box center [450, 371] width 15 height 15
checkbox input "true"
click at [798, 430] on p "Engage the student in repeated readings of a passage after receiving specific c…" at bounding box center [695, 439] width 407 height 30
click at [458, 432] on input "Engage the student in repeated readings of a passage after receiving specific c…" at bounding box center [450, 439] width 15 height 15
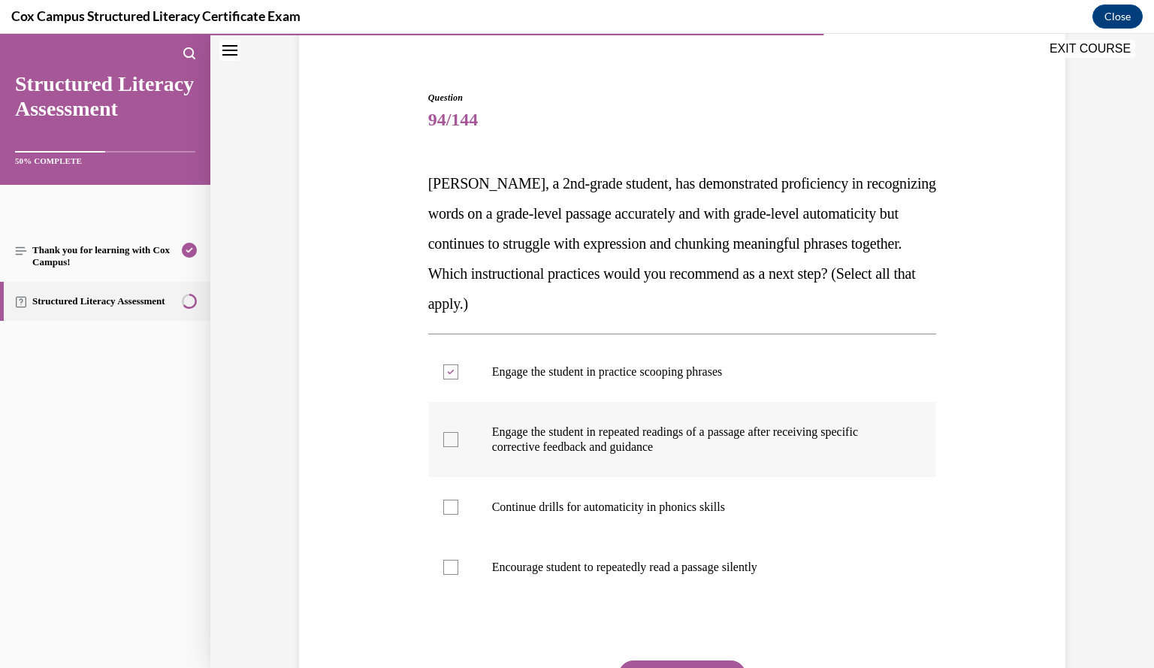
checkbox input "true"
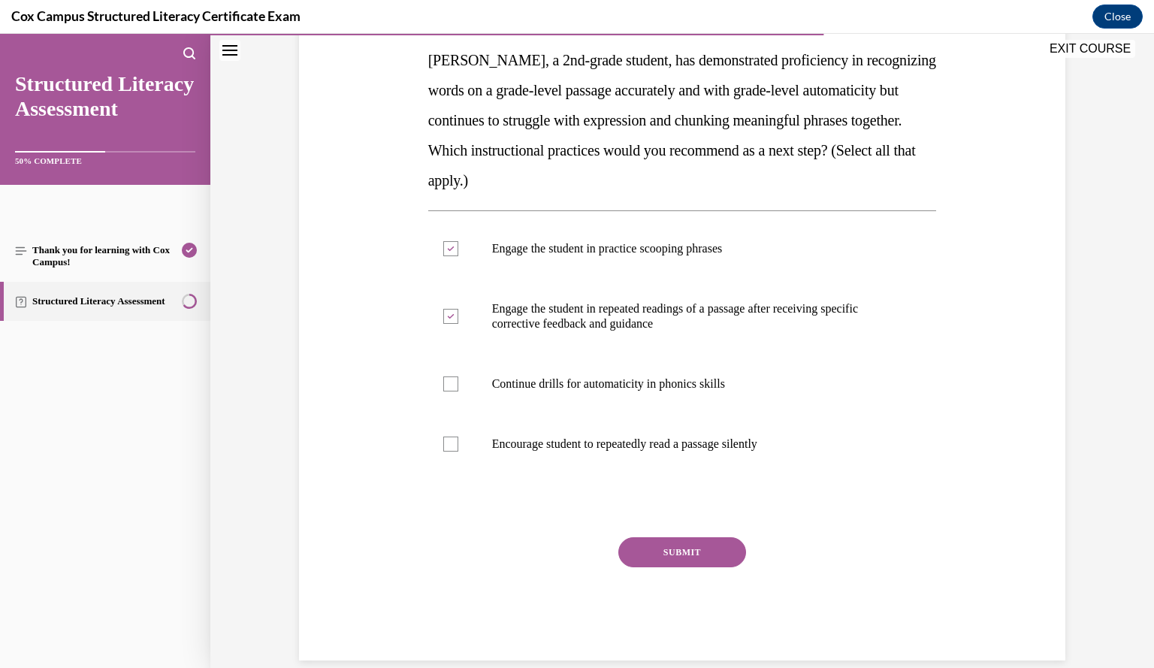
scroll to position [244, 0]
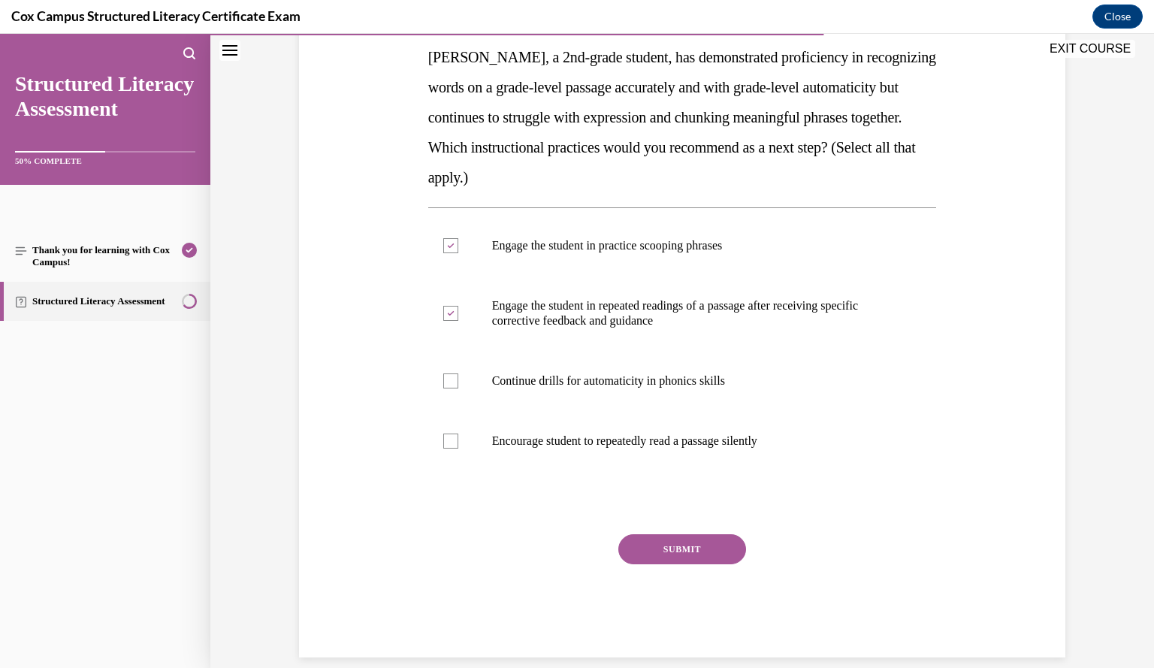
click at [726, 543] on button "SUBMIT" at bounding box center [682, 549] width 128 height 30
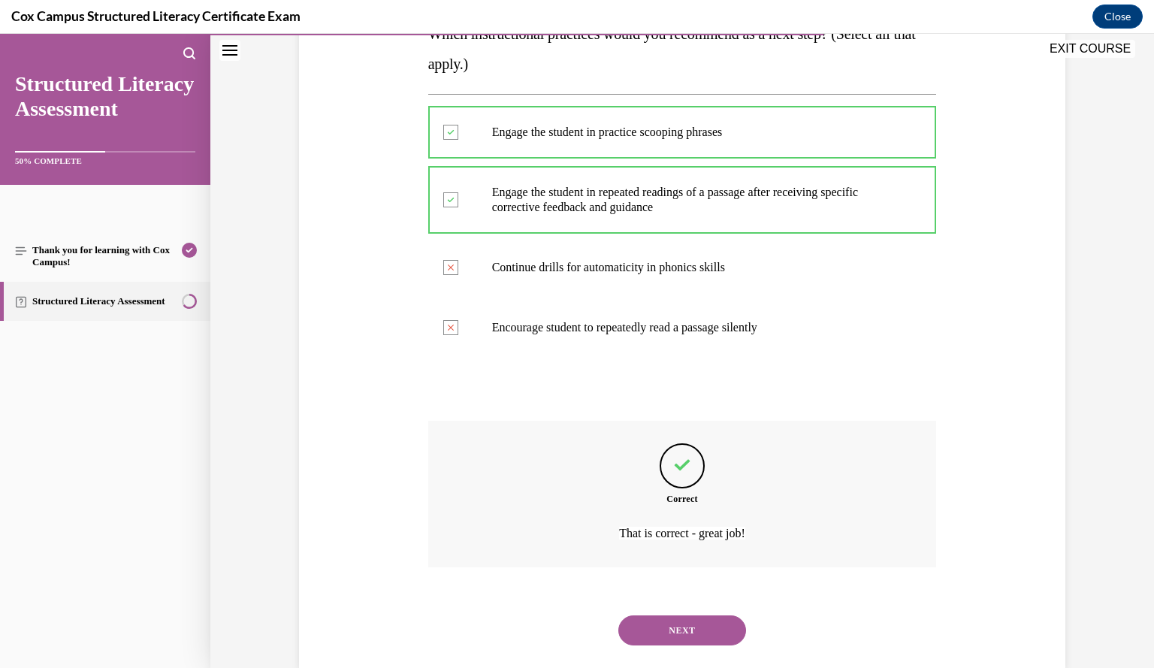
scroll to position [387, 0]
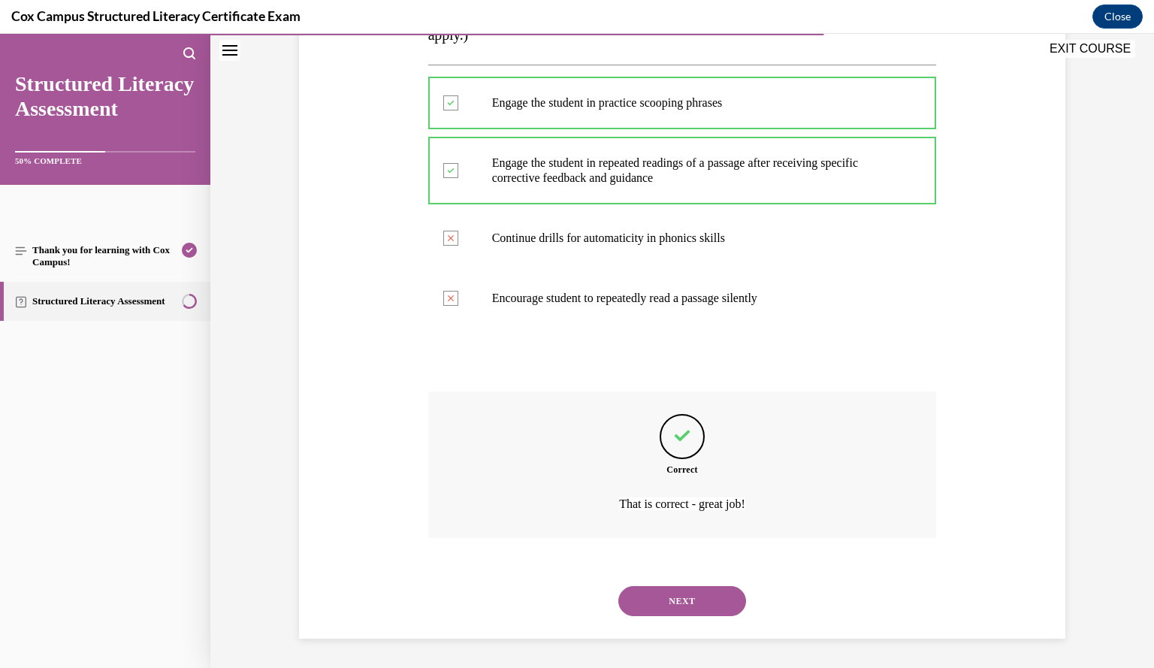
click at [700, 603] on button "NEXT" at bounding box center [682, 601] width 128 height 30
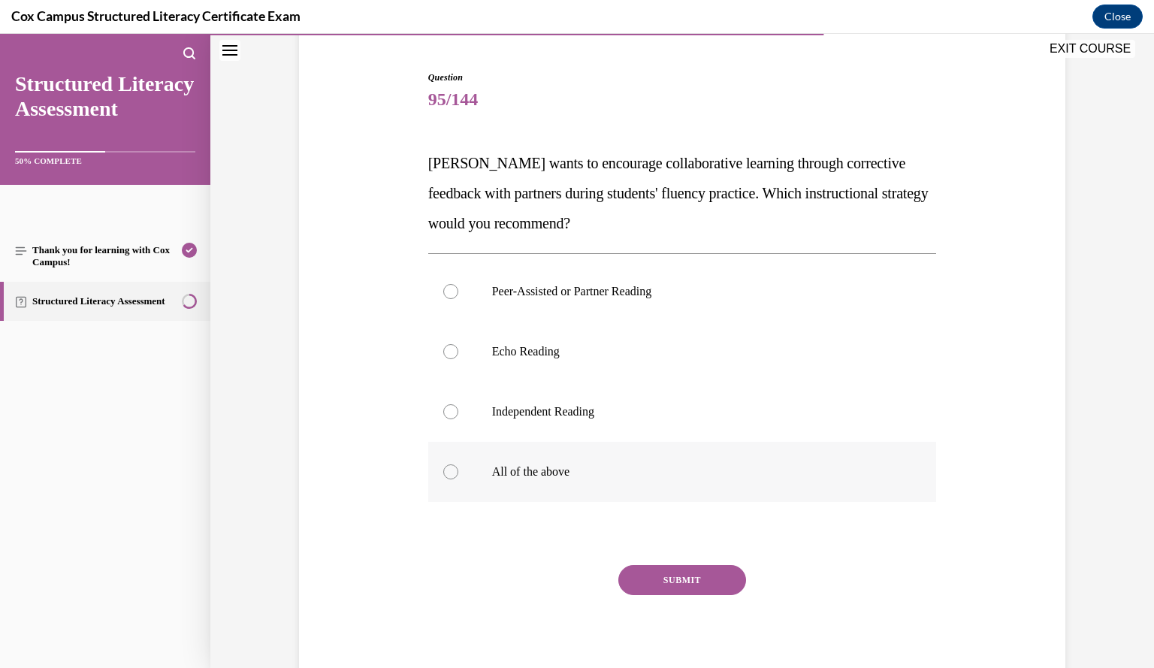
scroll to position [137, 0]
click at [844, 295] on p "Peer-Assisted or Partner Reading" at bounding box center [695, 292] width 407 height 15
click at [458, 295] on input "Peer-Assisted or Partner Reading" at bounding box center [450, 292] width 15 height 15
radio input "true"
click at [700, 590] on button "SUBMIT" at bounding box center [682, 581] width 128 height 30
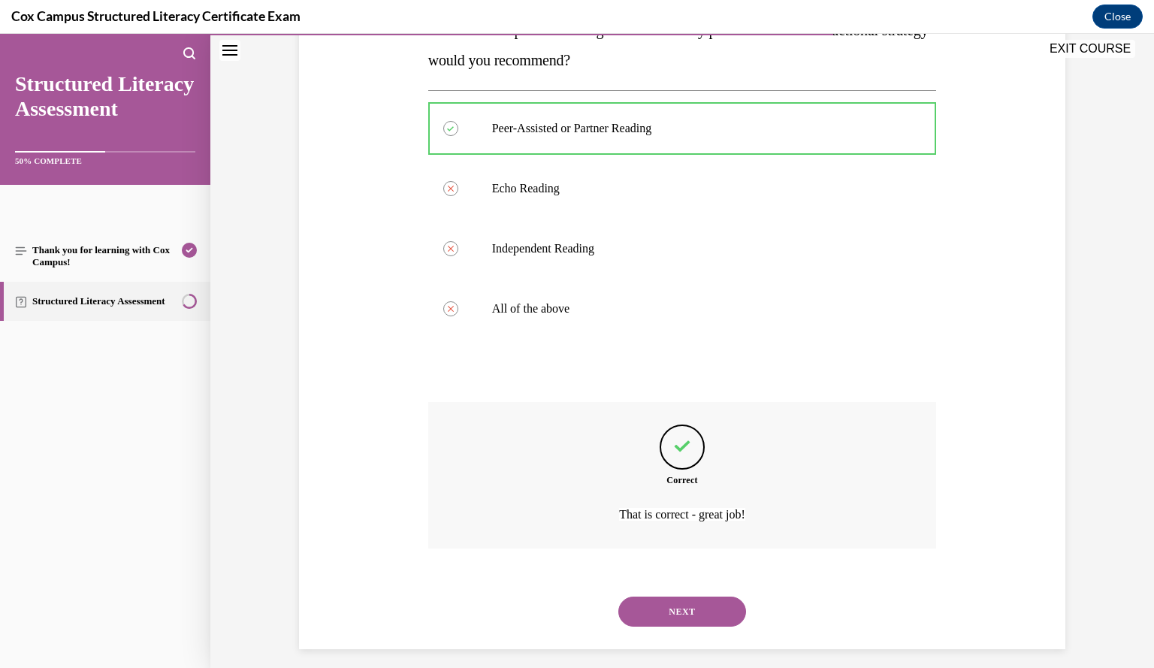
scroll to position [312, 0]
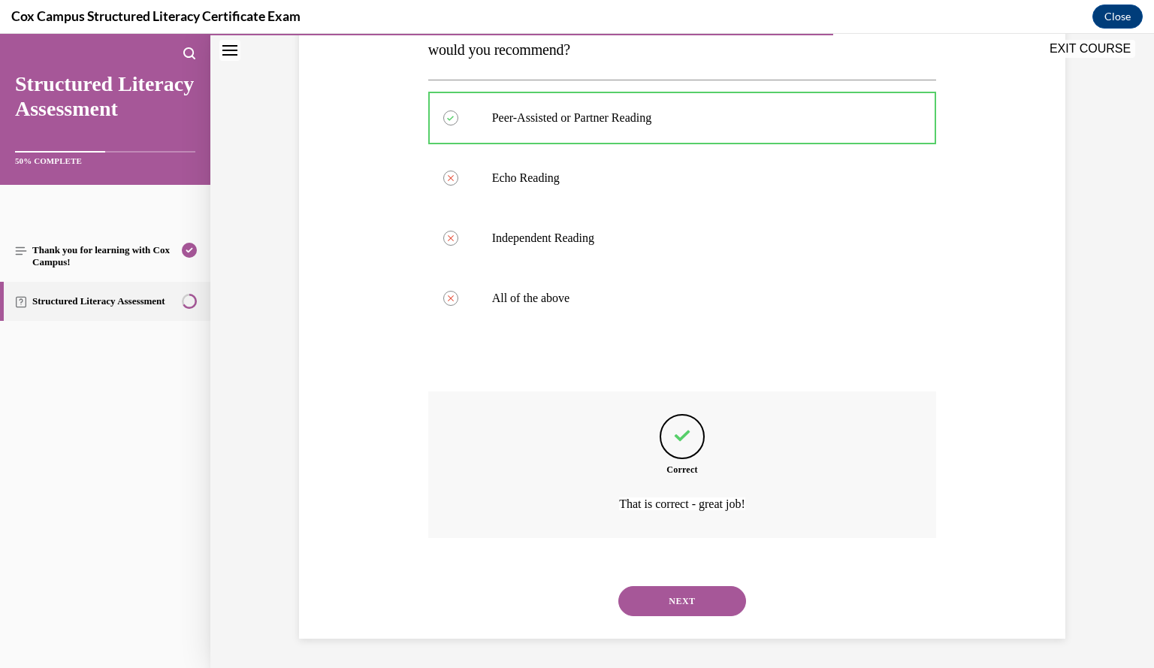
click at [690, 608] on button "NEXT" at bounding box center [682, 601] width 128 height 30
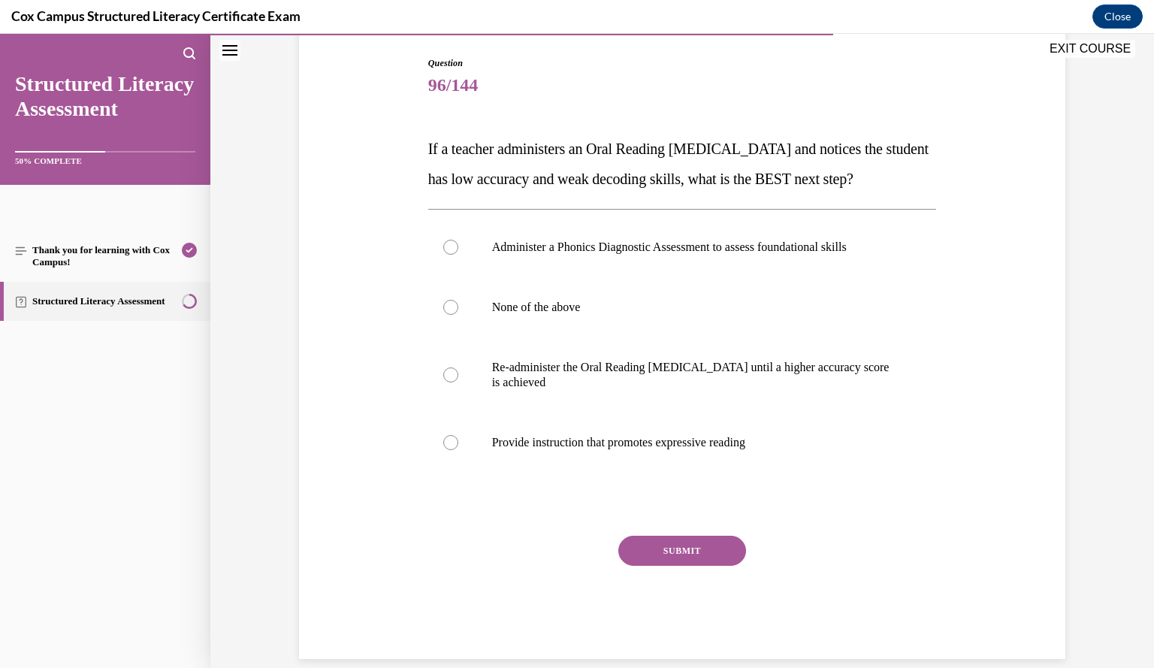
scroll to position [154, 0]
drag, startPoint x: 849, startPoint y: 267, endPoint x: 787, endPoint y: 276, distance: 63.0
click at [787, 253] on p "Administer a Phonics Diagnostic Assessment to assess foundational skills" at bounding box center [695, 245] width 407 height 15
click at [458, 253] on input "Administer a Phonics Diagnostic Assessment to assess foundational skills" at bounding box center [450, 245] width 15 height 15
radio input "true"
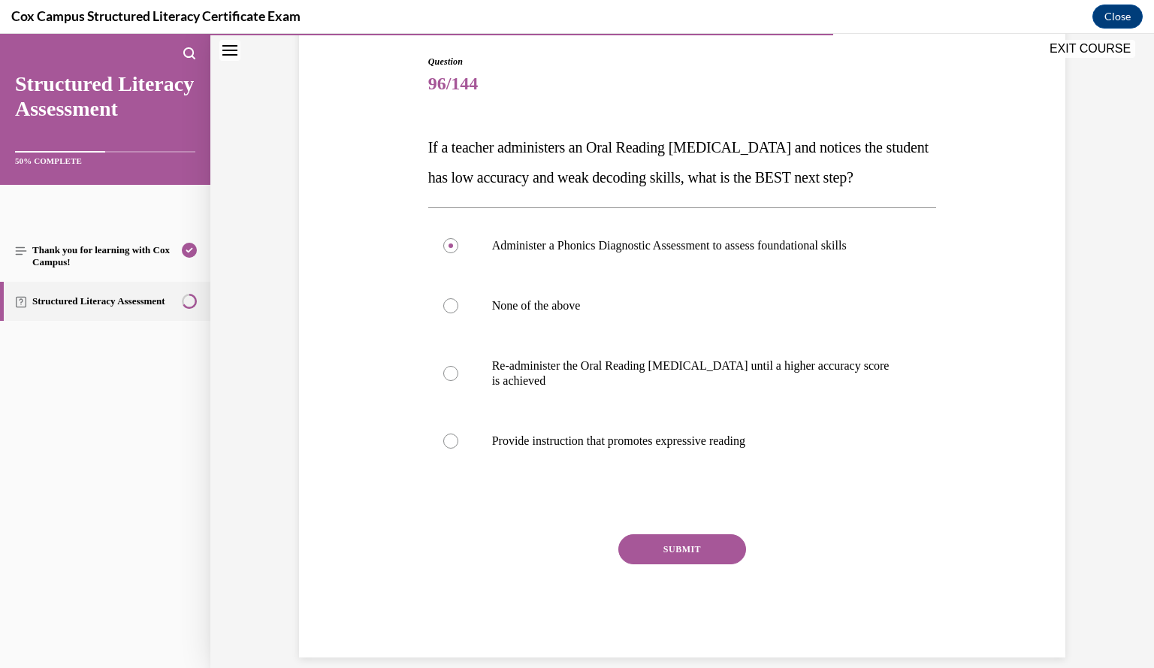
click at [677, 564] on button "SUBMIT" at bounding box center [682, 549] width 128 height 30
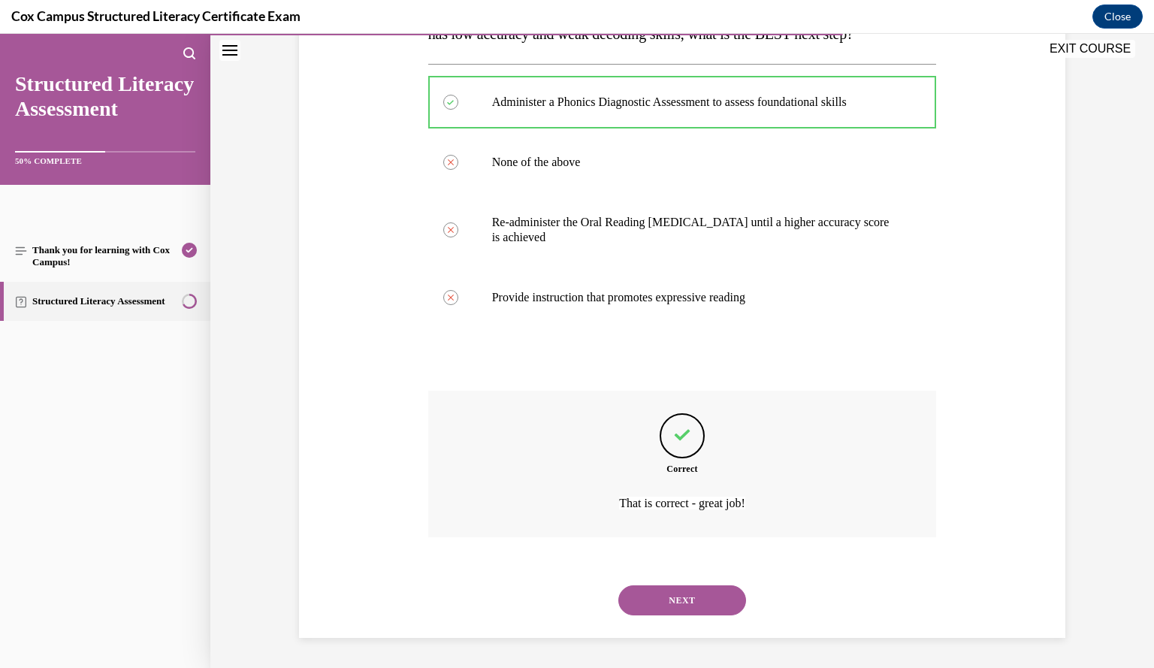
scroll to position [327, 0]
click at [677, 600] on button "NEXT" at bounding box center [682, 600] width 128 height 30
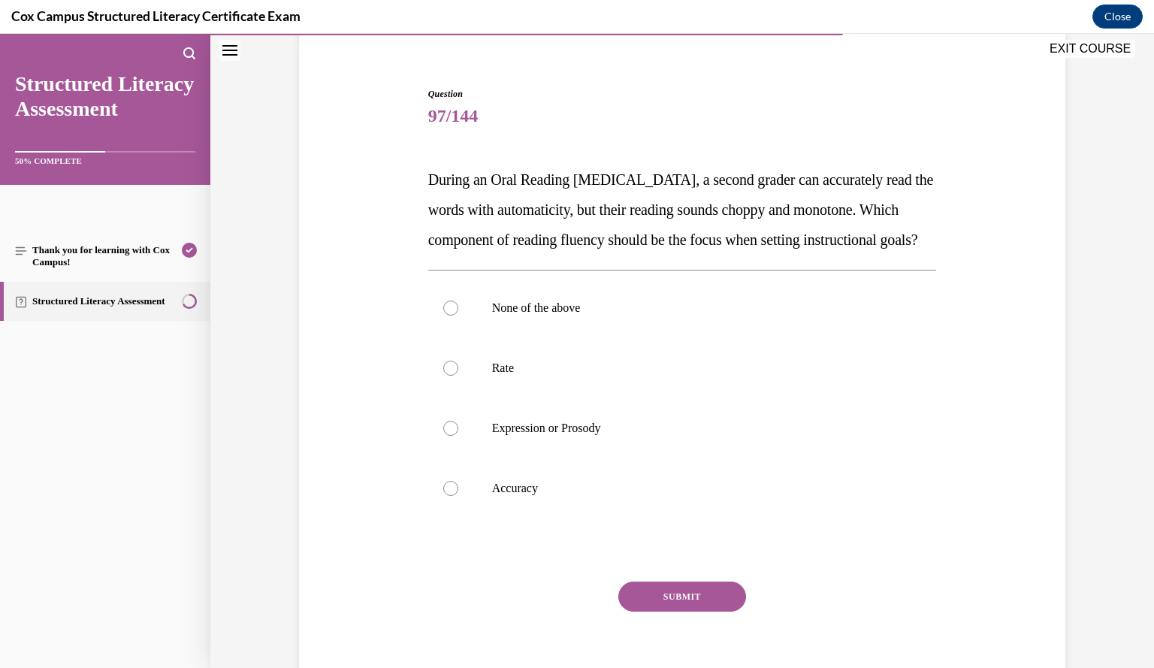
scroll to position [121, 0]
click at [798, 436] on p "Expression or Prosody" at bounding box center [695, 428] width 407 height 15
click at [458, 436] on input "Expression or Prosody" at bounding box center [450, 428] width 15 height 15
radio input "true"
click at [717, 612] on button "SUBMIT" at bounding box center [682, 597] width 128 height 30
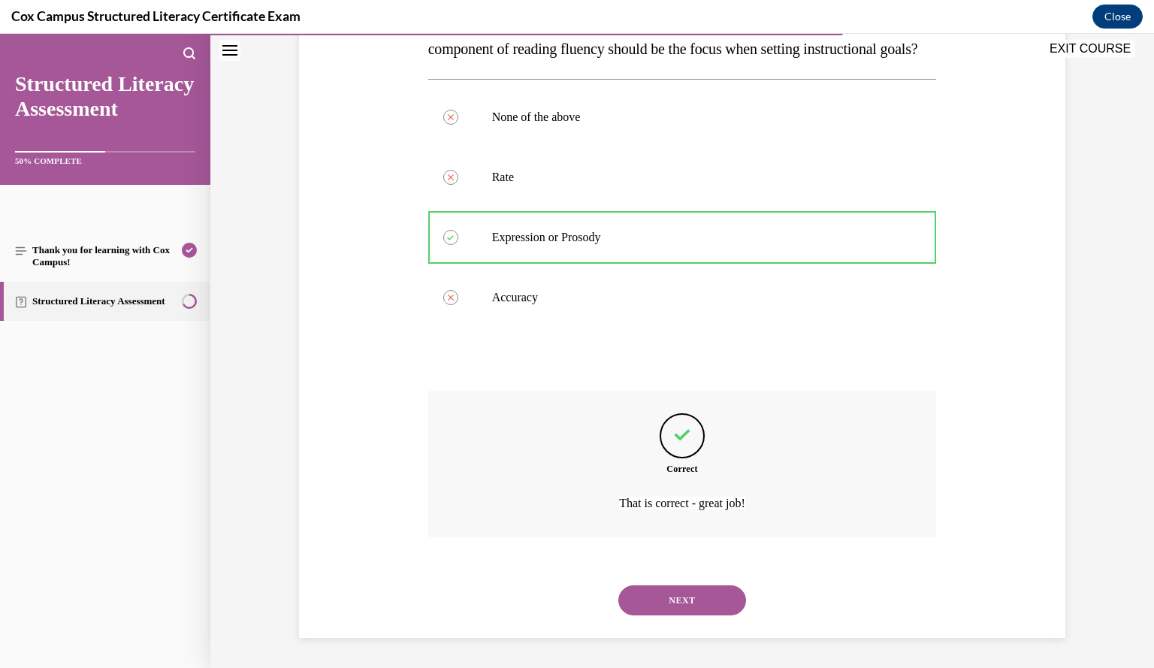
scroll to position [342, 0]
drag, startPoint x: 693, startPoint y: 603, endPoint x: 654, endPoint y: 597, distance: 38.8
click at [654, 597] on button "NEXT" at bounding box center [682, 600] width 128 height 30
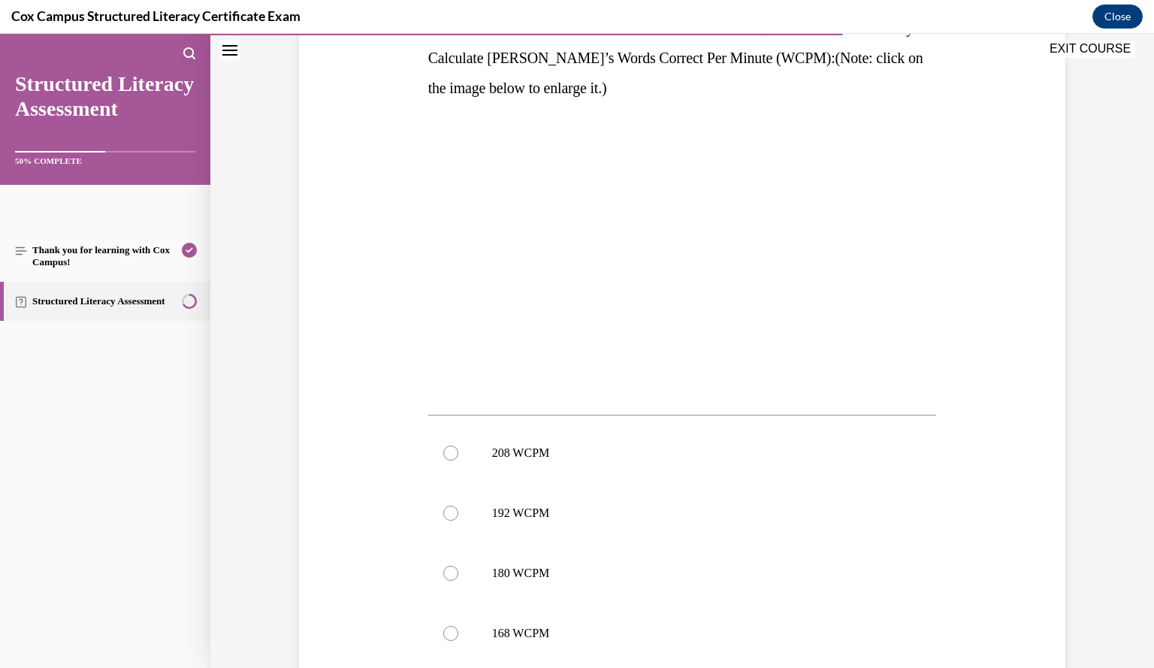
scroll to position [334, 0]
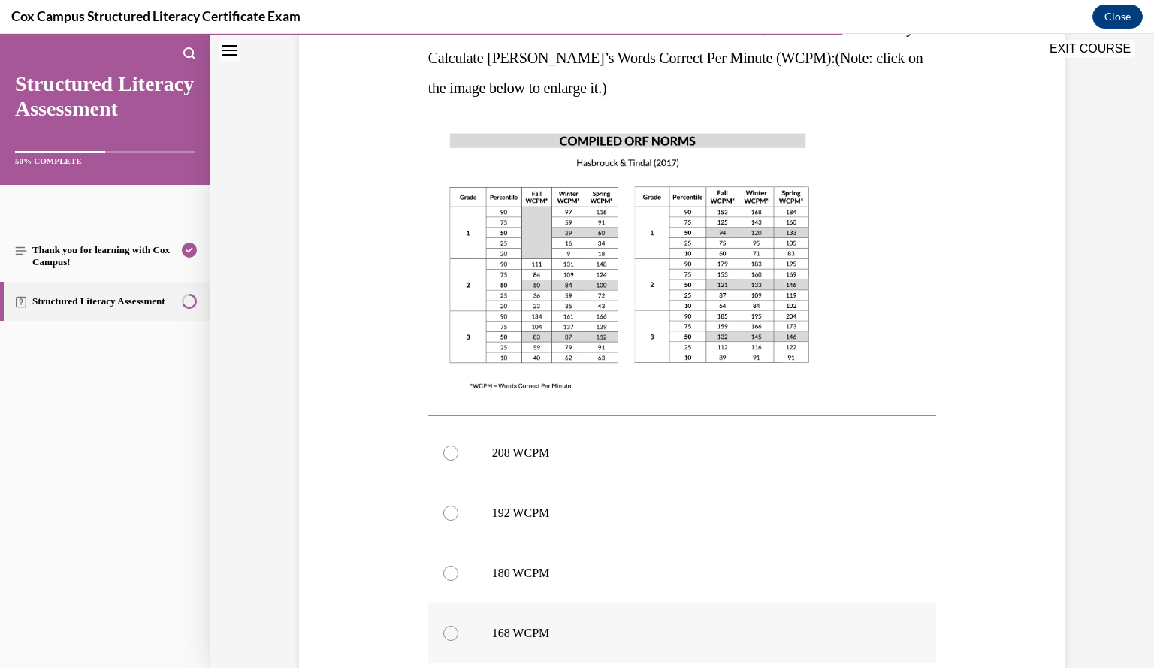
click at [594, 615] on label "168 WCPM" at bounding box center [682, 633] width 509 height 60
click at [458, 626] on input "168 WCPM" at bounding box center [450, 633] width 15 height 15
radio input "true"
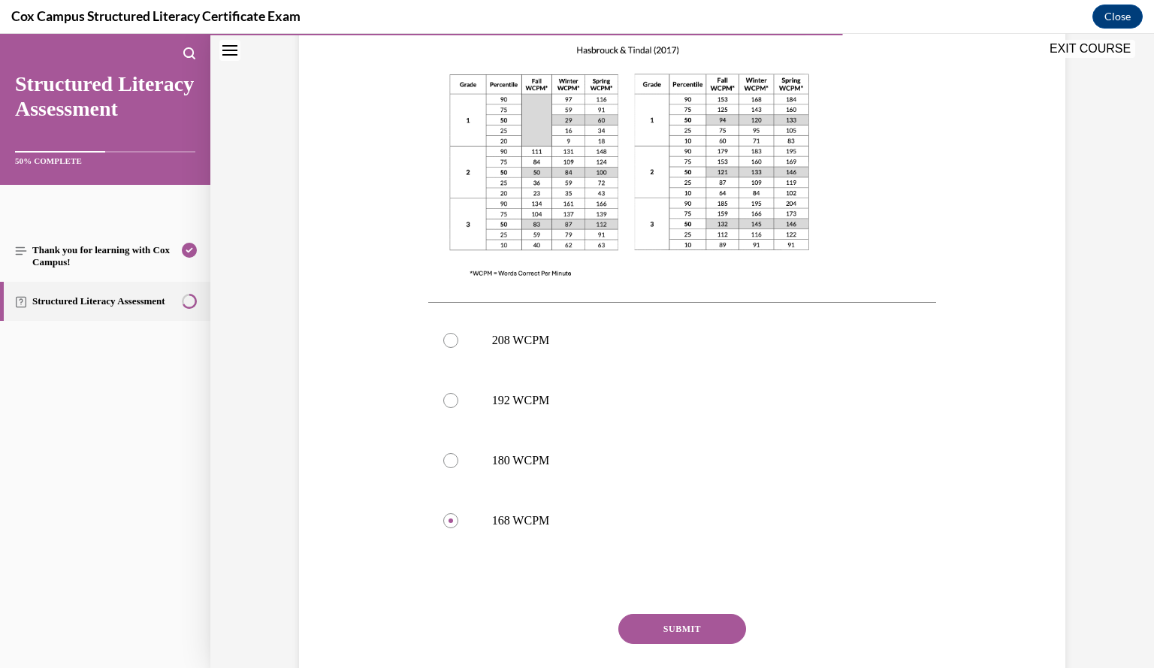
click at [695, 632] on button "SUBMIT" at bounding box center [682, 629] width 128 height 30
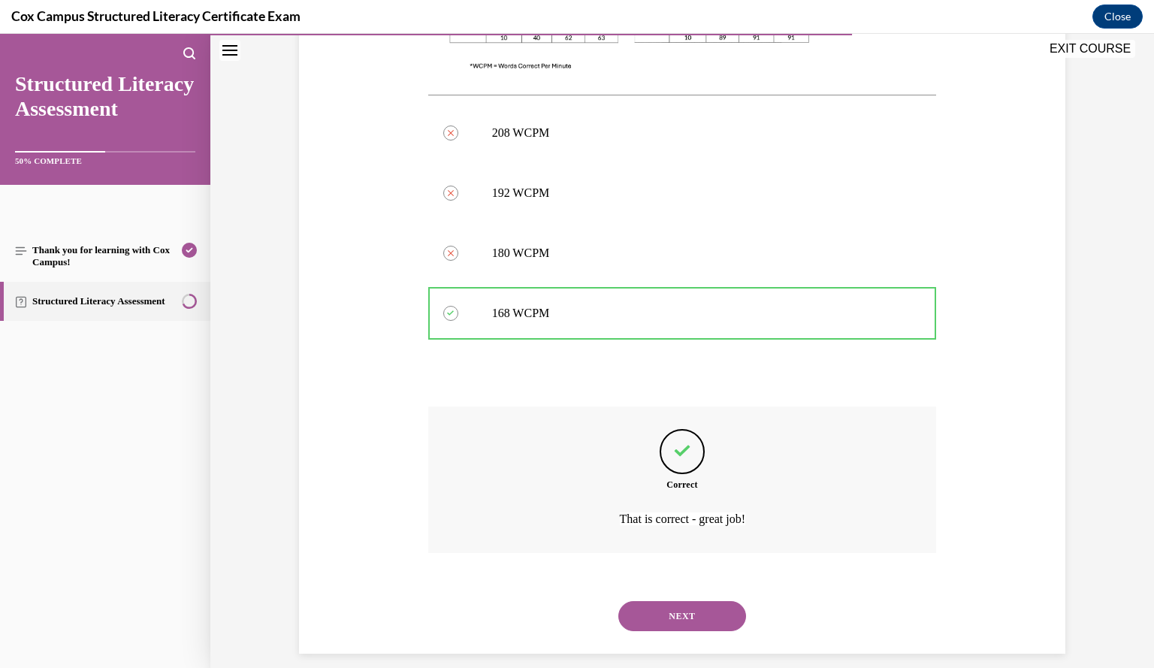
scroll to position [669, 0]
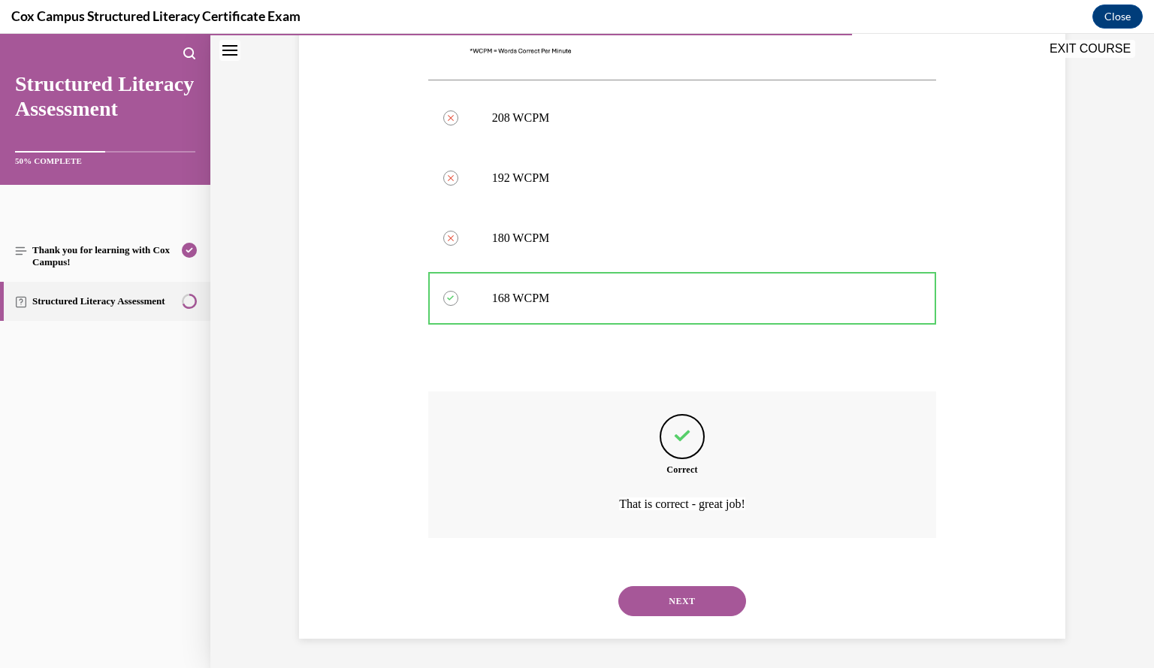
click at [687, 602] on button "NEXT" at bounding box center [682, 601] width 128 height 30
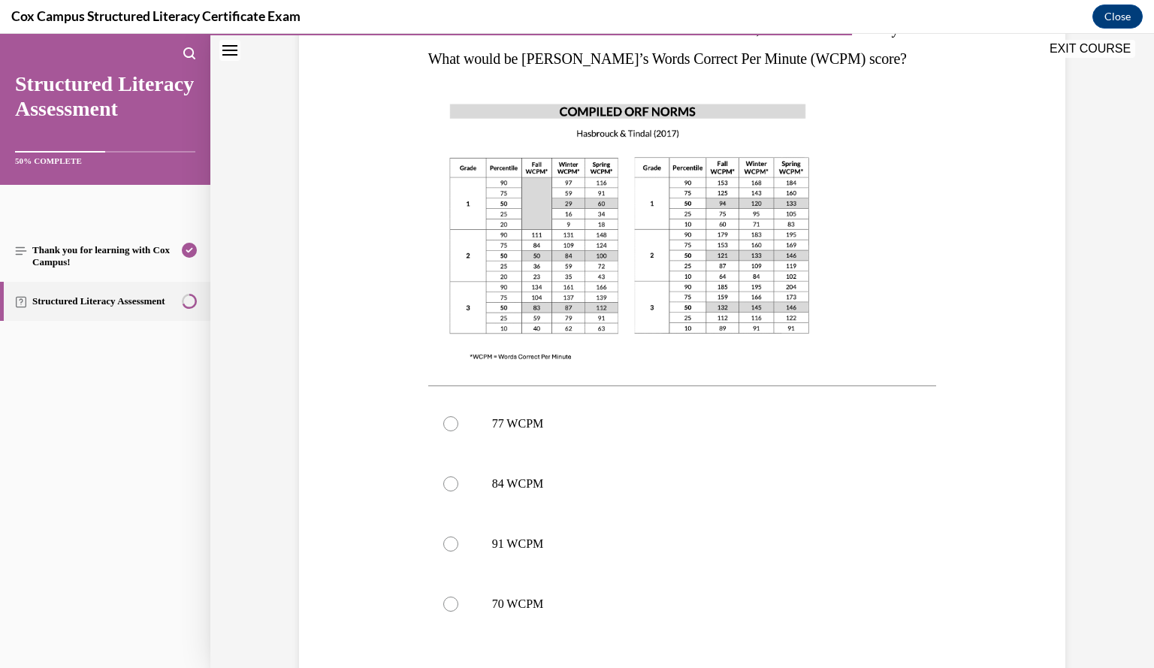
scroll to position [332, 0]
click at [806, 445] on label "77 WCPM" at bounding box center [682, 424] width 509 height 60
click at [458, 432] on input "77 WCPM" at bounding box center [450, 424] width 15 height 15
radio input "true"
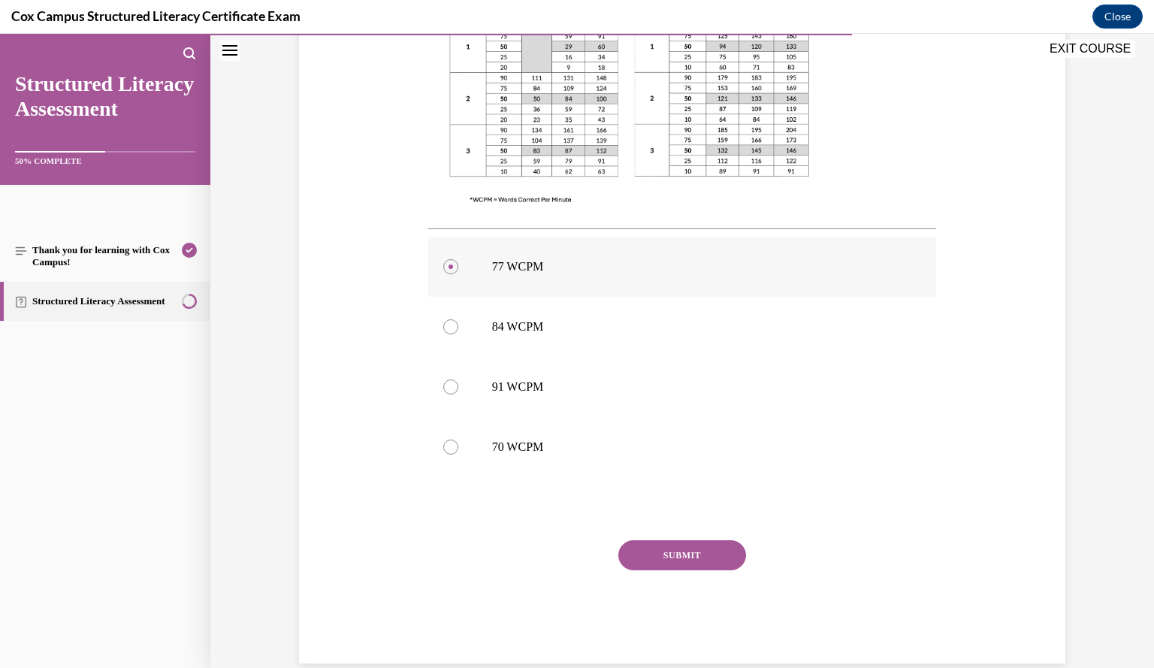
scroll to position [491, 0]
click at [715, 561] on button "SUBMIT" at bounding box center [682, 554] width 128 height 30
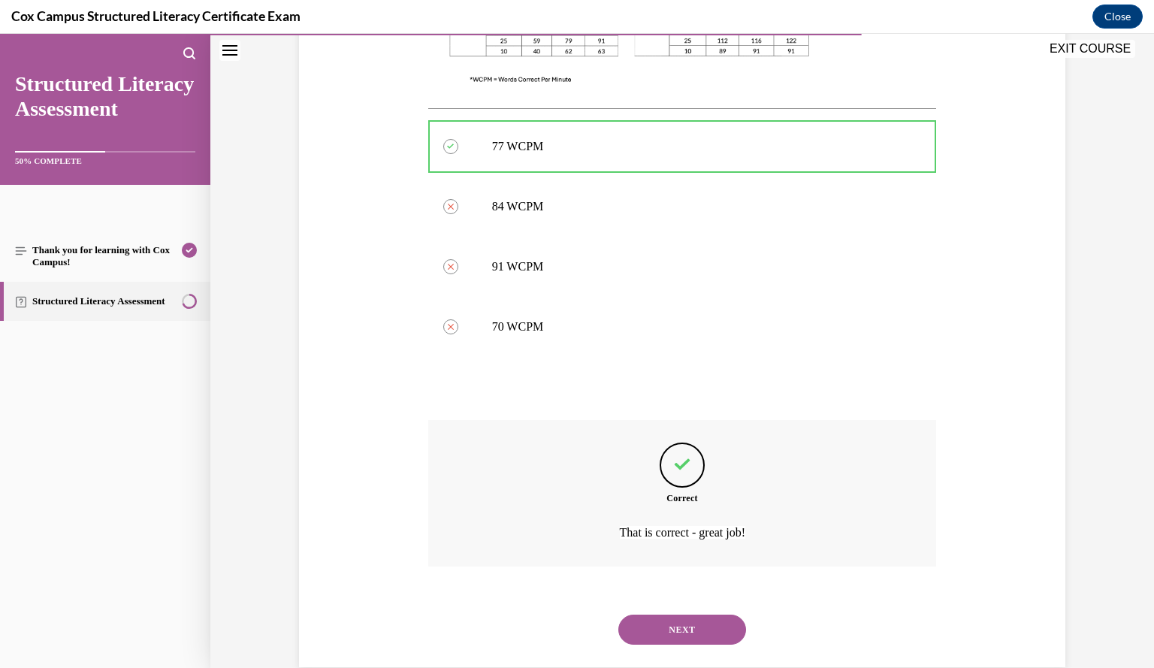
scroll to position [639, 0]
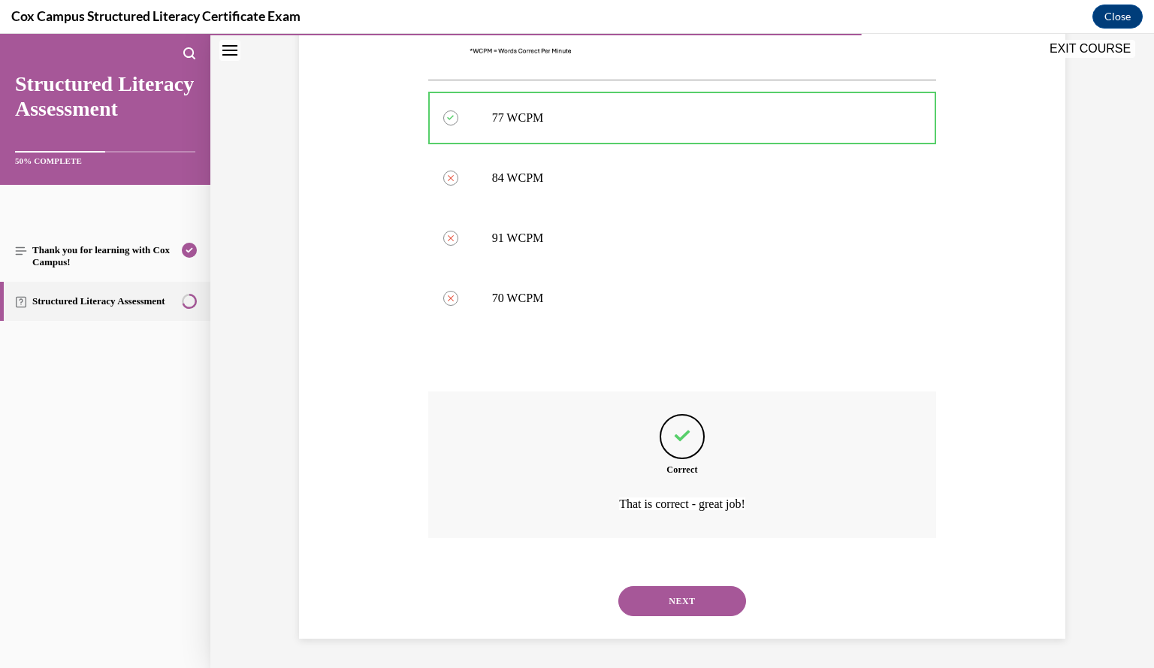
click at [709, 591] on button "NEXT" at bounding box center [682, 601] width 128 height 30
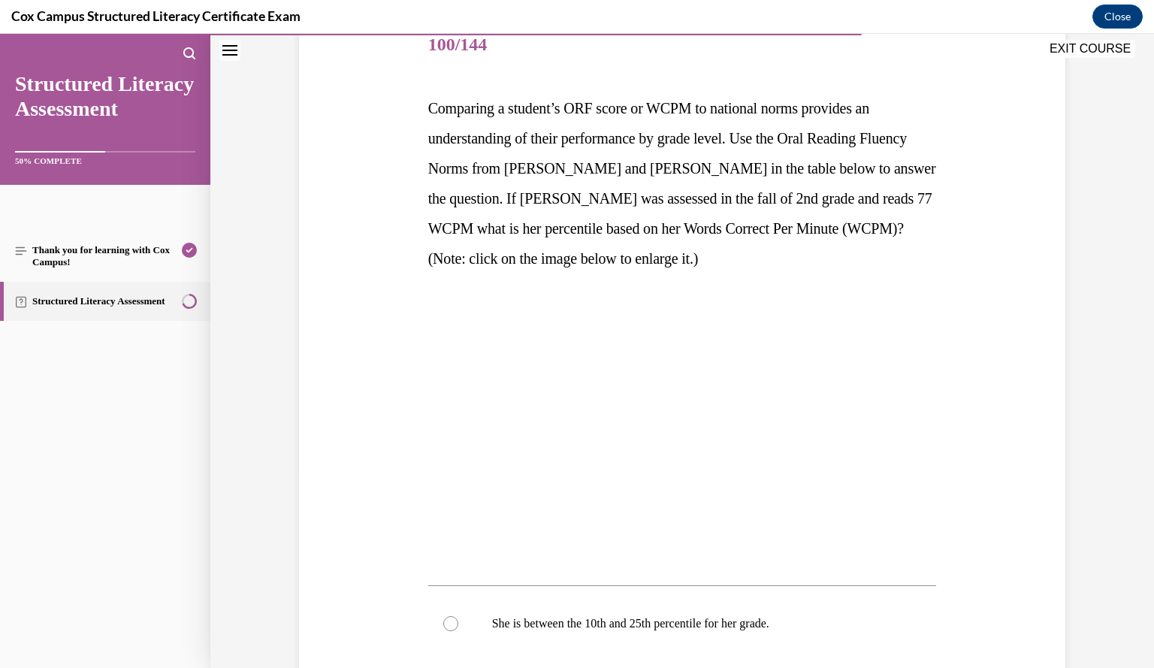
scroll to position [191, 0]
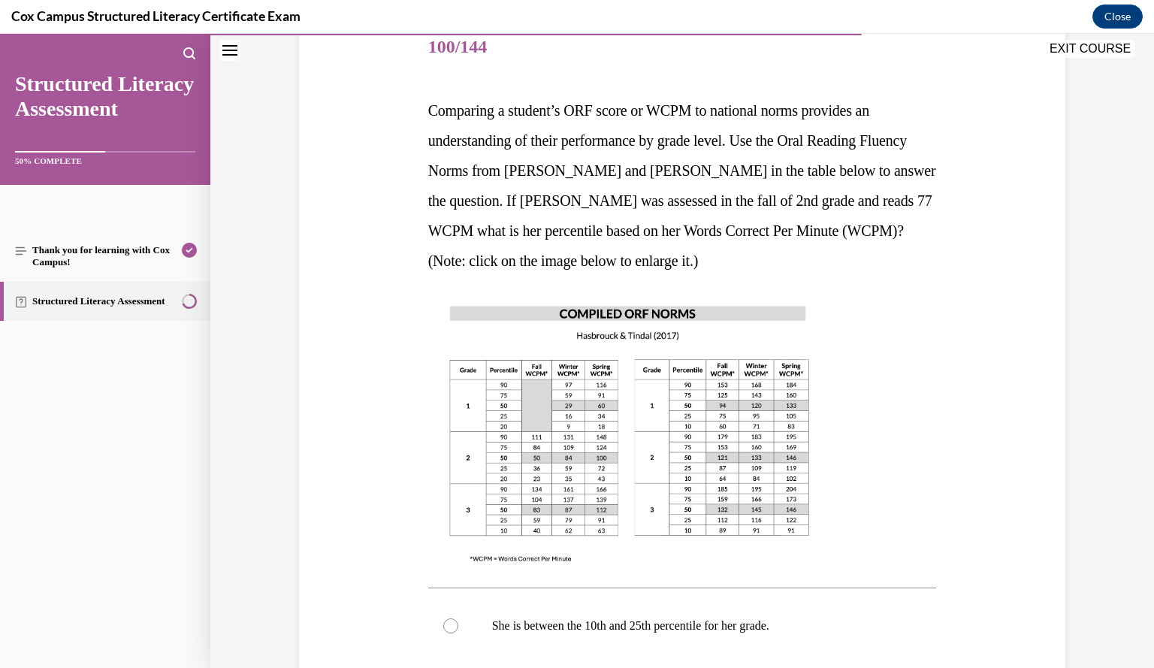
click at [727, 530] on img at bounding box center [629, 433] width 403 height 285
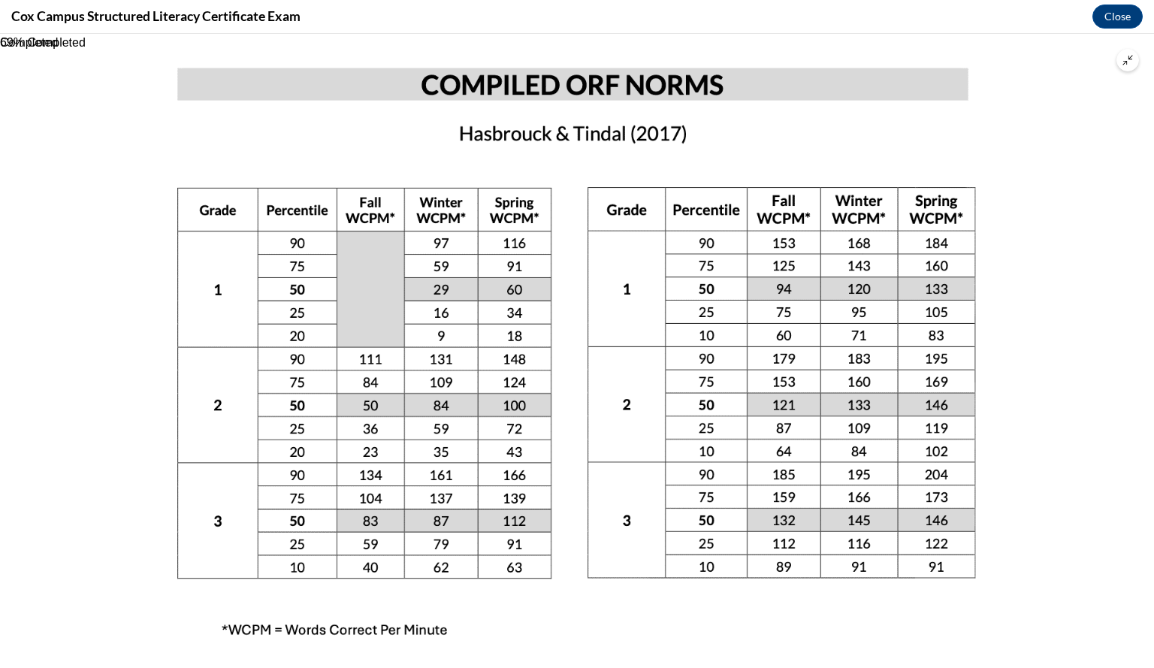
click at [1132, 62] on icon "Unzoom image" at bounding box center [1127, 60] width 11 height 11
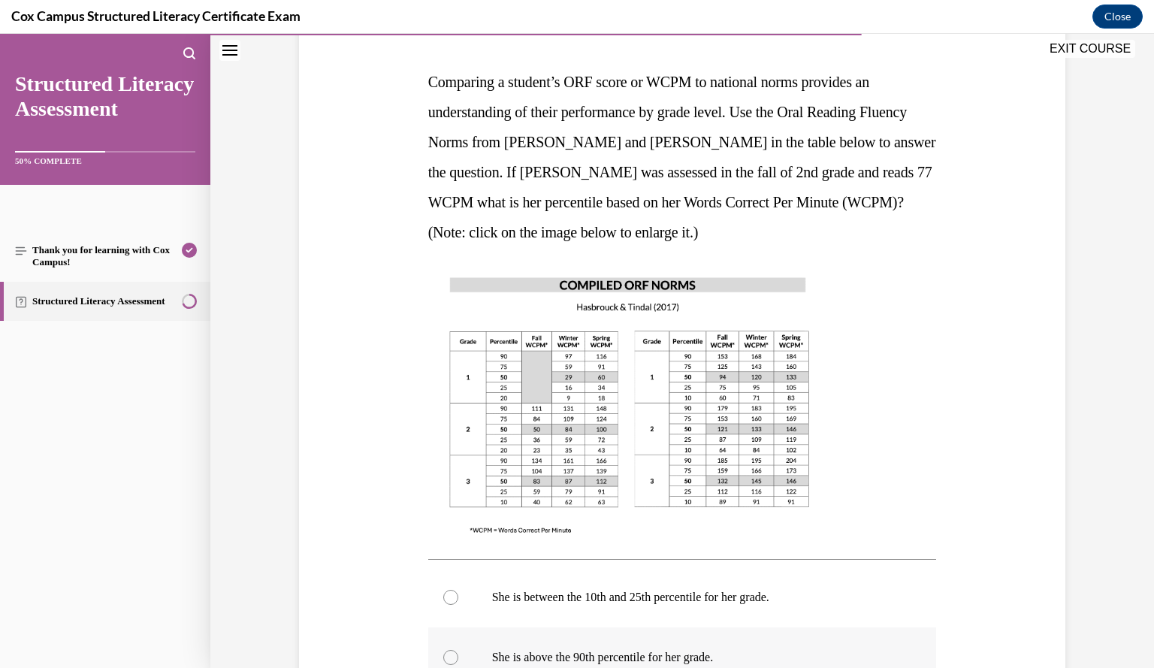
scroll to position [220, 0]
drag, startPoint x: 424, startPoint y: 81, endPoint x: 714, endPoint y: 229, distance: 325.6
click at [714, 229] on p "Comparing a student’s ORF score or WCPM to national norms provides an understan…" at bounding box center [682, 156] width 509 height 180
copy span "Comparing a student’s ORF score or WCPM to national norms provides an understan…"
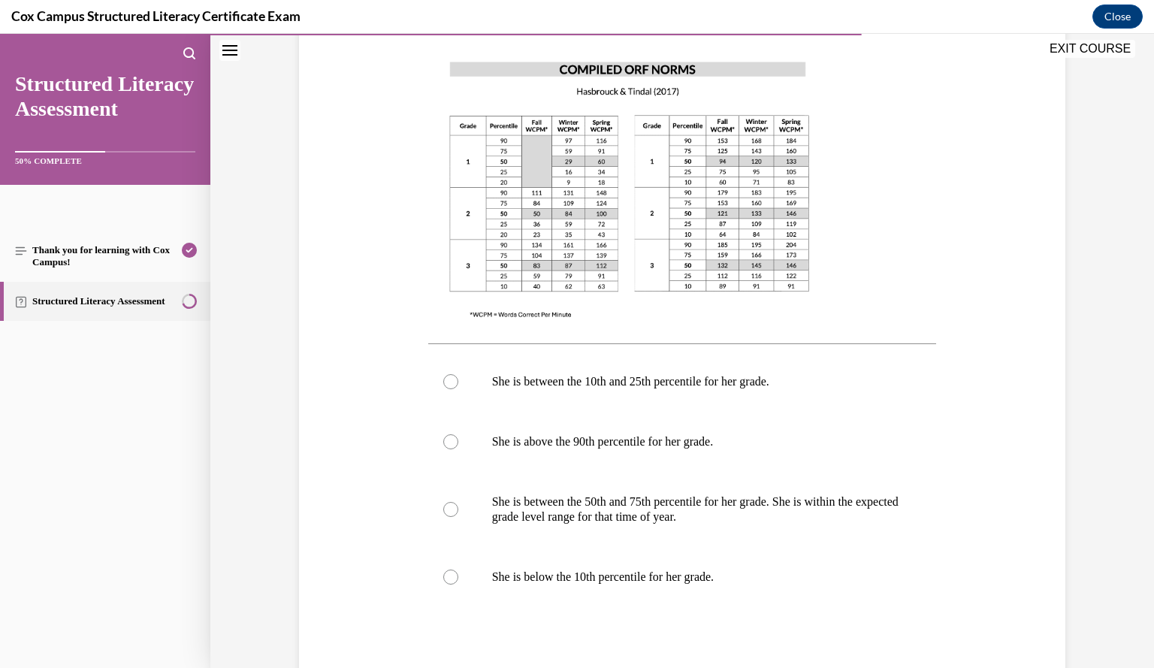
scroll to position [433, 0]
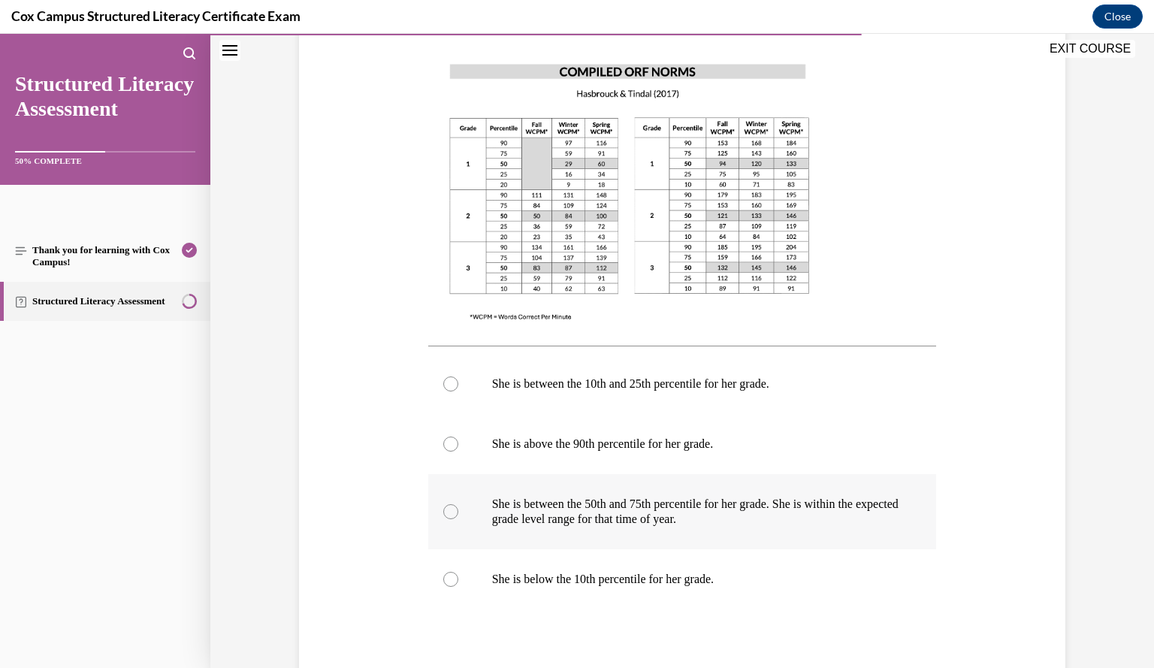
click at [822, 512] on p "She is between the 50th and 75th percentile for her grade. She is within the ex…" at bounding box center [695, 512] width 407 height 30
click at [458, 512] on input "She is between the 50th and 75th percentile for her grade. She is within the ex…" at bounding box center [450, 511] width 15 height 15
radio input "true"
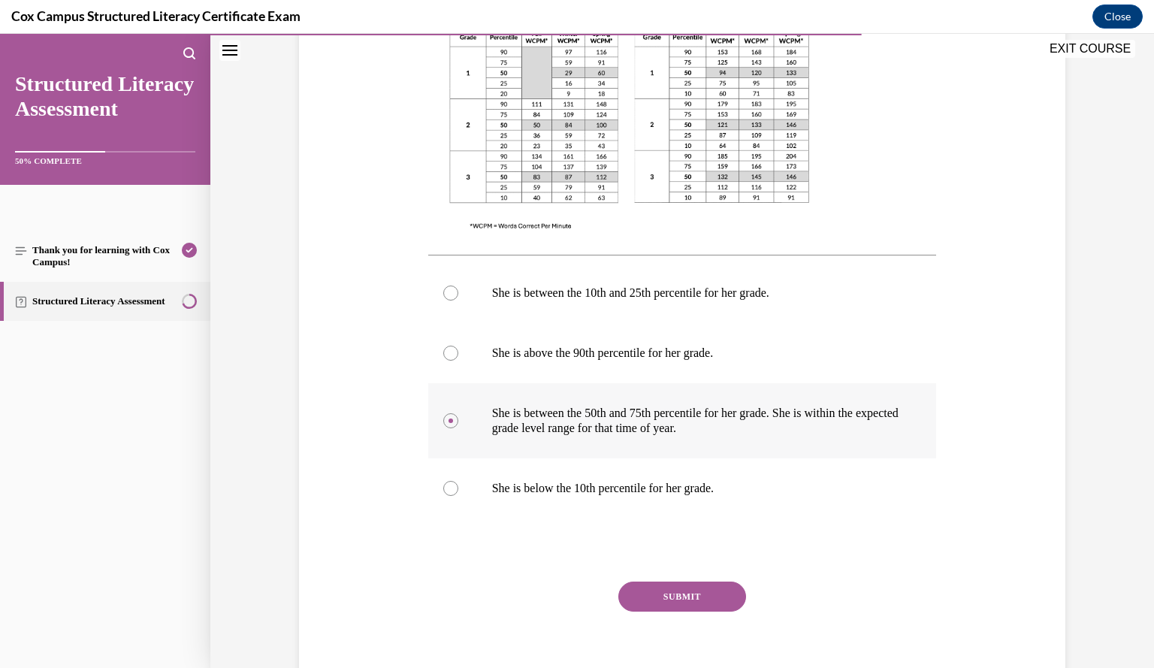
scroll to position [524, 0]
click at [684, 599] on button "SUBMIT" at bounding box center [682, 596] width 128 height 30
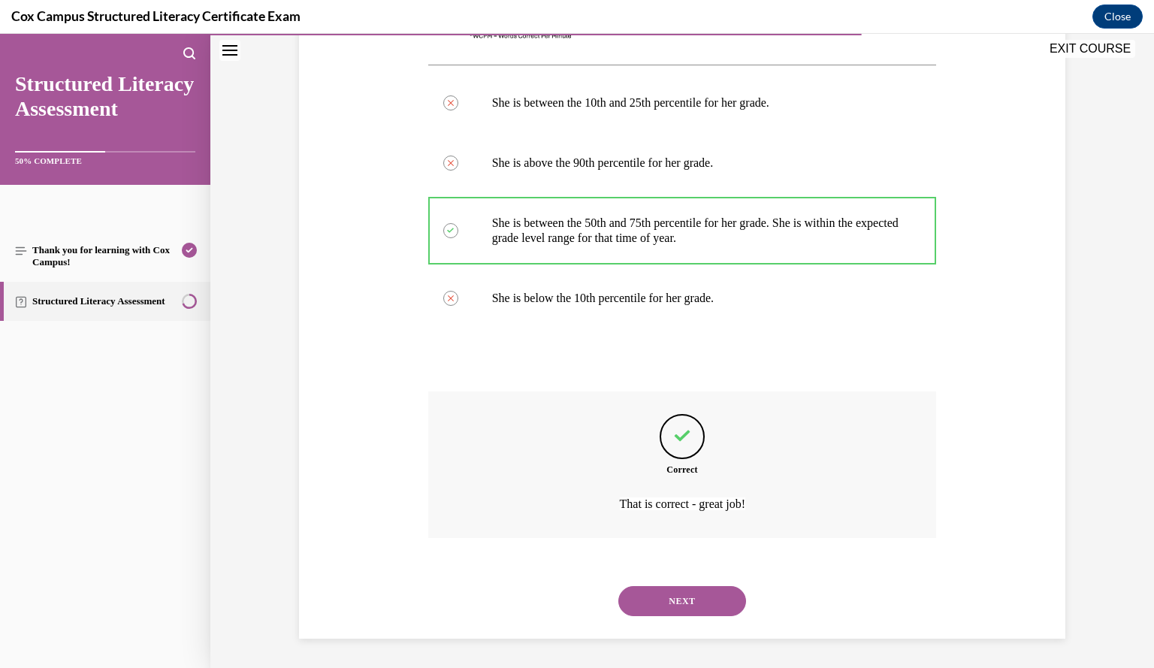
scroll to position [714, 0]
click at [696, 608] on button "NEXT" at bounding box center [682, 601] width 128 height 30
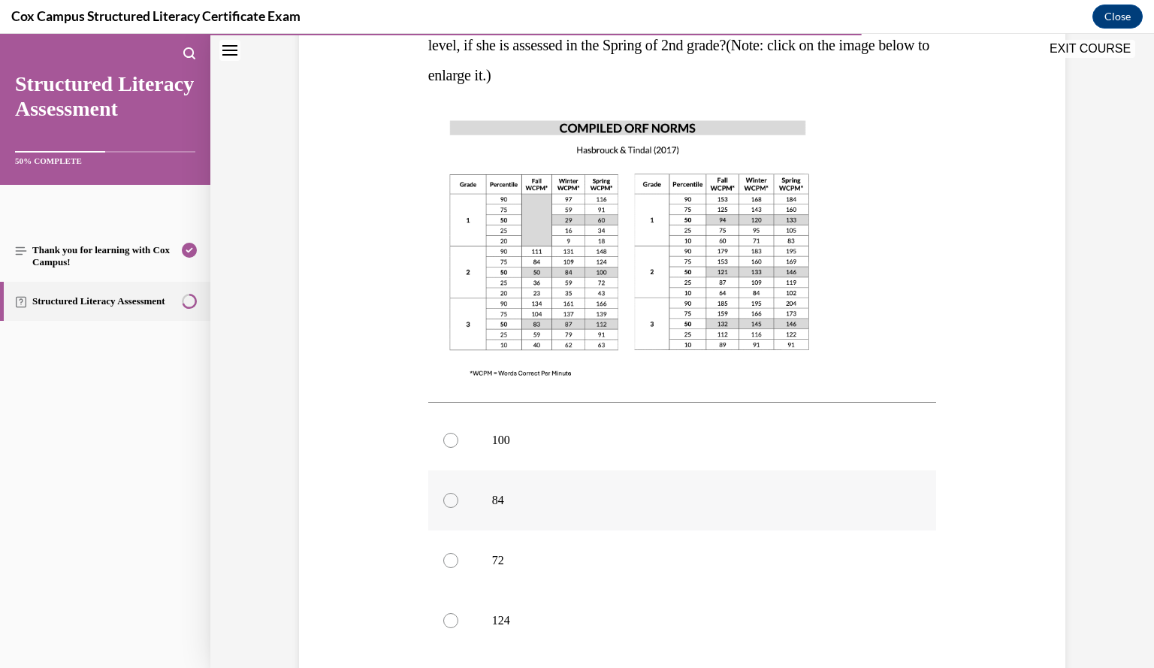
scroll to position [346, 0]
click at [687, 433] on p "100" at bounding box center [695, 440] width 407 height 15
click at [458, 433] on input "100" at bounding box center [450, 440] width 15 height 15
radio input "true"
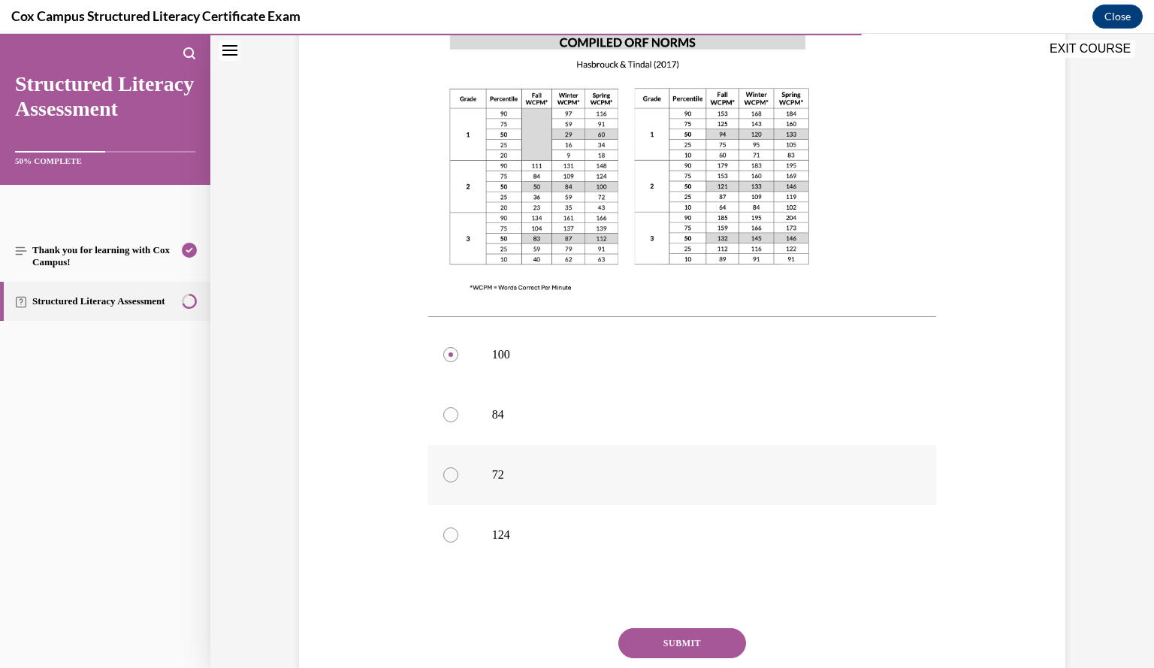
scroll to position [454, 0]
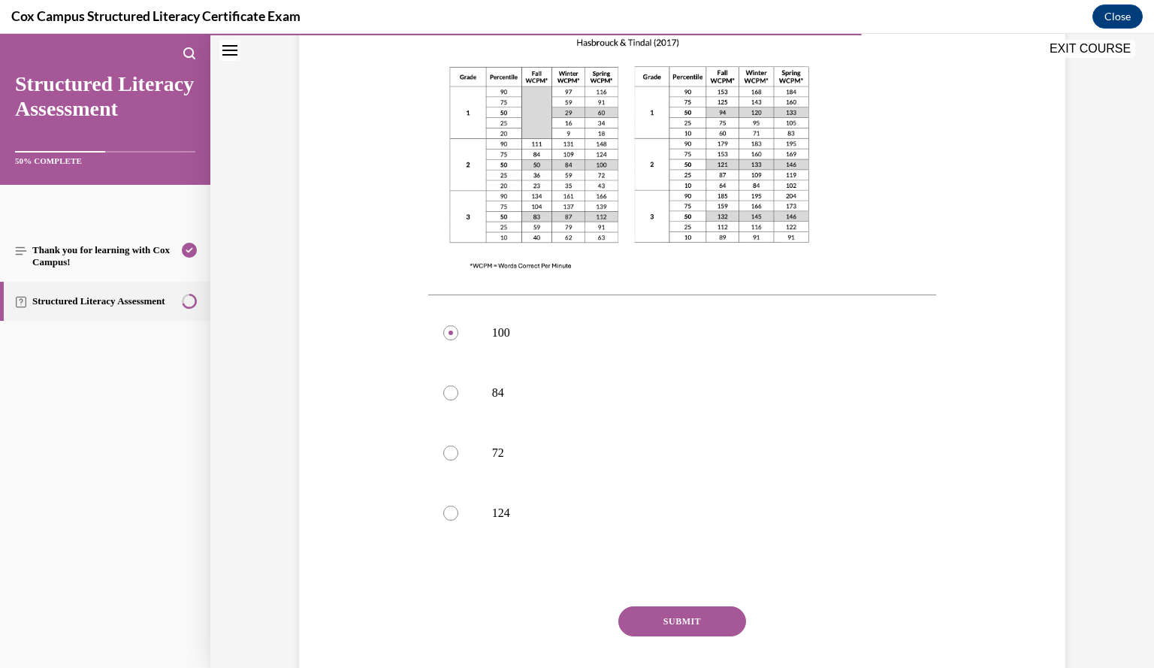
drag, startPoint x: 701, startPoint y: 596, endPoint x: 672, endPoint y: 581, distance: 32.9
drag, startPoint x: 672, startPoint y: 581, endPoint x: 655, endPoint y: 590, distance: 18.8
click at [655, 606] on button "SUBMIT" at bounding box center [682, 621] width 128 height 30
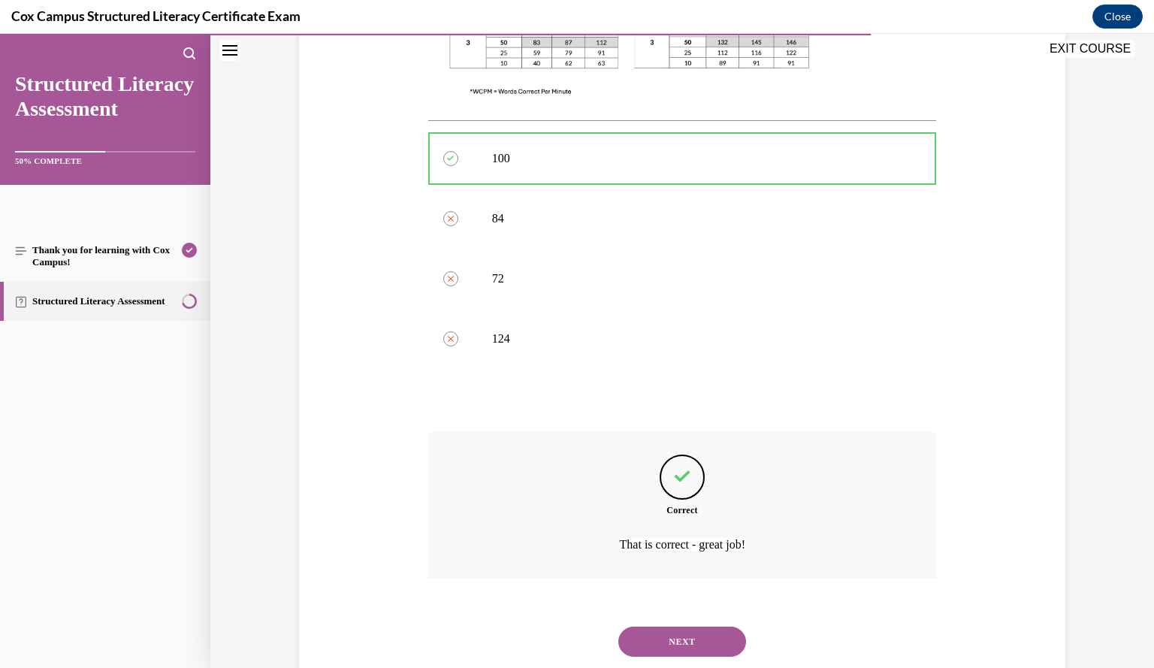
scroll to position [639, 0]
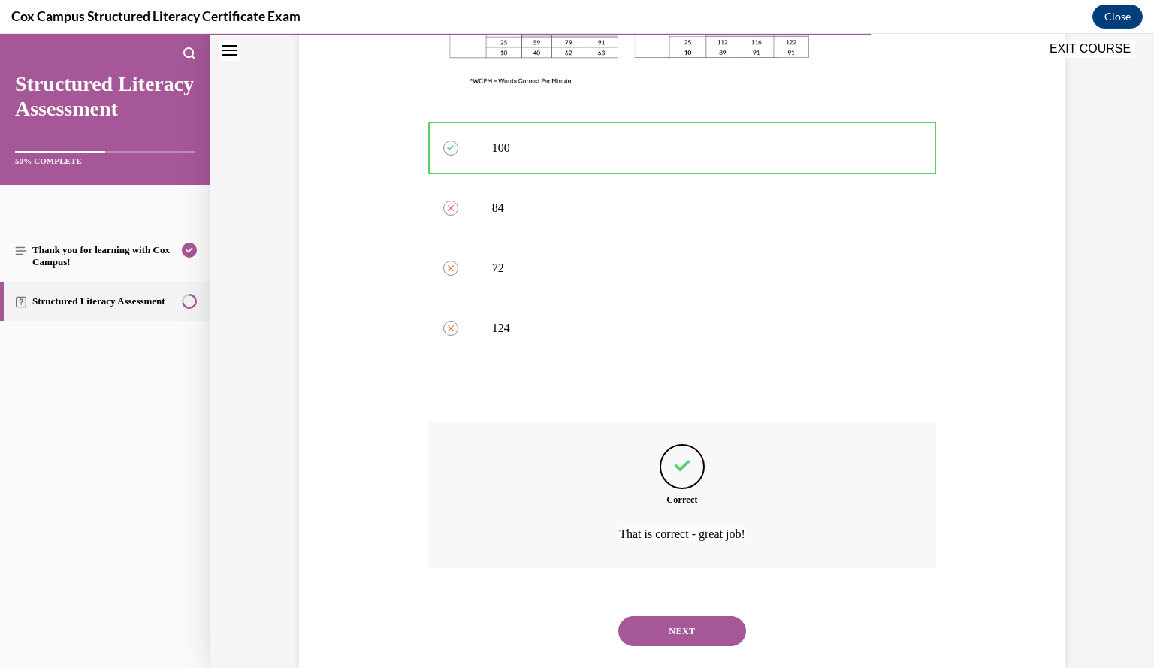
click at [660, 616] on button "NEXT" at bounding box center [682, 631] width 128 height 30
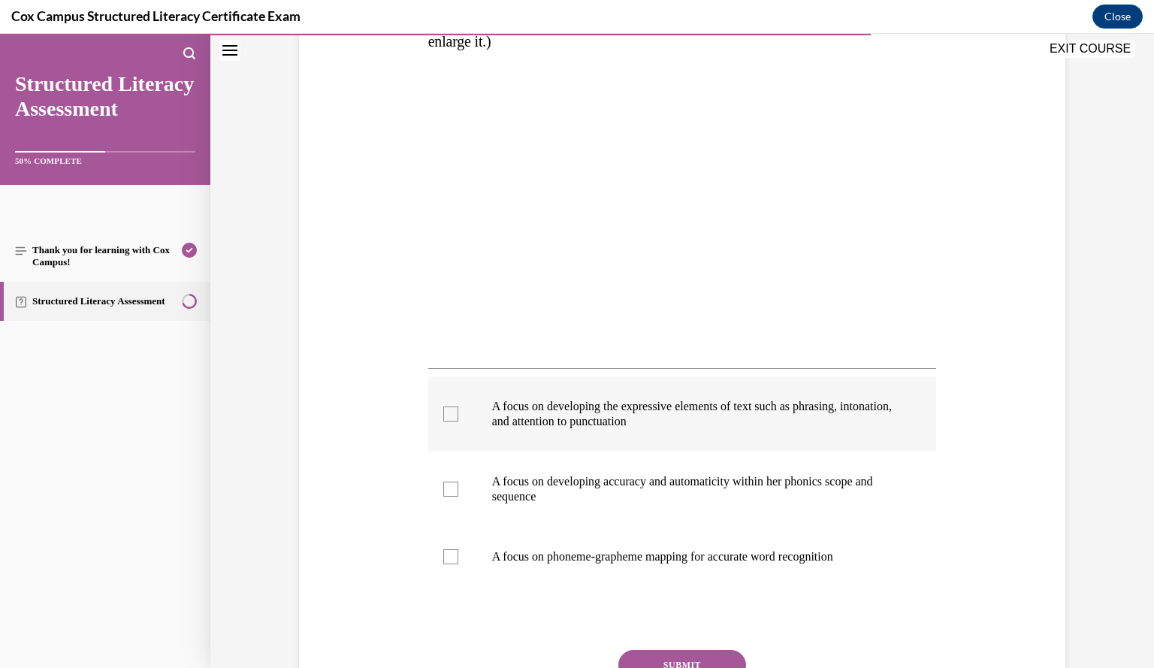
scroll to position [350, 0]
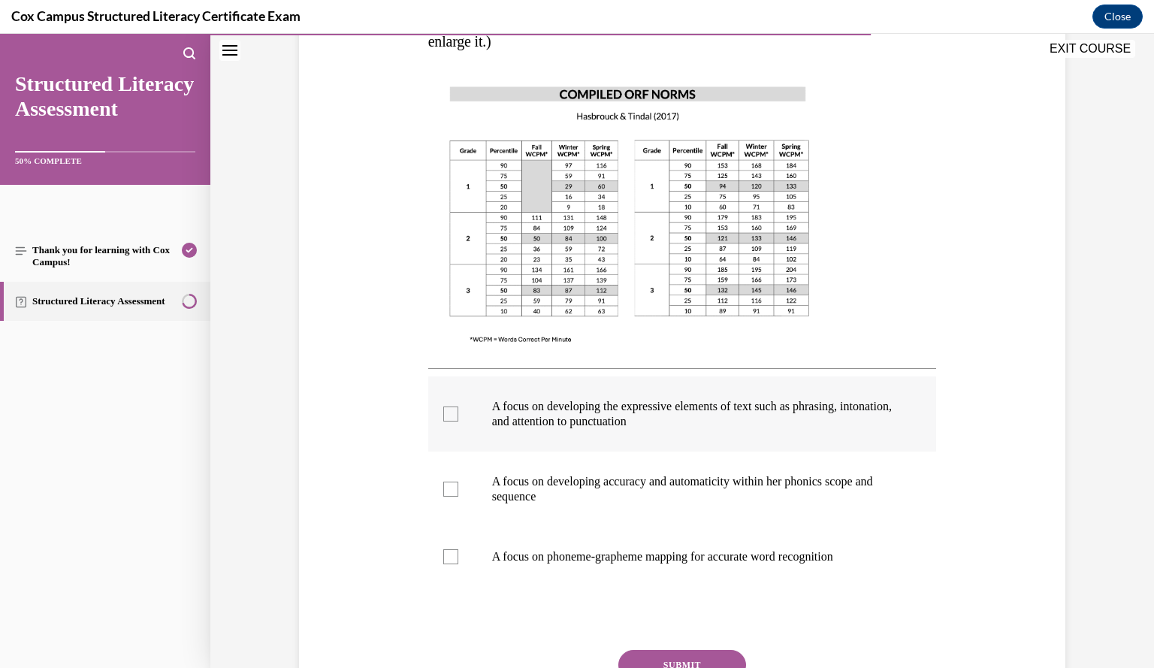
click at [876, 413] on p "A focus on developing the expressive elements of text such as phrasing, intonat…" at bounding box center [695, 414] width 407 height 30
click at [458, 413] on input "A focus on developing the expressive elements of text such as phrasing, intonat…" at bounding box center [450, 413] width 15 height 15
checkbox input "true"
click at [868, 485] on p "A focus on developing accuracy and automaticity within her phonics scope and se…" at bounding box center [695, 489] width 407 height 30
click at [458, 485] on input "A focus on developing accuracy and automaticity within her phonics scope and se…" at bounding box center [450, 489] width 15 height 15
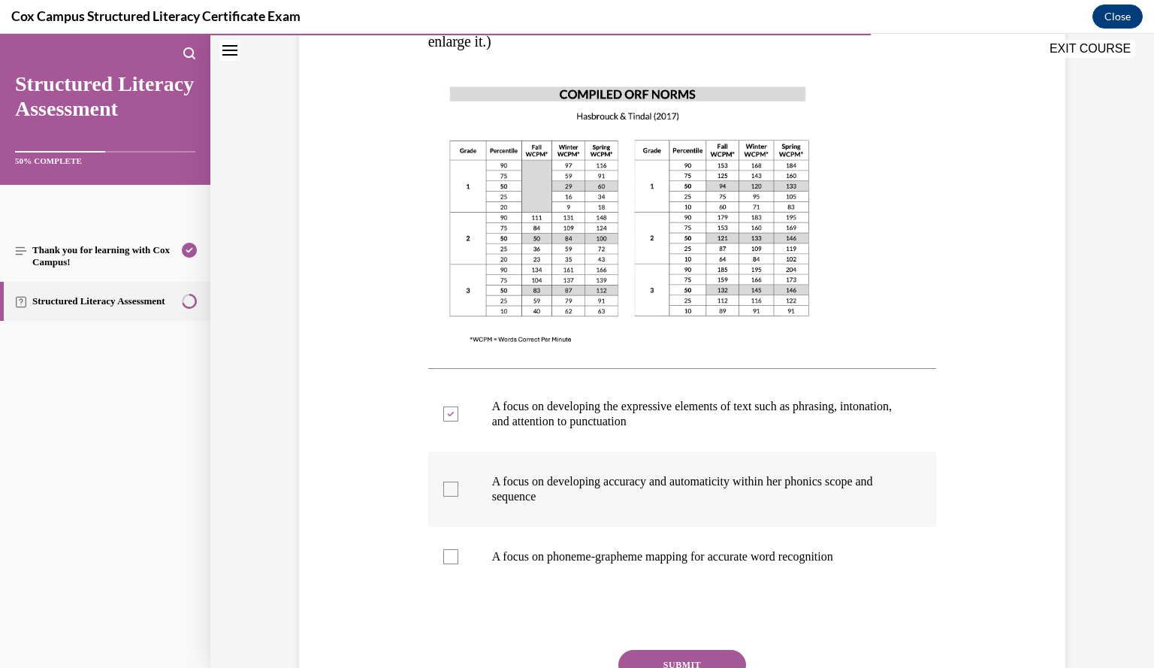
checkbox input "true"
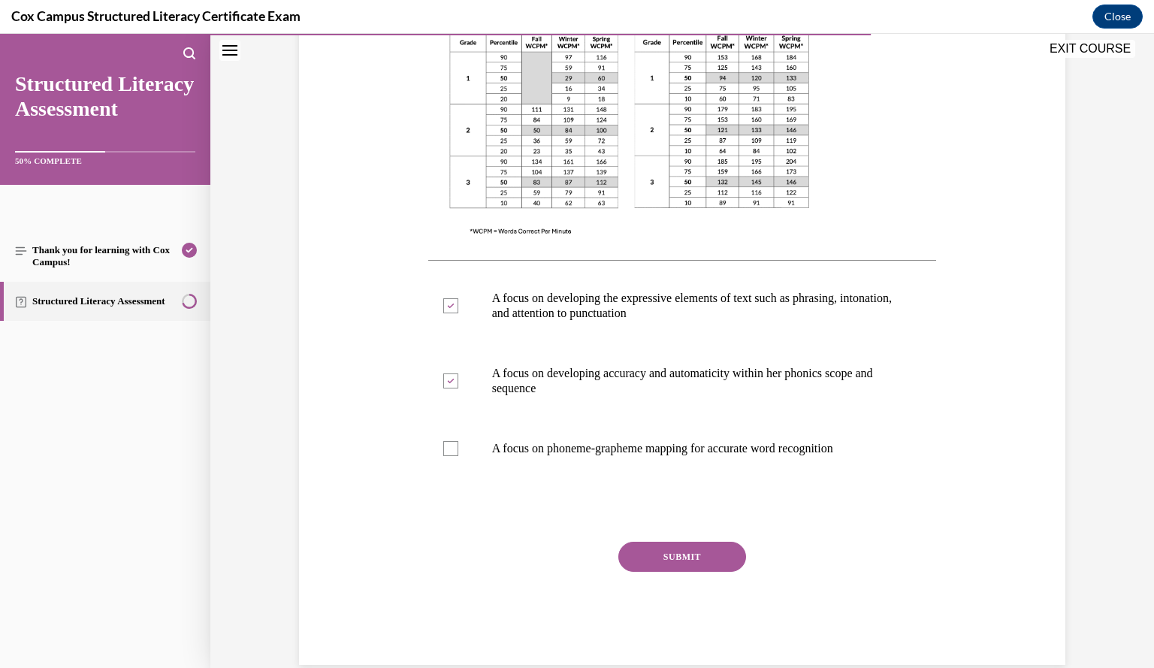
scroll to position [460, 0]
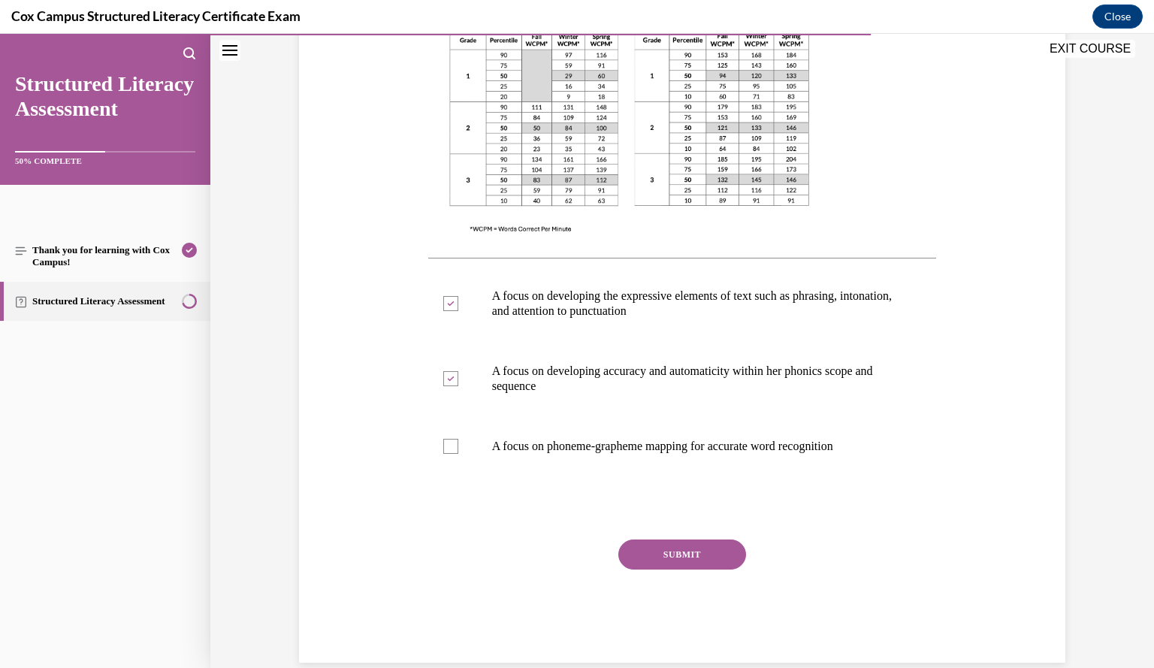
click at [691, 560] on button "SUBMIT" at bounding box center [682, 554] width 128 height 30
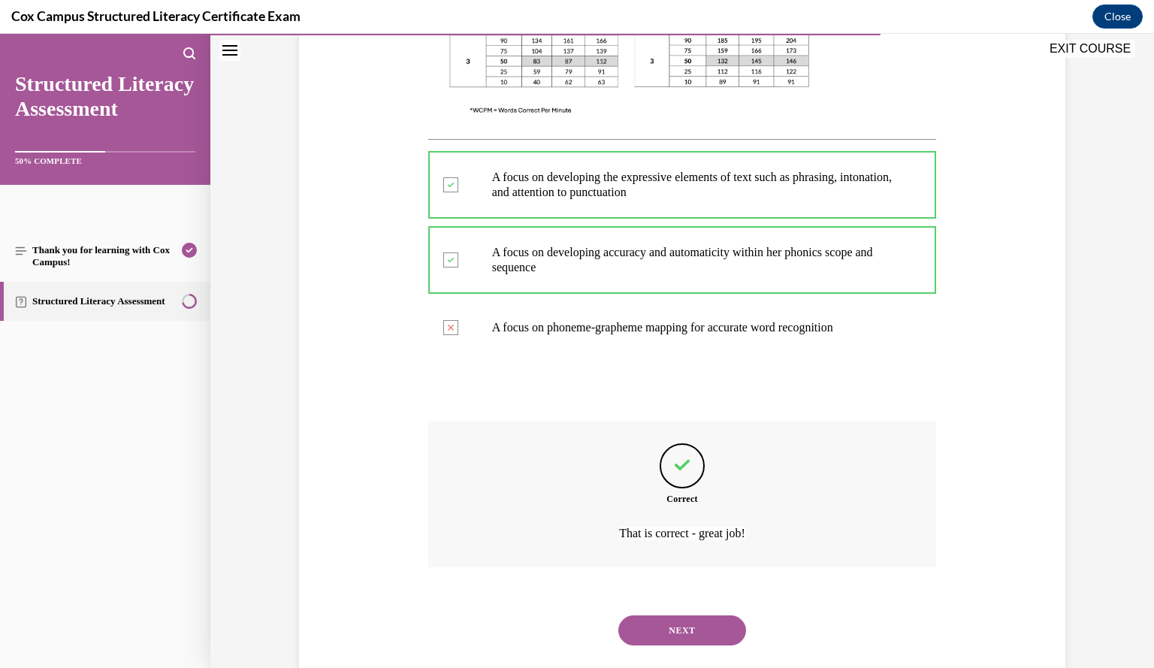
scroll to position [608, 0]
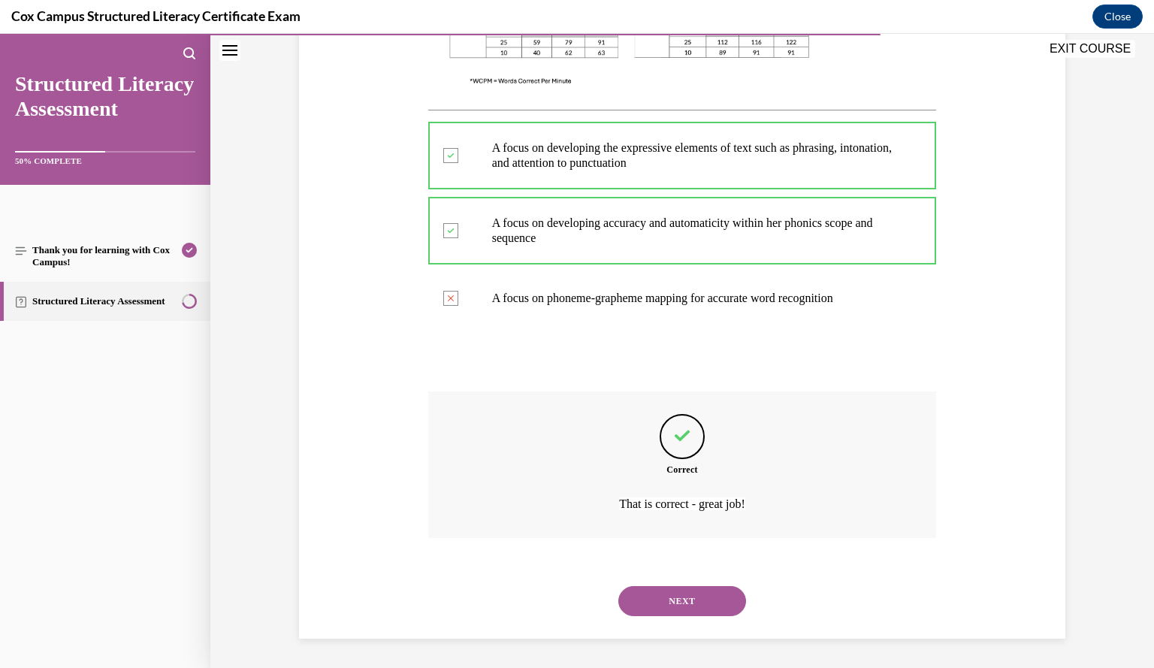
click at [684, 597] on button "NEXT" at bounding box center [682, 601] width 128 height 30
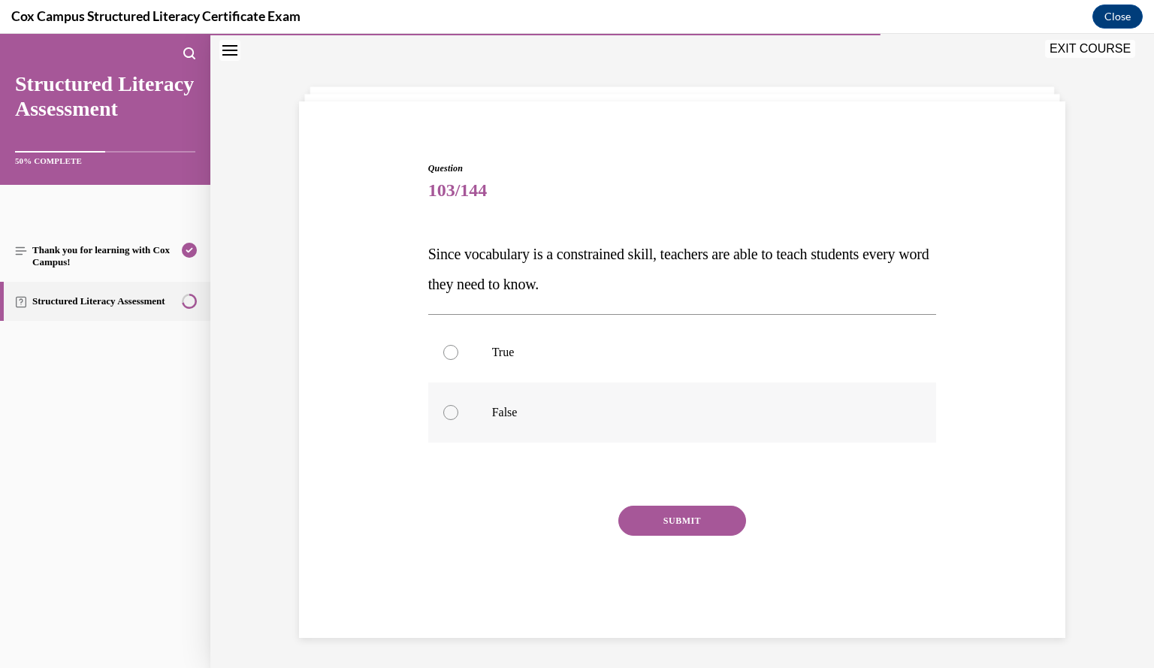
click at [720, 424] on label "False" at bounding box center [682, 412] width 509 height 60
click at [458, 420] on input "False" at bounding box center [450, 412] width 15 height 15
radio input "true"
click at [672, 515] on button "SUBMIT" at bounding box center [682, 521] width 128 height 30
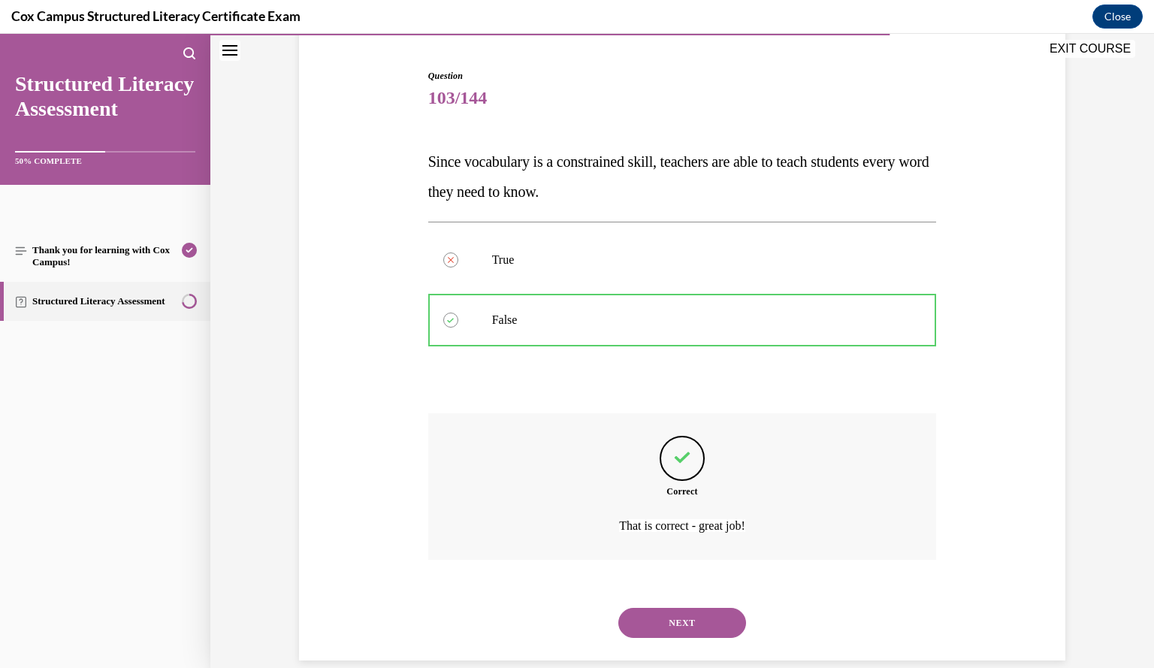
scroll to position [162, 0]
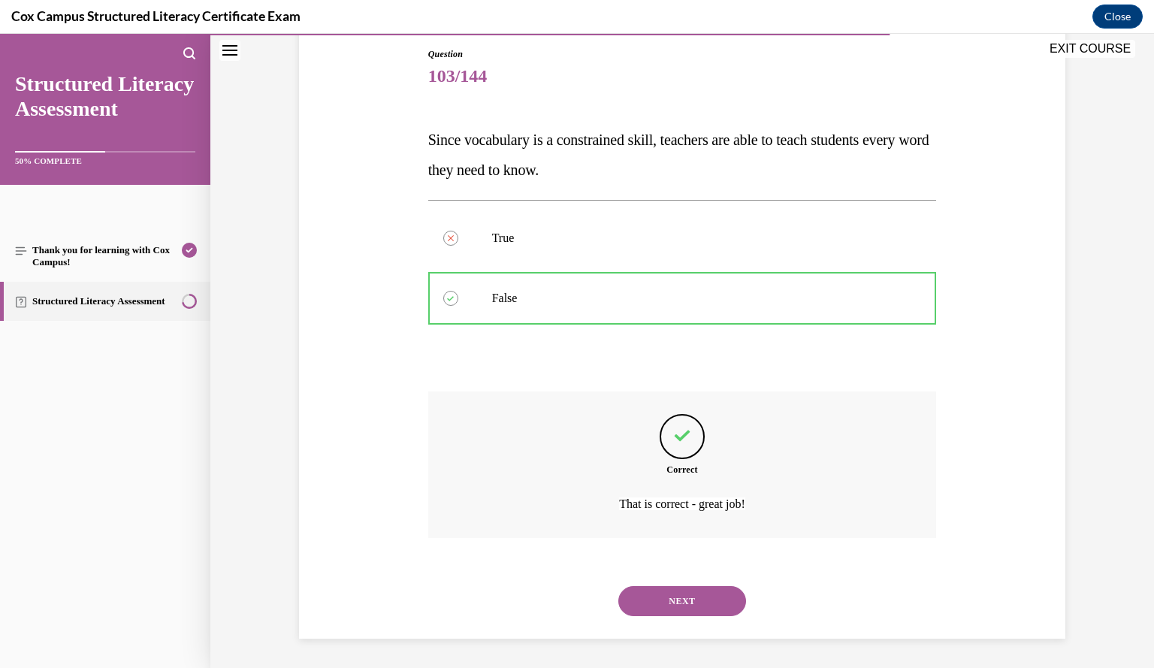
drag, startPoint x: 678, startPoint y: 598, endPoint x: 654, endPoint y: 597, distance: 24.8
click at [654, 597] on button "NEXT" at bounding box center [682, 601] width 128 height 30
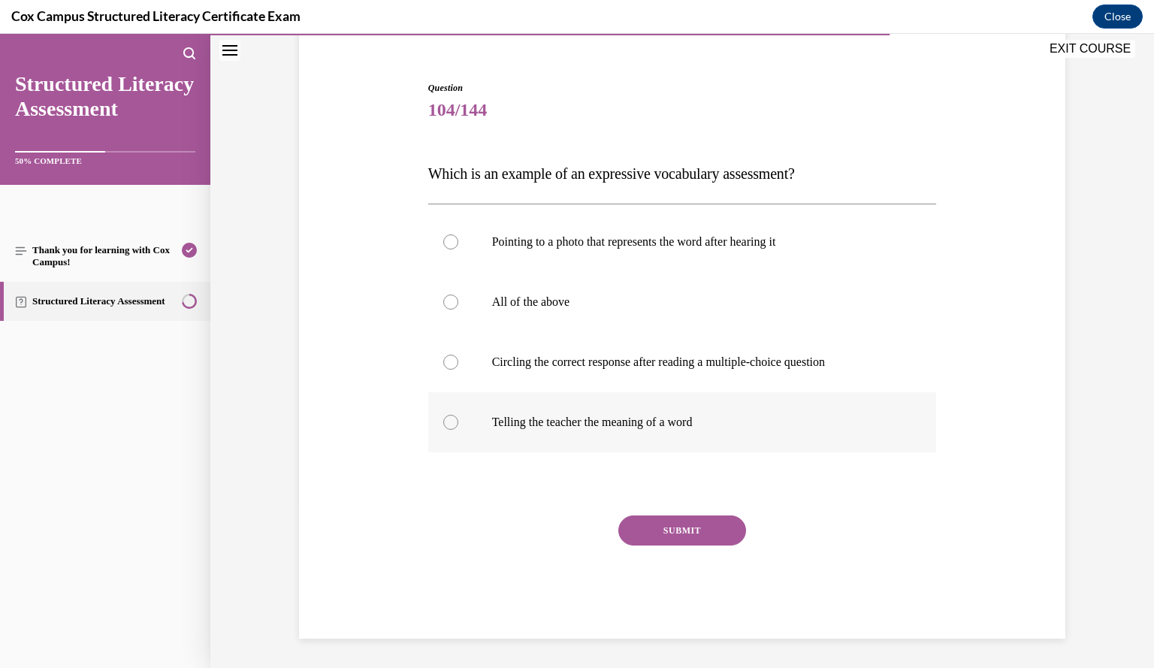
scroll to position [128, 0]
click at [670, 424] on p "Telling the teacher the meaning of a word" at bounding box center [695, 422] width 407 height 15
click at [458, 424] on input "Telling the teacher the meaning of a word" at bounding box center [450, 422] width 15 height 15
radio input "true"
click at [694, 530] on button "SUBMIT" at bounding box center [682, 530] width 128 height 30
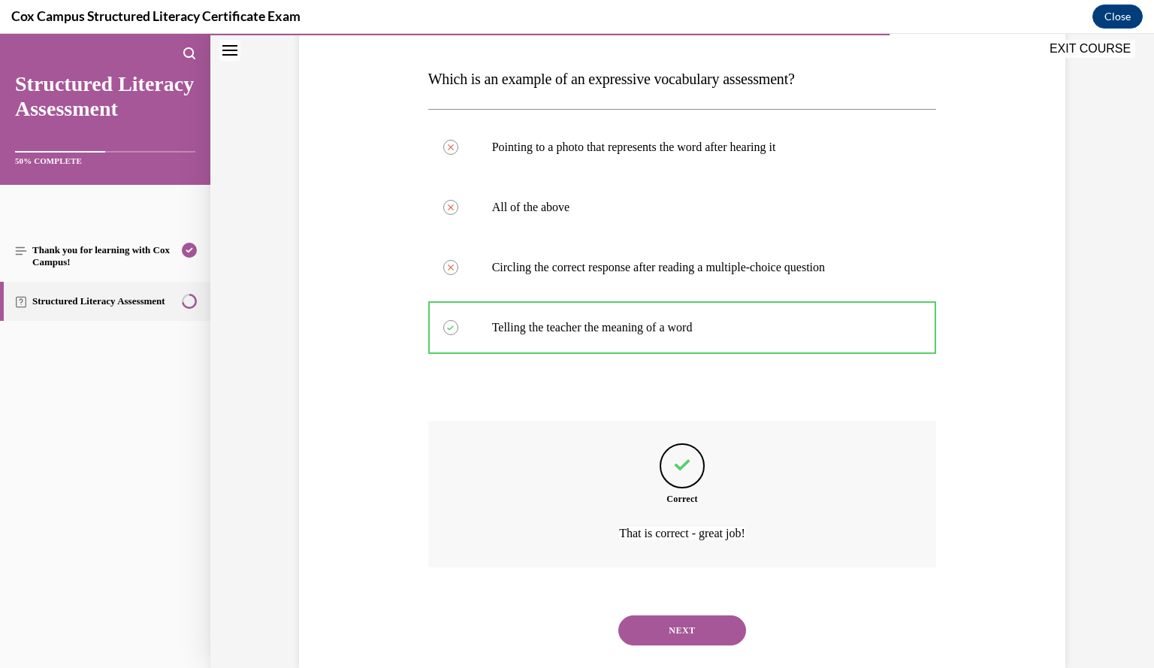
scroll to position [252, 0]
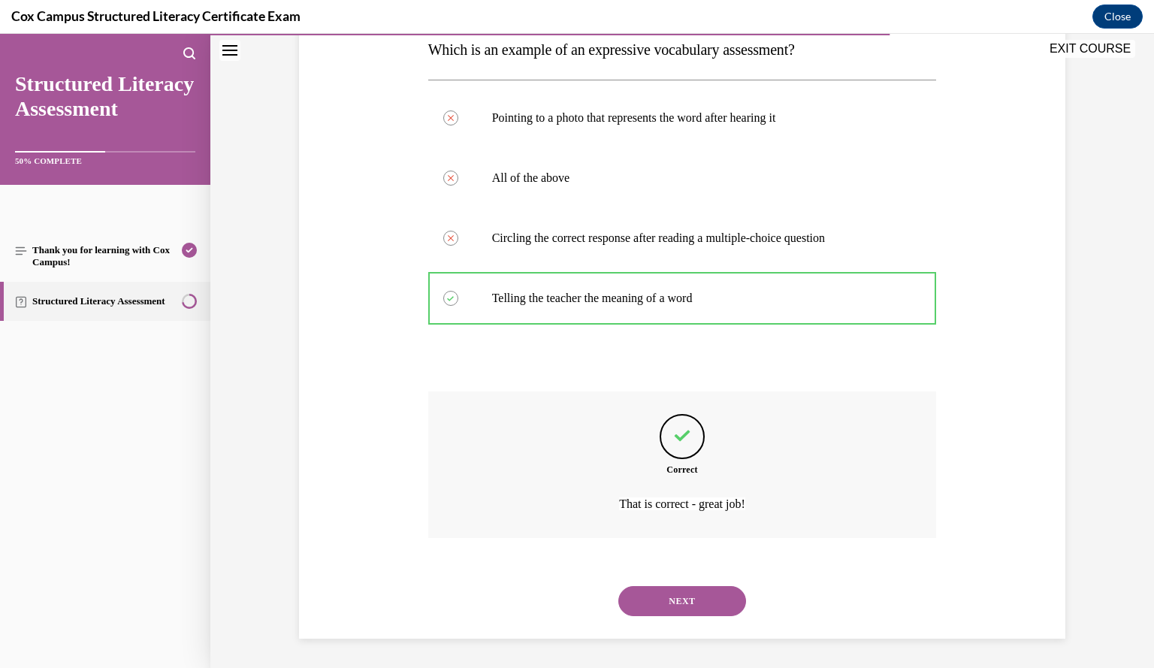
click at [681, 596] on button "NEXT" at bounding box center [682, 601] width 128 height 30
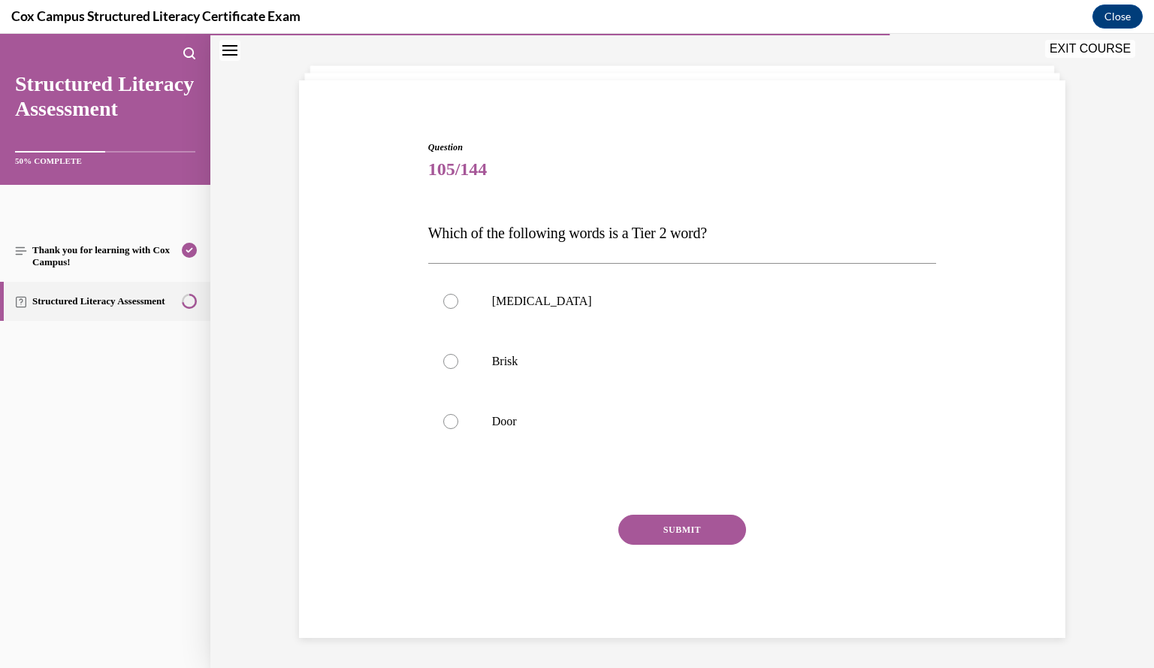
scroll to position [68, 0]
drag, startPoint x: 854, startPoint y: 358, endPoint x: 508, endPoint y: 361, distance: 346.3
click at [508, 361] on p "Brisk" at bounding box center [695, 362] width 407 height 15
click at [458, 361] on input "Brisk" at bounding box center [450, 362] width 15 height 15
radio input "true"
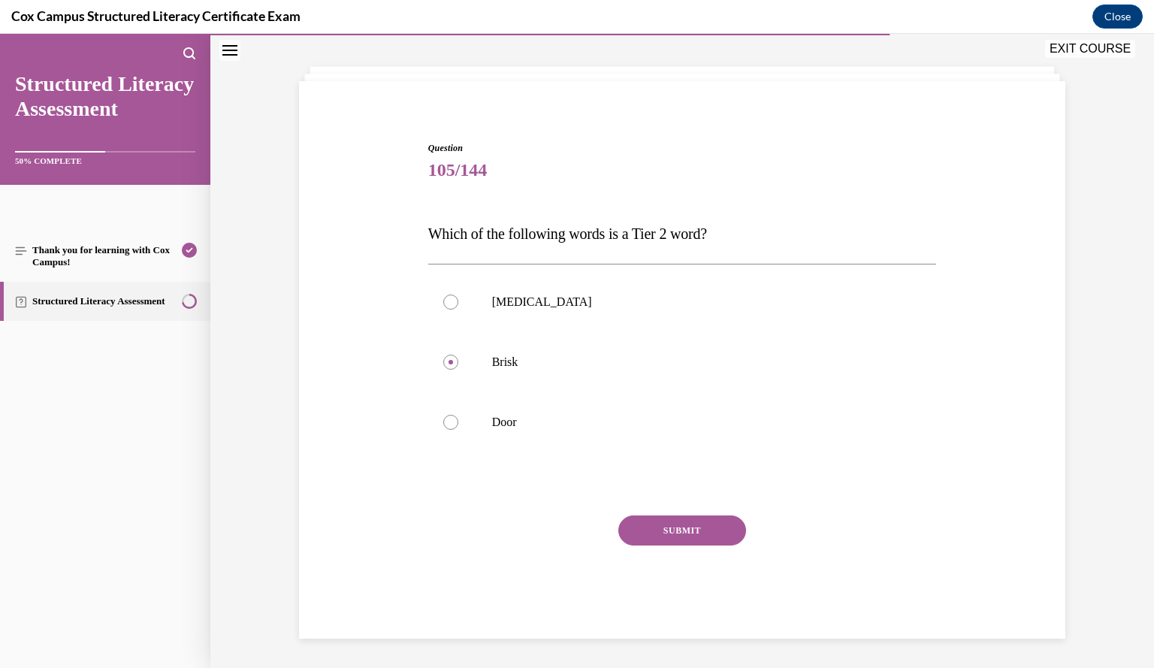
click at [655, 534] on button "SUBMIT" at bounding box center [682, 530] width 128 height 30
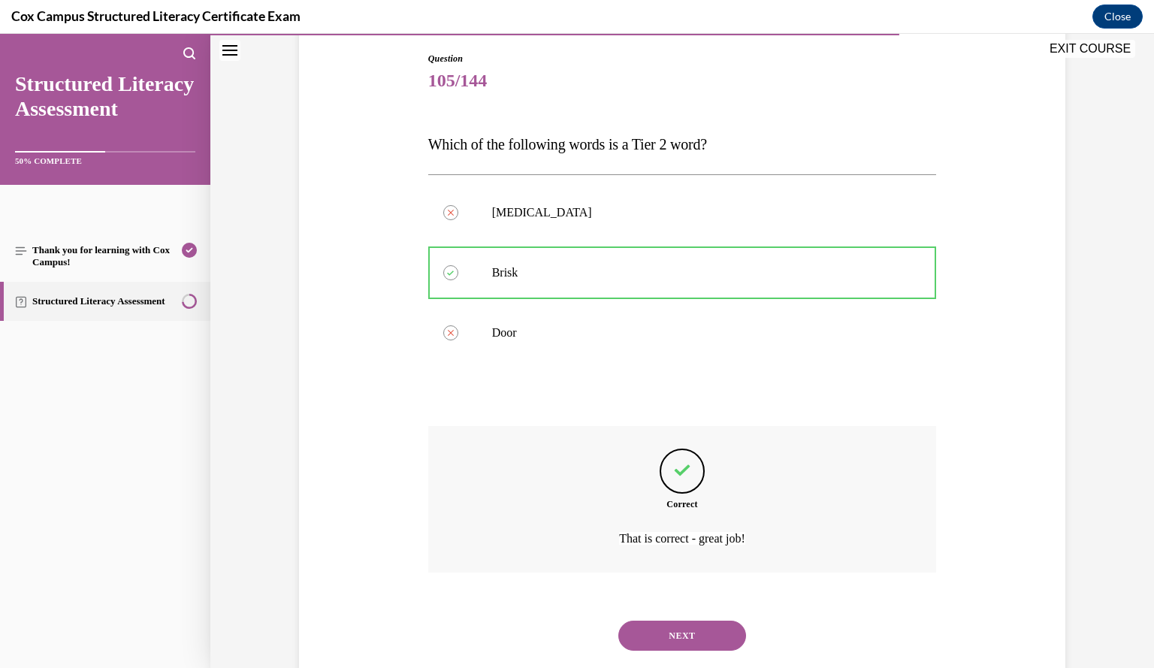
scroll to position [192, 0]
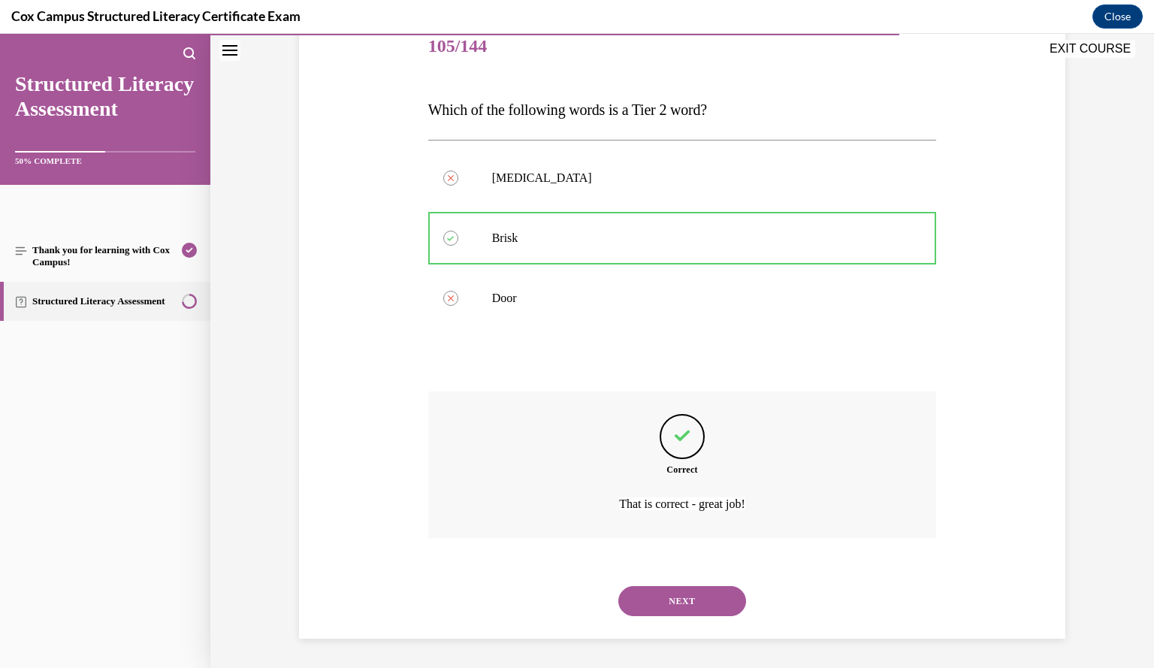
click at [694, 604] on button "NEXT" at bounding box center [682, 601] width 128 height 30
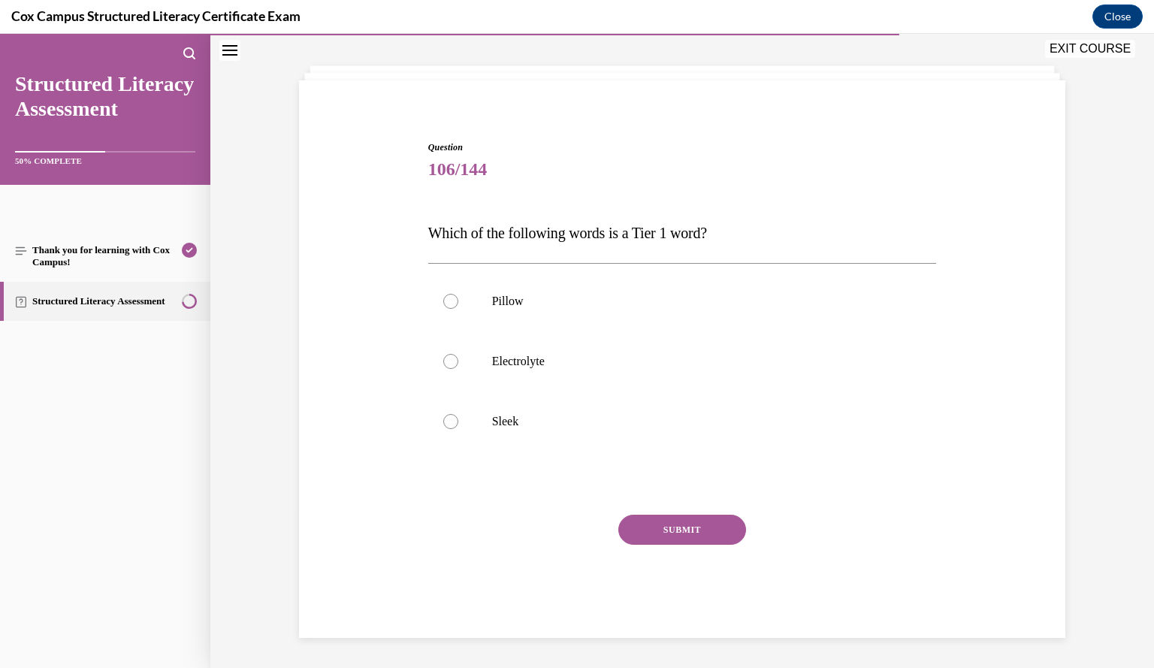
scroll to position [68, 0]
click at [841, 321] on label "Pillow" at bounding box center [682, 302] width 509 height 60
click at [458, 310] on input "Pillow" at bounding box center [450, 301] width 15 height 15
radio input "true"
click at [689, 534] on button "SUBMIT" at bounding box center [682, 530] width 128 height 30
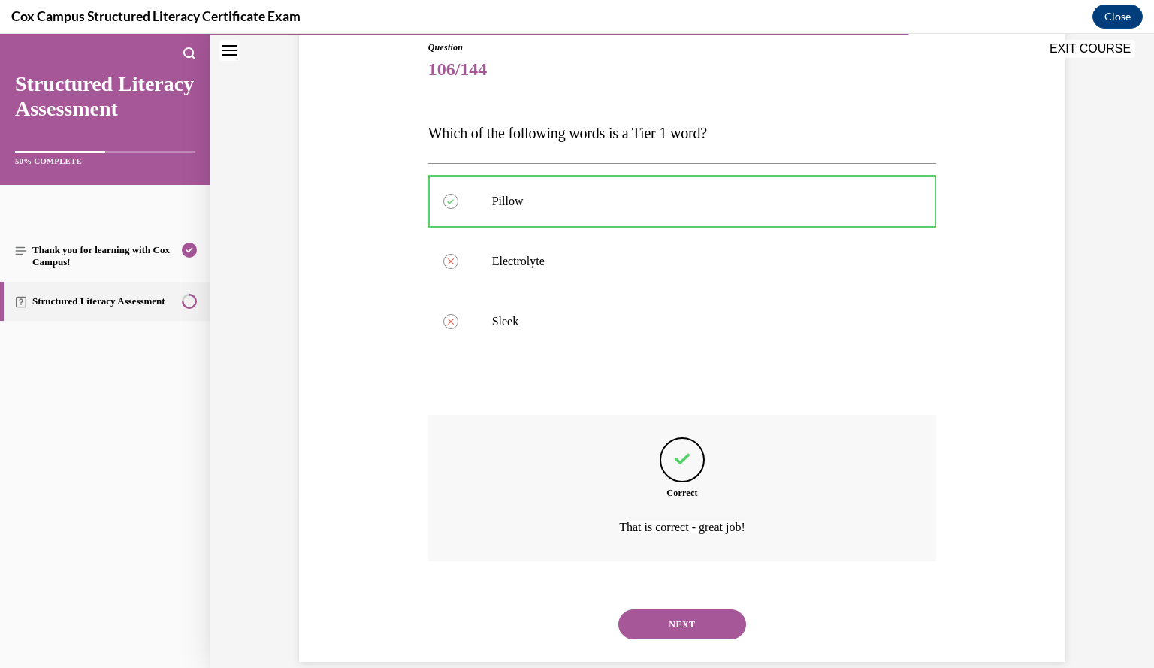
scroll to position [192, 0]
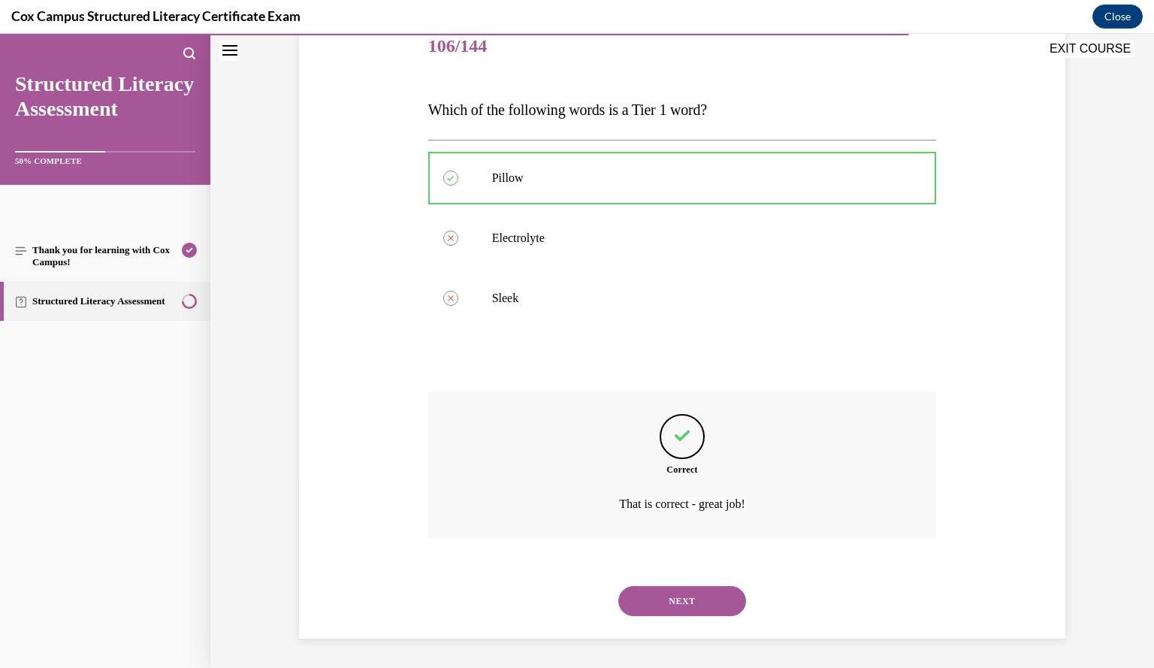
click at [675, 594] on button "NEXT" at bounding box center [682, 601] width 128 height 30
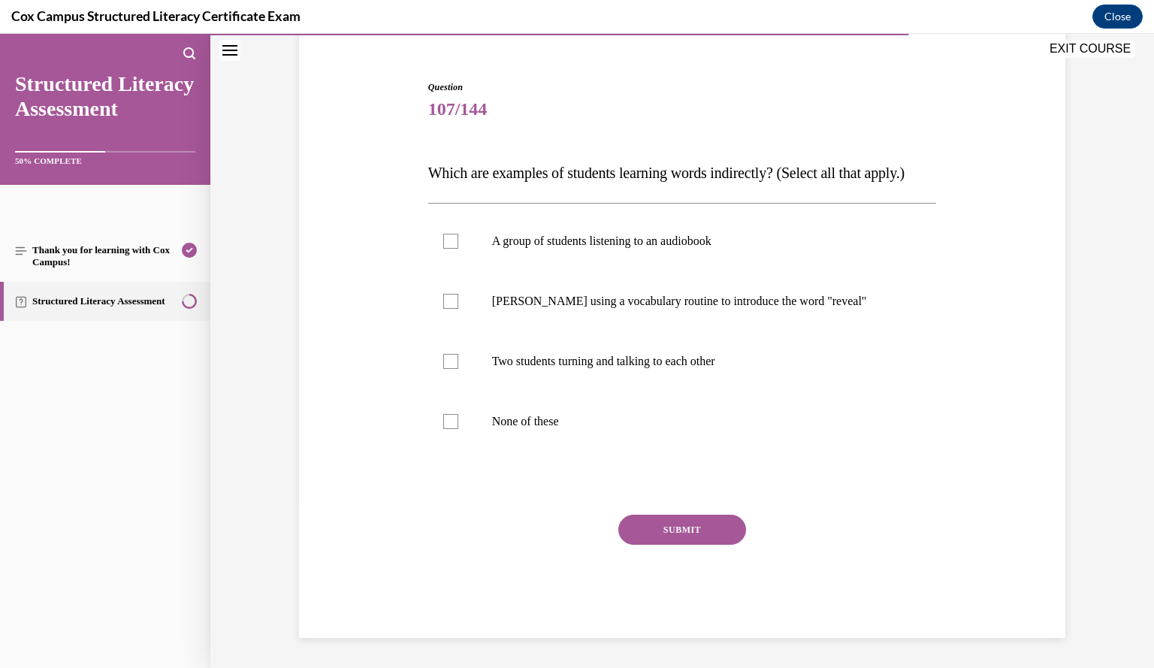
scroll to position [146, 0]
click at [735, 249] on p "A group of students listening to an audiobook" at bounding box center [695, 241] width 407 height 15
click at [458, 249] on input "A group of students listening to an audiobook" at bounding box center [450, 241] width 15 height 15
checkbox input "true"
click at [693, 369] on p "Two students turning and talking to each other" at bounding box center [695, 361] width 407 height 15
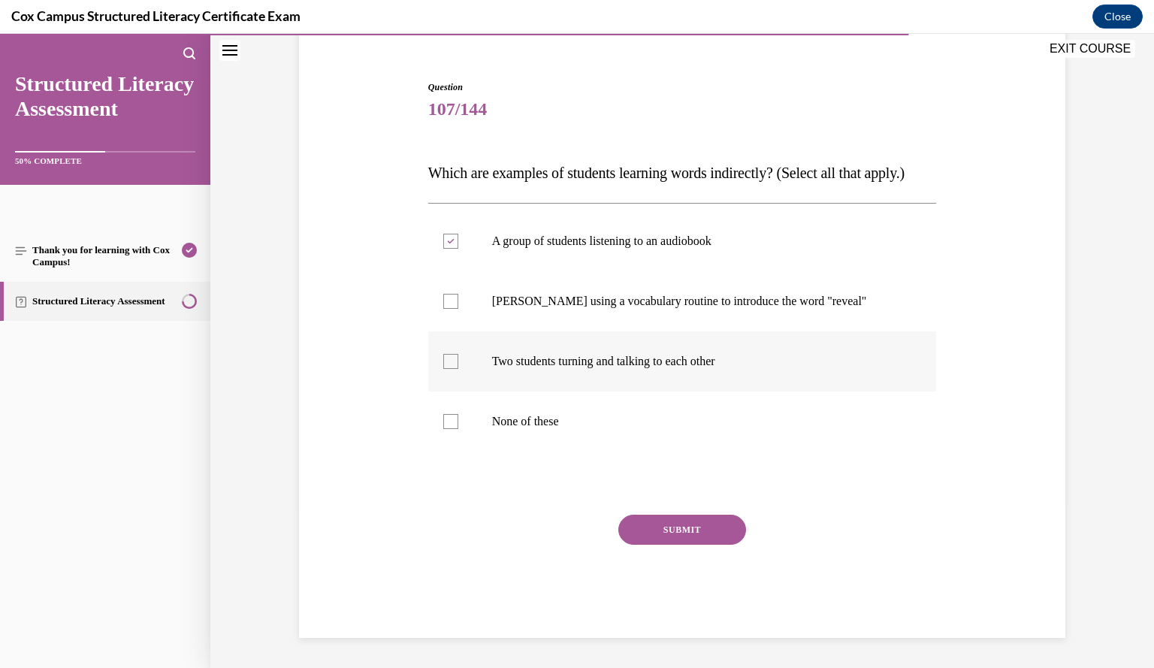
click at [458, 369] on input "Two students turning and talking to each other" at bounding box center [450, 361] width 15 height 15
checkbox input "true"
click at [708, 540] on button "SUBMIT" at bounding box center [682, 530] width 128 height 30
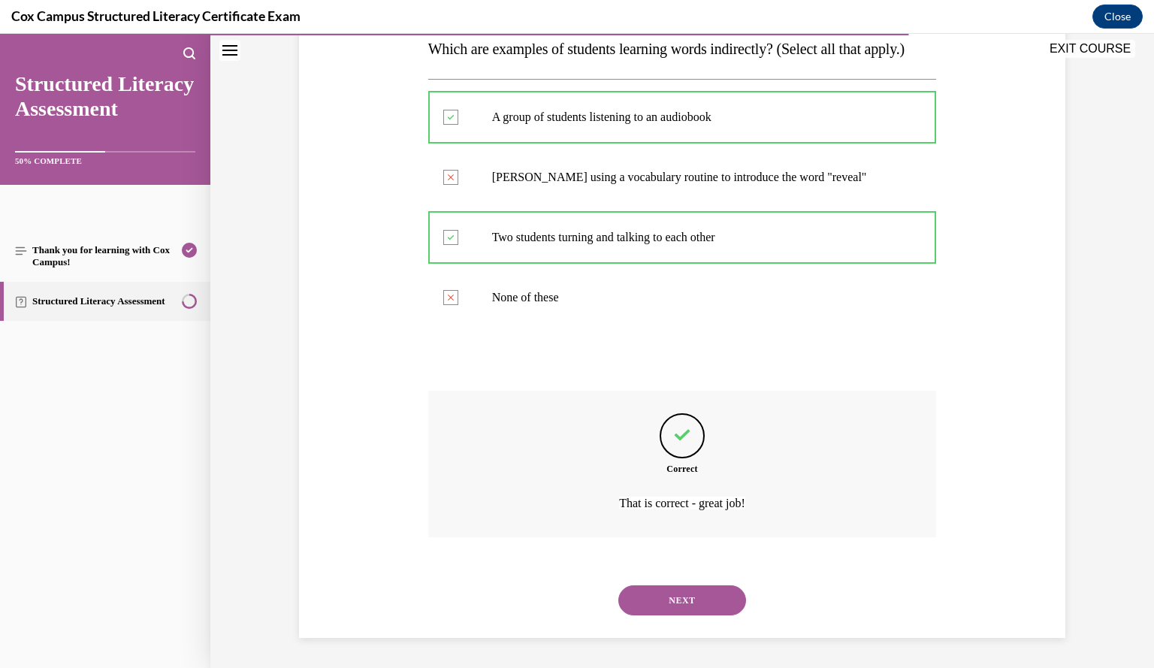
scroll to position [282, 0]
click at [676, 597] on button "NEXT" at bounding box center [682, 600] width 128 height 30
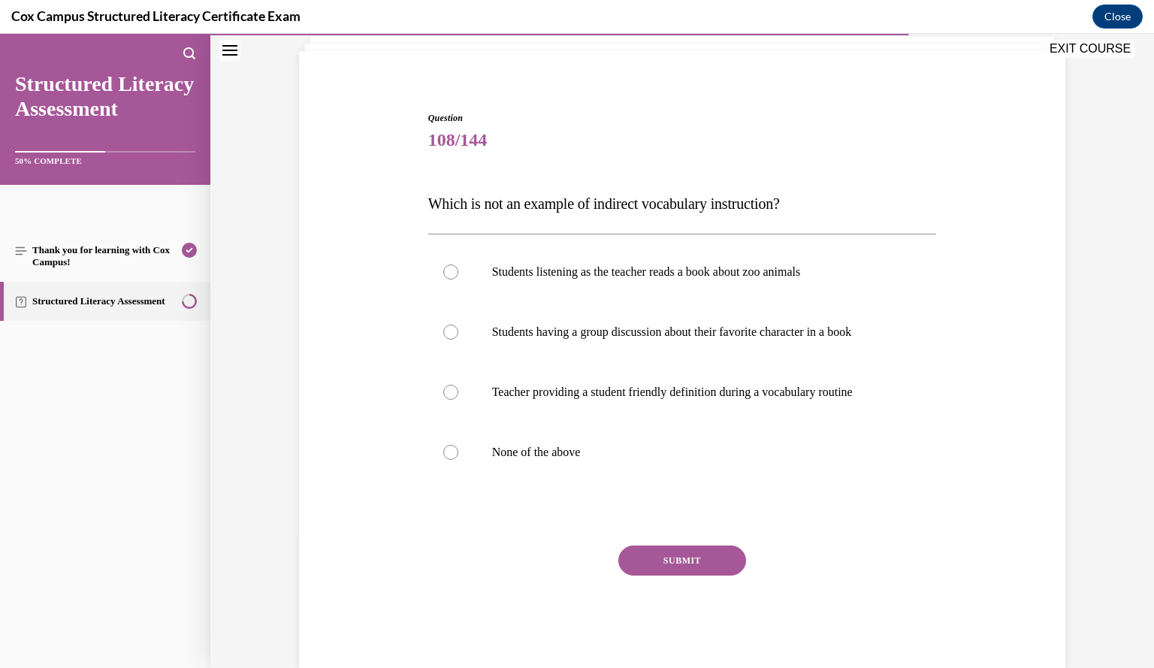
scroll to position [97, 0]
click at [752, 378] on label "Teacher providing a student friendly definition during a vocabulary routine" at bounding box center [682, 393] width 509 height 60
click at [458, 385] on input "Teacher providing a student friendly definition during a vocabulary routine" at bounding box center [450, 392] width 15 height 15
radio input "true"
click at [707, 557] on button "SUBMIT" at bounding box center [682, 561] width 128 height 30
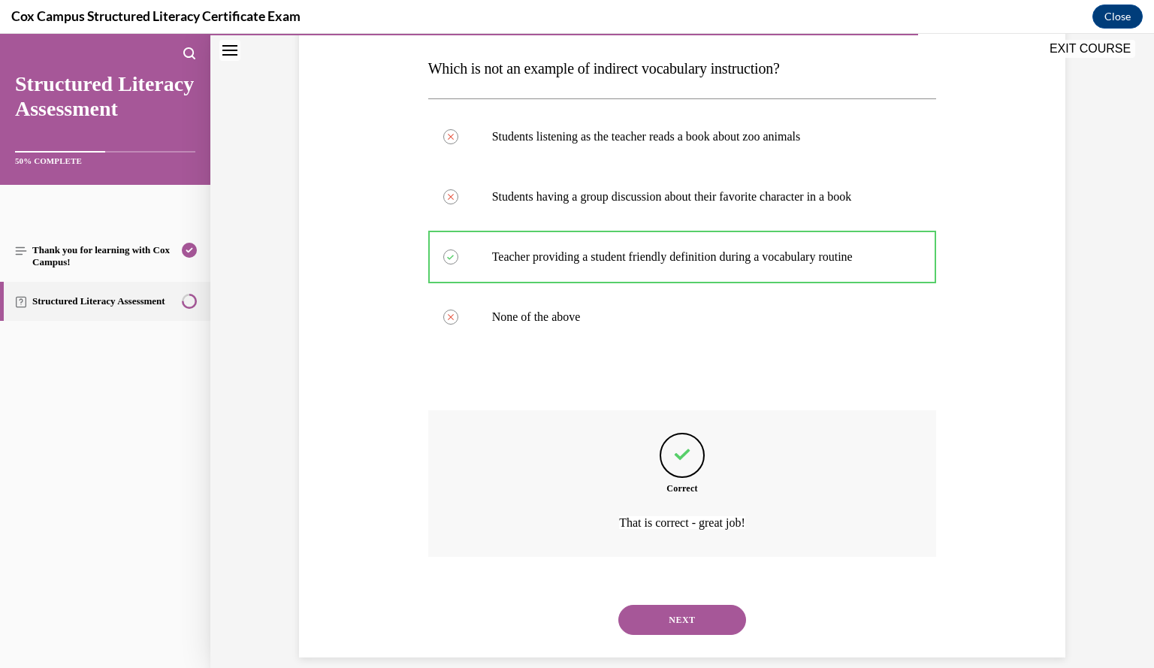
scroll to position [252, 0]
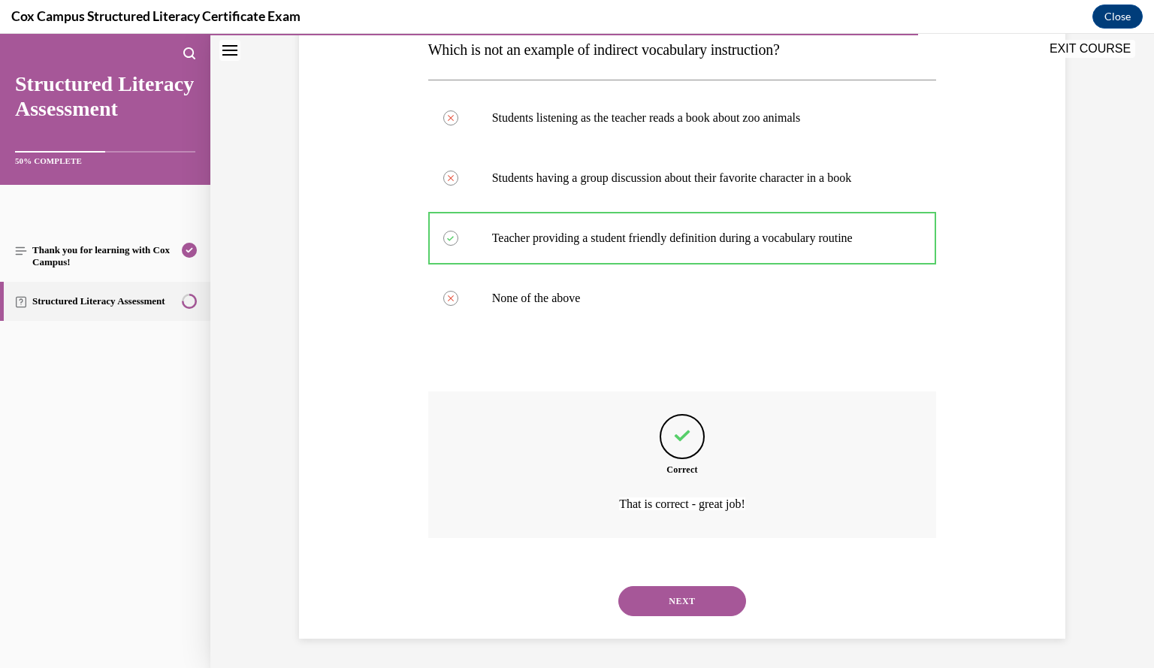
click at [685, 593] on button "NEXT" at bounding box center [682, 601] width 128 height 30
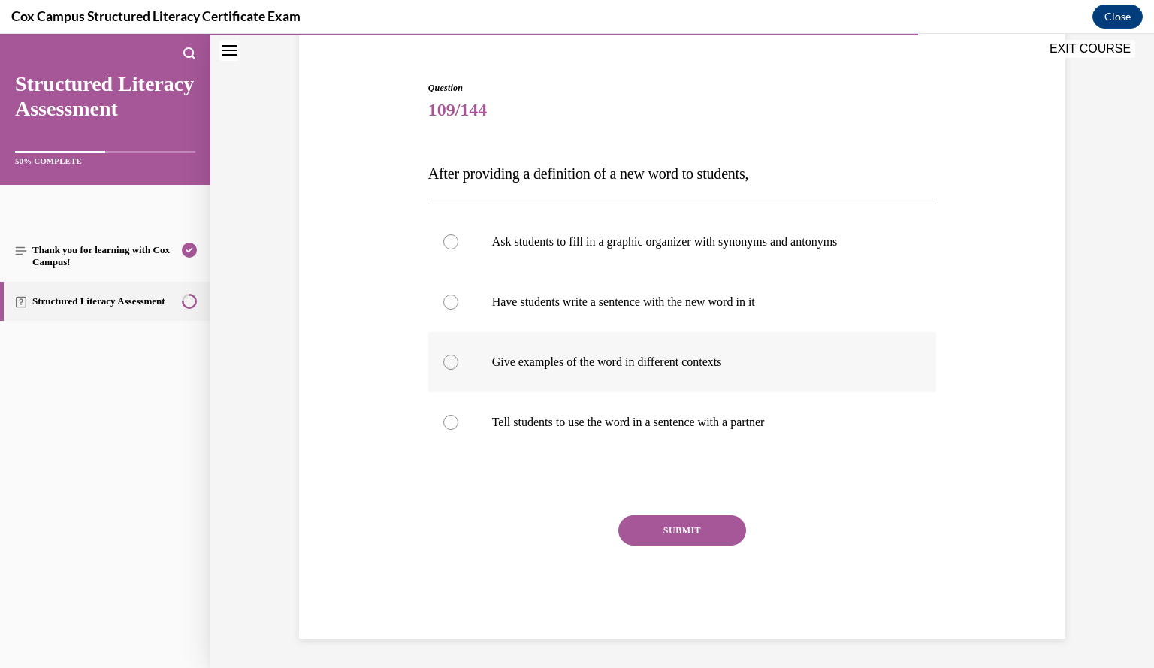
click at [718, 372] on label "Give examples of the word in different contexts" at bounding box center [682, 362] width 509 height 60
click at [458, 370] on input "Give examples of the word in different contexts" at bounding box center [450, 362] width 15 height 15
radio input "true"
click at [700, 534] on button "SUBMIT" at bounding box center [682, 530] width 128 height 30
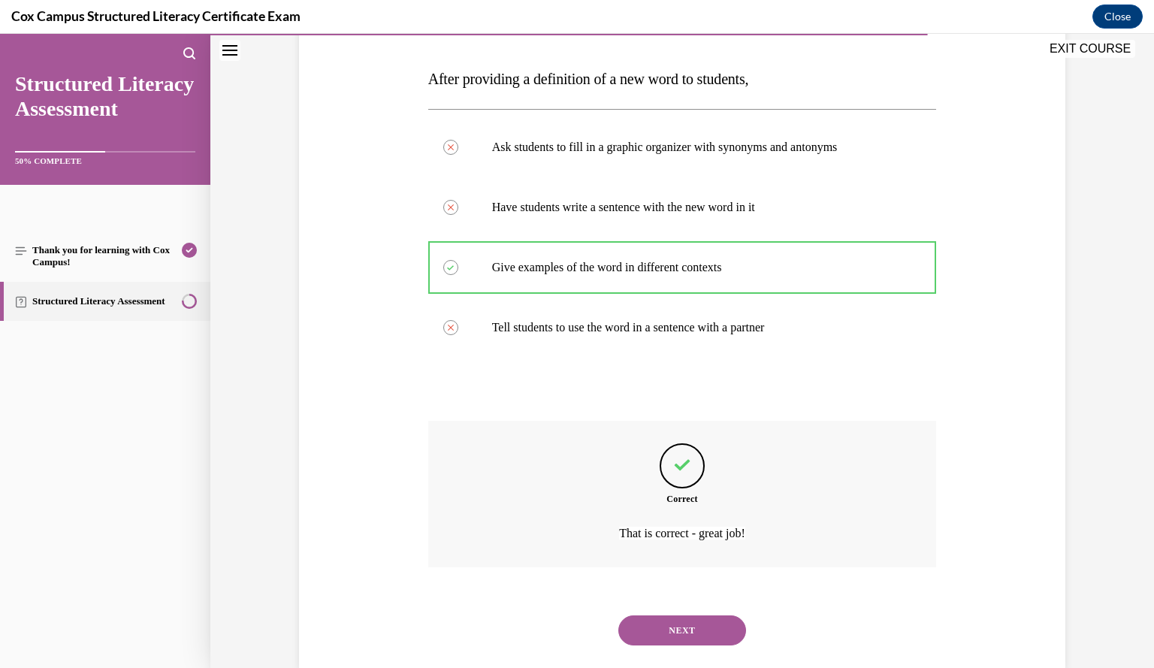
scroll to position [252, 0]
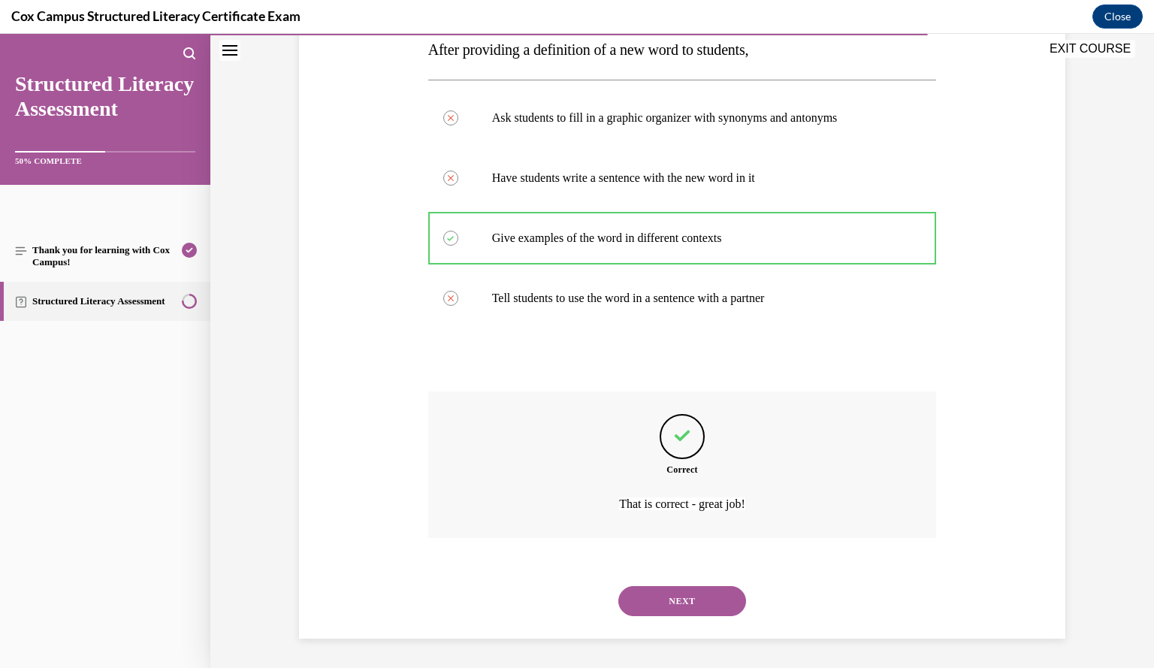
click at [696, 602] on button "NEXT" at bounding box center [682, 601] width 128 height 30
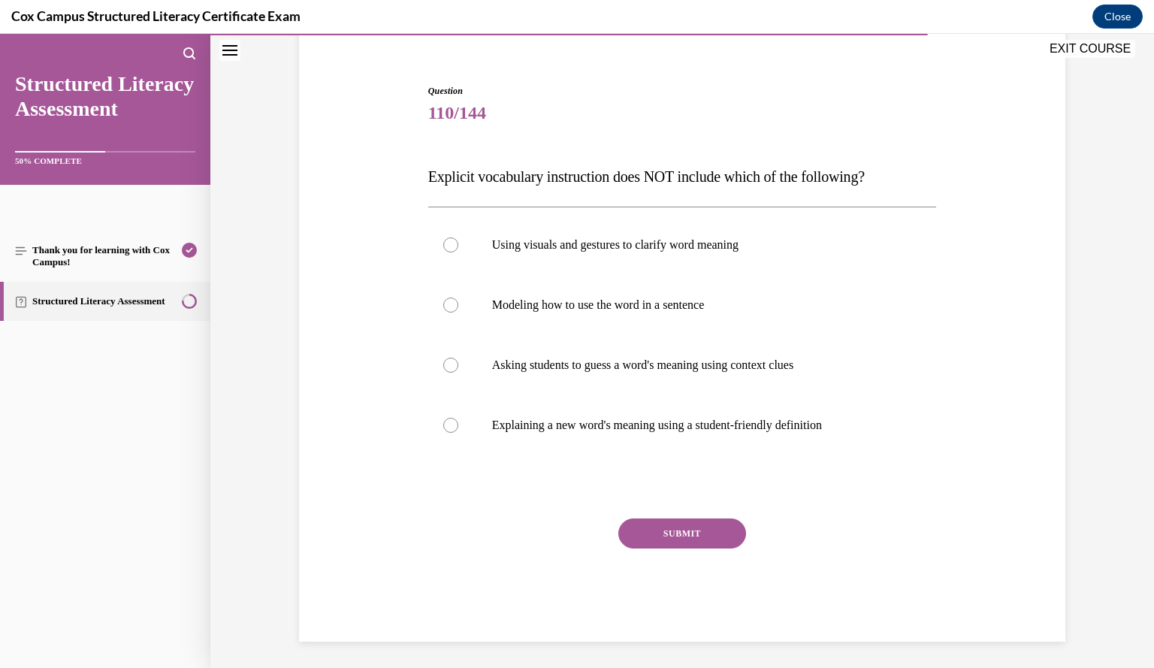
scroll to position [123, 0]
click at [797, 371] on p "Asking students to guess a word's meaning using context clues" at bounding box center [695, 366] width 407 height 15
click at [458, 371] on input "Asking students to guess a word's meaning using context clues" at bounding box center [450, 366] width 15 height 15
radio input "true"
click at [698, 535] on button "SUBMIT" at bounding box center [682, 535] width 128 height 30
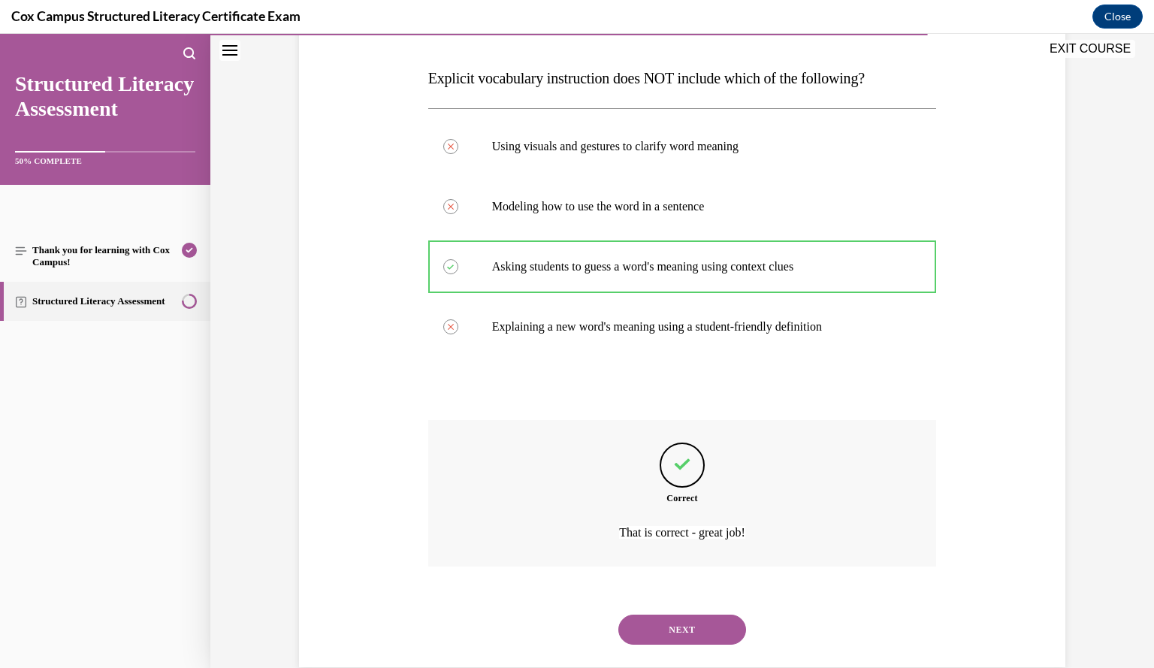
scroll to position [252, 0]
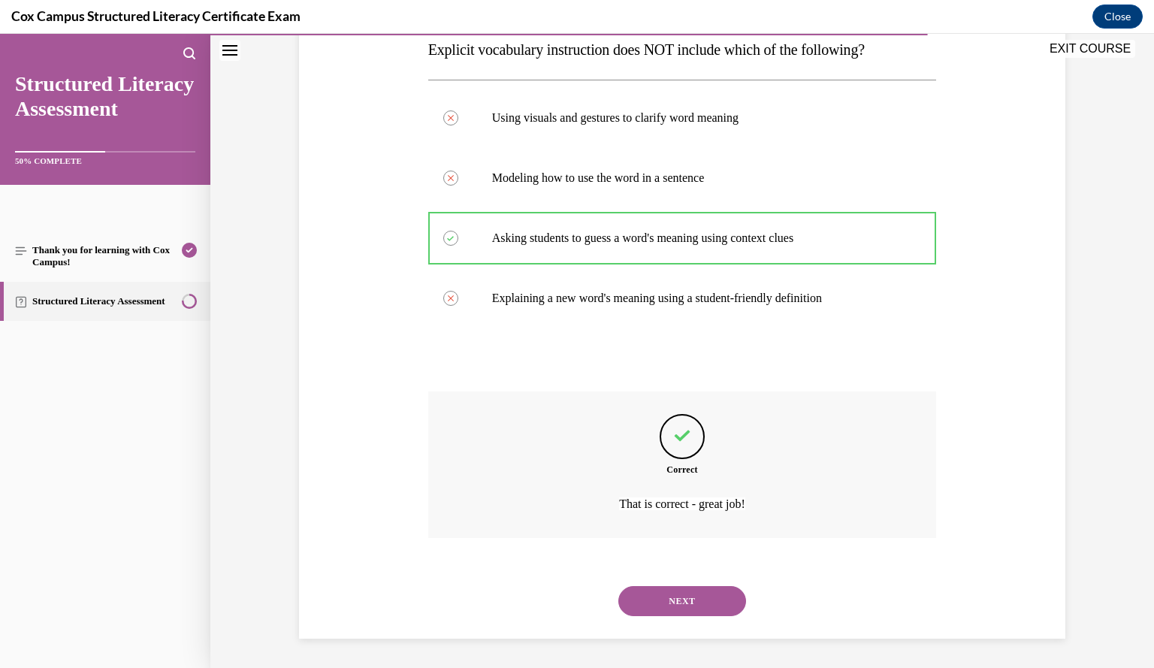
click at [678, 599] on button "NEXT" at bounding box center [682, 601] width 128 height 30
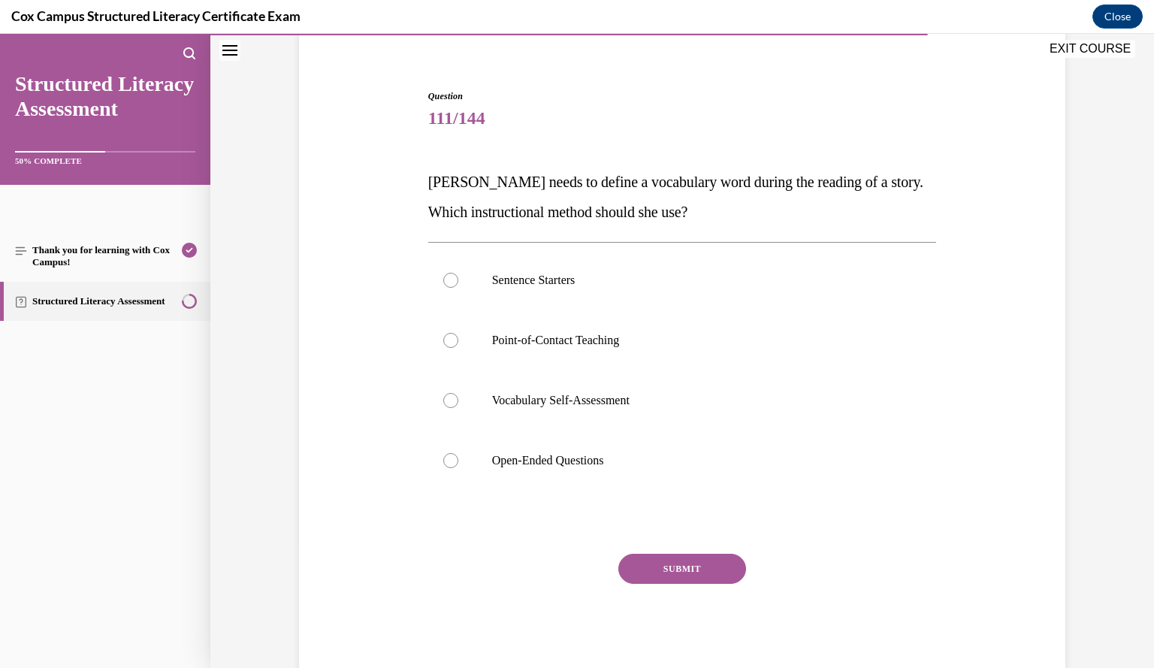
scroll to position [118, 0]
click at [768, 346] on p "Point-of-Contact Teaching" at bounding box center [695, 341] width 407 height 15
click at [458, 346] on input "Point-of-Contact Teaching" at bounding box center [450, 341] width 15 height 15
radio input "true"
click at [703, 573] on button "SUBMIT" at bounding box center [682, 570] width 128 height 30
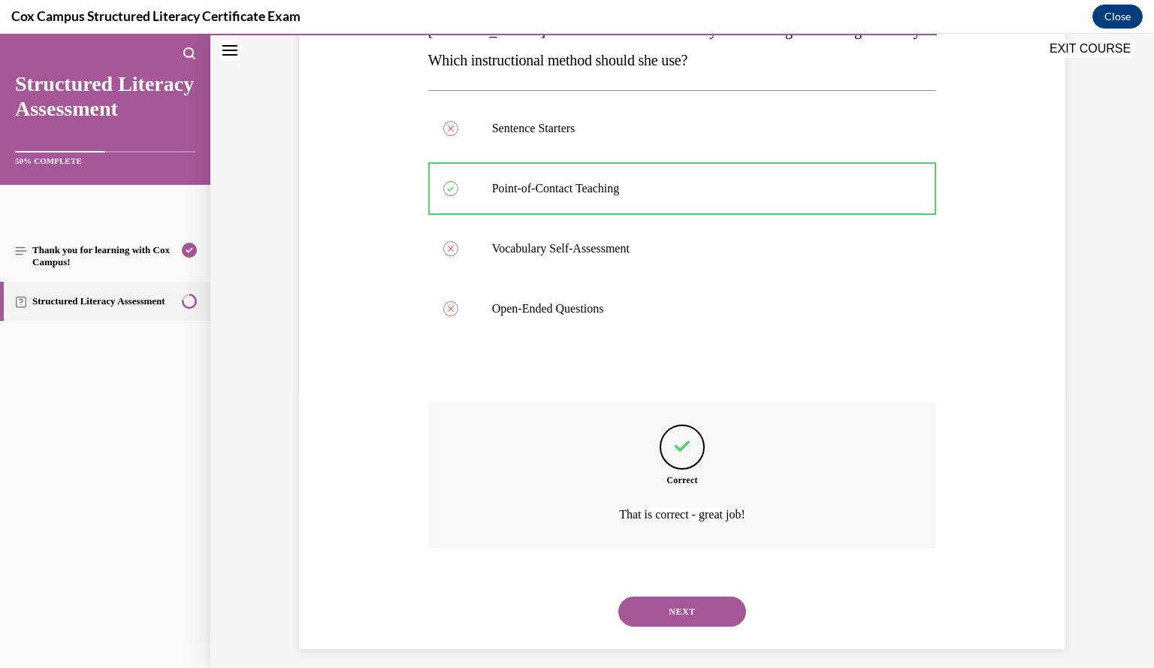
scroll to position [282, 0]
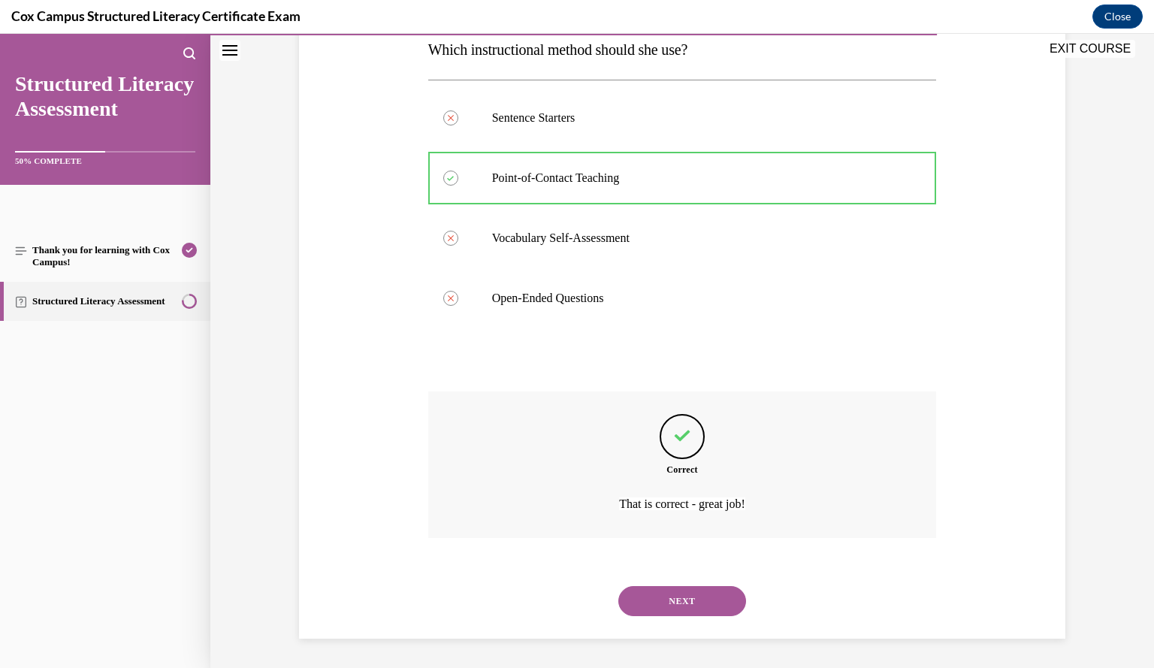
click at [696, 605] on button "NEXT" at bounding box center [682, 601] width 128 height 30
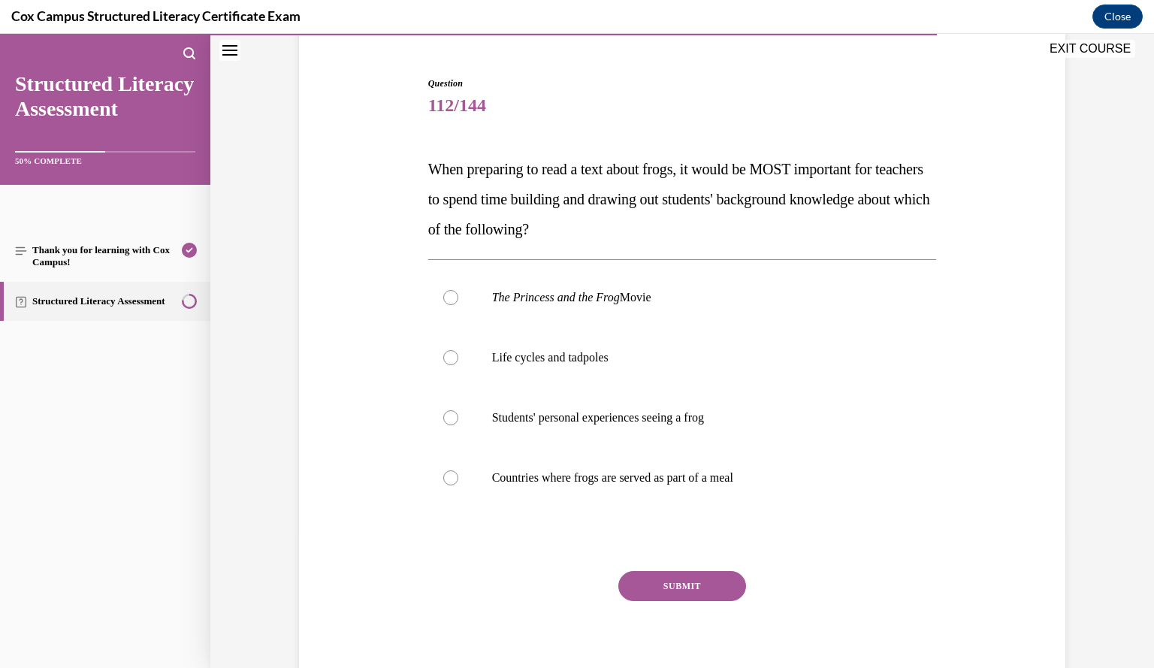
scroll to position [131, 0]
click at [657, 370] on label "Life cycles and tadpoles" at bounding box center [682, 358] width 509 height 60
click at [458, 366] on input "Life cycles and tadpoles" at bounding box center [450, 358] width 15 height 15
radio input "true"
click at [694, 587] on button "SUBMIT" at bounding box center [682, 587] width 128 height 30
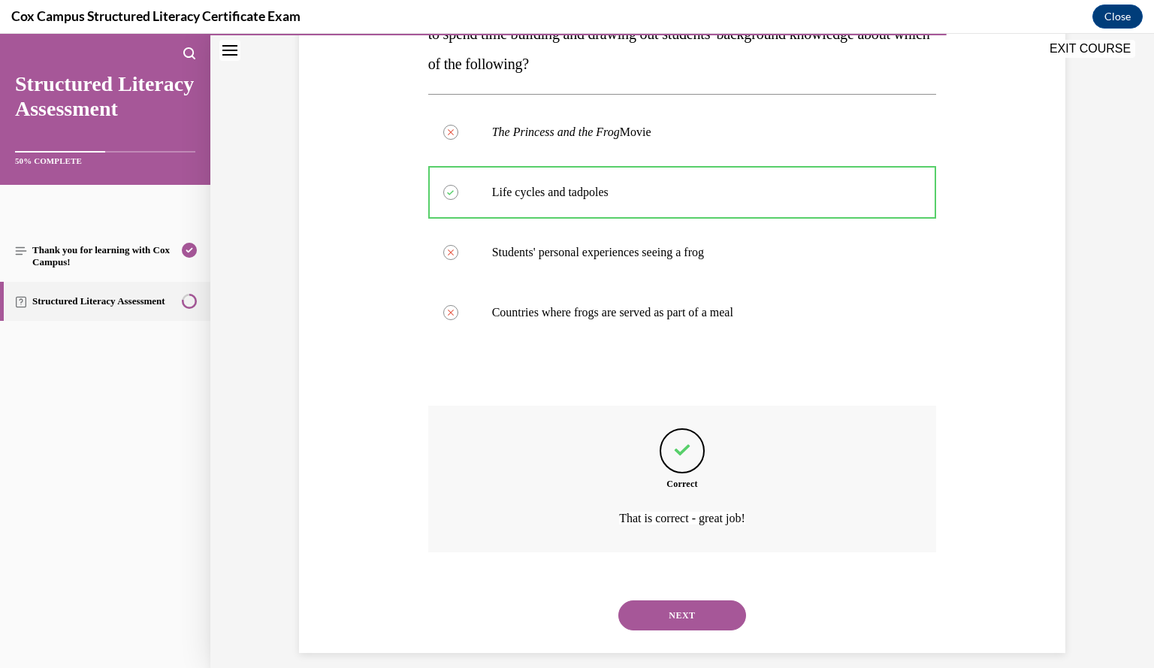
scroll to position [312, 0]
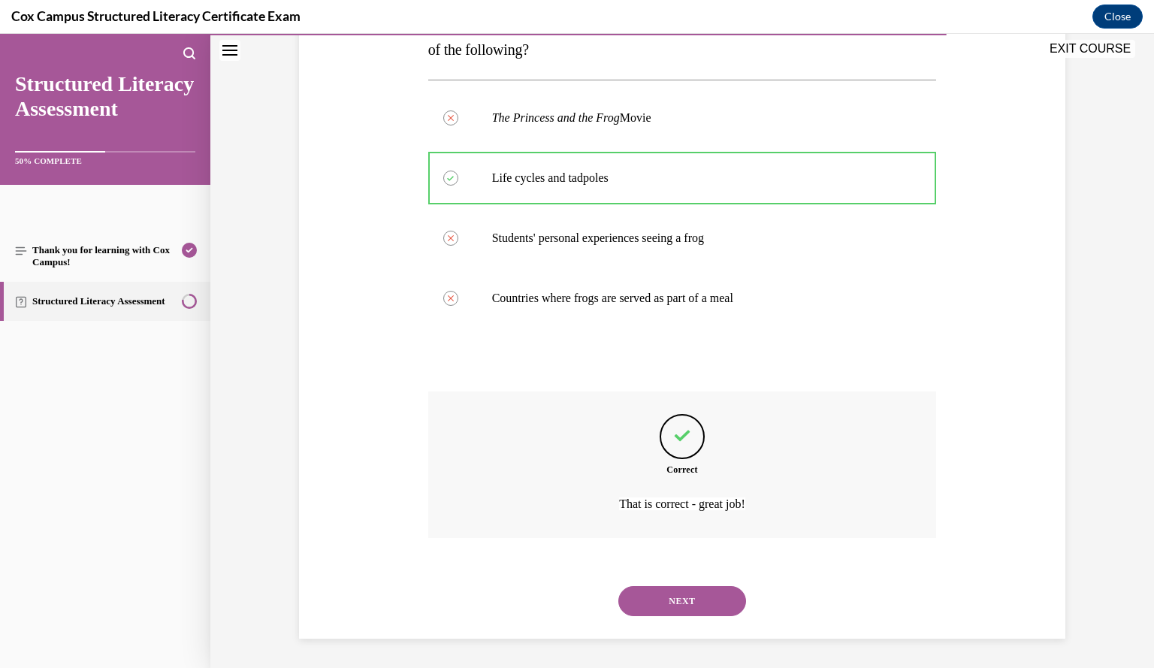
click at [694, 587] on button "NEXT" at bounding box center [682, 601] width 128 height 30
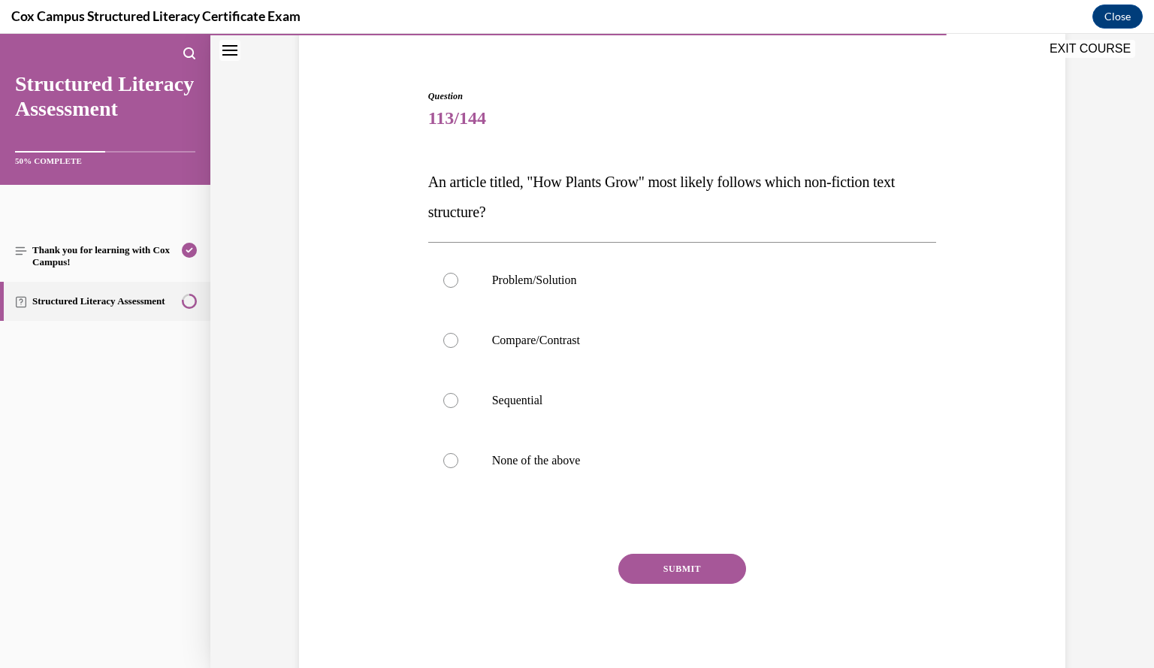
scroll to position [119, 0]
click at [794, 411] on label "Sequential" at bounding box center [682, 401] width 509 height 60
click at [458, 409] on input "Sequential" at bounding box center [450, 401] width 15 height 15
radio input "true"
click at [710, 563] on button "SUBMIT" at bounding box center [682, 569] width 128 height 30
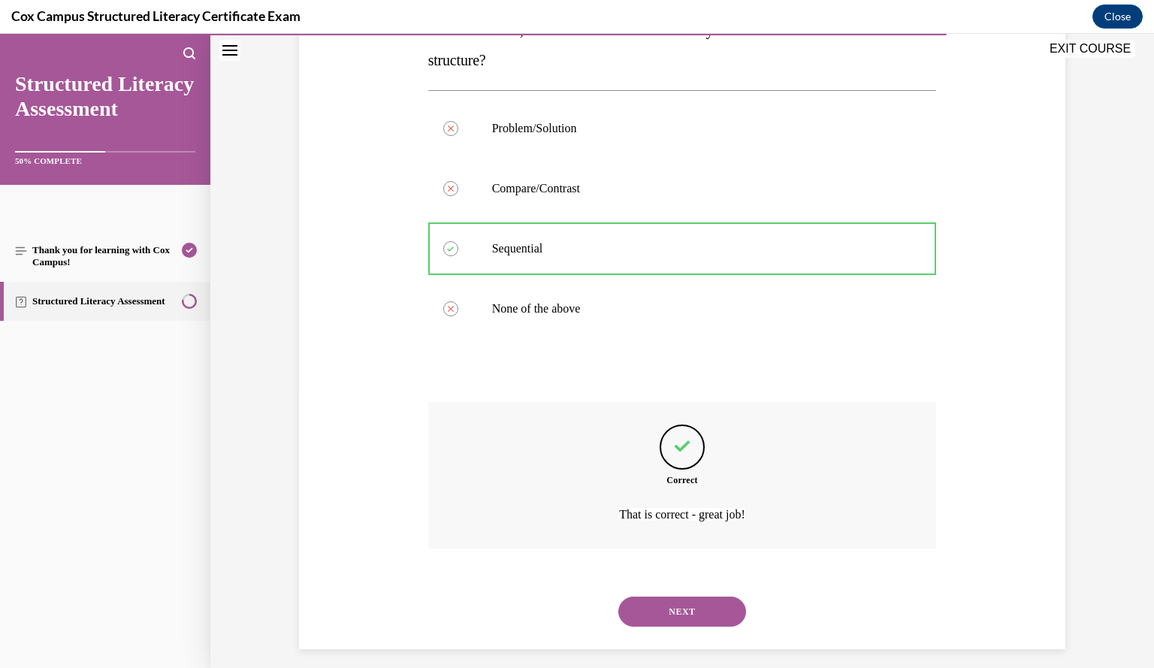
scroll to position [282, 0]
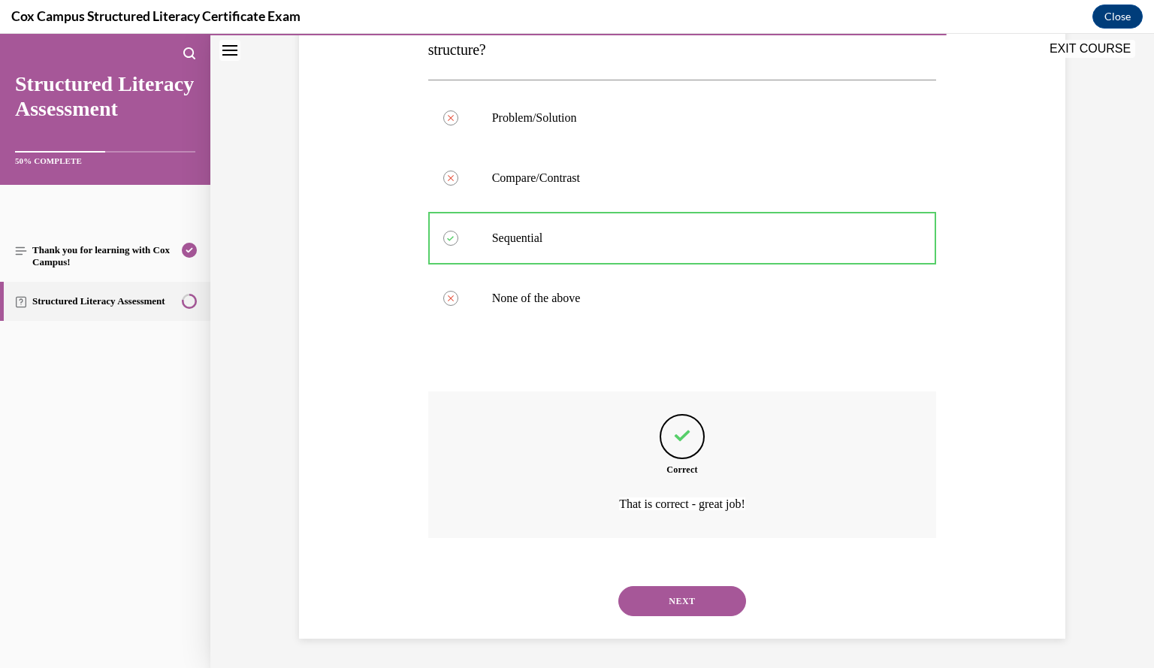
click at [687, 604] on button "NEXT" at bounding box center [682, 601] width 128 height 30
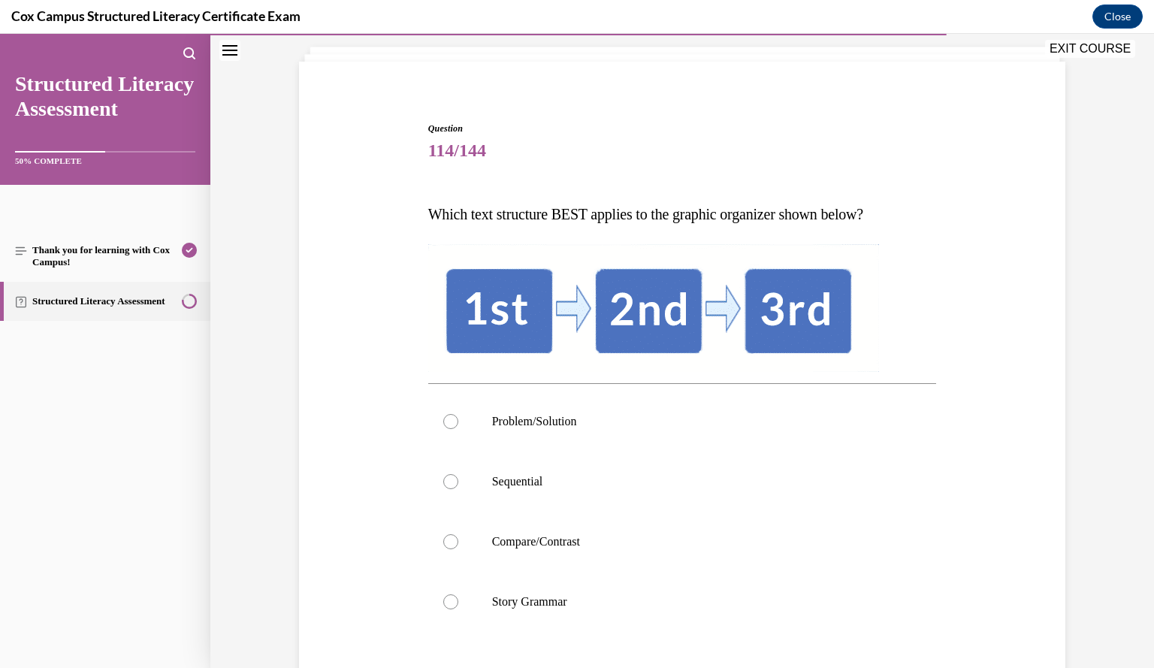
scroll to position [84, 0]
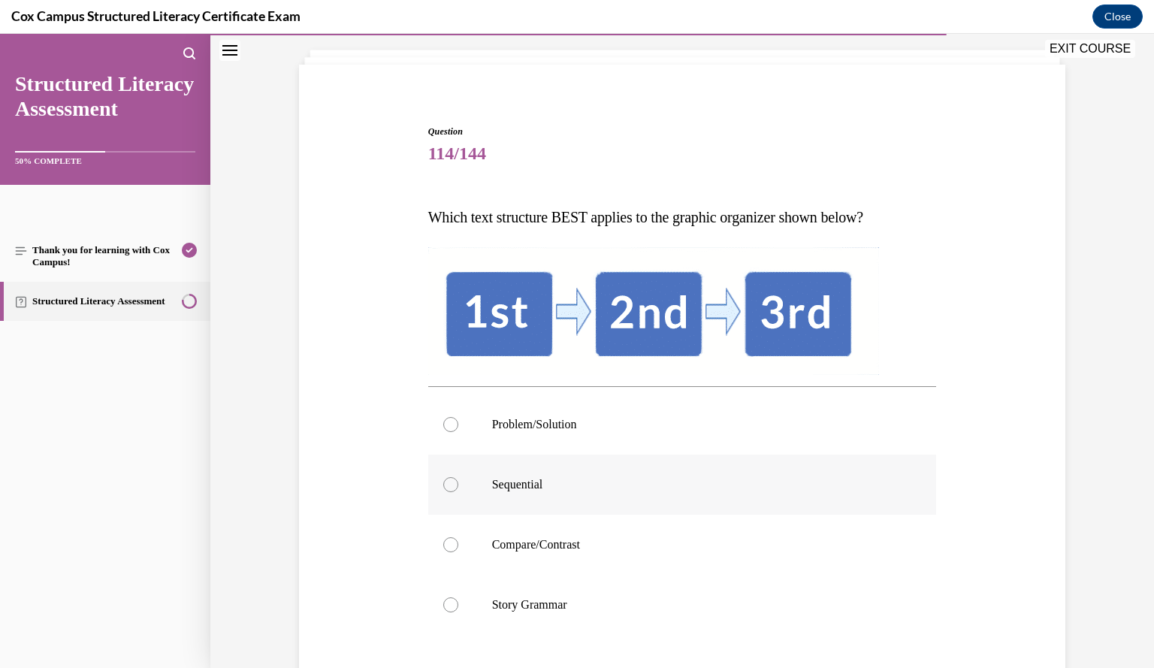
click at [785, 471] on label "Sequential" at bounding box center [682, 484] width 509 height 60
click at [458, 477] on input "Sequential" at bounding box center [450, 484] width 15 height 15
radio input "true"
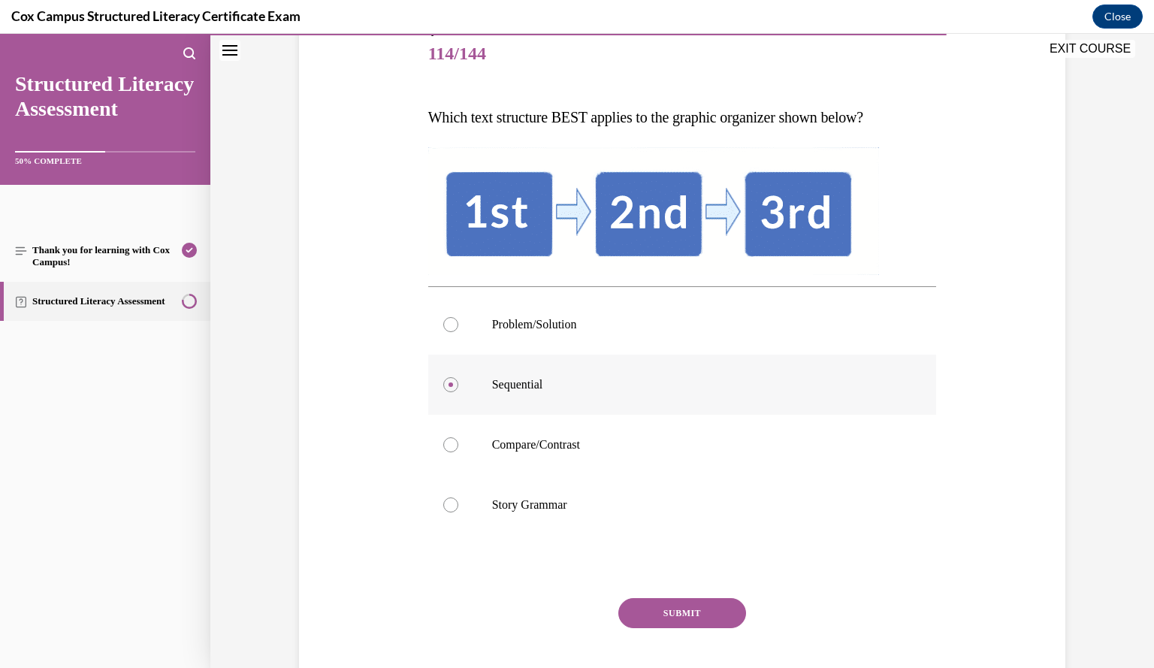
scroll to position [195, 0]
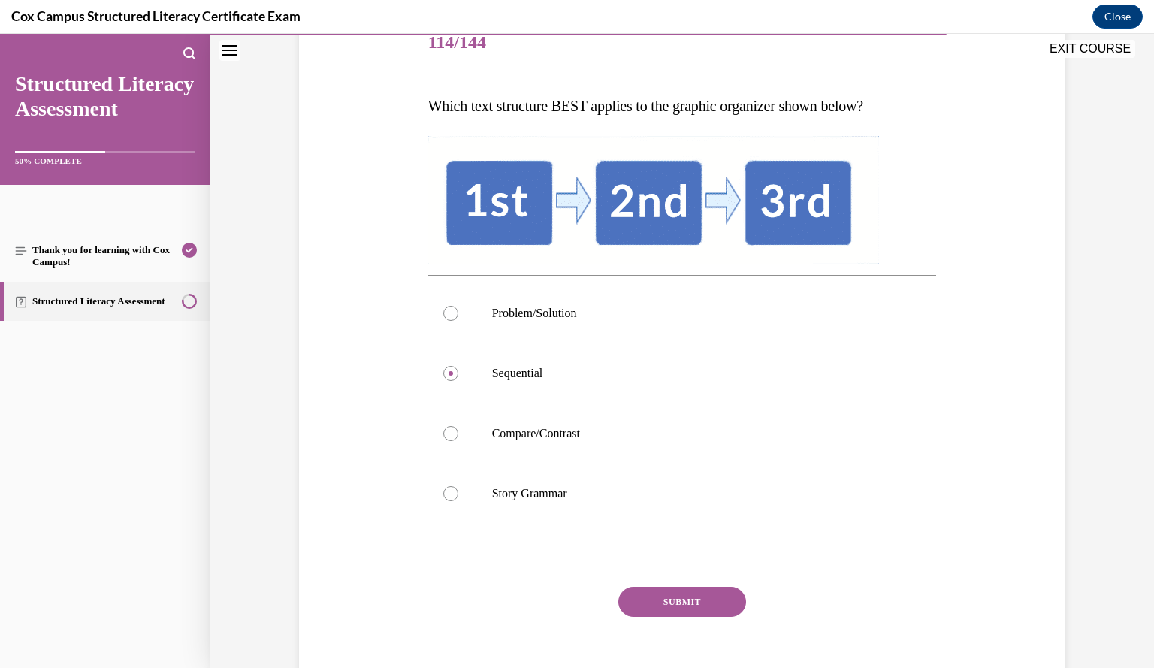
click at [708, 605] on button "SUBMIT" at bounding box center [682, 602] width 128 height 30
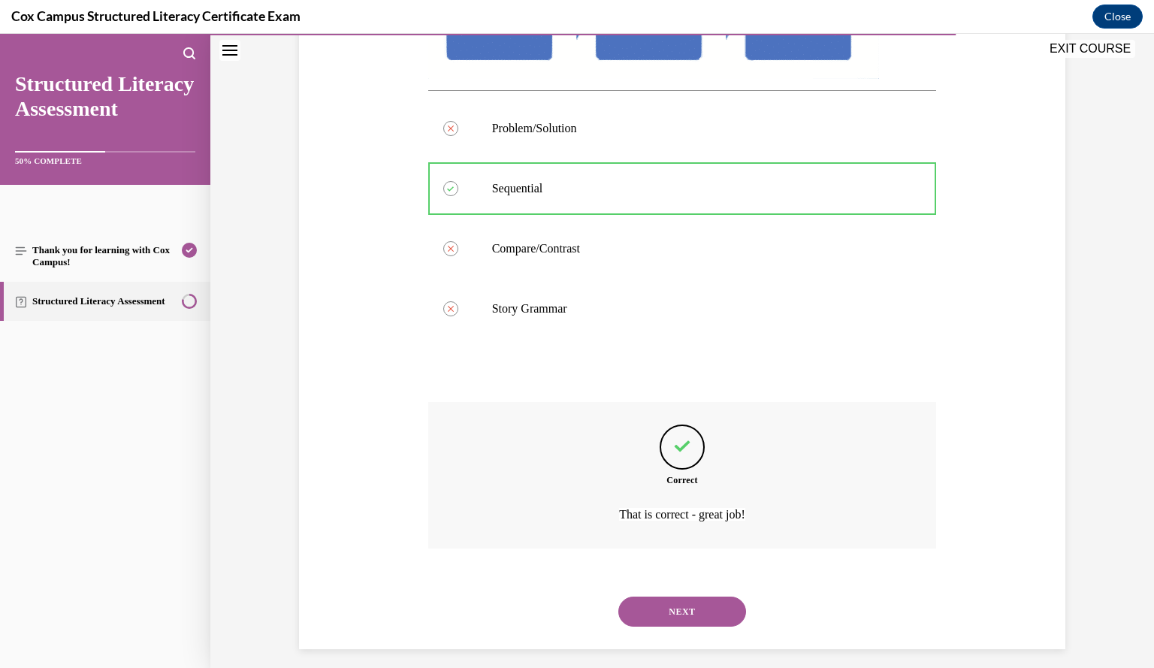
scroll to position [391, 0]
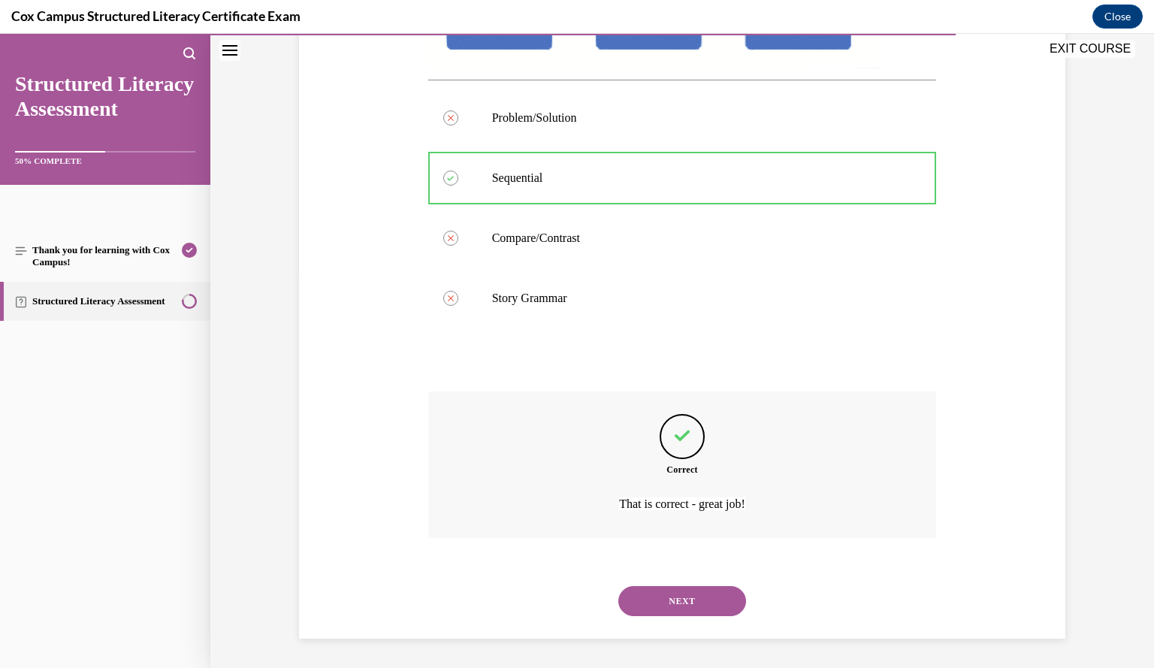
click at [708, 605] on button "NEXT" at bounding box center [682, 601] width 128 height 30
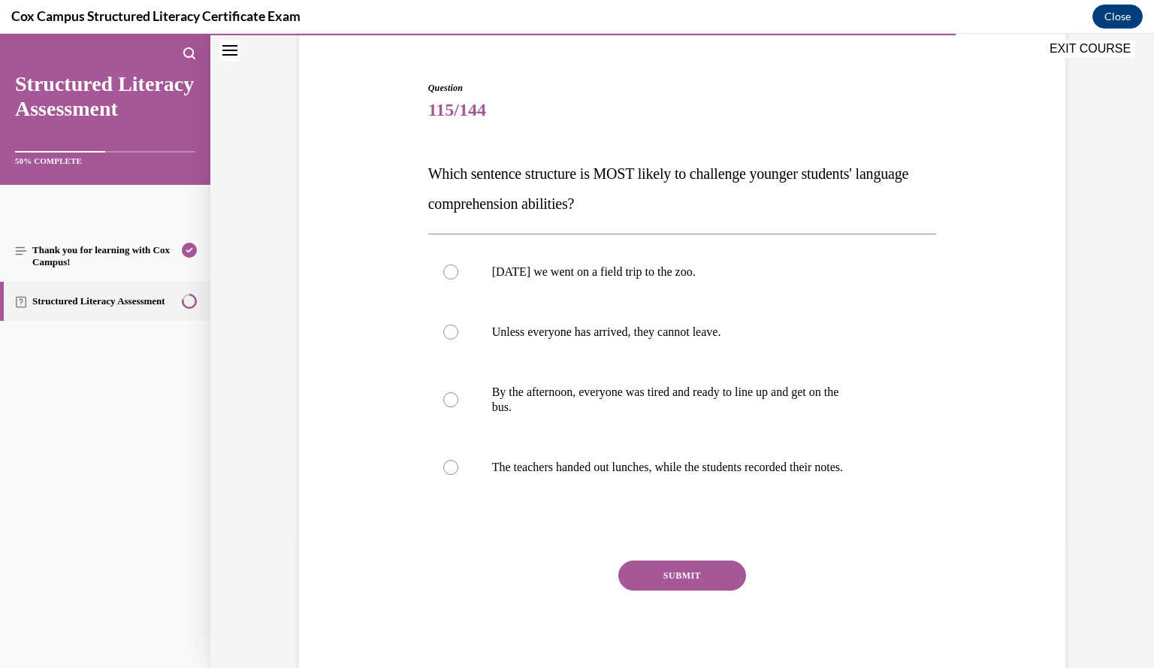
scroll to position [126, 0]
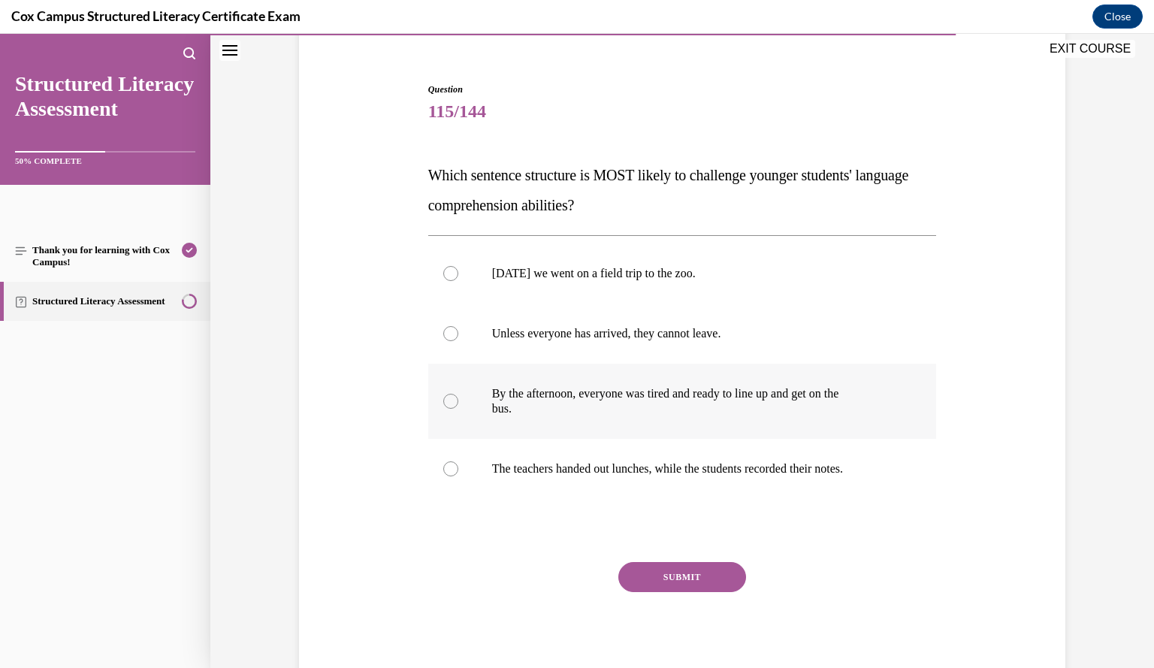
click at [728, 397] on p "By the afternoon, everyone was tired and ready to line up and get on the" at bounding box center [695, 393] width 407 height 15
click at [458, 397] on input "By the afternoon, everyone was tired and ready to line up and get on the bus." at bounding box center [450, 401] width 15 height 15
radio input "true"
click at [654, 336] on p "Unless everyone has arrived, they cannot leave." at bounding box center [695, 333] width 407 height 15
click at [458, 336] on input "Unless everyone has arrived, they cannot leave." at bounding box center [450, 333] width 15 height 15
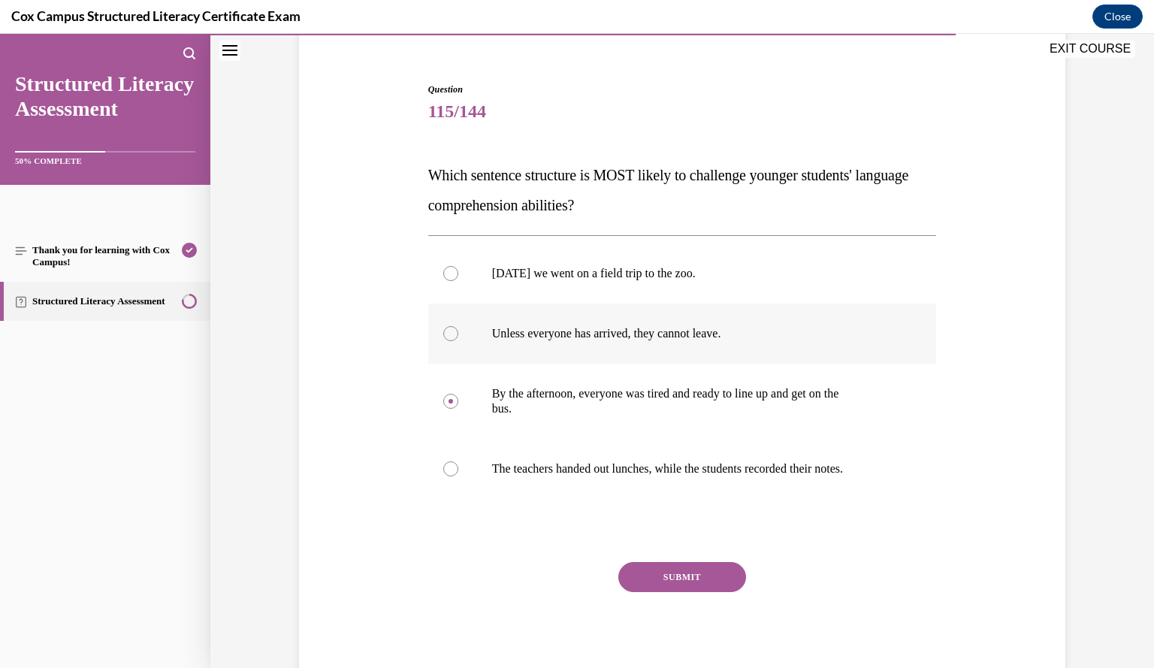
radio input "true"
click at [690, 572] on button "SUBMIT" at bounding box center [682, 577] width 128 height 30
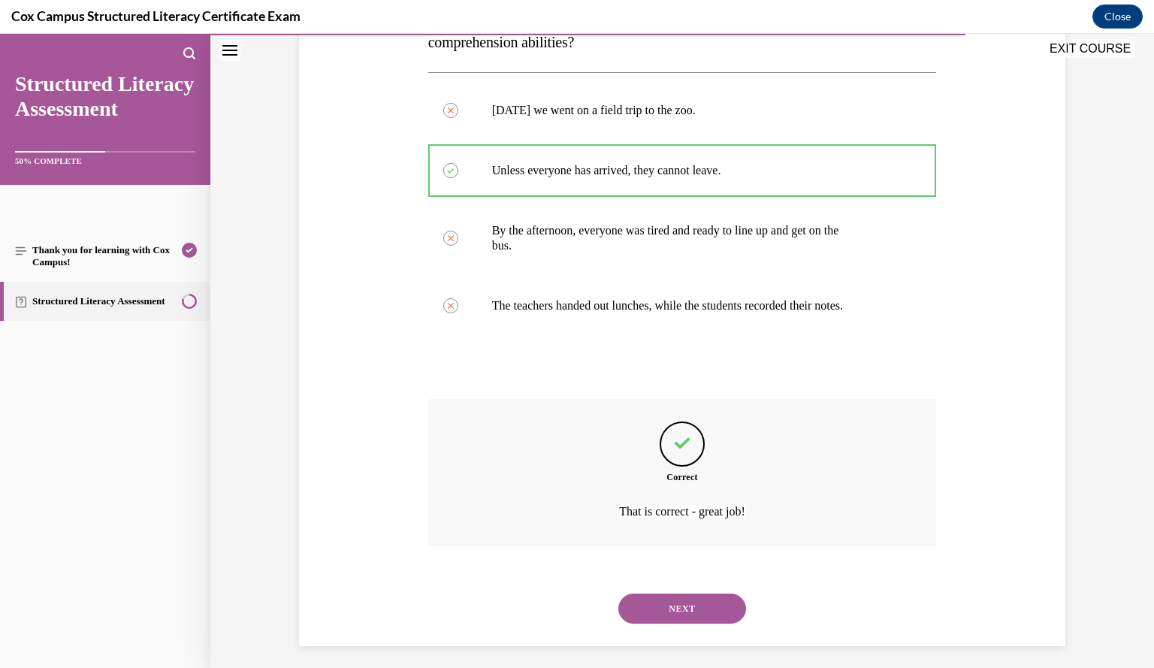
scroll to position [297, 0]
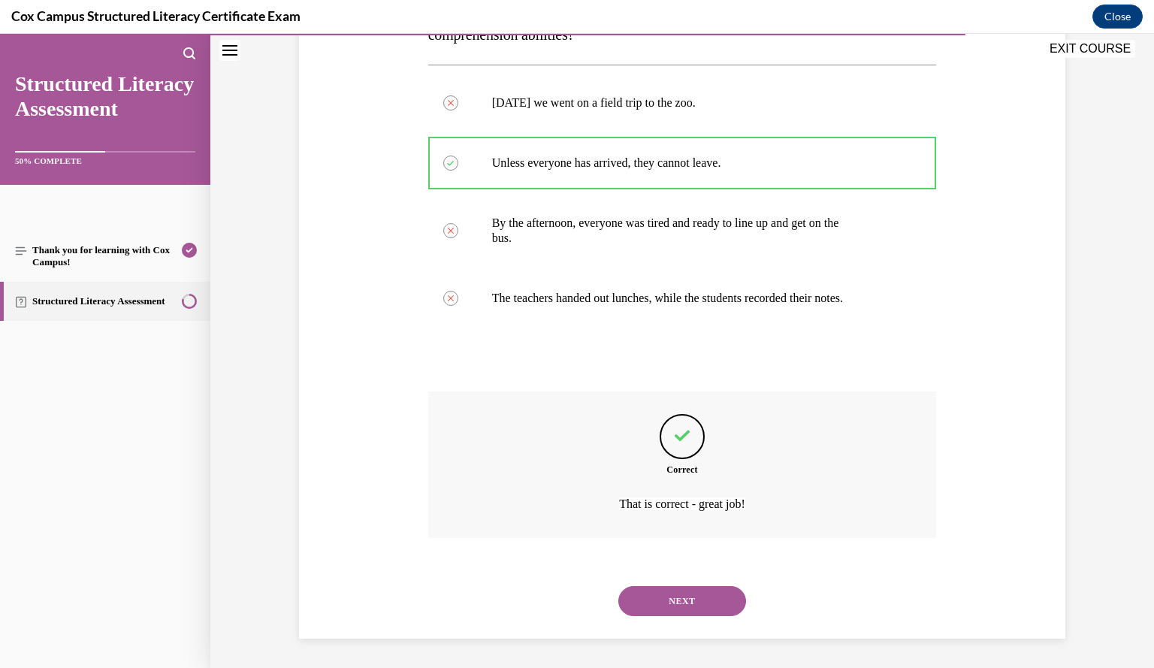
click at [678, 601] on button "NEXT" at bounding box center [682, 601] width 128 height 30
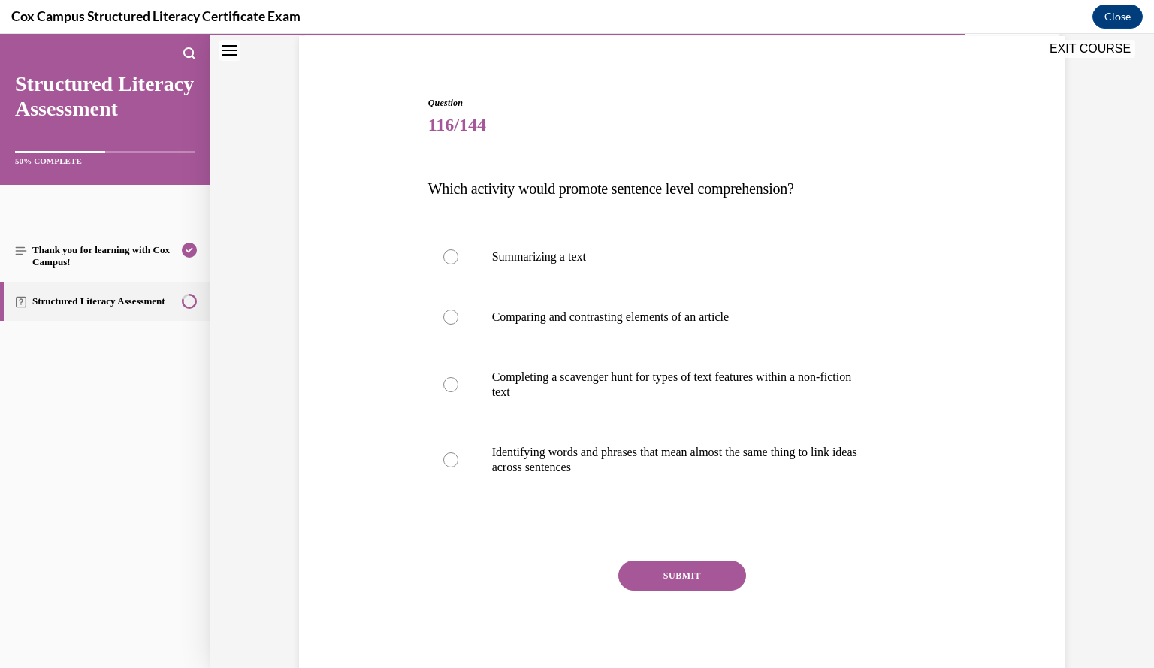
scroll to position [112, 0]
click at [740, 462] on p "across sentences" at bounding box center [695, 467] width 407 height 15
click at [458, 462] on input "Identifying words and phrases that mean almost the same thing to link ideas acr…" at bounding box center [450, 460] width 15 height 15
radio input "true"
click at [693, 581] on button "SUBMIT" at bounding box center [682, 576] width 128 height 30
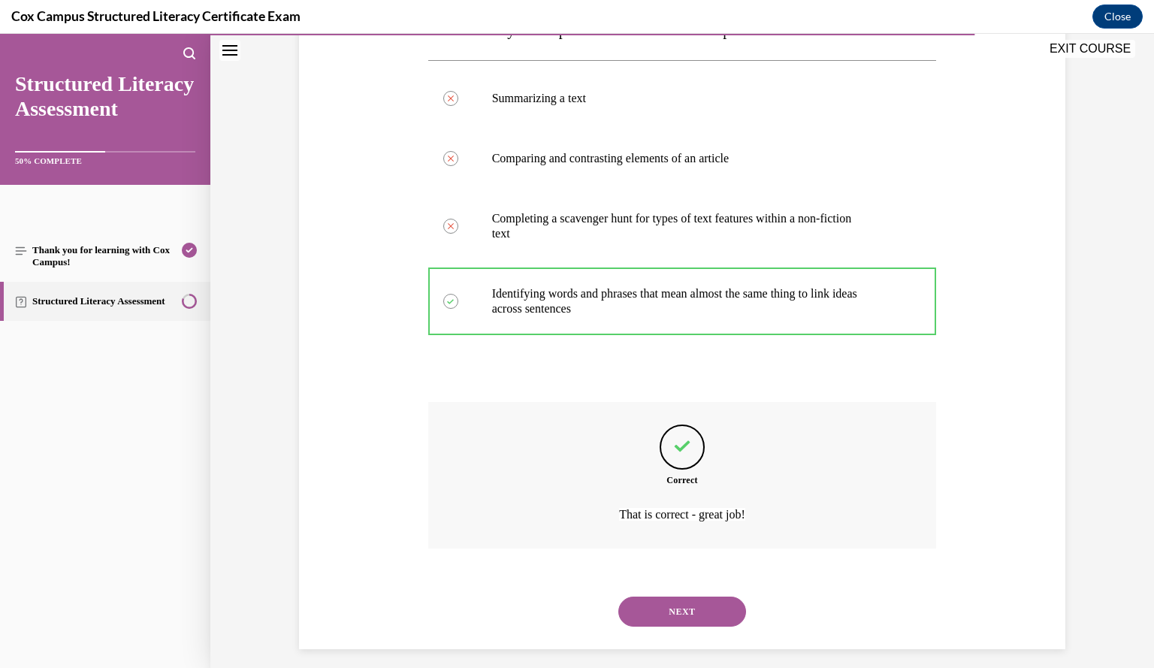
scroll to position [282, 0]
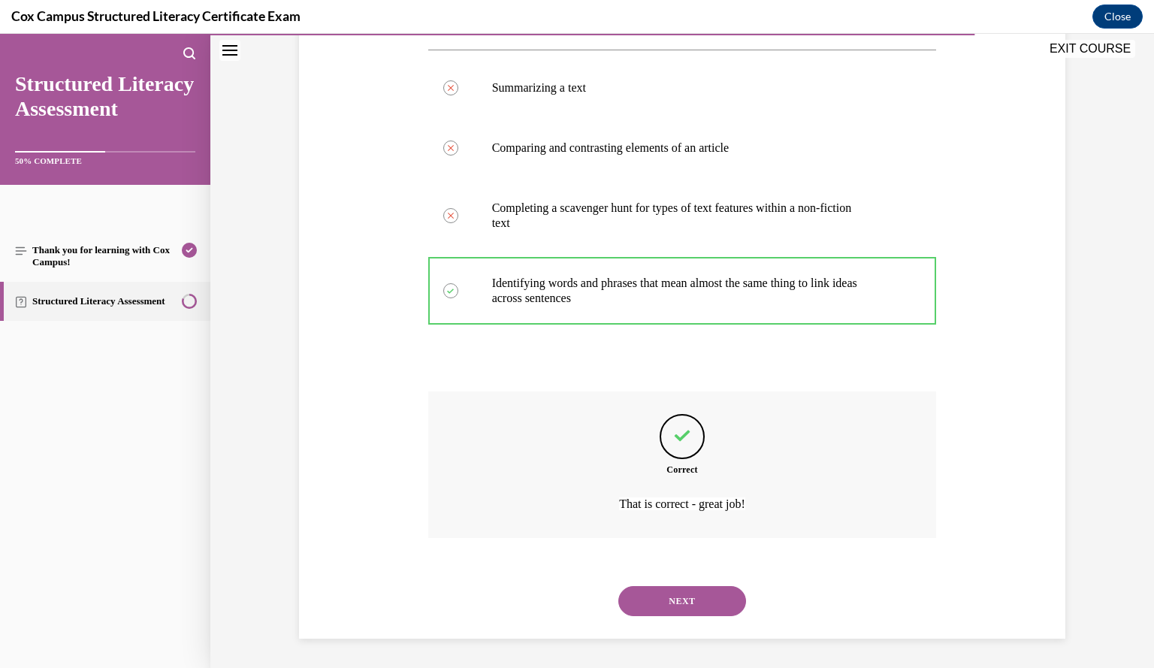
click at [697, 593] on button "NEXT" at bounding box center [682, 601] width 128 height 30
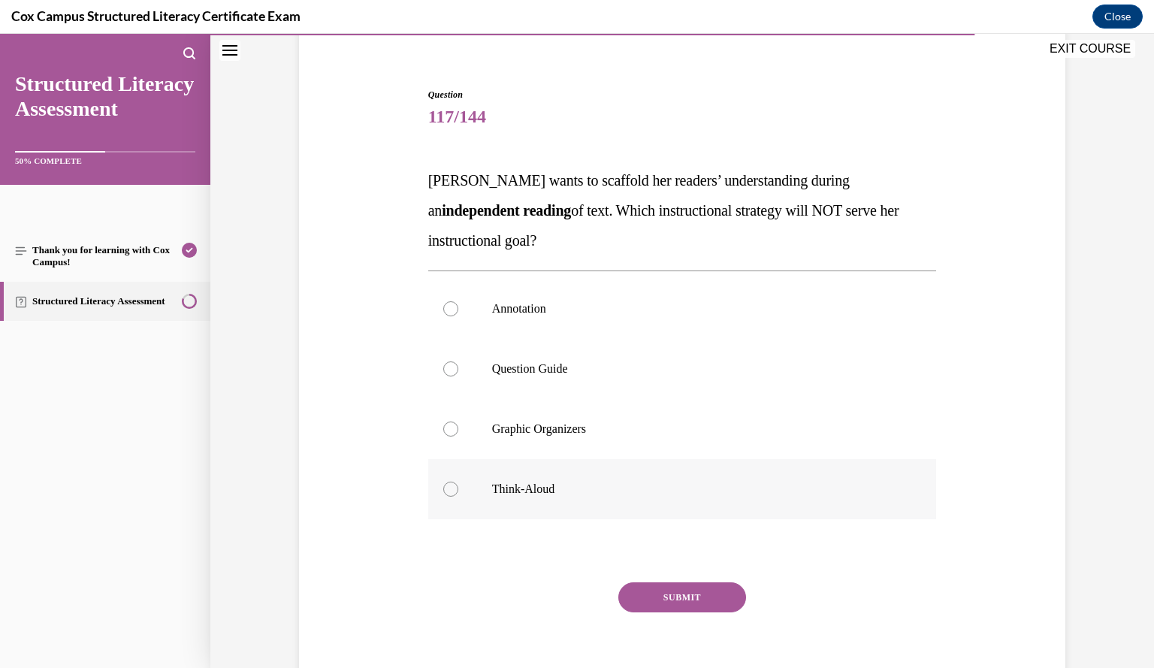
scroll to position [119, 0]
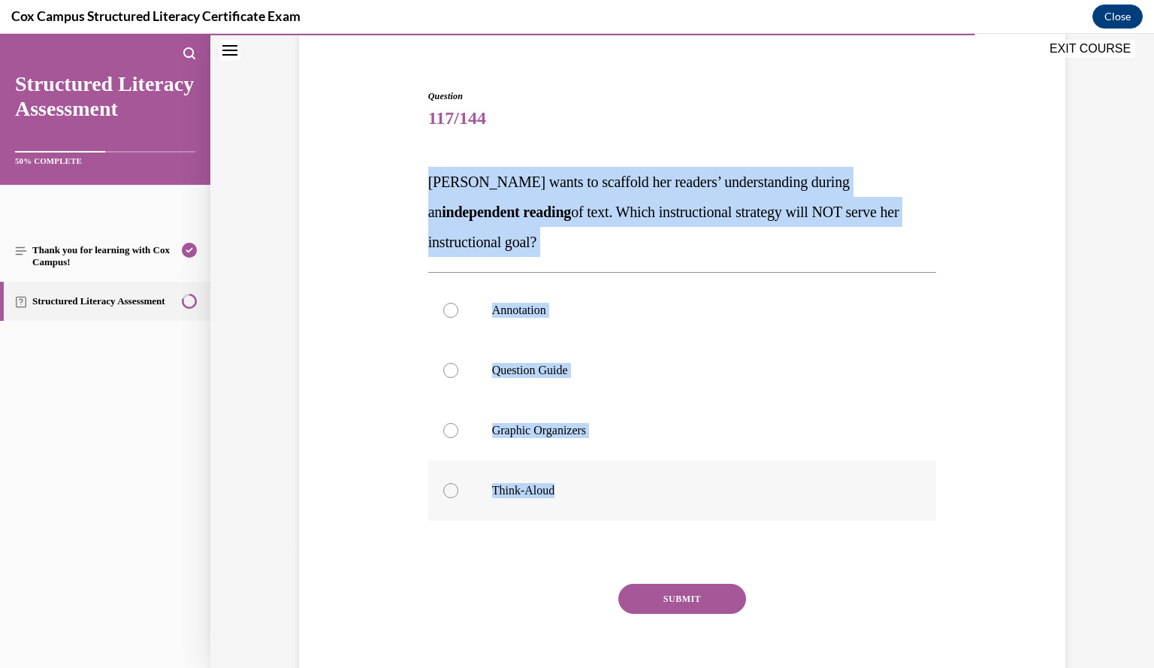
drag, startPoint x: 426, startPoint y: 179, endPoint x: 633, endPoint y: 492, distance: 375.2
click at [633, 492] on div "Question 117/144 Ms. Jones wants to scaffold her readers’ understanding during …" at bounding box center [682, 397] width 509 height 617
click at [696, 402] on label "Graphic Organizers" at bounding box center [682, 430] width 509 height 60
click at [458, 423] on input "Graphic Organizers" at bounding box center [450, 430] width 15 height 15
radio input "true"
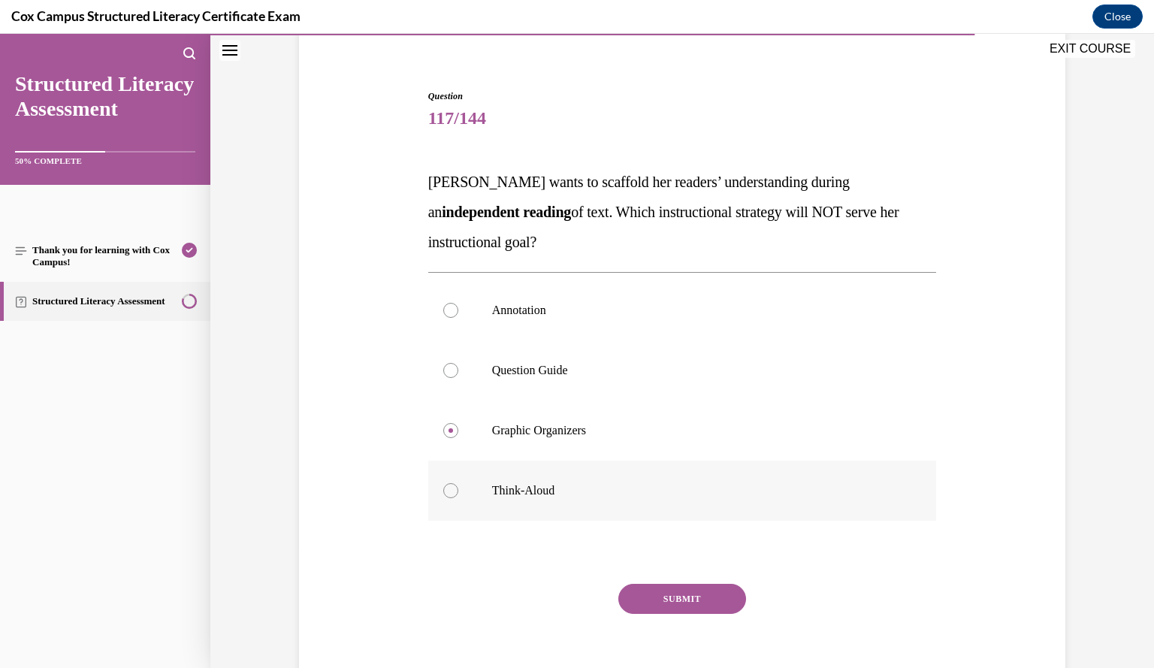
click at [451, 491] on div at bounding box center [450, 490] width 15 height 15
click at [451, 491] on input "Think-Aloud" at bounding box center [450, 490] width 15 height 15
radio input "true"
click at [669, 596] on button "SUBMIT" at bounding box center [682, 599] width 128 height 30
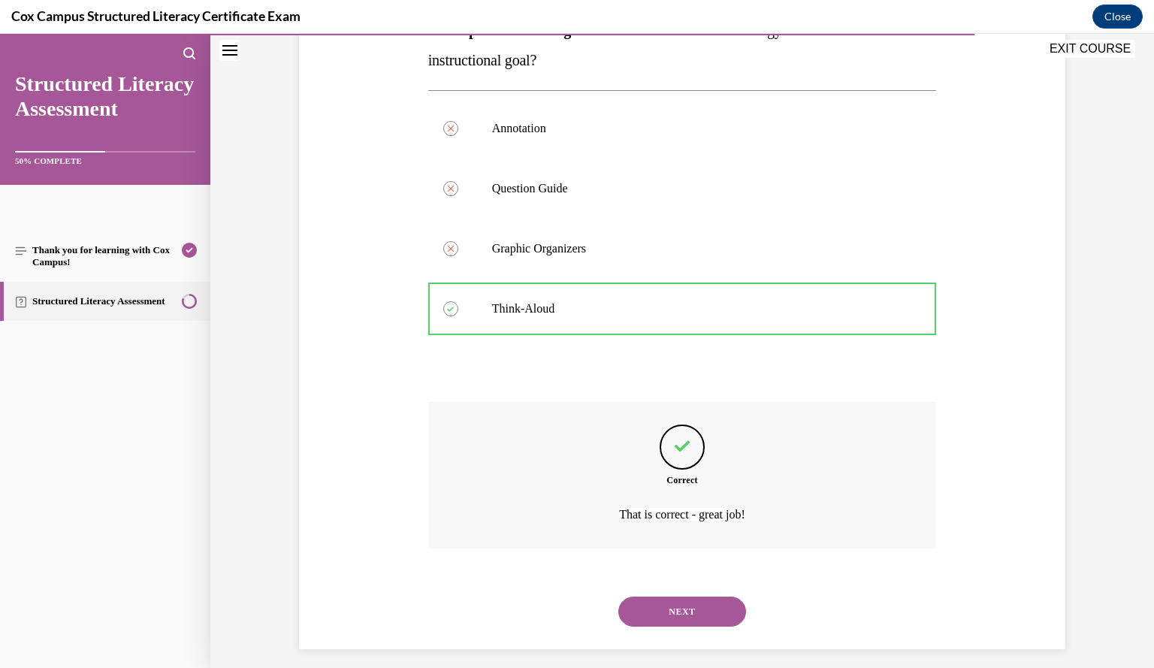
scroll to position [312, 0]
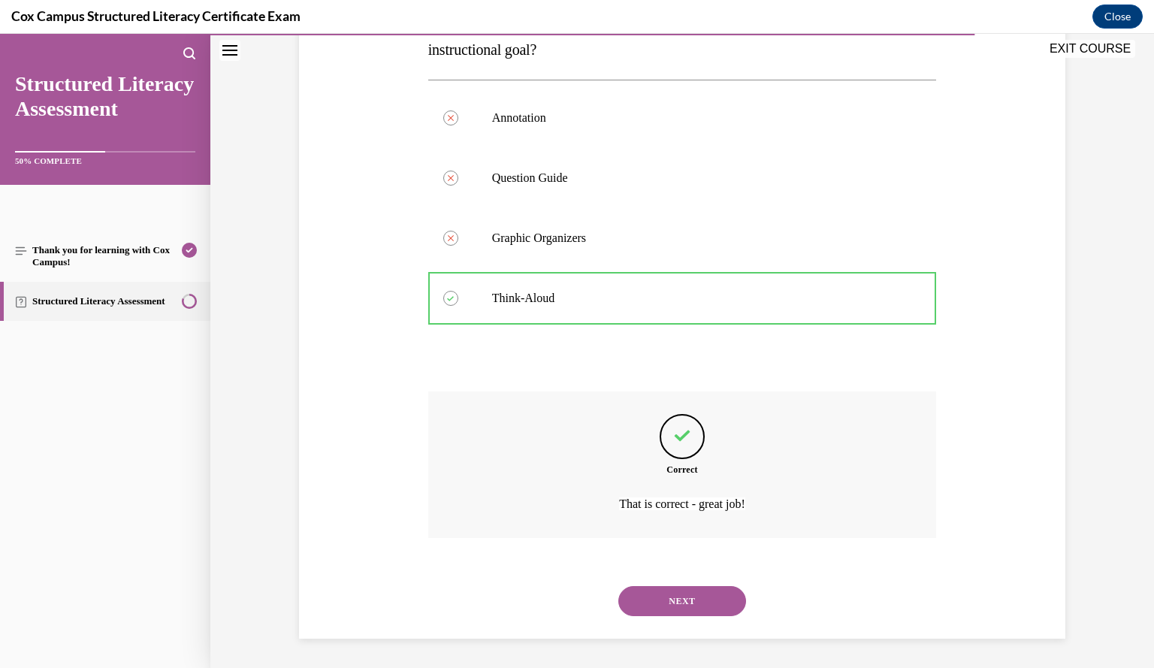
click at [694, 600] on button "NEXT" at bounding box center [682, 601] width 128 height 30
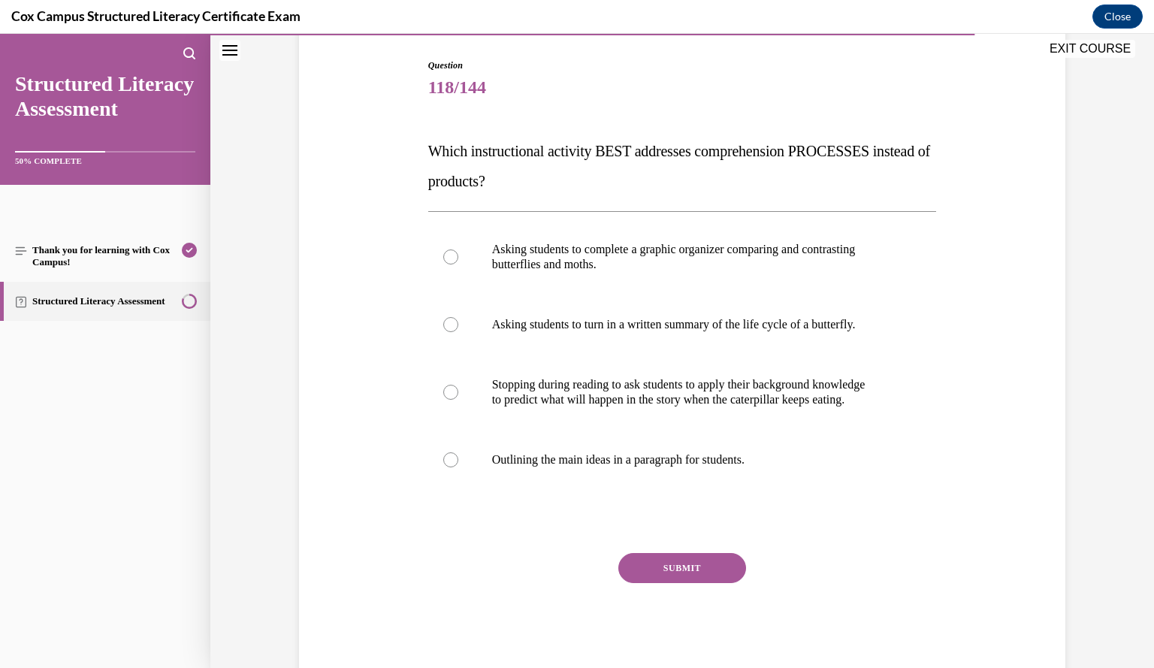
scroll to position [148, 0]
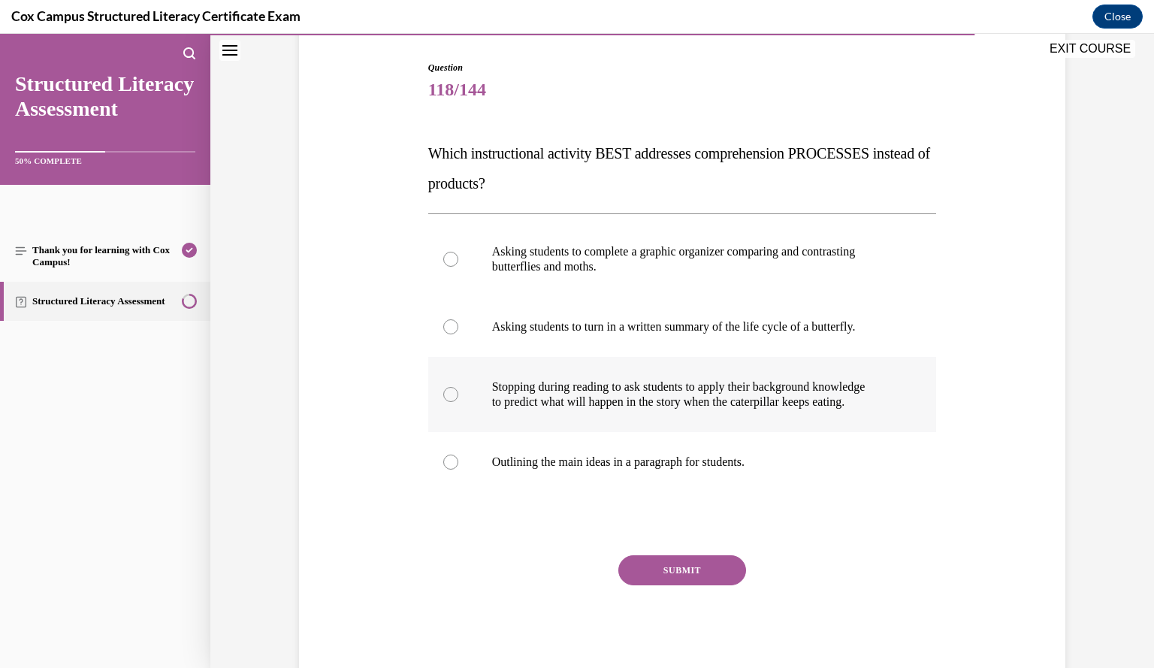
click at [607, 400] on p "to predict what will happen in the story when the caterpillar keeps eating." at bounding box center [695, 401] width 407 height 15
click at [458, 400] on input "Stopping during reading to ask students to apply their background knowledge to …" at bounding box center [450, 394] width 15 height 15
radio input "true"
click at [700, 572] on button "SUBMIT" at bounding box center [682, 570] width 128 height 30
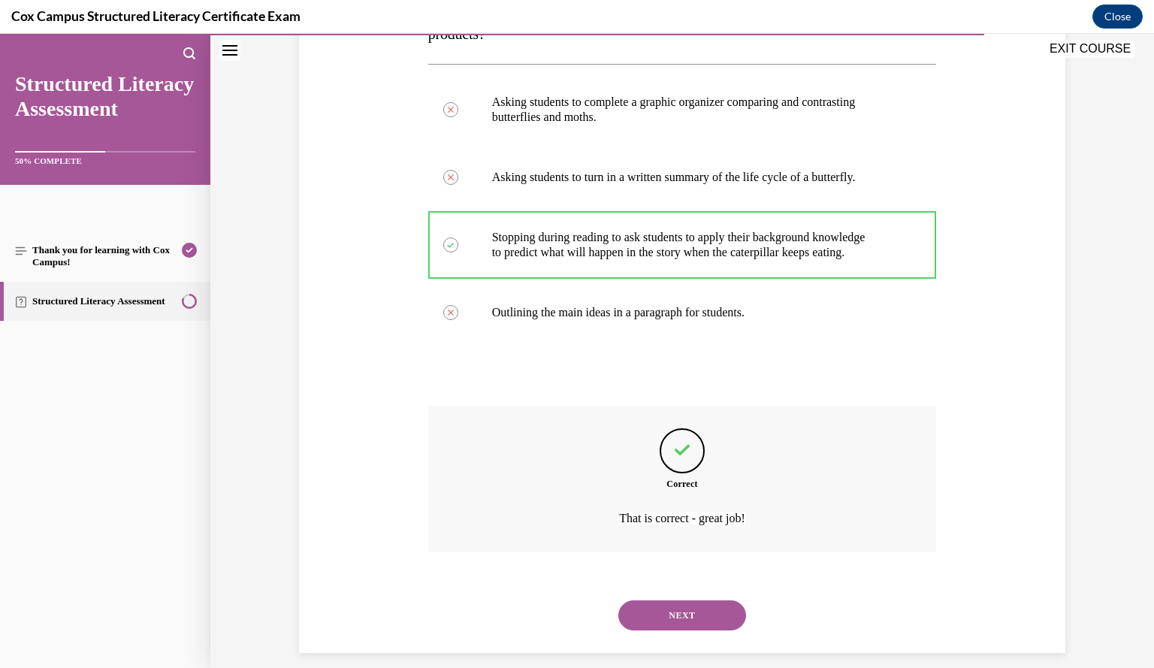
scroll to position [312, 0]
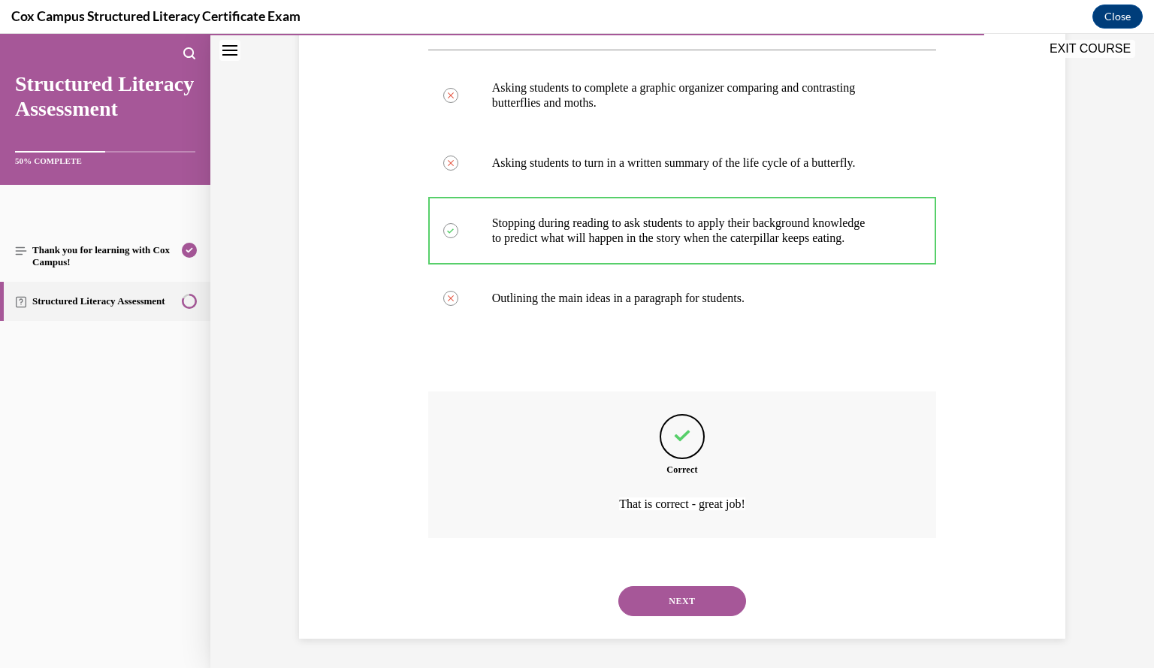
click at [708, 600] on button "NEXT" at bounding box center [682, 601] width 128 height 30
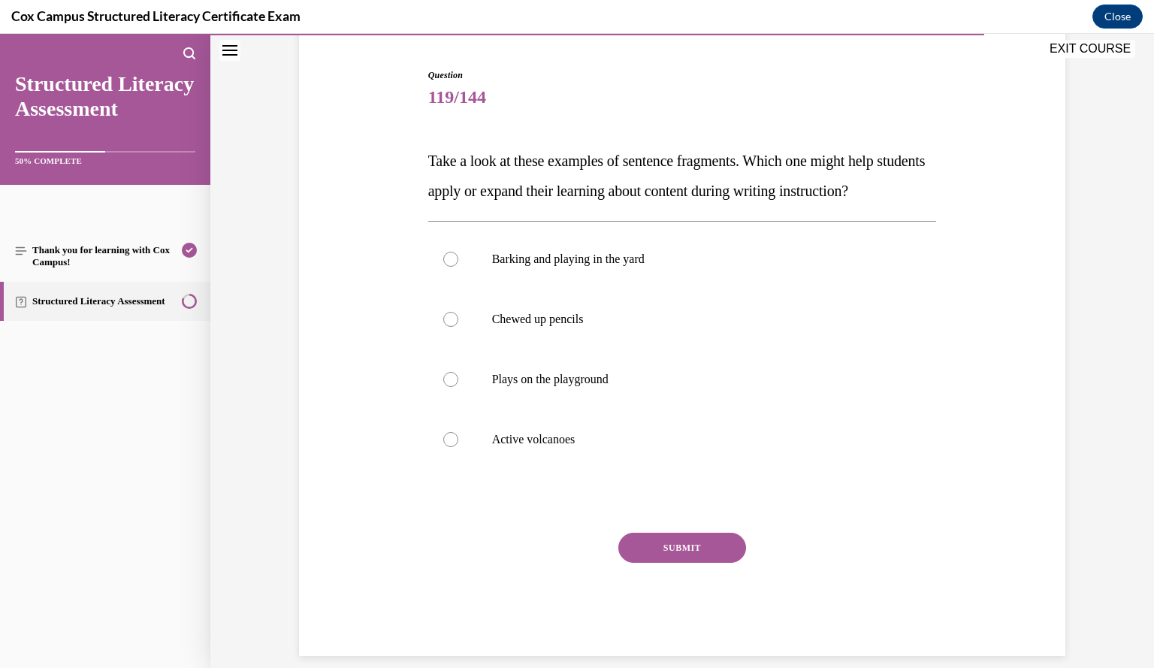
scroll to position [139, 0]
click at [826, 471] on label "Active volcanoes" at bounding box center [682, 441] width 509 height 60
click at [458, 448] on input "Active volcanoes" at bounding box center [450, 440] width 15 height 15
radio input "true"
click at [727, 564] on button "SUBMIT" at bounding box center [682, 549] width 128 height 30
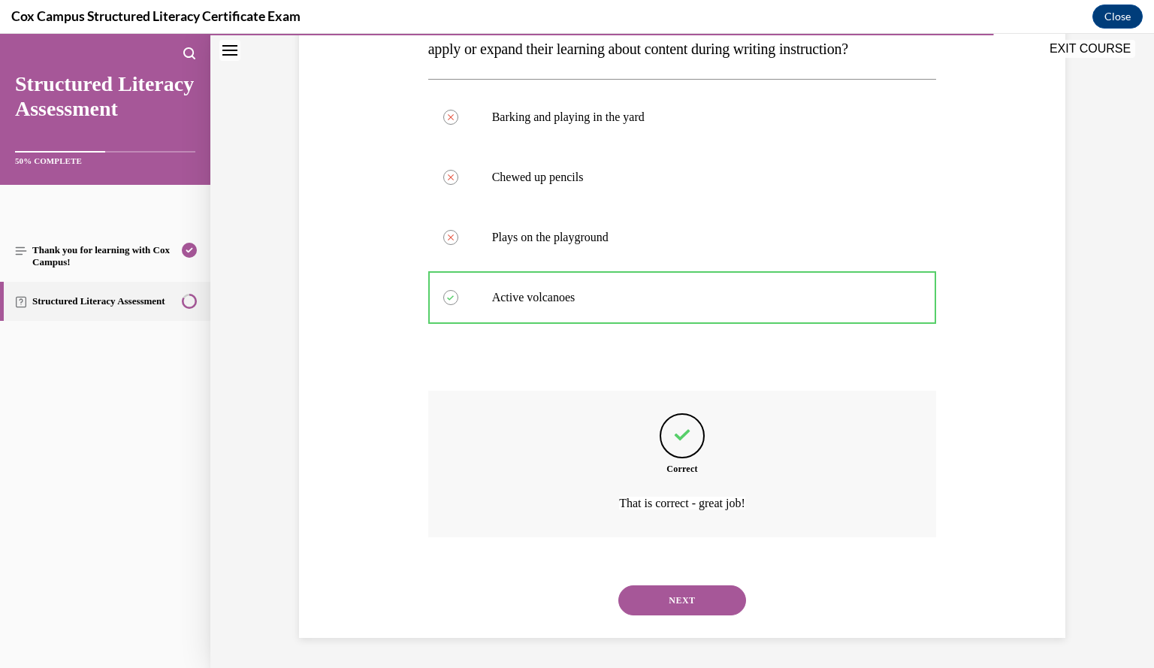
scroll to position [312, 0]
click at [712, 594] on button "NEXT" at bounding box center [682, 600] width 128 height 30
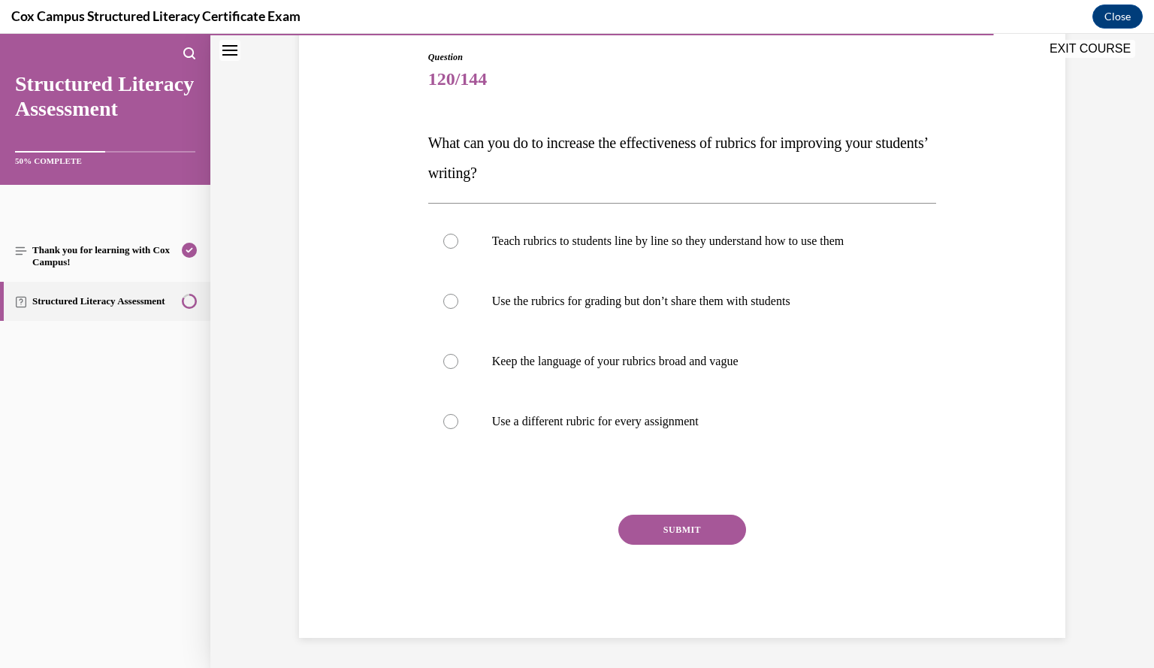
scroll to position [158, 0]
click at [906, 506] on div "Question 120/144 What can you do to increase the effectiveness of rubrics for i…" at bounding box center [682, 344] width 509 height 587
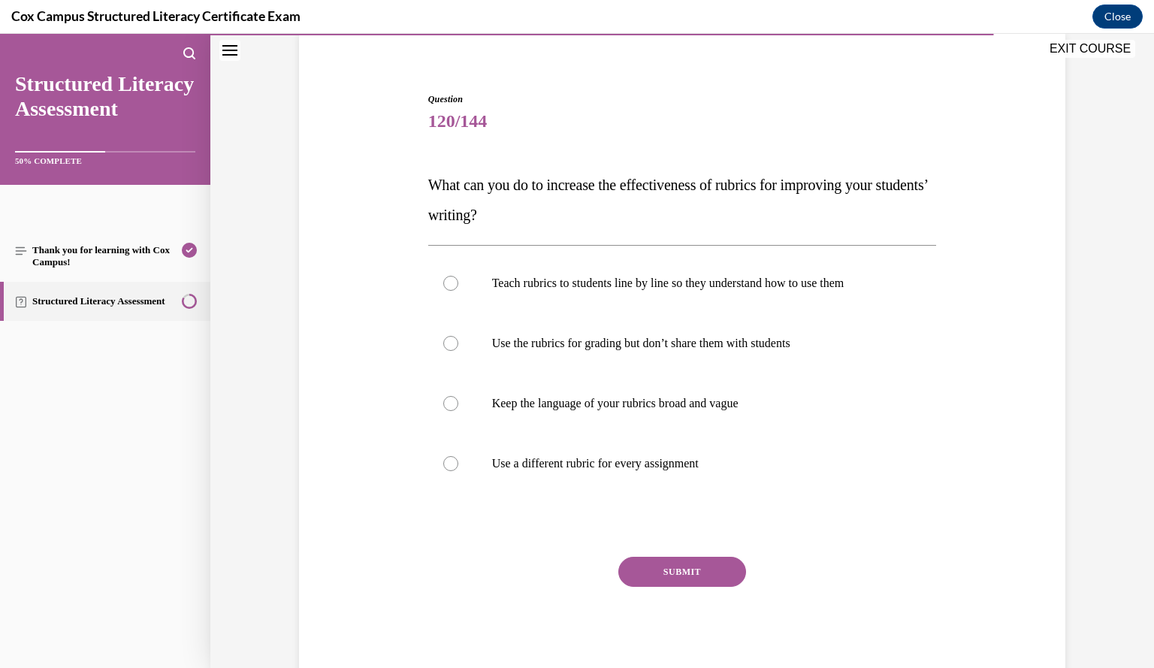
scroll to position [116, 0]
click at [882, 284] on p "Teach rubrics to students line by line so they understand how to use them" at bounding box center [695, 283] width 407 height 15
click at [458, 284] on input "Teach rubrics to students line by line so they understand how to use them" at bounding box center [450, 283] width 15 height 15
radio input "true"
click at [718, 576] on button "SUBMIT" at bounding box center [682, 572] width 128 height 30
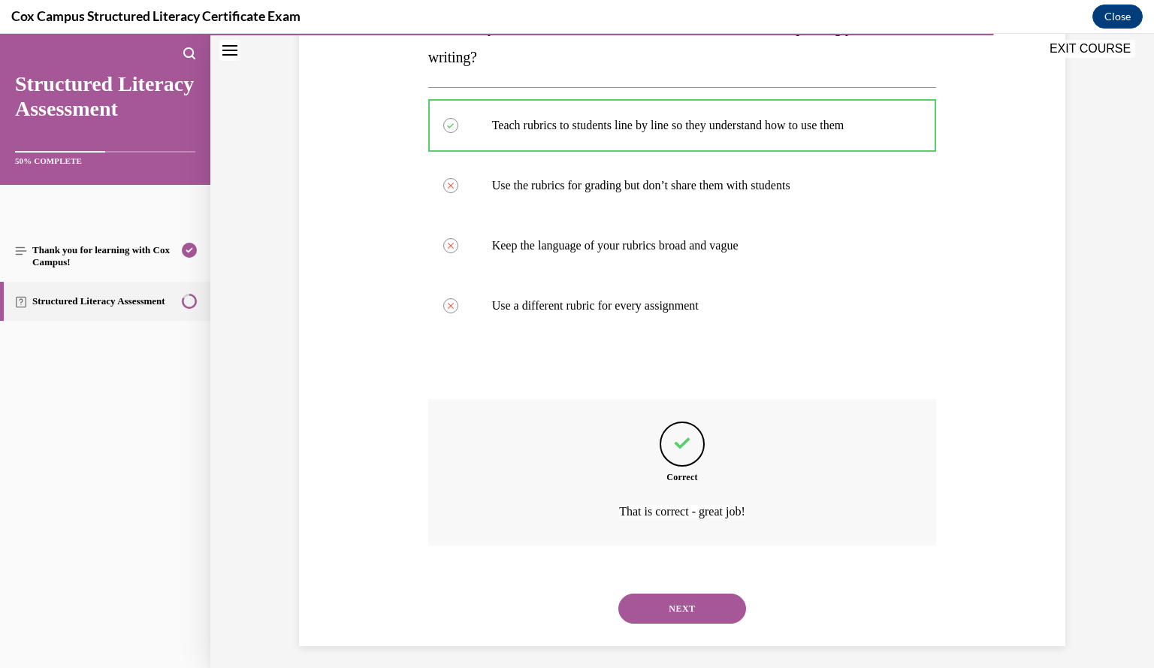
scroll to position [282, 0]
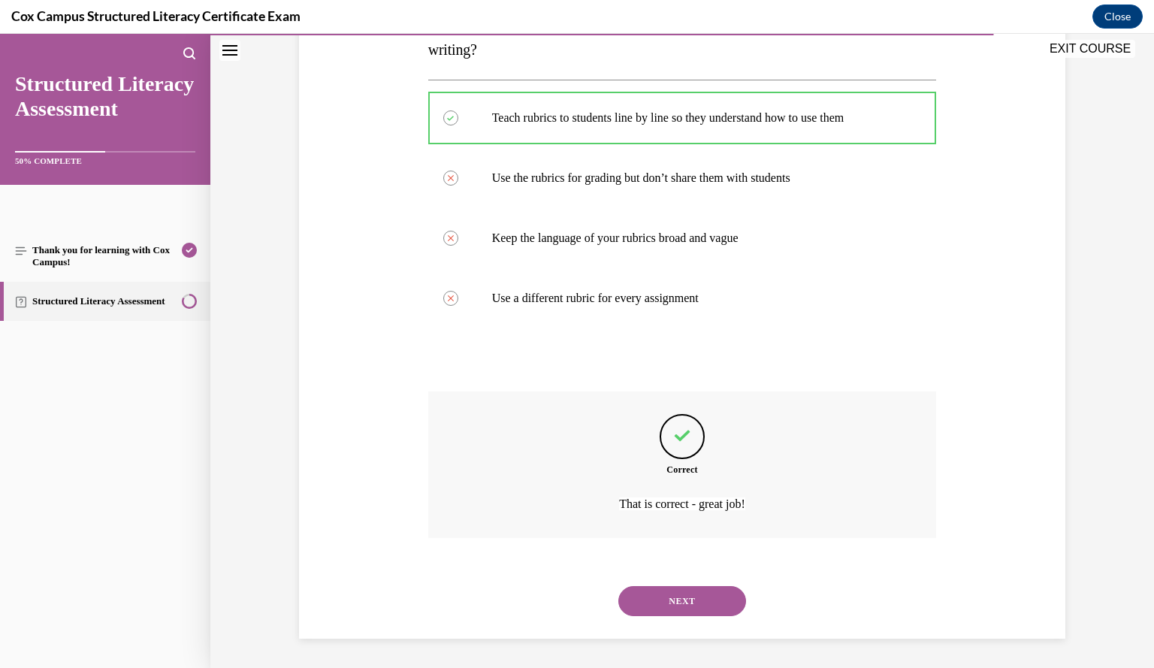
drag, startPoint x: 695, startPoint y: 604, endPoint x: 657, endPoint y: 596, distance: 39.0
drag, startPoint x: 657, startPoint y: 596, endPoint x: 629, endPoint y: 589, distance: 28.8
click at [629, 589] on button "NEXT" at bounding box center [682, 601] width 128 height 30
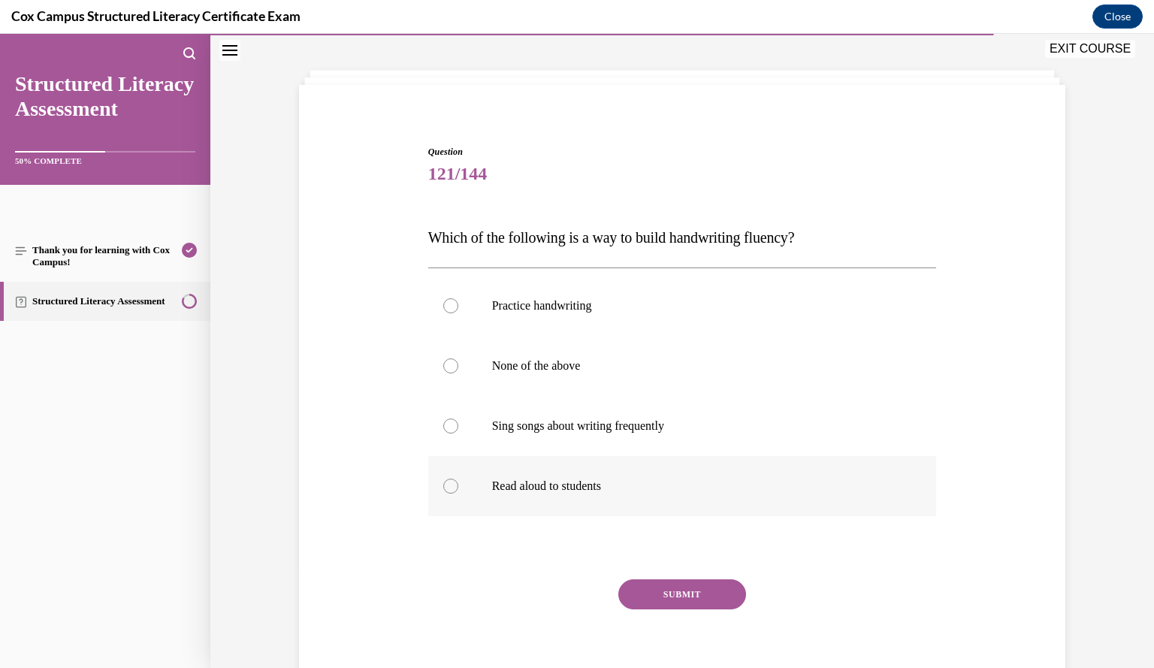
scroll to position [65, 0]
click at [681, 313] on label "Practice handwriting" at bounding box center [682, 305] width 509 height 60
click at [458, 313] on input "Practice handwriting" at bounding box center [450, 304] width 15 height 15
radio input "true"
click at [684, 593] on button "SUBMIT" at bounding box center [682, 593] width 128 height 30
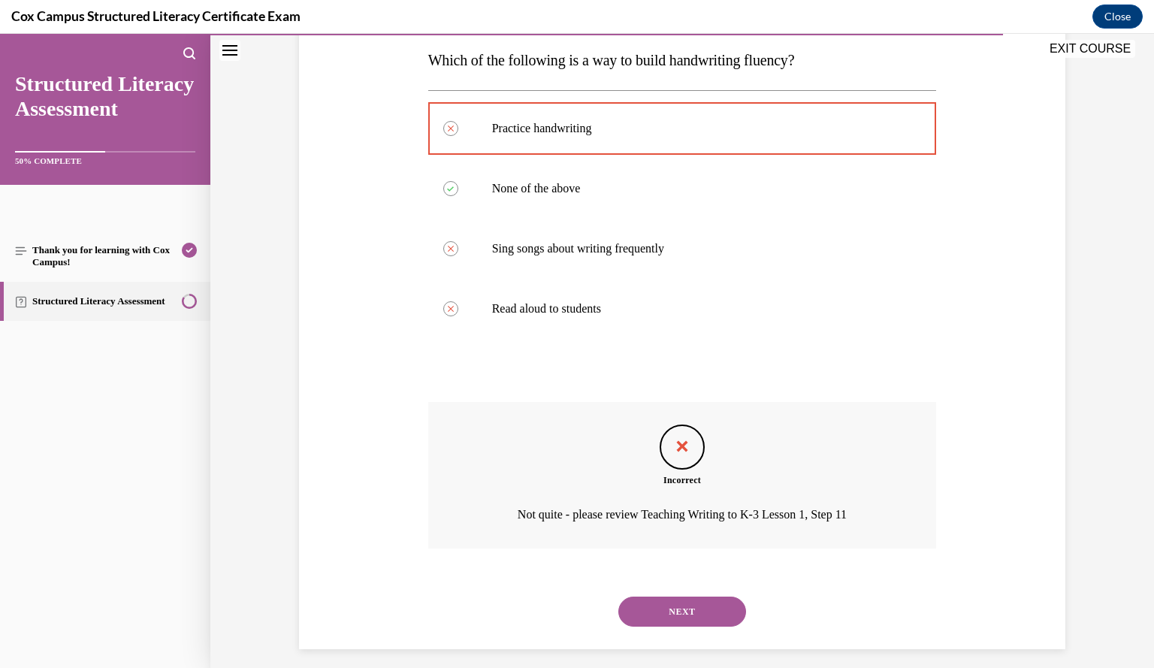
scroll to position [252, 0]
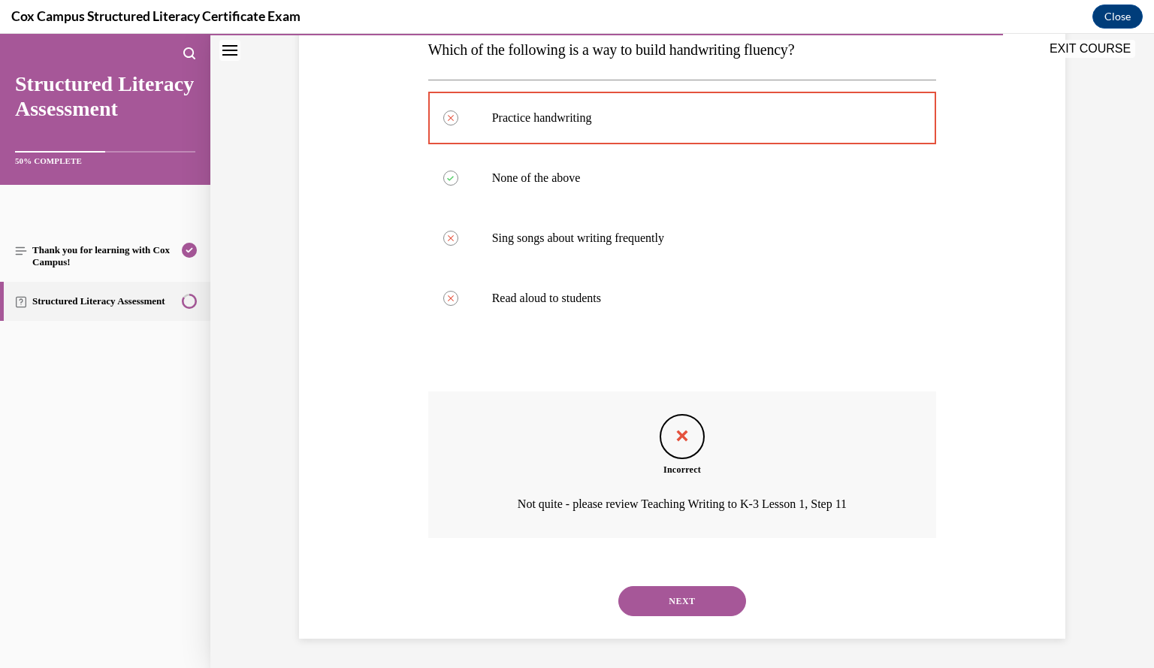
click at [684, 608] on button "NEXT" at bounding box center [682, 601] width 128 height 30
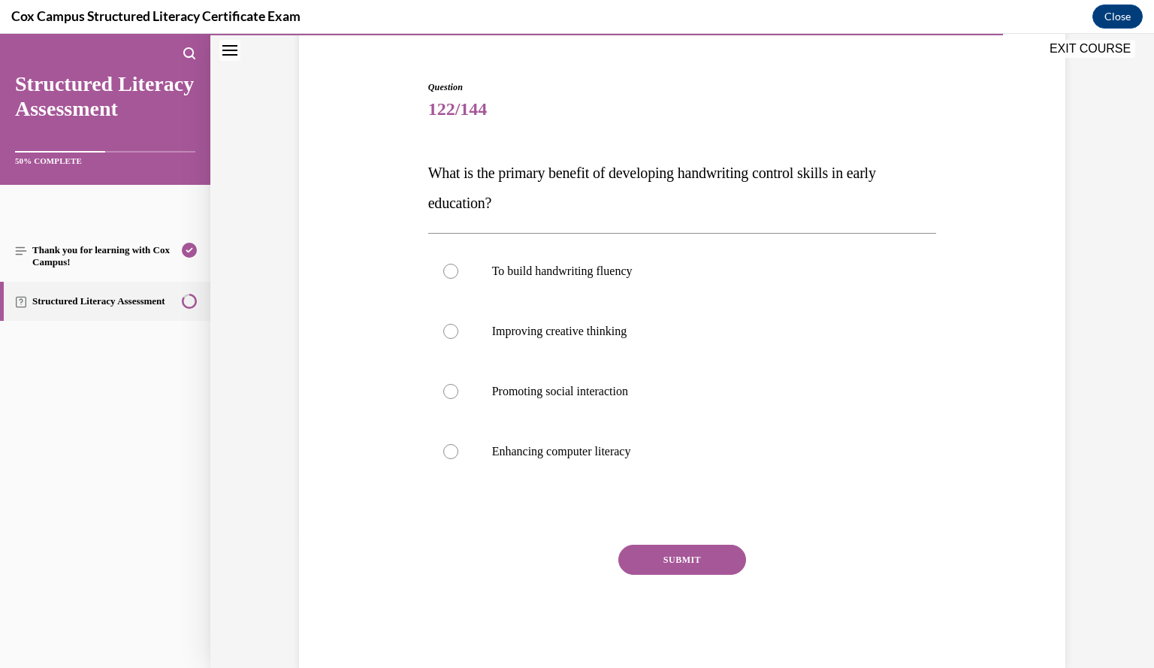
scroll to position [127, 0]
click at [795, 262] on label "To build handwriting fluency" at bounding box center [682, 273] width 509 height 60
click at [458, 265] on input "To build handwriting fluency" at bounding box center [450, 272] width 15 height 15
radio input "true"
click at [705, 568] on button "SUBMIT" at bounding box center [682, 561] width 128 height 30
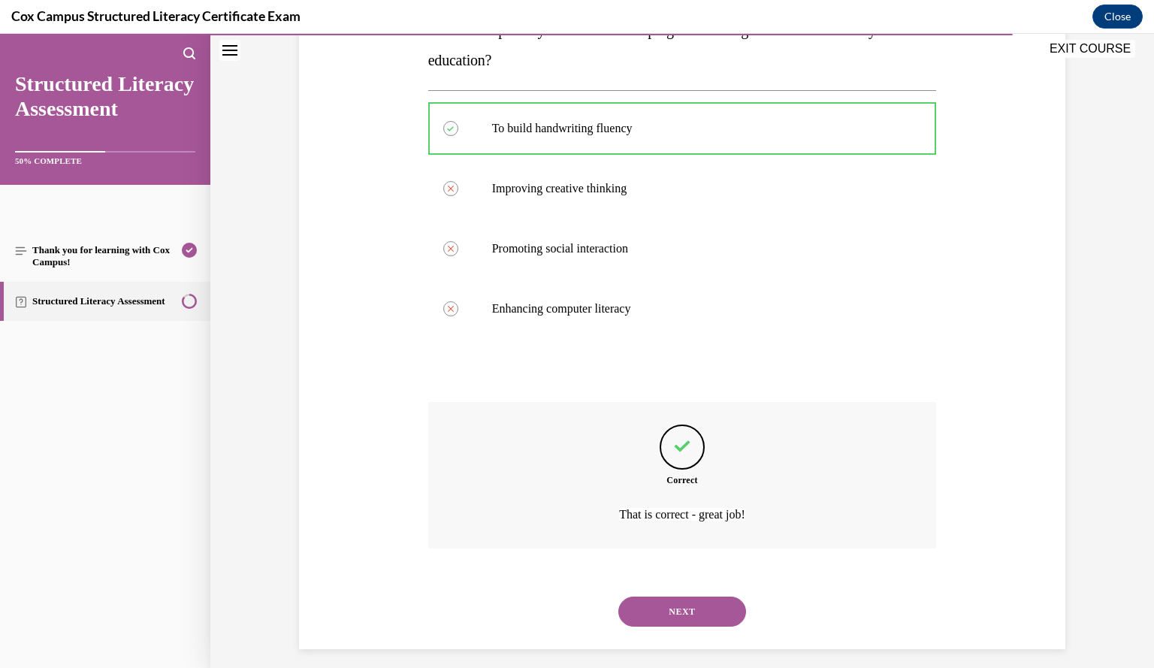
scroll to position [282, 0]
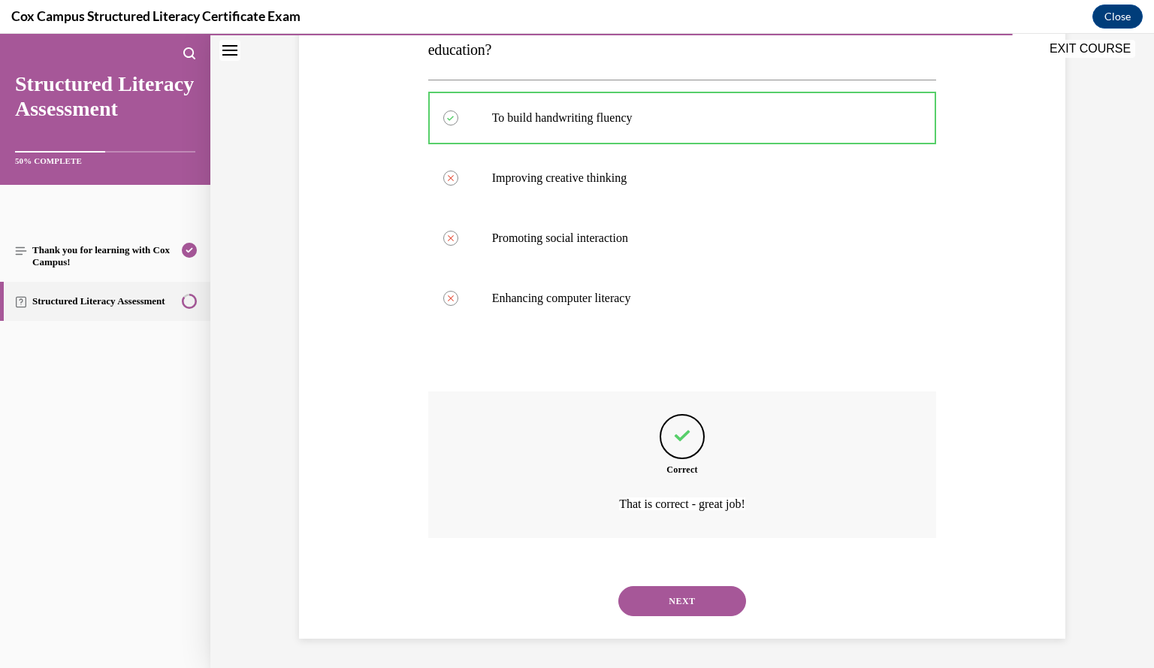
click at [684, 599] on button "NEXT" at bounding box center [682, 601] width 128 height 30
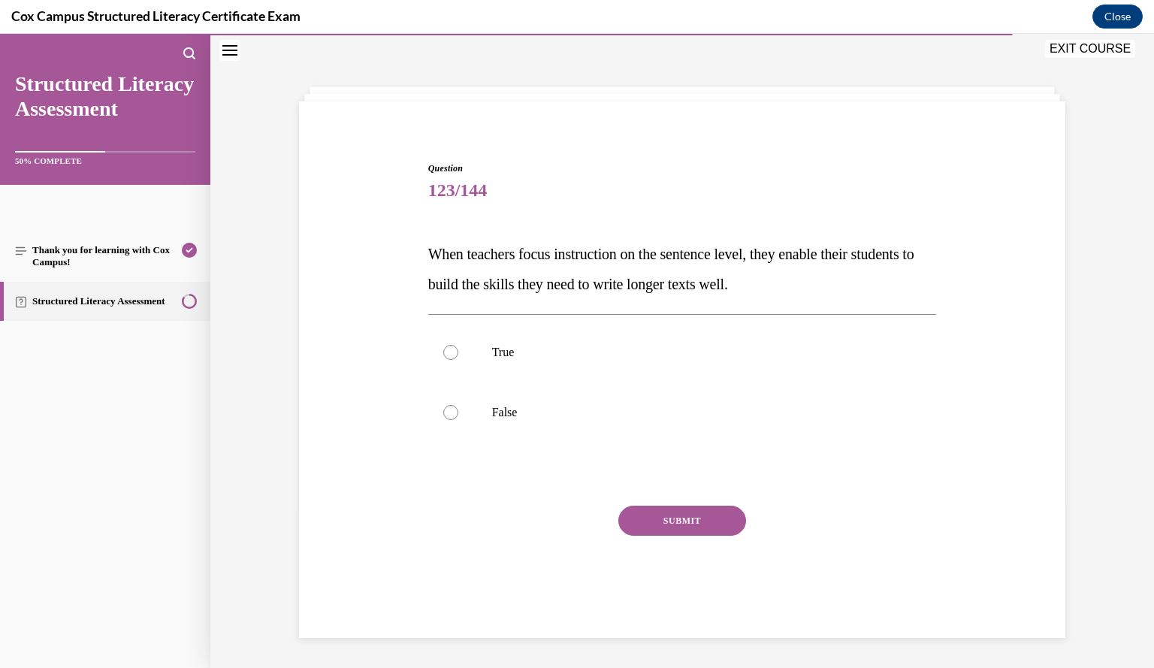
scroll to position [47, 0]
drag, startPoint x: 776, startPoint y: 370, endPoint x: 444, endPoint y: 355, distance: 332.3
click at [444, 355] on div at bounding box center [450, 352] width 15 height 15
click at [444, 355] on input "True" at bounding box center [450, 352] width 15 height 15
radio input "true"
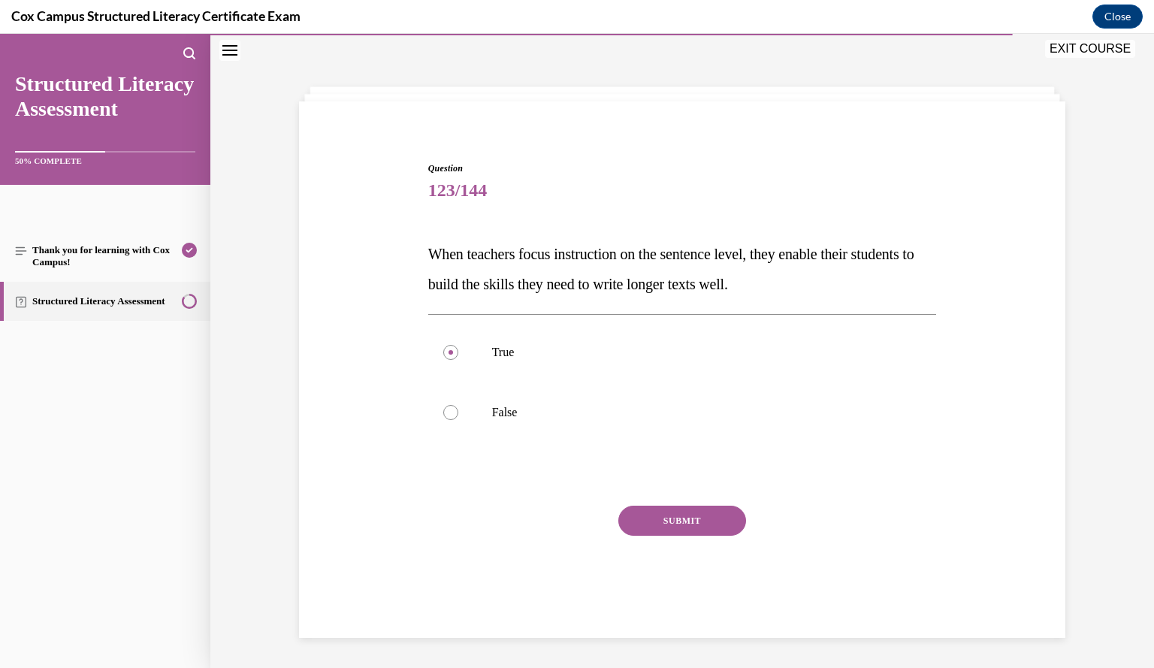
click at [696, 522] on button "SUBMIT" at bounding box center [682, 521] width 128 height 30
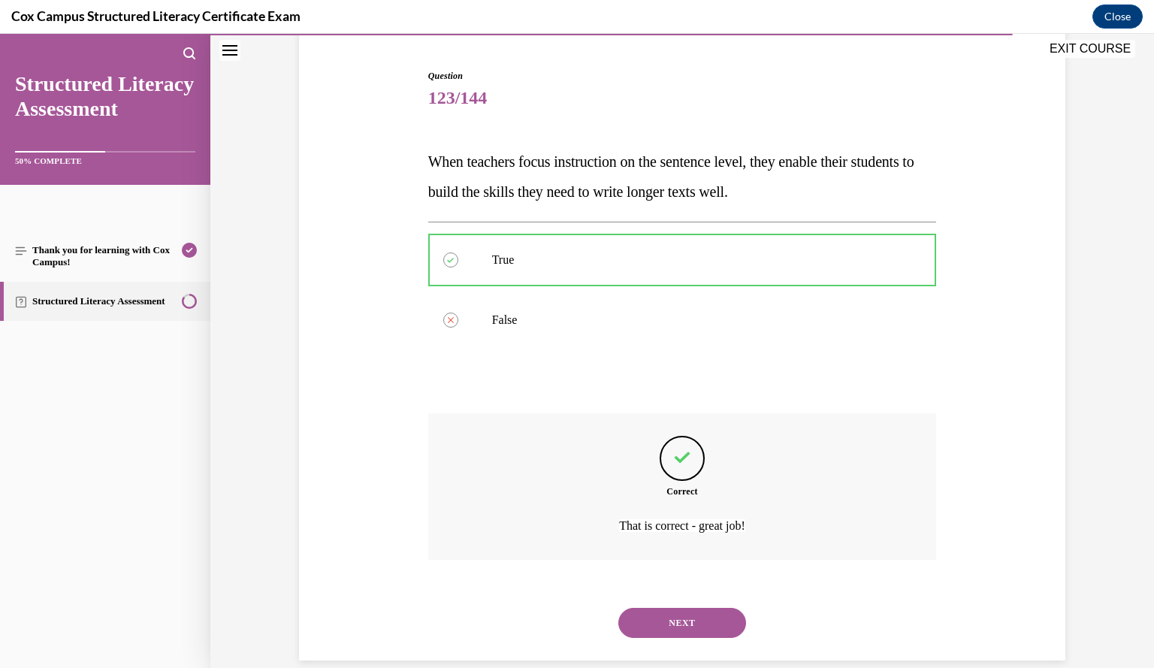
scroll to position [162, 0]
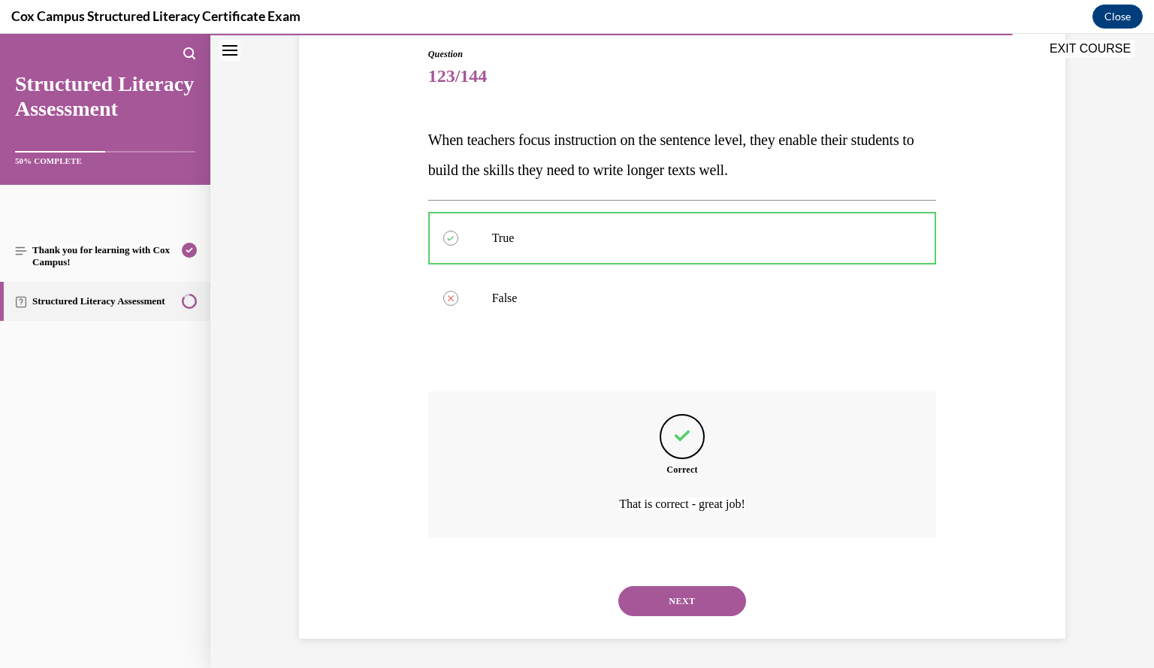
click at [687, 599] on button "NEXT" at bounding box center [682, 601] width 128 height 30
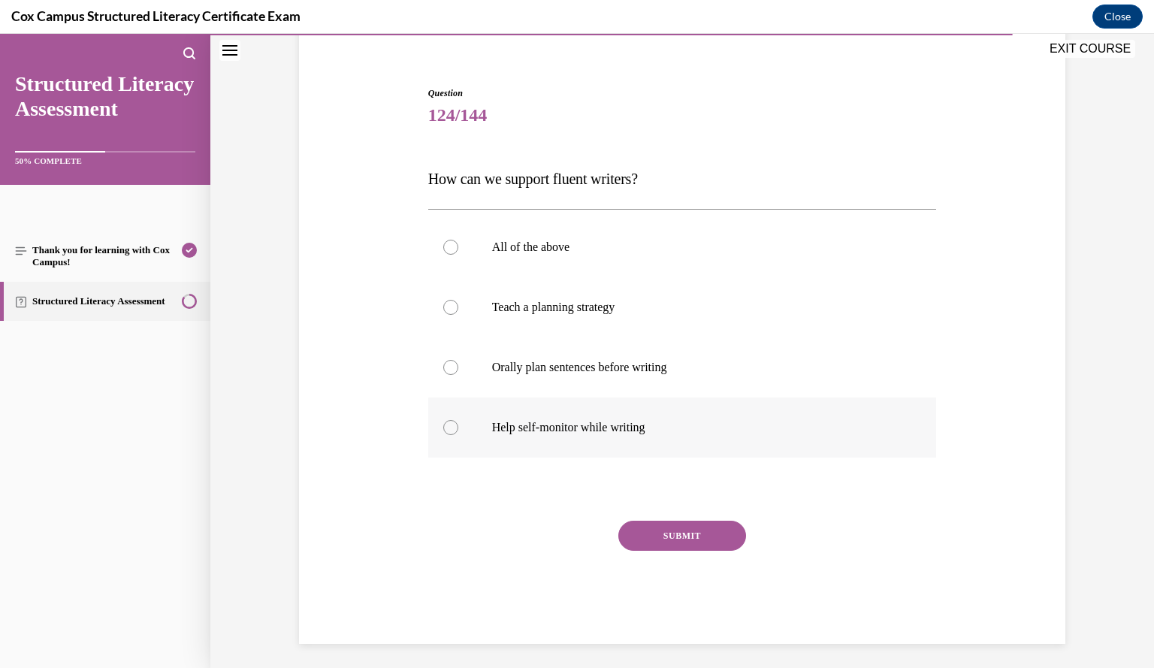
scroll to position [128, 0]
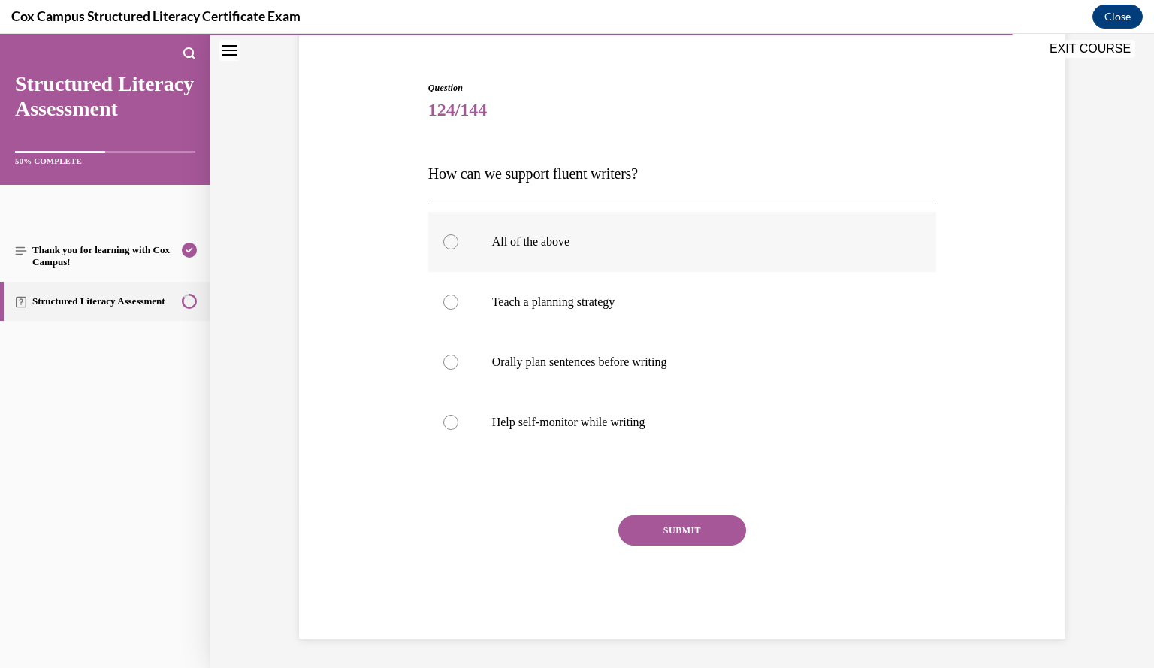
click at [621, 255] on label "All of the above" at bounding box center [682, 242] width 509 height 60
click at [458, 249] on input "All of the above" at bounding box center [450, 241] width 15 height 15
radio input "true"
click at [711, 537] on button "SUBMIT" at bounding box center [682, 530] width 128 height 30
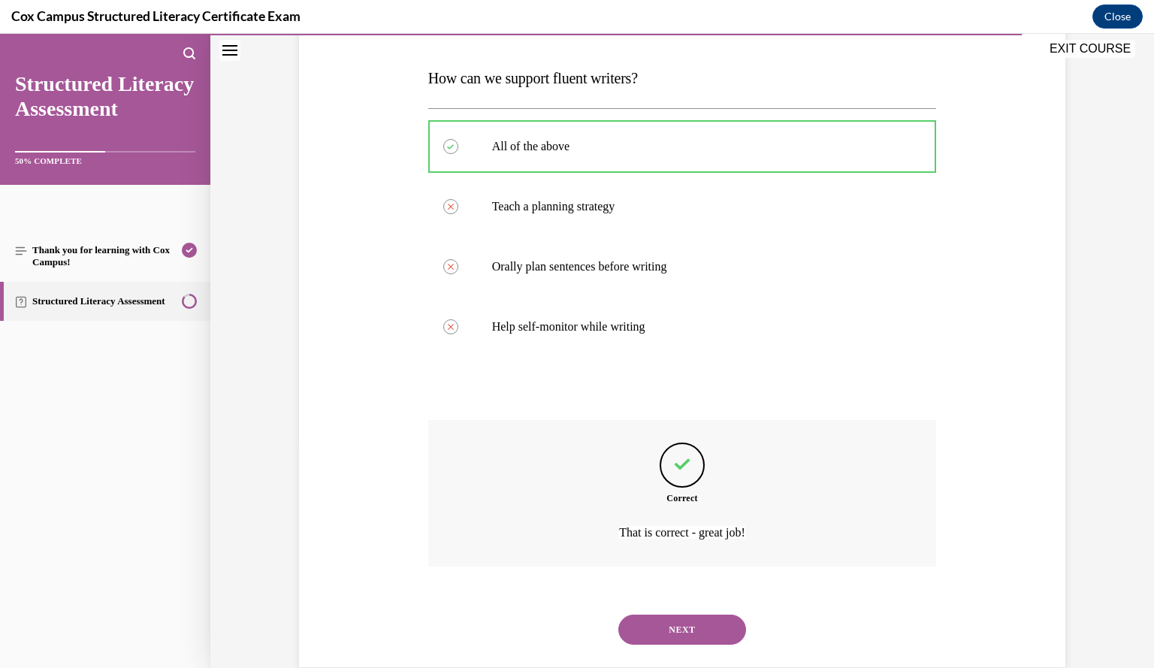
scroll to position [252, 0]
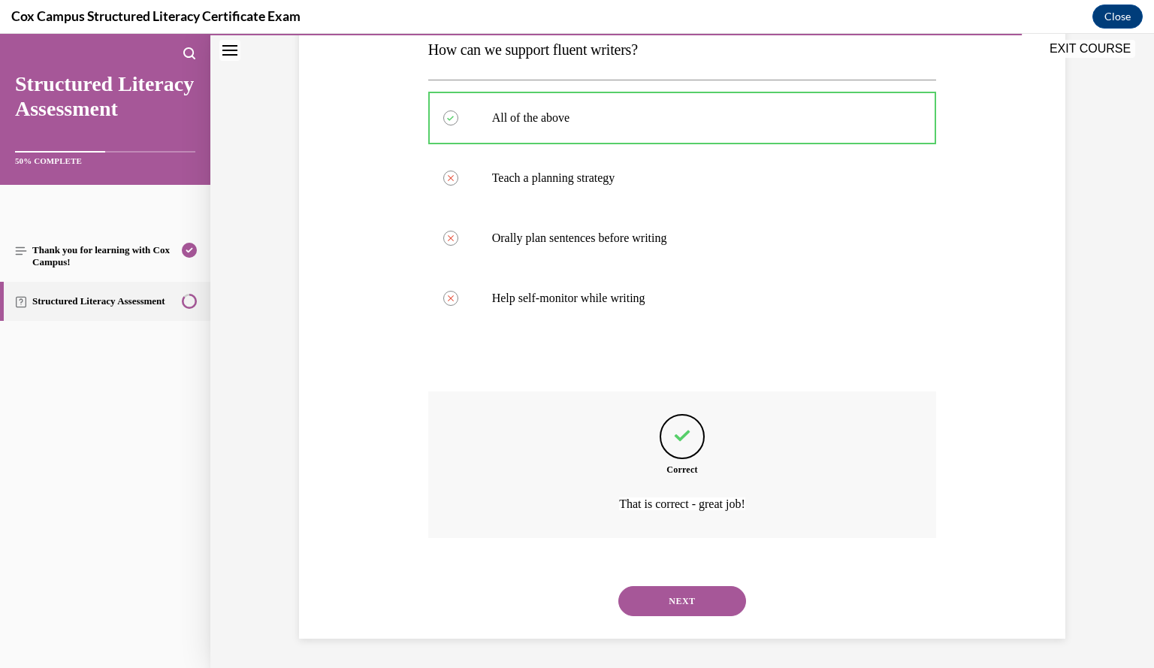
click at [672, 605] on button "NEXT" at bounding box center [682, 601] width 128 height 30
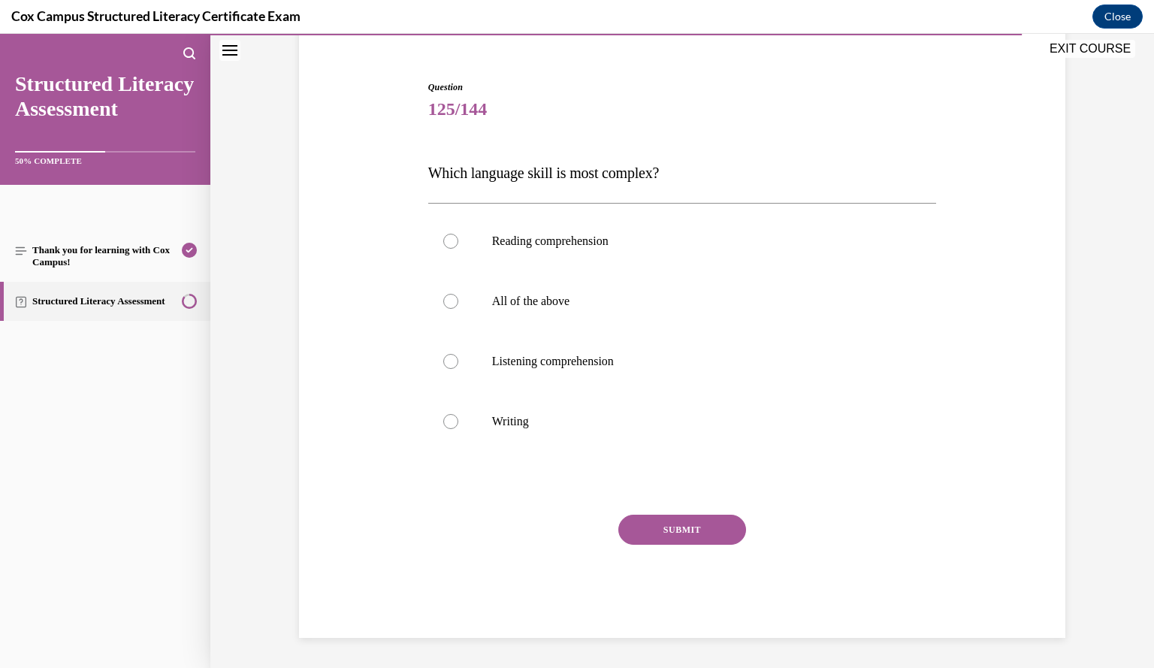
scroll to position [128, 0]
click at [588, 436] on label "Writing" at bounding box center [682, 422] width 509 height 60
click at [458, 430] on input "Writing" at bounding box center [450, 422] width 15 height 15
radio input "true"
click at [679, 527] on button "SUBMIT" at bounding box center [682, 530] width 128 height 30
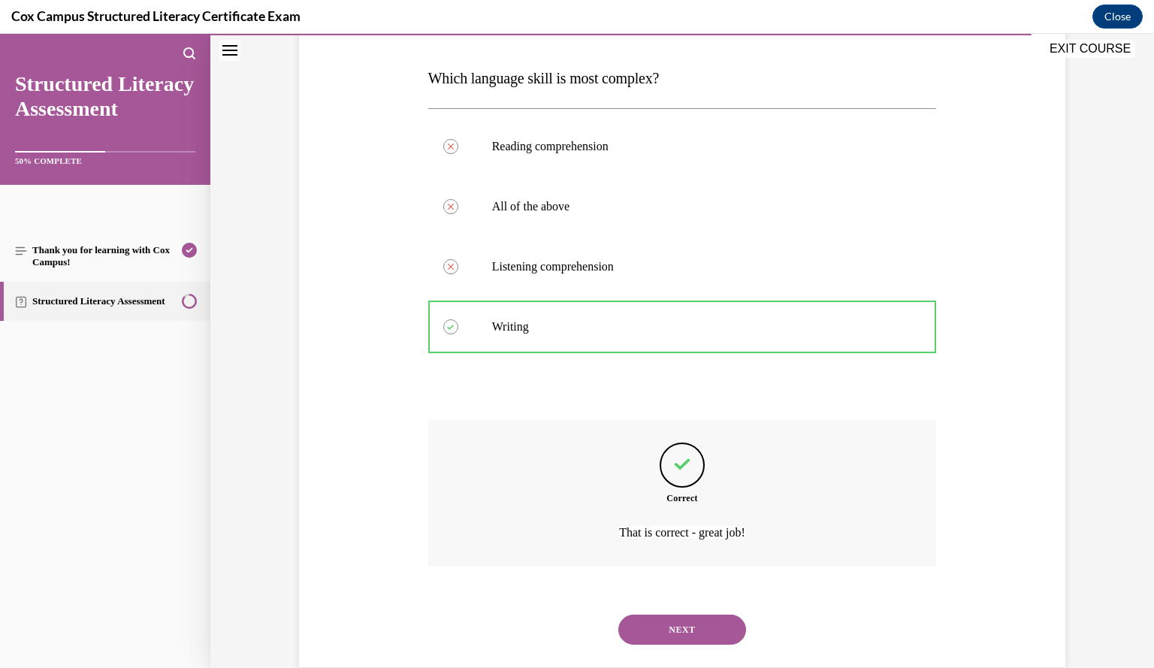
scroll to position [252, 0]
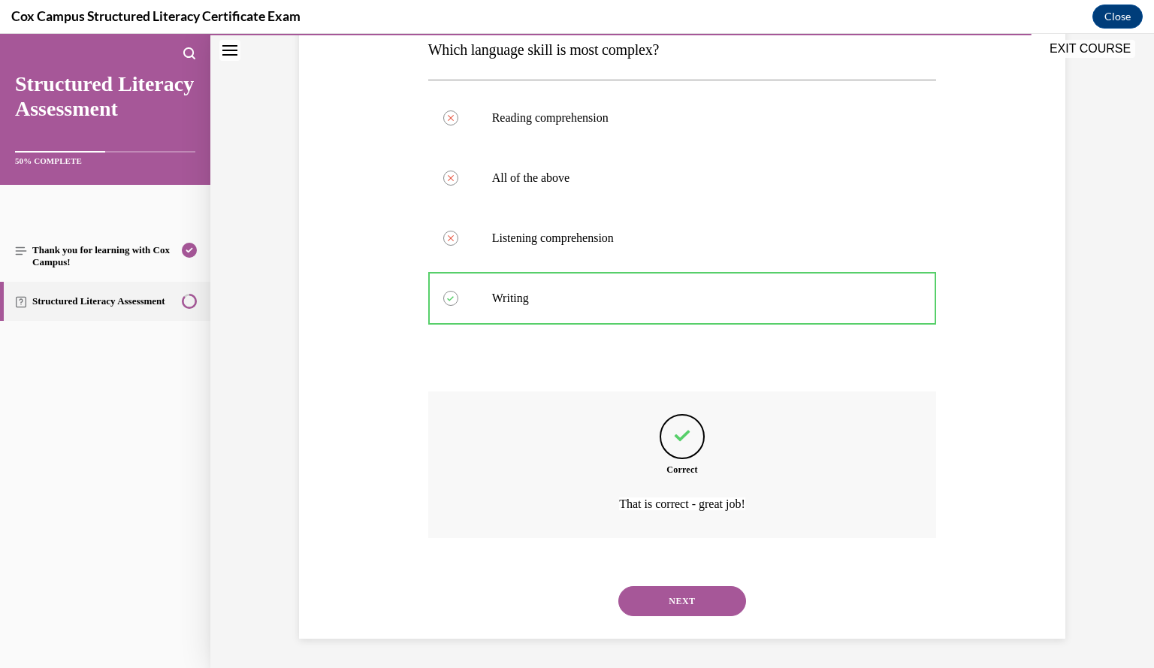
click at [657, 600] on button "NEXT" at bounding box center [682, 601] width 128 height 30
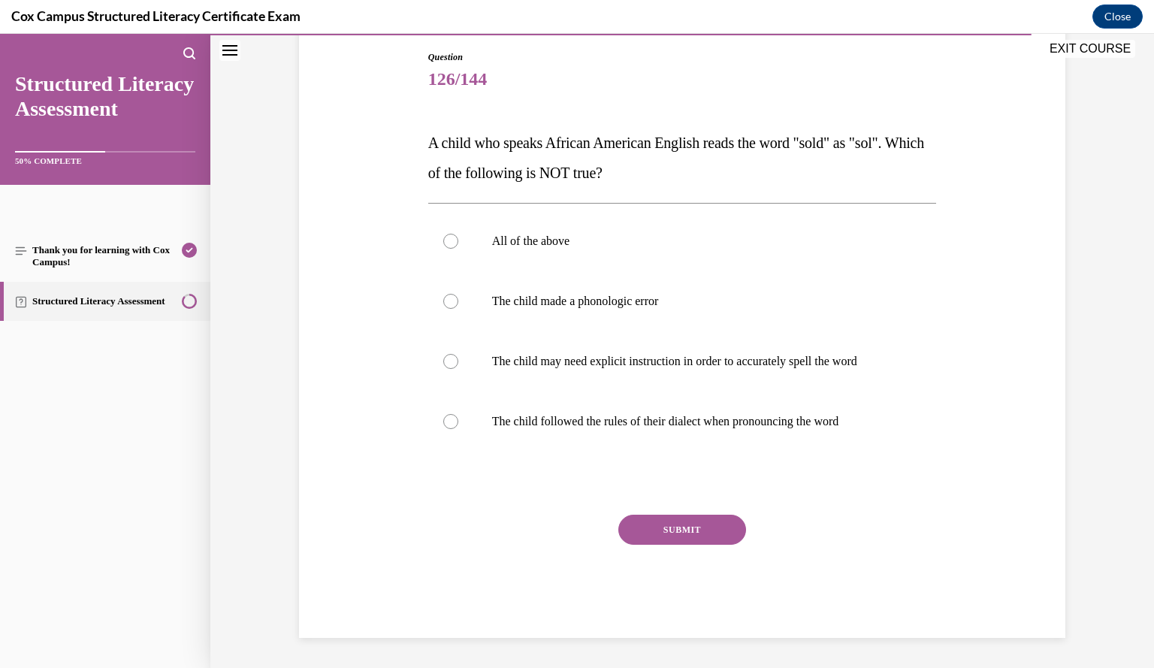
scroll to position [158, 0]
click at [678, 297] on p "The child made a phonologic error" at bounding box center [695, 301] width 407 height 15
click at [458, 297] on input "The child made a phonologic error" at bounding box center [450, 301] width 15 height 15
radio input "true"
click at [710, 528] on button "SUBMIT" at bounding box center [682, 530] width 128 height 30
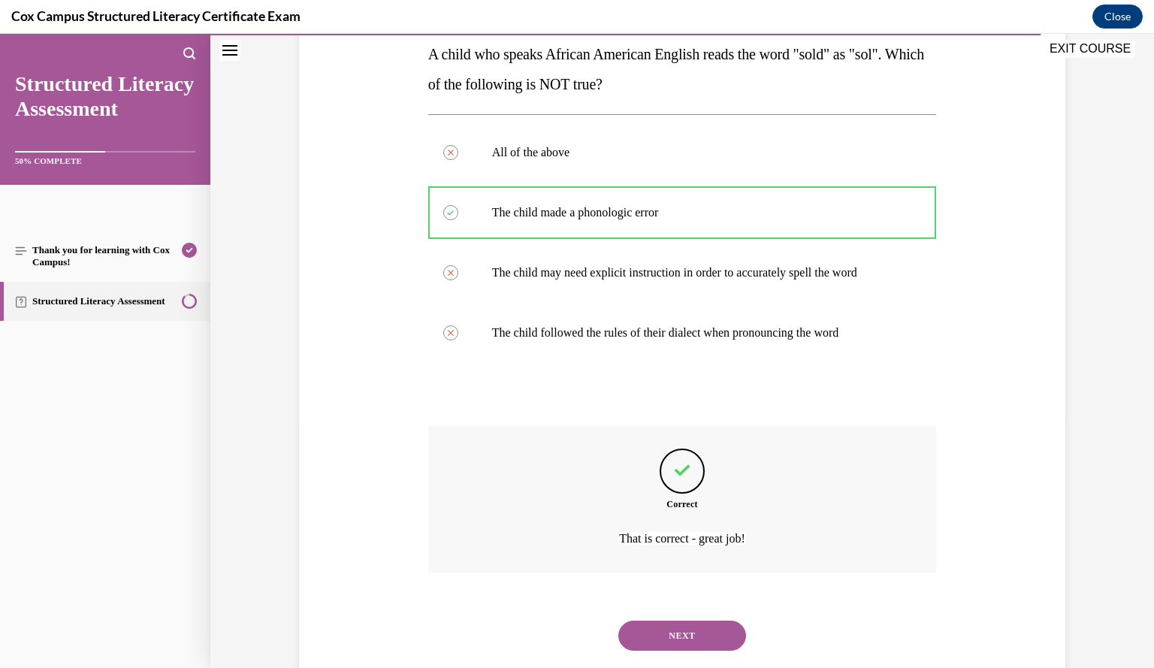
scroll to position [282, 0]
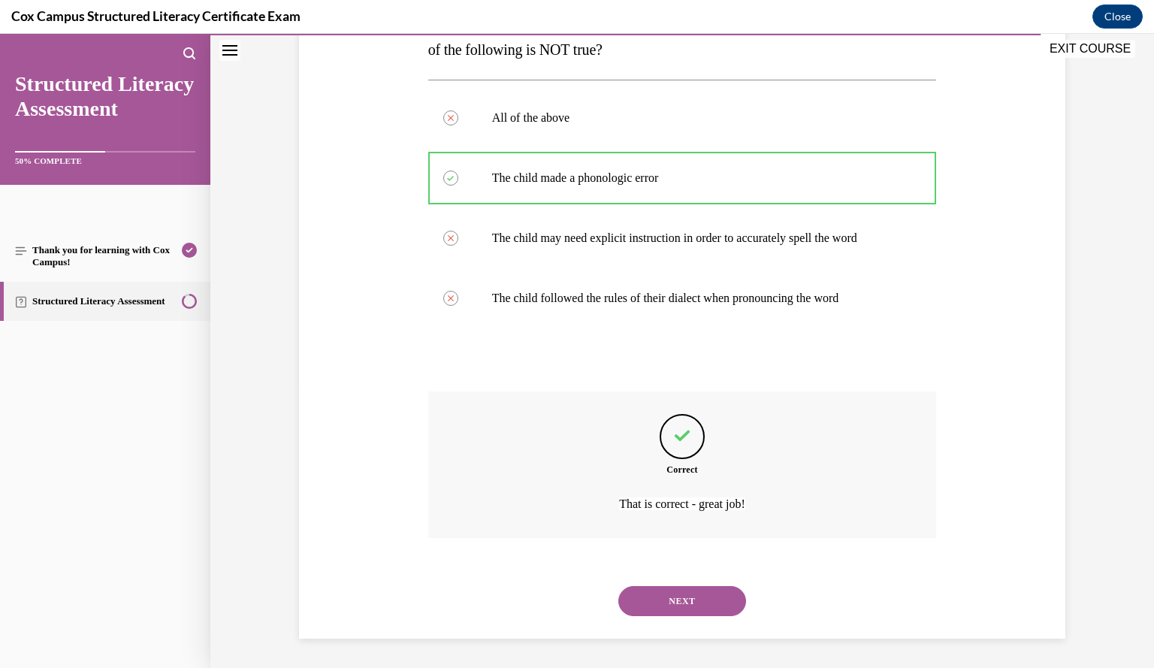
click at [685, 594] on button "NEXT" at bounding box center [682, 601] width 128 height 30
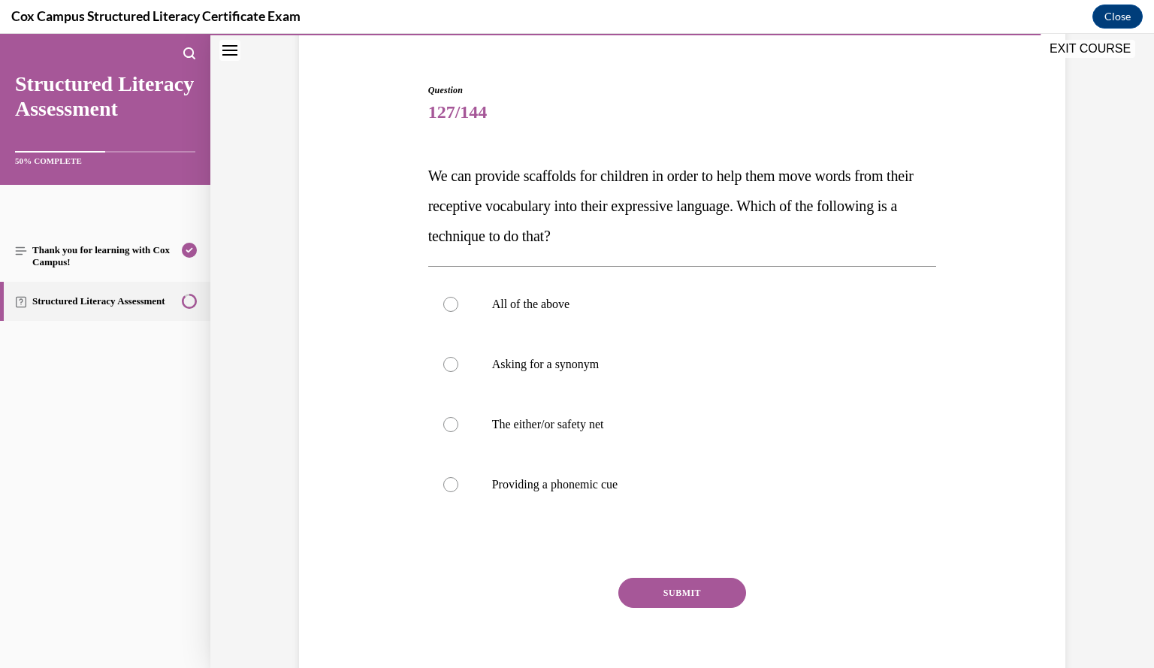
scroll to position [122, 0]
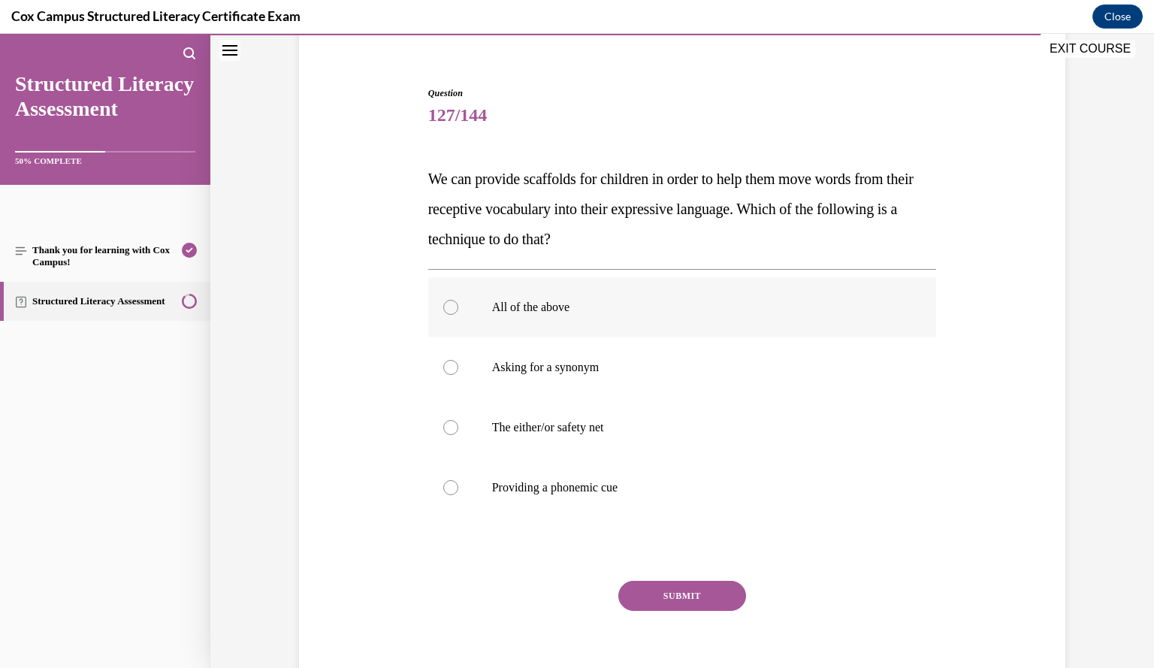
click at [802, 310] on p "All of the above" at bounding box center [695, 307] width 407 height 15
click at [458, 310] on input "All of the above" at bounding box center [450, 307] width 15 height 15
radio input "true"
click at [703, 590] on button "SUBMIT" at bounding box center [682, 596] width 128 height 30
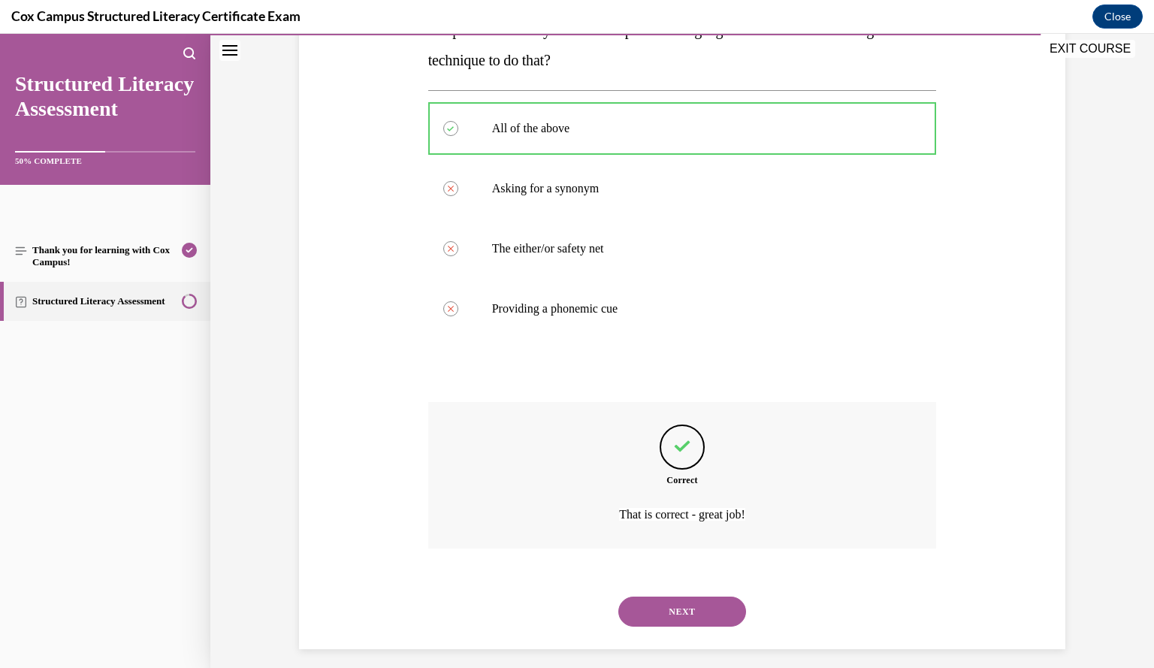
scroll to position [312, 0]
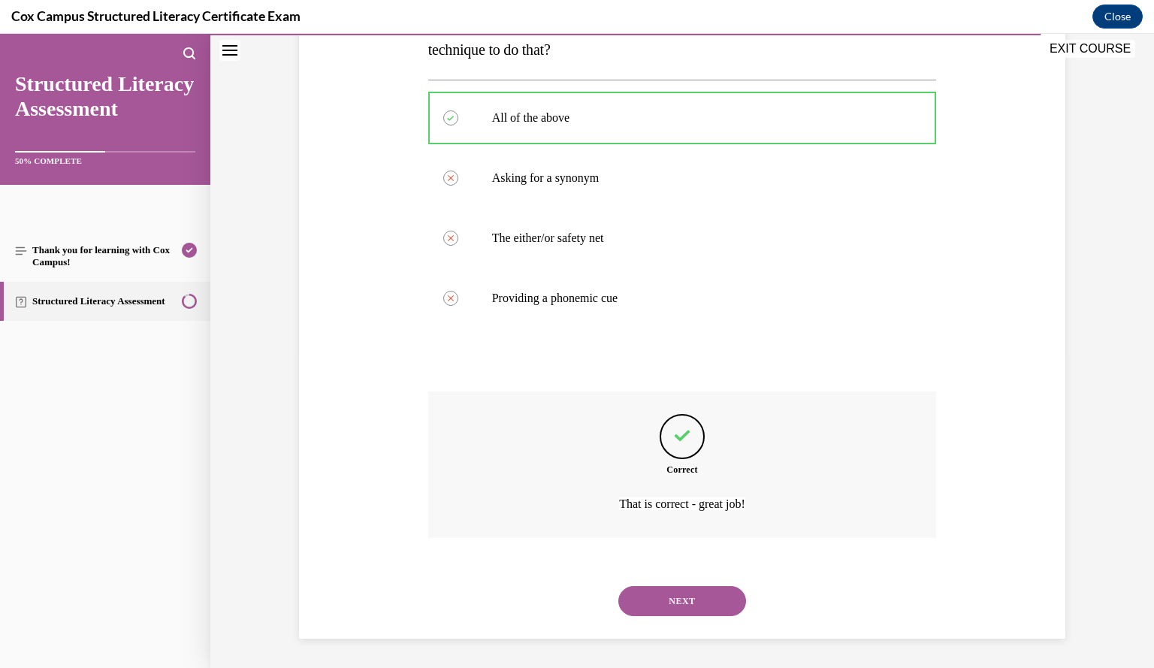
click at [699, 599] on button "NEXT" at bounding box center [682, 601] width 128 height 30
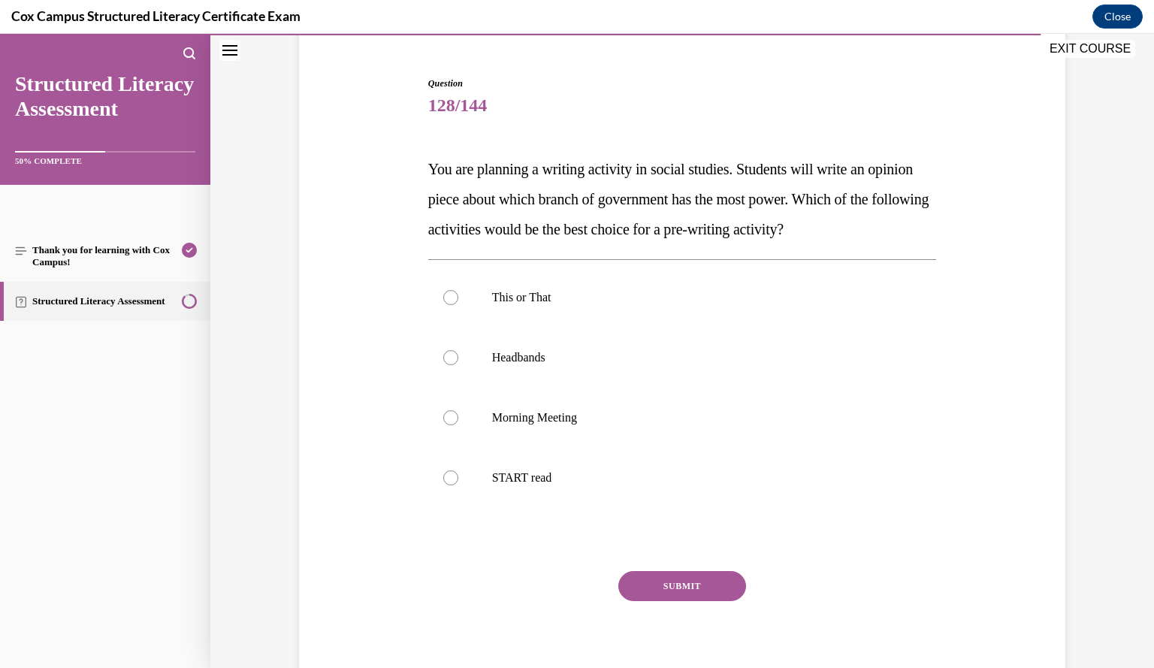
scroll to position [131, 0]
click at [770, 274] on label "This or That" at bounding box center [682, 298] width 509 height 60
click at [458, 291] on input "This or That" at bounding box center [450, 298] width 15 height 15
radio input "true"
click at [672, 579] on button "SUBMIT" at bounding box center [682, 587] width 128 height 30
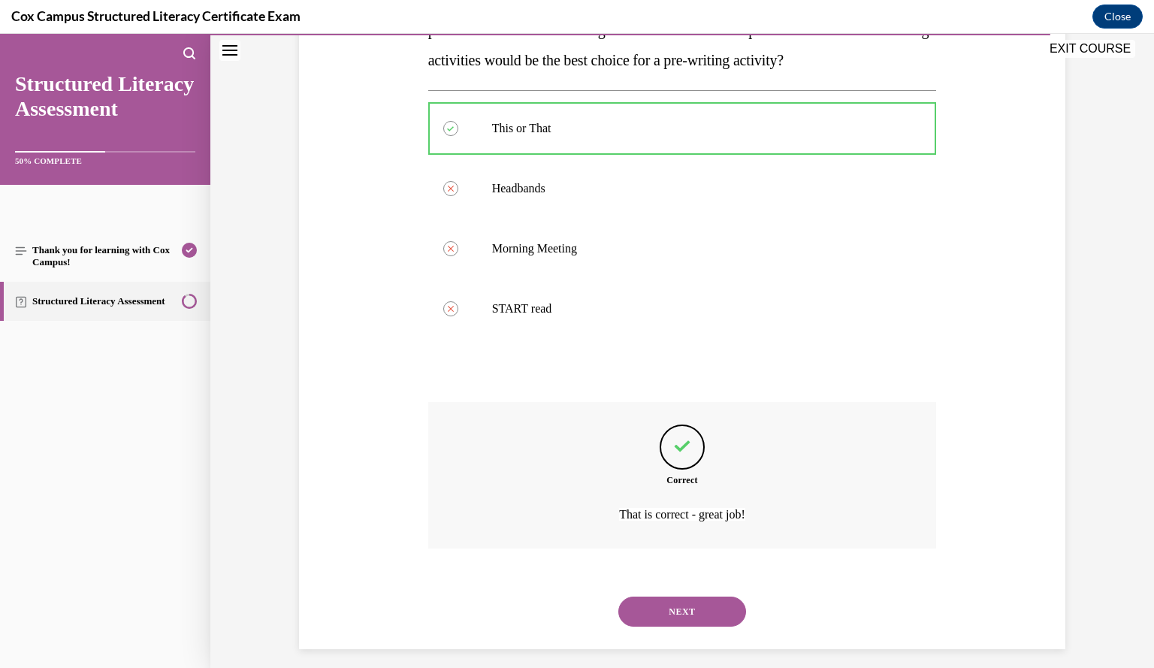
scroll to position [312, 0]
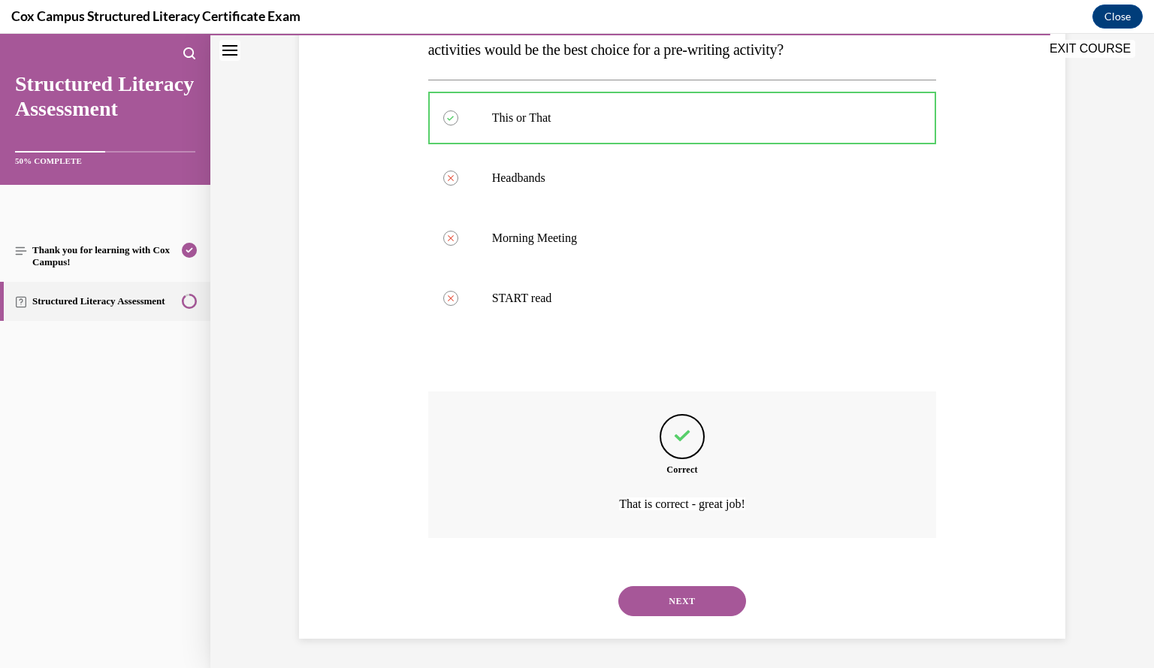
click at [697, 599] on button "NEXT" at bounding box center [682, 601] width 128 height 30
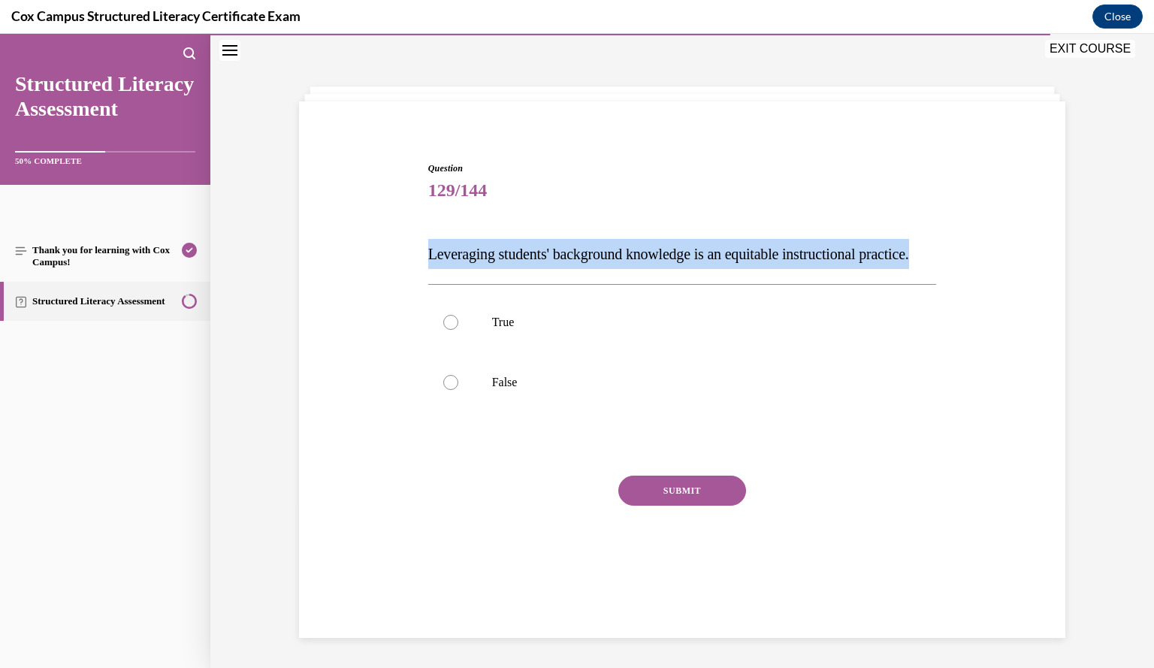
drag, startPoint x: 424, startPoint y: 252, endPoint x: 509, endPoint y: 284, distance: 91.3
click at [509, 269] on p "Leveraging students' background knowledge is an equitable instructional practic…" at bounding box center [682, 254] width 509 height 30
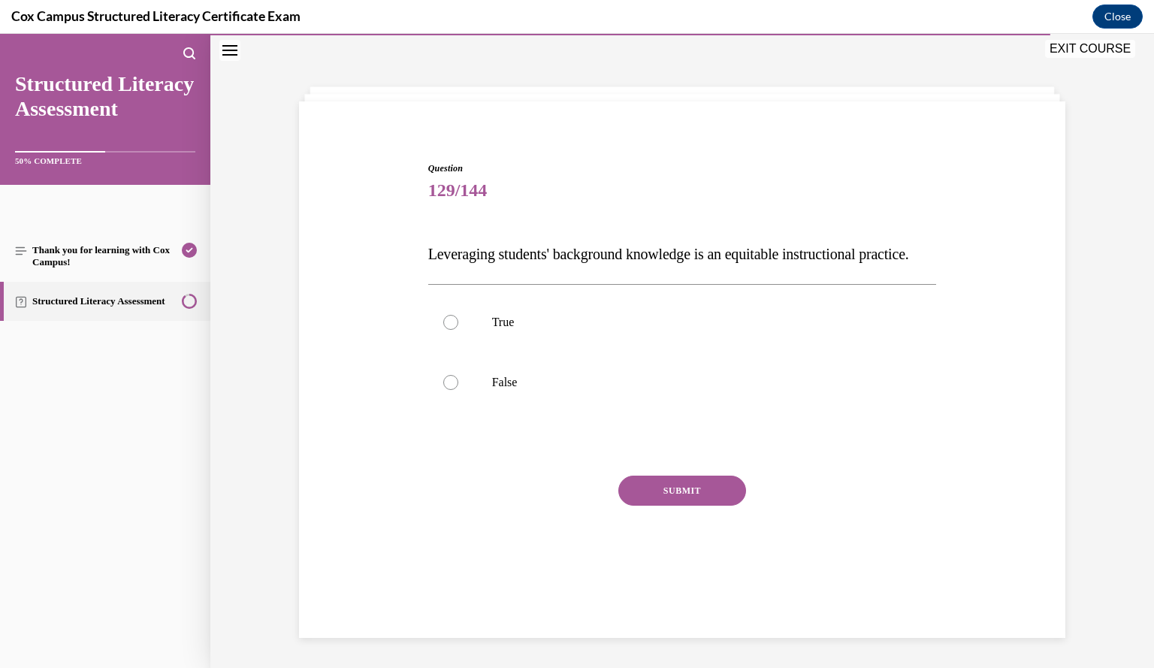
click at [949, 470] on div "Question 129/144 Leveraging students' background knowledge is an equitable inst…" at bounding box center [682, 357] width 774 height 482
click at [548, 330] on p "True" at bounding box center [695, 322] width 407 height 15
click at [458, 330] on input "True" at bounding box center [450, 322] width 15 height 15
radio input "true"
click at [676, 506] on button "SUBMIT" at bounding box center [682, 491] width 128 height 30
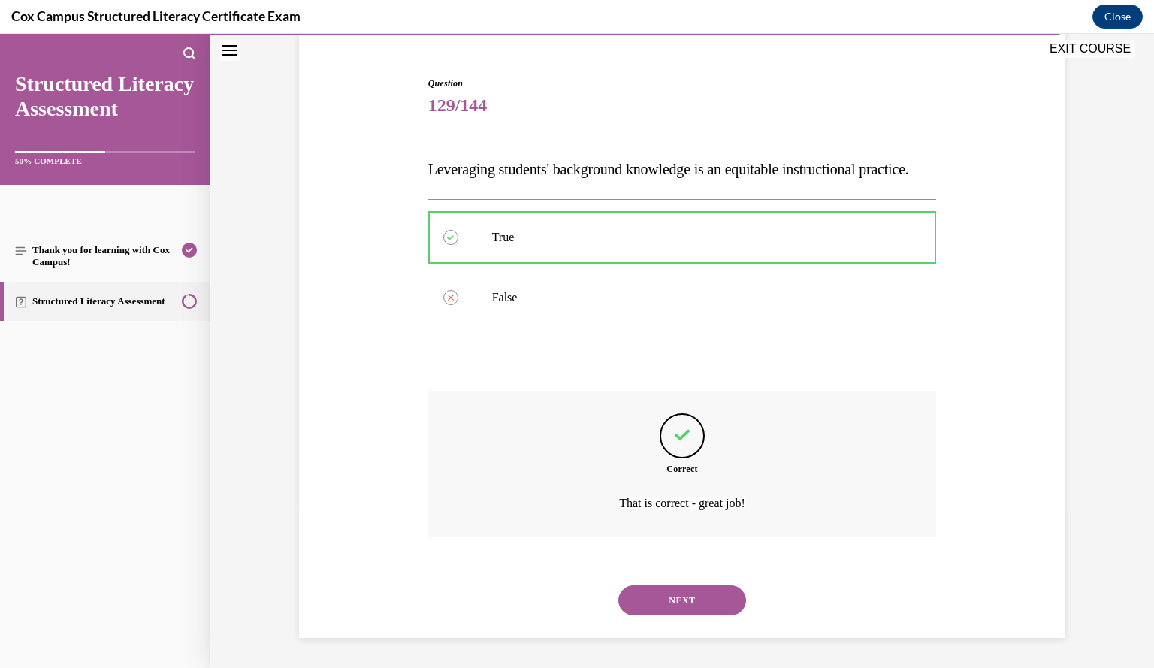
scroll to position [162, 0]
click at [672, 602] on button "NEXT" at bounding box center [682, 600] width 128 height 30
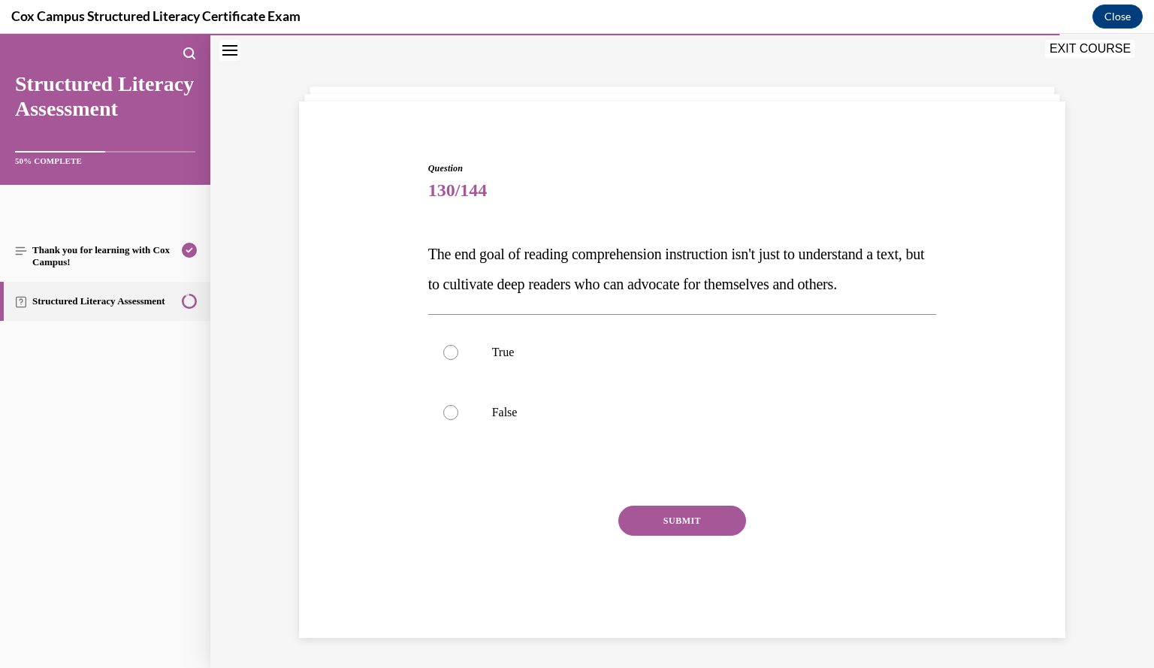
scroll to position [68, 0]
click at [831, 349] on label "True" at bounding box center [682, 352] width 509 height 60
click at [458, 349] on input "True" at bounding box center [450, 352] width 15 height 15
radio input "true"
click at [675, 534] on button "SUBMIT" at bounding box center [682, 521] width 128 height 30
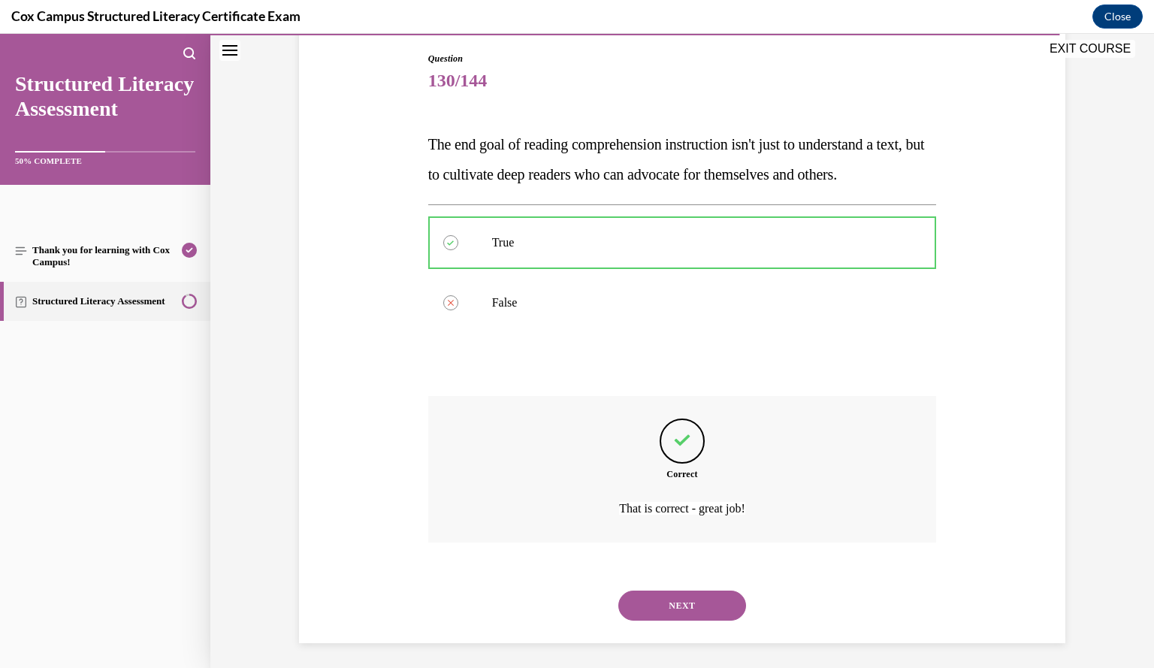
scroll to position [192, 0]
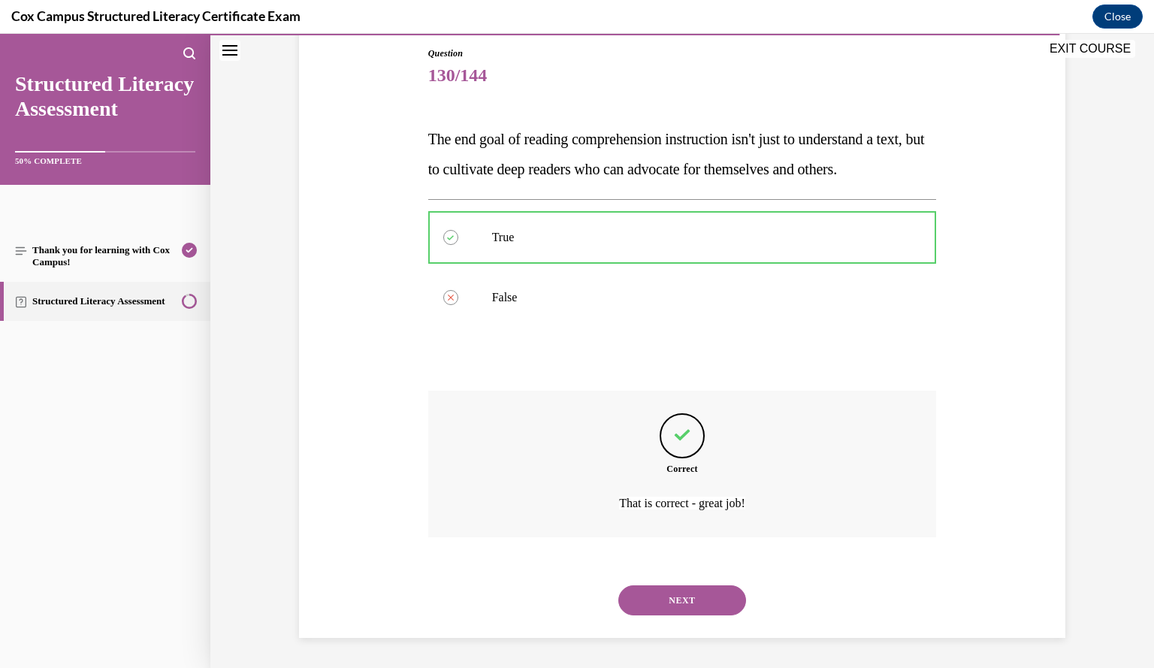
click at [676, 602] on button "NEXT" at bounding box center [682, 600] width 128 height 30
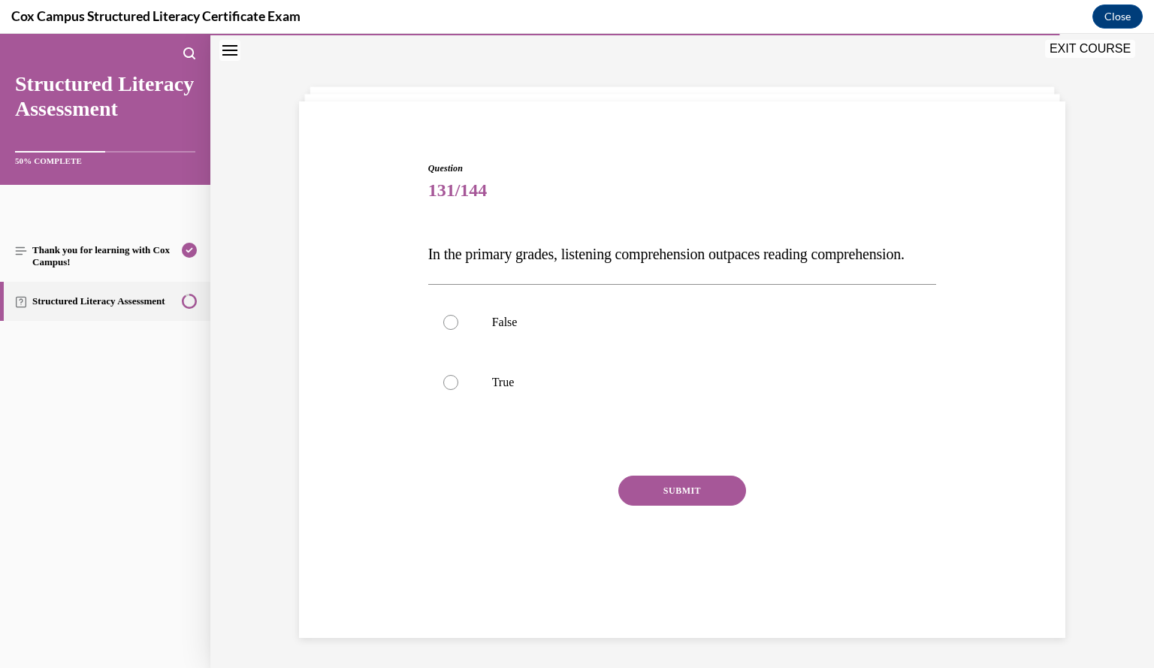
scroll to position [47, 0]
click at [867, 412] on label "True" at bounding box center [682, 382] width 509 height 60
click at [458, 390] on input "True" at bounding box center [450, 382] width 15 height 15
radio input "true"
click at [693, 506] on button "SUBMIT" at bounding box center [682, 491] width 128 height 30
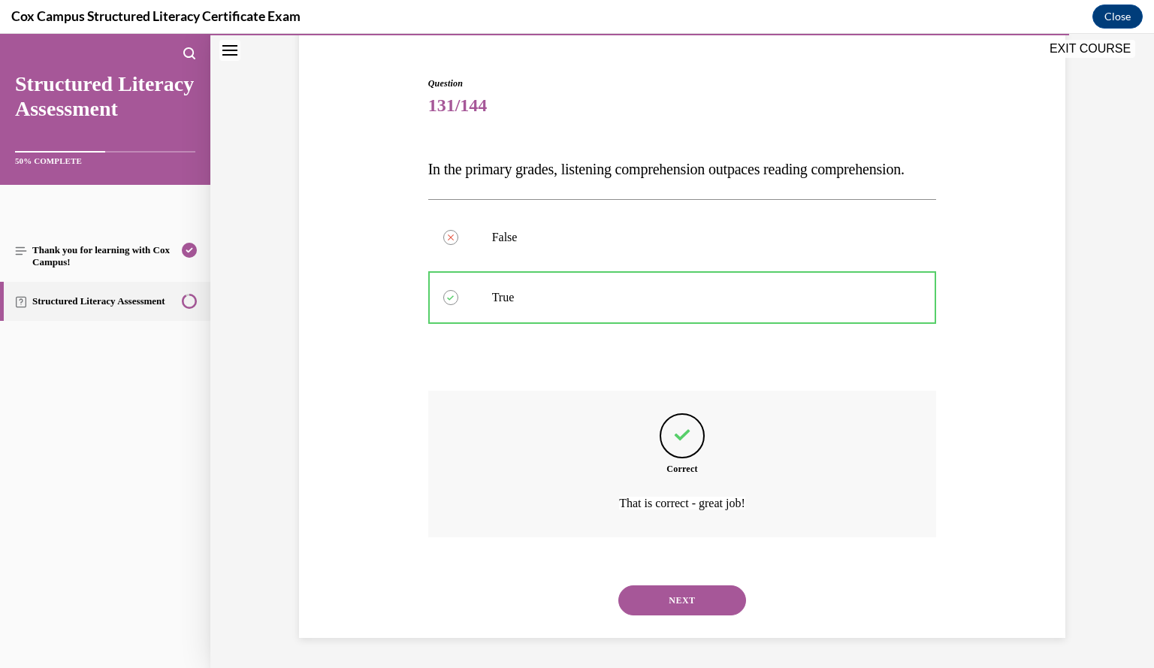
scroll to position [162, 0]
click at [685, 595] on button "NEXT" at bounding box center [682, 600] width 128 height 30
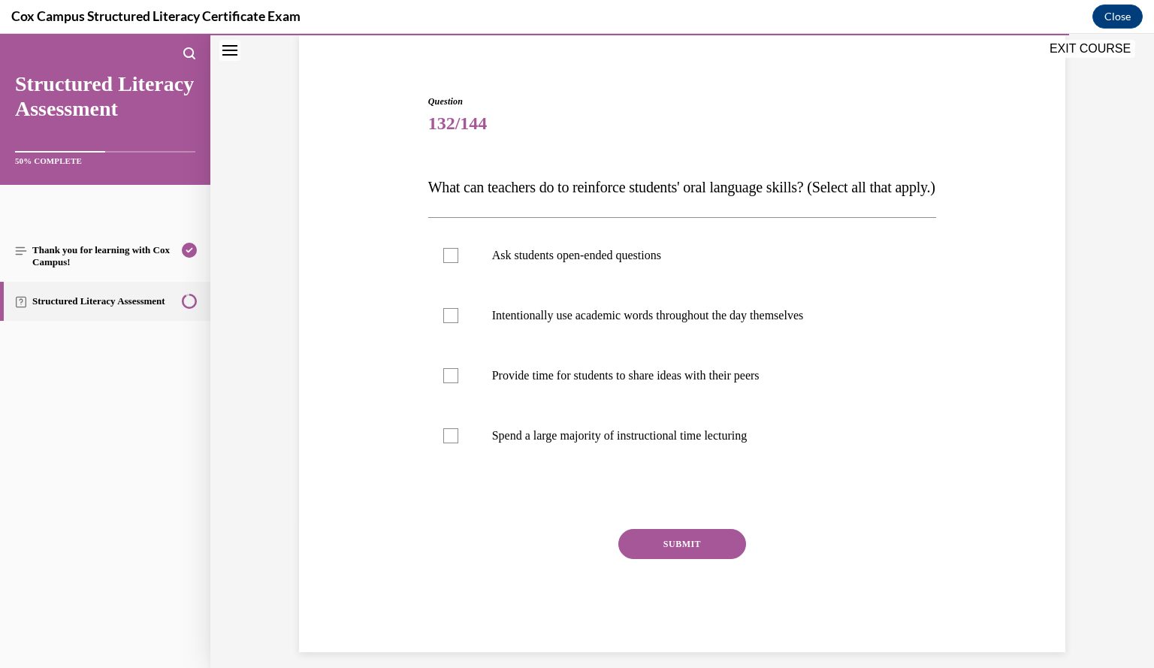
scroll to position [115, 0]
click at [448, 382] on div at bounding box center [450, 374] width 15 height 15
click at [448, 382] on input "Provide time for students to share ideas with their peers" at bounding box center [450, 374] width 15 height 15
checkbox input "true"
click at [447, 322] on div at bounding box center [450, 314] width 15 height 15
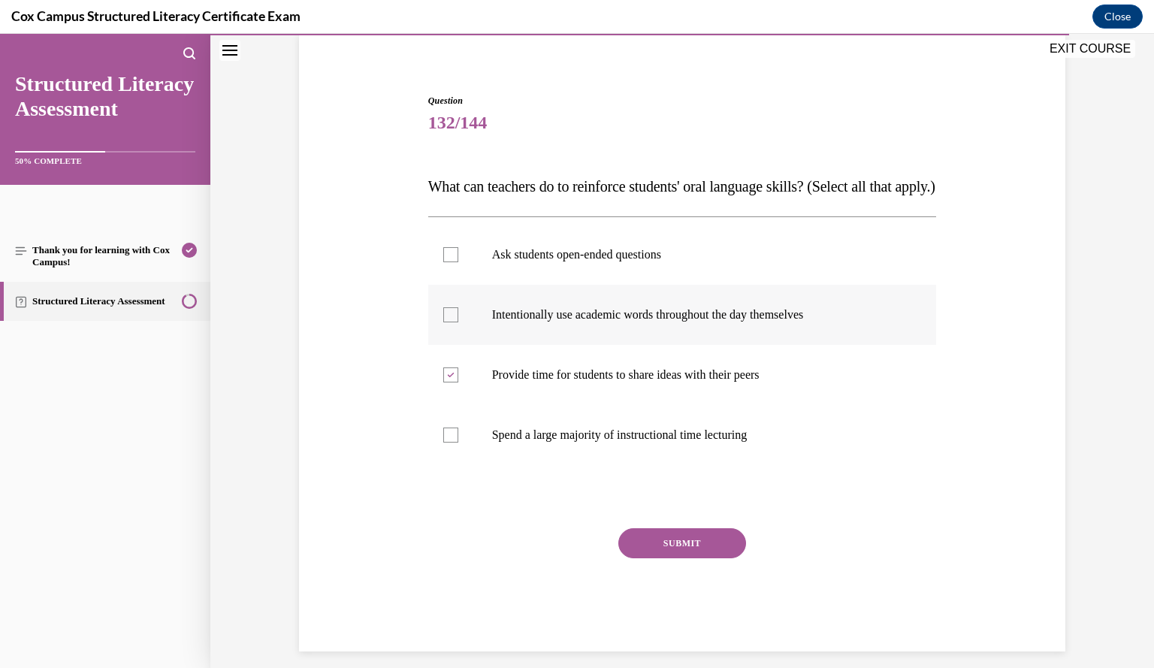
click at [447, 322] on input "Intentionally use academic words throughout the day themselves" at bounding box center [450, 314] width 15 height 15
checkbox input "true"
click at [440, 285] on label "Ask students open-ended questions" at bounding box center [682, 255] width 509 height 60
click at [443, 262] on input "Ask students open-ended questions" at bounding box center [450, 254] width 15 height 15
checkbox input "true"
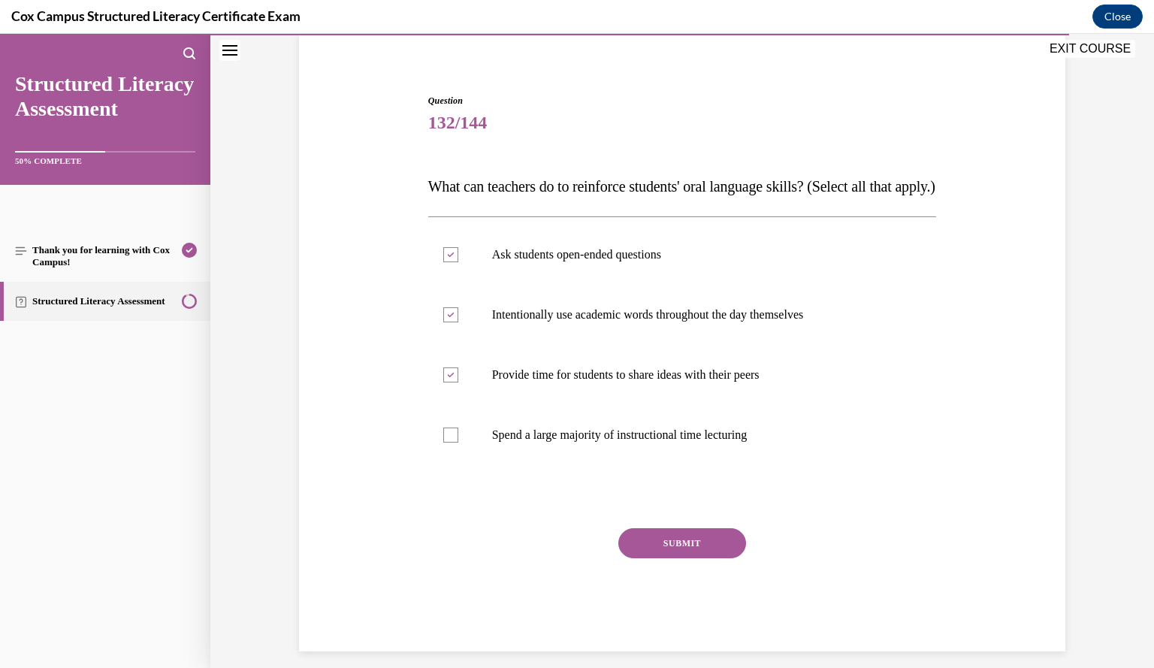
click at [727, 558] on button "SUBMIT" at bounding box center [682, 543] width 128 height 30
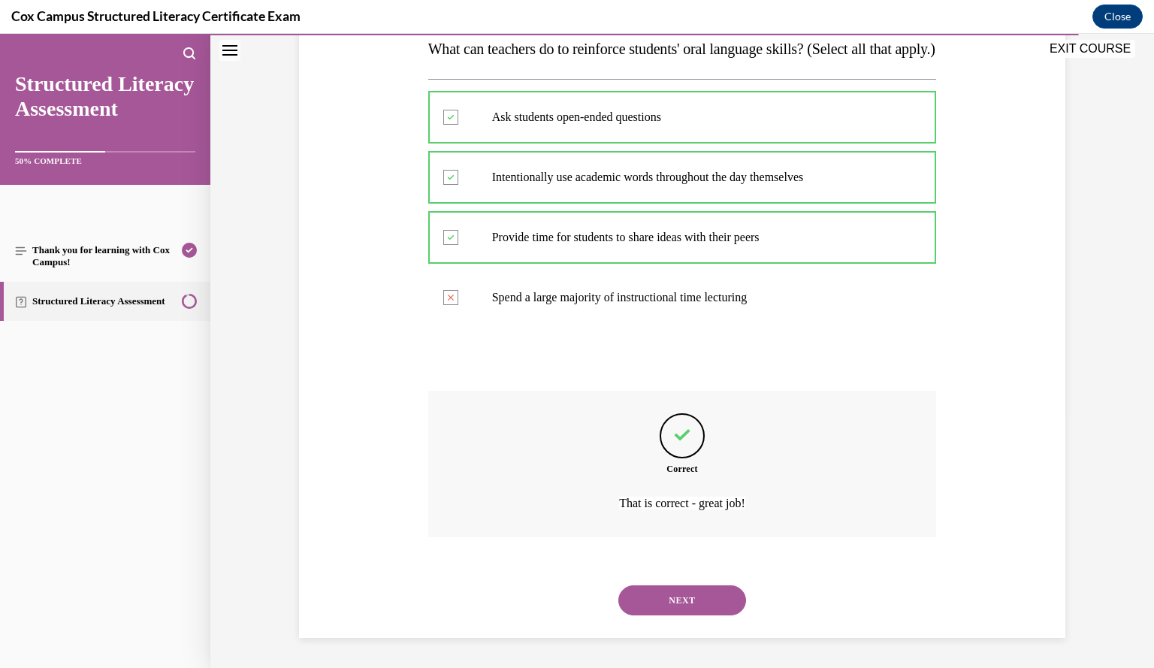
scroll to position [282, 0]
click at [684, 600] on button "NEXT" at bounding box center [682, 600] width 128 height 30
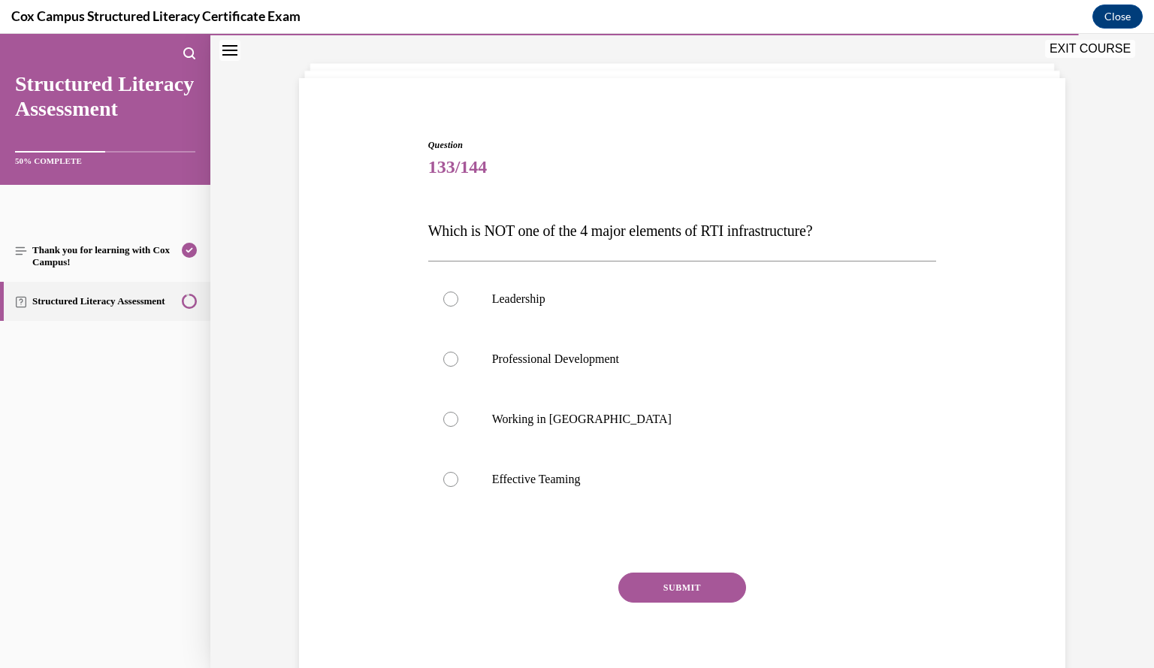
scroll to position [68, 0]
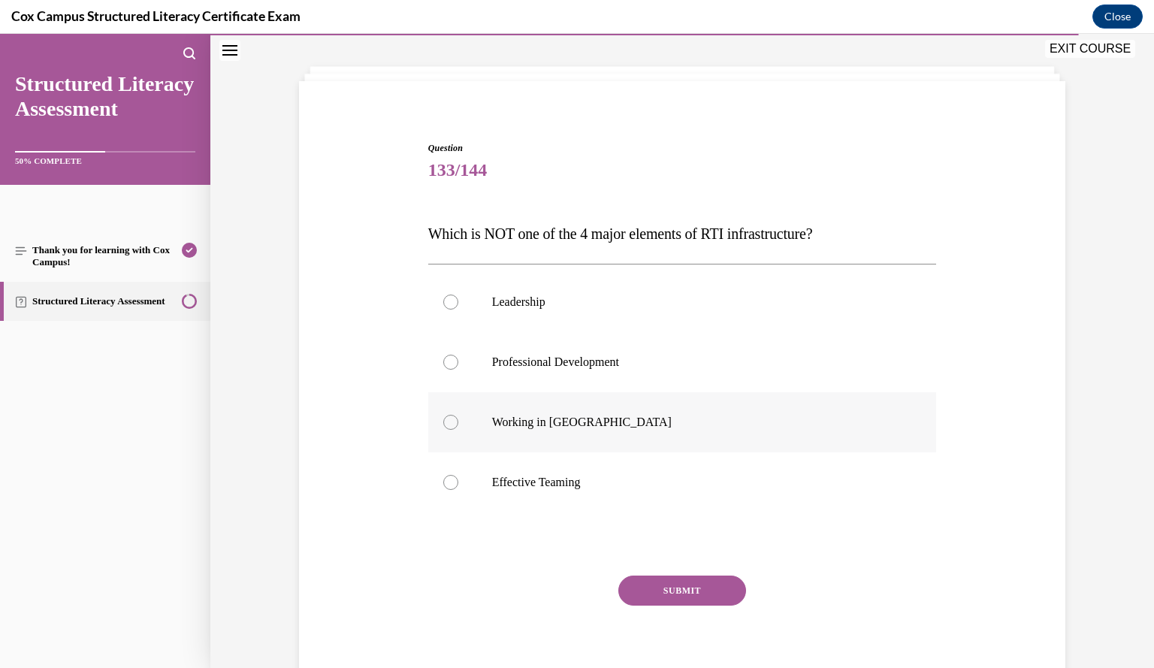
click at [640, 422] on p "Working in Silos" at bounding box center [695, 422] width 407 height 15
click at [458, 422] on input "Working in Silos" at bounding box center [450, 422] width 15 height 15
radio input "true"
click at [700, 588] on button "SUBMIT" at bounding box center [682, 590] width 128 height 30
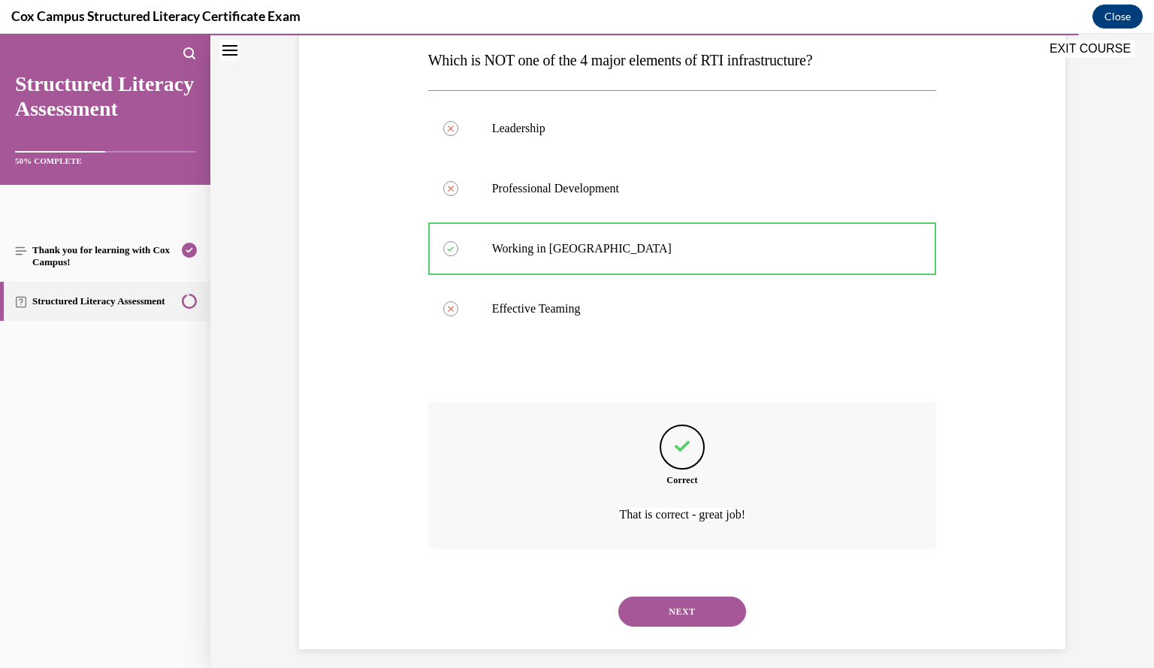
scroll to position [252, 0]
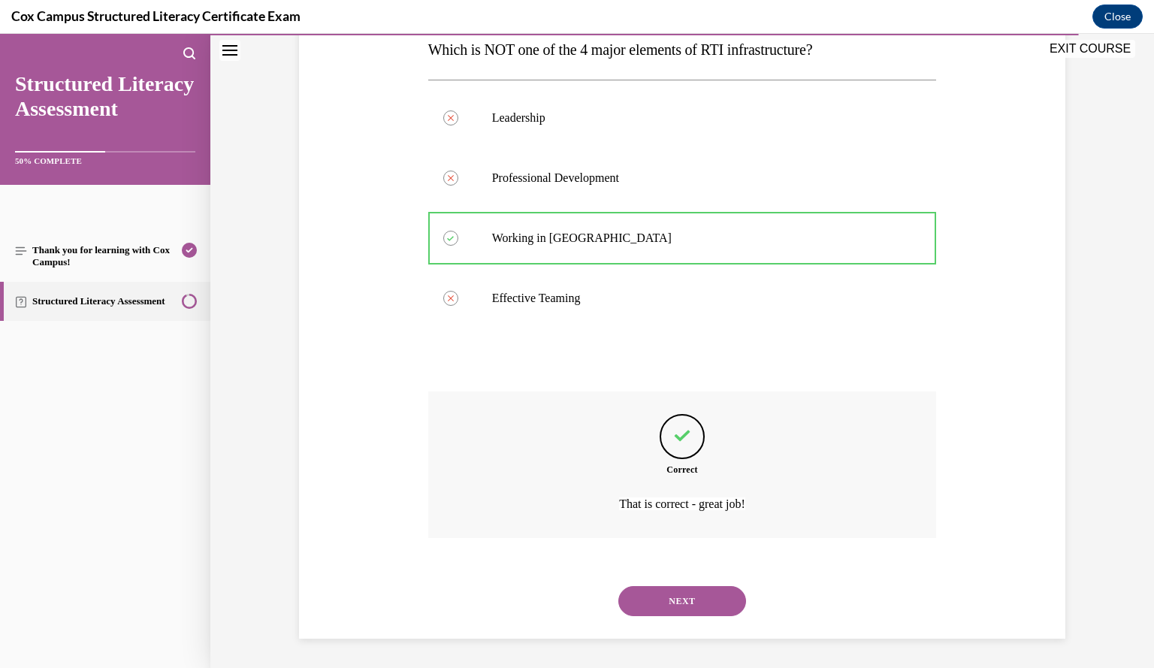
click at [702, 609] on button "NEXT" at bounding box center [682, 601] width 128 height 30
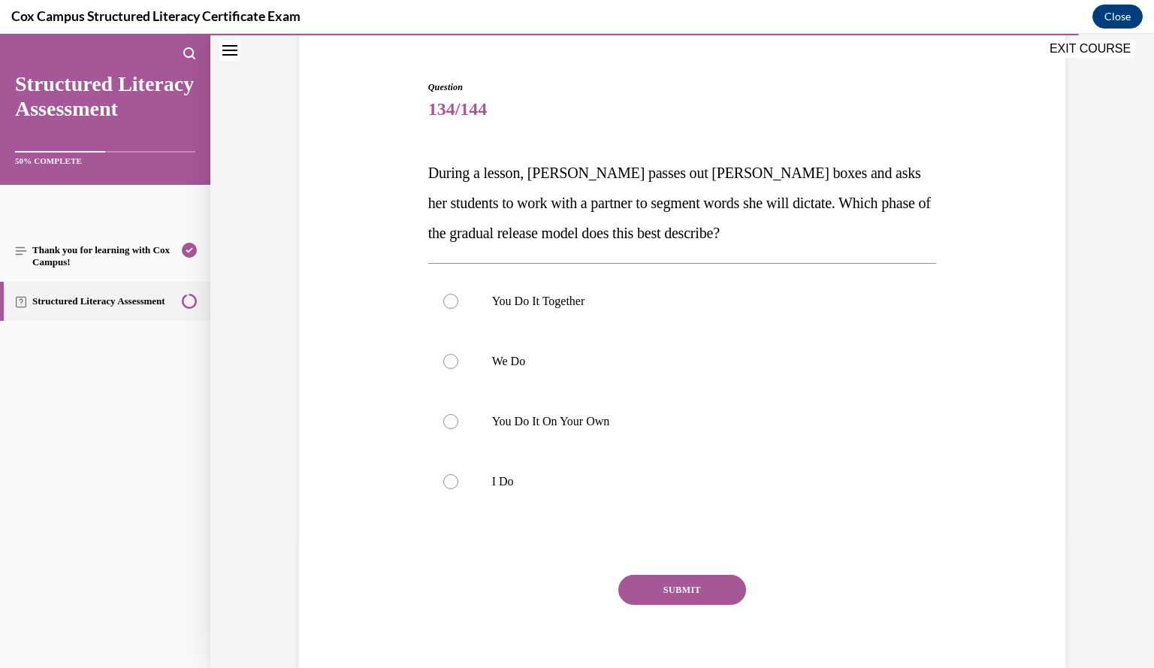
scroll to position [128, 0]
click at [704, 280] on label "You Do It Together" at bounding box center [682, 302] width 509 height 60
click at [458, 294] on input "You Do It Together" at bounding box center [450, 301] width 15 height 15
radio input "true"
click at [687, 594] on button "SUBMIT" at bounding box center [682, 590] width 128 height 30
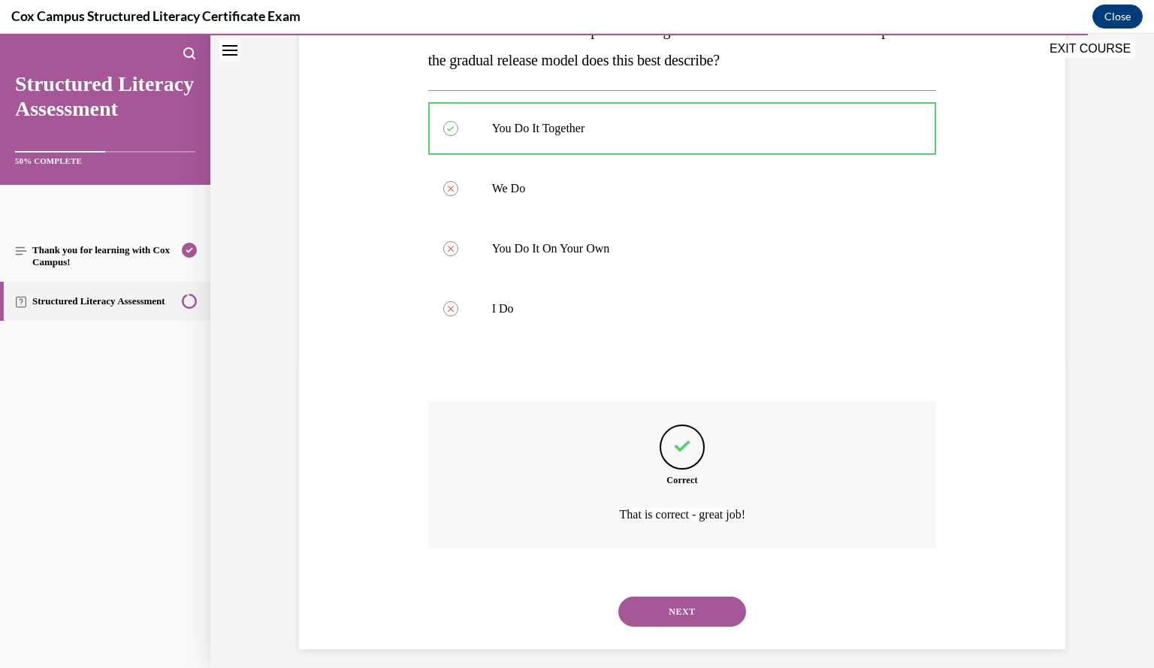
scroll to position [312, 0]
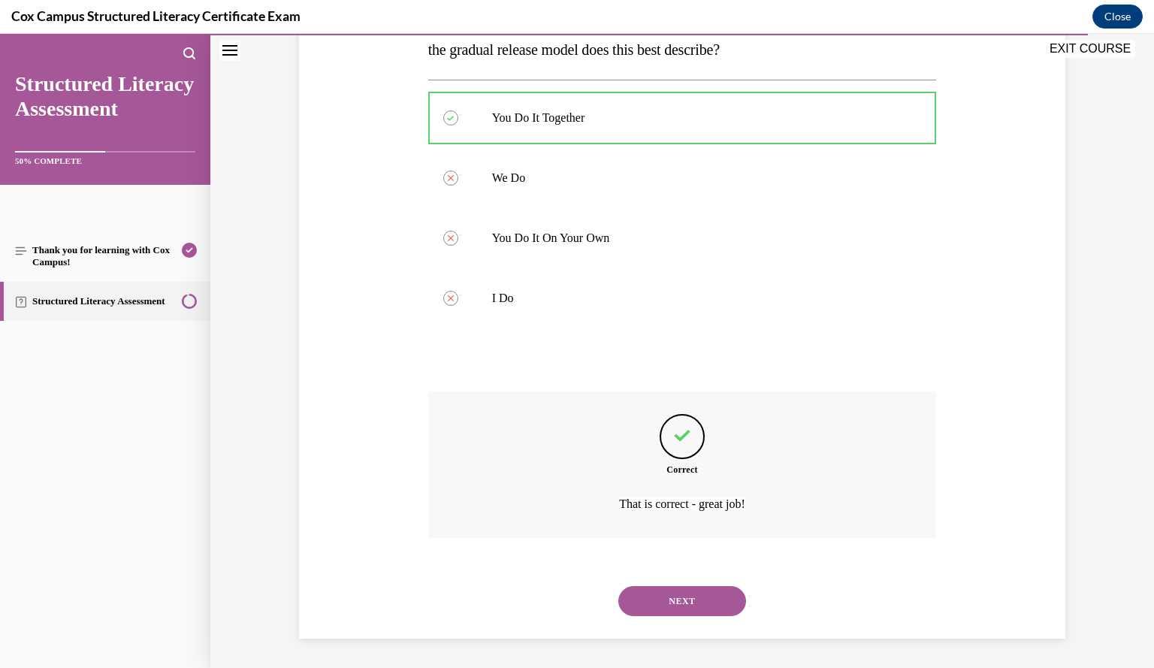
click at [703, 605] on button "NEXT" at bounding box center [682, 601] width 128 height 30
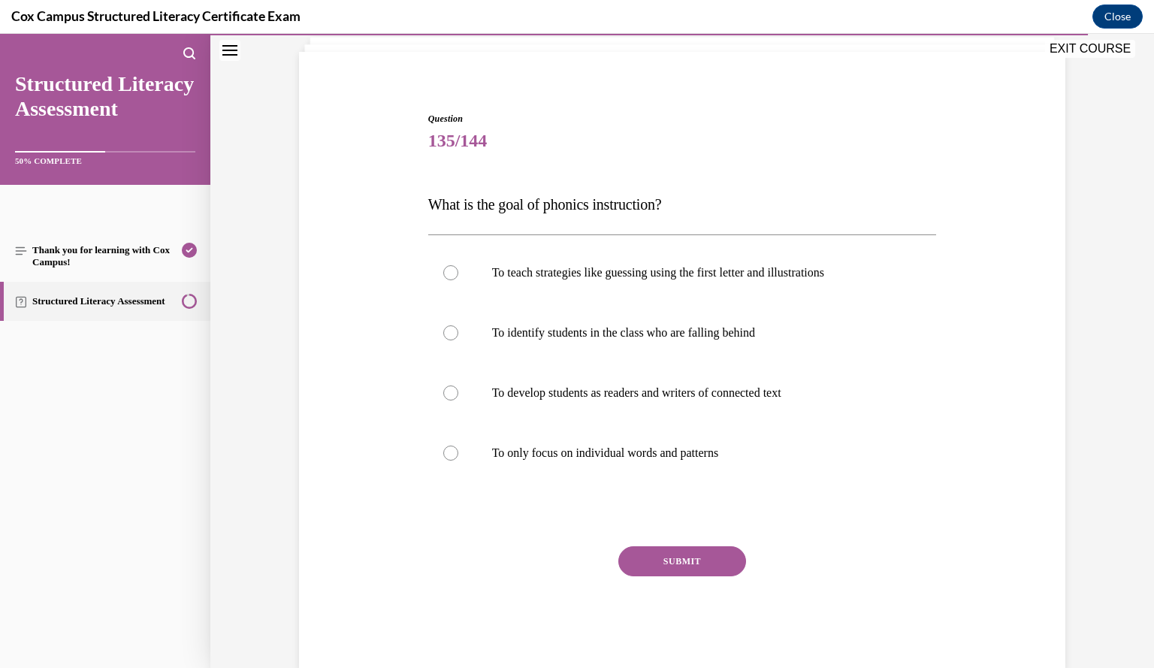
scroll to position [95, 0]
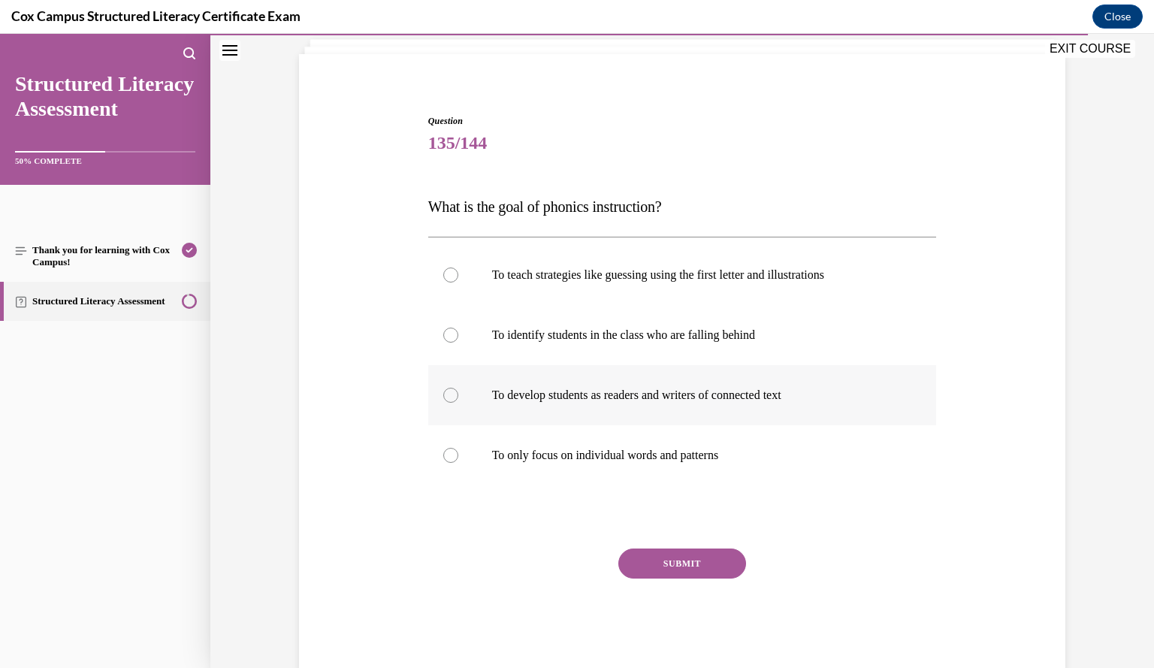
drag, startPoint x: 853, startPoint y: 406, endPoint x: 772, endPoint y: 400, distance: 81.4
click at [772, 400] on p "To develop students as readers and writers of connected text" at bounding box center [695, 395] width 407 height 15
click at [458, 400] on input "To develop students as readers and writers of connected text" at bounding box center [450, 395] width 15 height 15
radio input "true"
click at [668, 563] on button "SUBMIT" at bounding box center [682, 563] width 128 height 30
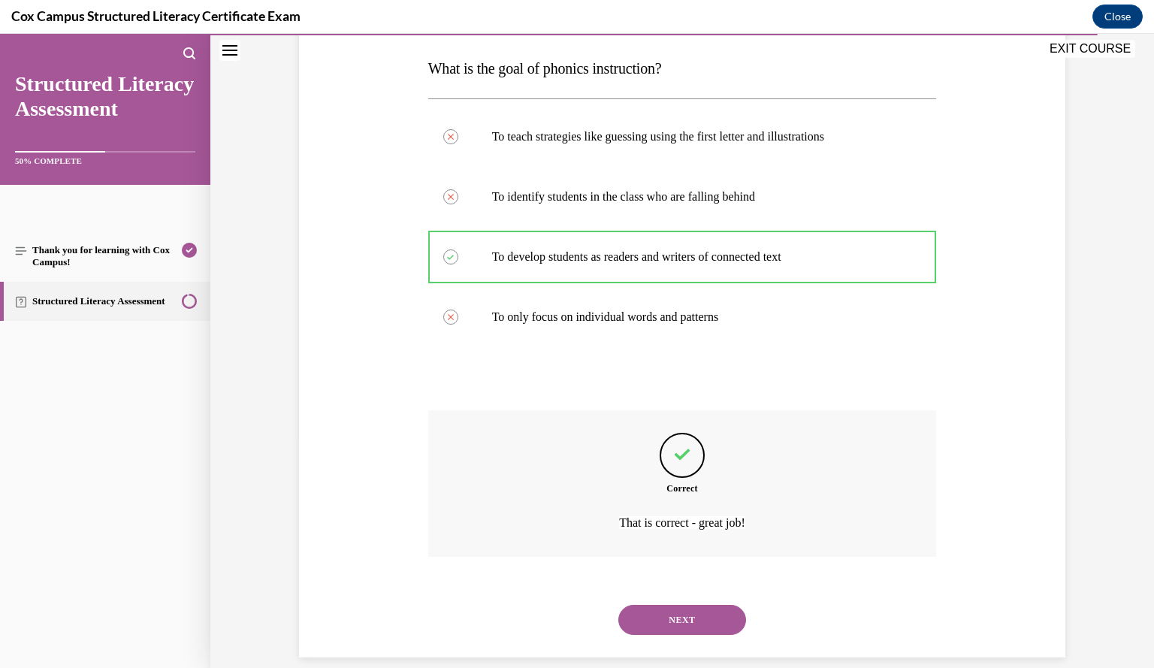
scroll to position [252, 0]
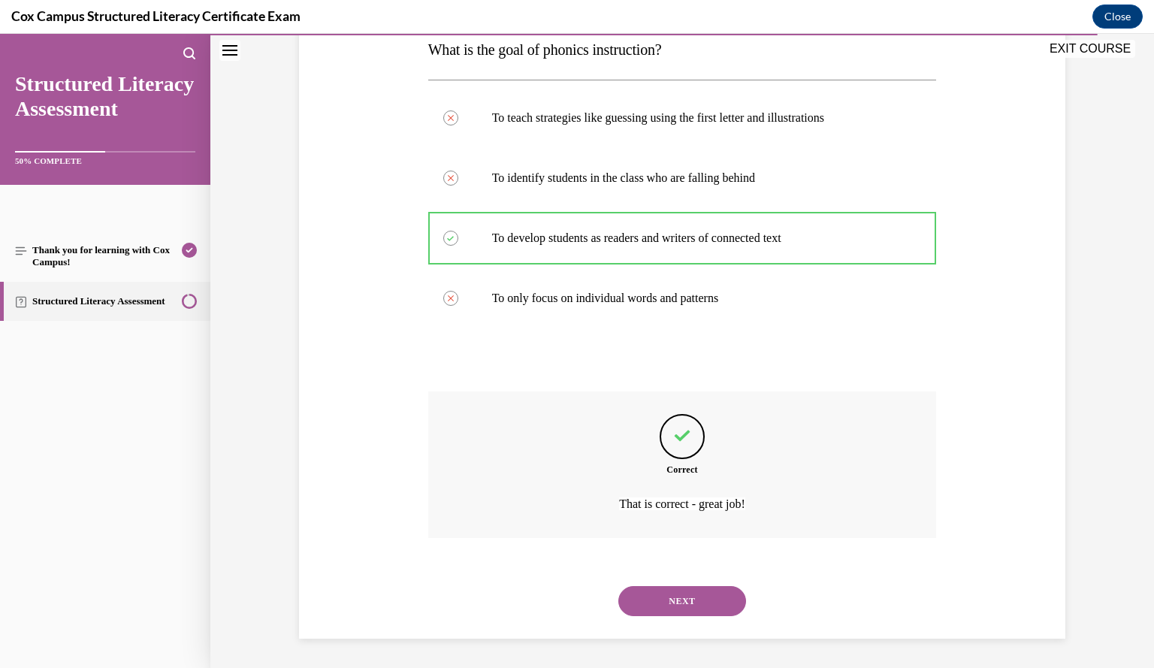
click at [673, 594] on button "NEXT" at bounding box center [682, 601] width 128 height 30
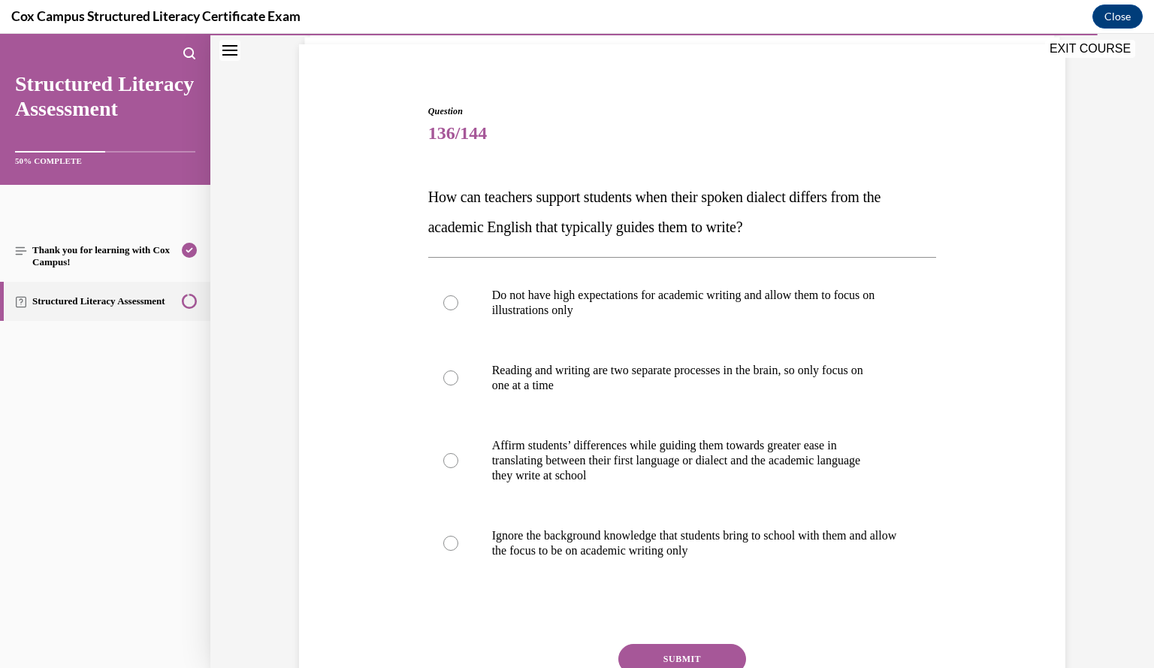
scroll to position [107, 0]
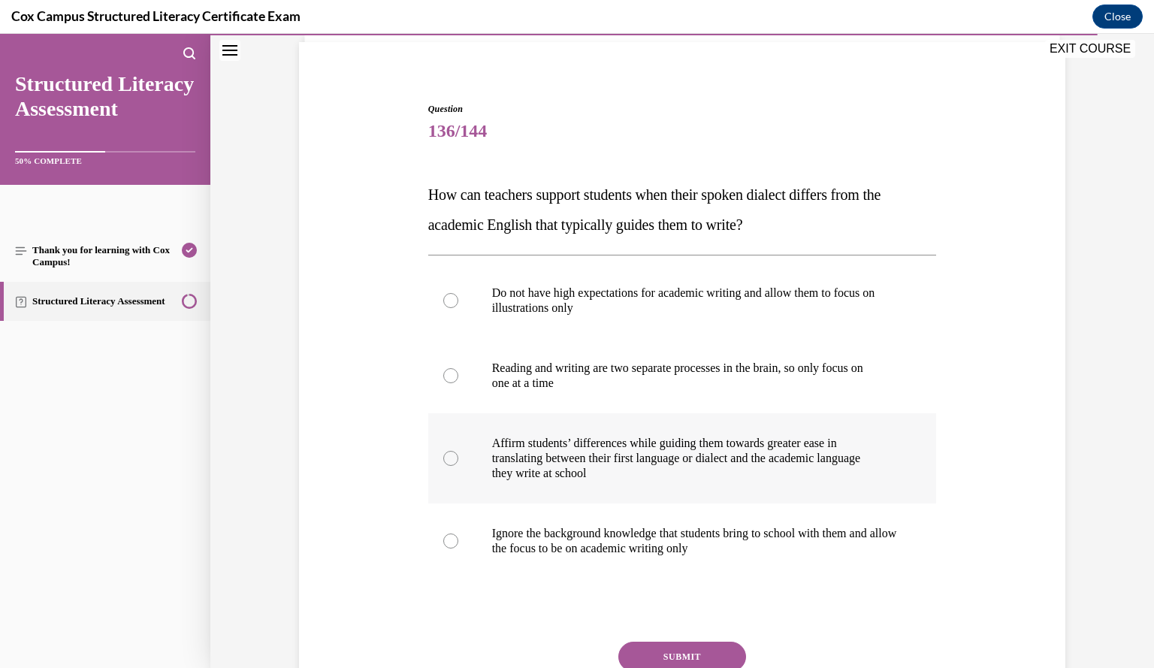
click at [842, 456] on p "translating between their first language or dialect and the academic language" at bounding box center [695, 458] width 407 height 15
click at [458, 456] on input "Affirm students’ differences while guiding them towards greater ease in transla…" at bounding box center [450, 458] width 15 height 15
radio input "true"
click at [726, 650] on button "SUBMIT" at bounding box center [682, 657] width 128 height 30
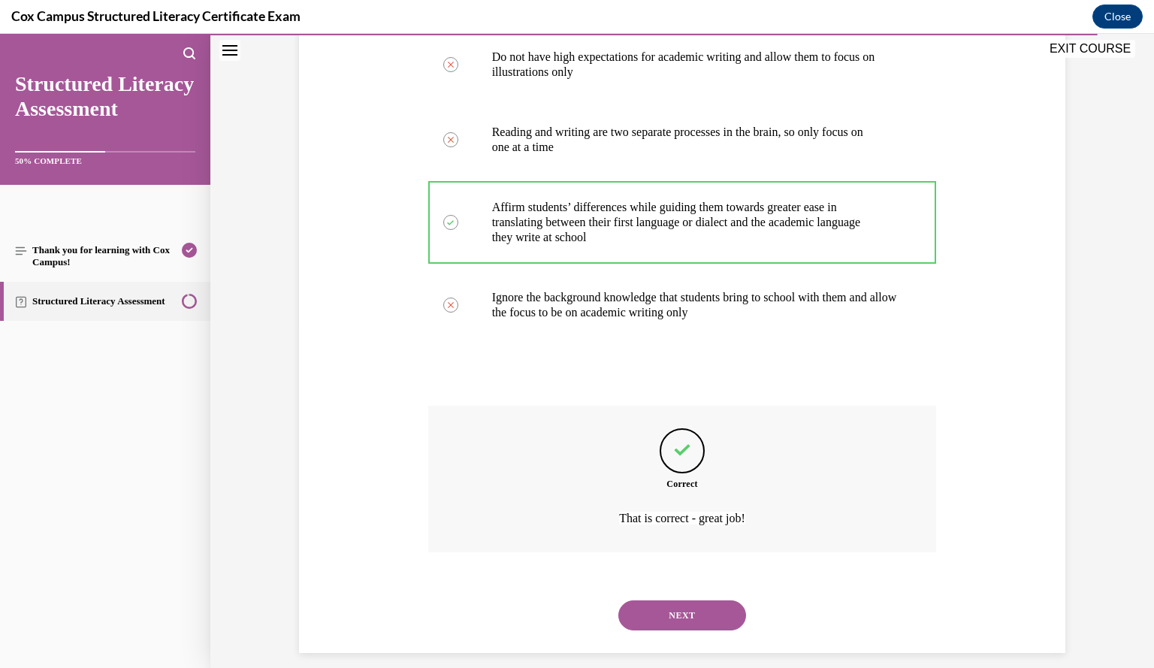
scroll to position [357, 0]
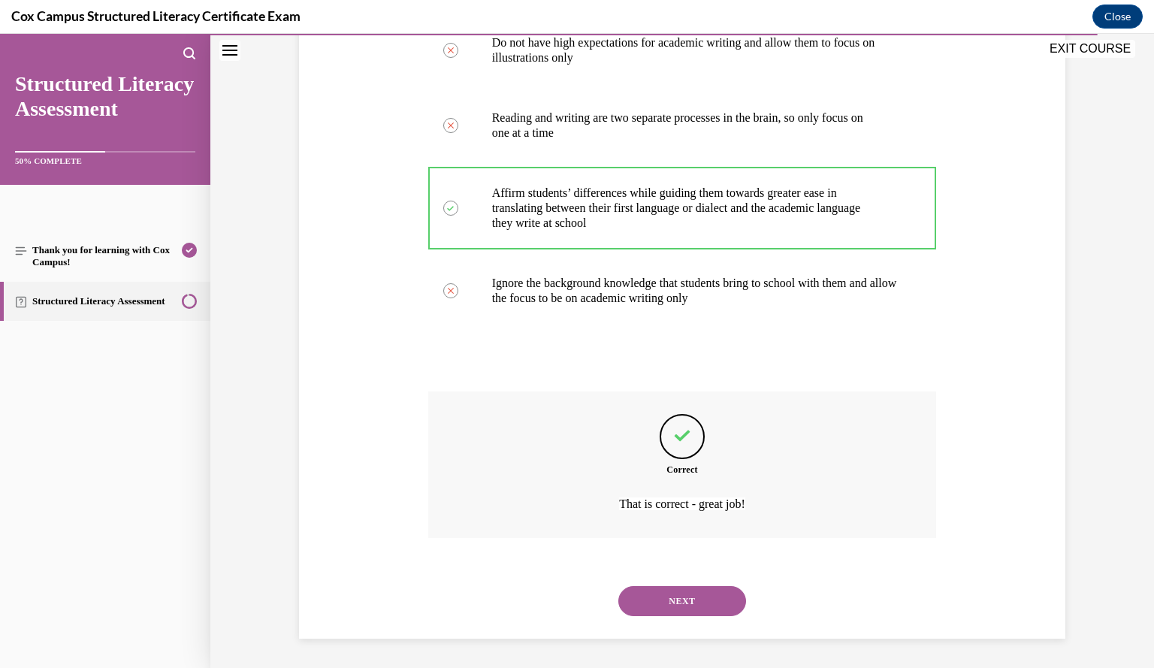
click at [674, 603] on button "NEXT" at bounding box center [682, 601] width 128 height 30
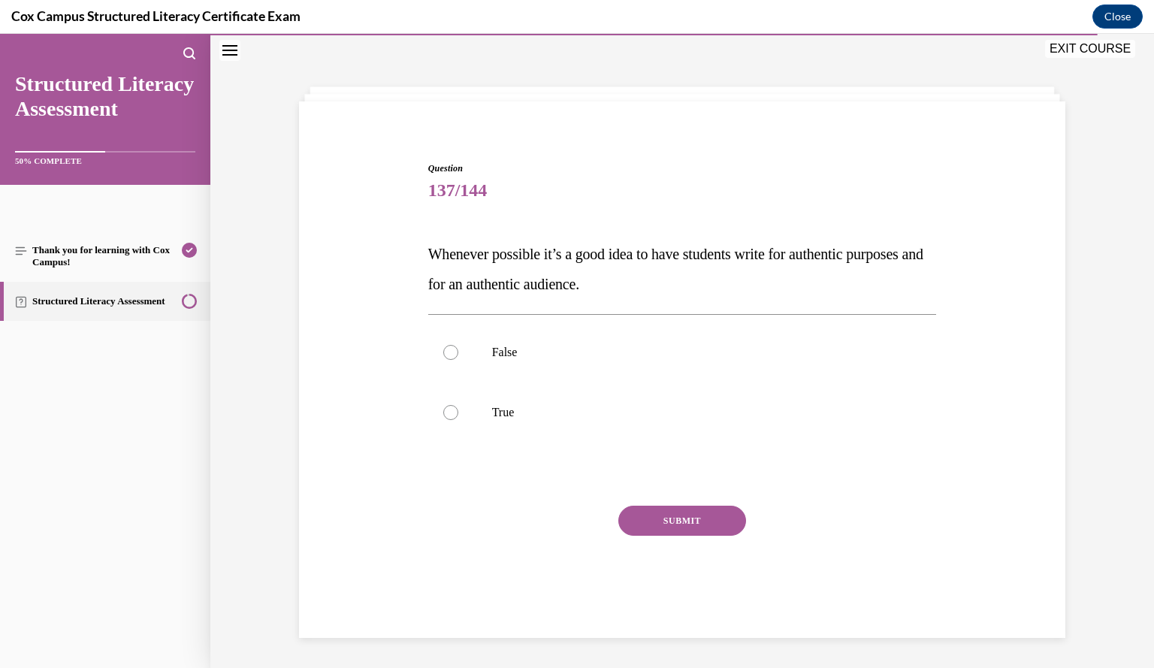
scroll to position [47, 0]
click at [802, 423] on label "True" at bounding box center [682, 412] width 509 height 60
click at [458, 420] on input "True" at bounding box center [450, 412] width 15 height 15
radio input "true"
click at [702, 524] on button "SUBMIT" at bounding box center [682, 521] width 128 height 30
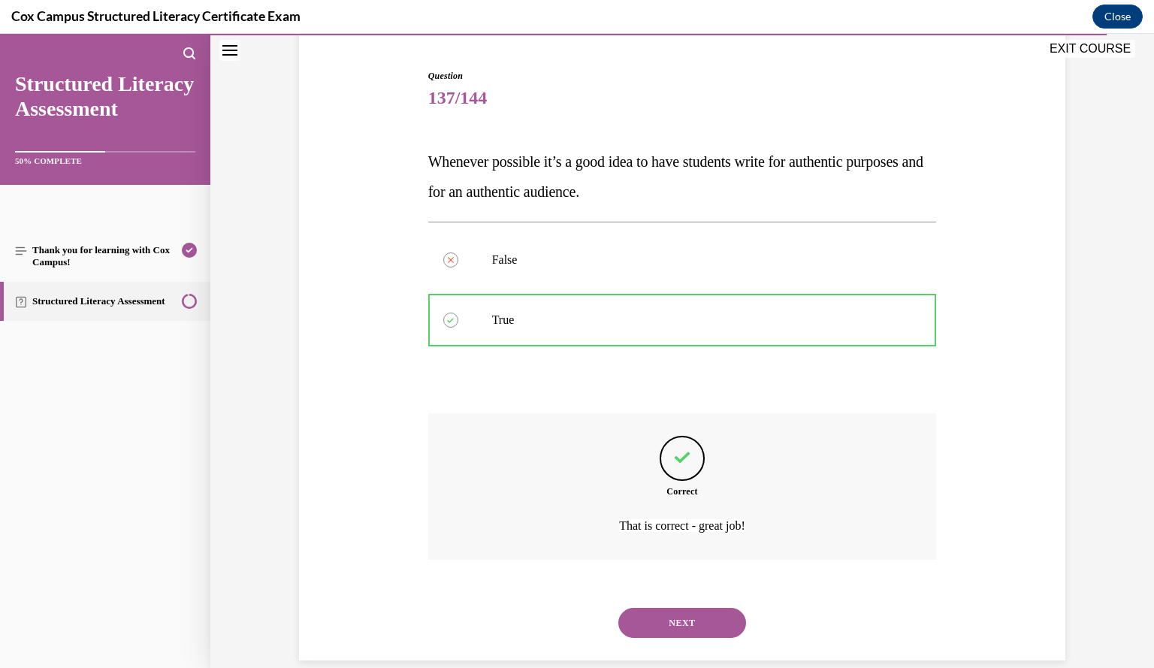
scroll to position [162, 0]
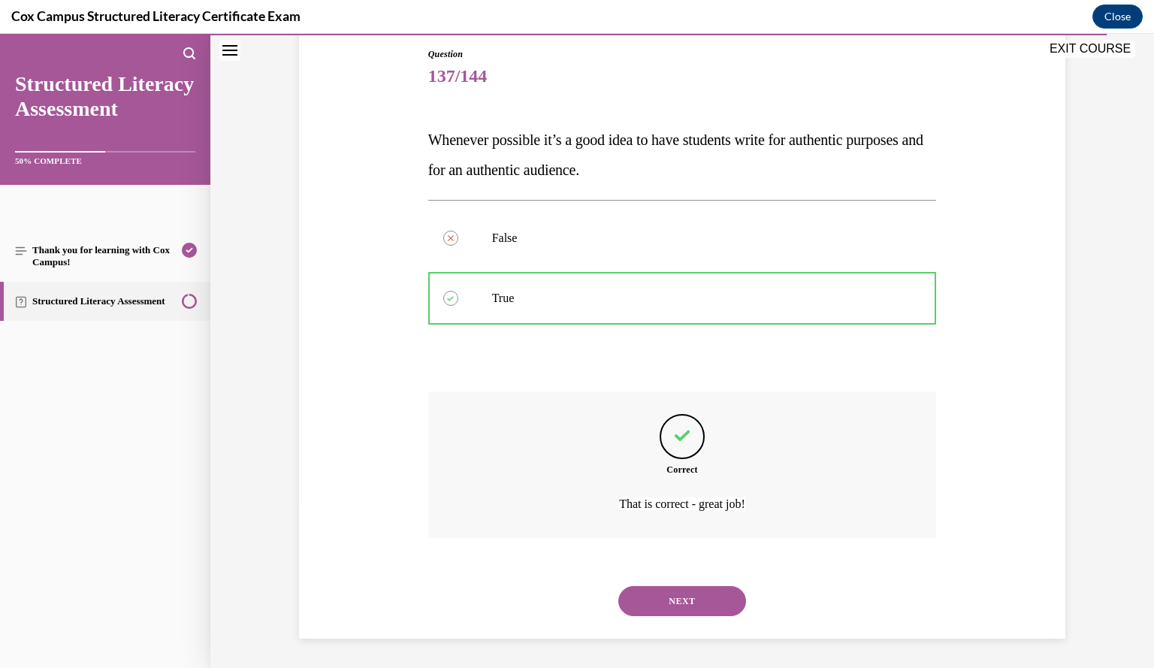
click at [676, 602] on button "NEXT" at bounding box center [682, 601] width 128 height 30
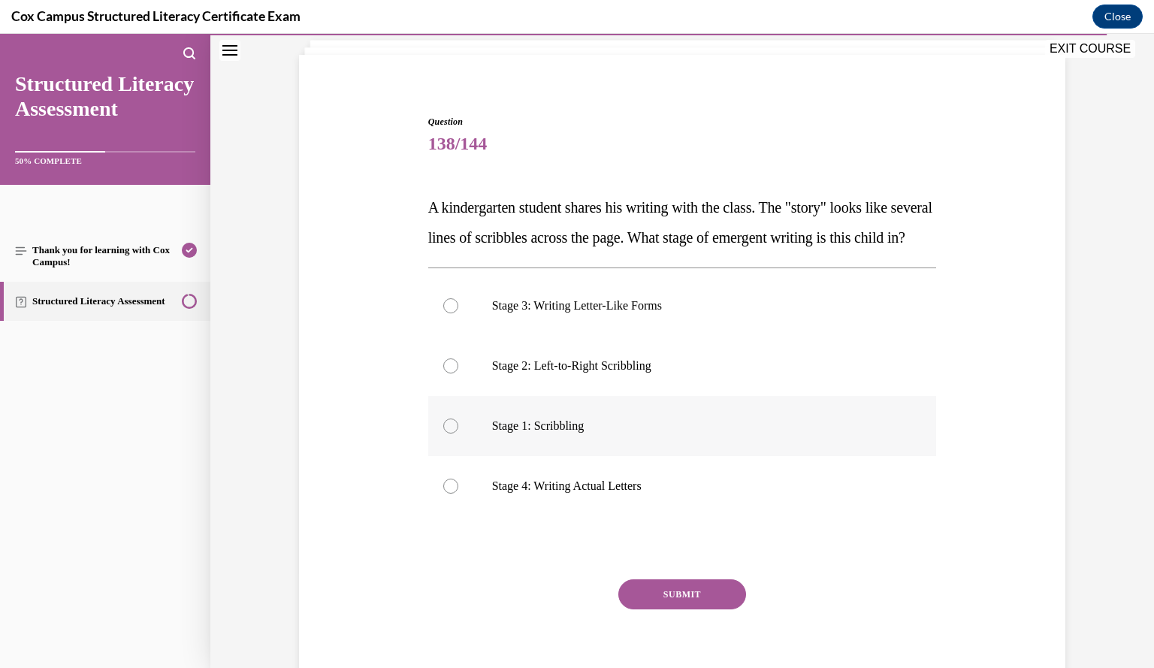
scroll to position [78, 0]
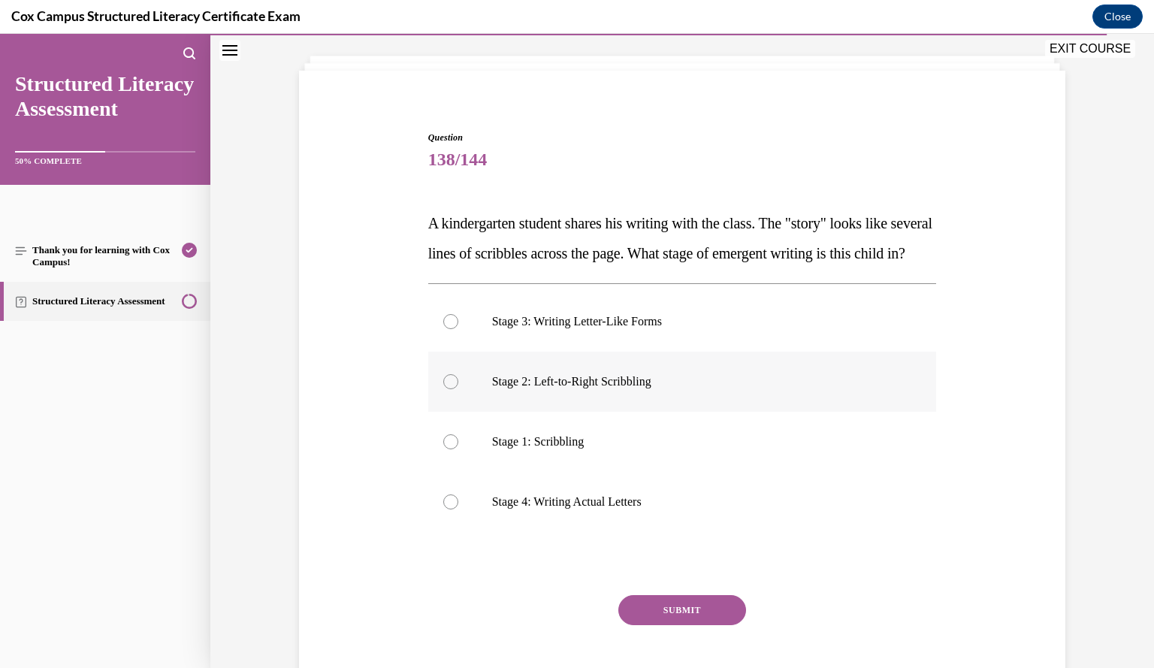
click at [685, 389] on p "Stage 2: Left-to-Right Scribbling" at bounding box center [695, 381] width 407 height 15
click at [458, 389] on input "Stage 2: Left-to-Right Scribbling" at bounding box center [450, 381] width 15 height 15
radio input "true"
click at [714, 625] on button "SUBMIT" at bounding box center [682, 610] width 128 height 30
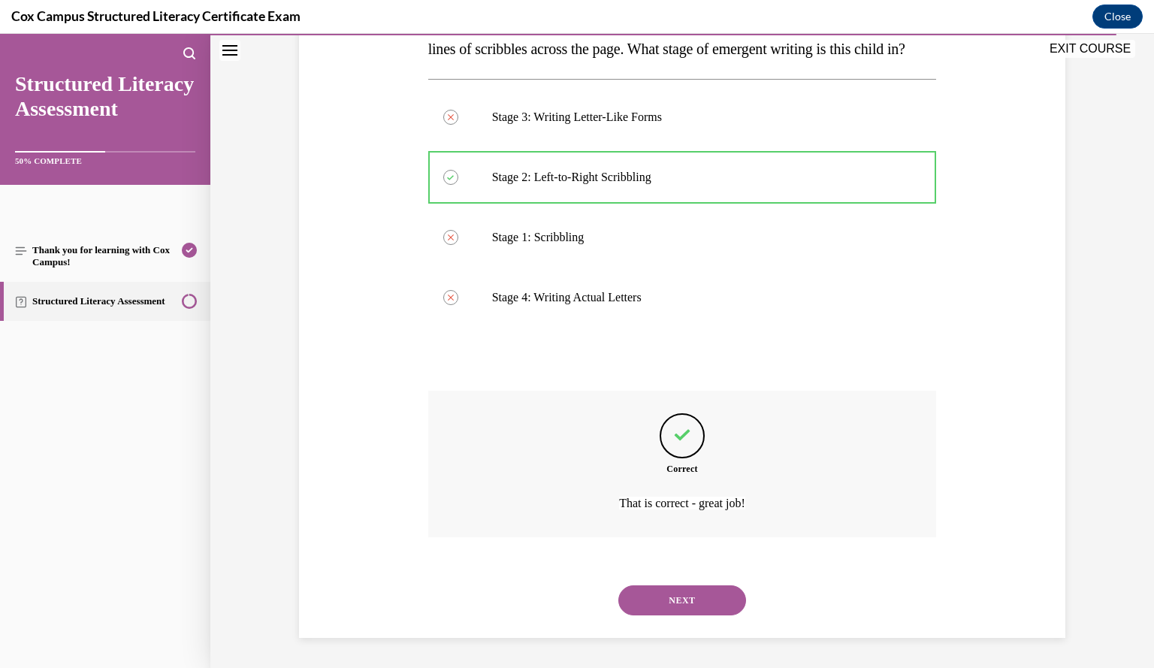
scroll to position [312, 0]
click at [703, 598] on button "NEXT" at bounding box center [682, 600] width 128 height 30
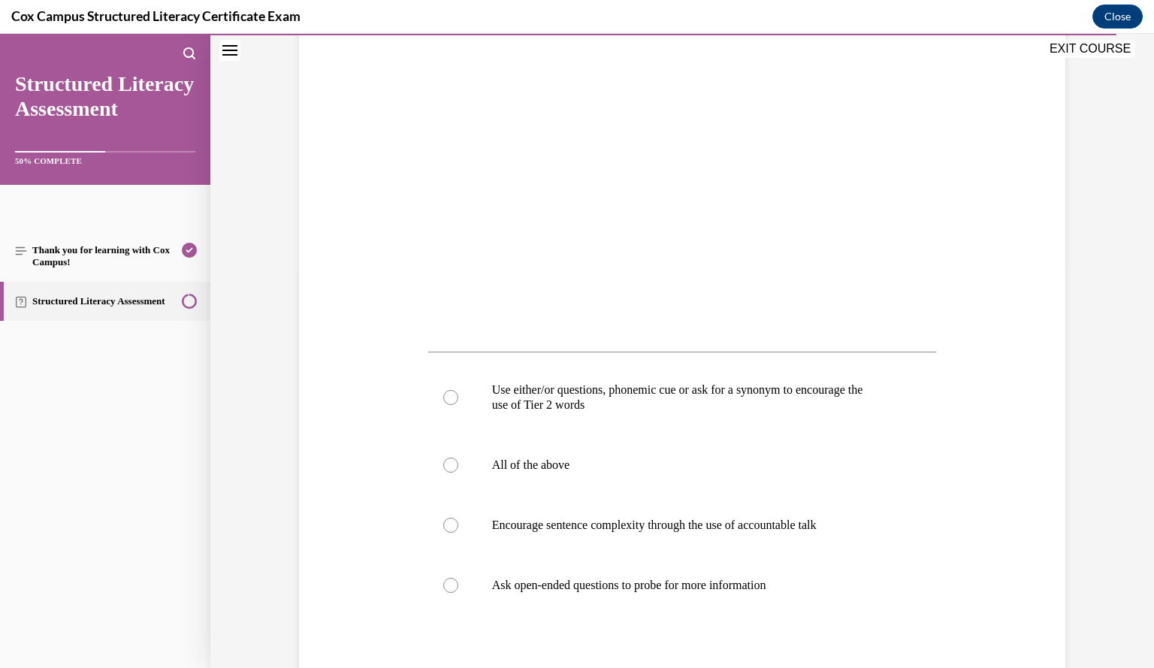
scroll to position [403, 0]
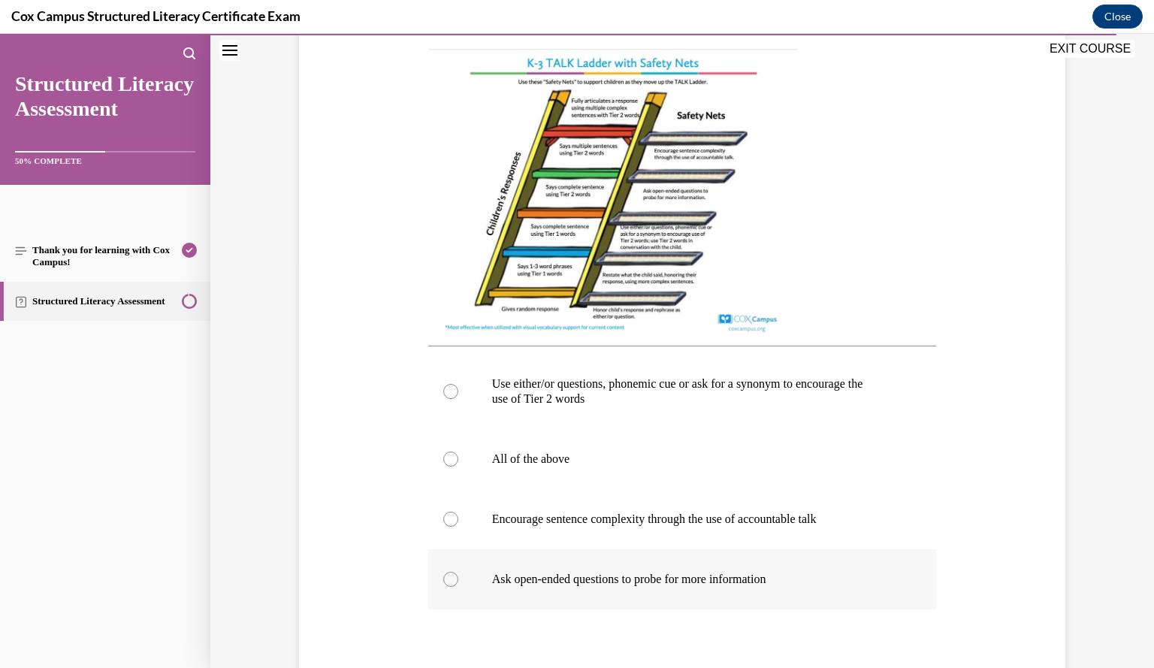
click at [799, 587] on p "Ask open-ended questions to probe for more information" at bounding box center [695, 579] width 407 height 15
click at [458, 587] on input "Ask open-ended questions to probe for more information" at bounding box center [450, 579] width 15 height 15
radio input "true"
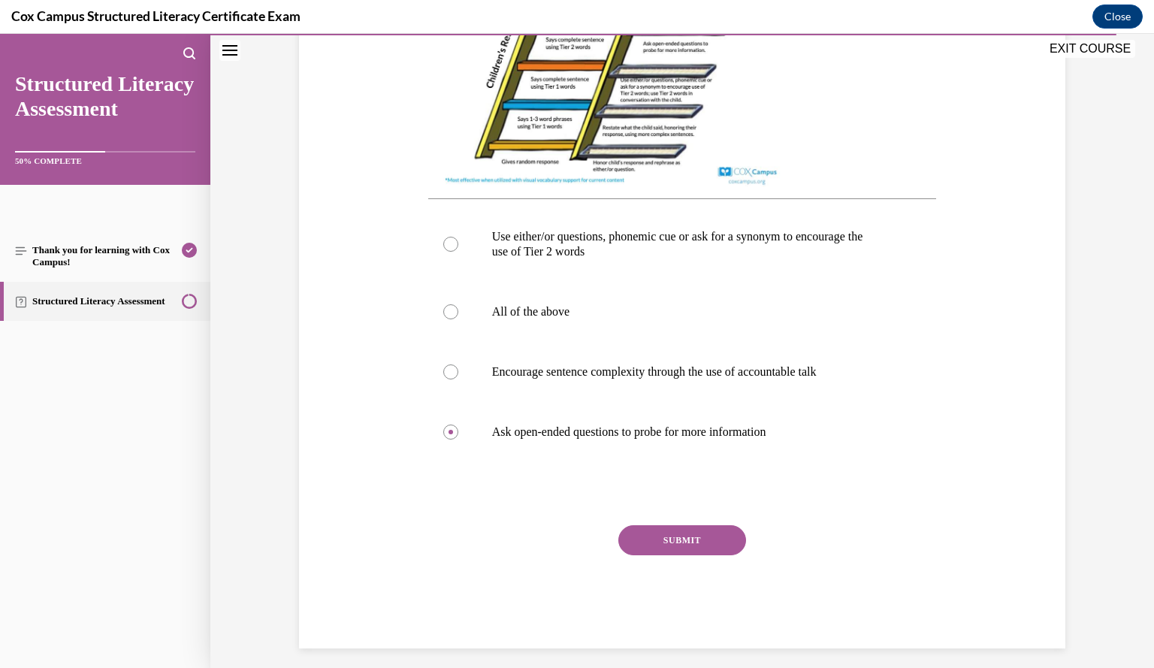
scroll to position [548, 0]
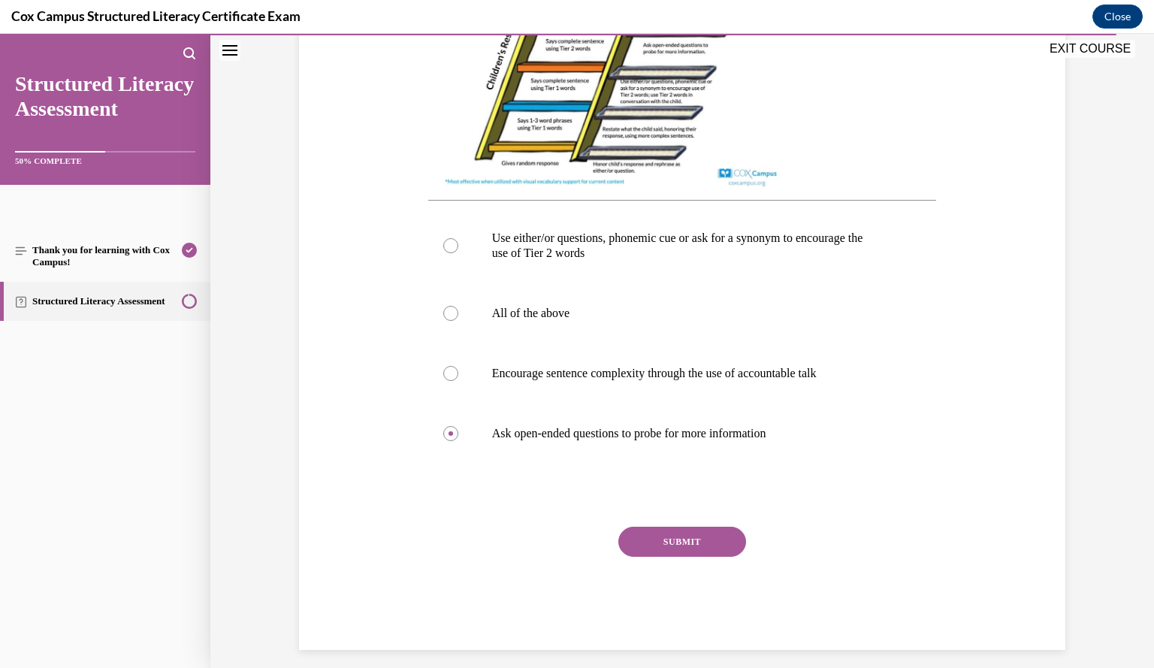
click at [660, 557] on button "SUBMIT" at bounding box center [682, 542] width 128 height 30
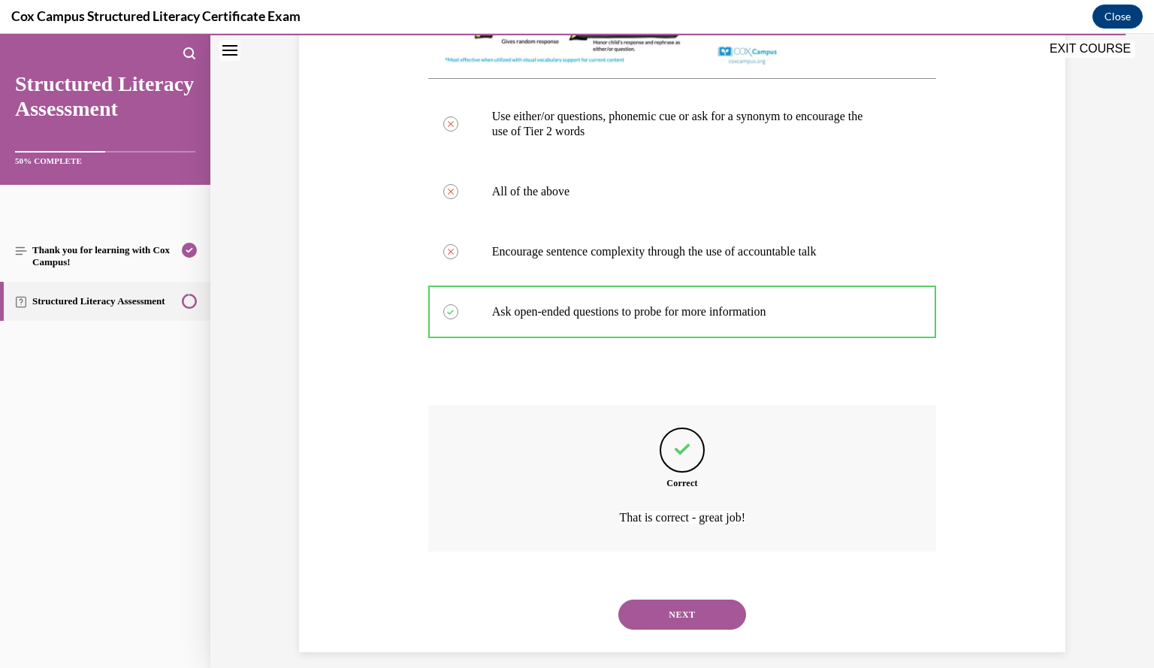
scroll to position [699, 0]
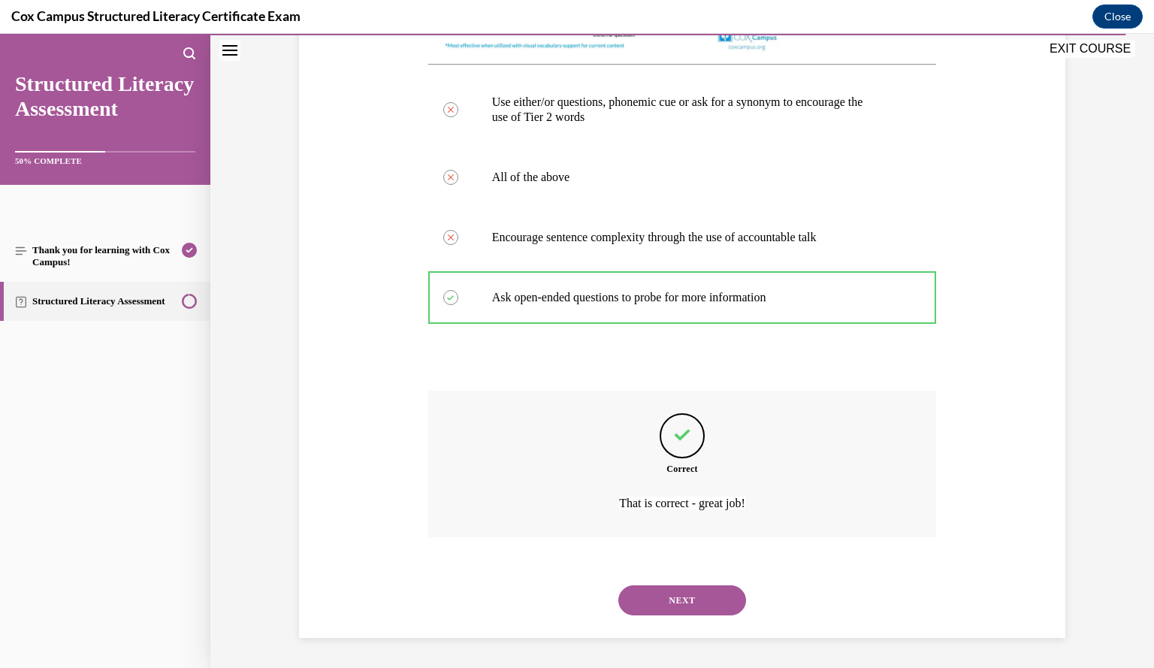
click at [700, 607] on button "NEXT" at bounding box center [682, 600] width 128 height 30
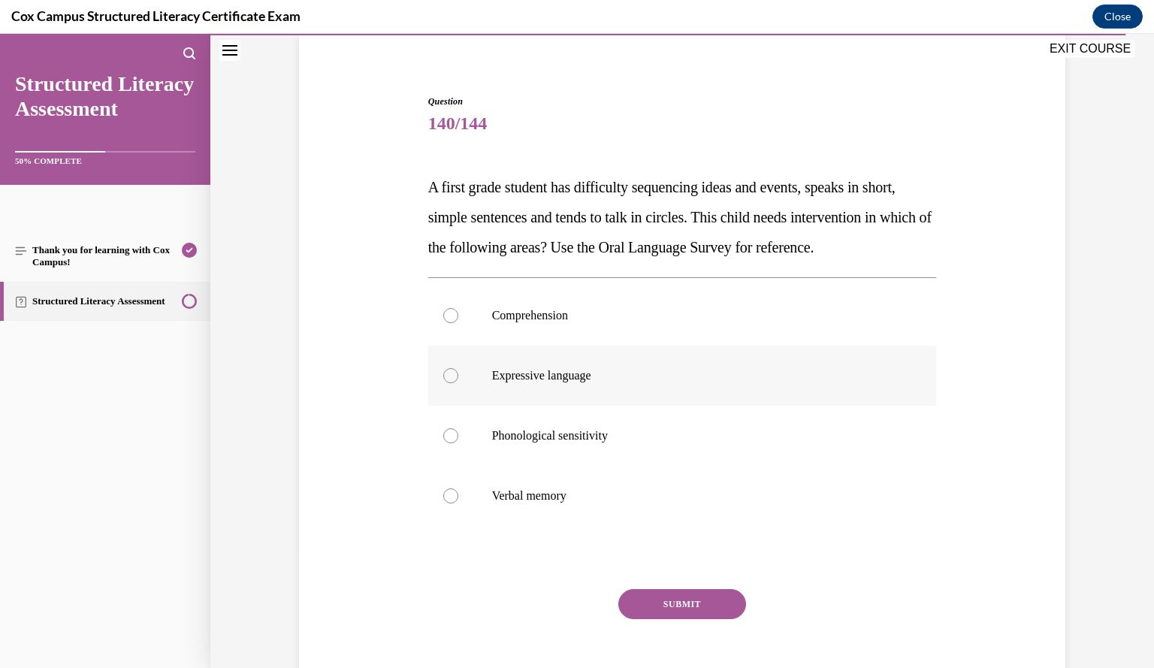
scroll to position [113, 0]
click at [721, 406] on label "Expressive language" at bounding box center [682, 376] width 509 height 60
click at [458, 384] on input "Expressive language" at bounding box center [450, 376] width 15 height 15
radio input "true"
click at [726, 620] on button "SUBMIT" at bounding box center [682, 605] width 128 height 30
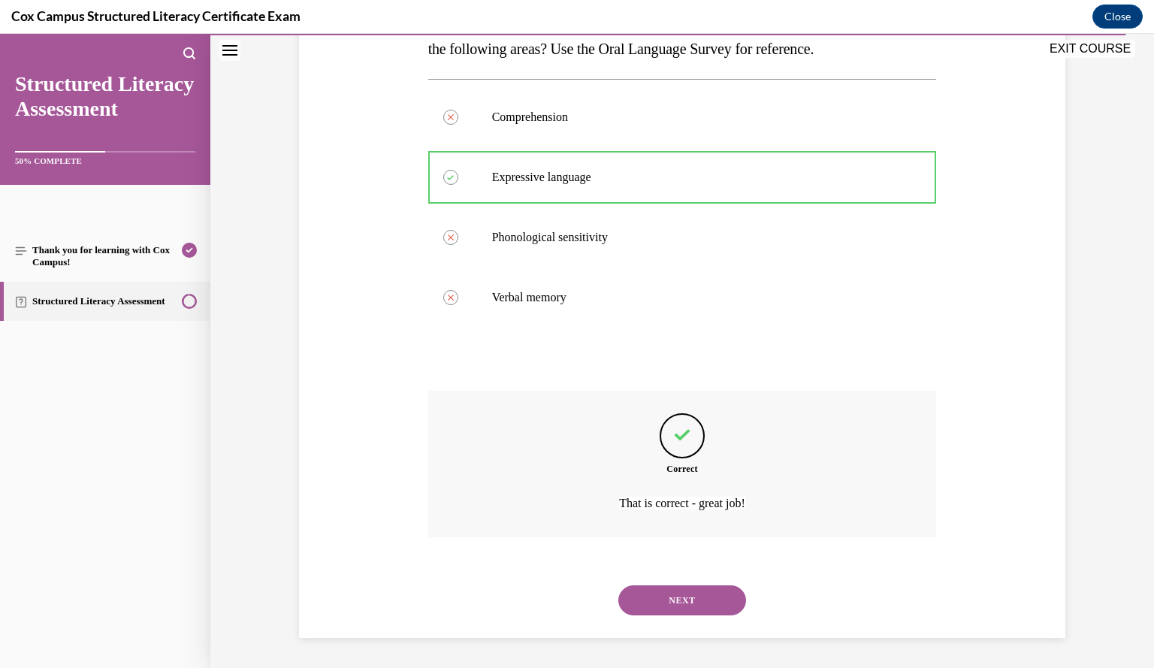
scroll to position [332, 0]
click at [679, 611] on button "NEXT" at bounding box center [682, 600] width 128 height 30
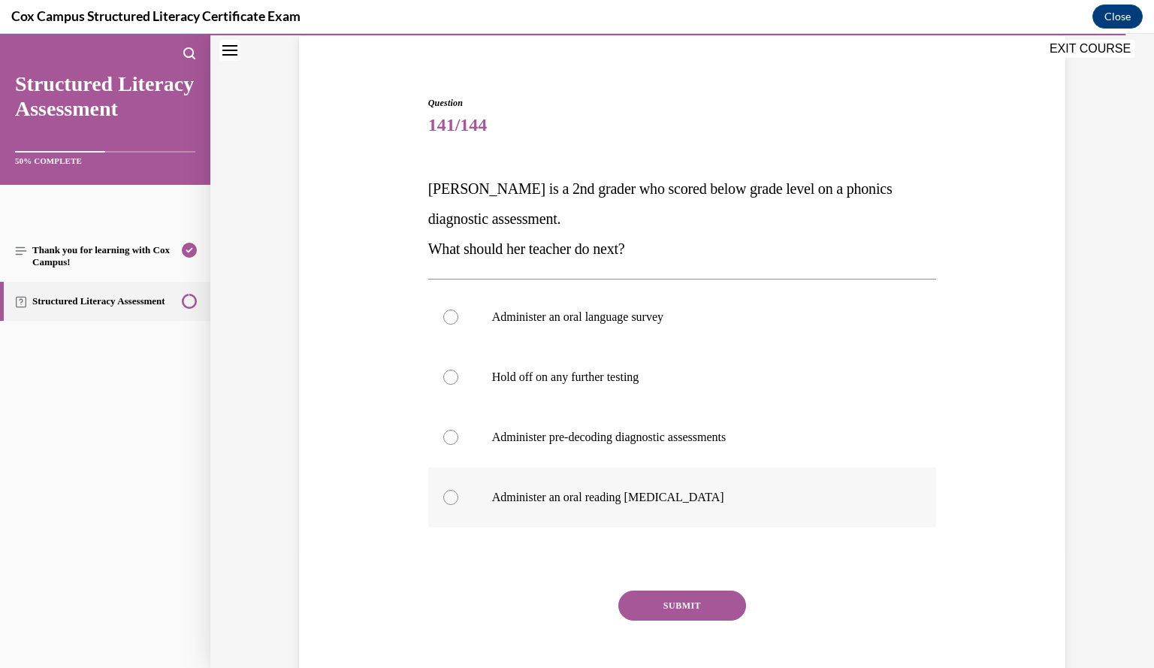
scroll to position [111, 0]
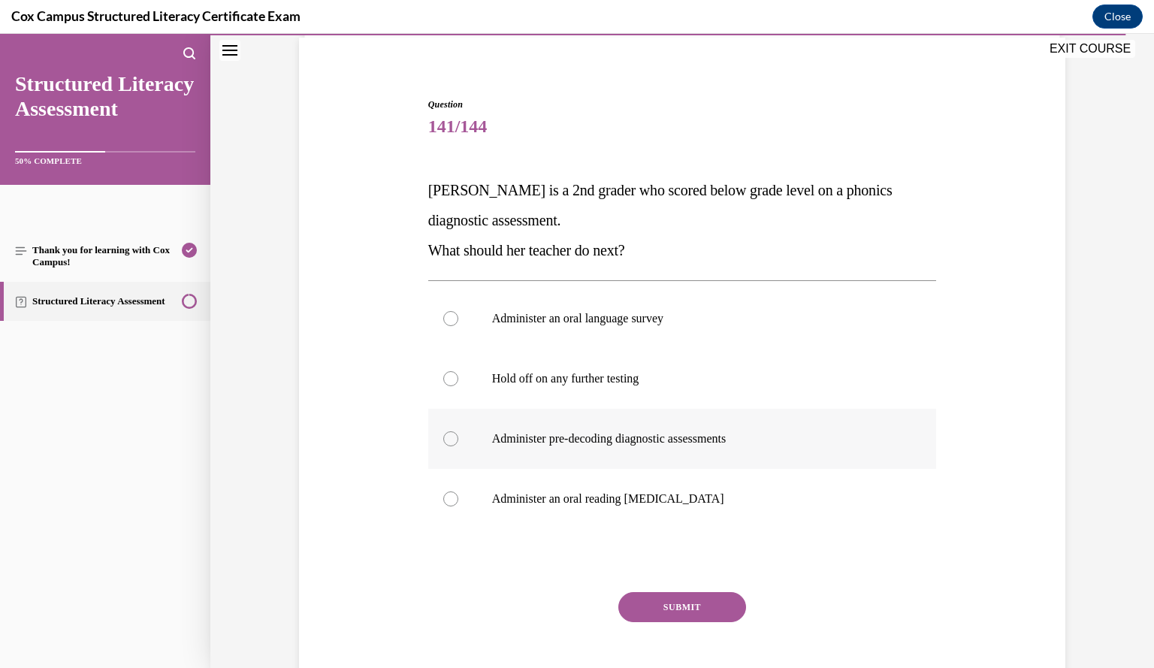
click at [777, 433] on p "Administer pre-decoding diagnostic assessments" at bounding box center [695, 438] width 407 height 15
click at [458, 433] on input "Administer pre-decoding diagnostic assessments" at bounding box center [450, 438] width 15 height 15
radio input "true"
click at [701, 606] on button "SUBMIT" at bounding box center [682, 607] width 128 height 30
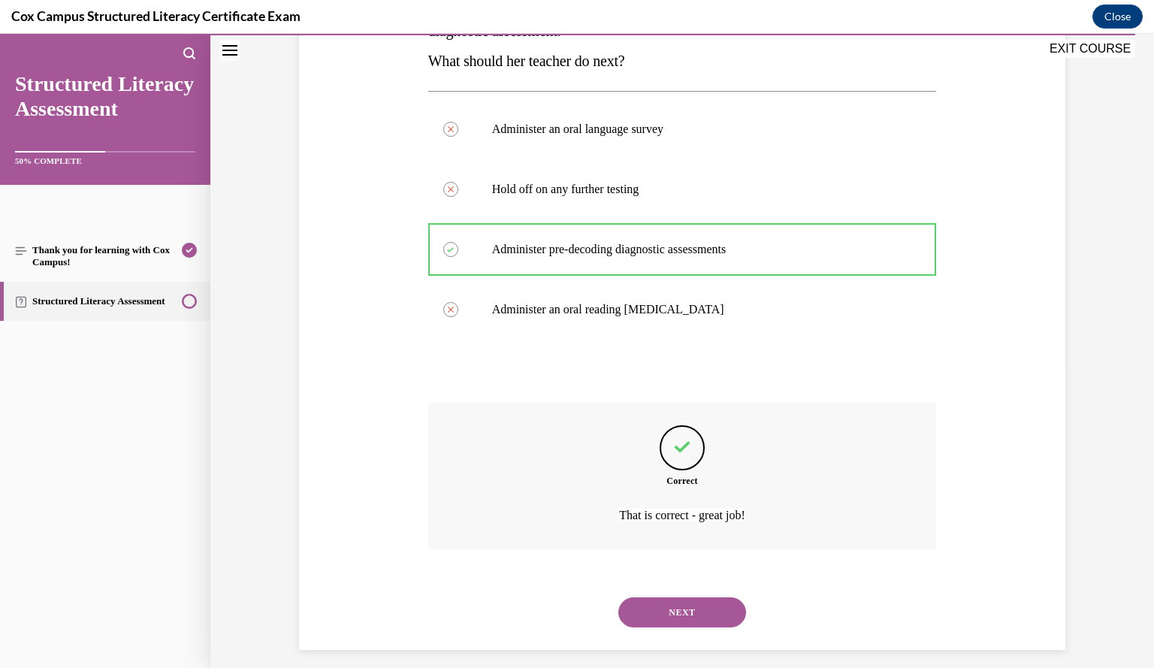
scroll to position [312, 0]
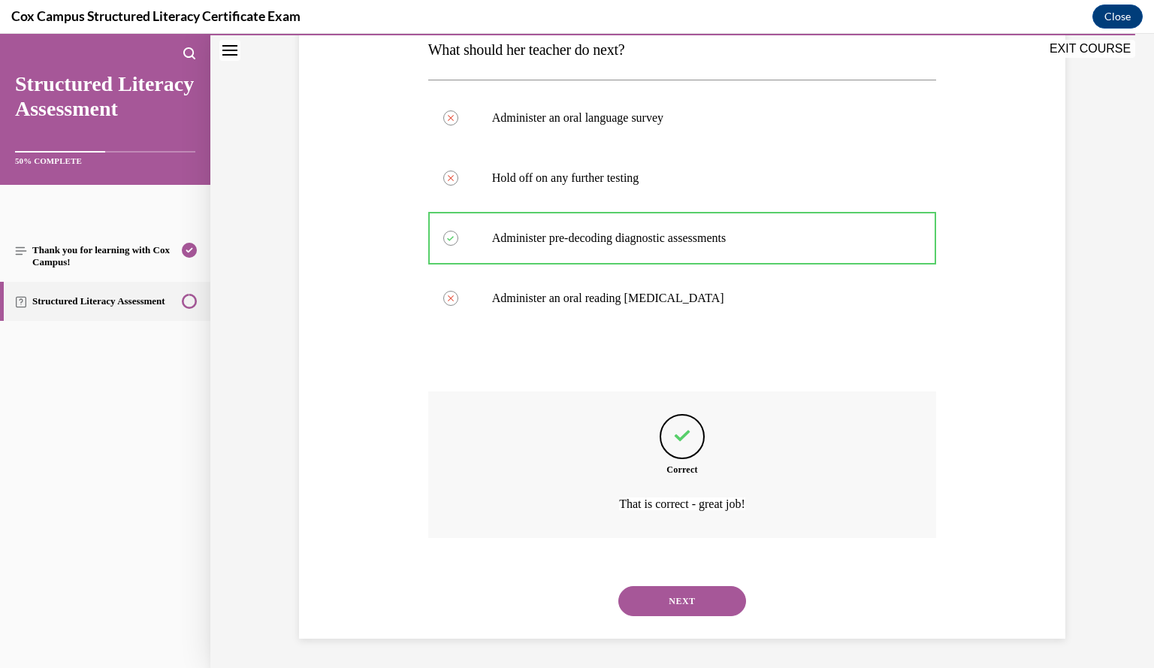
click at [701, 606] on button "NEXT" at bounding box center [682, 601] width 128 height 30
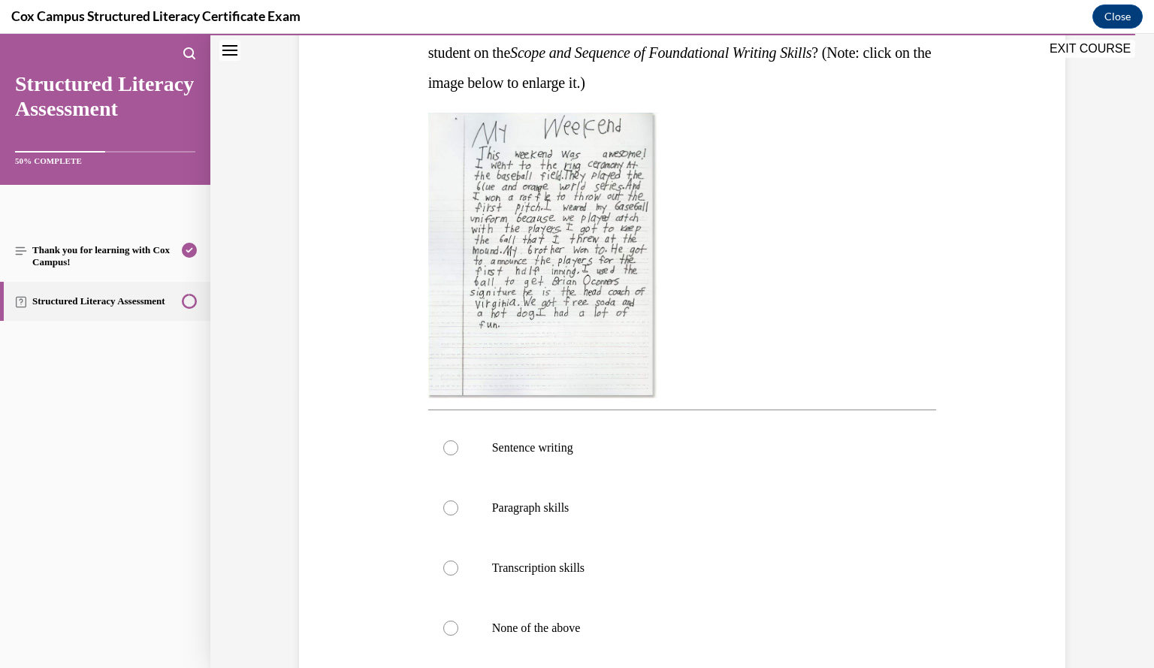
scroll to position [279, 0]
click at [611, 328] on img at bounding box center [542, 255] width 229 height 285
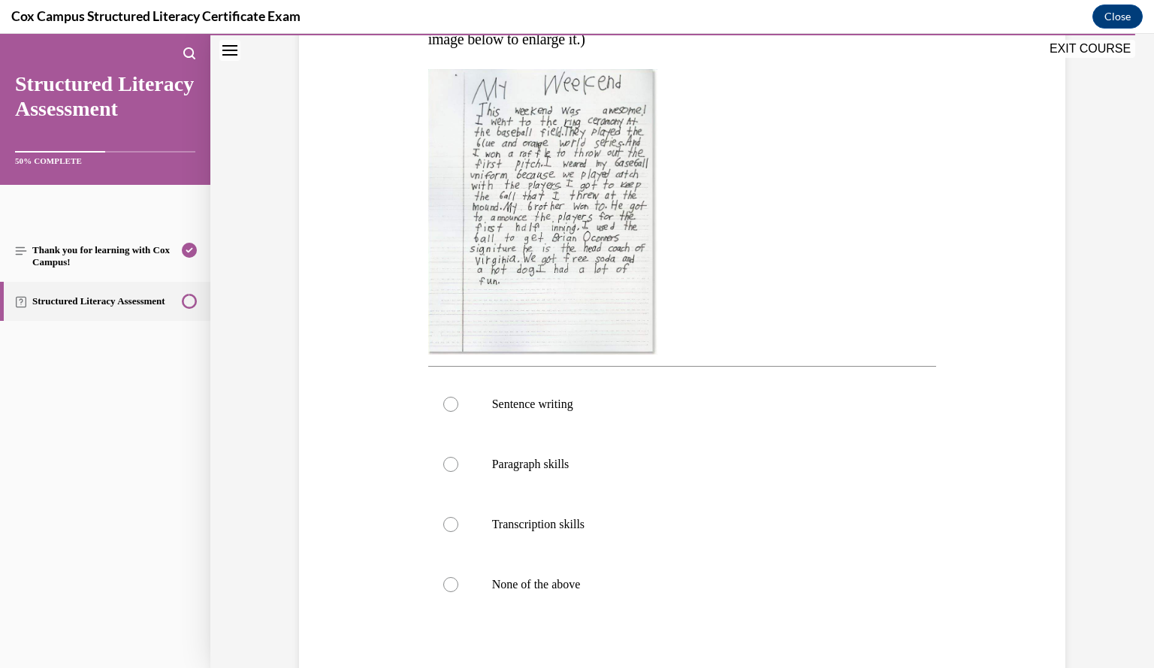
scroll to position [323, 0]
click at [696, 459] on p "Paragraph skills" at bounding box center [695, 463] width 407 height 15
click at [458, 459] on input "Paragraph skills" at bounding box center [450, 463] width 15 height 15
radio input "true"
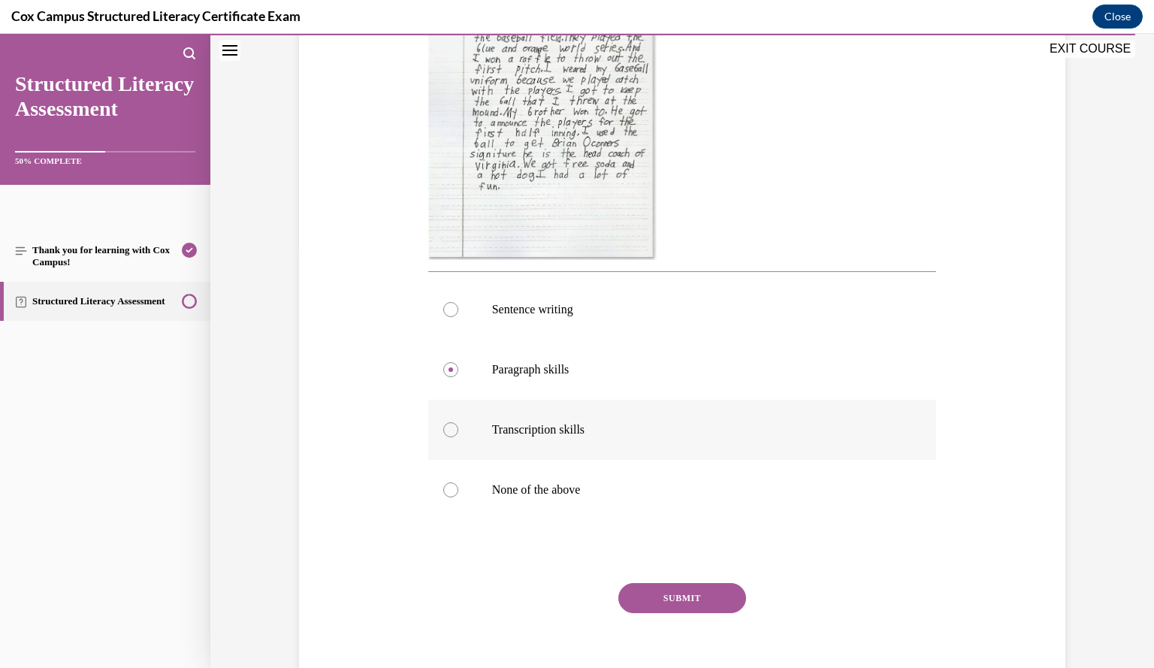
scroll to position [433, 0]
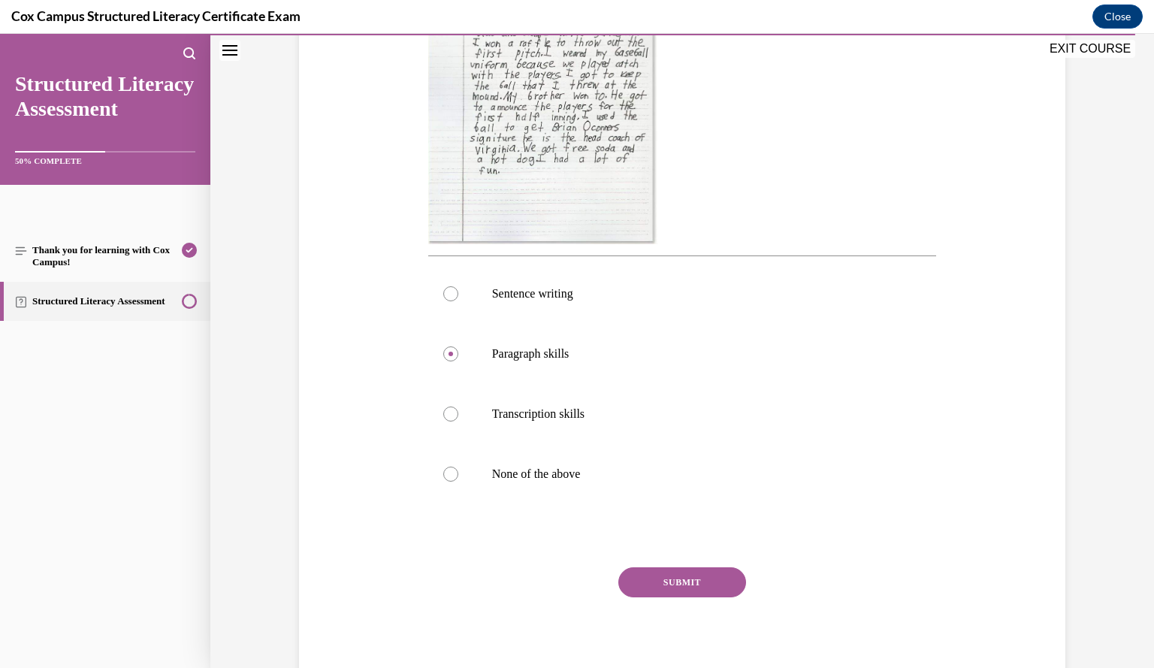
click at [705, 589] on button "SUBMIT" at bounding box center [682, 582] width 128 height 30
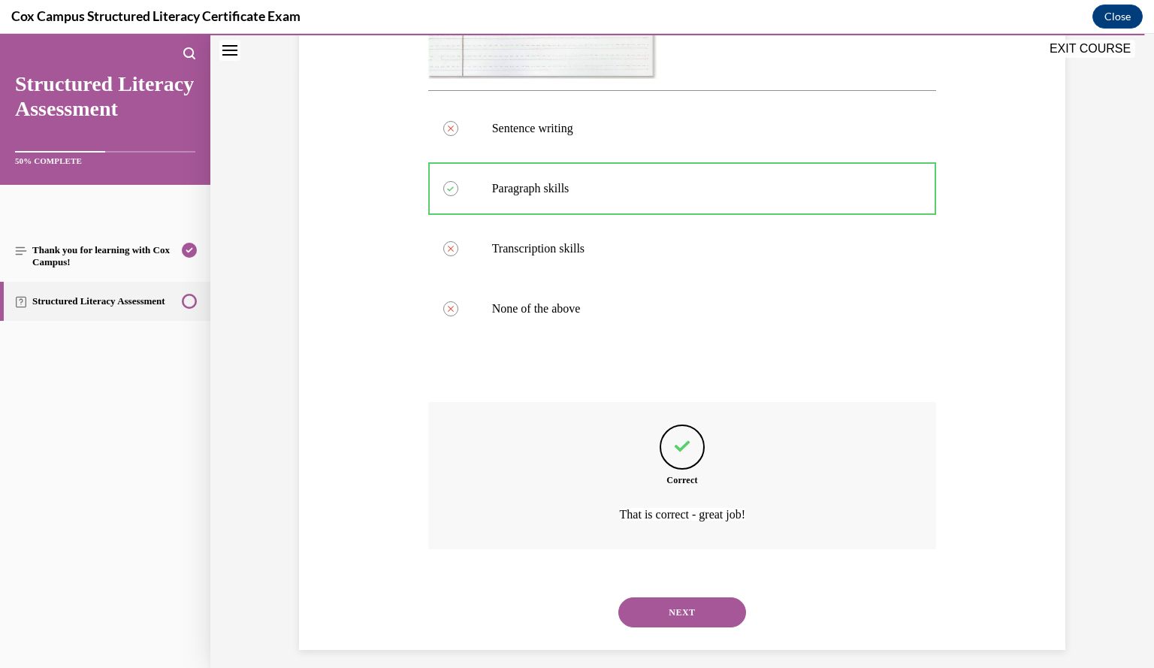
scroll to position [608, 0]
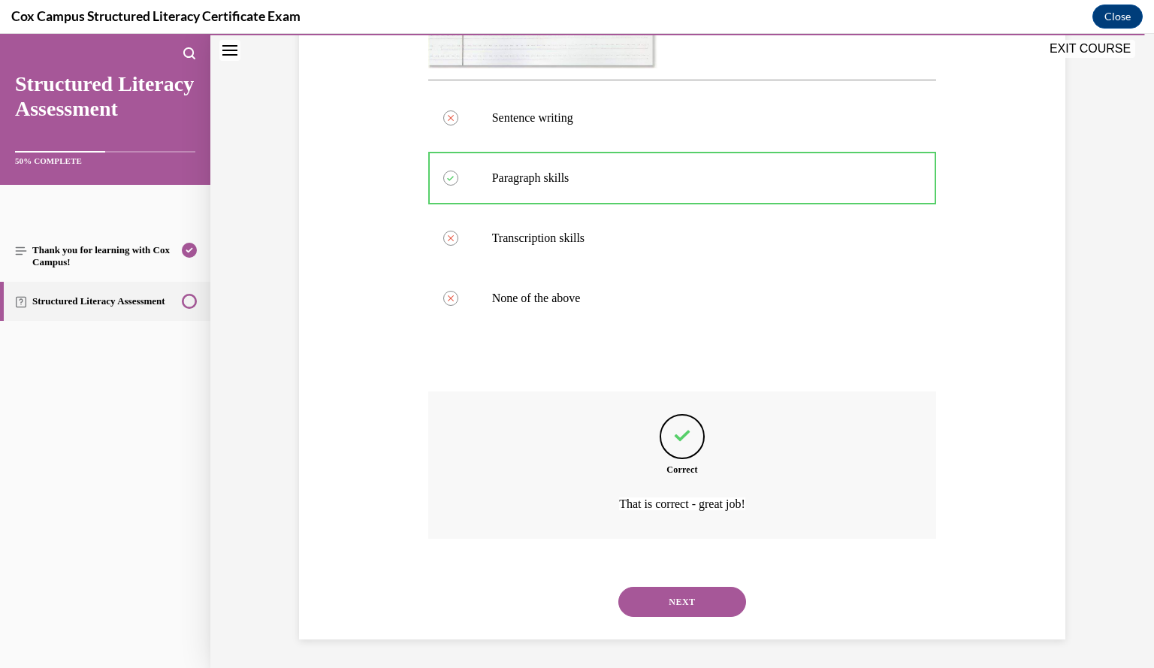
click at [702, 599] on button "NEXT" at bounding box center [682, 602] width 128 height 30
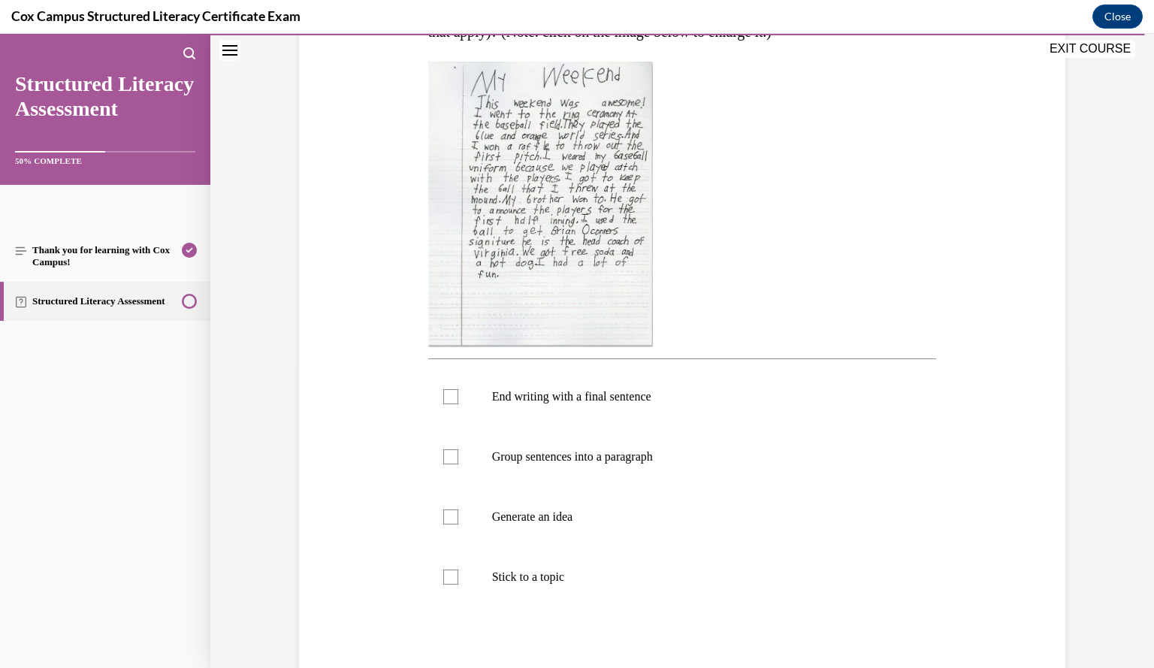
scroll to position [299, 0]
click at [768, 545] on label "Generate an idea" at bounding box center [682, 518] width 509 height 60
click at [458, 525] on input "Generate an idea" at bounding box center [450, 517] width 15 height 15
checkbox input "true"
click at [720, 575] on p "Stick to a topic" at bounding box center [695, 577] width 407 height 15
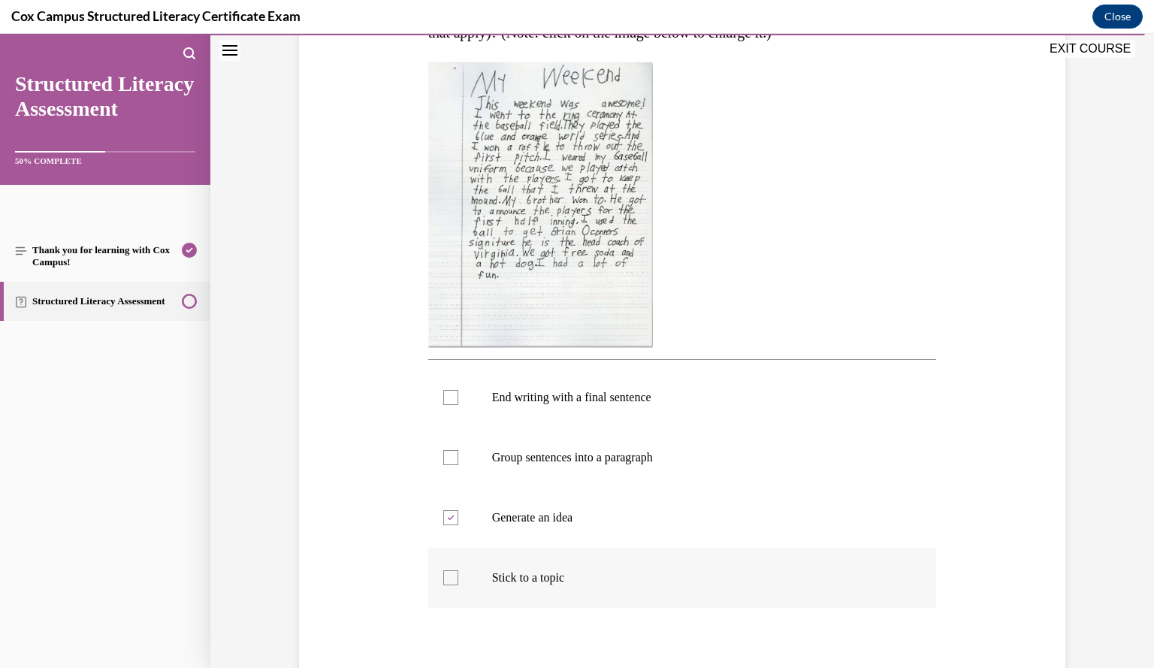
click at [458, 575] on input "Stick to a topic" at bounding box center [450, 577] width 15 height 15
checkbox input "true"
click at [663, 405] on label "End writing with a final sentence" at bounding box center [682, 397] width 509 height 60
click at [458, 405] on input "End writing with a final sentence" at bounding box center [450, 397] width 15 height 15
checkbox input "true"
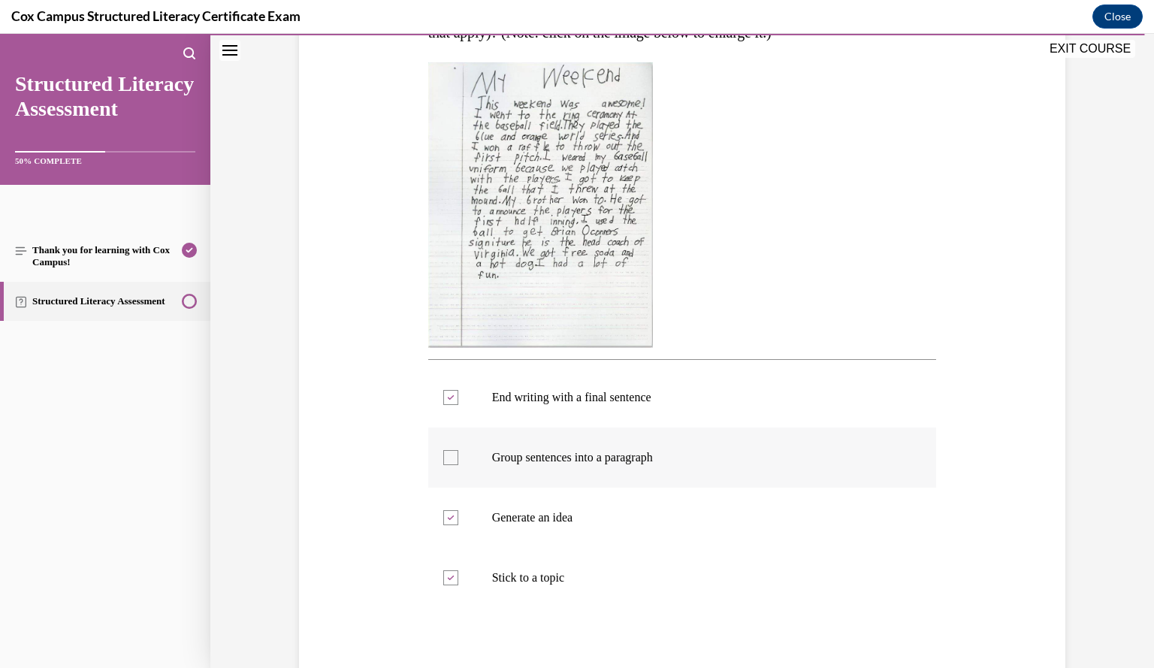
click at [645, 447] on label "Group sentences into a paragraph" at bounding box center [682, 457] width 509 height 60
click at [458, 450] on input "Group sentences into a paragraph" at bounding box center [450, 457] width 15 height 15
checkbox input "true"
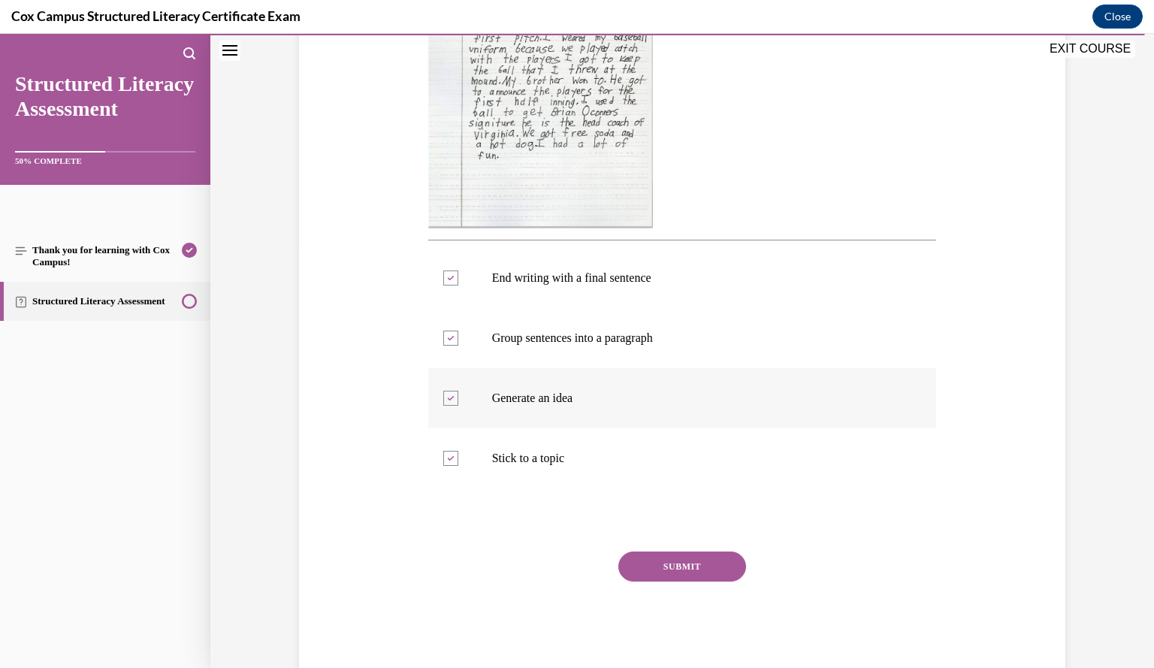
scroll to position [419, 0]
click at [686, 566] on button "SUBMIT" at bounding box center [682, 566] width 128 height 30
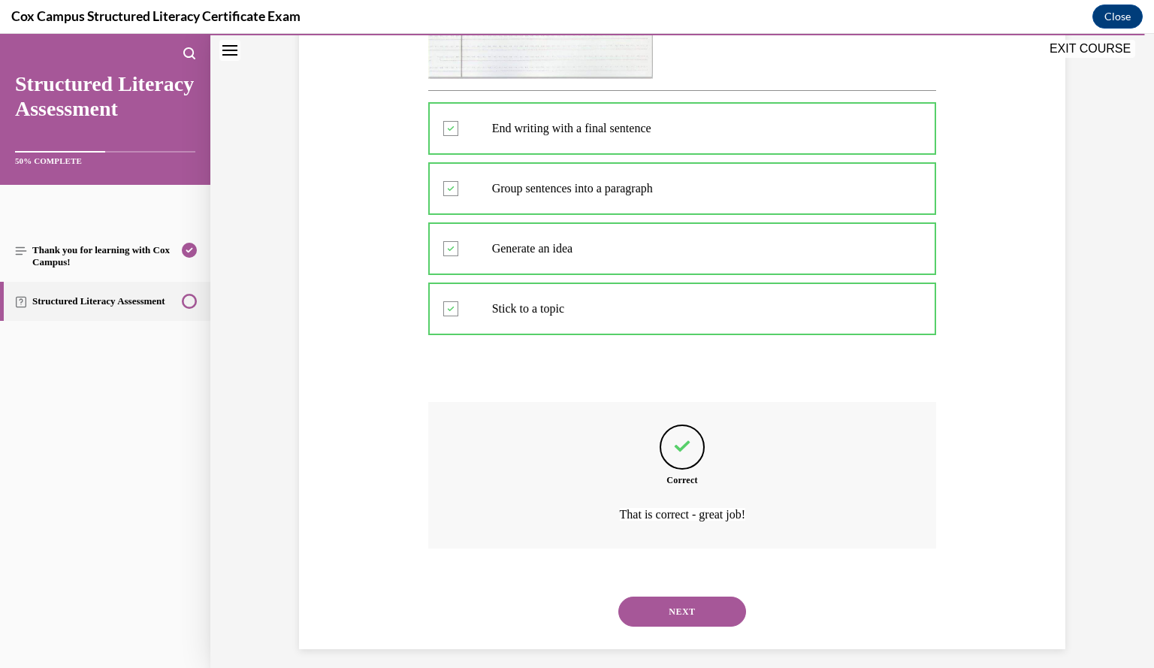
scroll to position [578, 0]
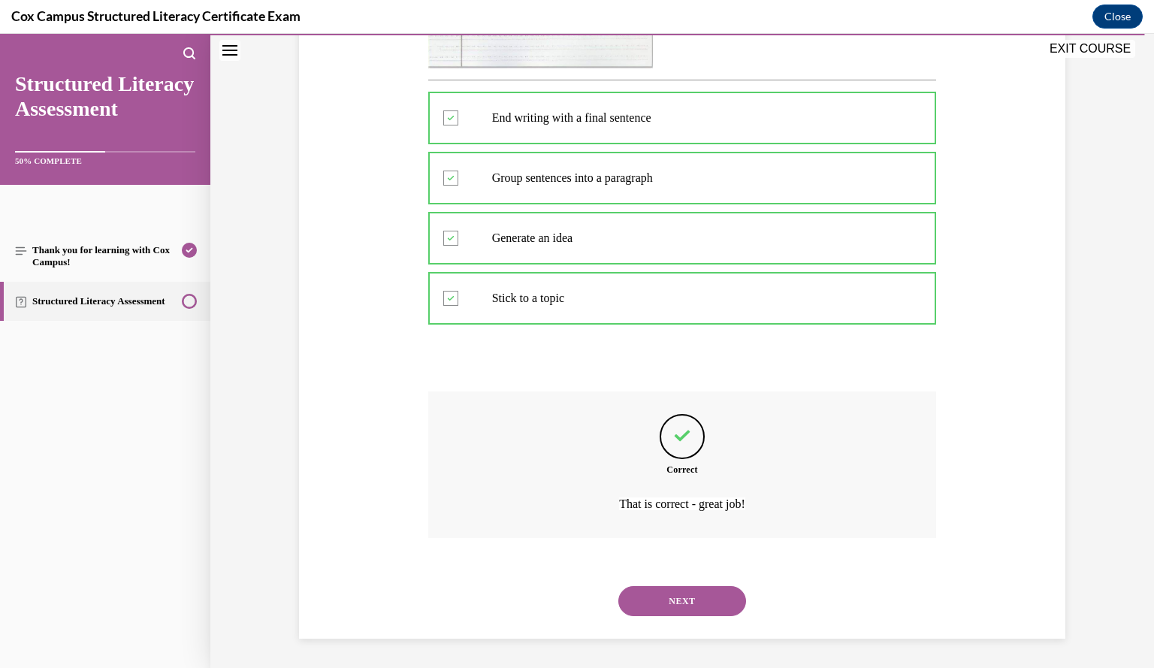
click at [681, 594] on button "NEXT" at bounding box center [682, 601] width 128 height 30
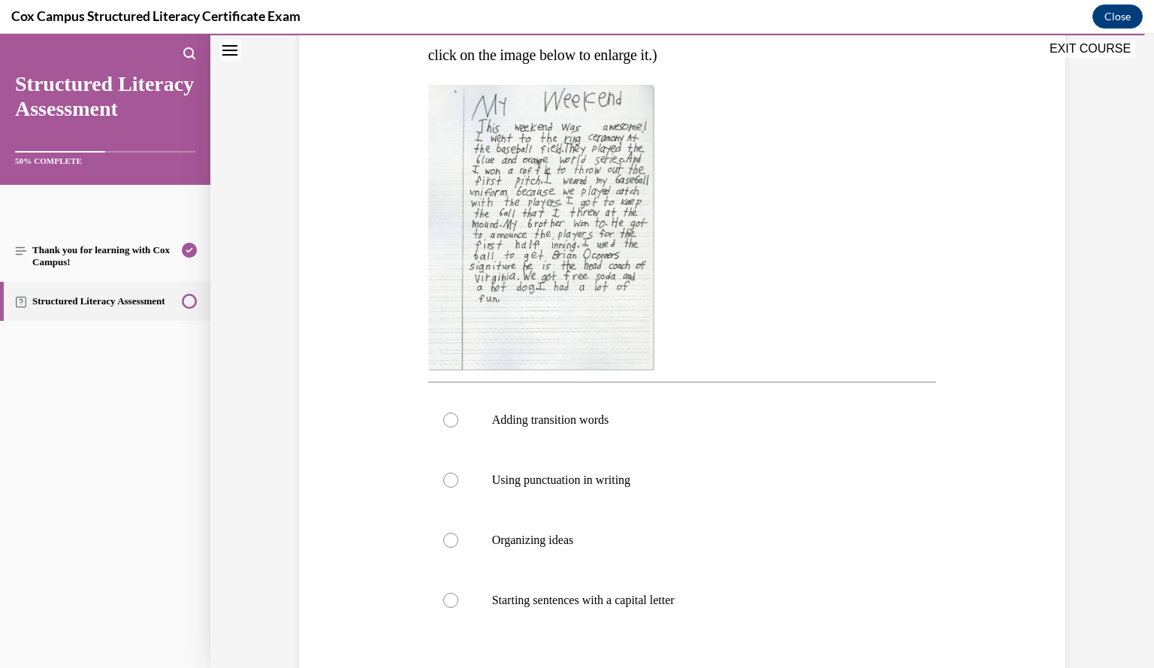
scroll to position [275, 0]
click at [818, 406] on label "Adding transition words" at bounding box center [682, 421] width 509 height 60
click at [458, 414] on input "Adding transition words" at bounding box center [450, 421] width 15 height 15
radio input "true"
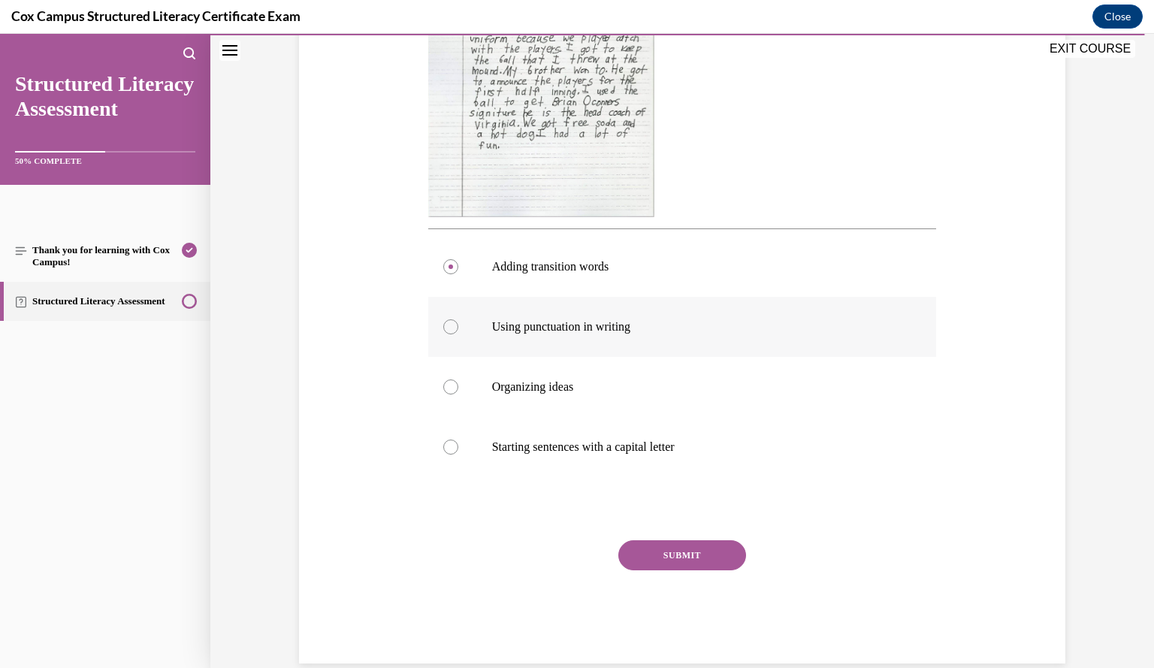
scroll to position [431, 0]
click at [711, 557] on button "SUBMIT" at bounding box center [682, 554] width 128 height 30
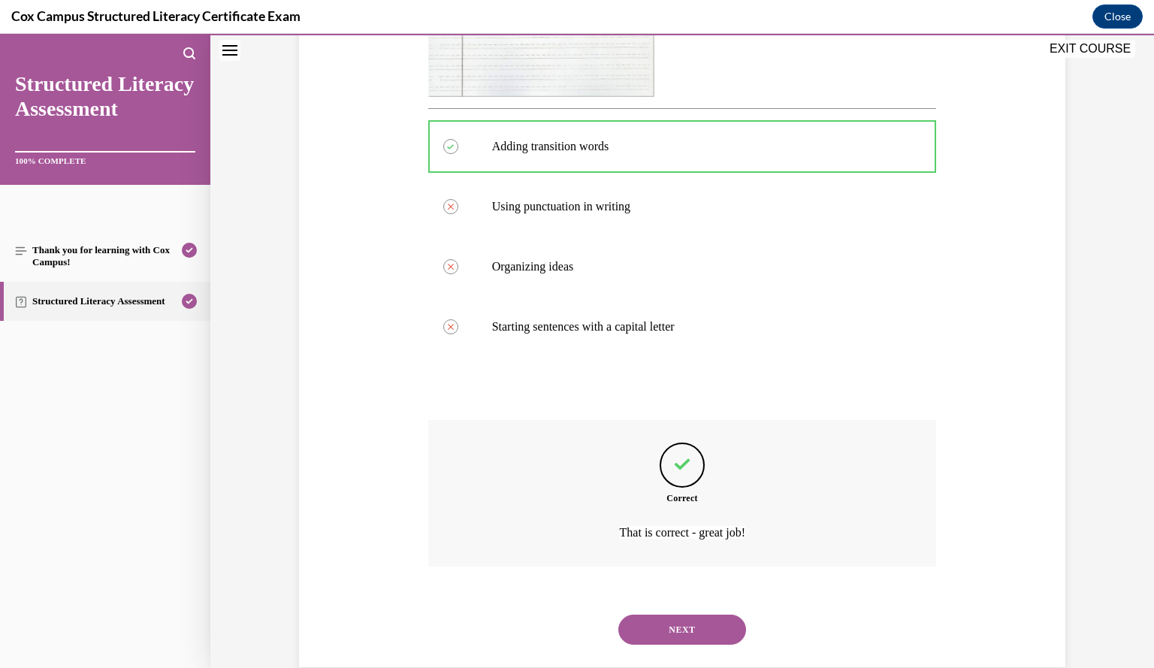
scroll to position [578, 0]
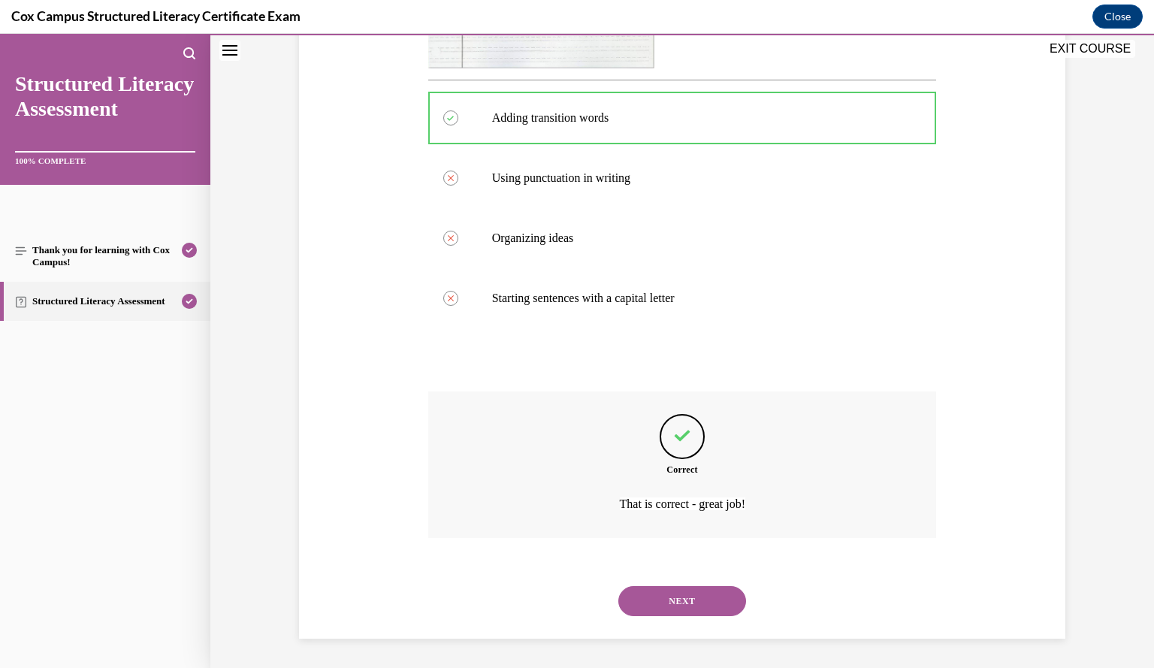
click at [694, 594] on button "NEXT" at bounding box center [682, 601] width 128 height 30
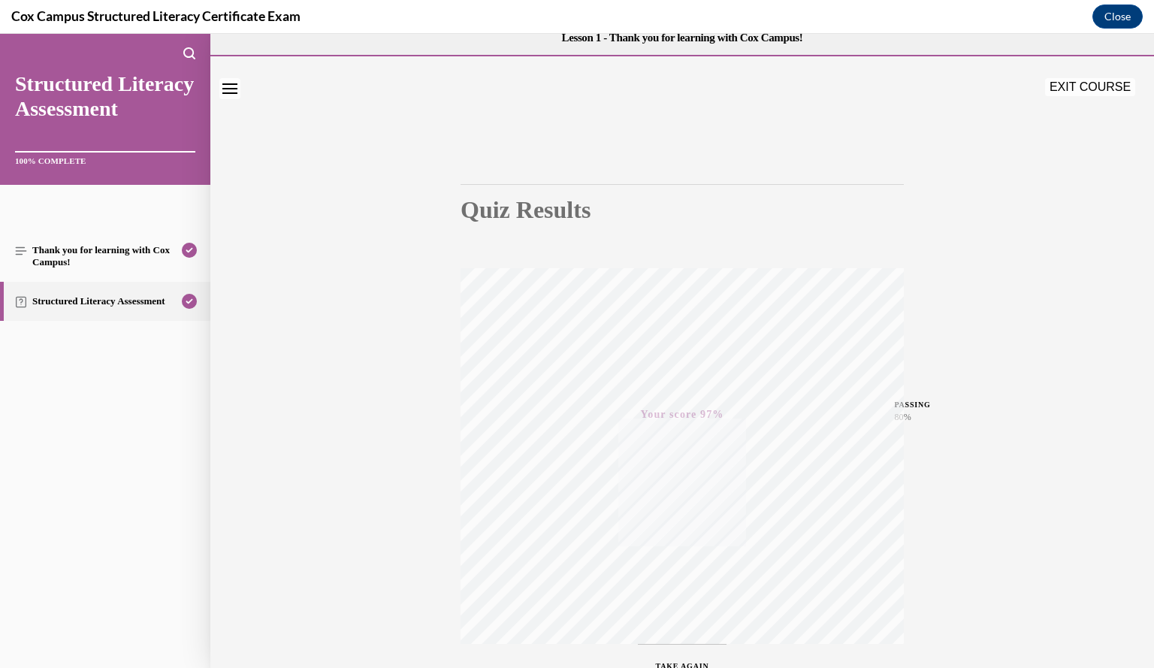
scroll to position [0, 0]
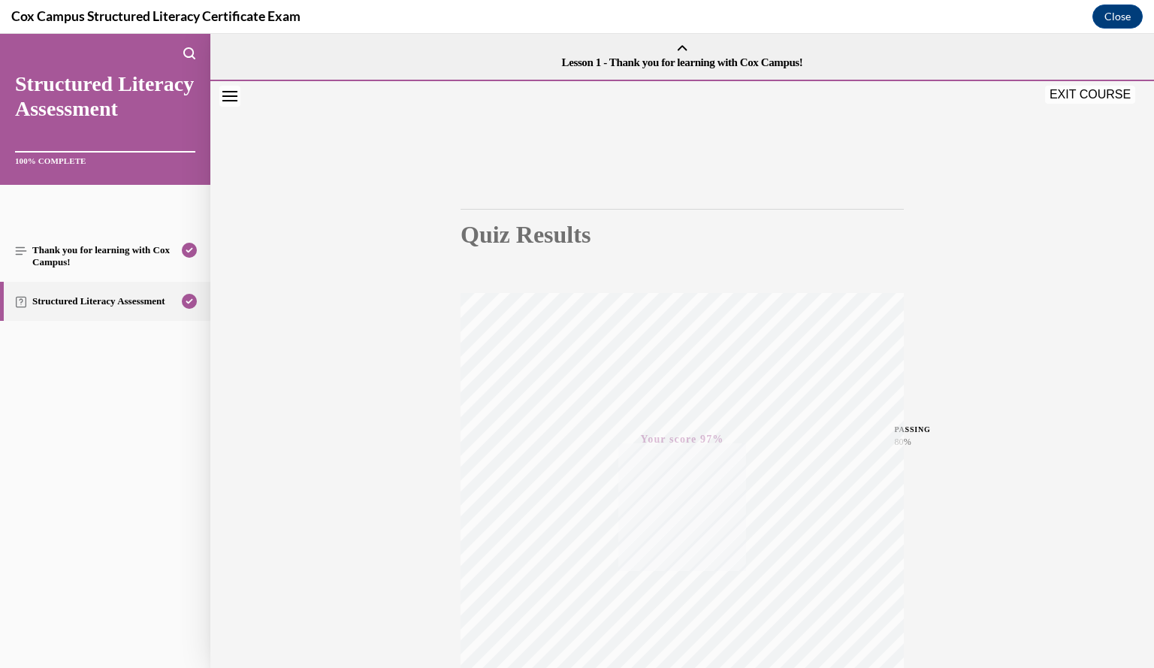
click at [1100, 92] on button "EXIT COURSE" at bounding box center [1090, 95] width 90 height 18
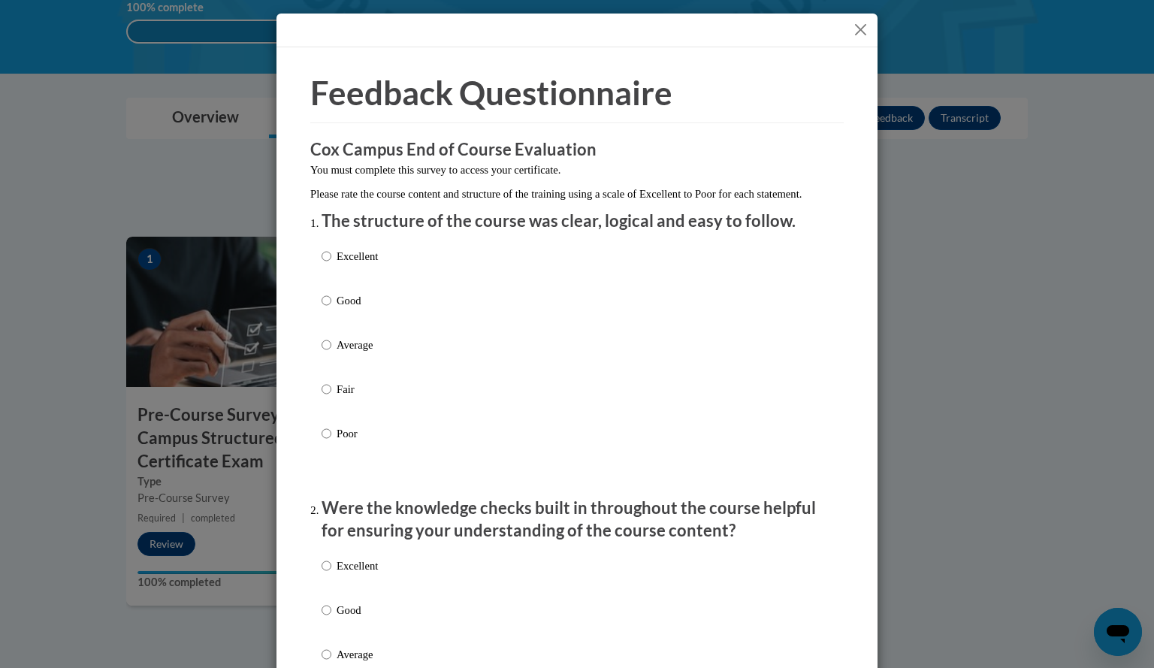
click at [379, 276] on div "Excellent Good Average Fair Poor" at bounding box center [577, 362] width 511 height 245
click at [328, 267] on label "Excellent" at bounding box center [350, 268] width 56 height 41
click at [328, 264] on input "Excellent" at bounding box center [327, 256] width 10 height 17
radio input "true"
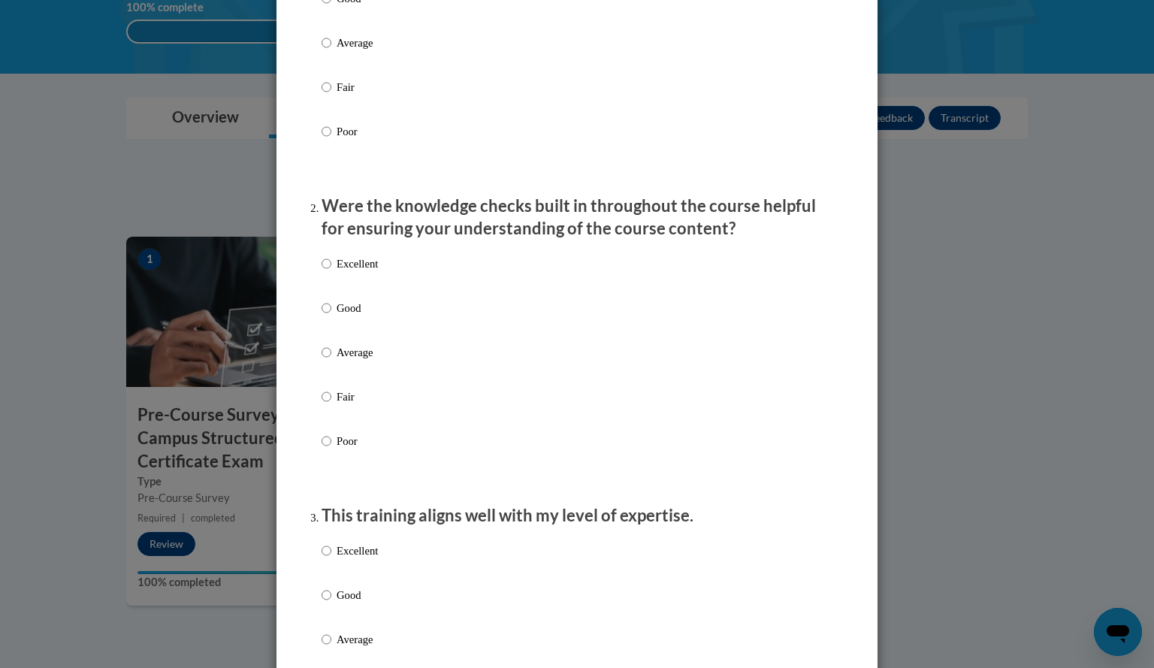
scroll to position [300, 0]
click at [338, 319] on p "Good" at bounding box center [357, 310] width 41 height 17
click at [331, 319] on input "Good" at bounding box center [327, 310] width 10 height 17
radio input "true"
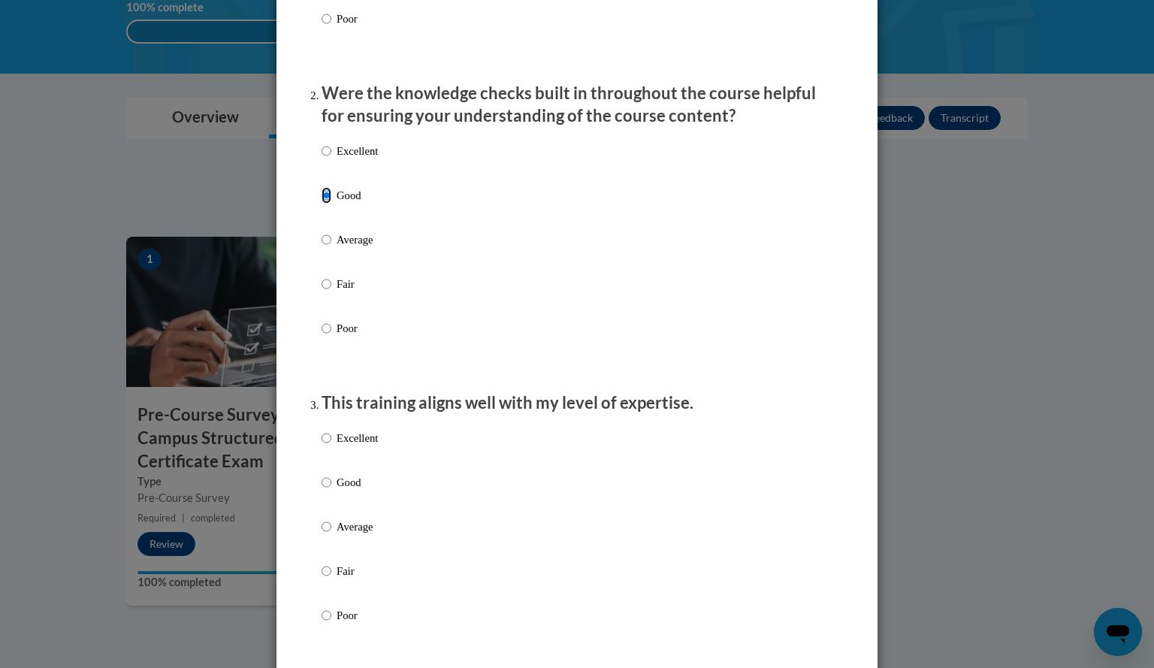
scroll to position [415, 0]
click at [406, 452] on div "Excellent Good Average Fair Poor" at bounding box center [577, 543] width 511 height 245
click at [361, 445] on p "Excellent" at bounding box center [357, 437] width 41 height 17
click at [331, 445] on input "Excellent" at bounding box center [327, 437] width 10 height 17
radio input "true"
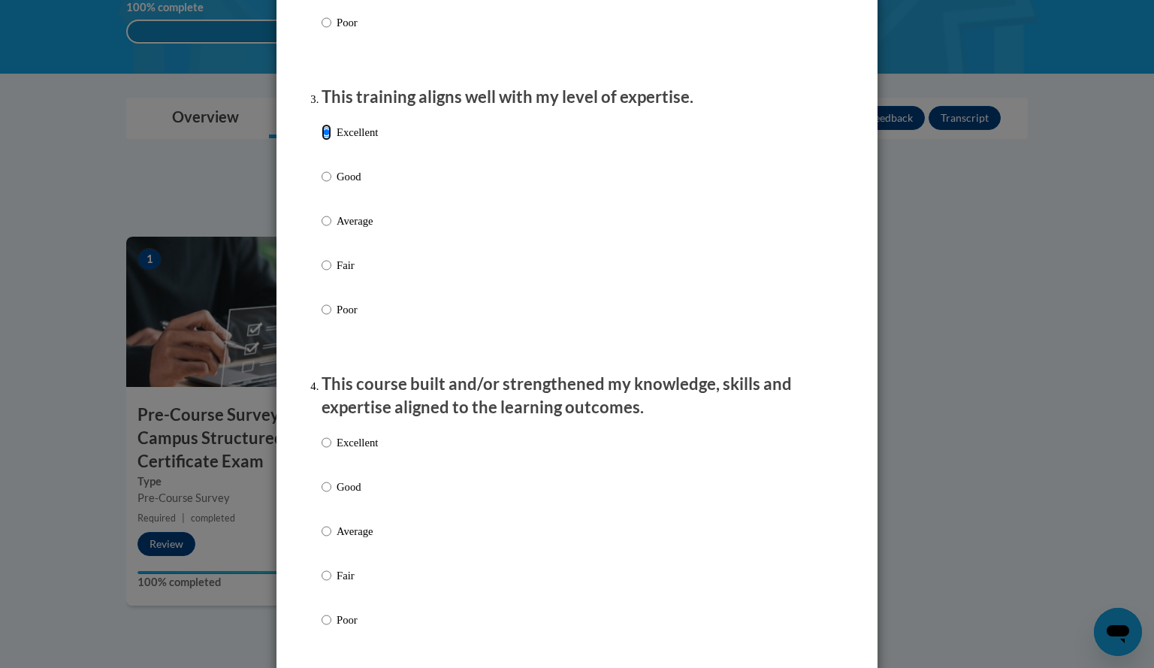
scroll to position [735, 0]
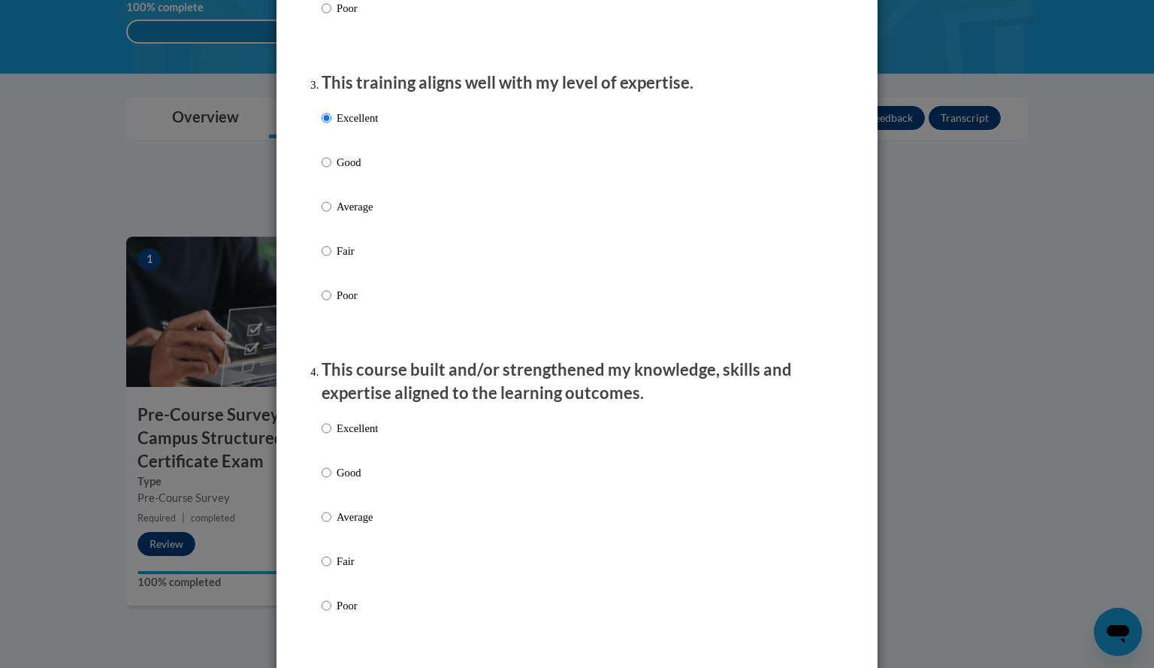
click at [372, 436] on p "Excellent" at bounding box center [357, 428] width 41 height 17
click at [331, 436] on input "Excellent" at bounding box center [327, 428] width 10 height 17
radio input "true"
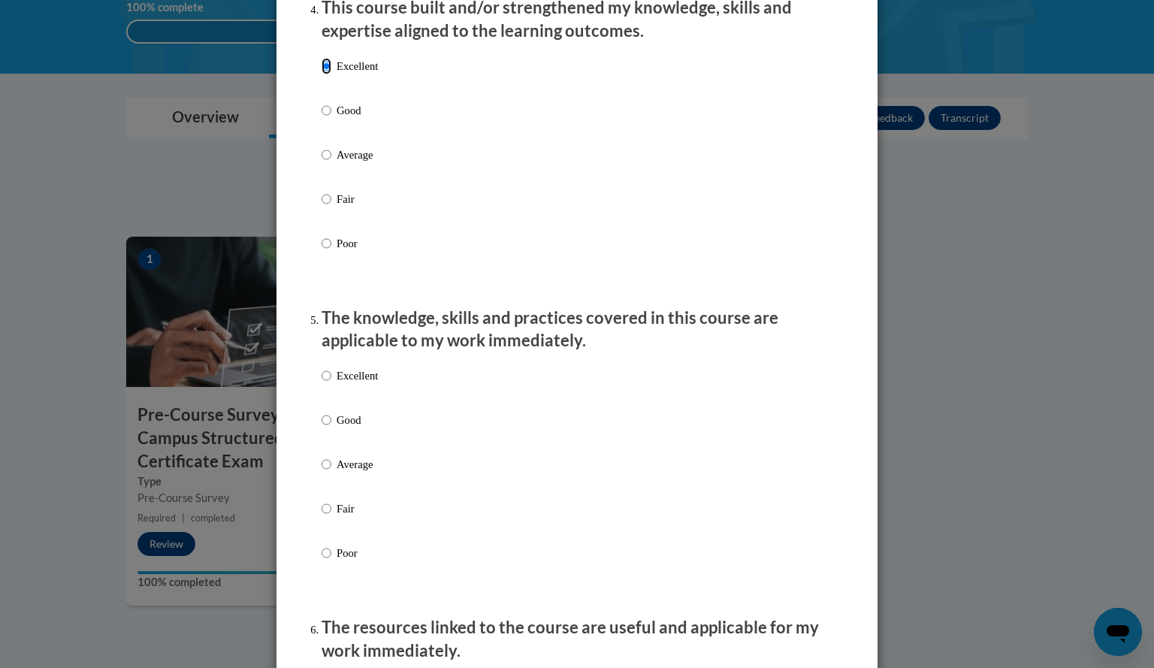
scroll to position [1098, 0]
click at [364, 383] on p "Excellent" at bounding box center [357, 375] width 41 height 17
click at [331, 383] on input "Excellent" at bounding box center [327, 375] width 10 height 17
radio input "true"
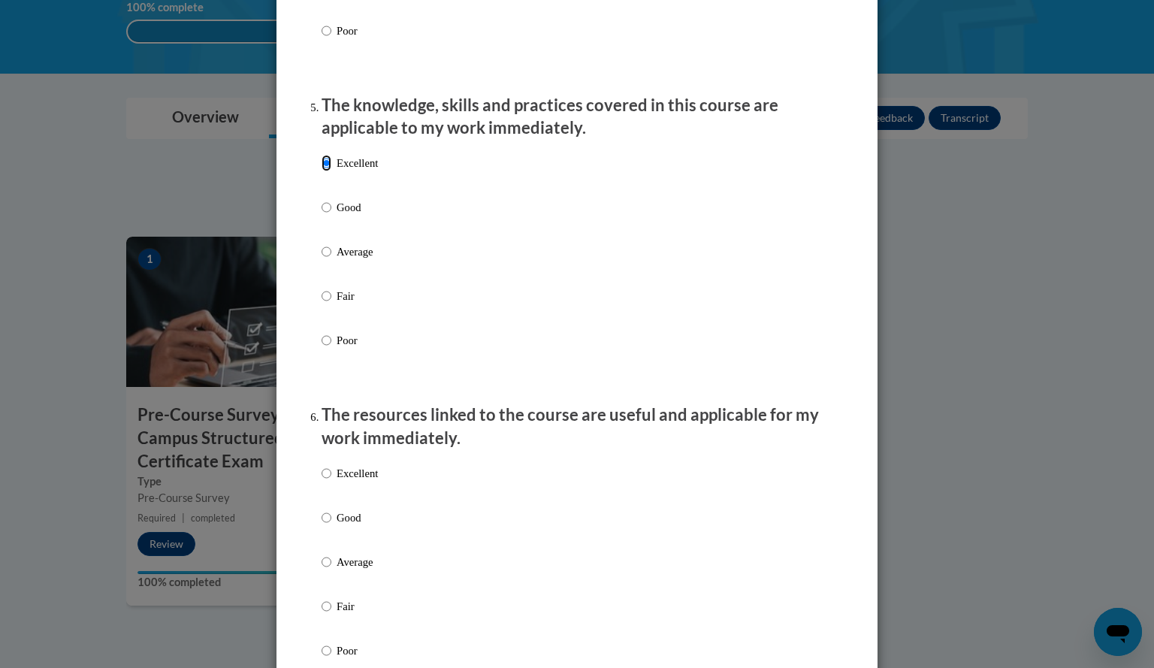
scroll to position [1311, 0]
click at [367, 480] on p "Excellent" at bounding box center [357, 471] width 41 height 17
click at [331, 480] on input "Excellent" at bounding box center [327, 471] width 10 height 17
radio input "true"
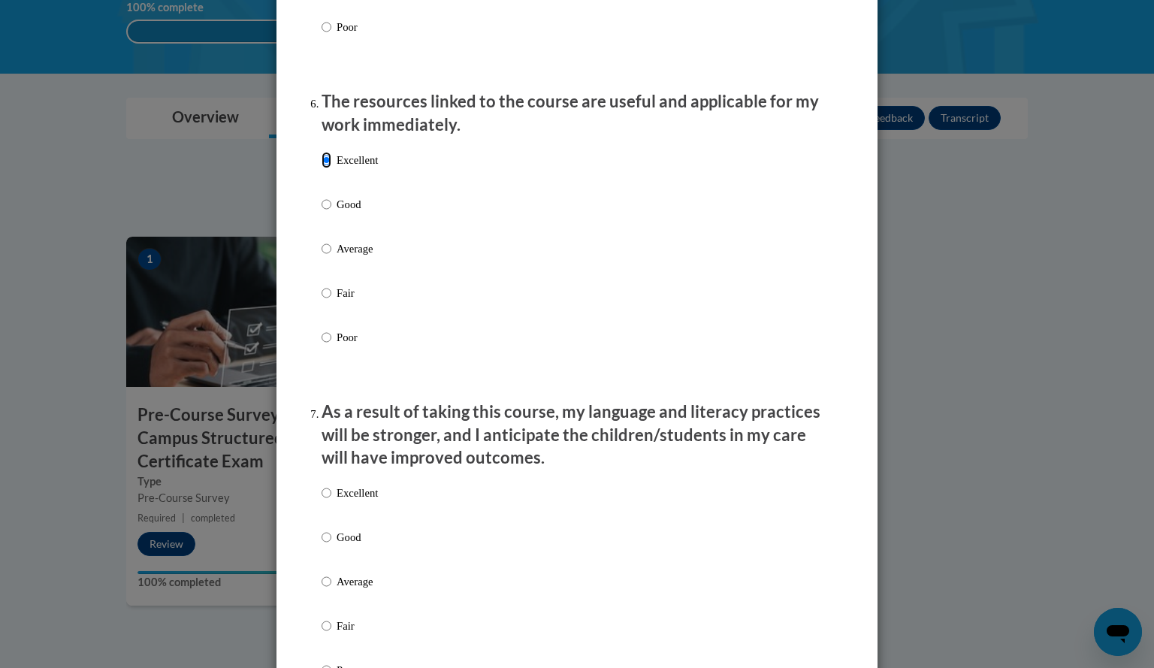
scroll to position [1623, 0]
click at [363, 500] on p "Excellent" at bounding box center [357, 492] width 41 height 17
click at [331, 500] on input "Excellent" at bounding box center [327, 492] width 10 height 17
radio input "true"
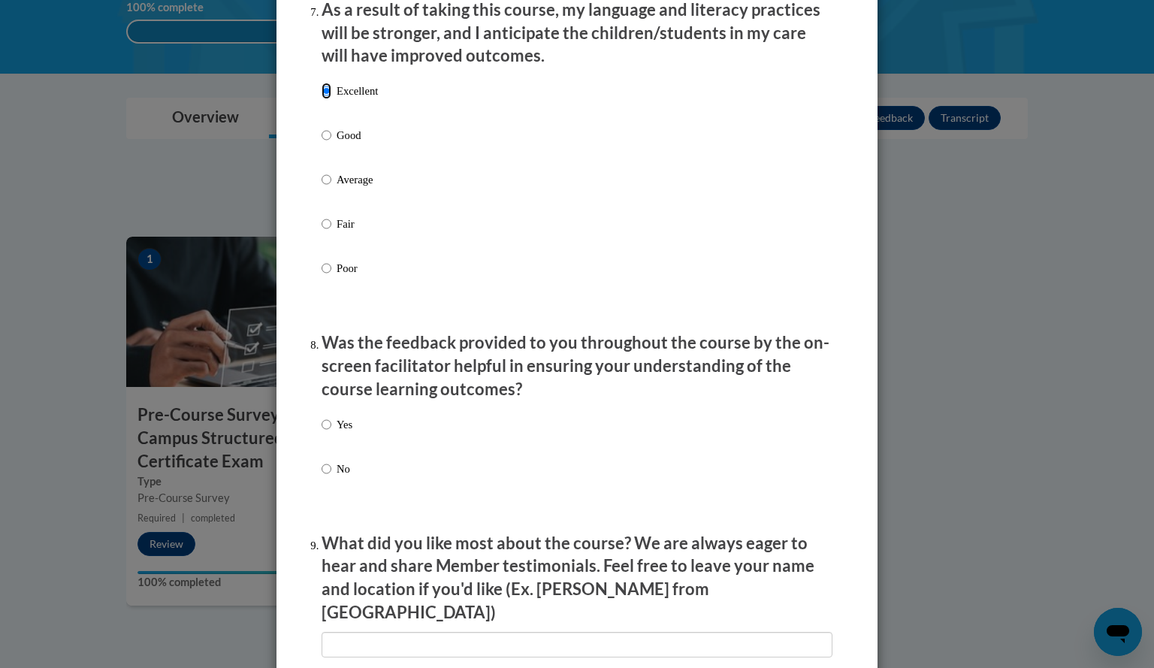
scroll to position [2025, 0]
click at [322, 477] on input "No" at bounding box center [327, 468] width 10 height 17
radio input "true"
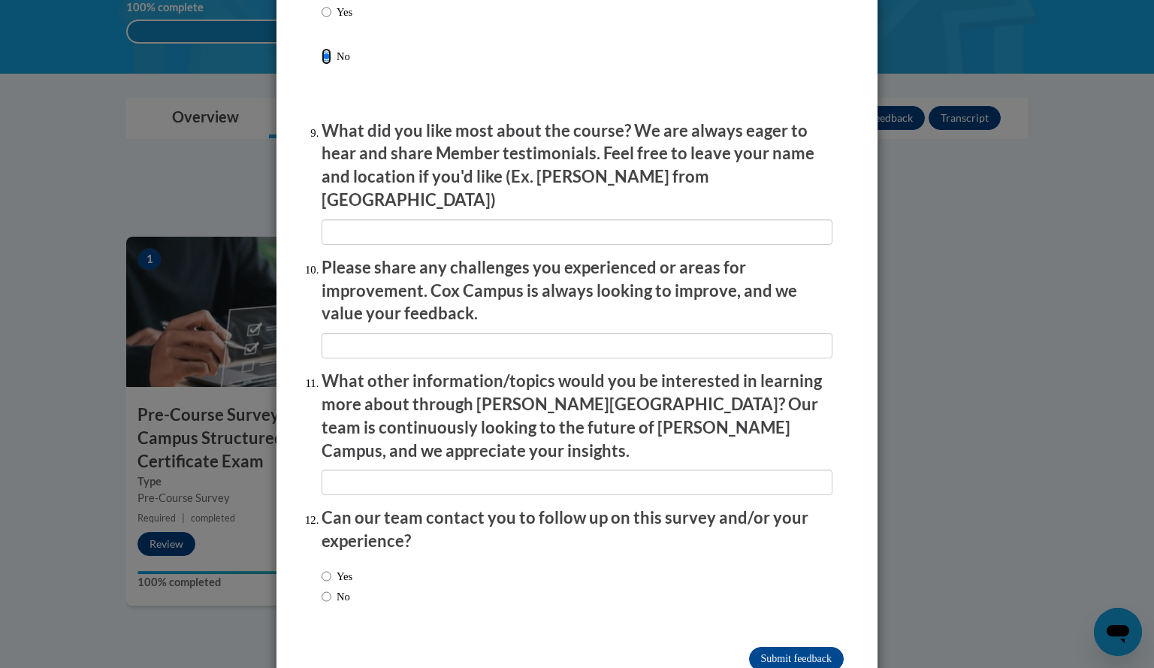
scroll to position [2441, 0]
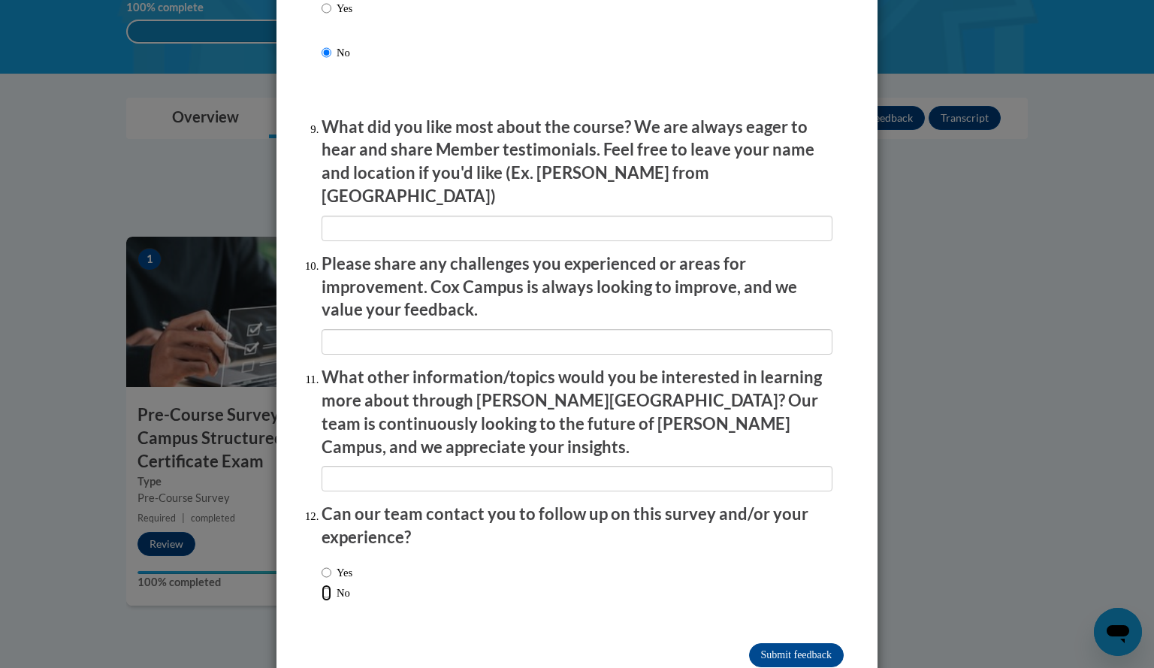
click at [322, 584] on input "No" at bounding box center [327, 592] width 10 height 17
radio input "true"
click at [766, 643] on input "Submit feedback" at bounding box center [796, 655] width 95 height 24
